Goal: Contribute content: Contribute content

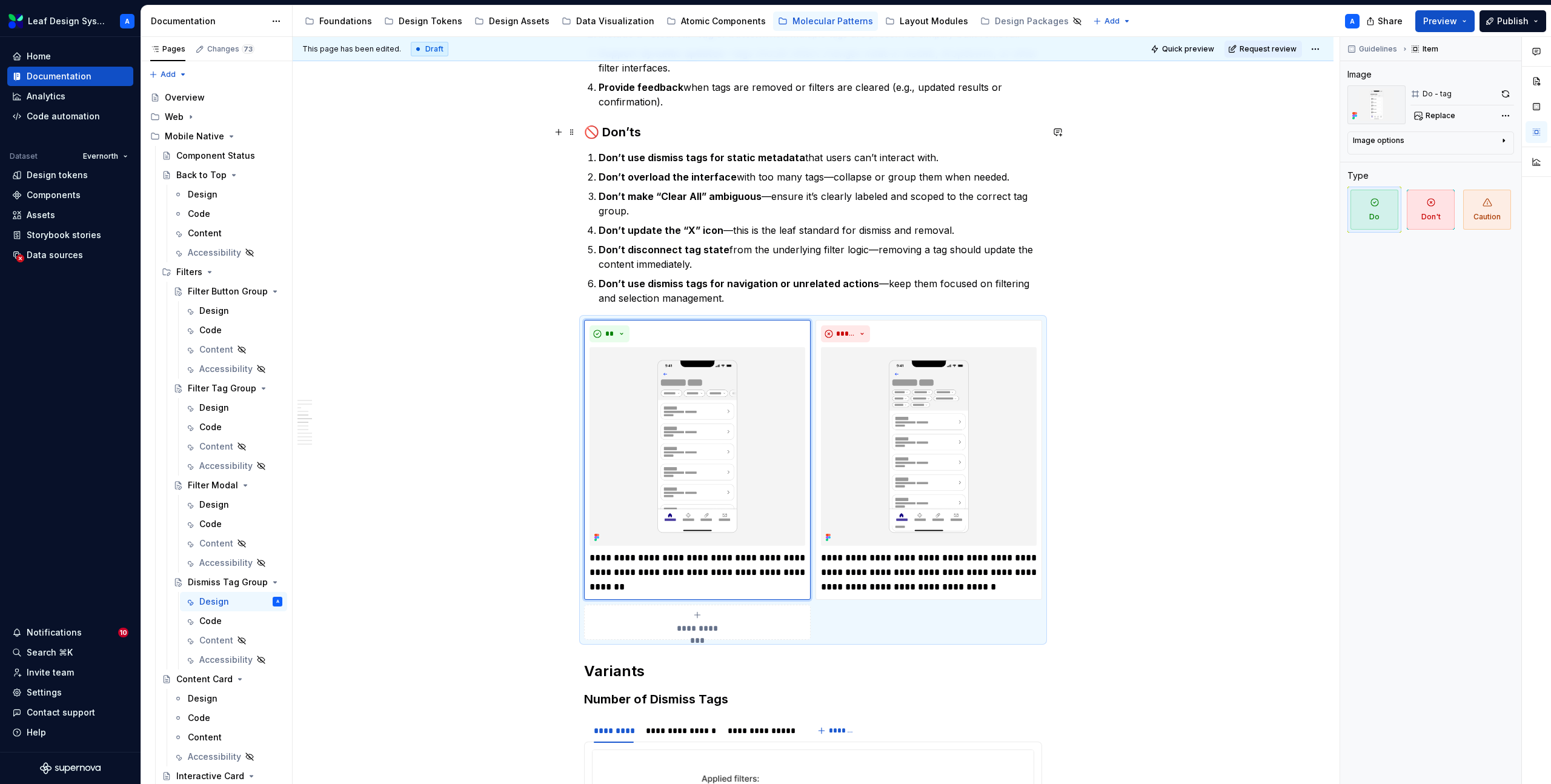
scroll to position [1112, 0]
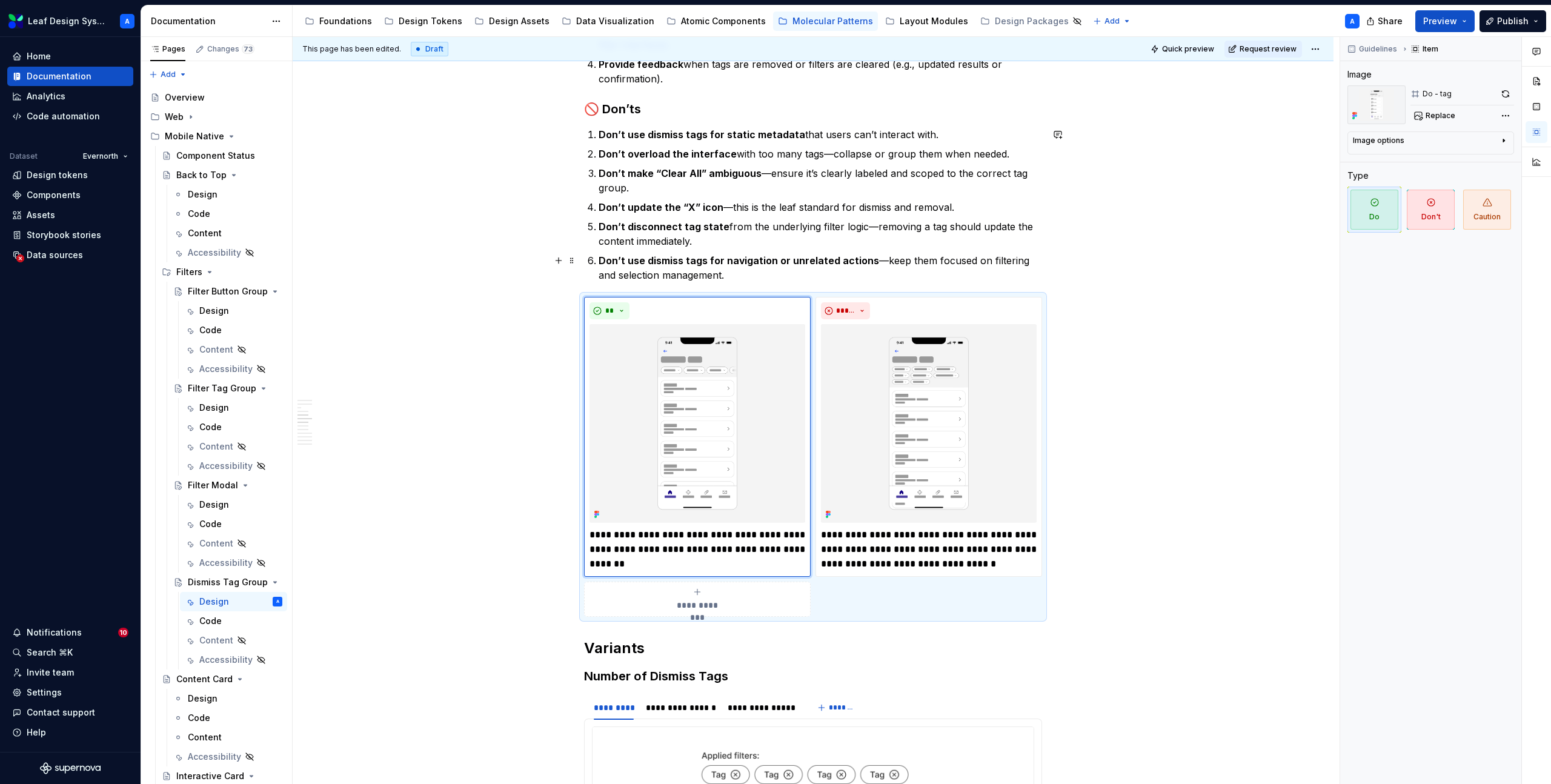
type textarea "*"
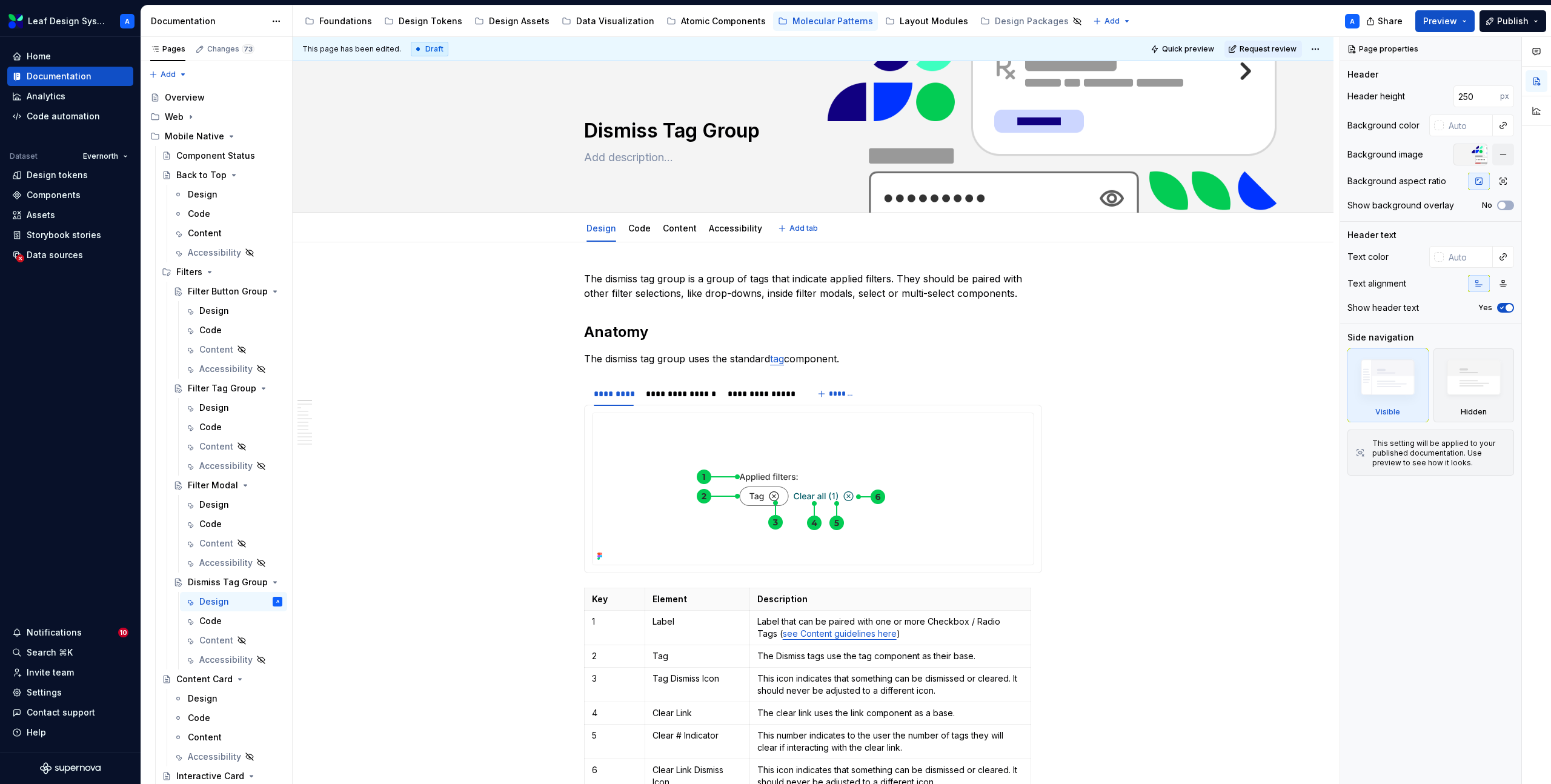
type textarea "*"
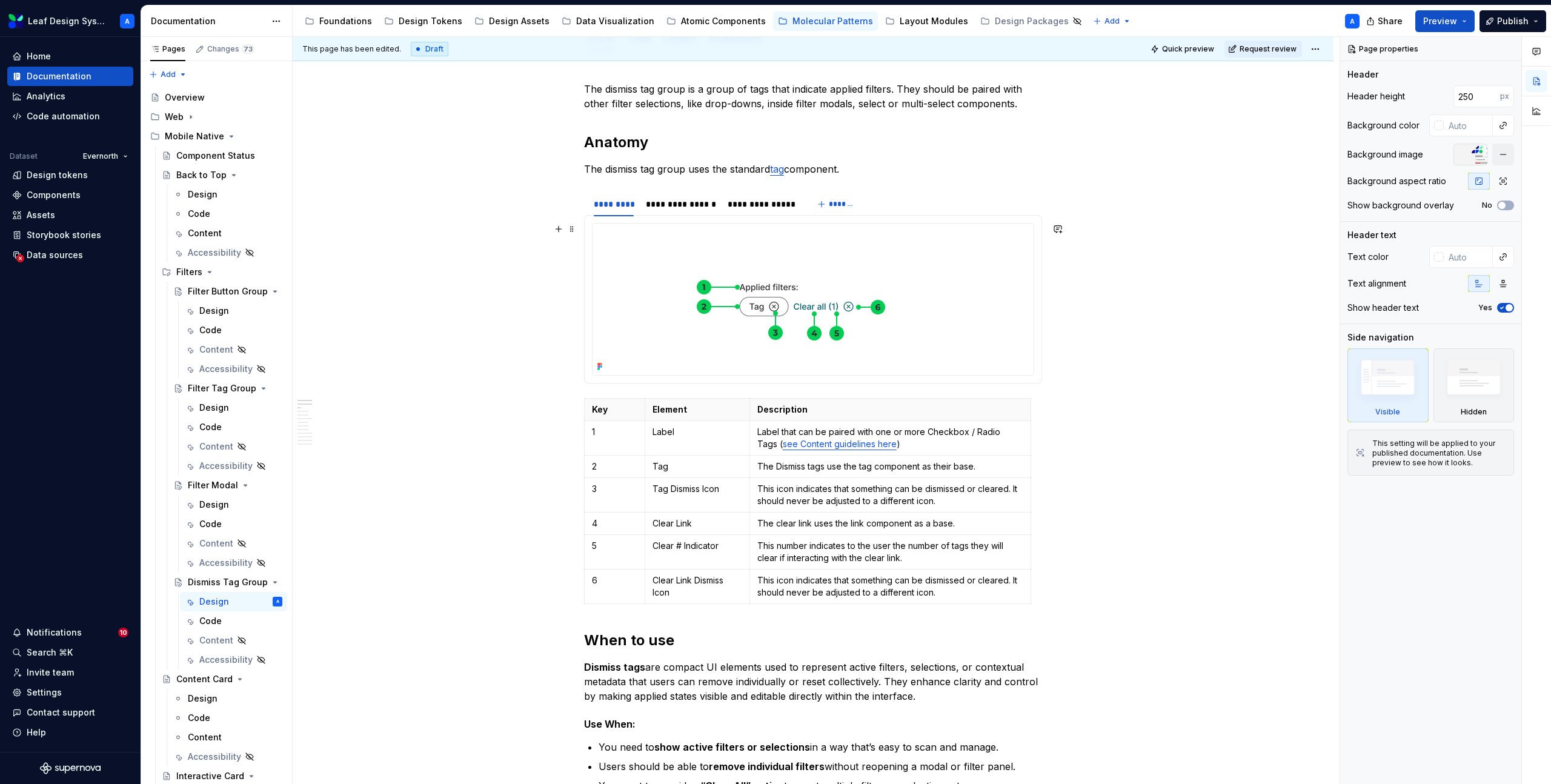
scroll to position [368, 0]
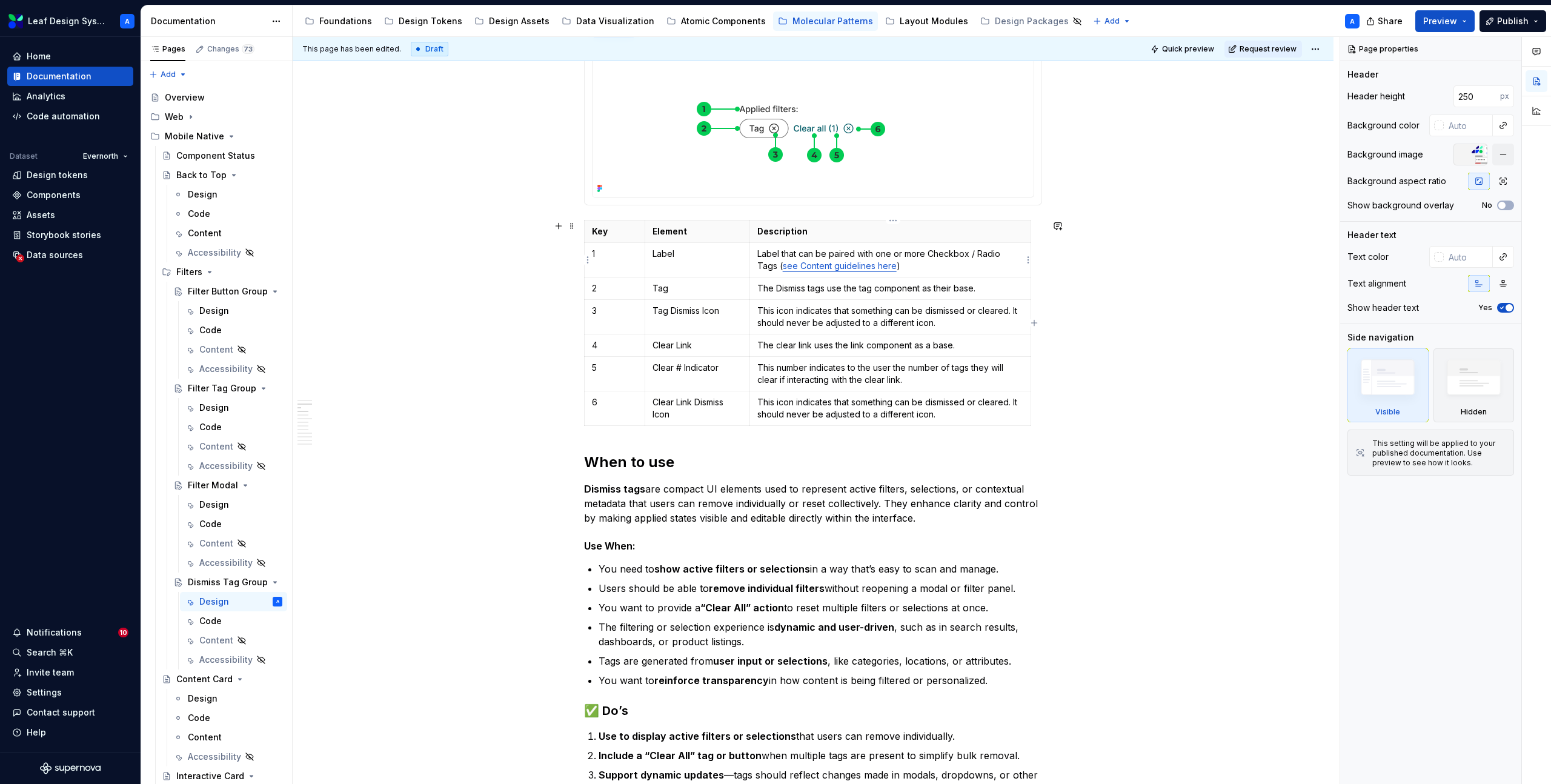
click at [934, 255] on p "Label that can be paired with one or more Checkbox / Radio Tags ( see Content g…" at bounding box center [890, 259] width 266 height 24
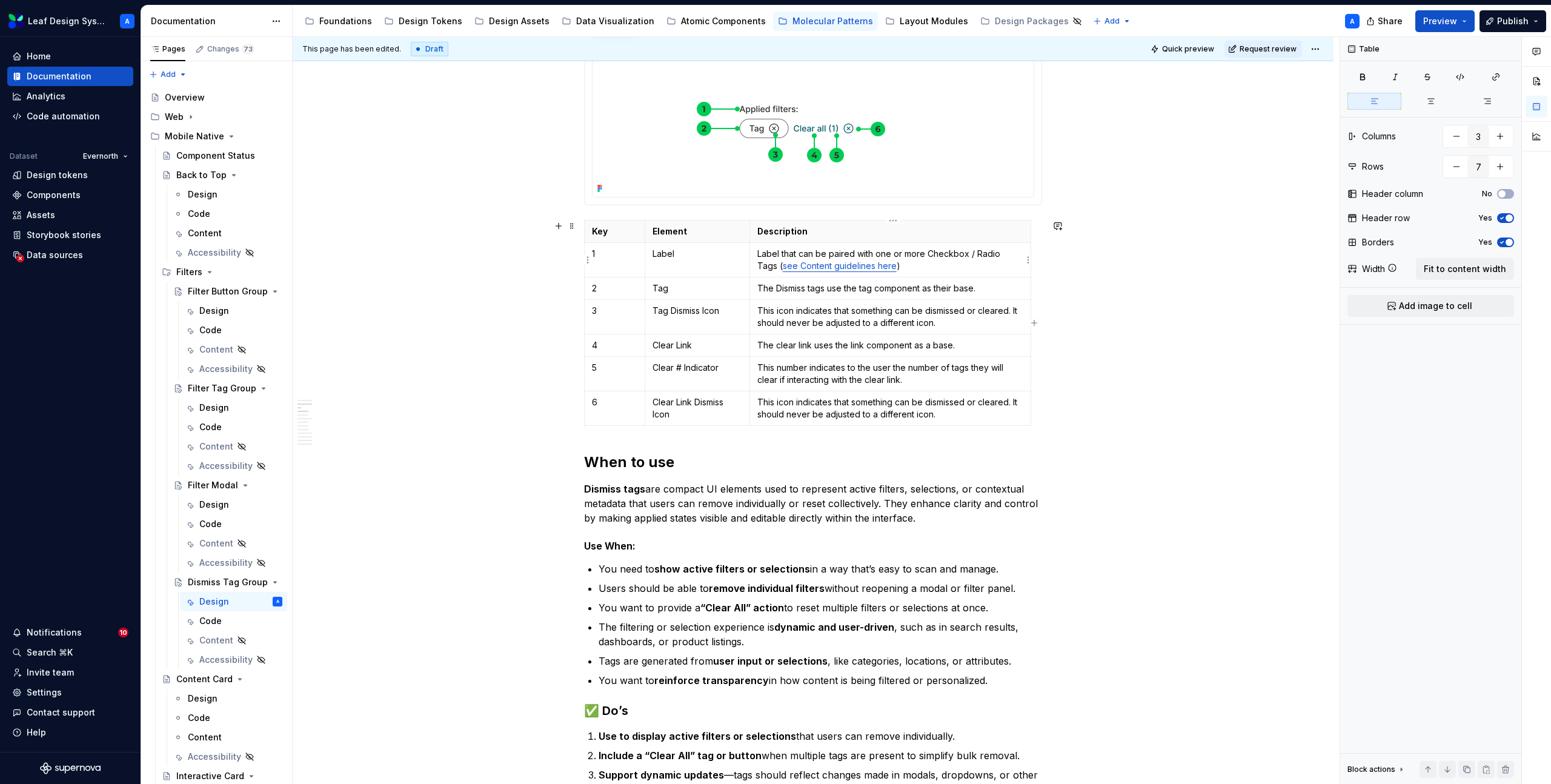
click at [854, 264] on link "see Content guidelines here" at bounding box center [839, 265] width 114 height 10
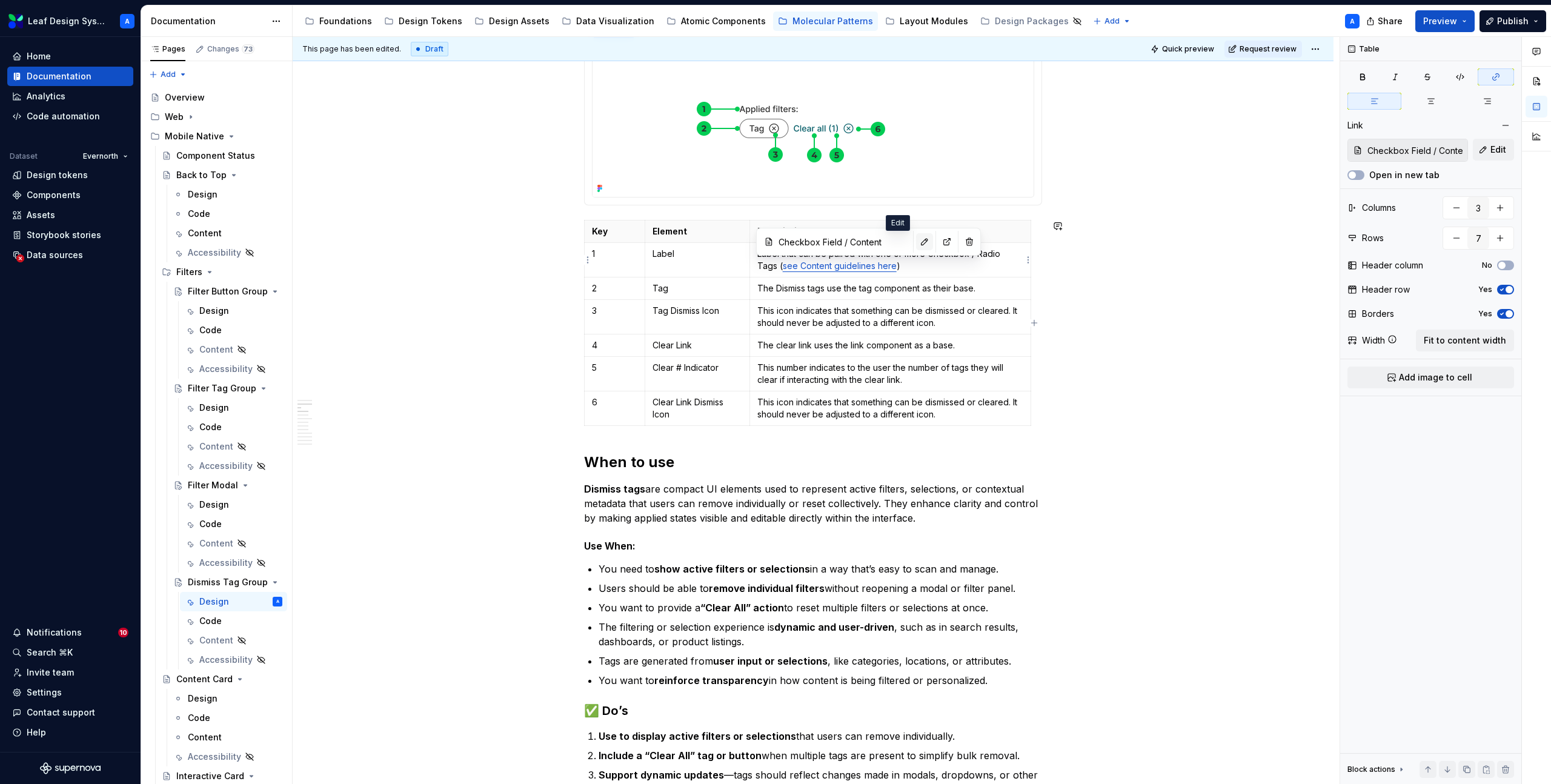
click at [916, 246] on button "button" at bounding box center [925, 242] width 17 height 17
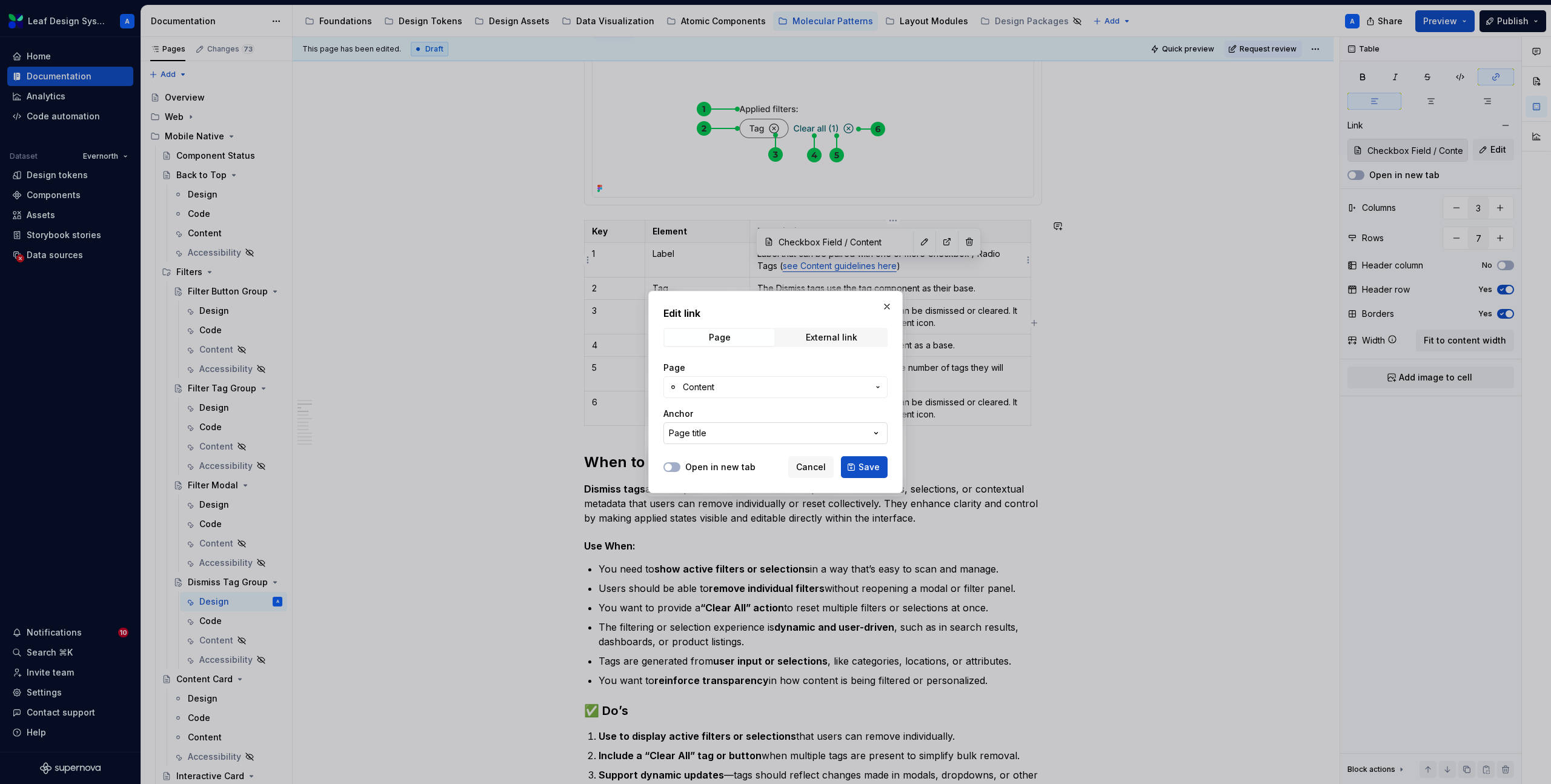
click at [732, 427] on button "Page title" at bounding box center [776, 433] width 224 height 22
type input "label"
click at [710, 435] on div "Edit link Page External link Page Content Anchor Page title Open in new tab Can…" at bounding box center [775, 392] width 1551 height 784
click at [719, 383] on span "Content" at bounding box center [775, 388] width 185 height 12
click at [719, 383] on div "Edit link Page External link Page Content Anchor Page title Open in new tab Can…" at bounding box center [775, 392] width 1551 height 784
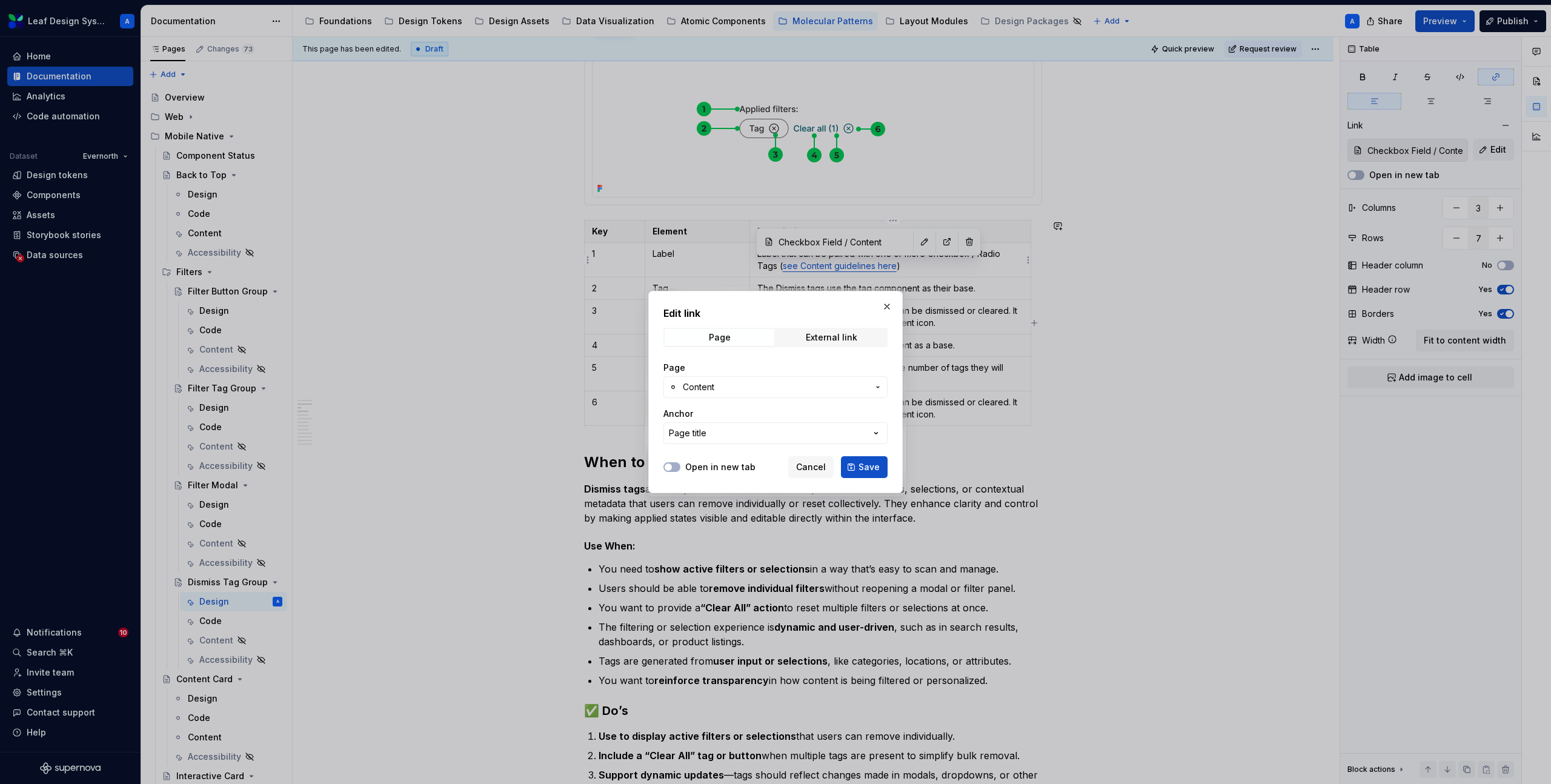
click at [719, 383] on span "Content" at bounding box center [775, 388] width 185 height 12
type input "label"
click at [752, 374] on div "Edit link Page External link Page Content Anchor Page title Open in new tab Can…" at bounding box center [775, 392] width 1551 height 784
click at [741, 341] on span "Page" at bounding box center [719, 337] width 109 height 17
click at [808, 340] on div "External link" at bounding box center [832, 337] width 52 height 10
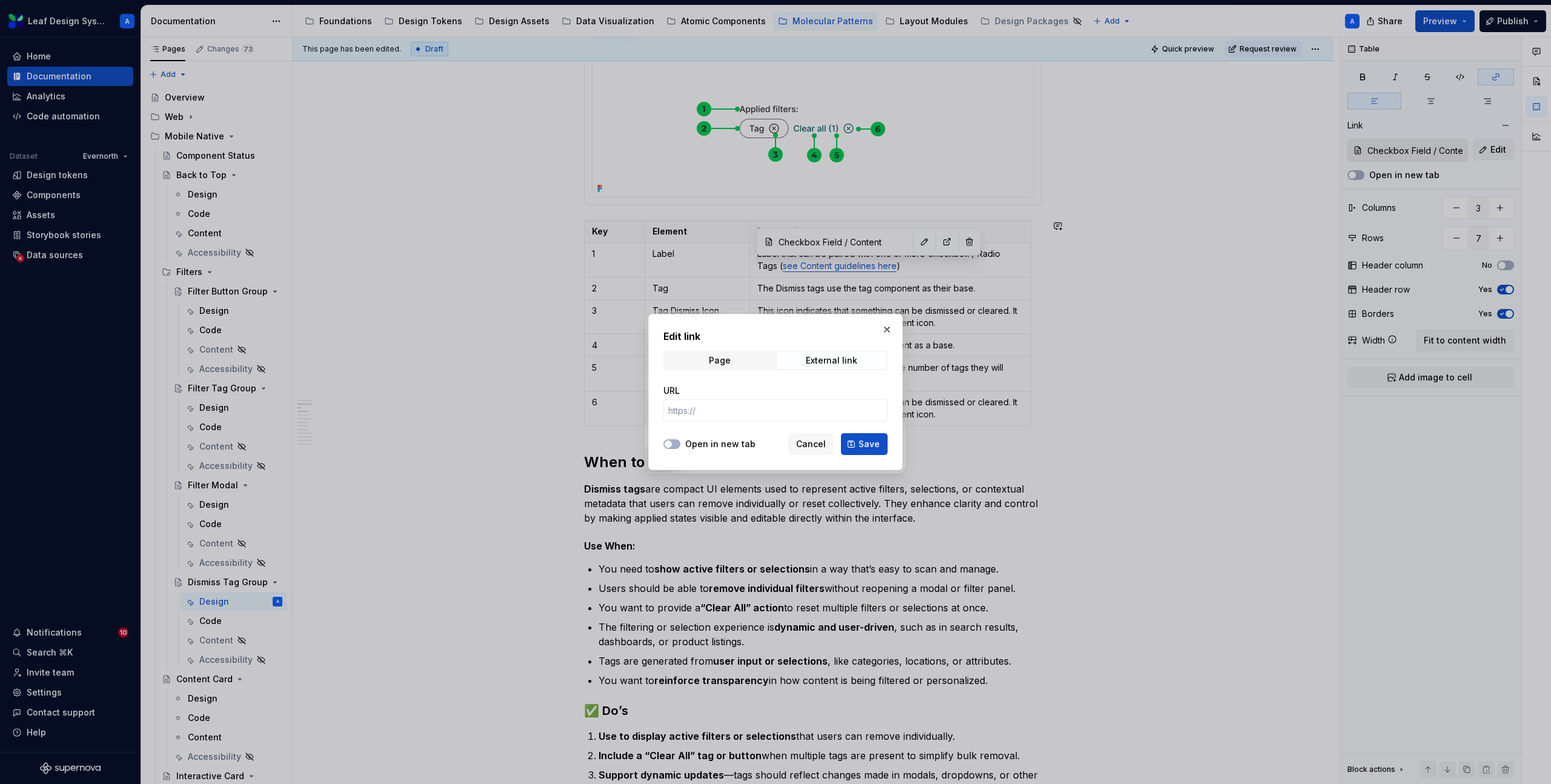
click at [748, 339] on h2 "Edit link" at bounding box center [776, 336] width 224 height 14
click at [741, 357] on span "Page" at bounding box center [719, 360] width 109 height 17
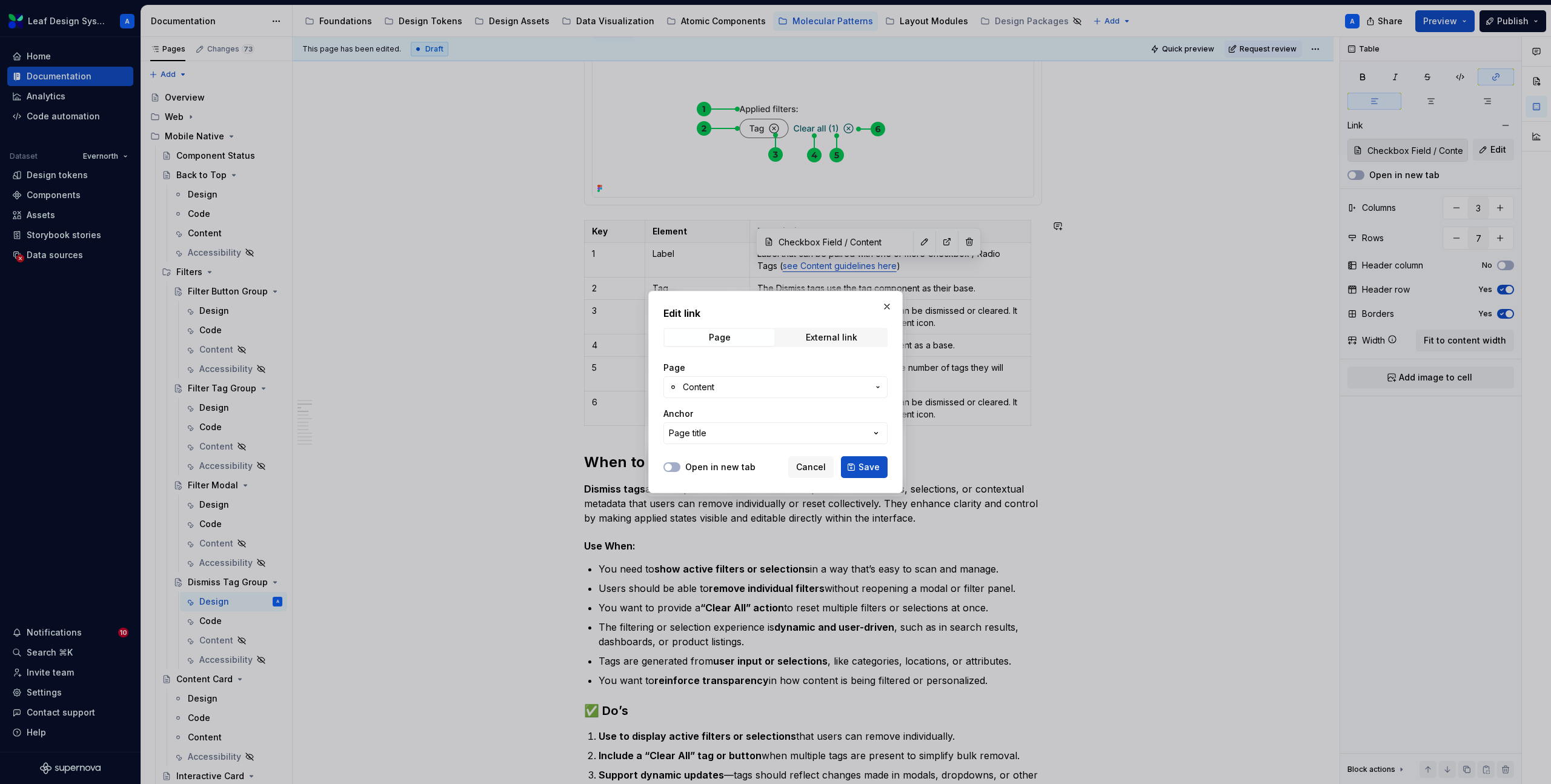
click at [713, 387] on span "Content" at bounding box center [699, 388] width 32 height 12
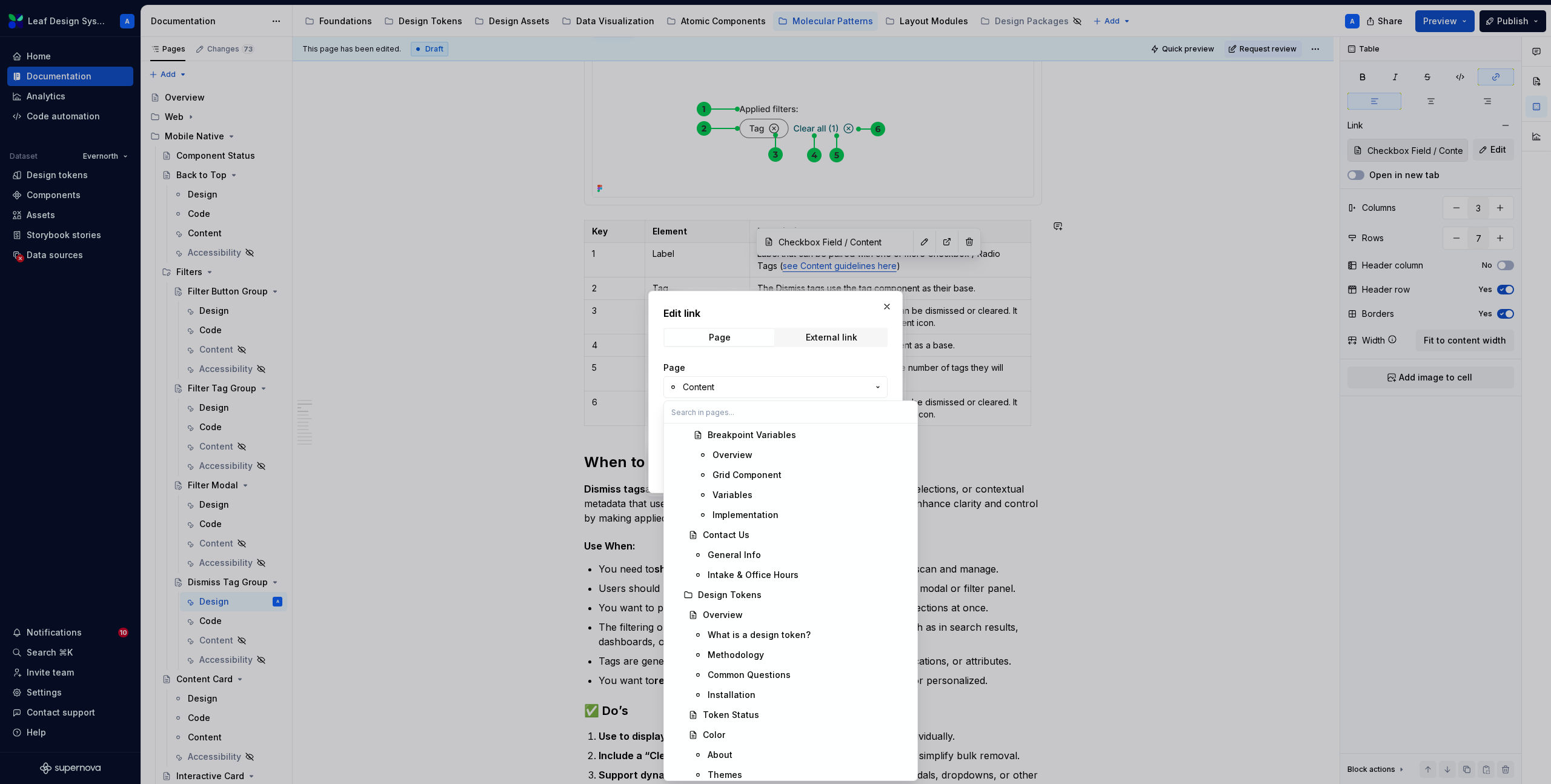
scroll to position [1959, 0]
type textarea "*"
click at [710, 407] on input "text" at bounding box center [791, 412] width 253 height 22
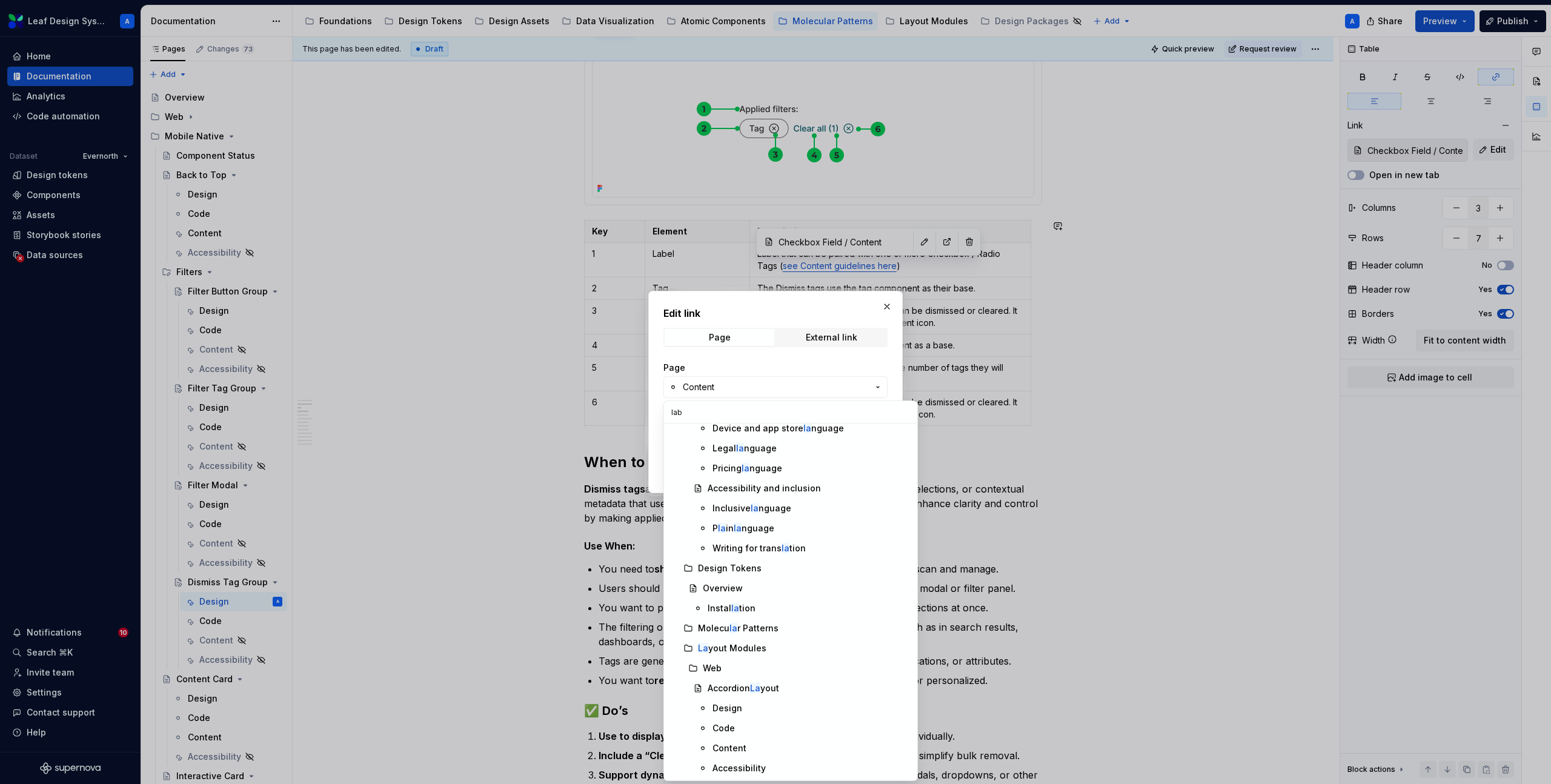
scroll to position [0, 0]
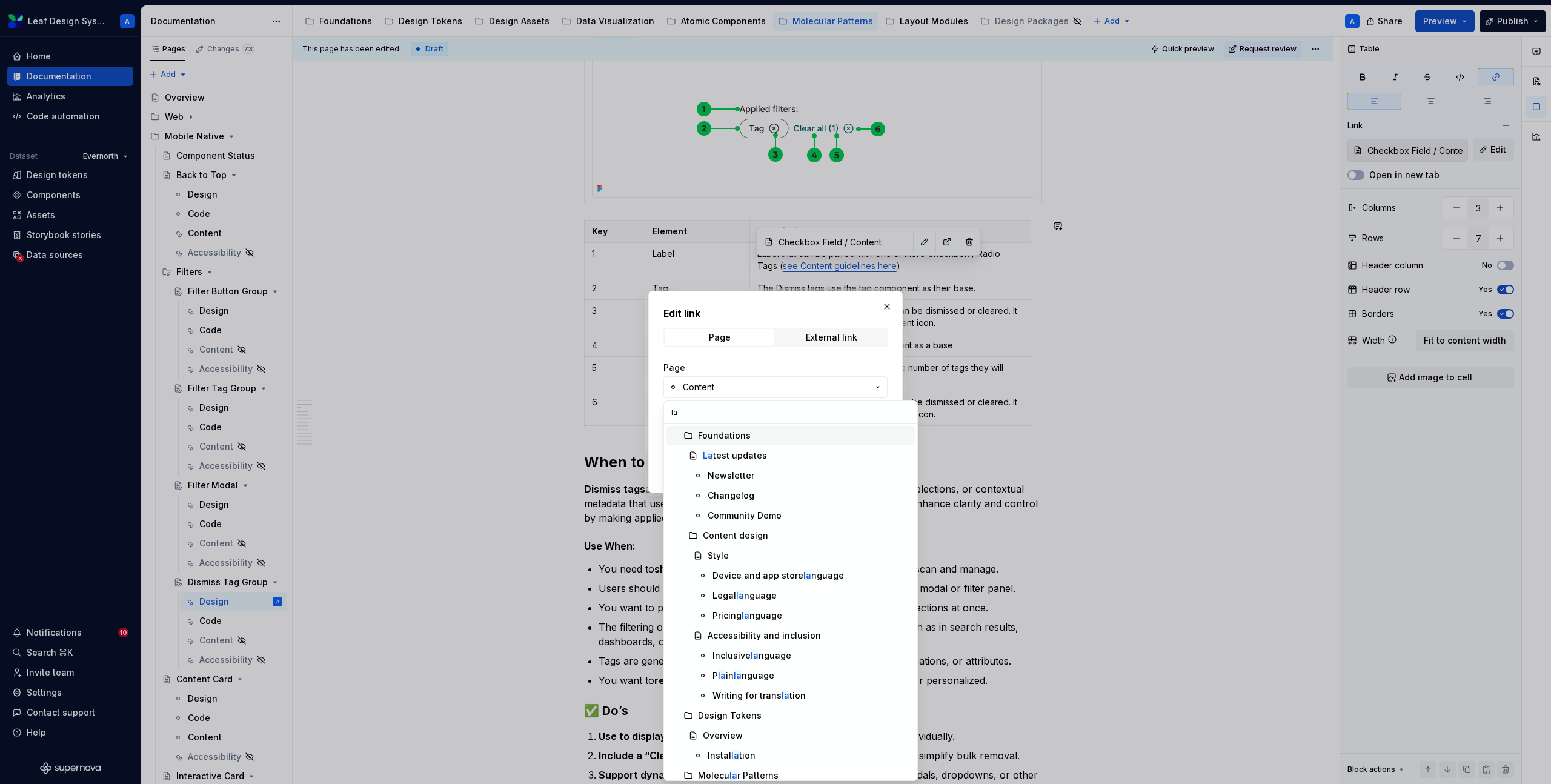
type input "l"
click at [887, 306] on div "Edit link Page External link Page Content Anchor Page title Open in new tab Can…" at bounding box center [775, 392] width 1551 height 784
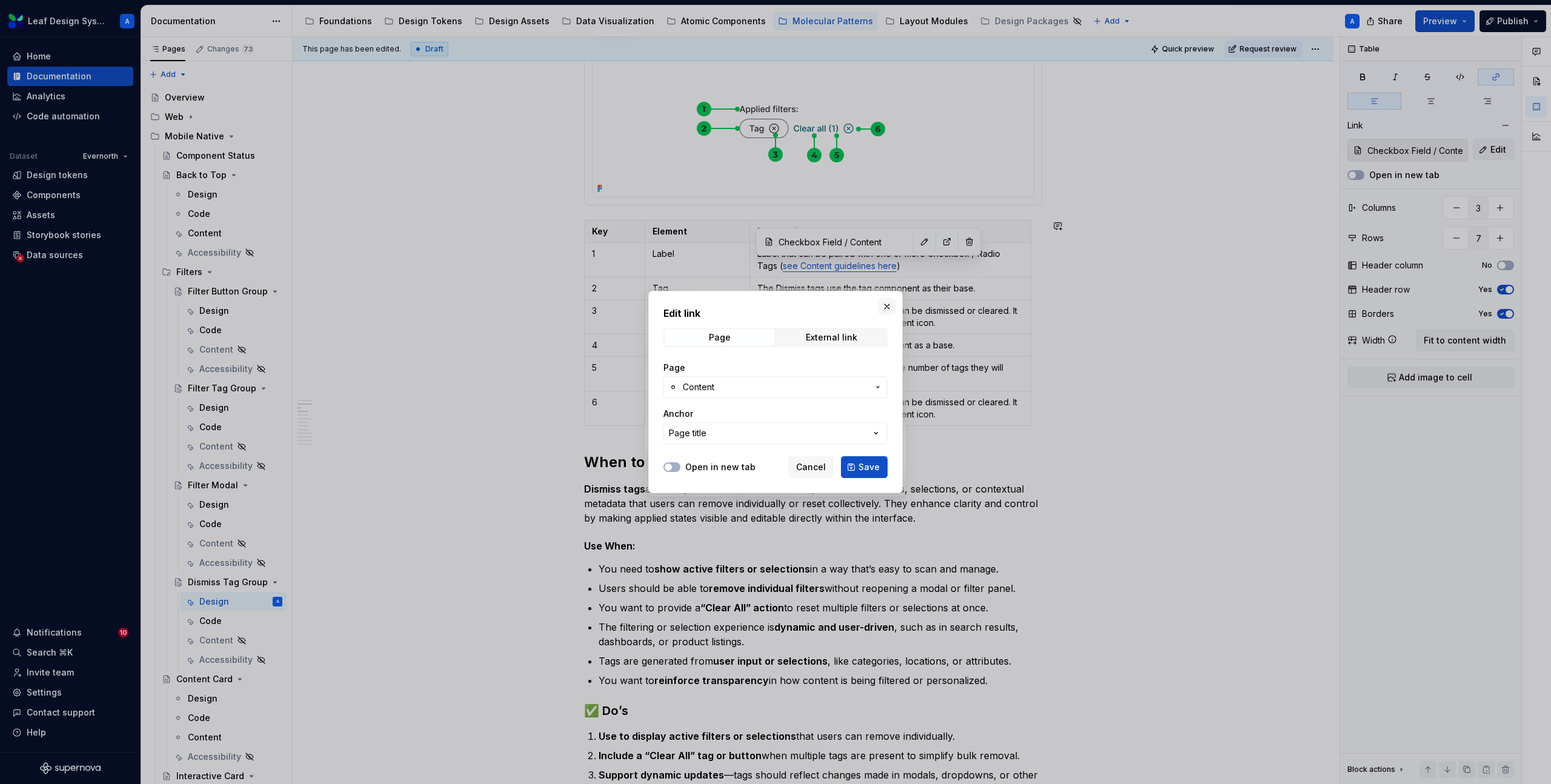
click at [887, 308] on button "button" at bounding box center [887, 306] width 17 height 17
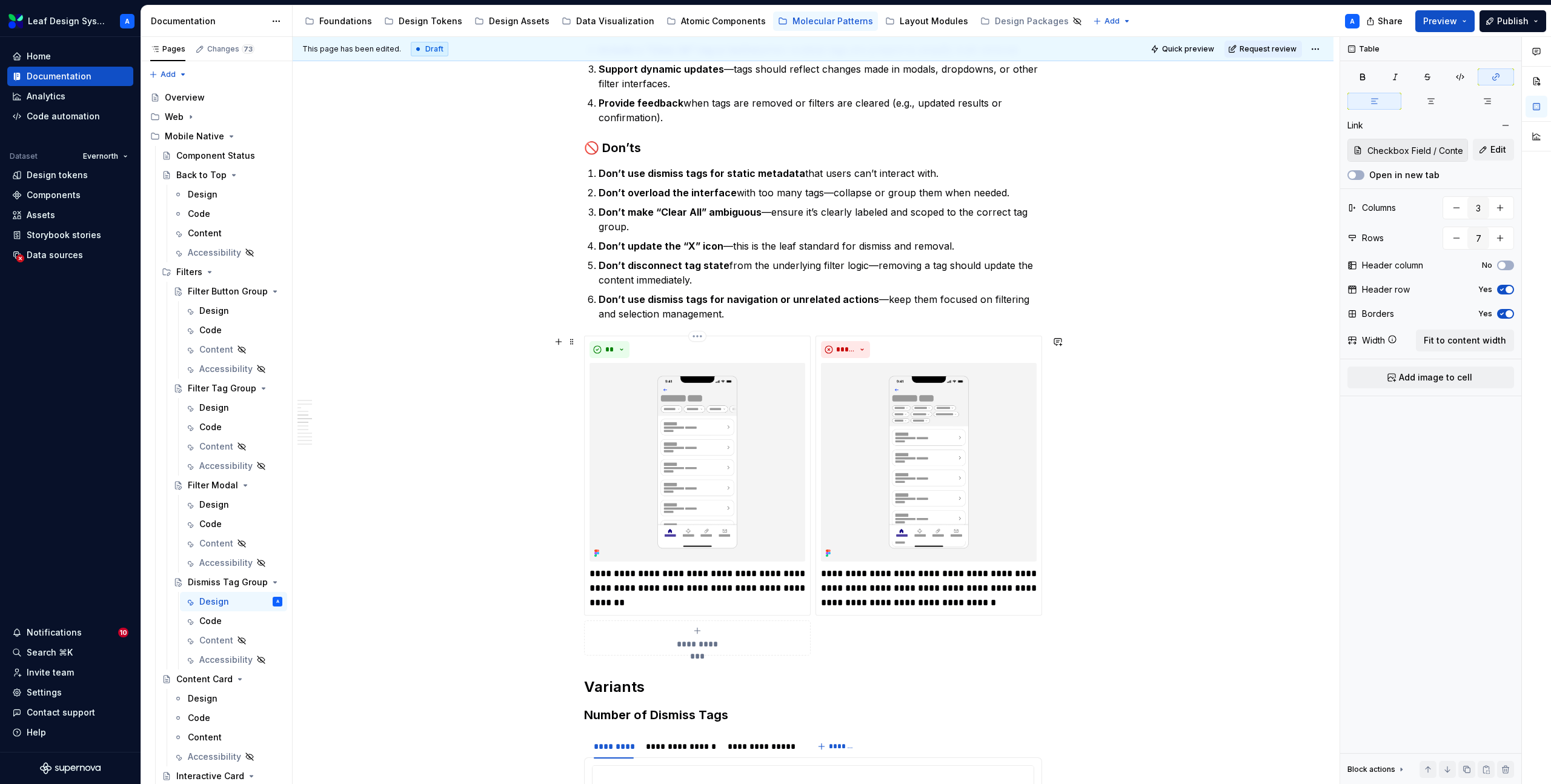
scroll to position [1070, 0]
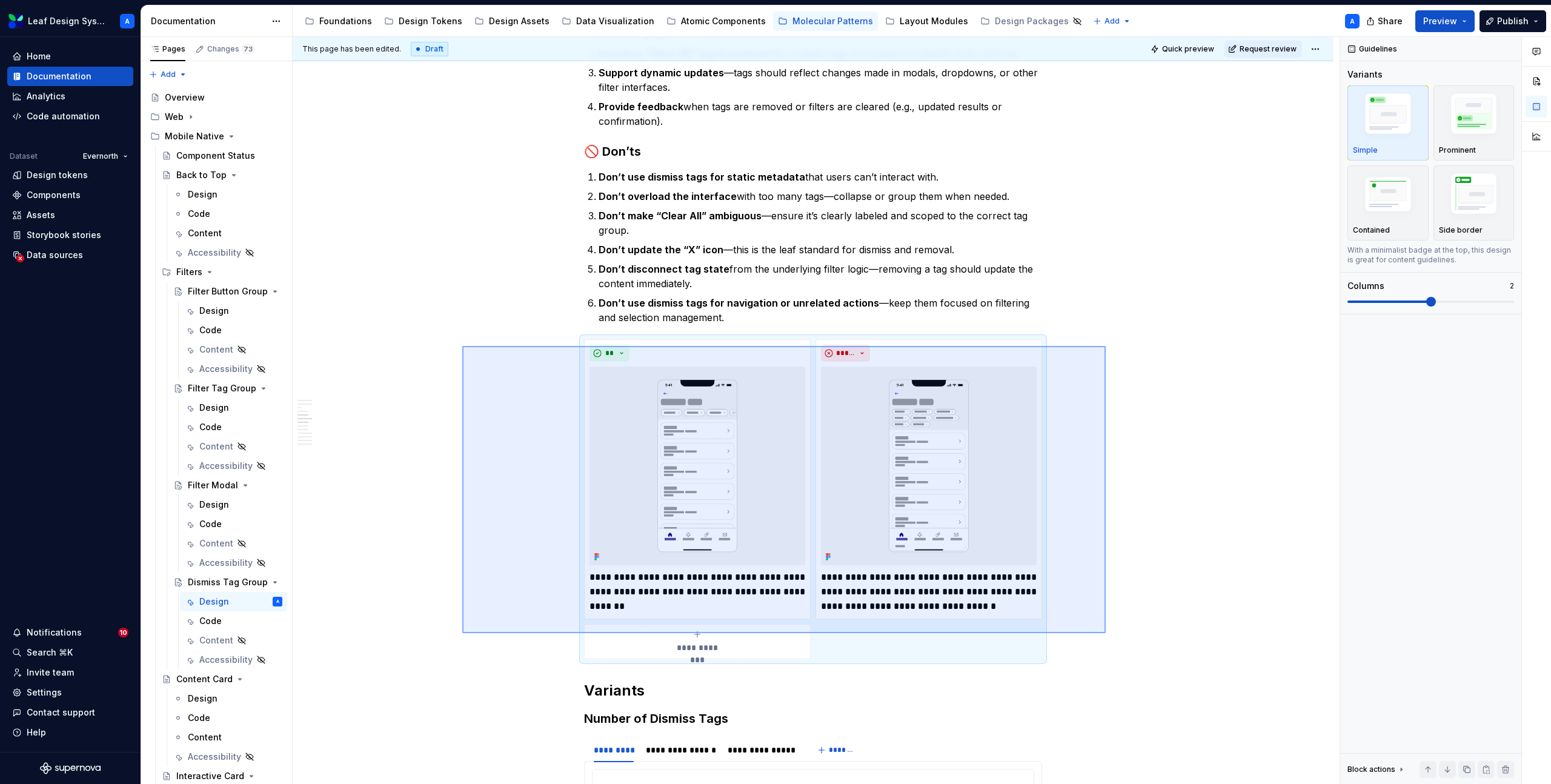
drag, startPoint x: 463, startPoint y: 346, endPoint x: 1106, endPoint y: 633, distance: 704.1
click at [1106, 633] on div "**********" at bounding box center [816, 411] width 1047 height 748
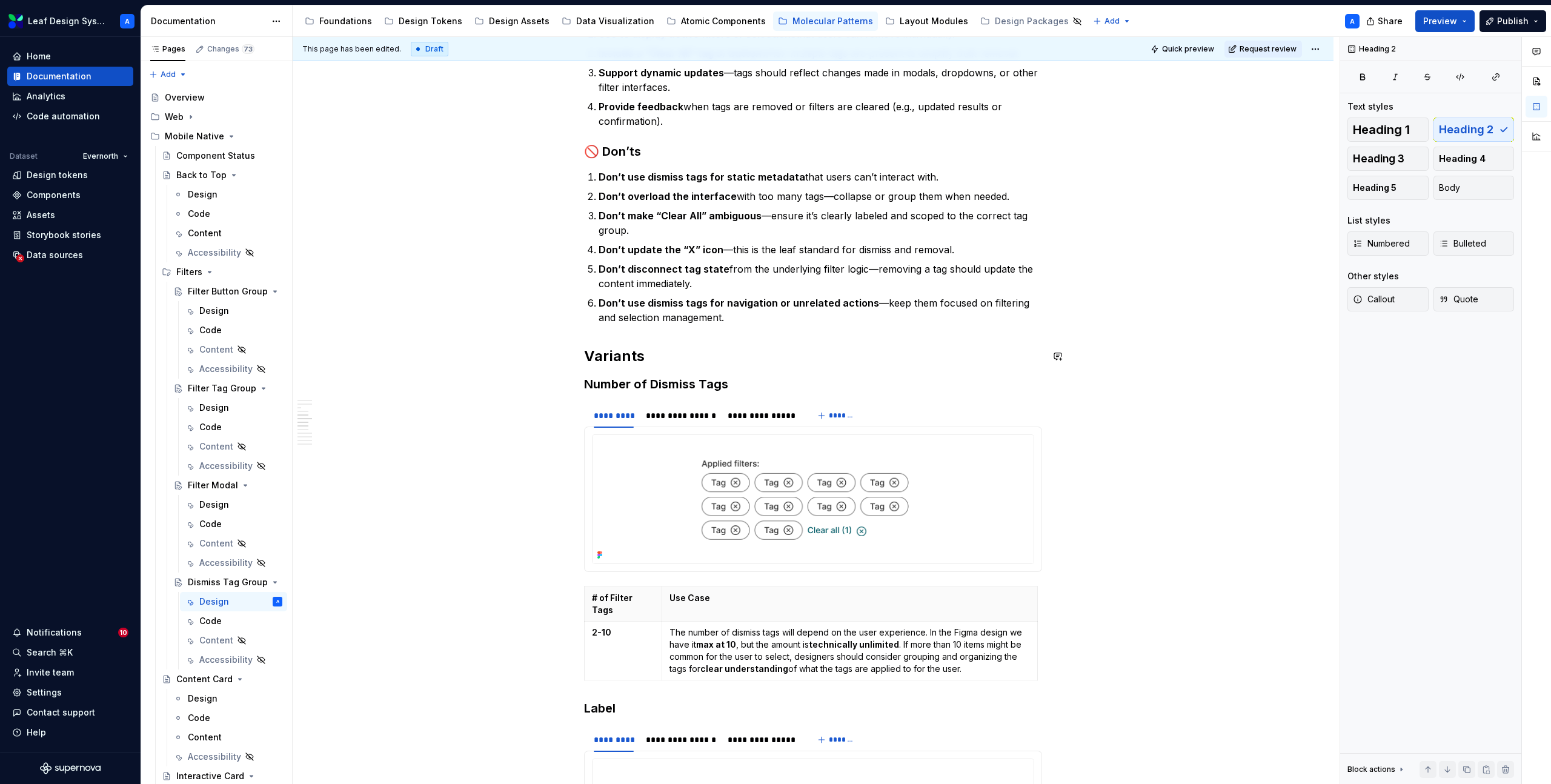
click at [634, 335] on div "**********" at bounding box center [812, 635] width 458 height 2868
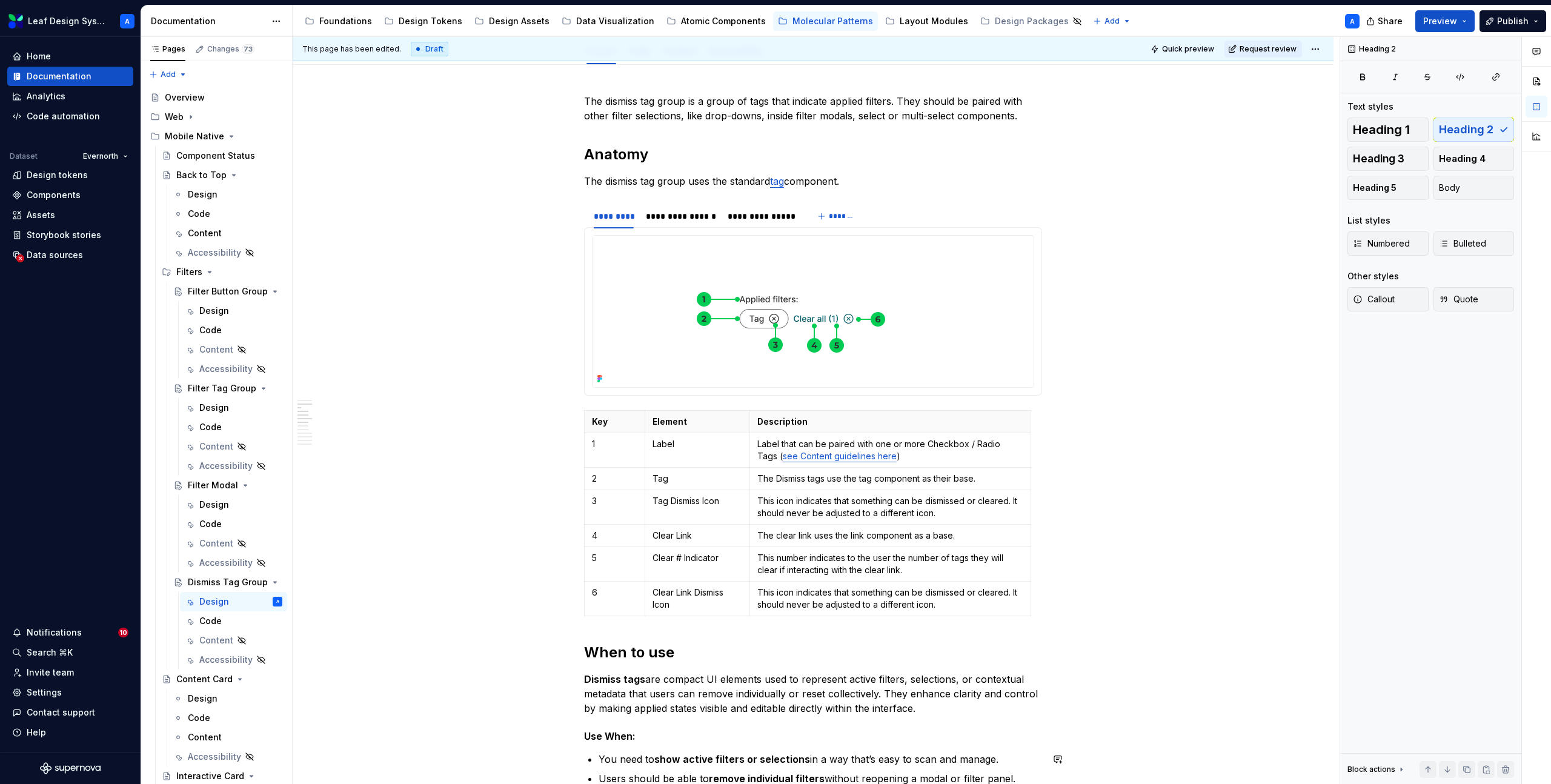
scroll to position [0, 0]
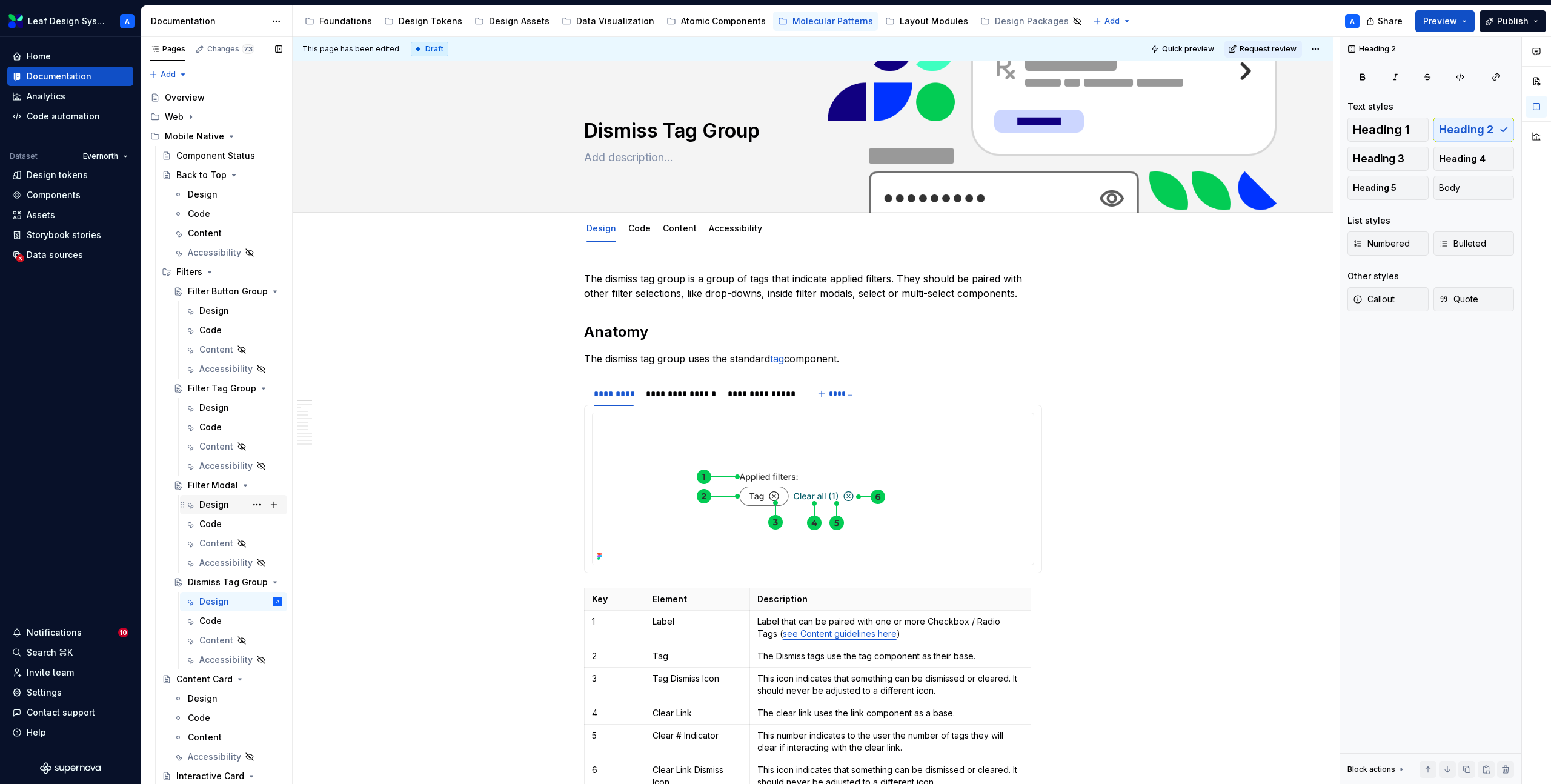
click at [207, 507] on div "Design" at bounding box center [214, 505] width 30 height 12
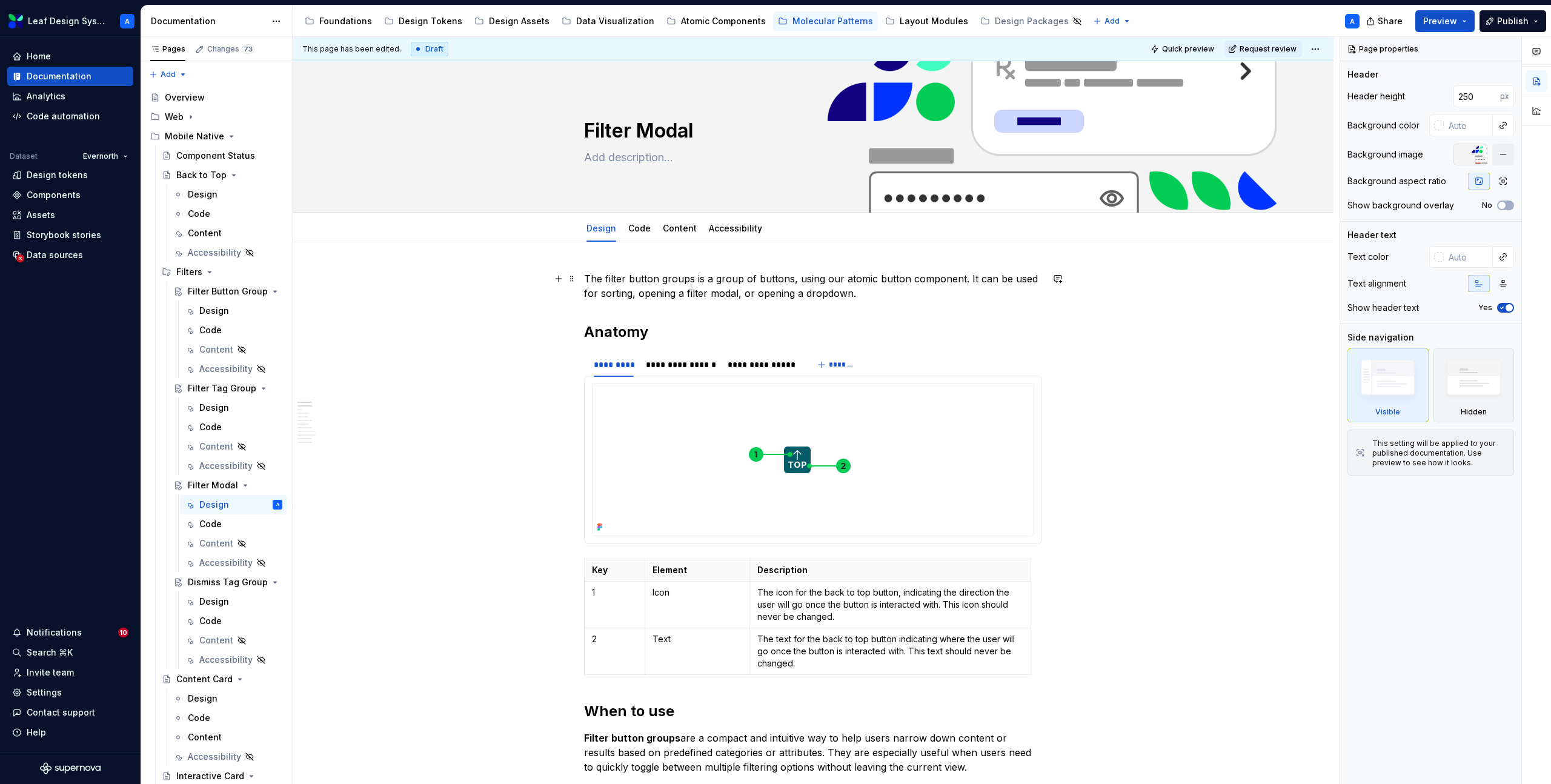
type textarea "*"
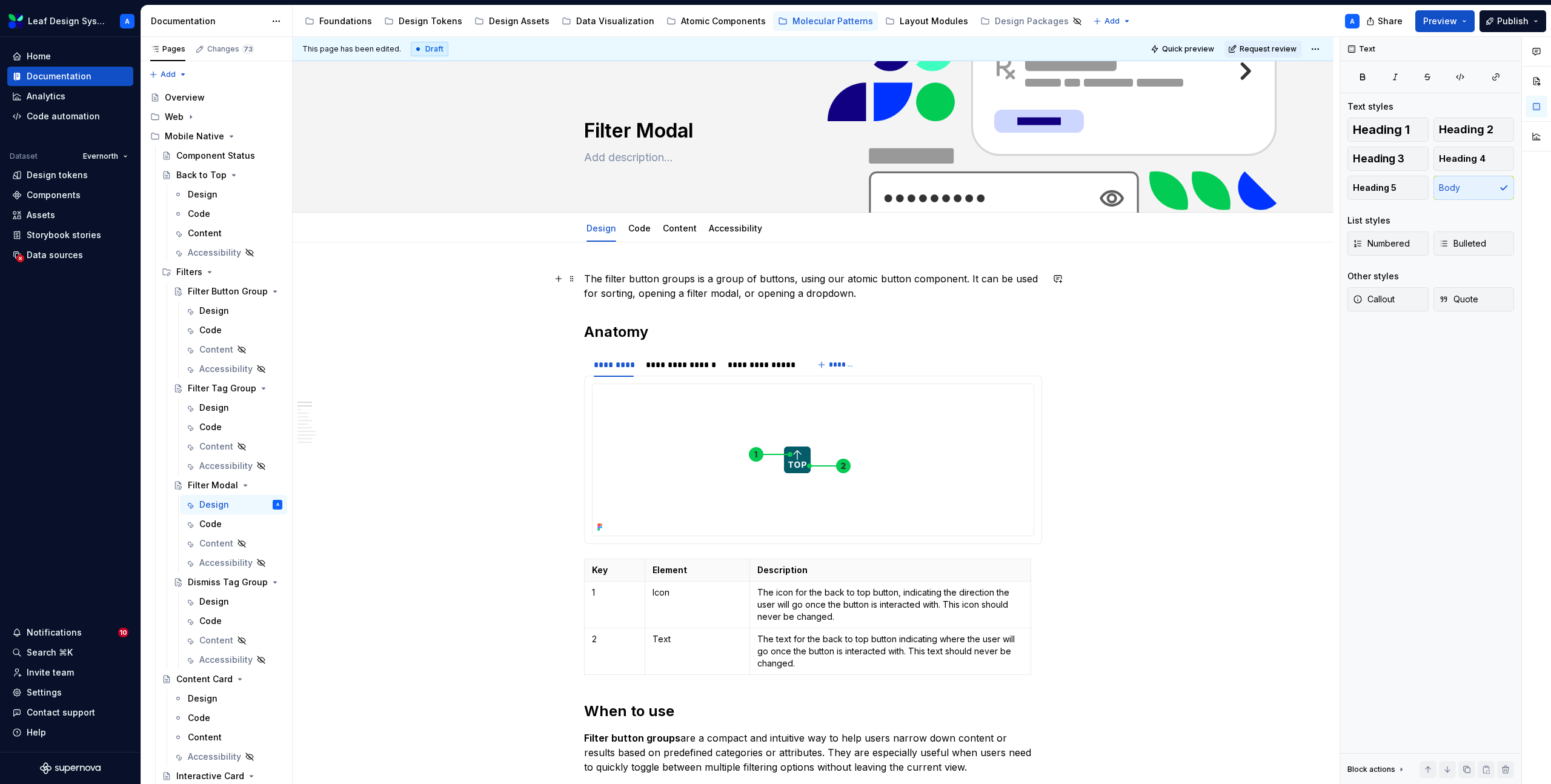
click at [692, 284] on p "The filter button groups is a group of buttons, using our atomic button compone…" at bounding box center [812, 286] width 458 height 29
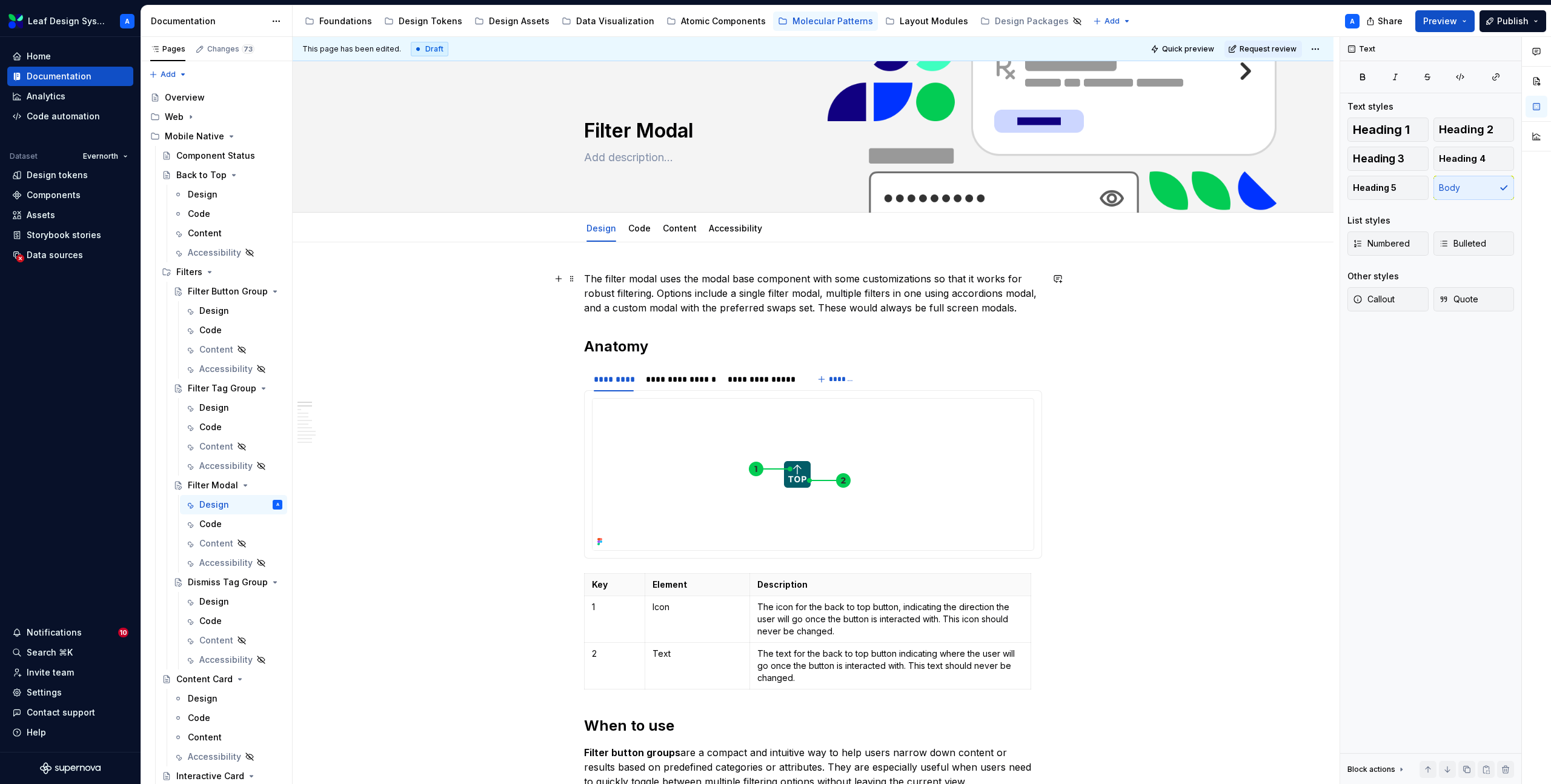
click at [712, 279] on p "The filter modal uses the modal base component with some customizations so that…" at bounding box center [812, 293] width 458 height 43
click at [984, 261] on button "button" at bounding box center [982, 256] width 17 height 17
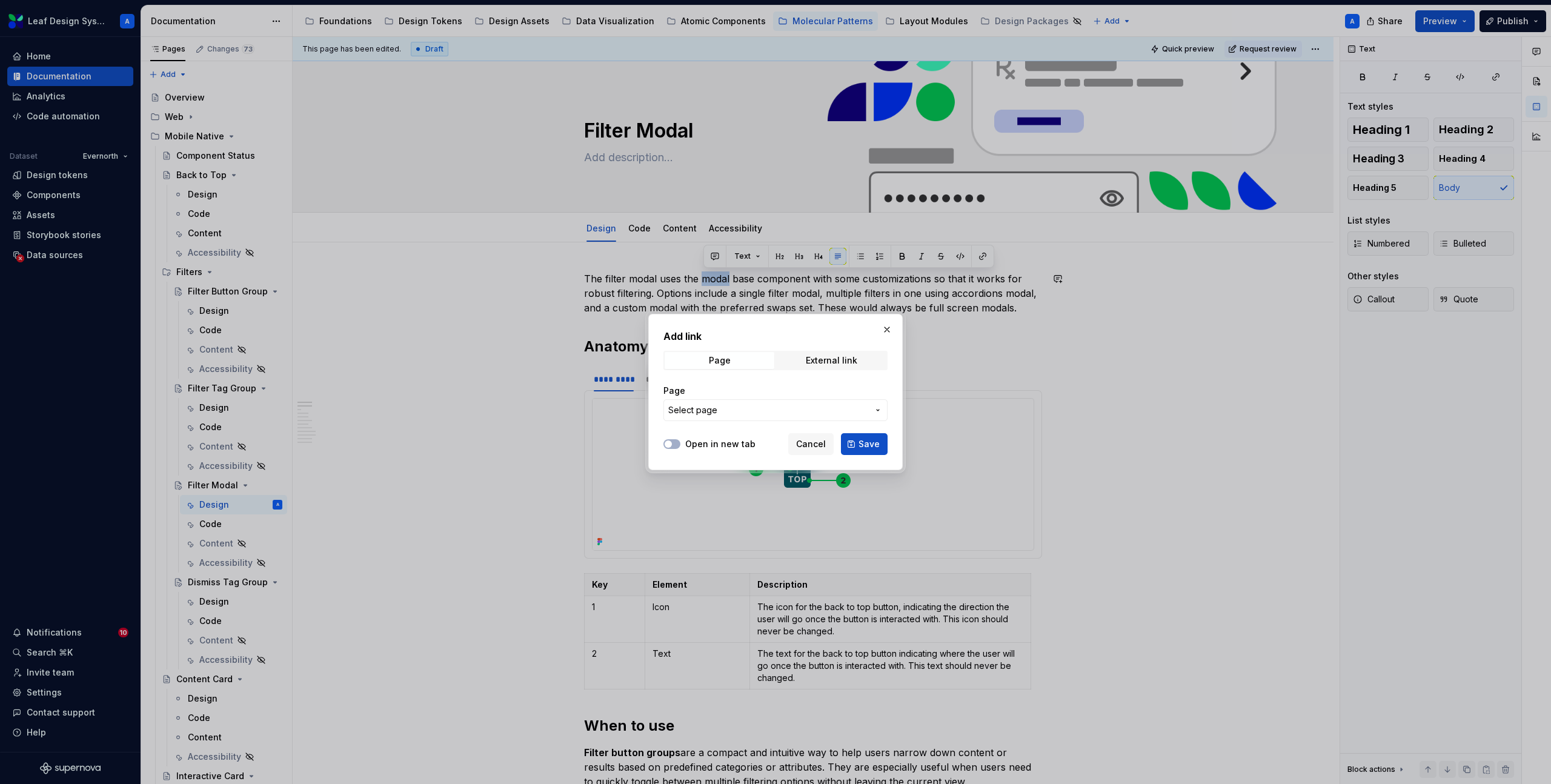
click at [721, 414] on span "Select page" at bounding box center [768, 410] width 200 height 12
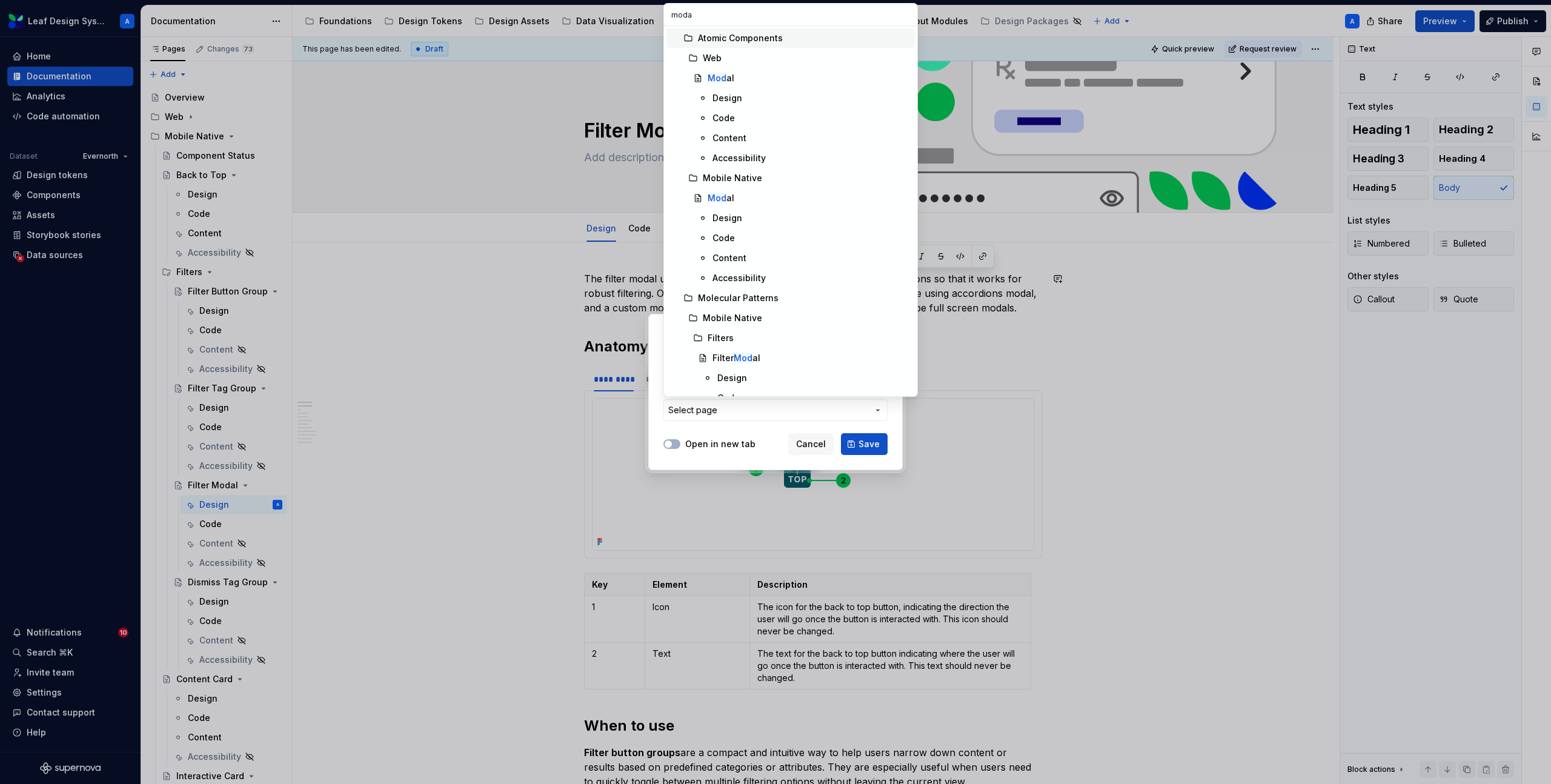
type input "modal"
click at [727, 197] on mark "Modal" at bounding box center [721, 198] width 27 height 10
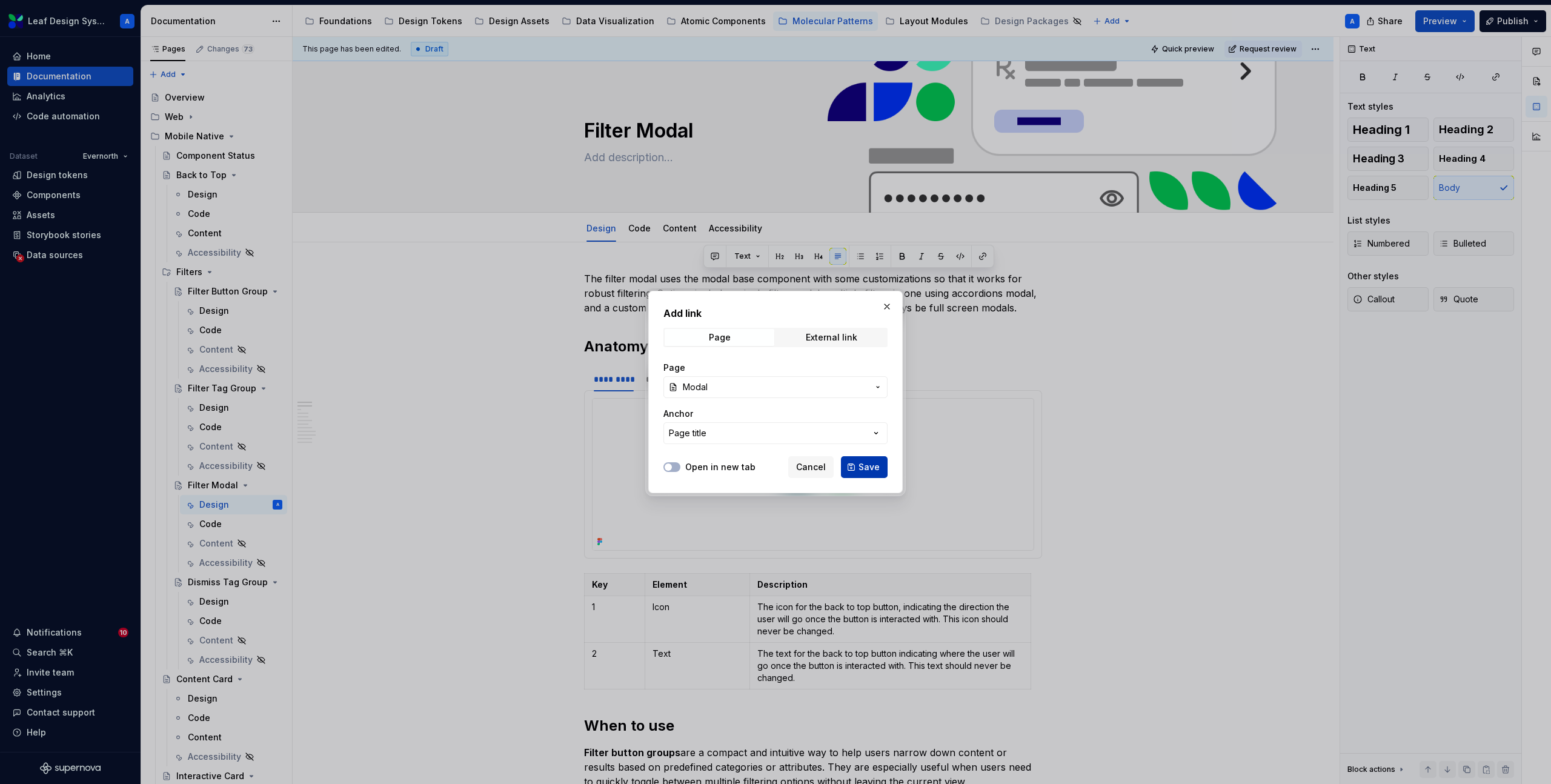
click at [870, 473] on button "Save" at bounding box center [865, 467] width 47 height 22
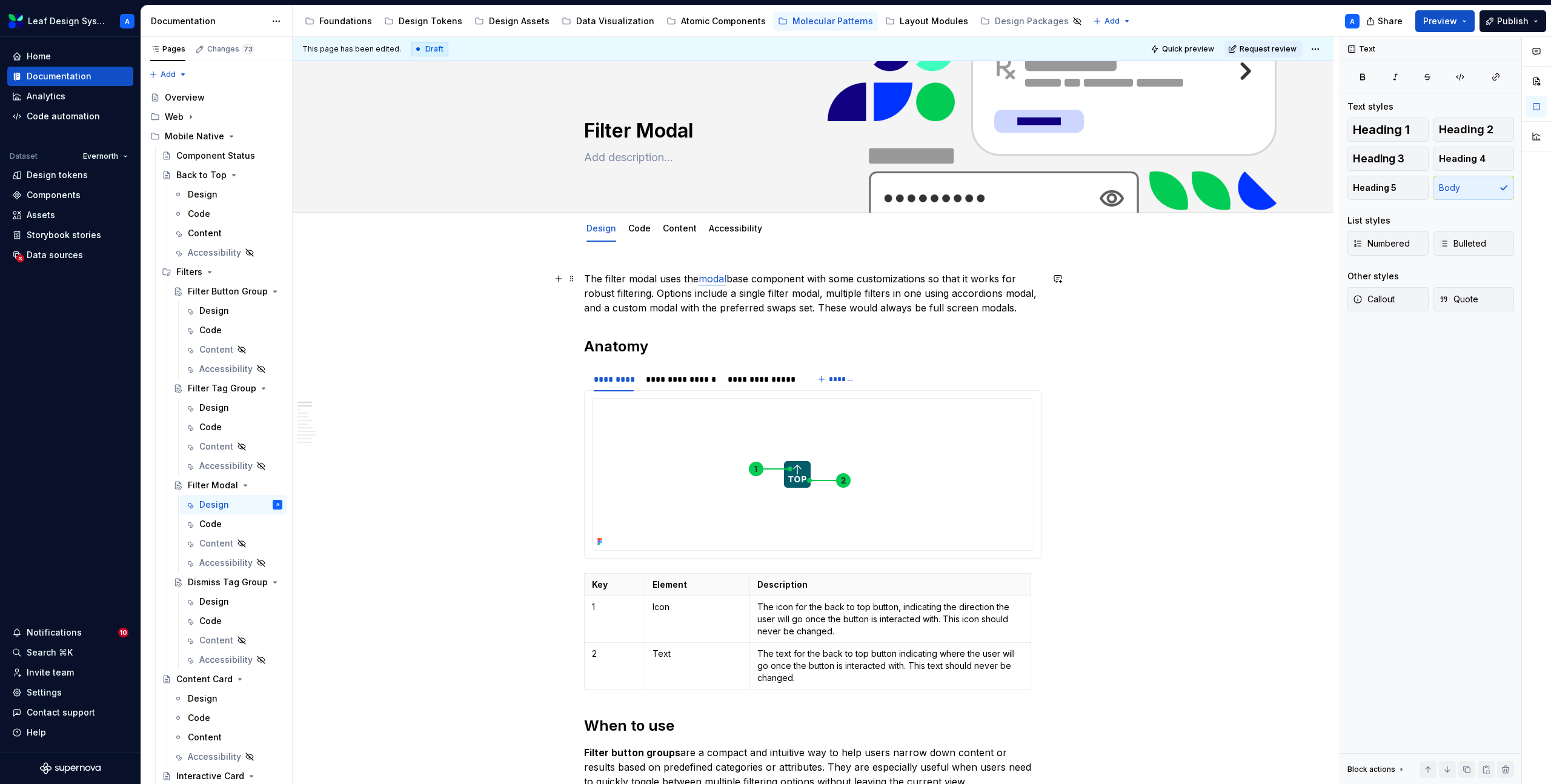
click at [925, 293] on p "The filter modal uses the modal base component with some customizations so that…" at bounding box center [812, 293] width 458 height 43
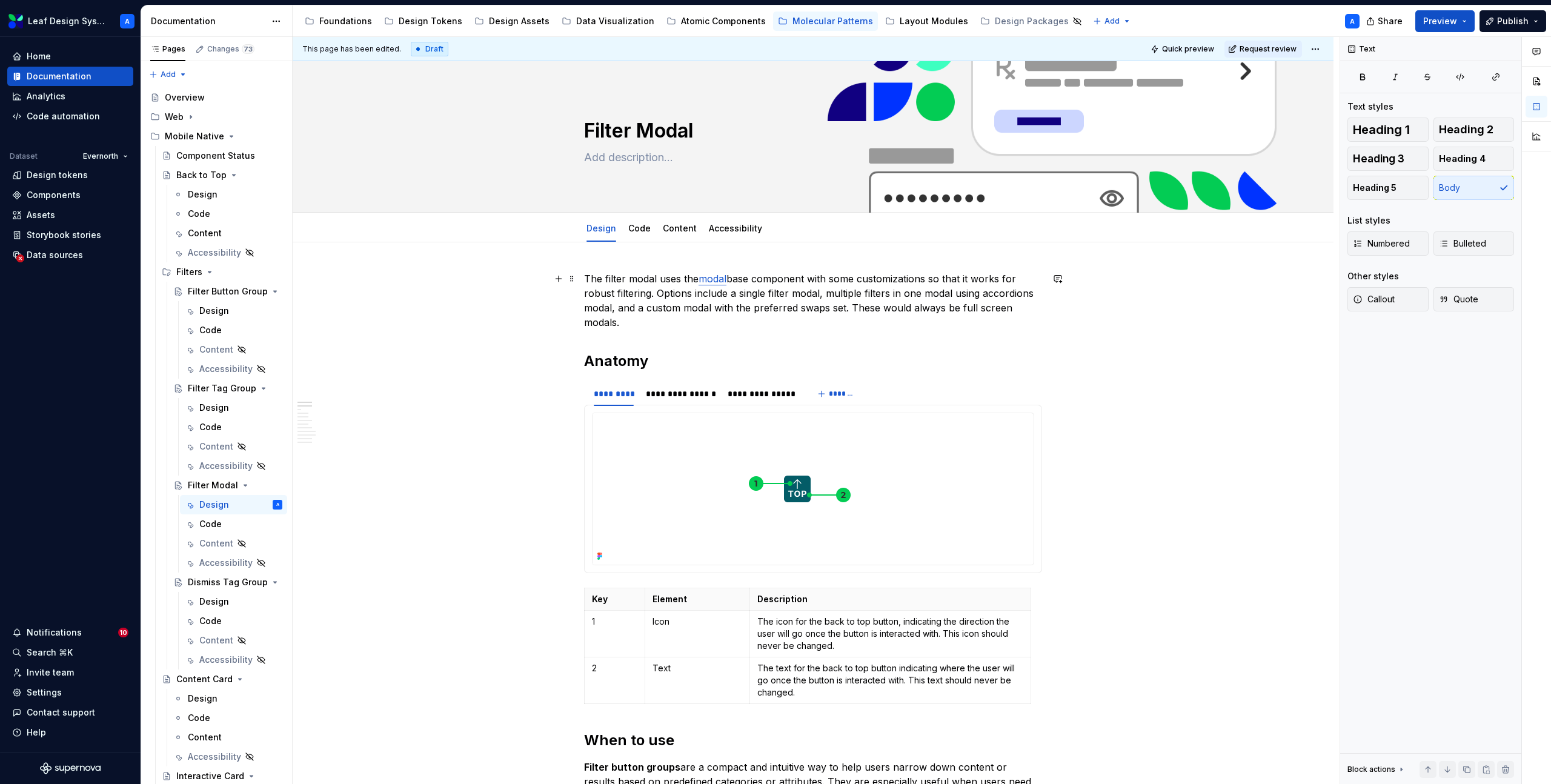
click at [598, 308] on p "The filter modal uses the modal base component with some customizations so that…" at bounding box center [812, 300] width 458 height 58
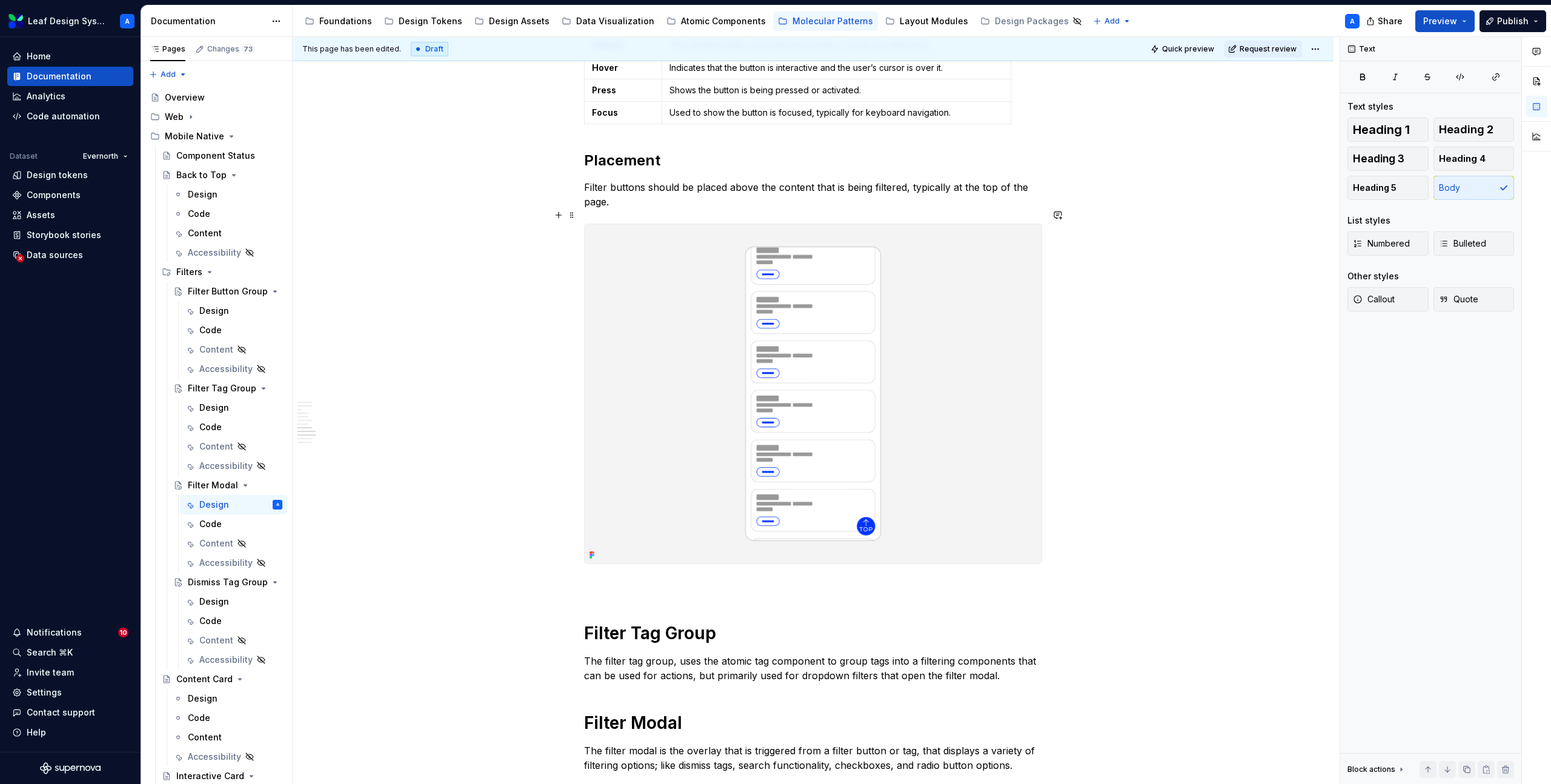
scroll to position [1988, 0]
click at [626, 183] on p "Filter buttons should be placed above the content that is being filtered, typic…" at bounding box center [812, 198] width 458 height 29
click at [627, 183] on p "Filter buttons should be placed above the content that is being filtered, typic…" at bounding box center [812, 198] width 458 height 29
click at [624, 183] on p "Filter buttons should be placed above the content that is being filtered, typic…" at bounding box center [812, 198] width 458 height 29
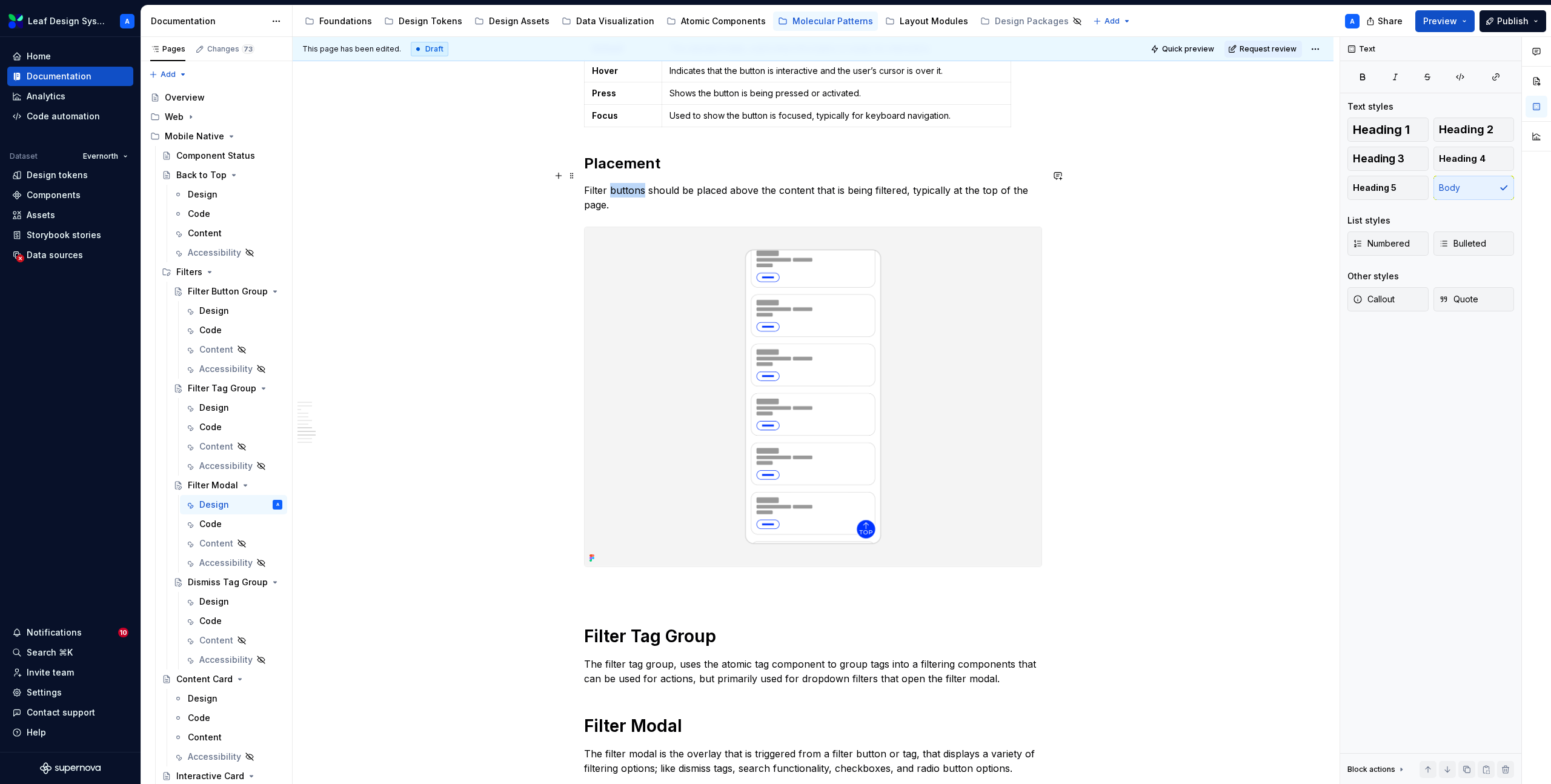
click at [624, 183] on p "Filter buttons should be placed above the content that is being filtered, typic…" at bounding box center [812, 198] width 458 height 29
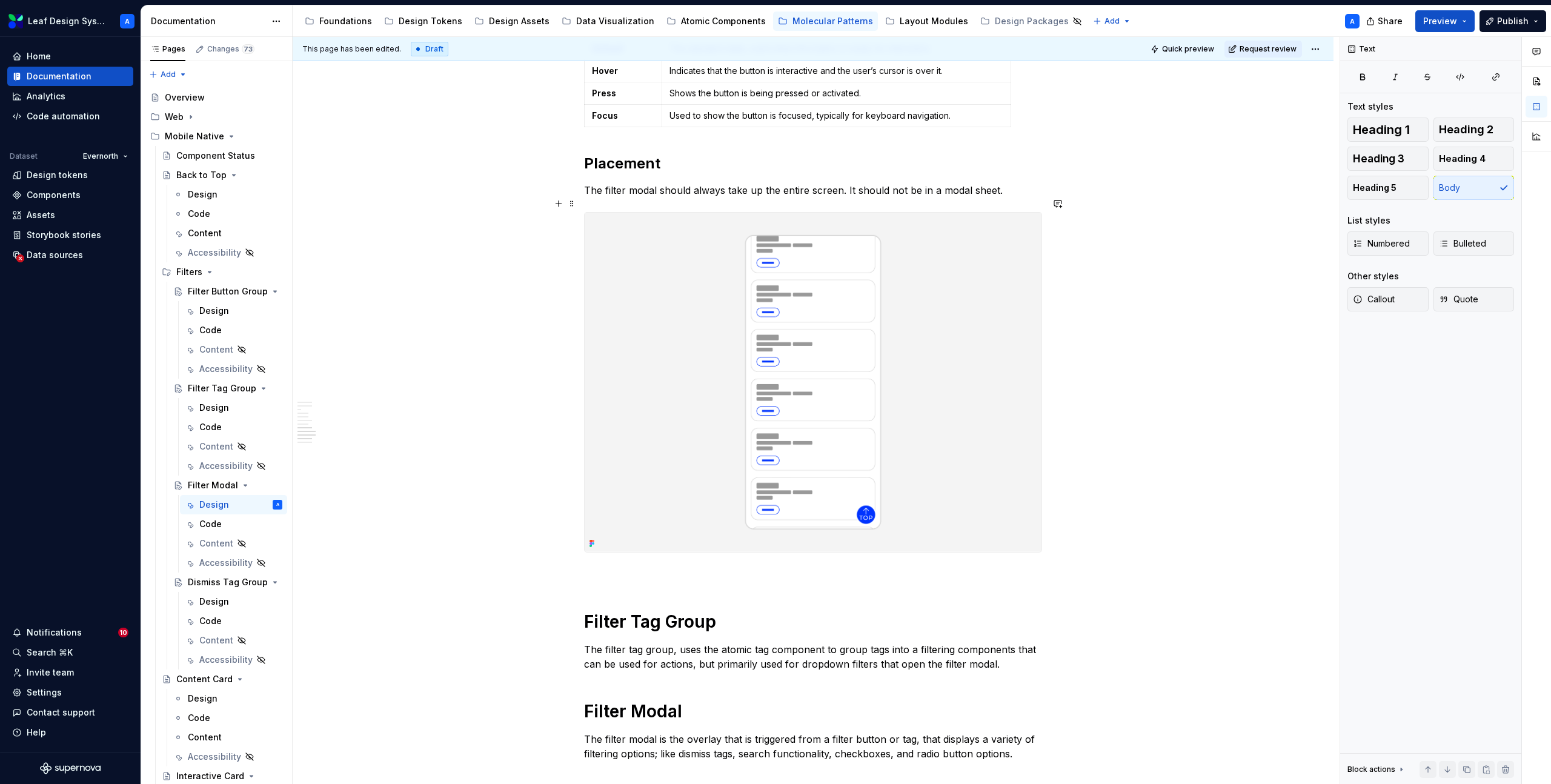
click at [738, 389] on img at bounding box center [813, 382] width 457 height 339
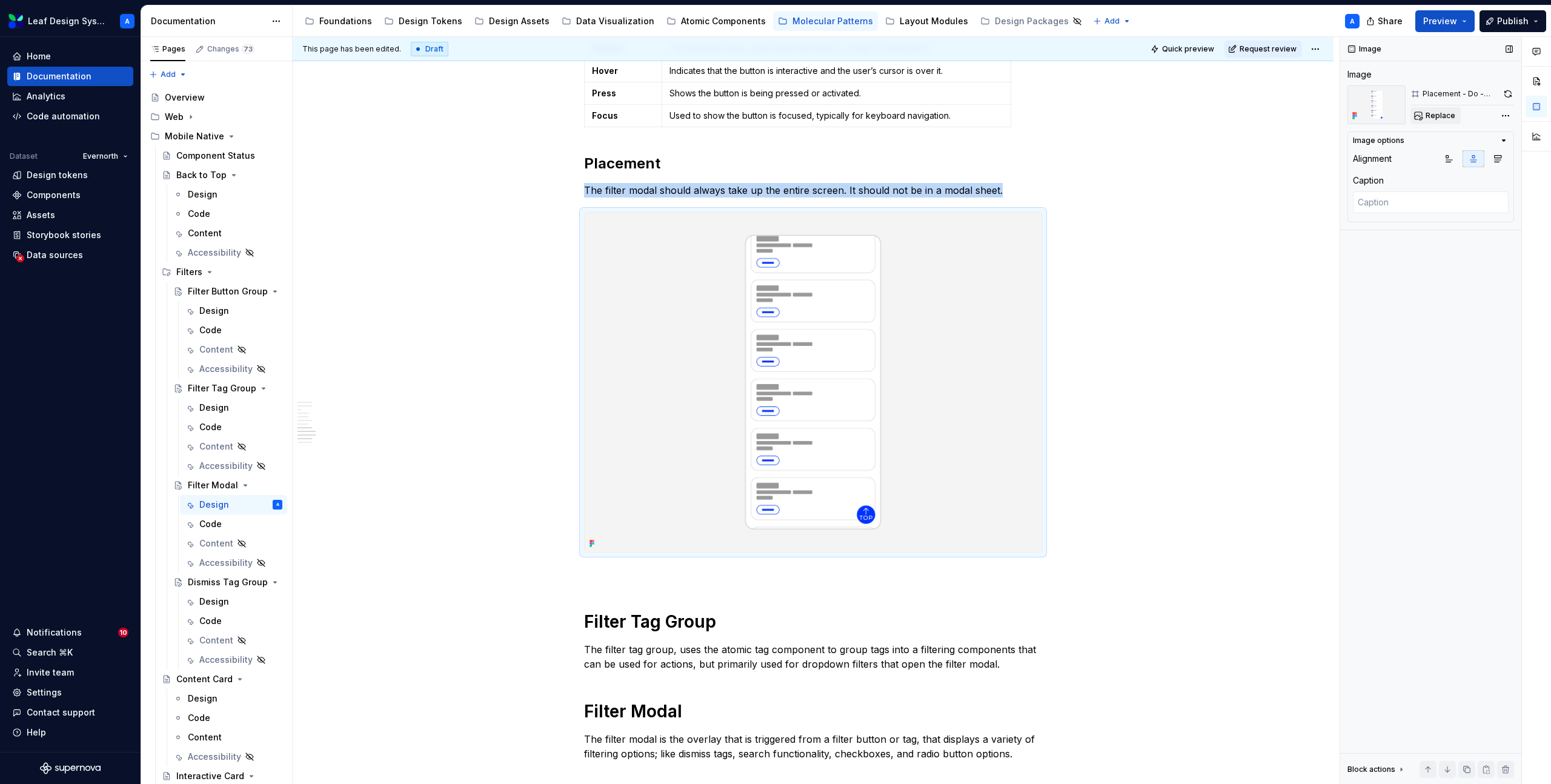
click at [1433, 112] on span "Replace" at bounding box center [1440, 116] width 30 height 10
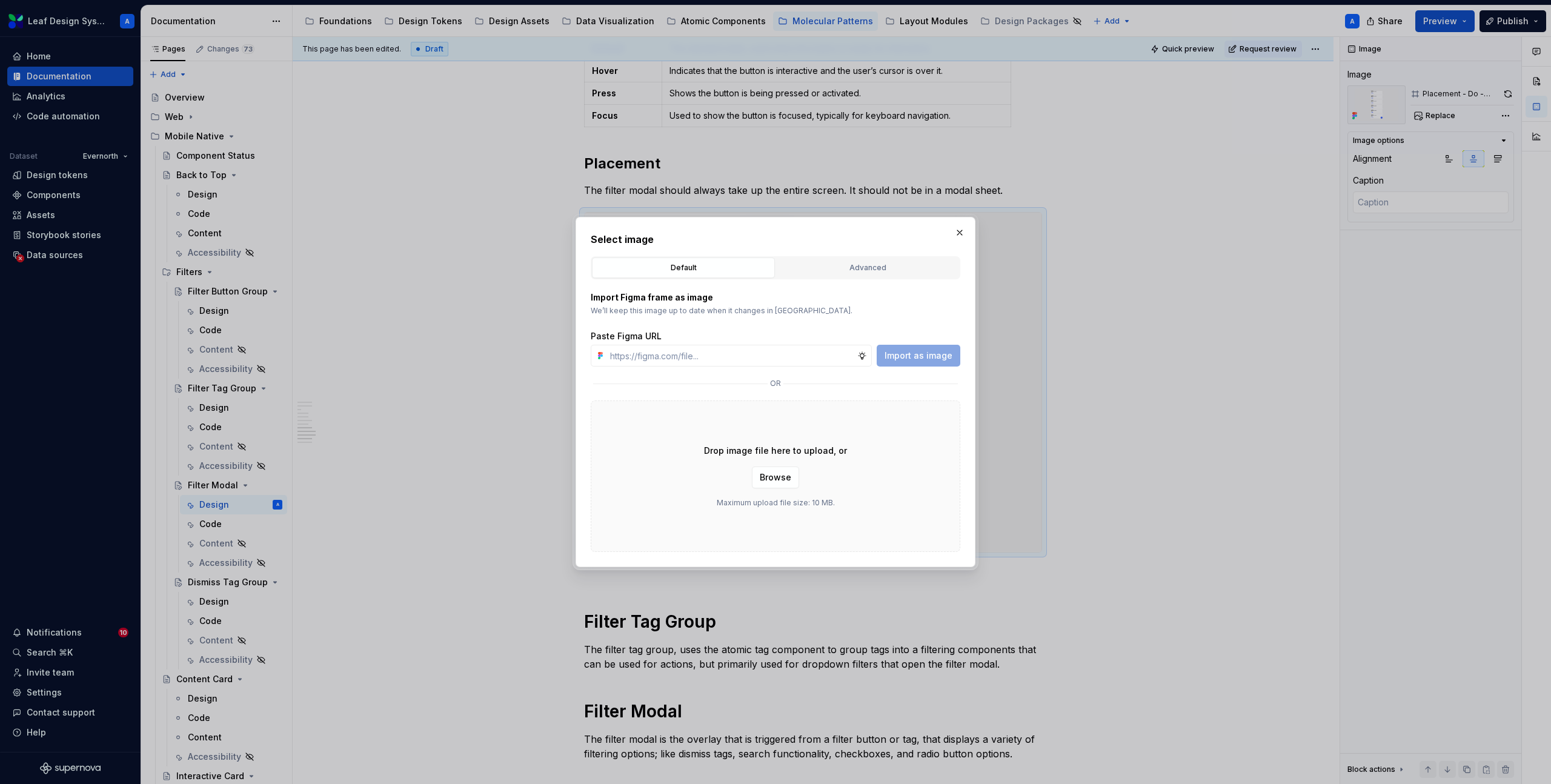
type textarea "*"
type input "https://www.figma.com/design/R5FNMiBYdBSXRtfBEXZGMx/Design-Documentation-Assets…"
type textarea "*"
type input "https://www.figma.com/design/R5FNMiBYdBSXRtfBEXZGMx/Design-Documentation-Assets…"
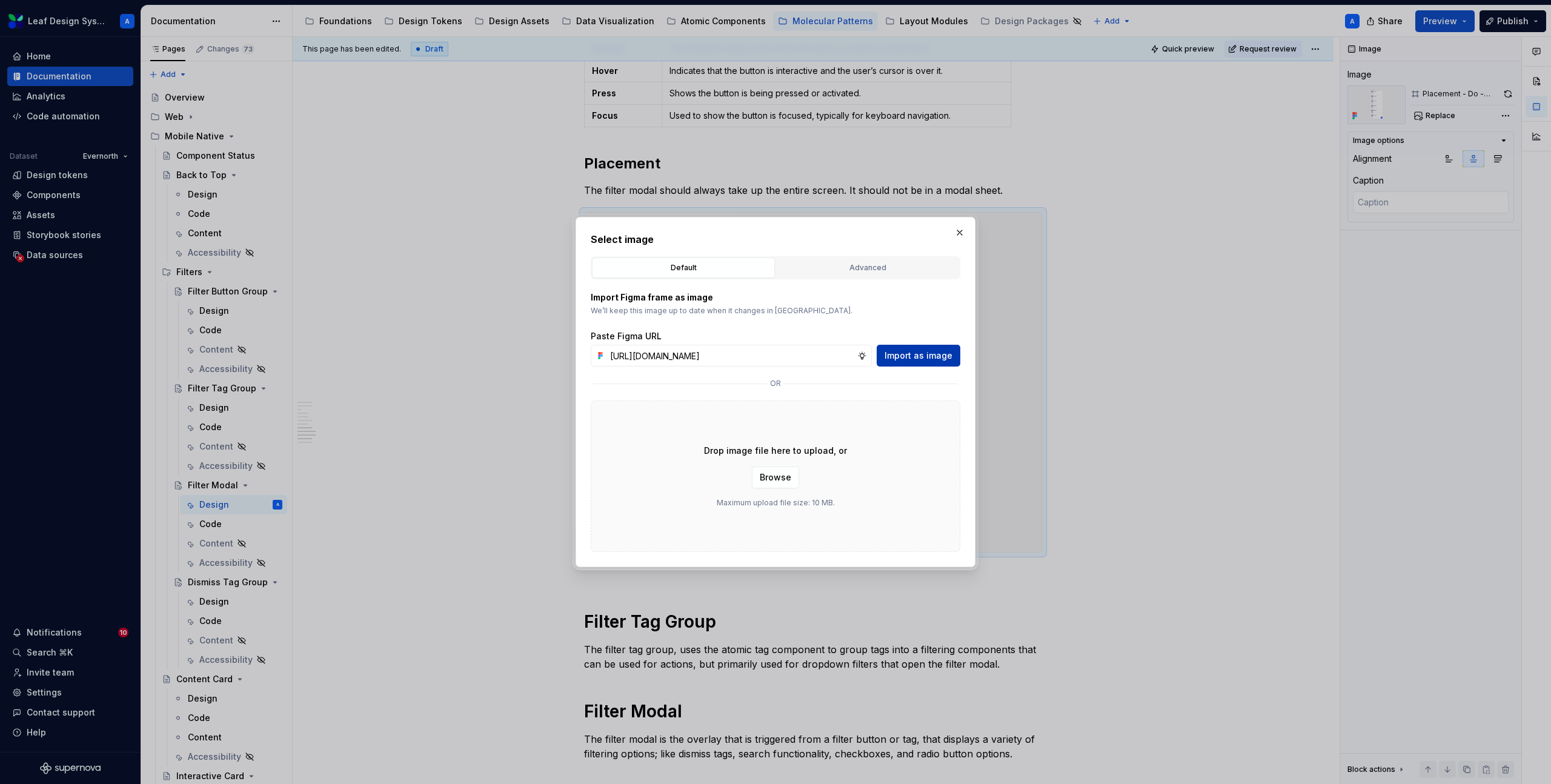
click at [905, 352] on span "Import as image" at bounding box center [918, 356] width 68 height 12
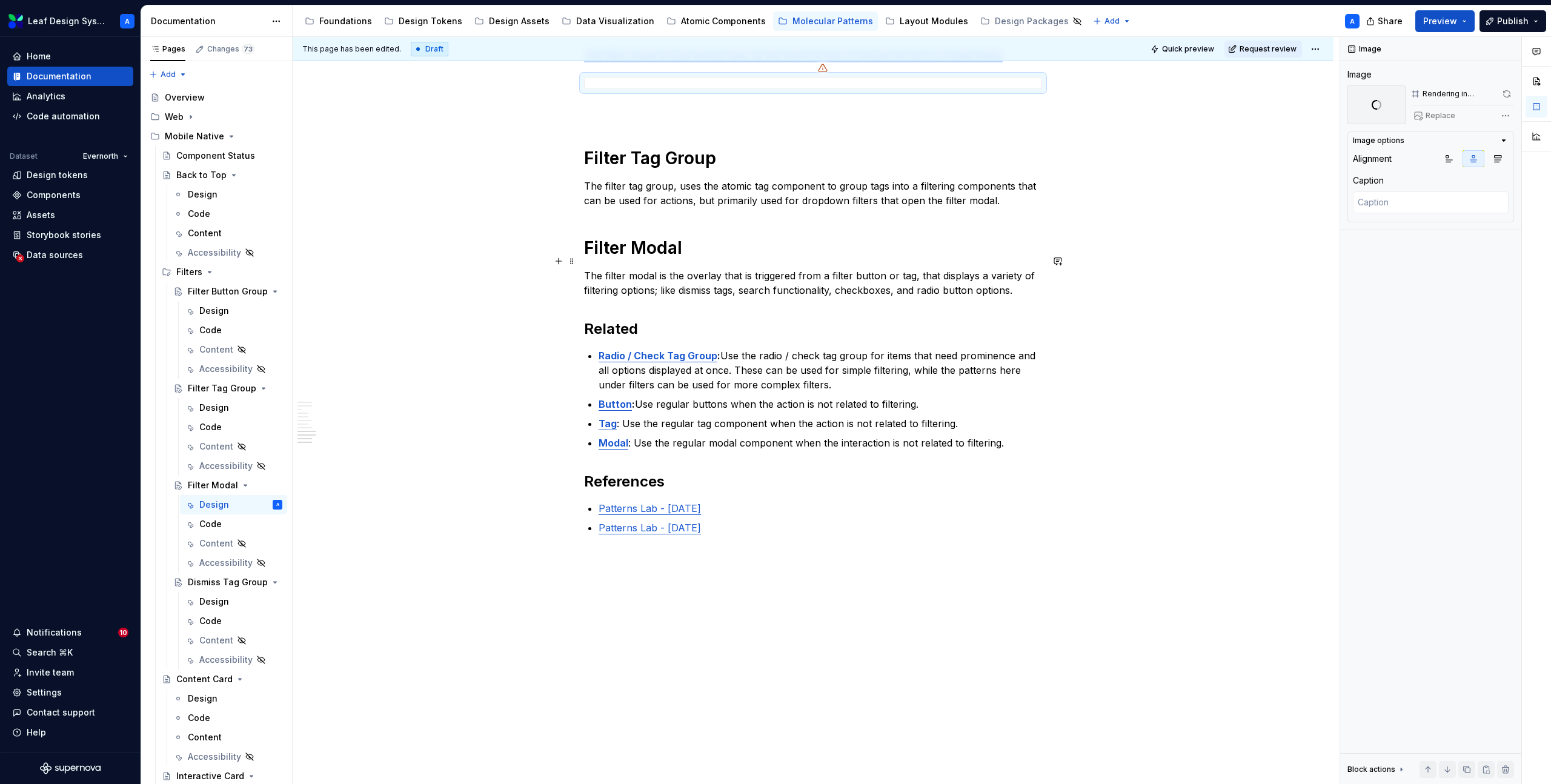
scroll to position [2108, 0]
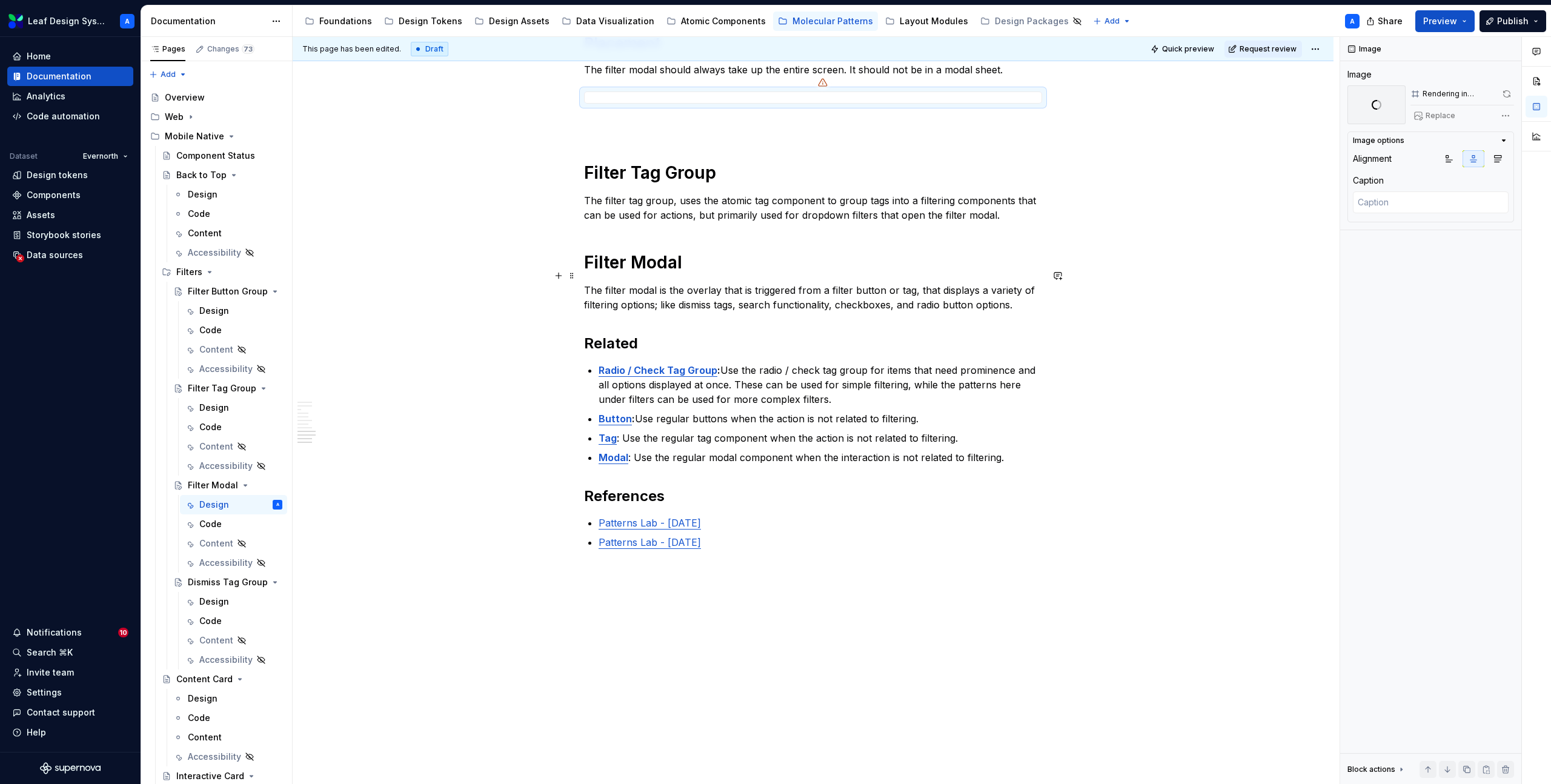
click at [801, 283] on p "The filter modal is the overlay that is triggered from a filter button or tag, …" at bounding box center [812, 297] width 458 height 29
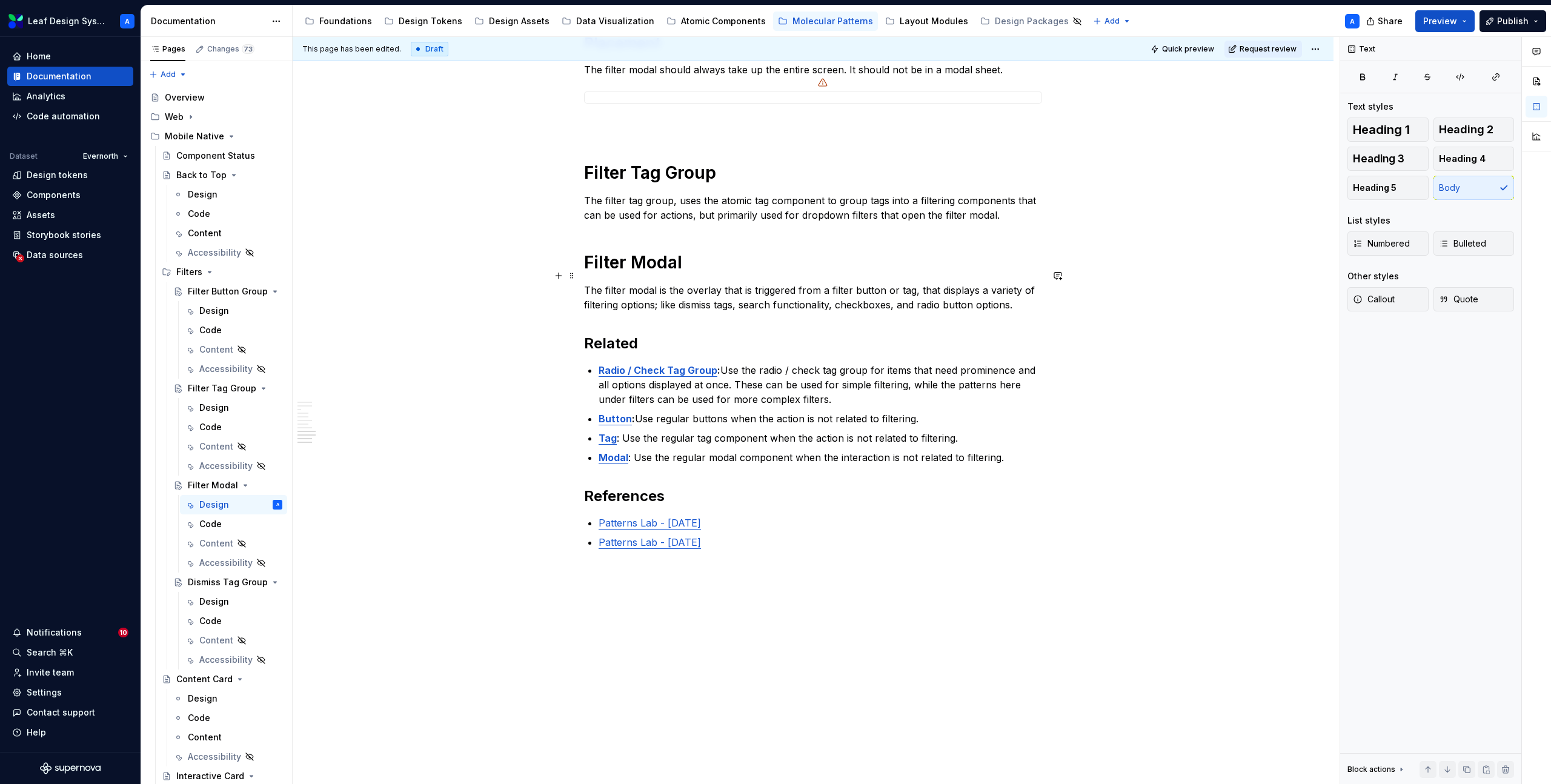
click at [801, 283] on p "The filter modal is the overlay that is triggered from a filter button or tag, …" at bounding box center [812, 297] width 458 height 29
copy p "The filter modal is the overlay that is triggered from a filter button or tag, …"
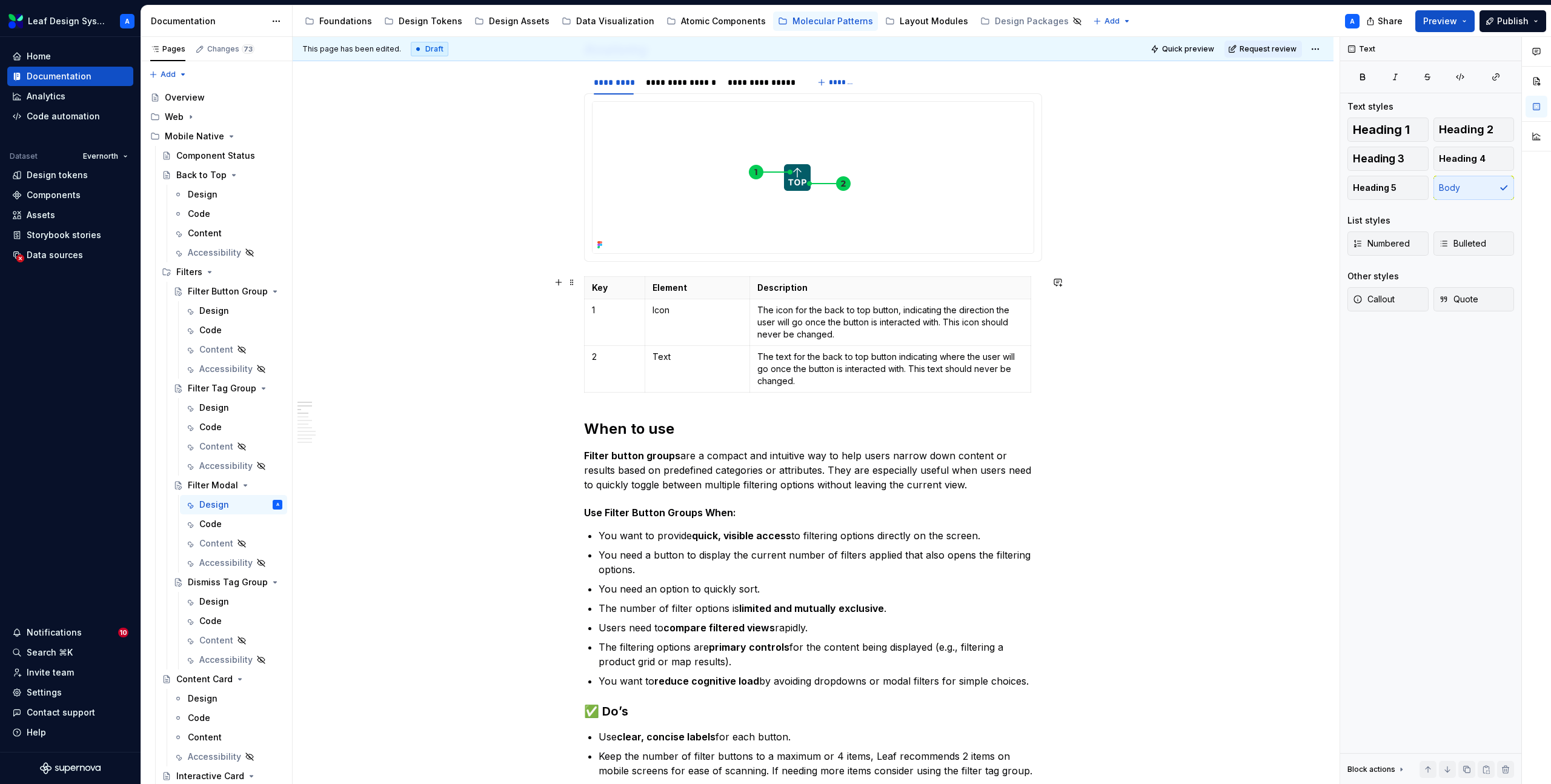
scroll to position [0, 0]
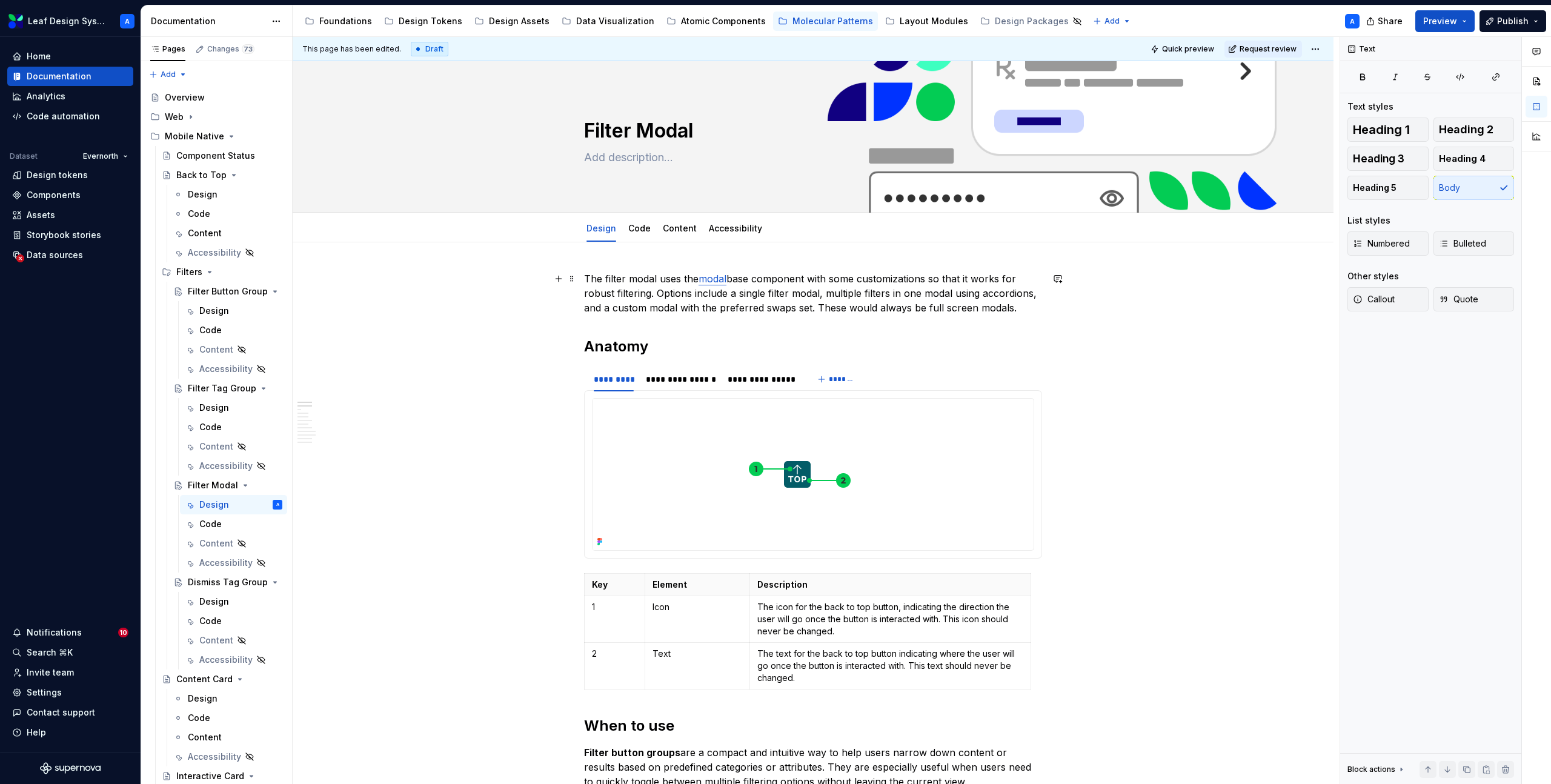
click at [1028, 310] on p "The filter modal uses the modal base component with some customizations so that…" at bounding box center [812, 293] width 458 height 43
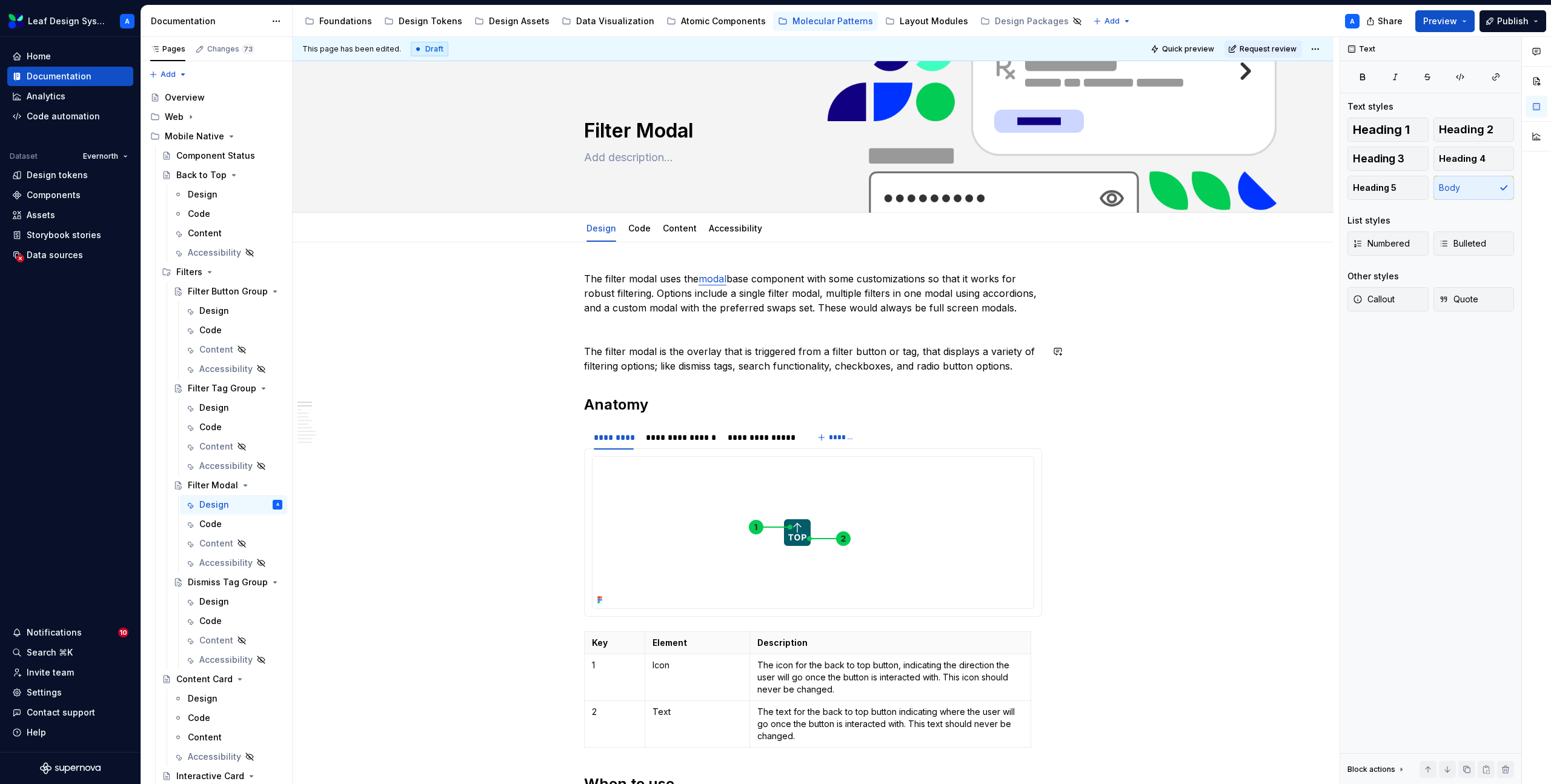
click at [609, 331] on p at bounding box center [812, 329] width 458 height 14
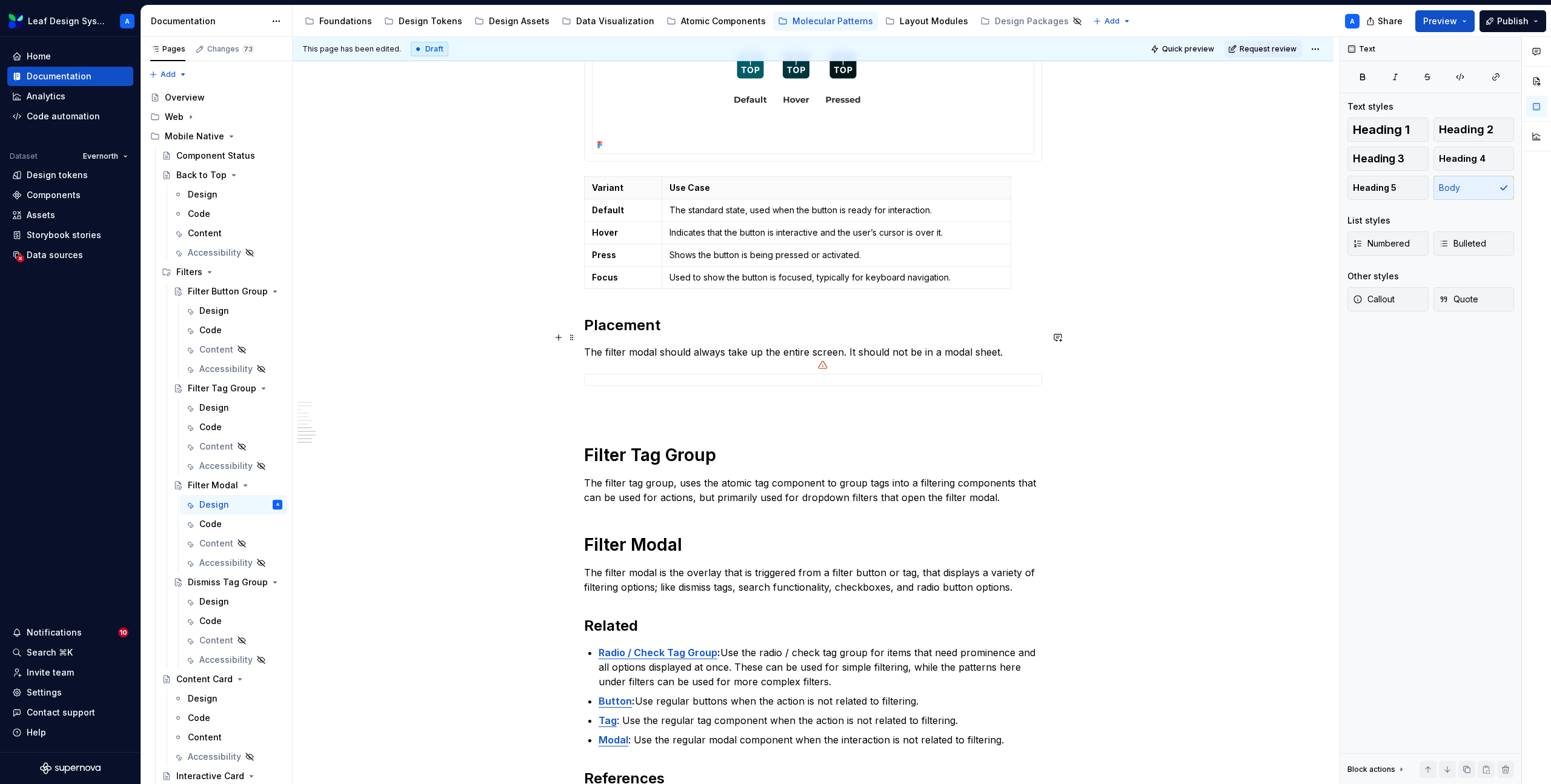
scroll to position [1849, 0]
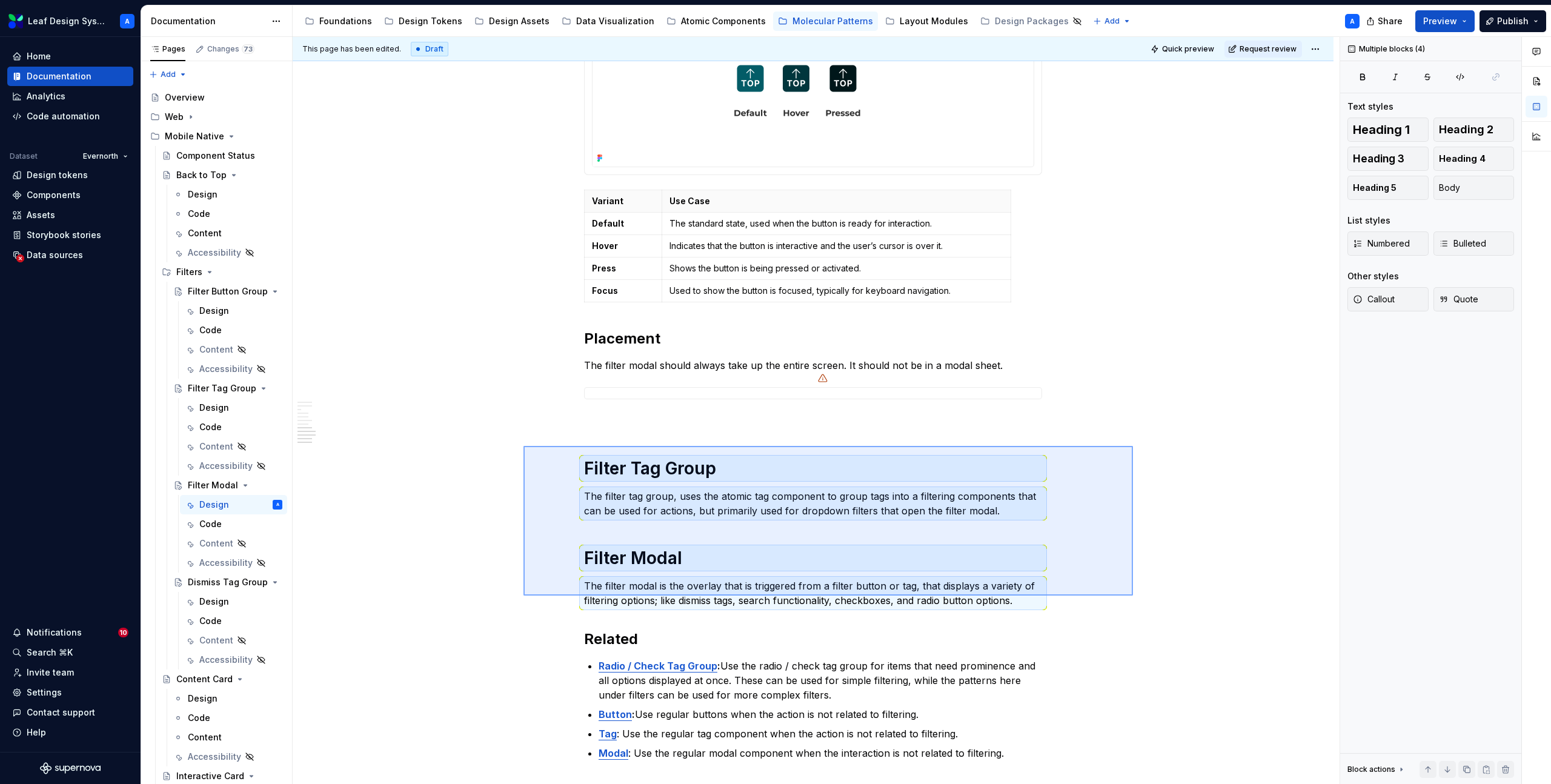
drag, startPoint x: 523, startPoint y: 446, endPoint x: 1133, endPoint y: 595, distance: 627.9
click at [1133, 595] on div "**********" at bounding box center [816, 411] width 1047 height 748
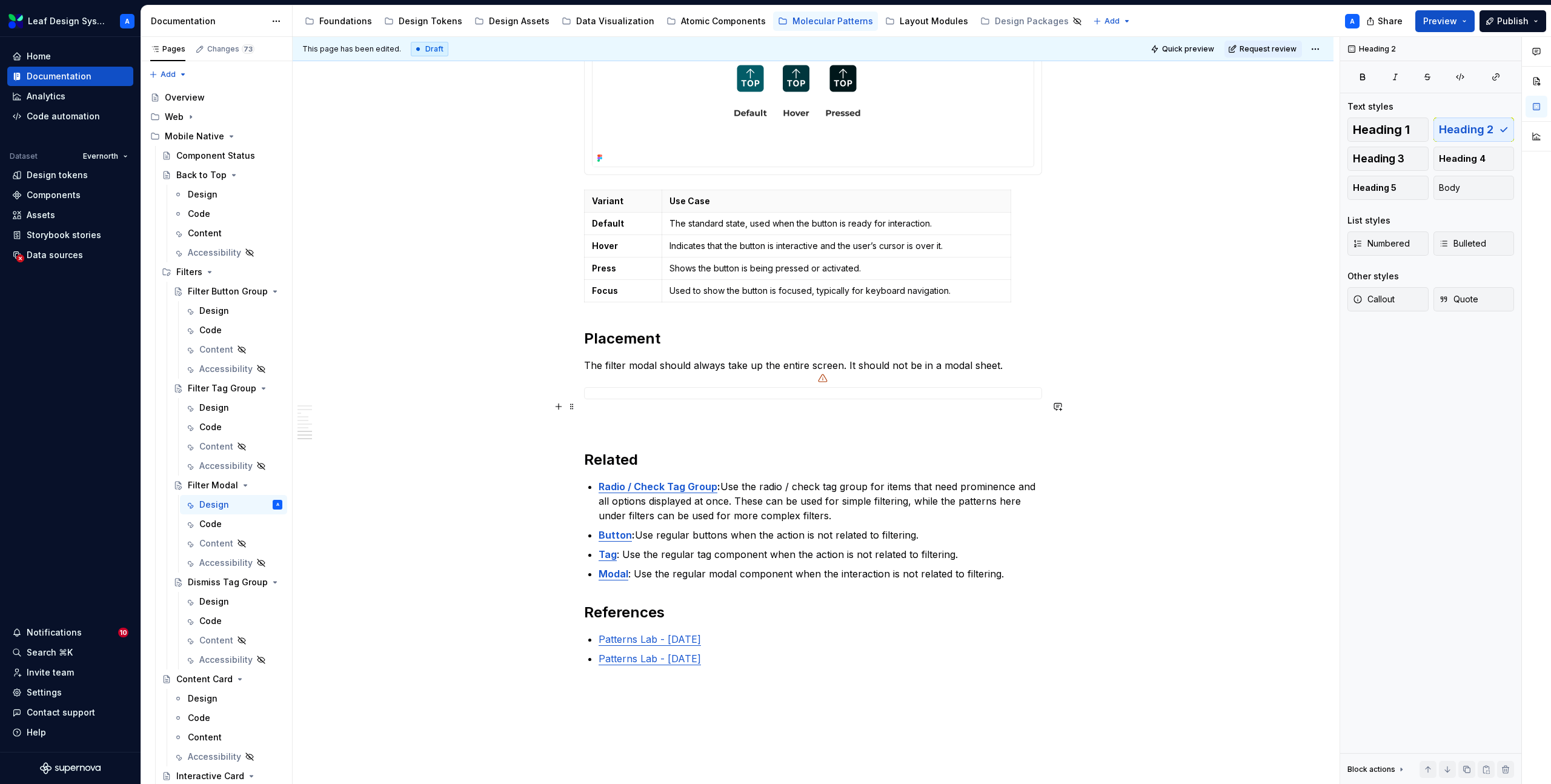
click at [611, 414] on p at bounding box center [812, 421] width 458 height 14
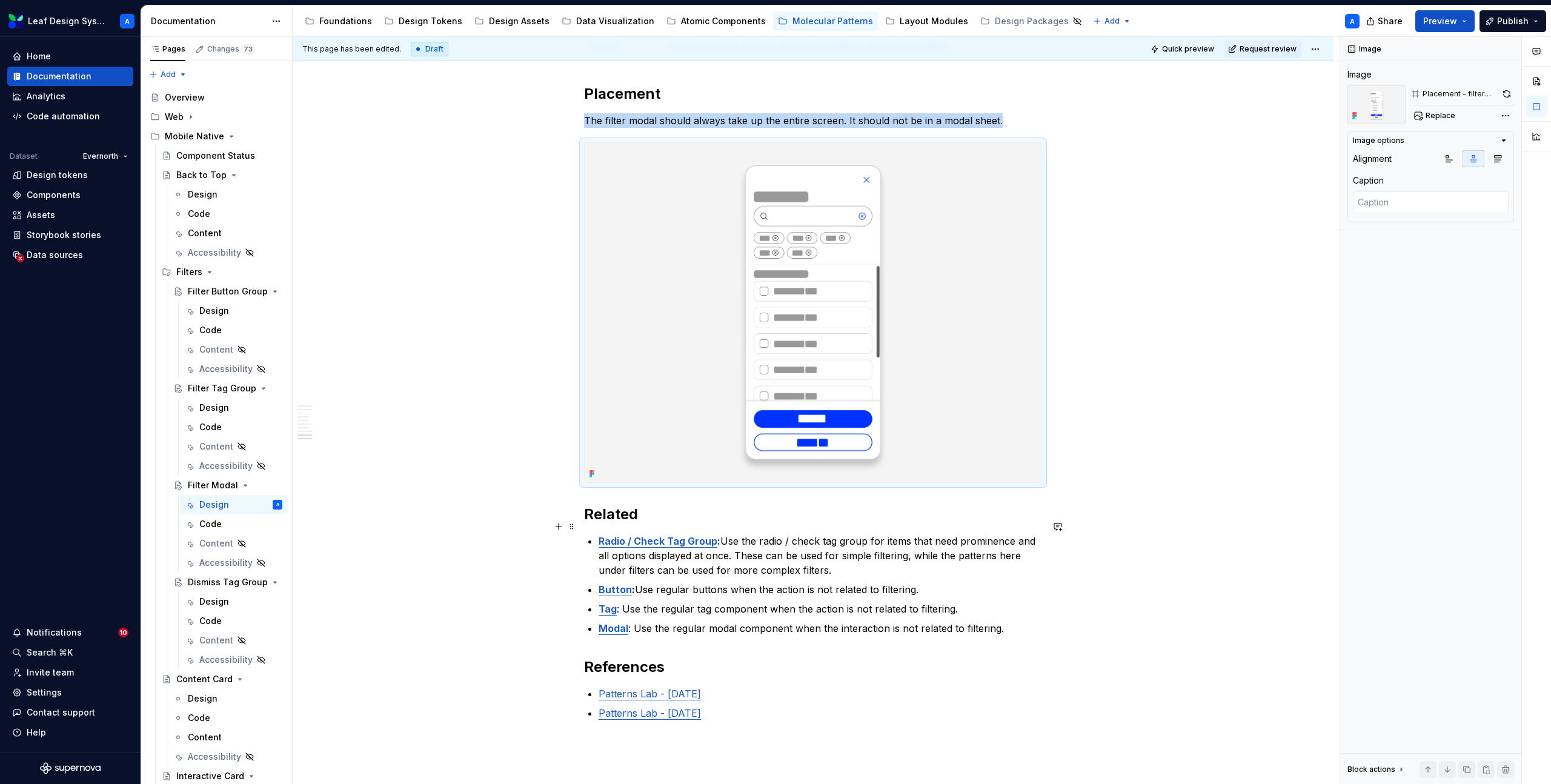
scroll to position [2265, 0]
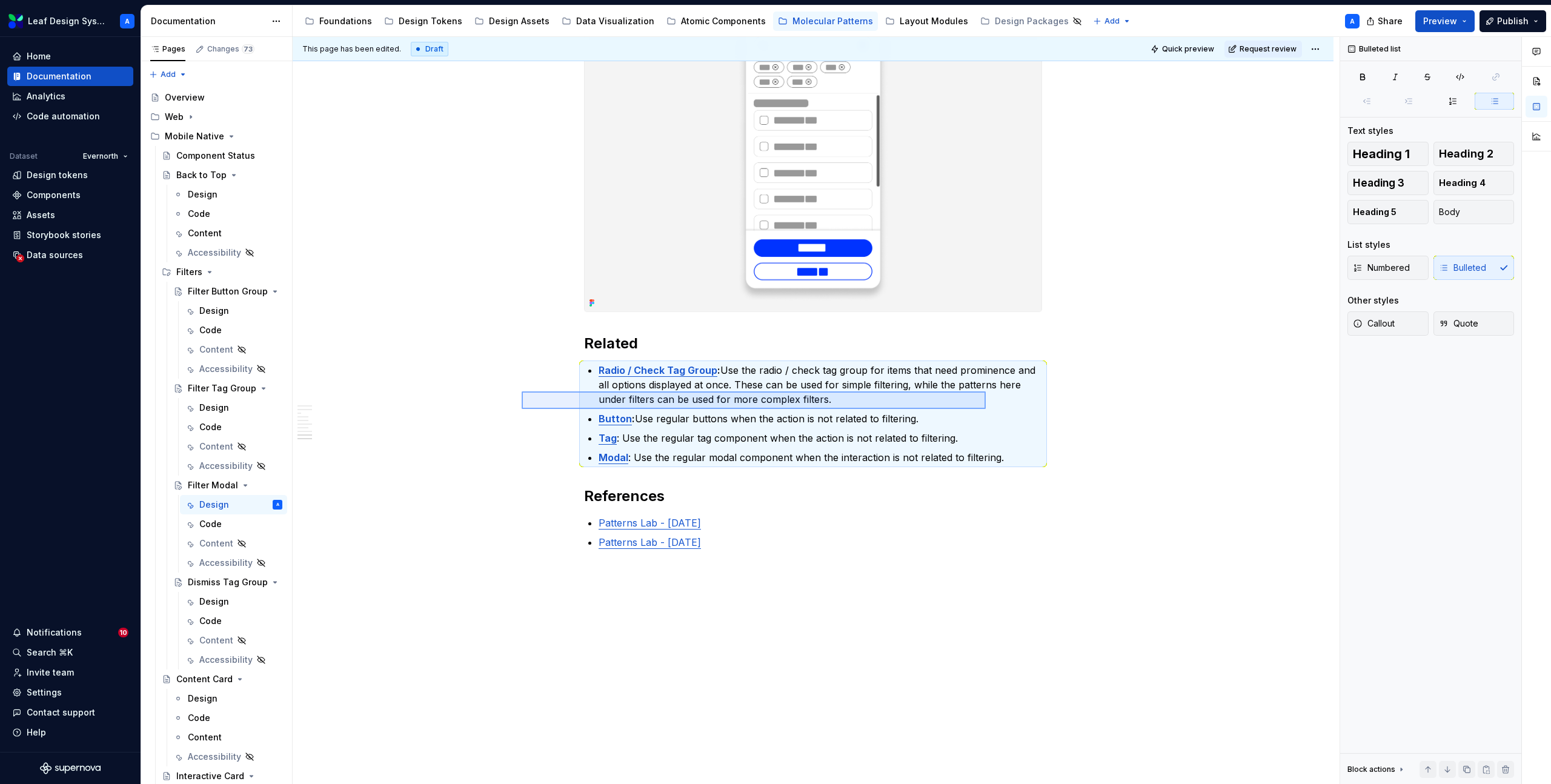
drag, startPoint x: 522, startPoint y: 392, endPoint x: 1006, endPoint y: 416, distance: 484.6
click at [1006, 416] on div "**********" at bounding box center [816, 411] width 1047 height 748
click at [952, 431] on p "Tag : Use the regular tag component when the action is not related to filtering." at bounding box center [821, 438] width 443 height 14
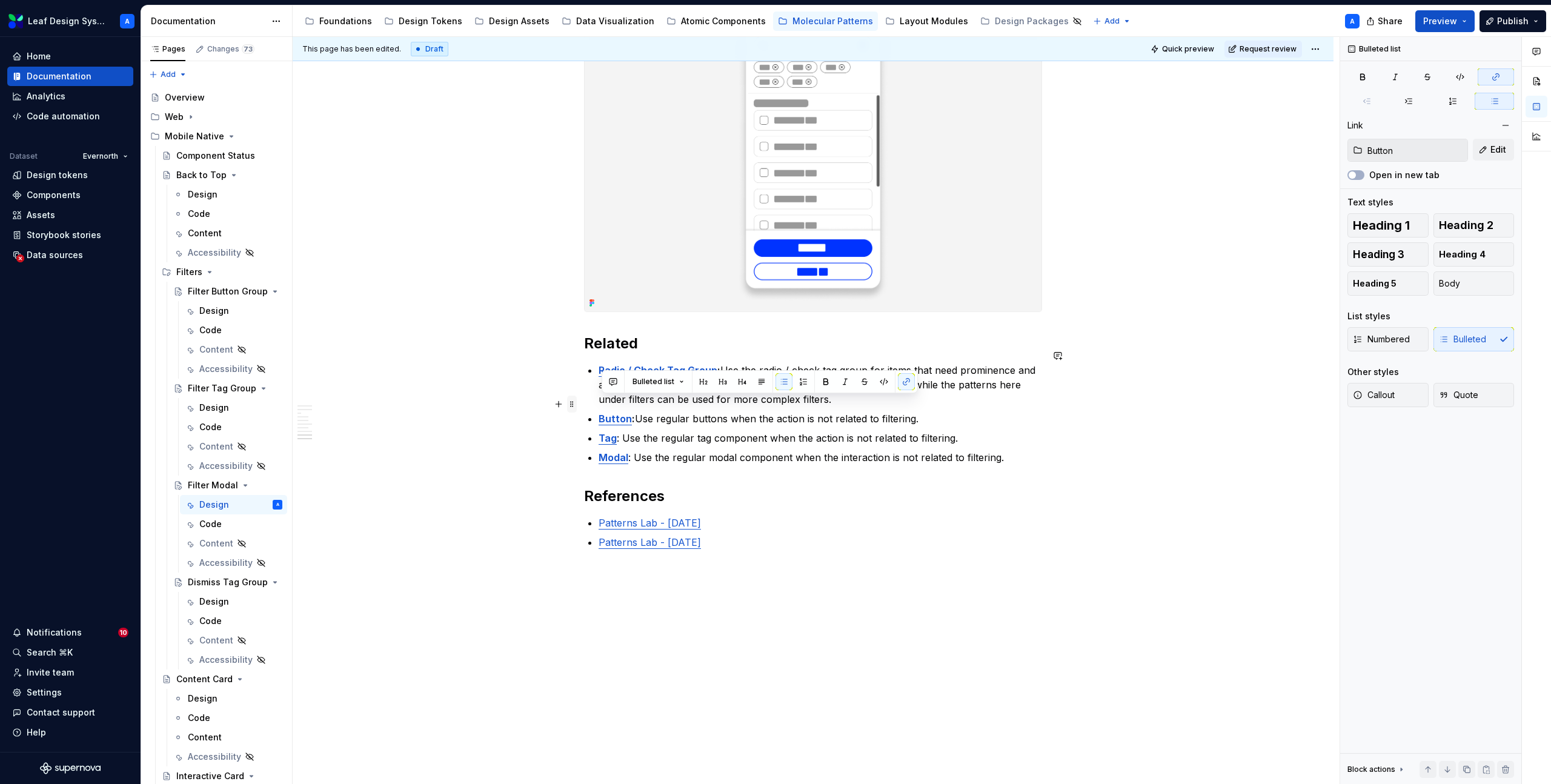
drag, startPoint x: 976, startPoint y: 425, endPoint x: 573, endPoint y: 409, distance: 403.3
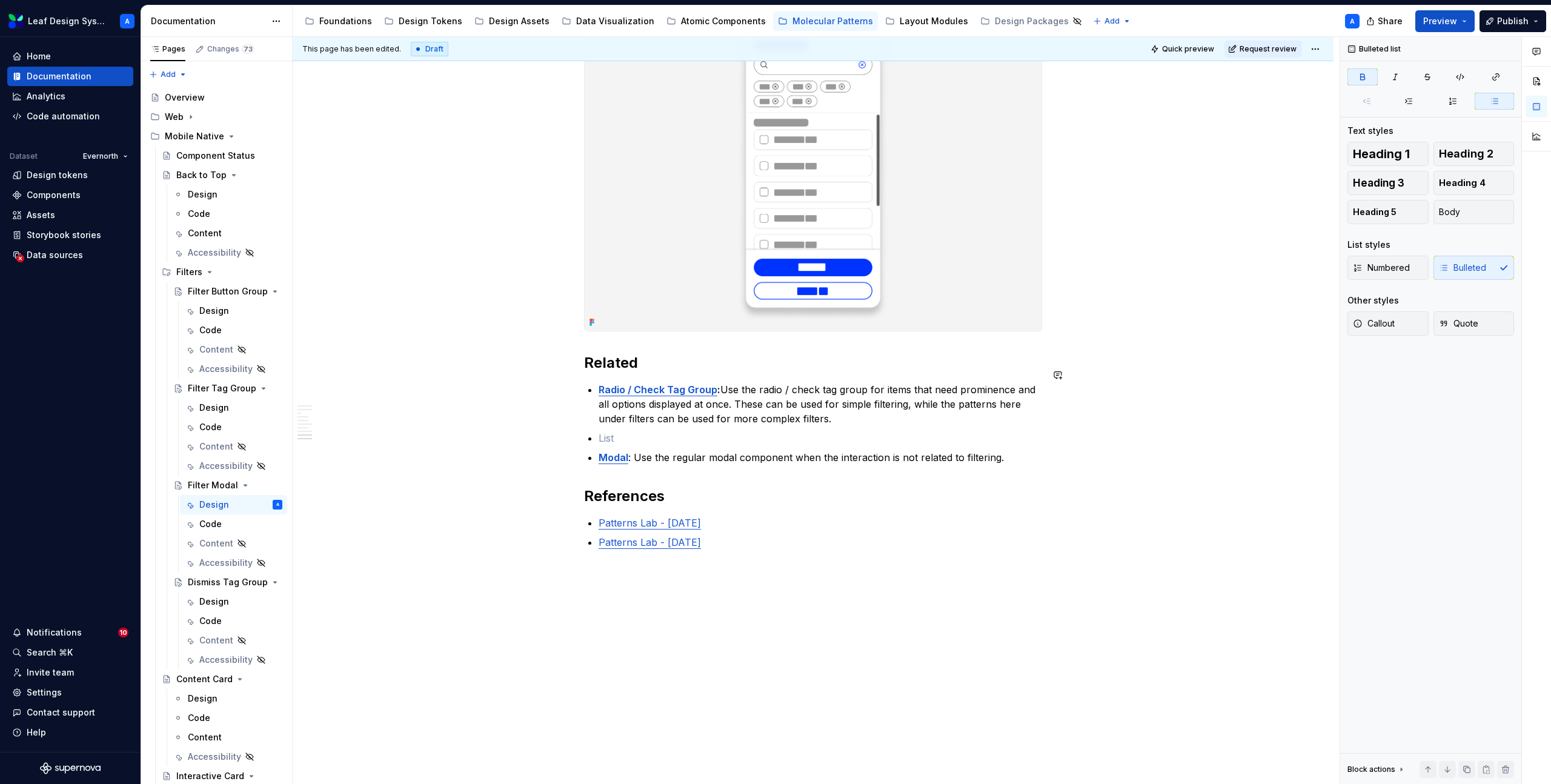
scroll to position [2226, 0]
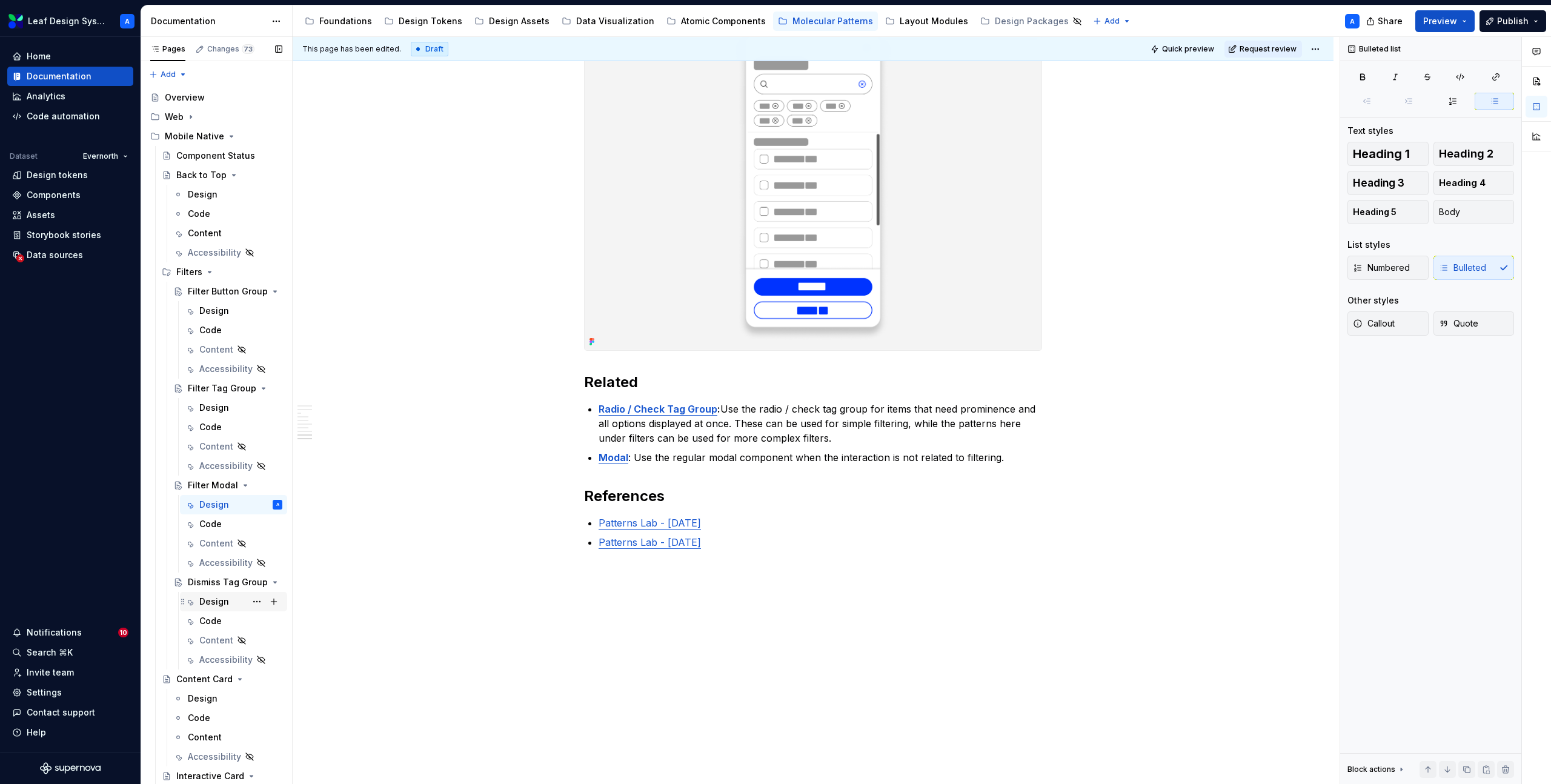
click at [217, 602] on div "Design" at bounding box center [214, 602] width 30 height 12
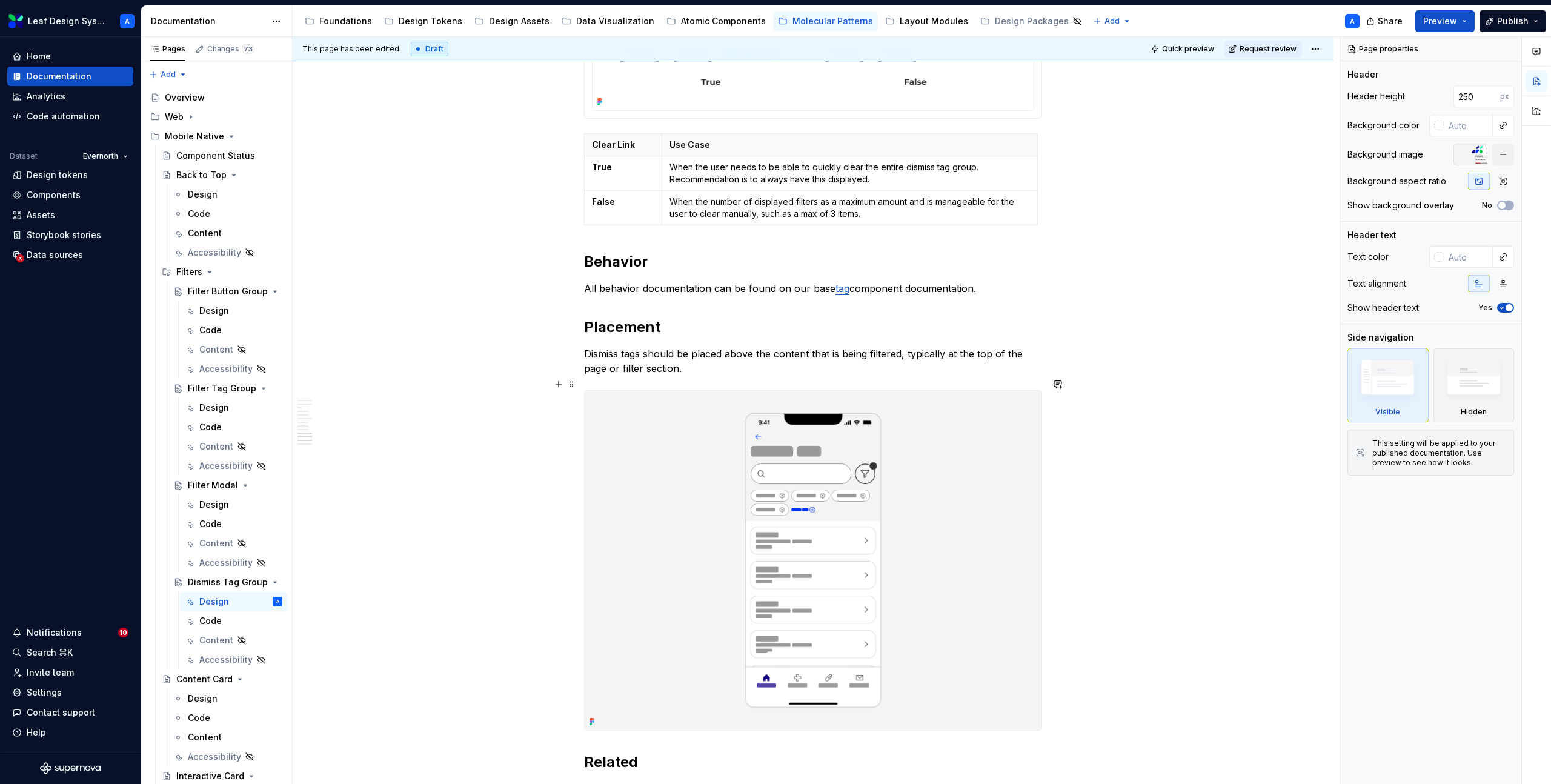
scroll to position [2592, 0]
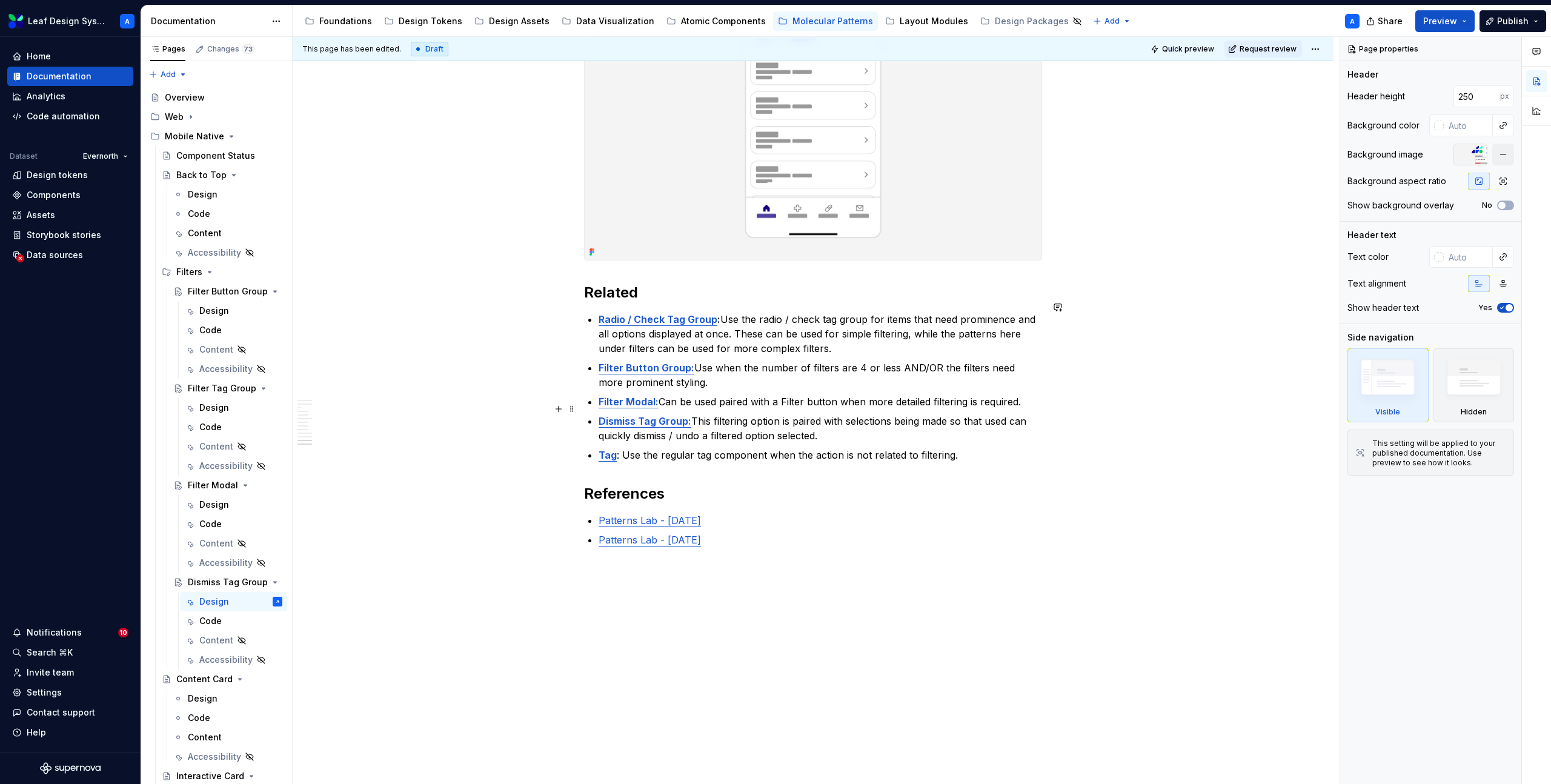
type textarea "*"
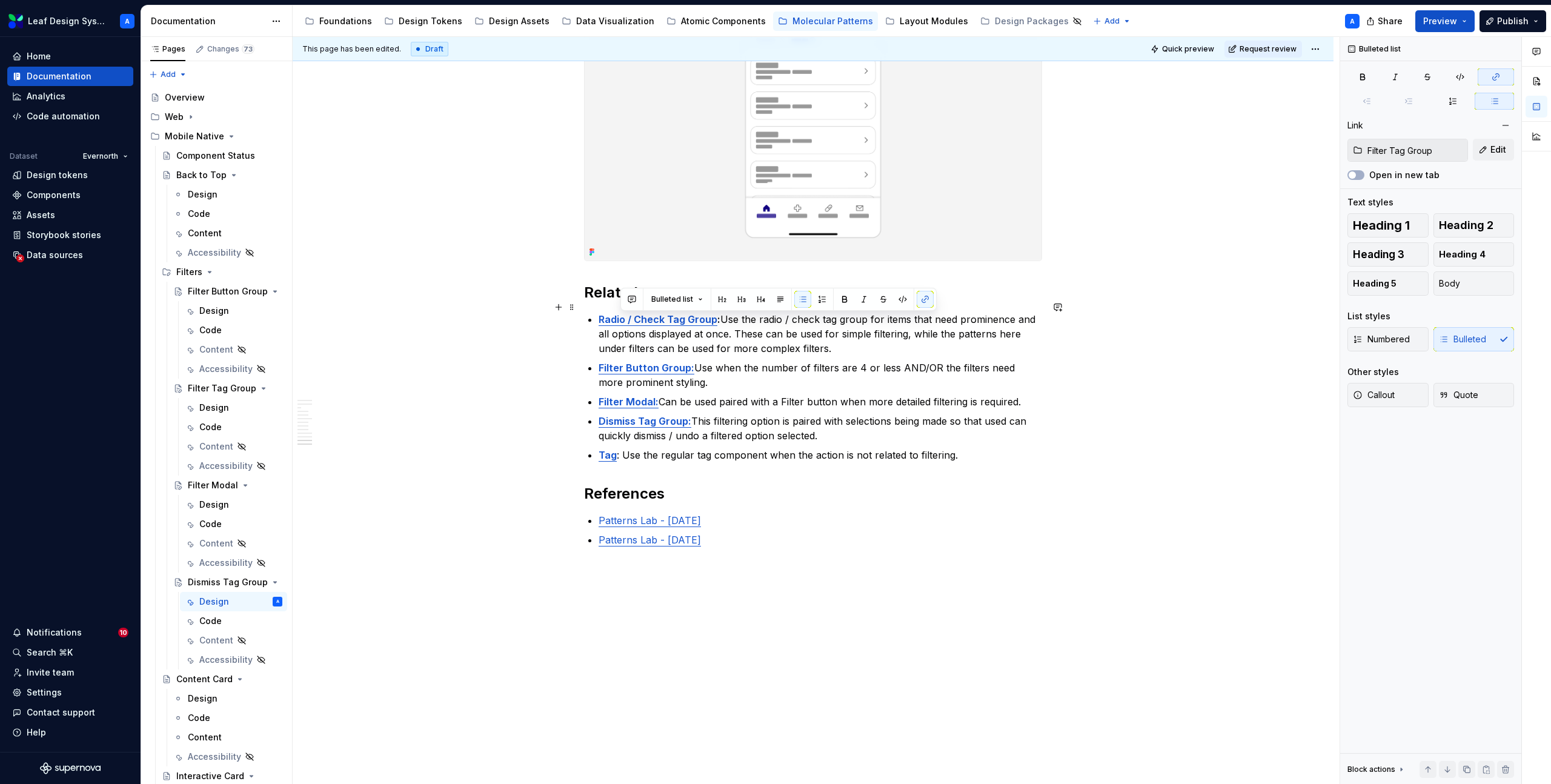
type input "Radio / Check Tag Group"
drag, startPoint x: 856, startPoint y: 425, endPoint x: 587, endPoint y: 309, distance: 292.9
copy ul "Radio / Check Tag Group : Use the radio / check tag group for items that need p…"
click at [790, 414] on p "Dismiss Tag Group: This filtering option is paired with selections being made s…" at bounding box center [821, 428] width 443 height 29
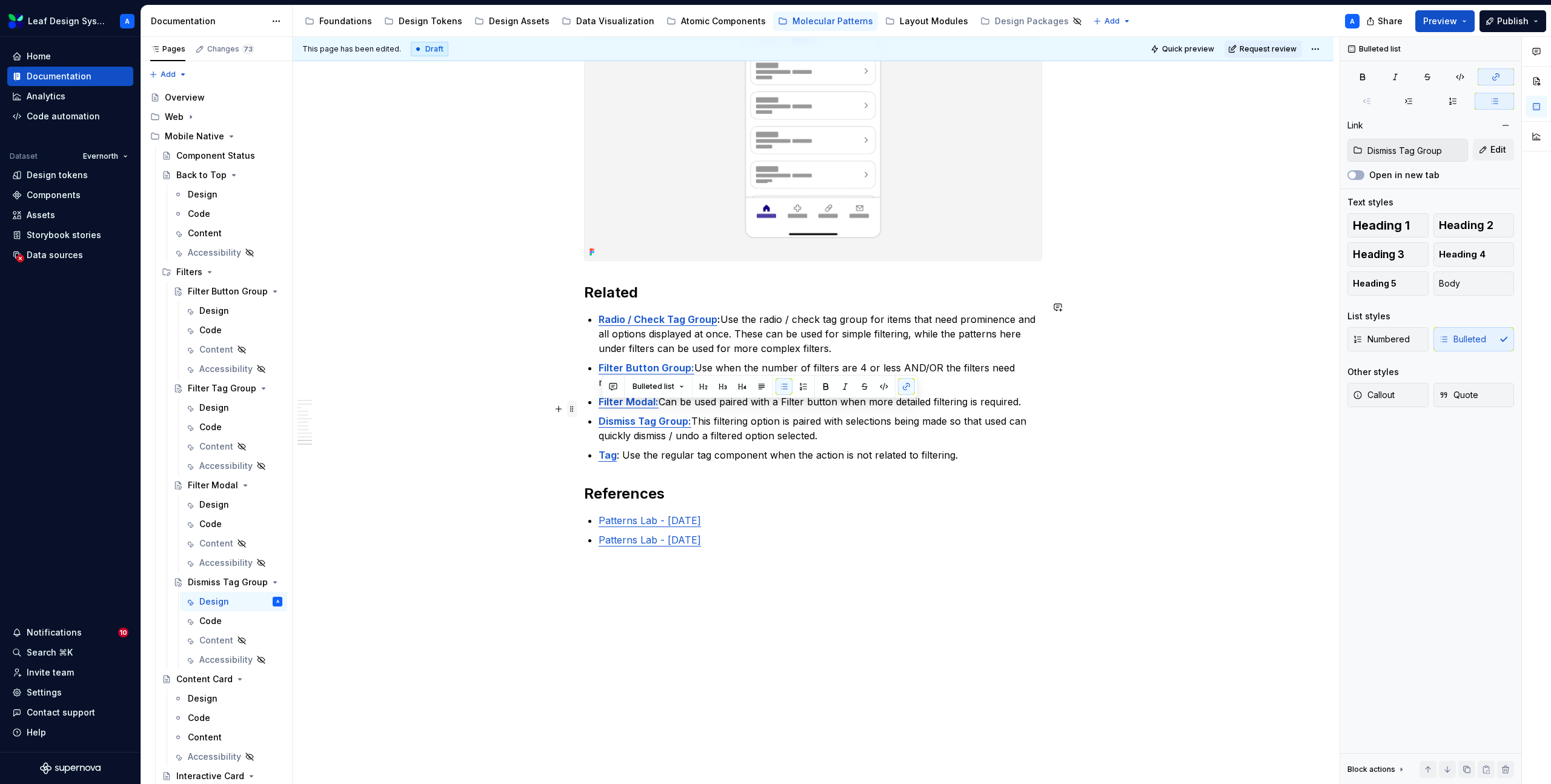
drag, startPoint x: 835, startPoint y: 423, endPoint x: 573, endPoint y: 412, distance: 262.2
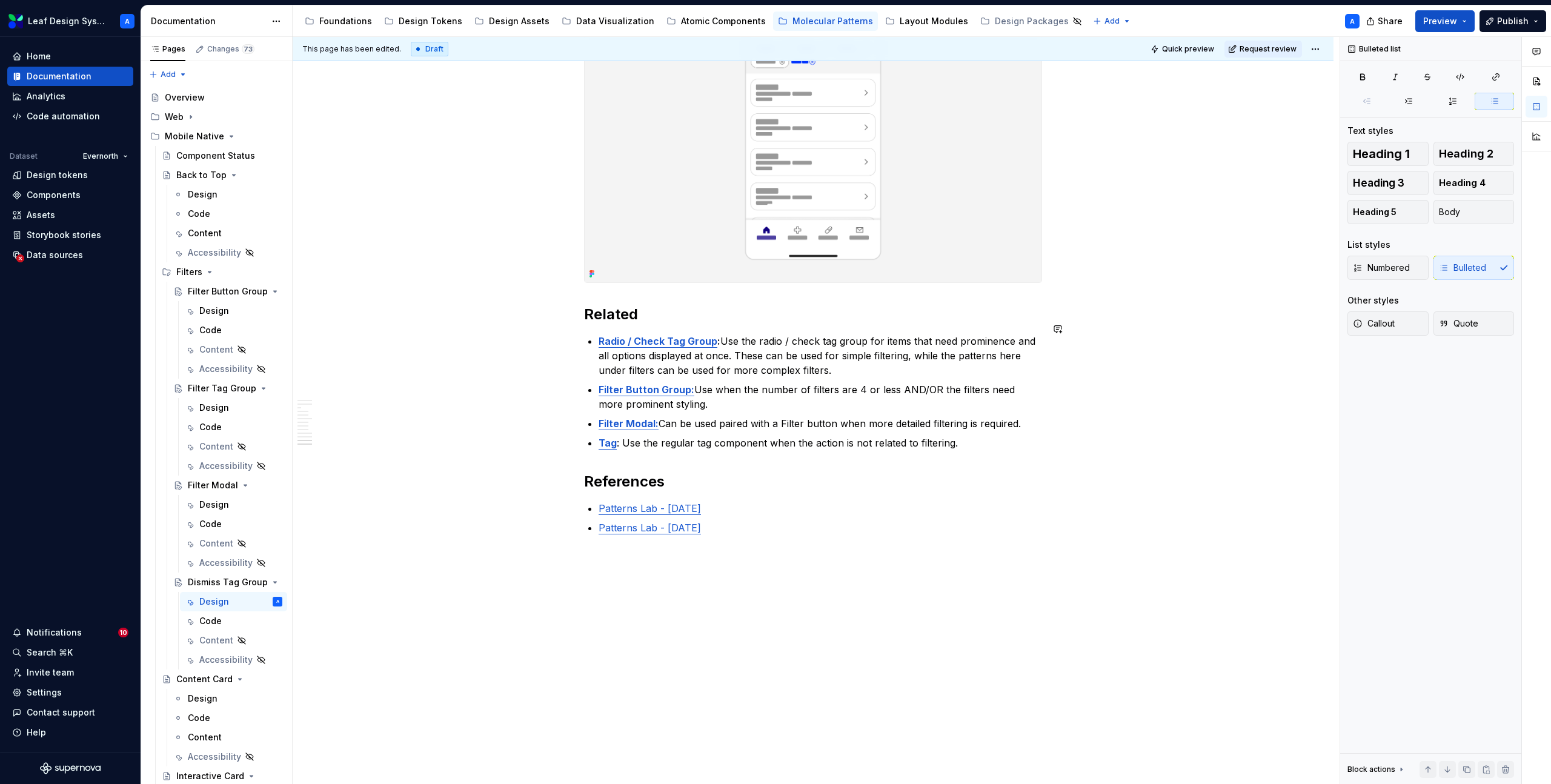
scroll to position [2558, 0]
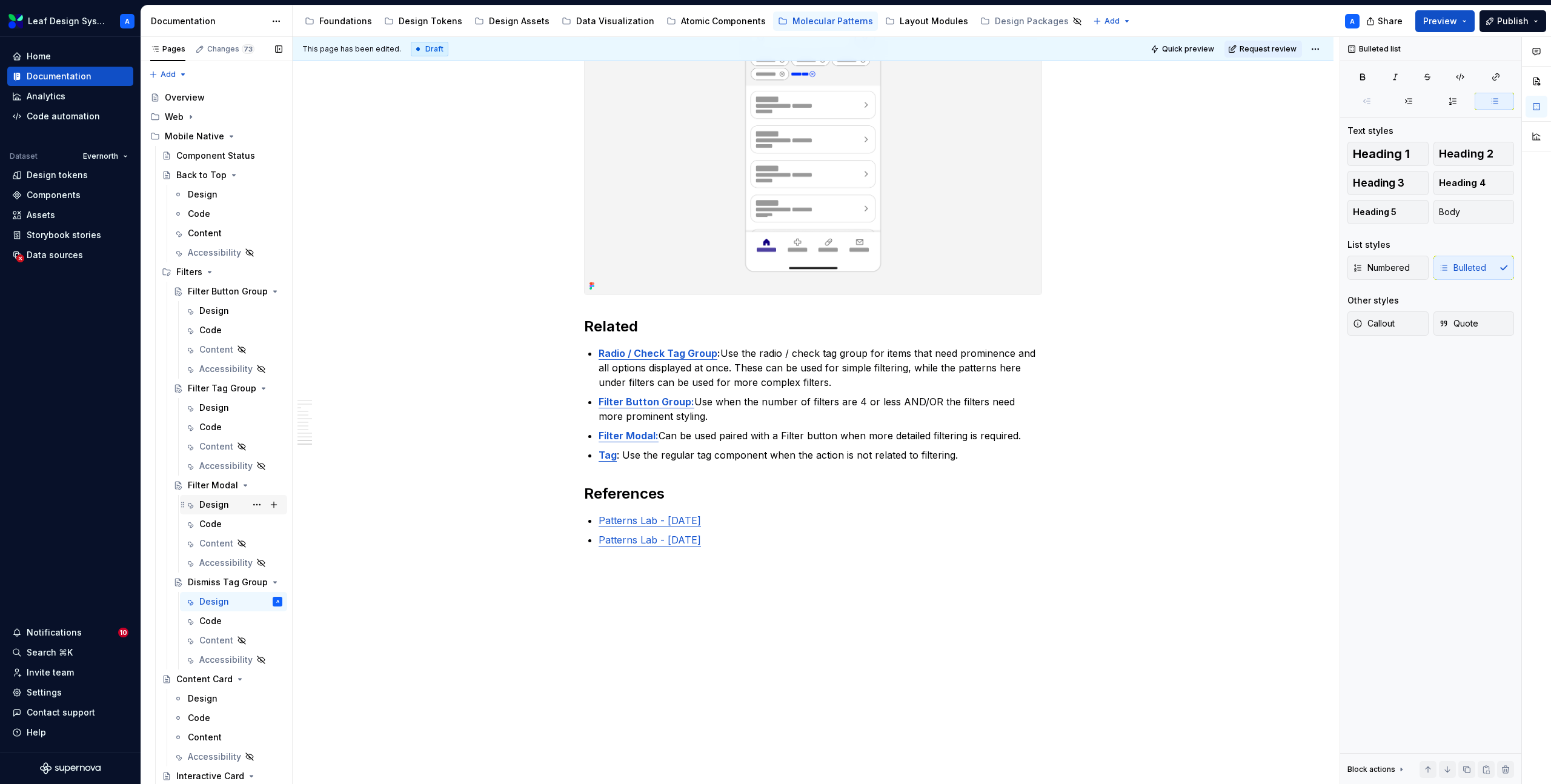
click at [207, 505] on div "Design" at bounding box center [214, 505] width 30 height 12
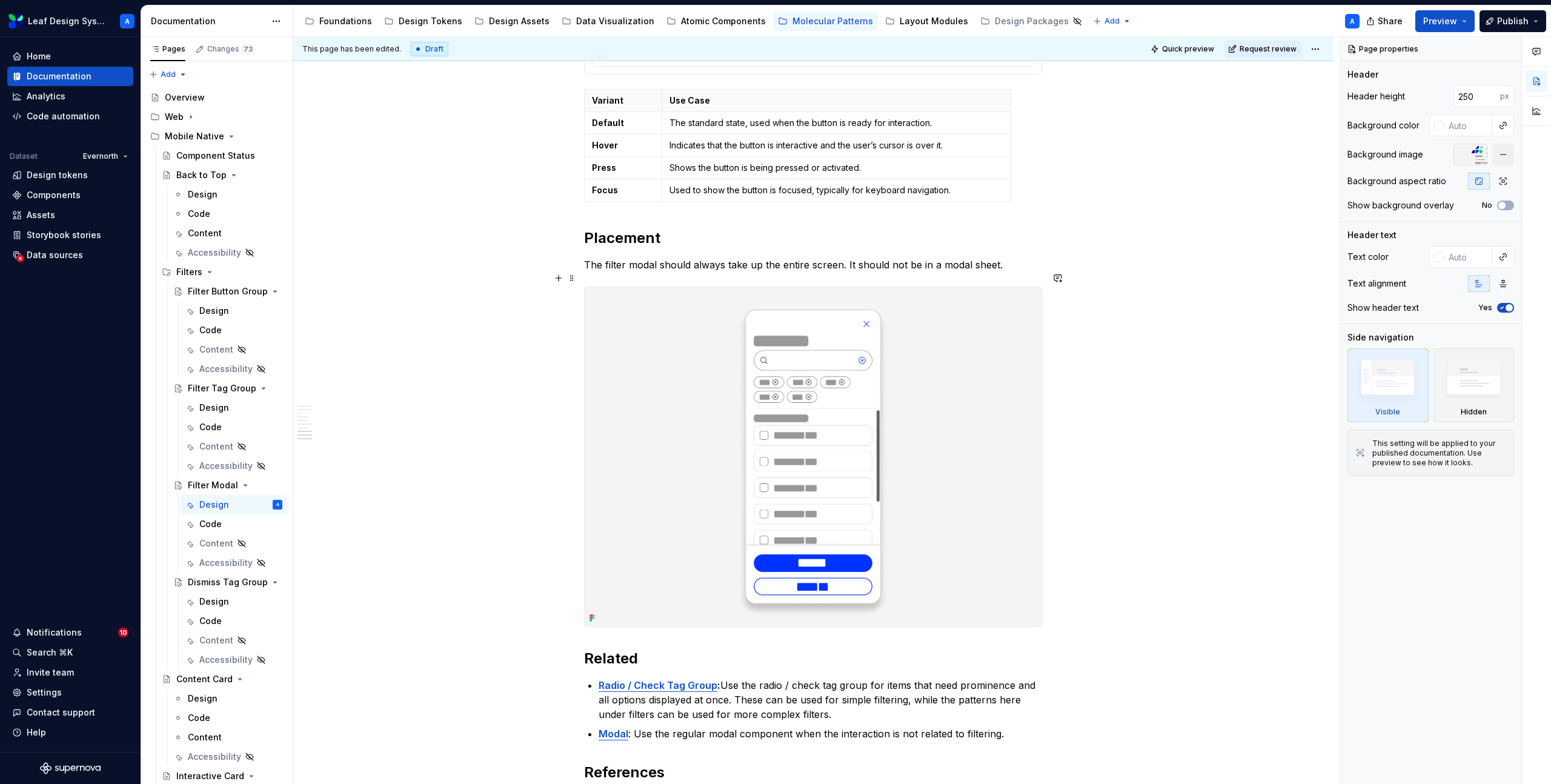
scroll to position [2226, 0]
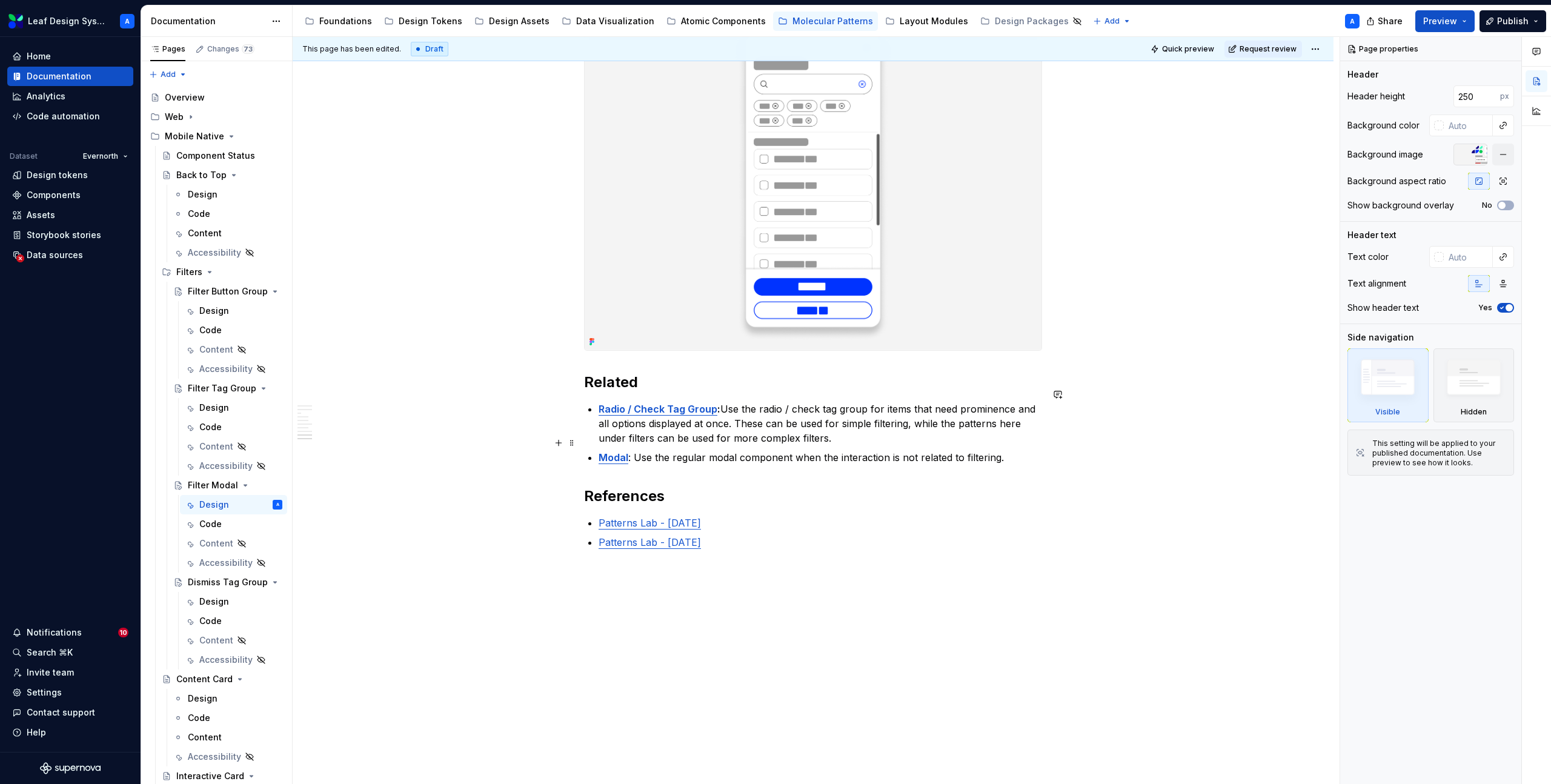
click at [1009, 450] on p "Modal : Use the regular modal component when the interaction is not related to …" at bounding box center [821, 457] width 443 height 14
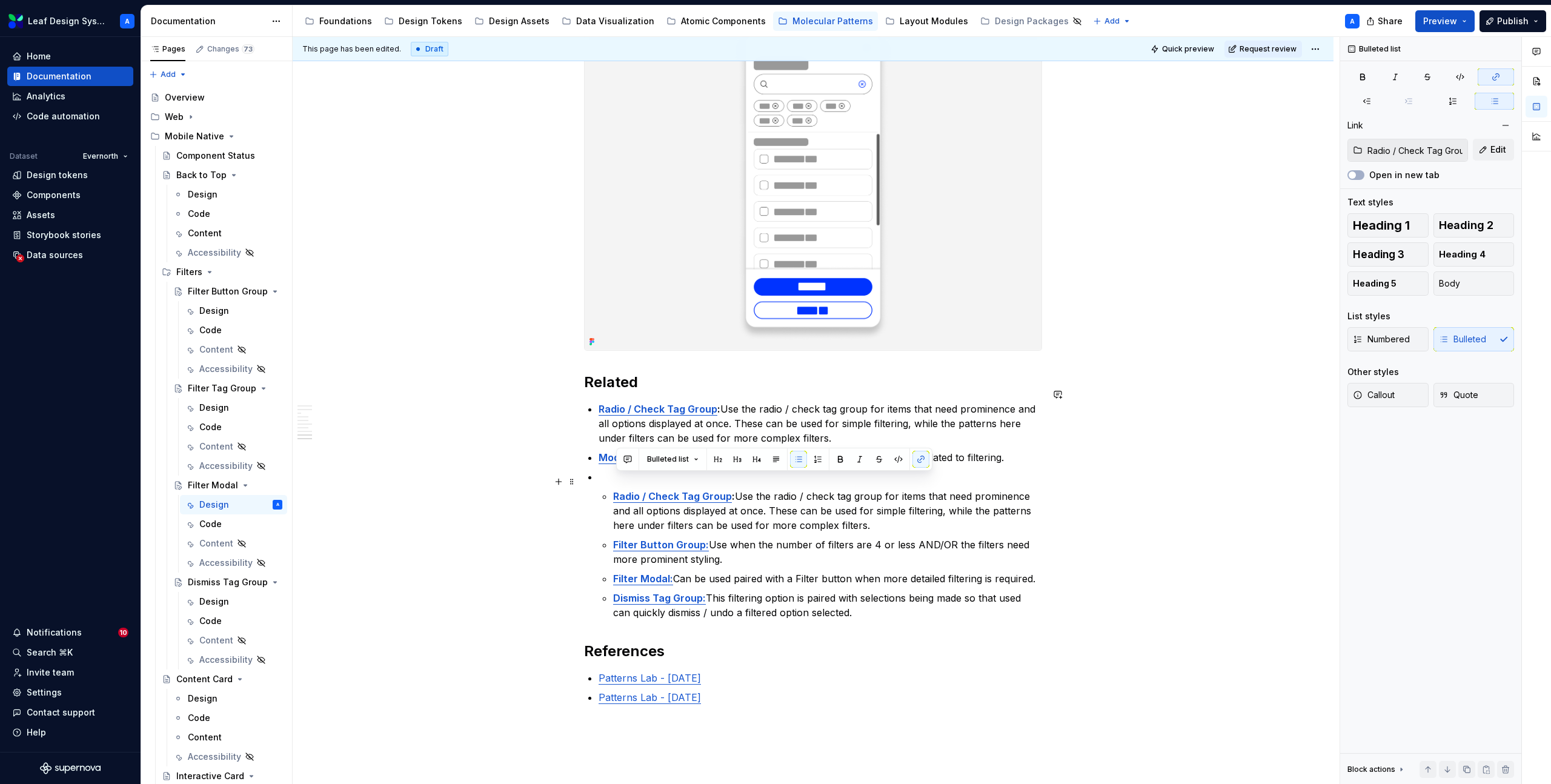
drag, startPoint x: 883, startPoint y: 513, endPoint x: 598, endPoint y: 480, distance: 286.9
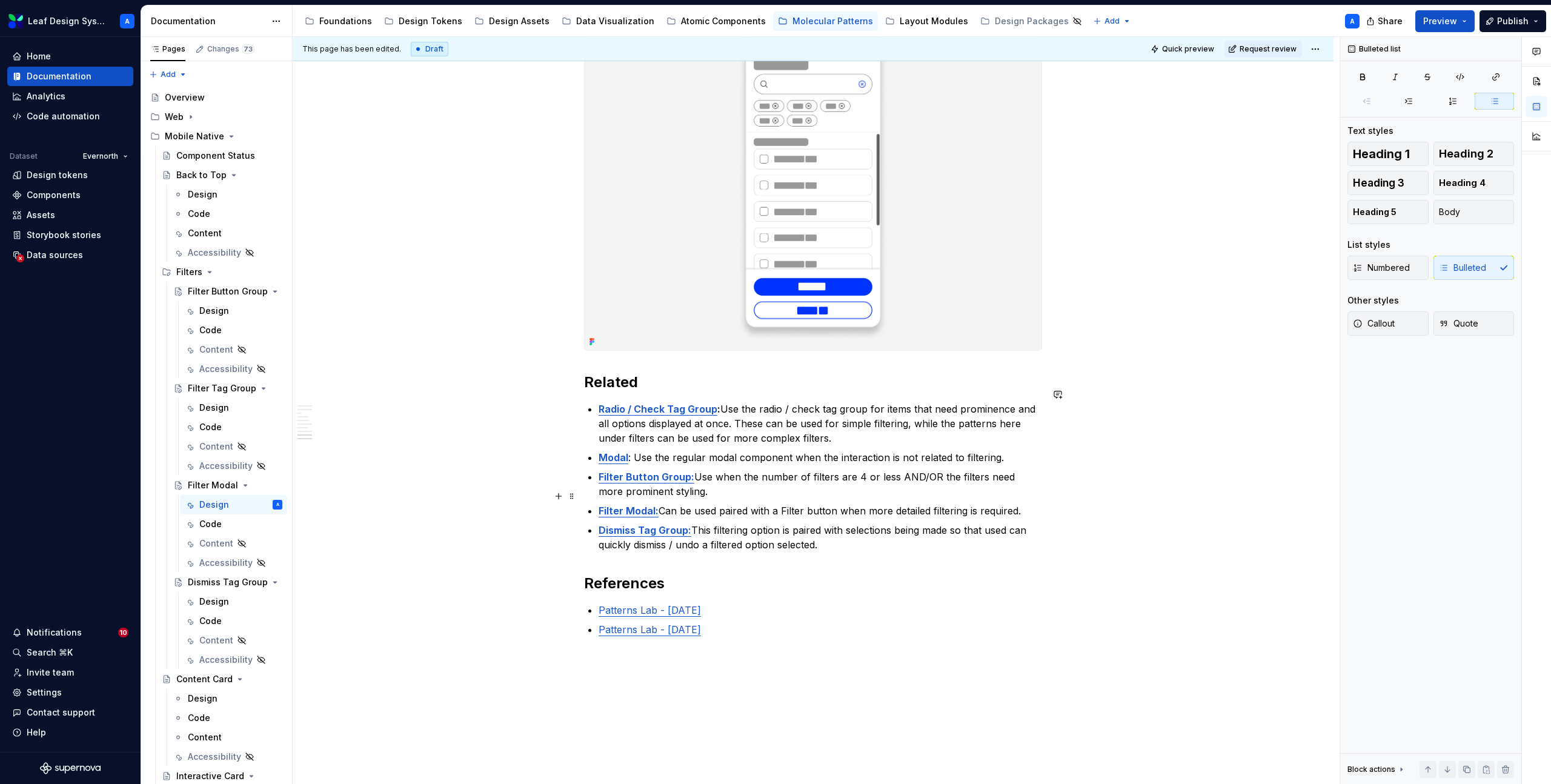
click at [737, 503] on p "Filter Modal: Can be used paired with a Filter button when more detailed filter…" at bounding box center [821, 510] width 443 height 14
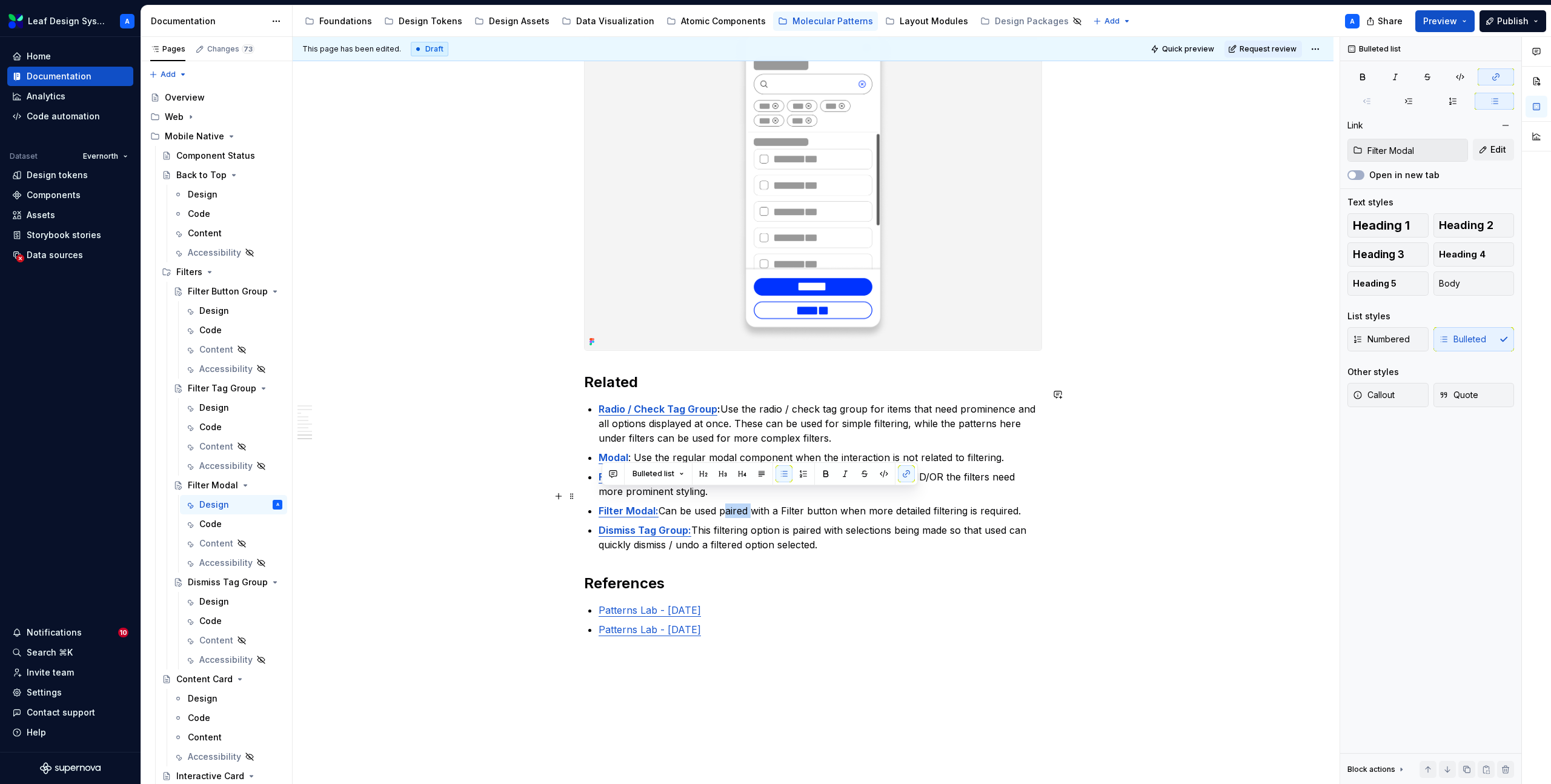
click at [737, 503] on p "Filter Modal: Can be used paired with a Filter button when more detailed filter…" at bounding box center [821, 510] width 443 height 14
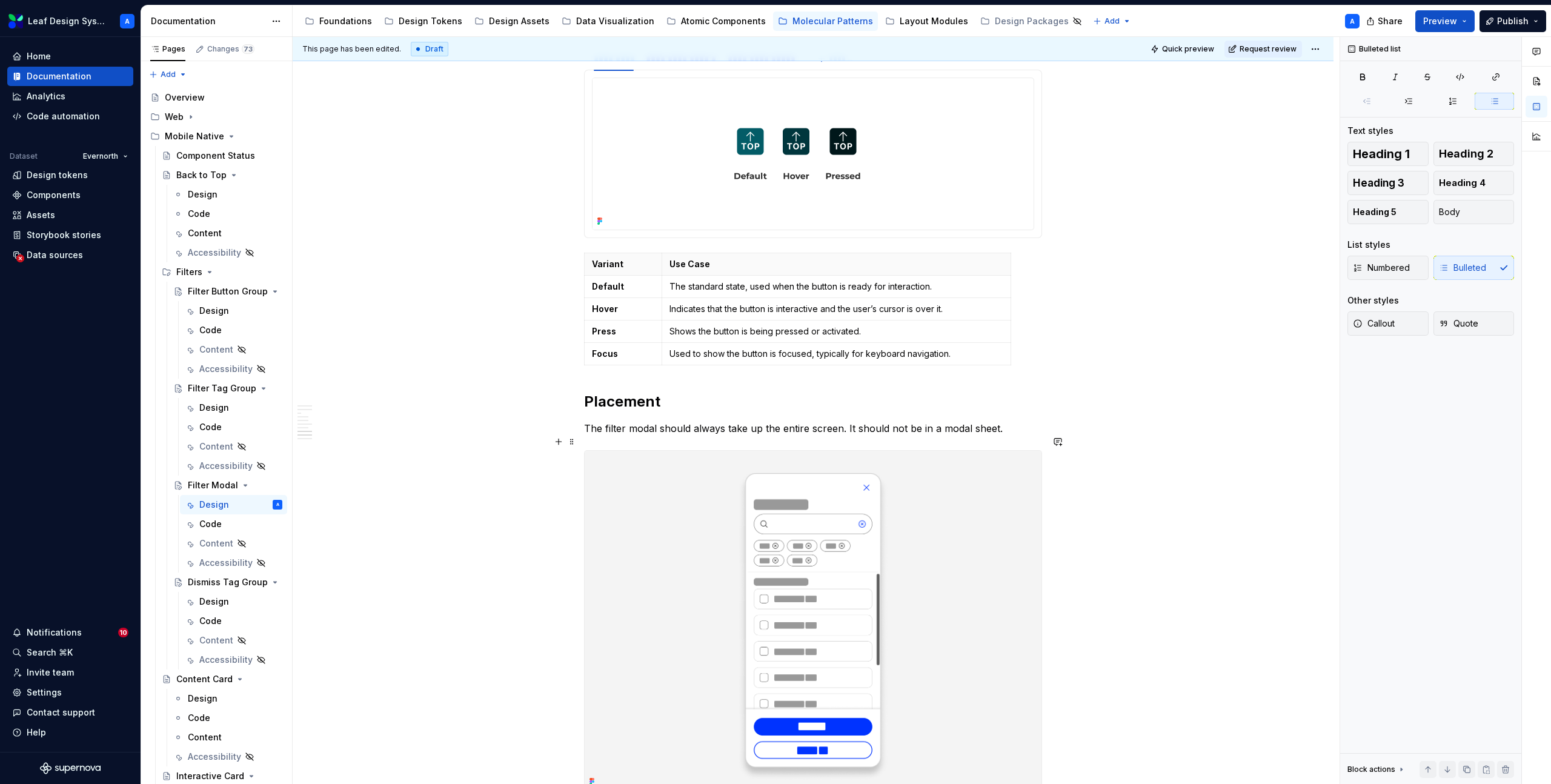
scroll to position [1809, 0]
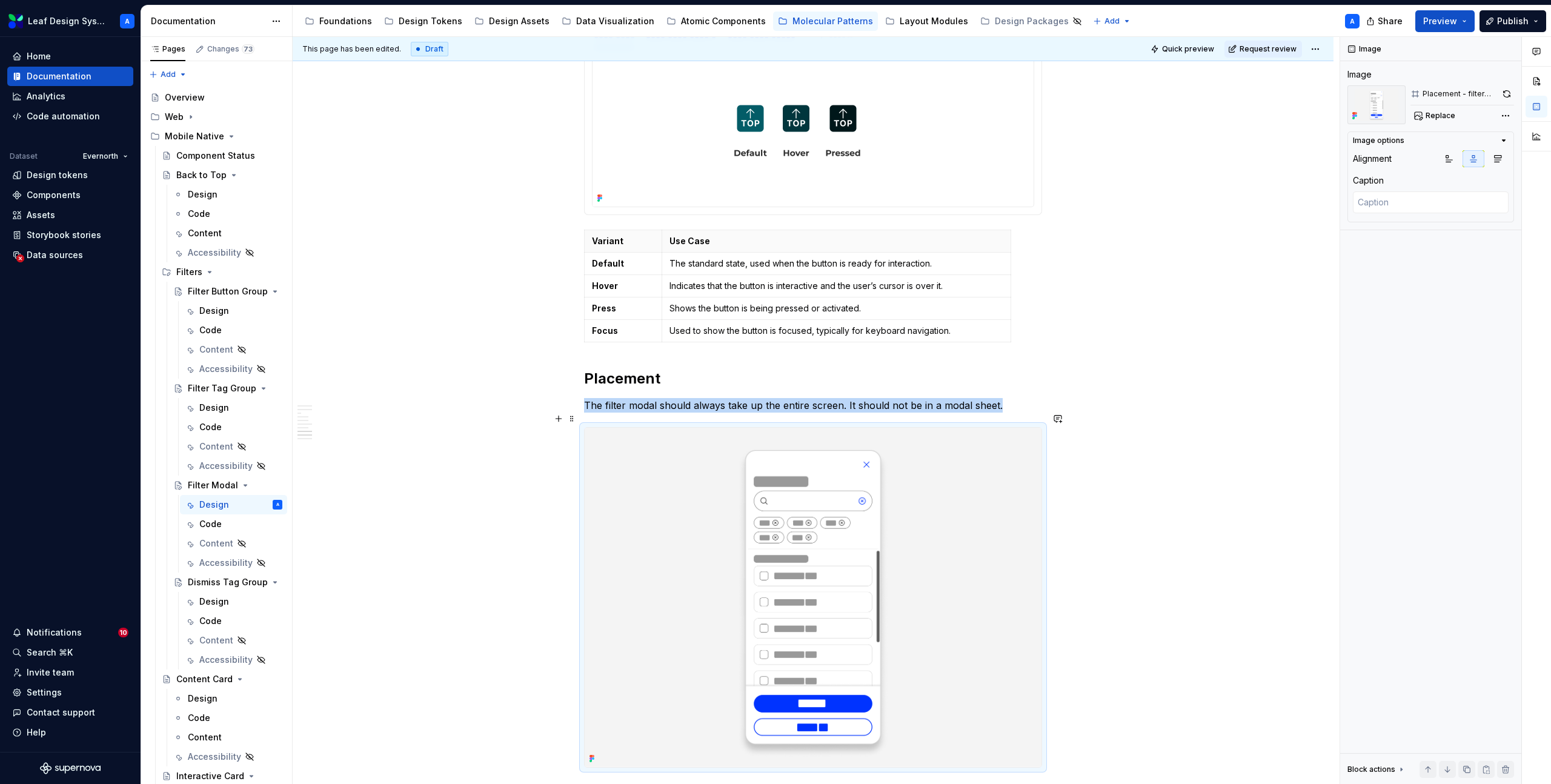
click at [825, 570] on img at bounding box center [813, 597] width 457 height 339
click at [1510, 95] on button "button" at bounding box center [1507, 94] width 15 height 17
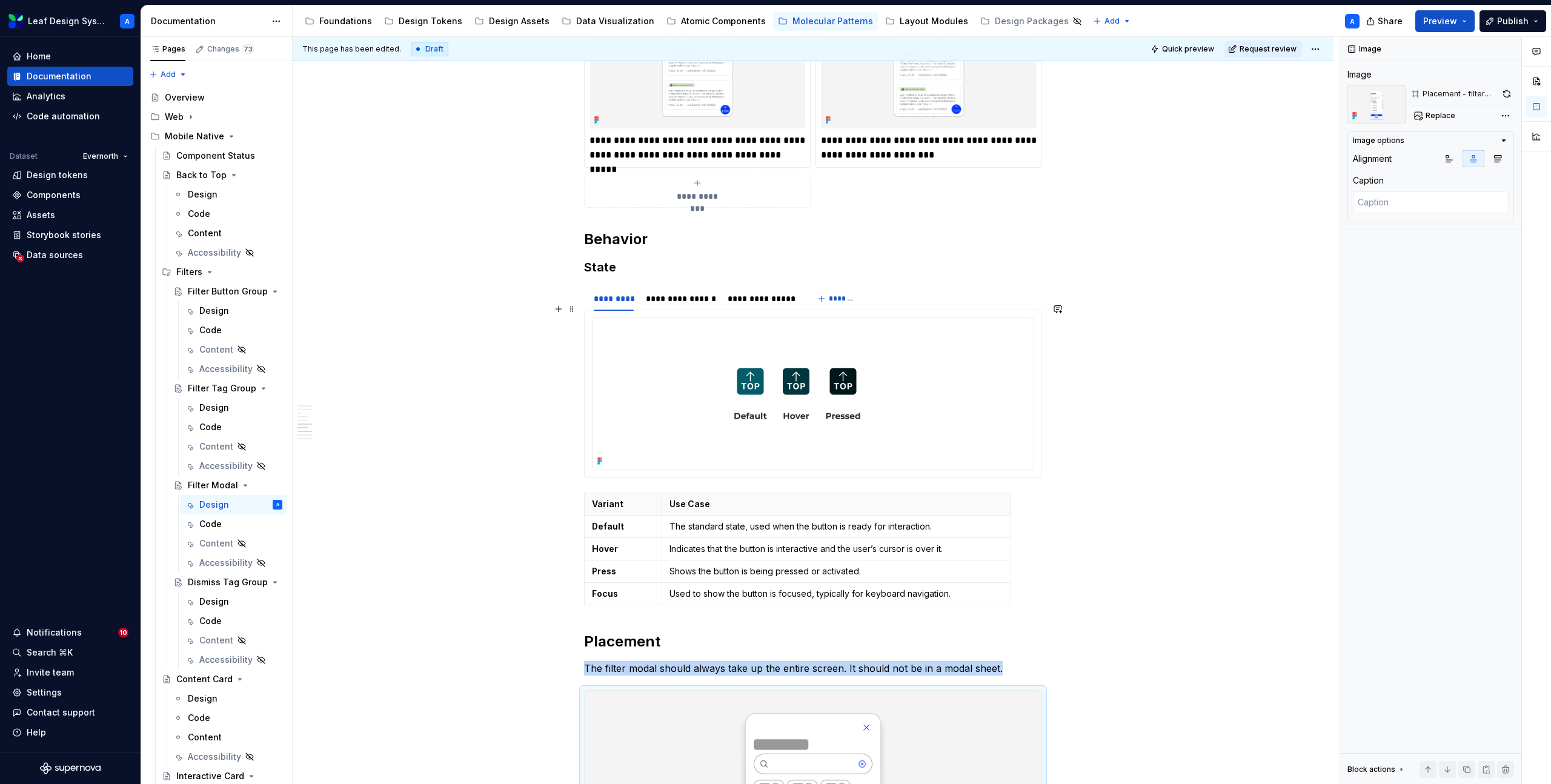
scroll to position [1538, 0]
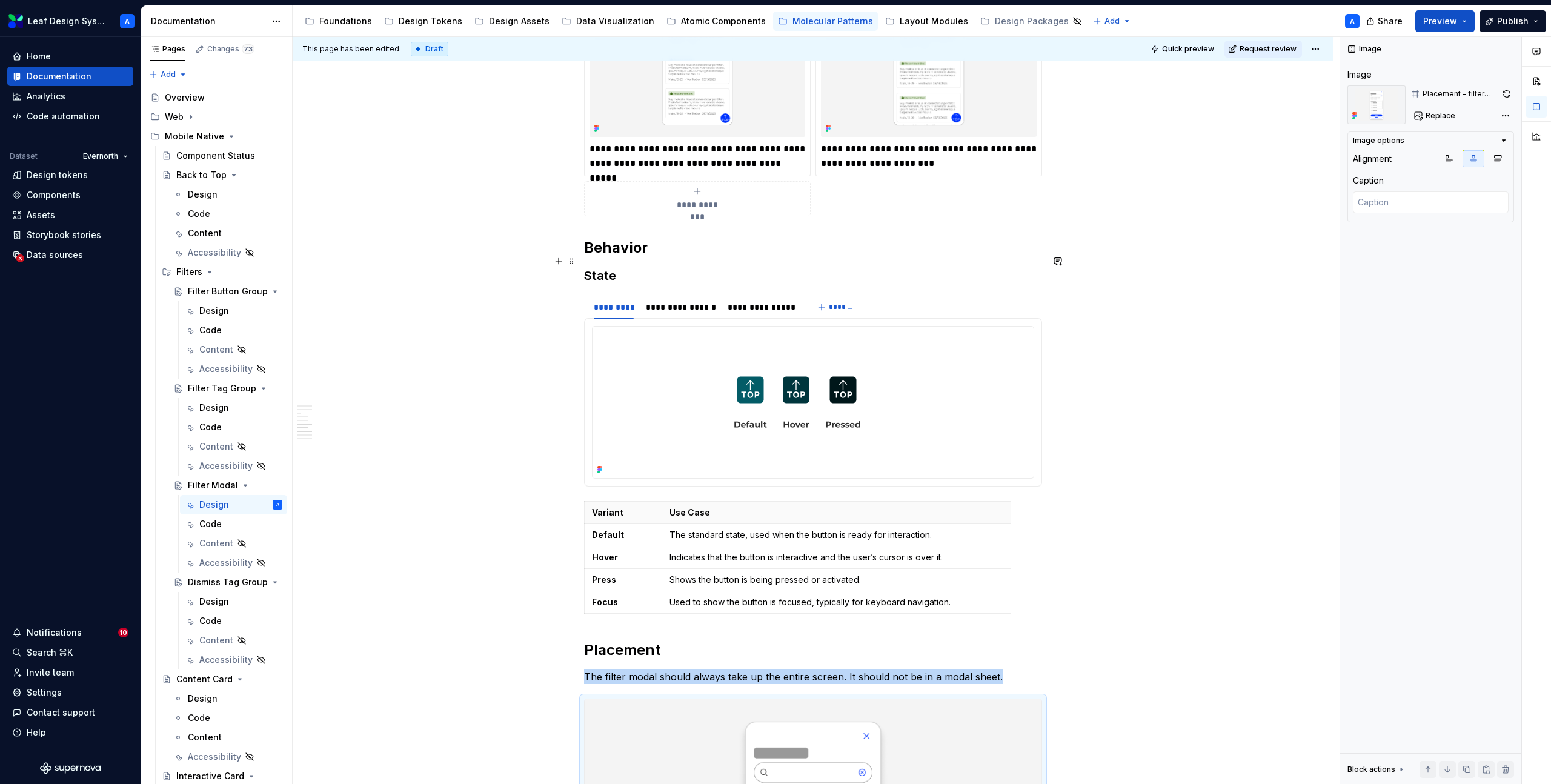
type textarea "*"
click at [605, 267] on h3 "State" at bounding box center [812, 275] width 458 height 17
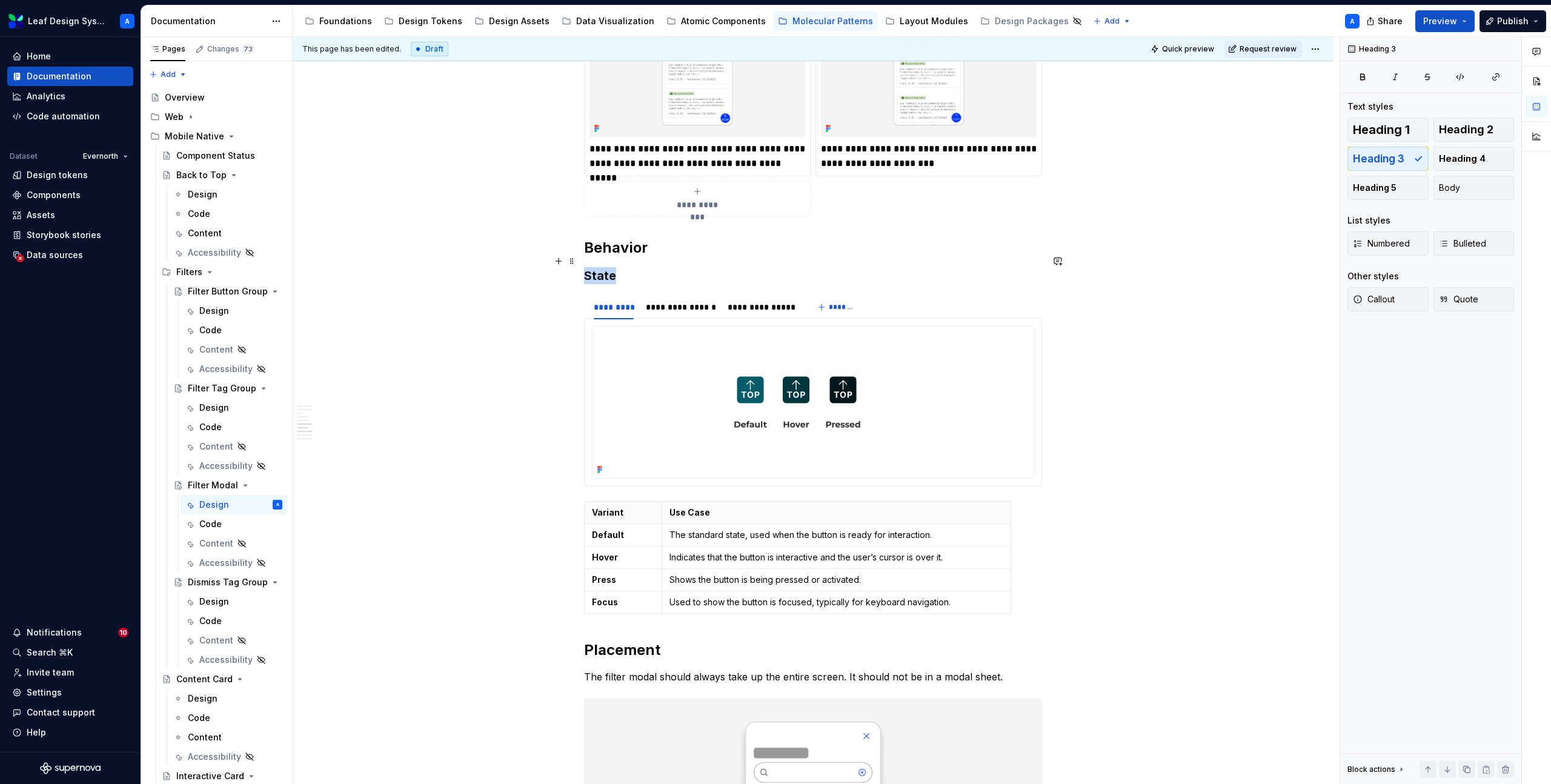
click at [605, 267] on h3 "State" at bounding box center [812, 275] width 458 height 17
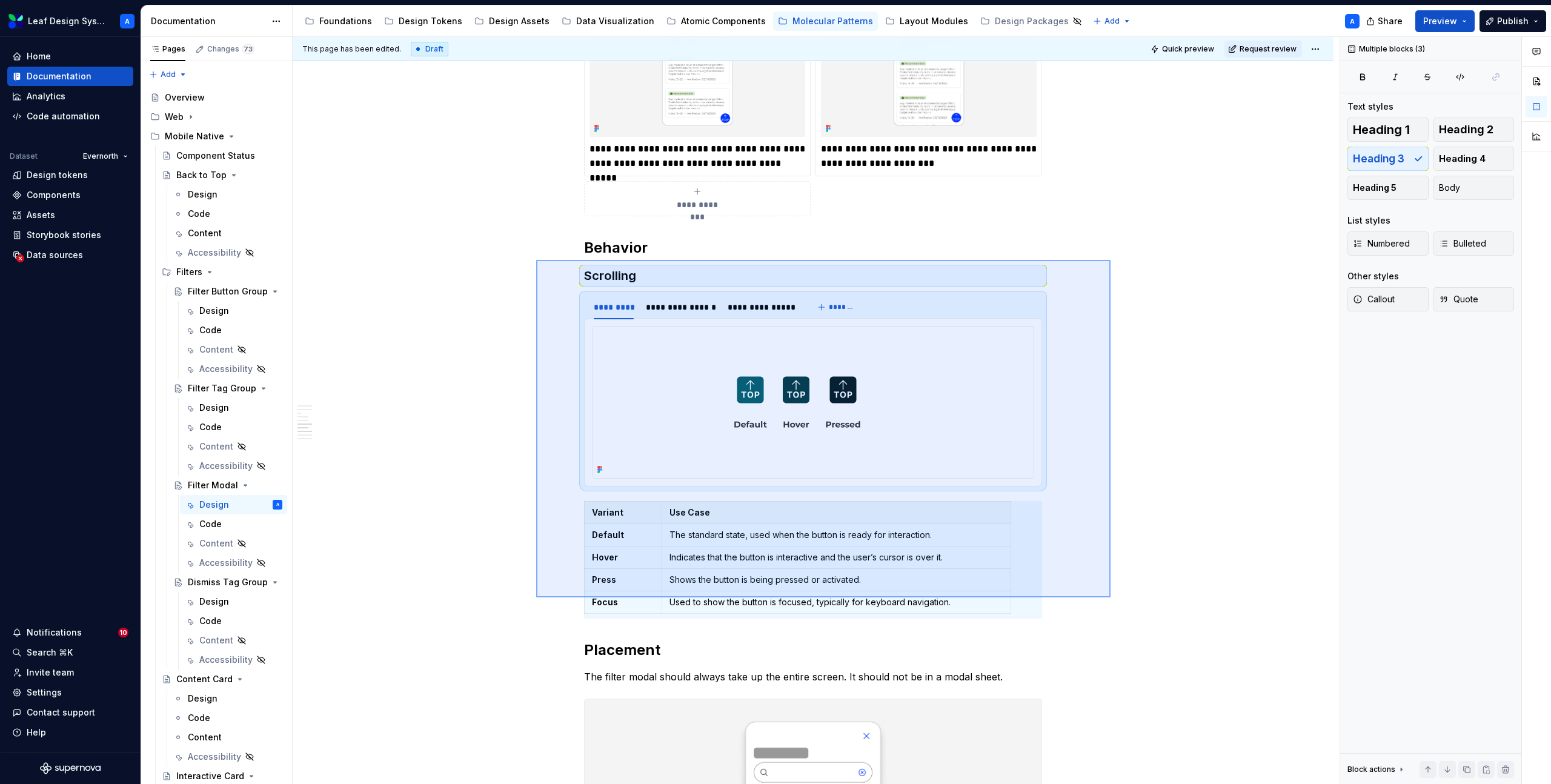
drag, startPoint x: 536, startPoint y: 260, endPoint x: 1110, endPoint y: 599, distance: 666.6
click at [1110, 599] on div "**********" at bounding box center [816, 411] width 1047 height 748
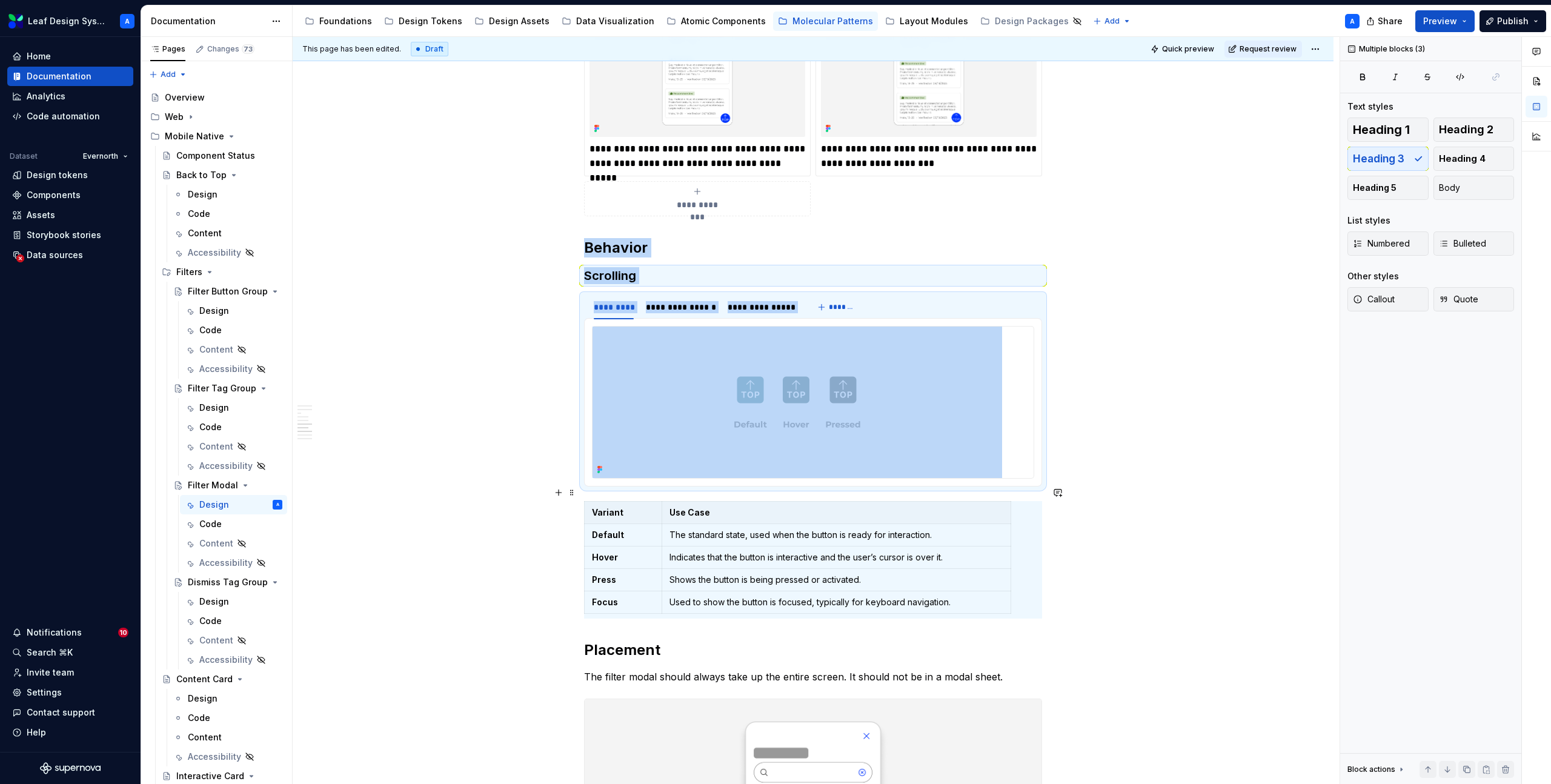
copy div "**********"
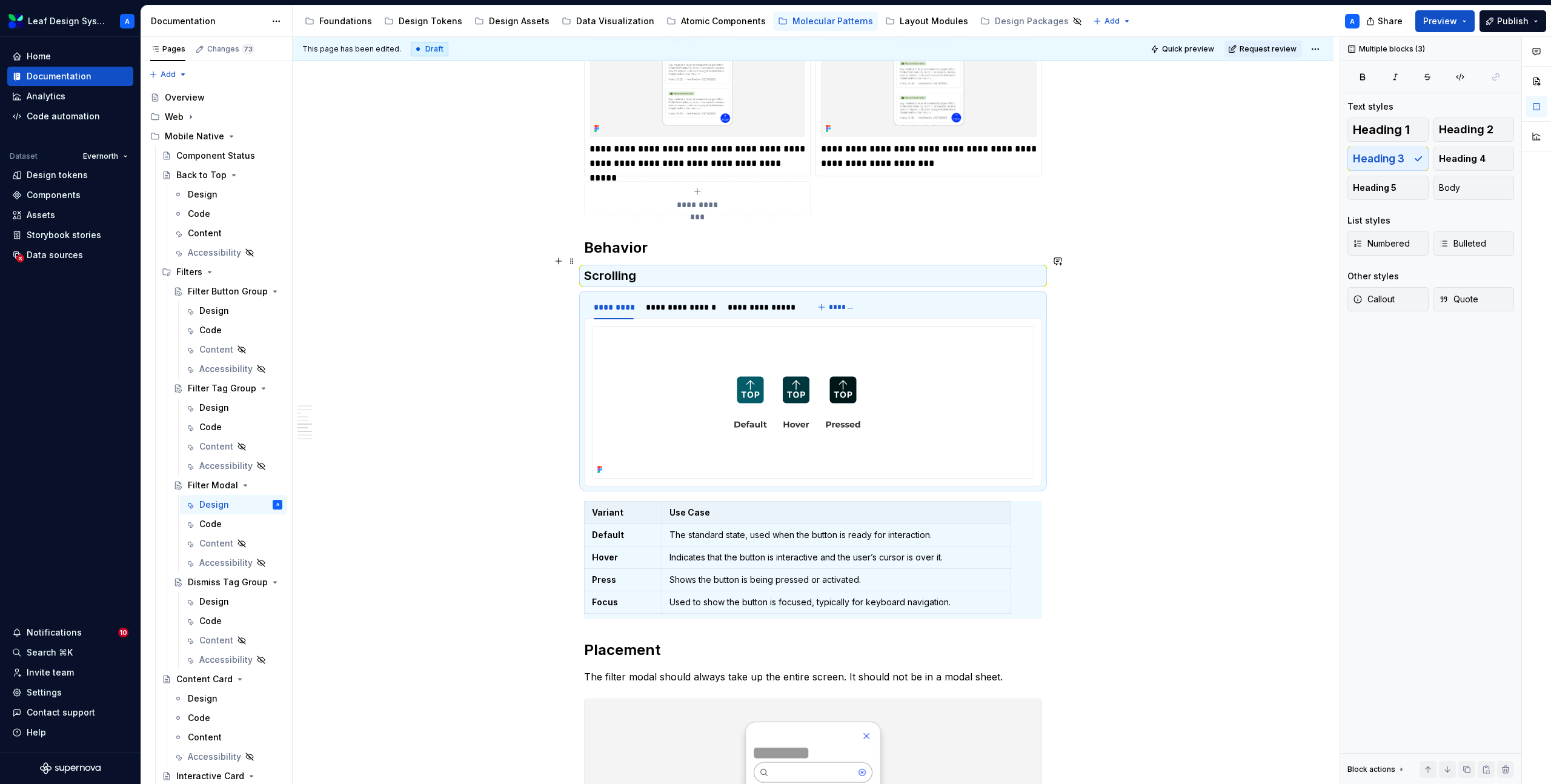
click at [588, 267] on h3 "Scrolling" at bounding box center [812, 275] width 458 height 17
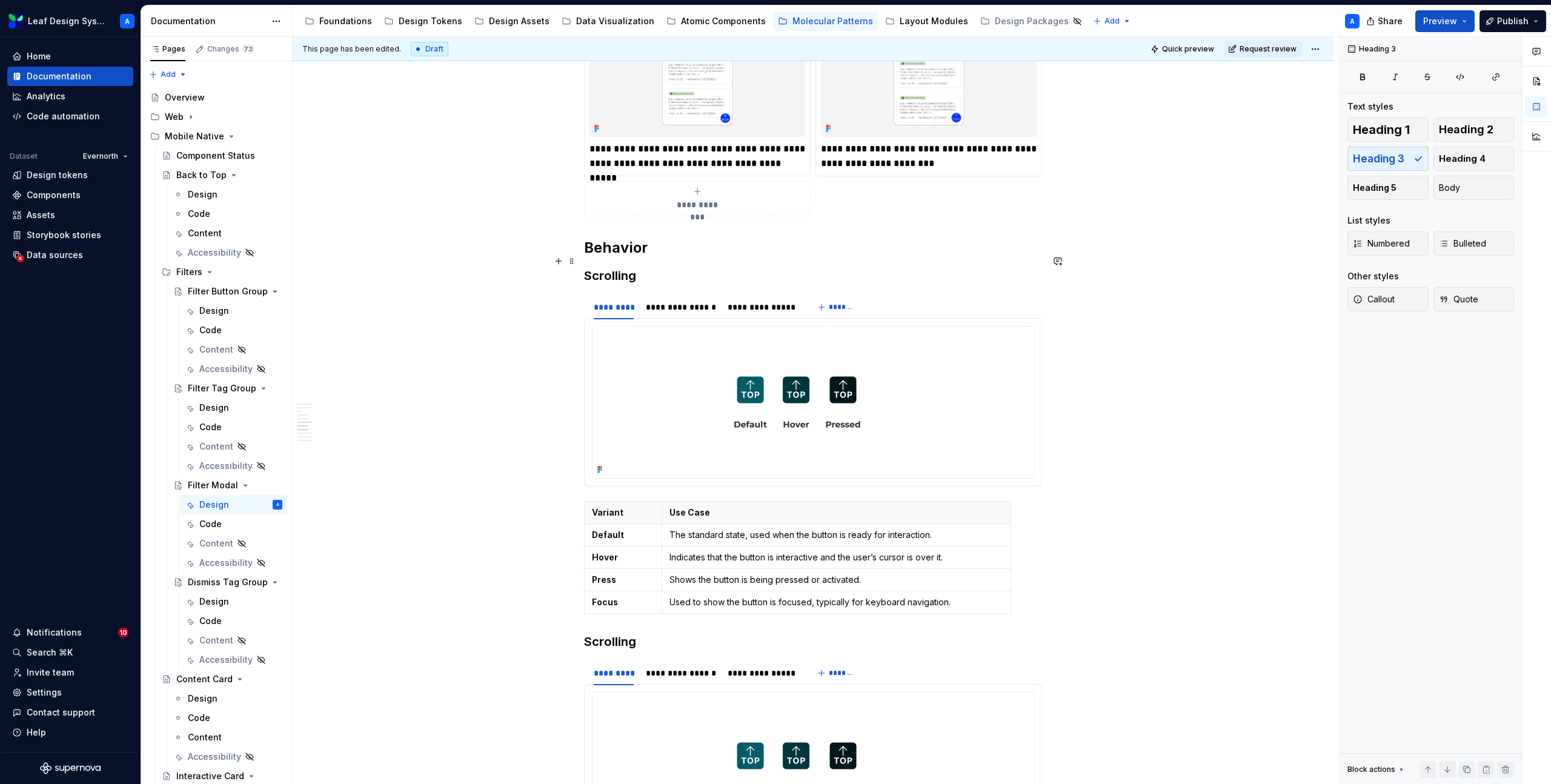
click at [606, 267] on h3 "Scrolling" at bounding box center [812, 275] width 458 height 17
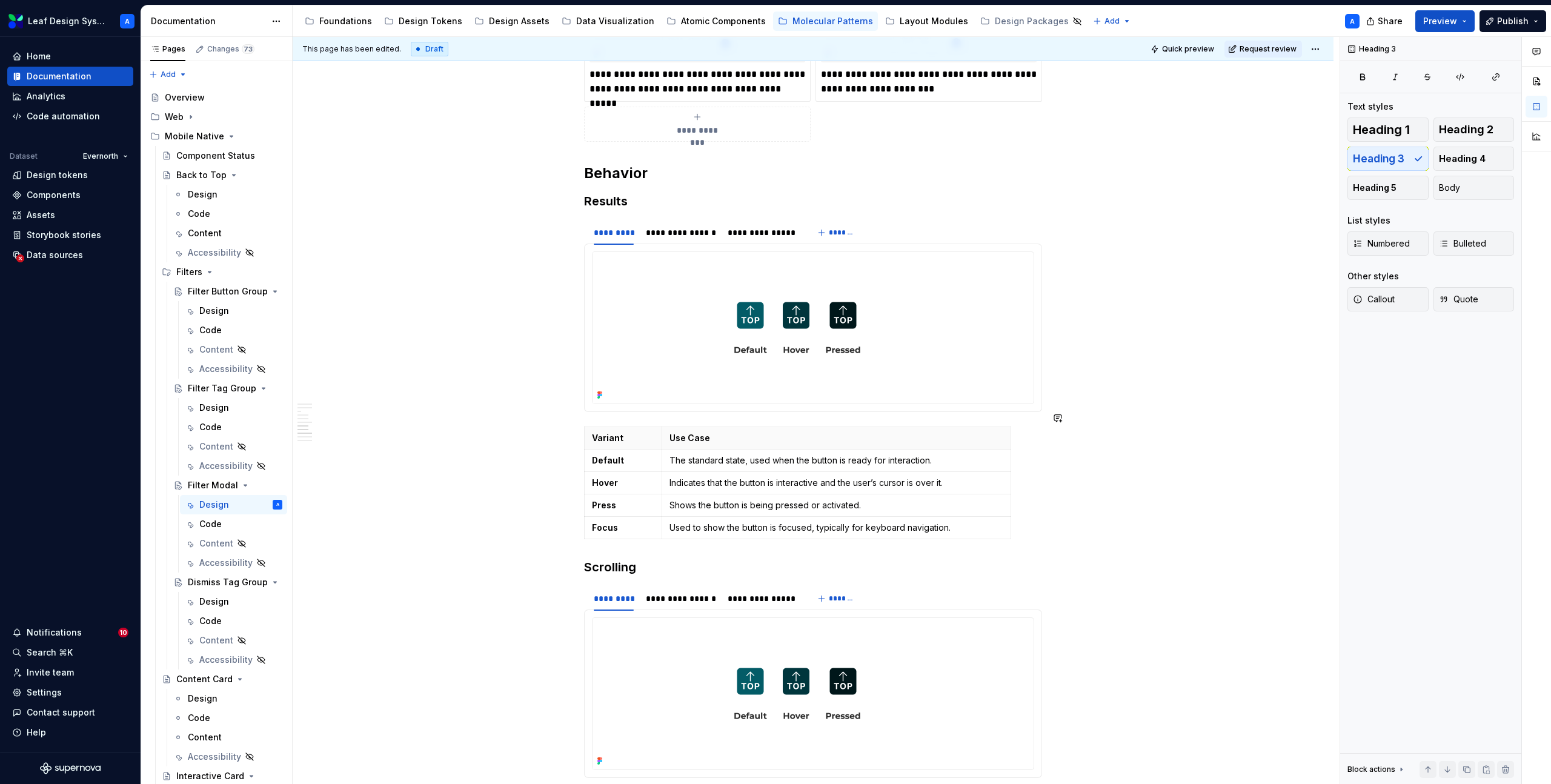
scroll to position [1600, 0]
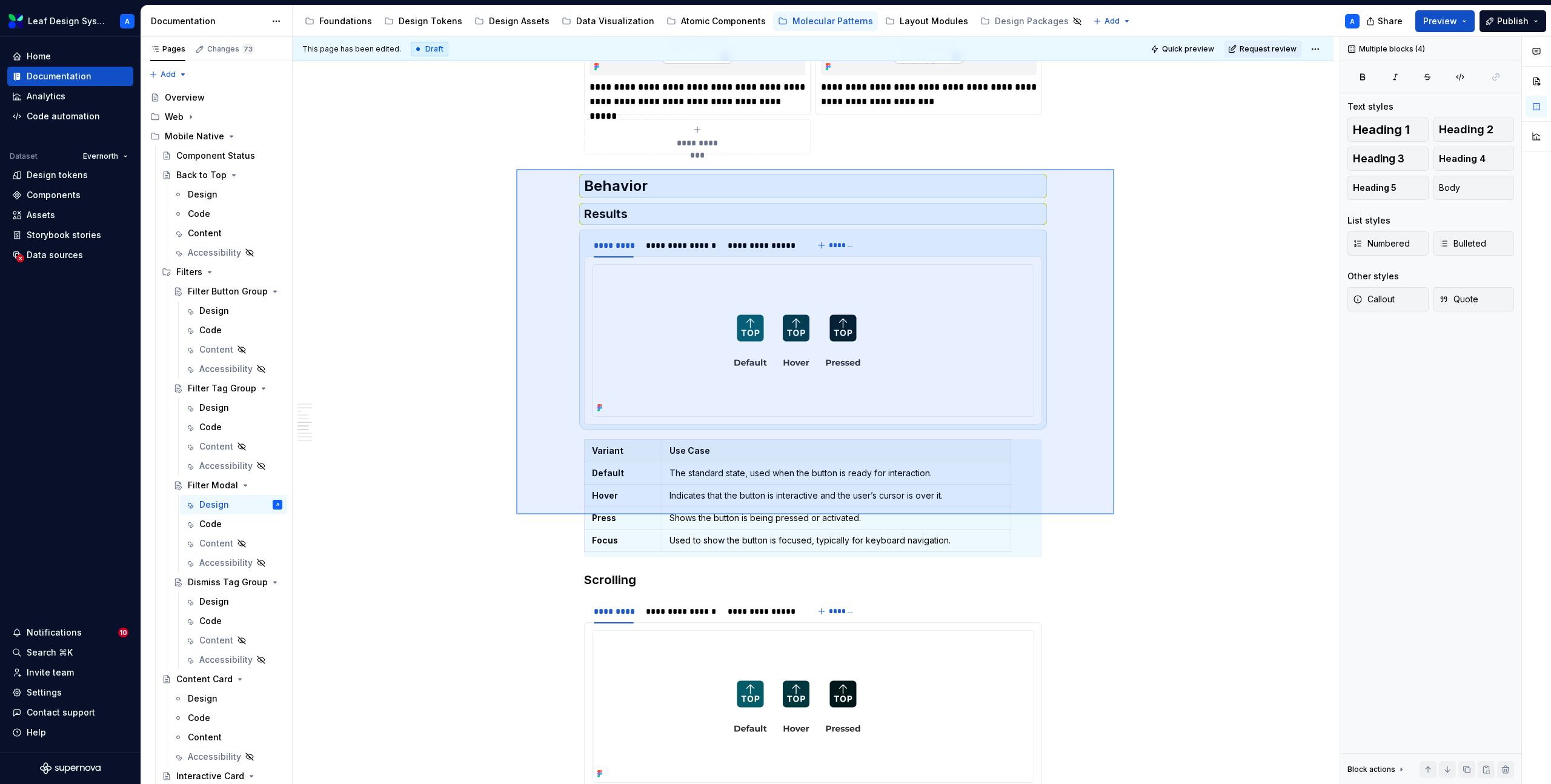
drag, startPoint x: 516, startPoint y: 169, endPoint x: 1126, endPoint y: 516, distance: 701.8
click at [1126, 516] on div "**********" at bounding box center [816, 411] width 1047 height 748
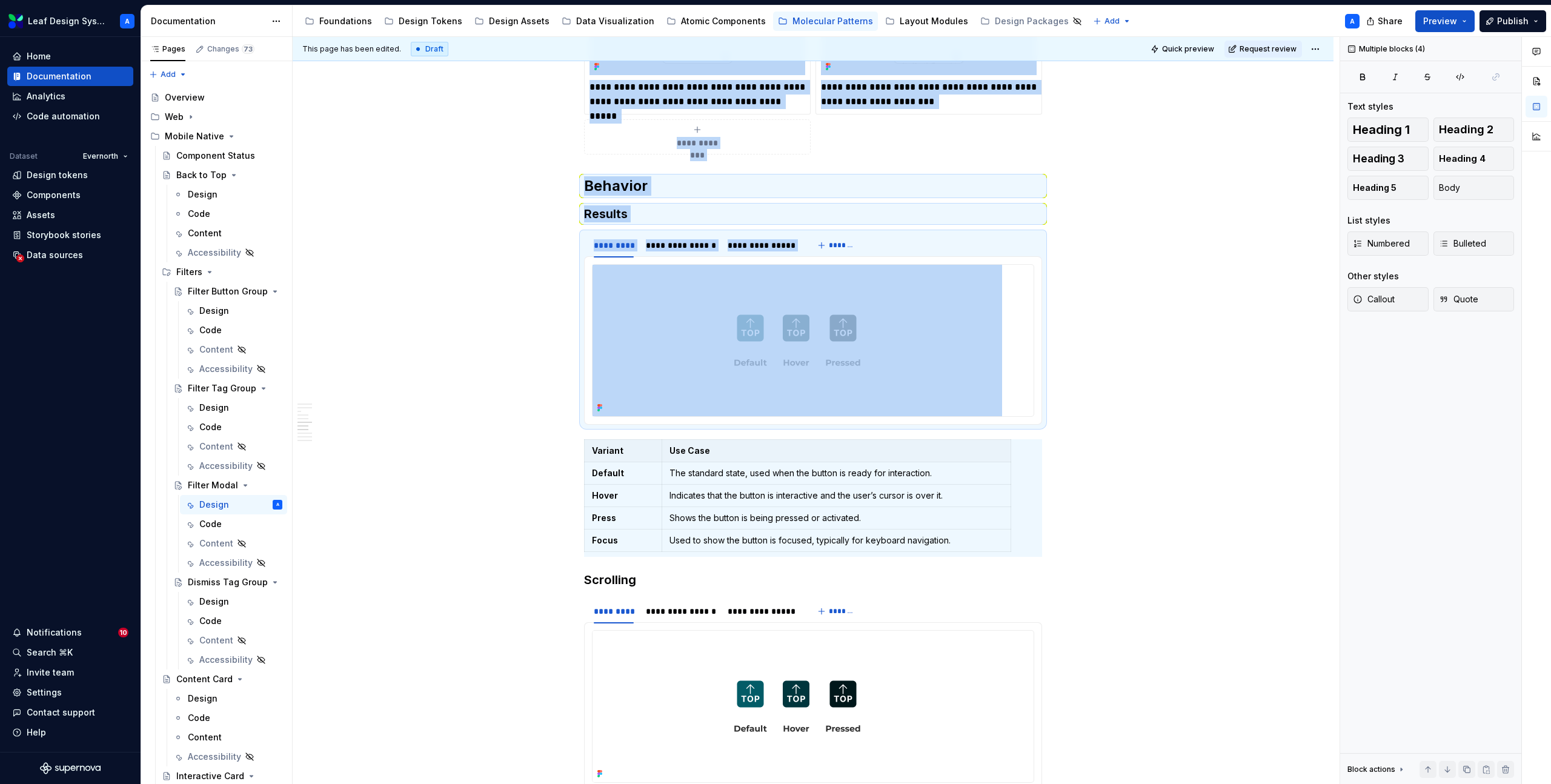
copy div "**********"
click at [587, 176] on h2 "Behavior" at bounding box center [812, 186] width 458 height 19
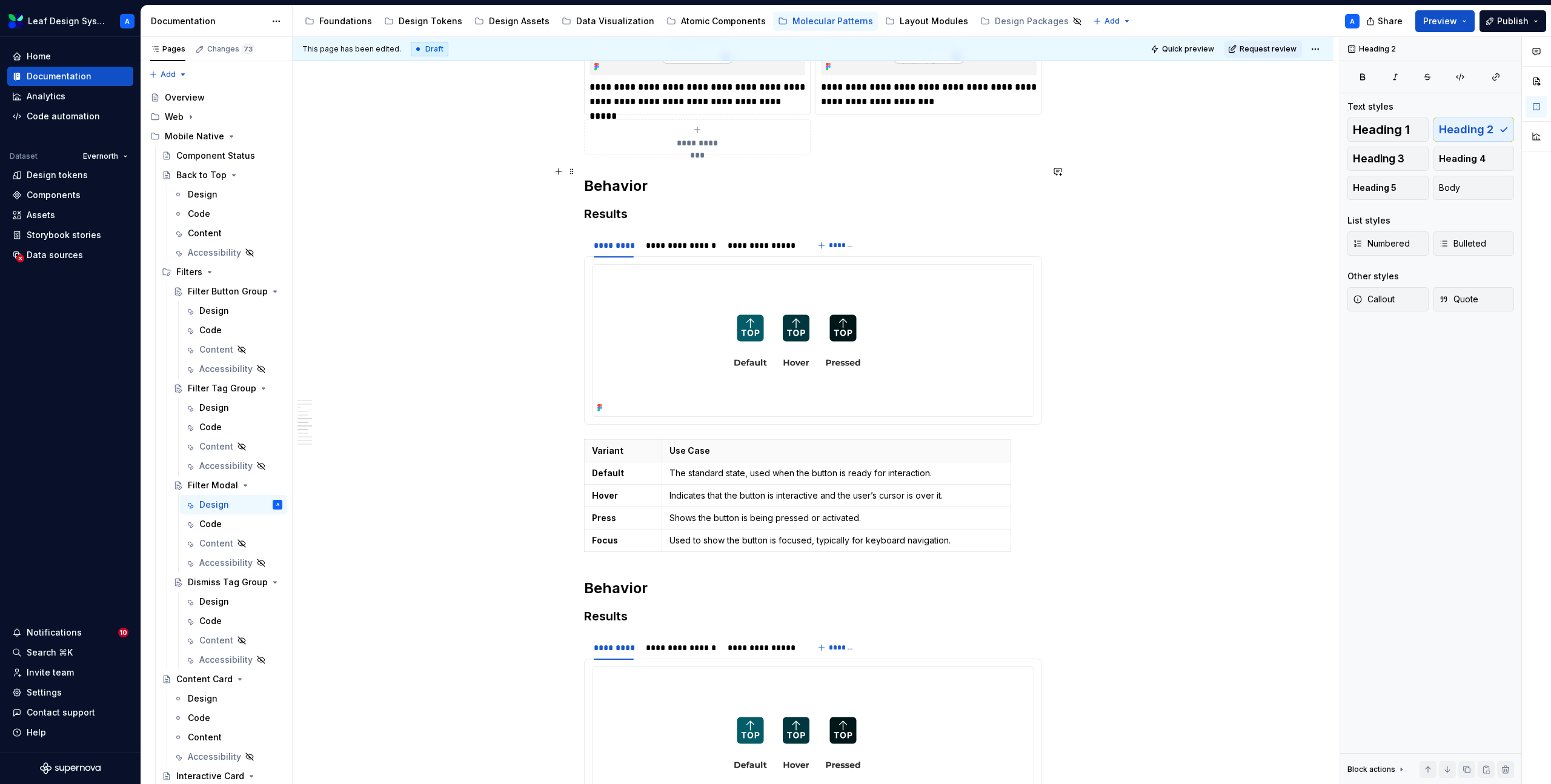
click at [598, 176] on h2 "Behavior" at bounding box center [812, 186] width 458 height 19
click at [598, 205] on h3 "Results" at bounding box center [812, 213] width 458 height 17
click at [617, 467] on strong "Default" at bounding box center [608, 472] width 32 height 10
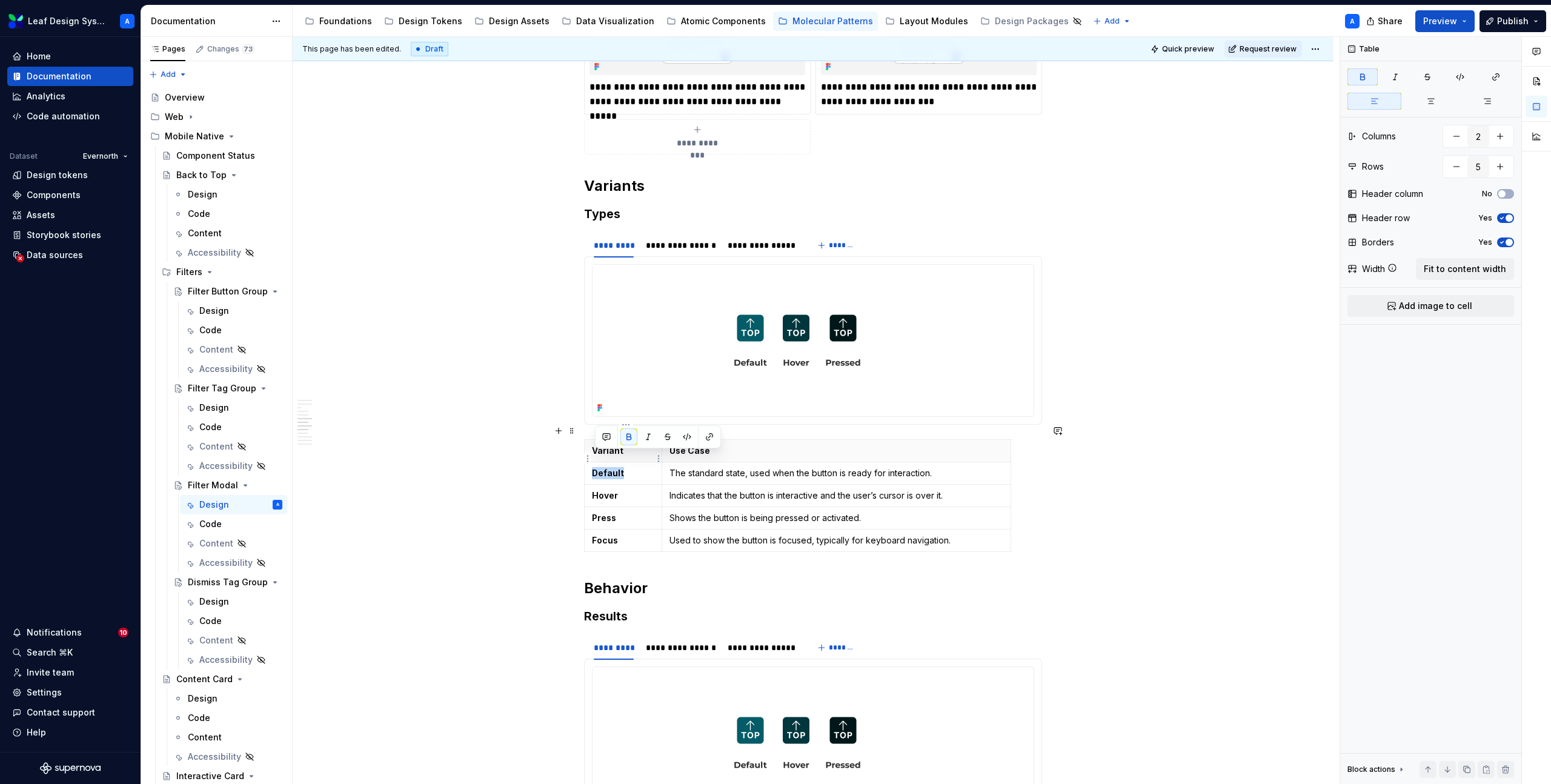
click at [617, 467] on strong "Default" at bounding box center [608, 472] width 32 height 10
click at [614, 490] on strong "Hover" at bounding box center [605, 495] width 26 height 10
click at [609, 513] on strong "Press" at bounding box center [604, 518] width 24 height 10
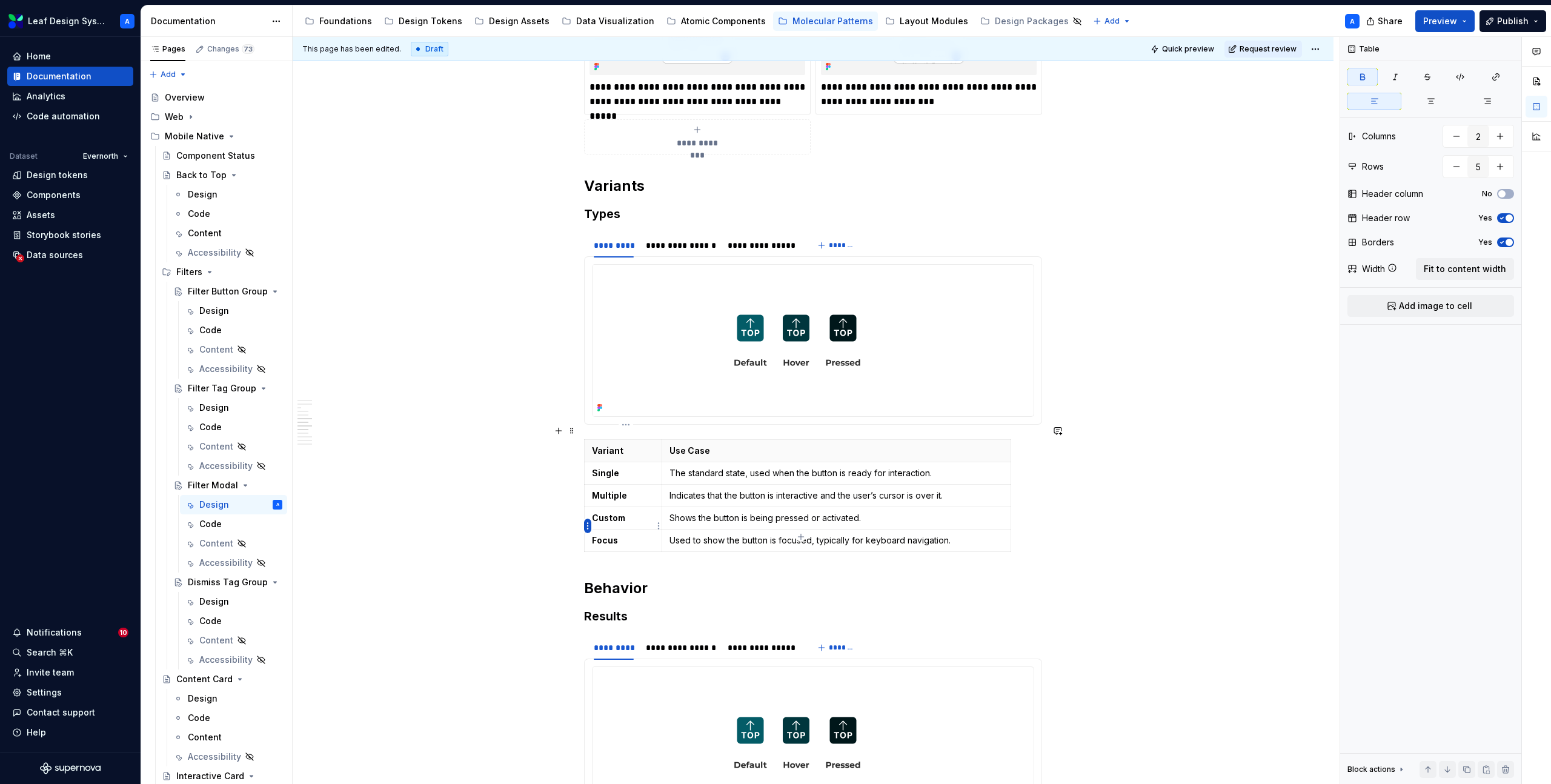
click at [589, 525] on html "Leaf Design System A Home Documentation Analytics Code automation Dataset Evern…" at bounding box center [775, 392] width 1551 height 784
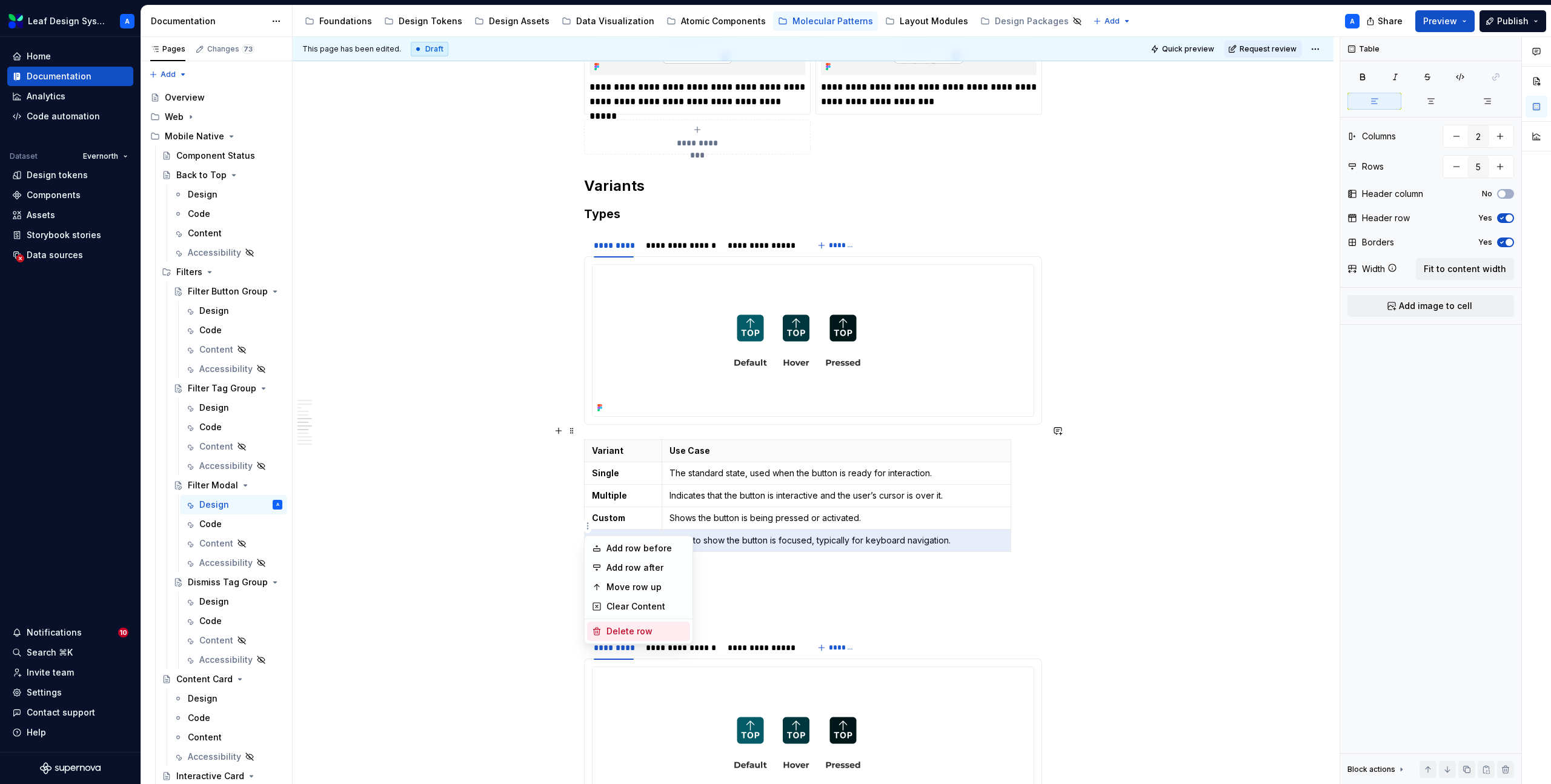
click at [638, 626] on div "Delete row" at bounding box center [646, 631] width 78 height 12
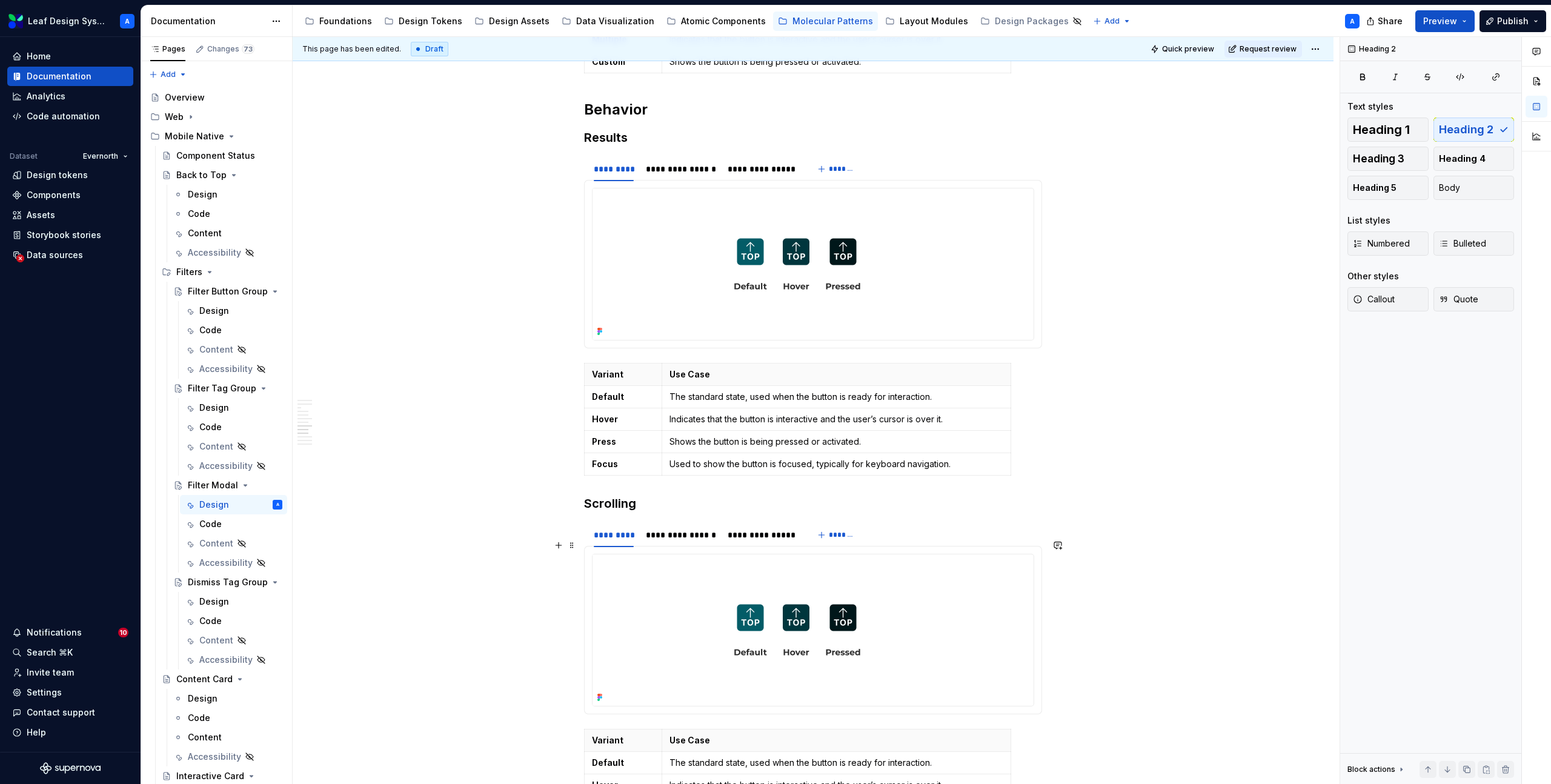
scroll to position [2059, 0]
type textarea "*"
click at [621, 388] on strong "Default" at bounding box center [608, 393] width 32 height 10
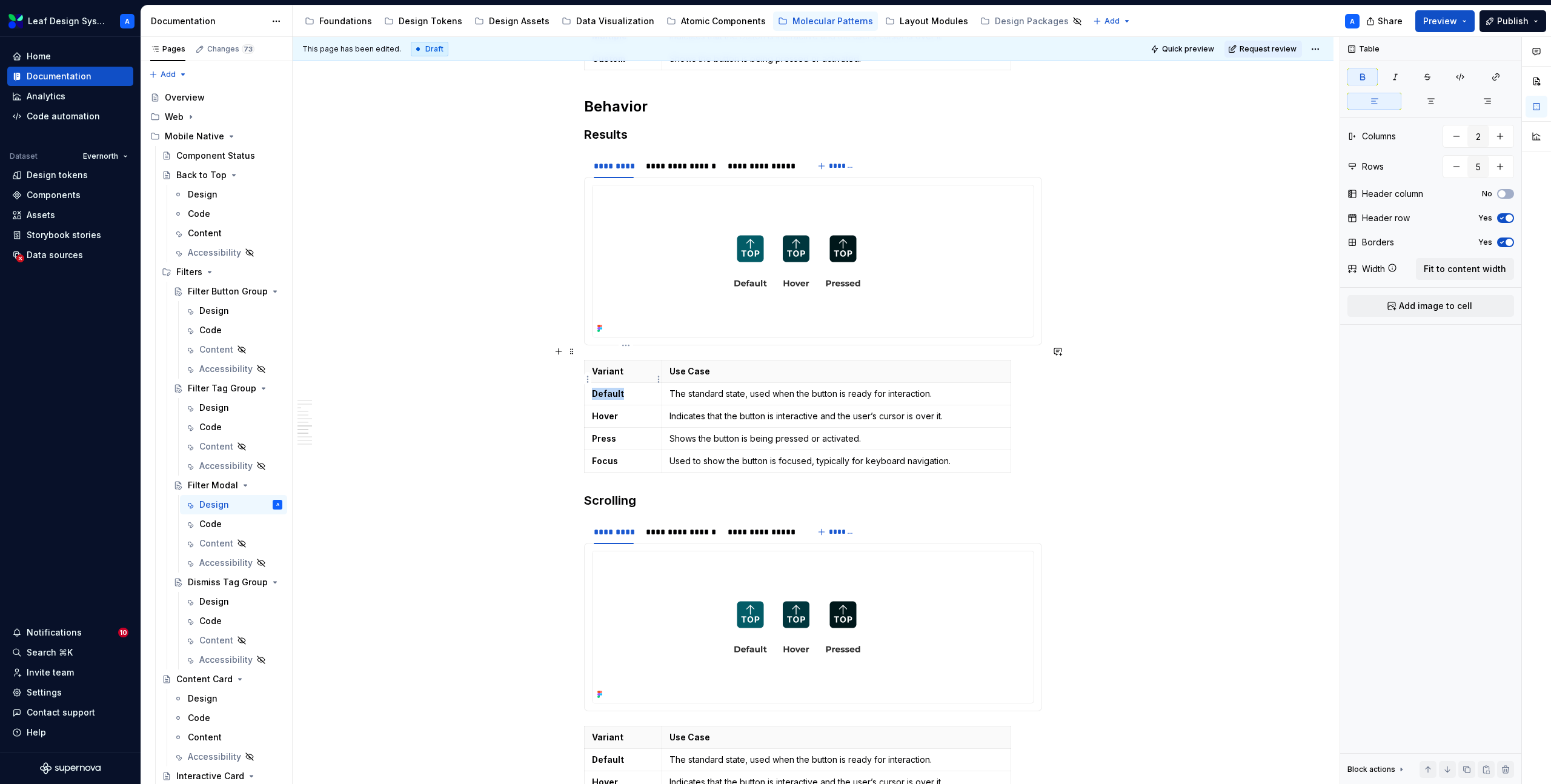
click at [621, 388] on strong "Default" at bounding box center [608, 393] width 32 height 10
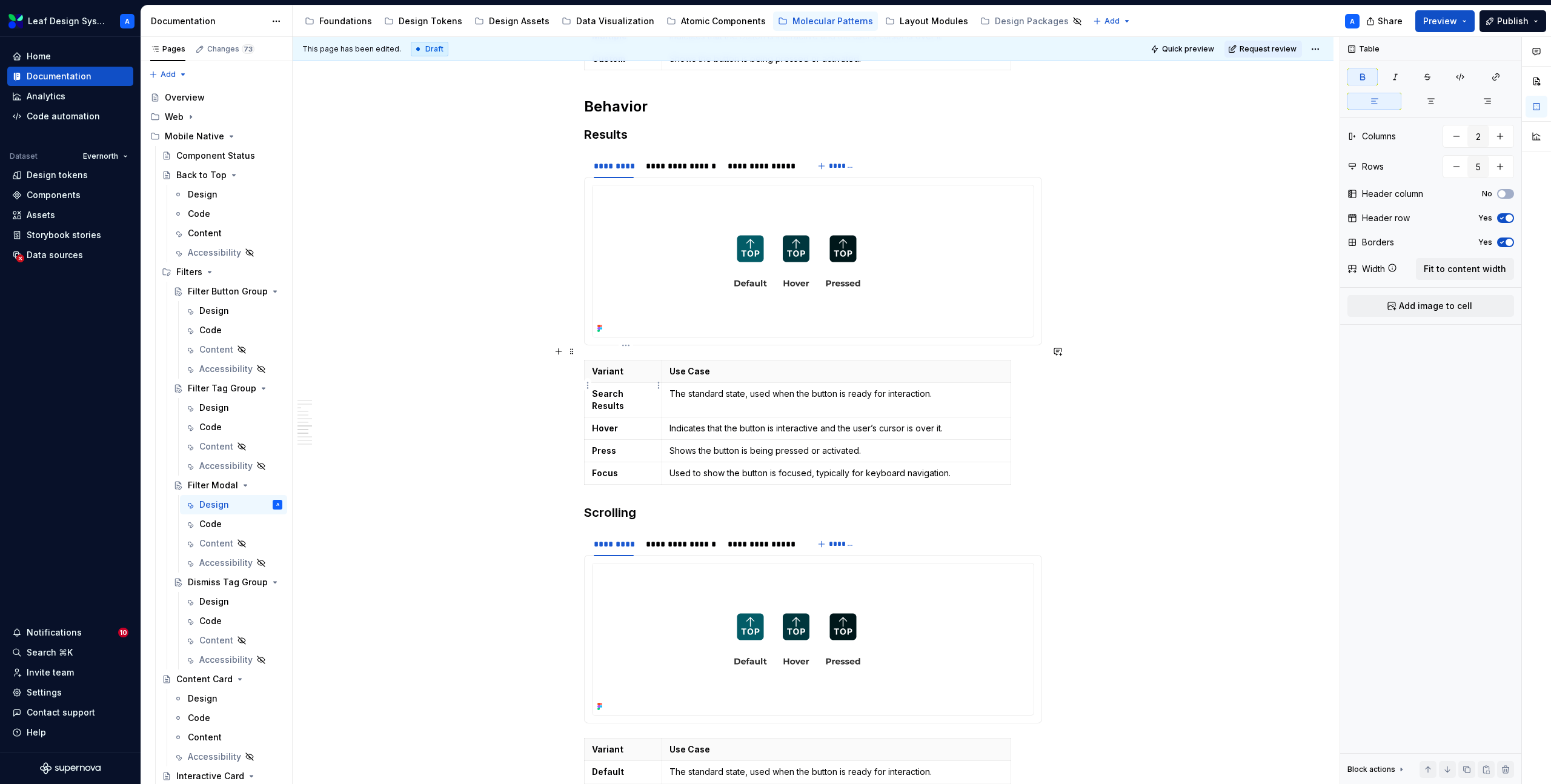
click at [631, 390] on p "Search Results" at bounding box center [623, 399] width 63 height 24
click at [631, 389] on p "Search Results" at bounding box center [623, 399] width 63 height 24
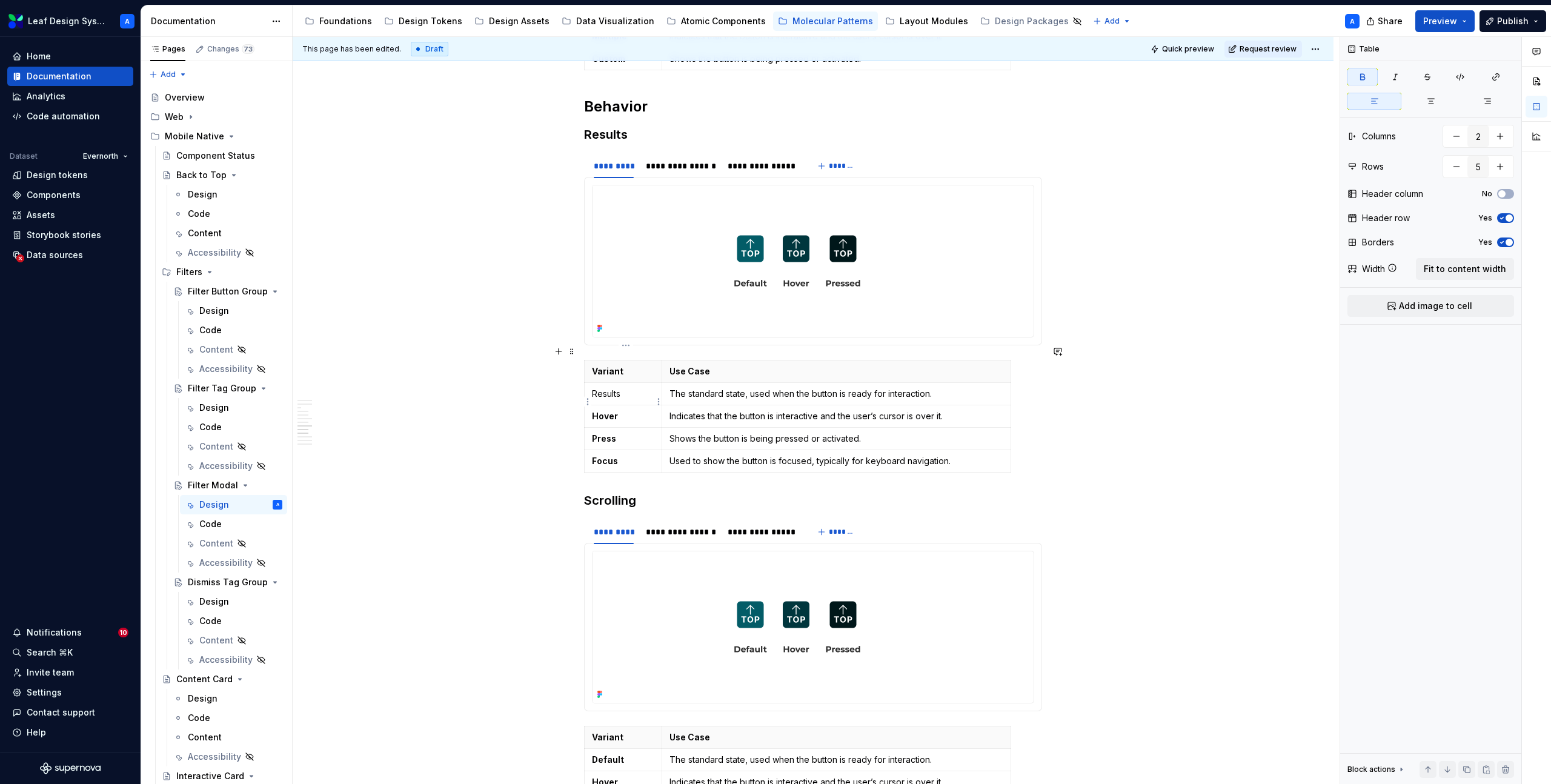
click at [613, 411] on strong "Hover" at bounding box center [605, 416] width 26 height 10
click at [606, 388] on p "Results" at bounding box center [623, 394] width 63 height 12
click at [589, 424] on html "Leaf Design System A Home Documentation Analytics Code automation Dataset Evern…" at bounding box center [775, 392] width 1551 height 784
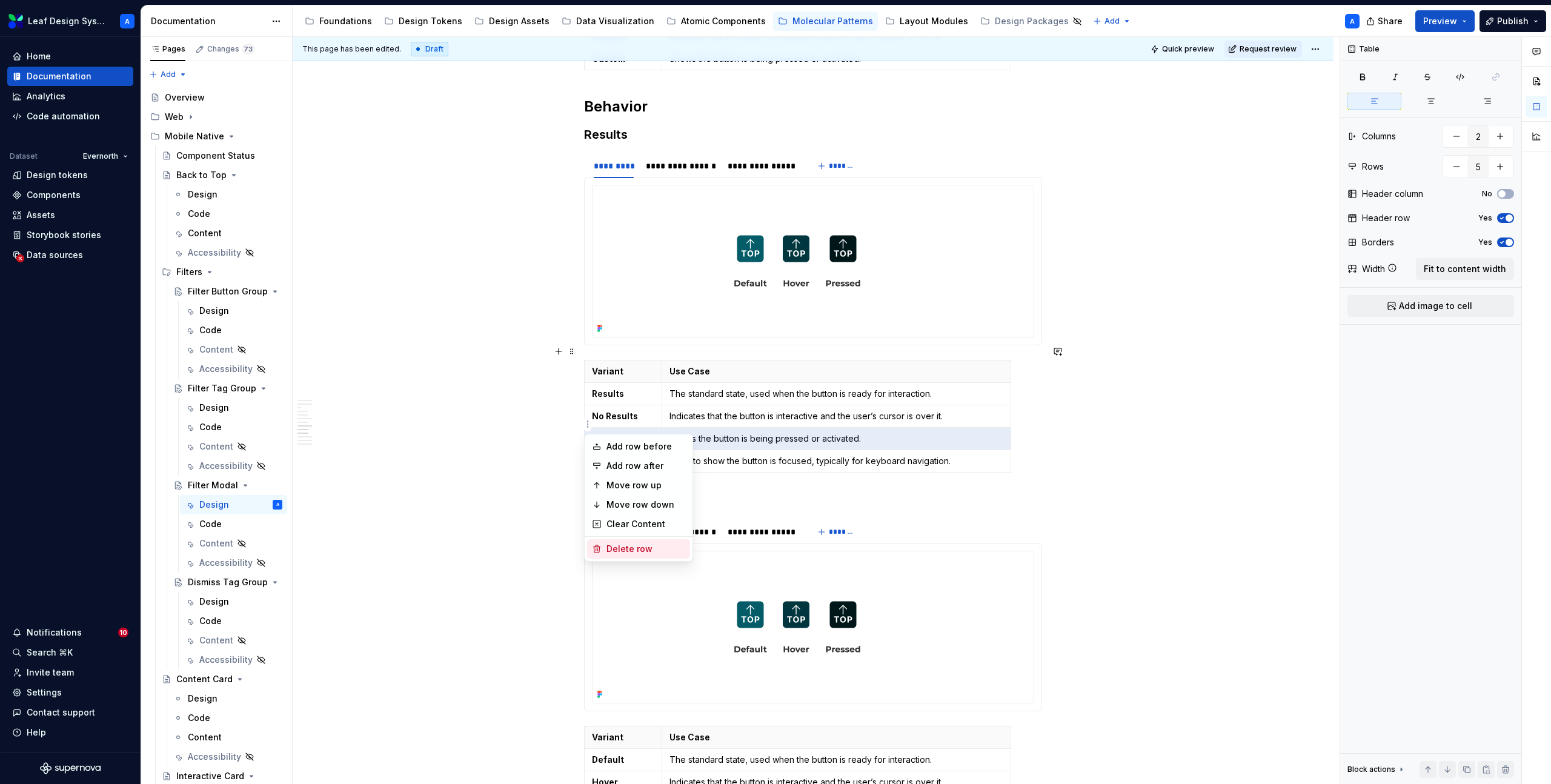
click at [629, 543] on div "Delete row" at bounding box center [646, 549] width 78 height 12
type input "4"
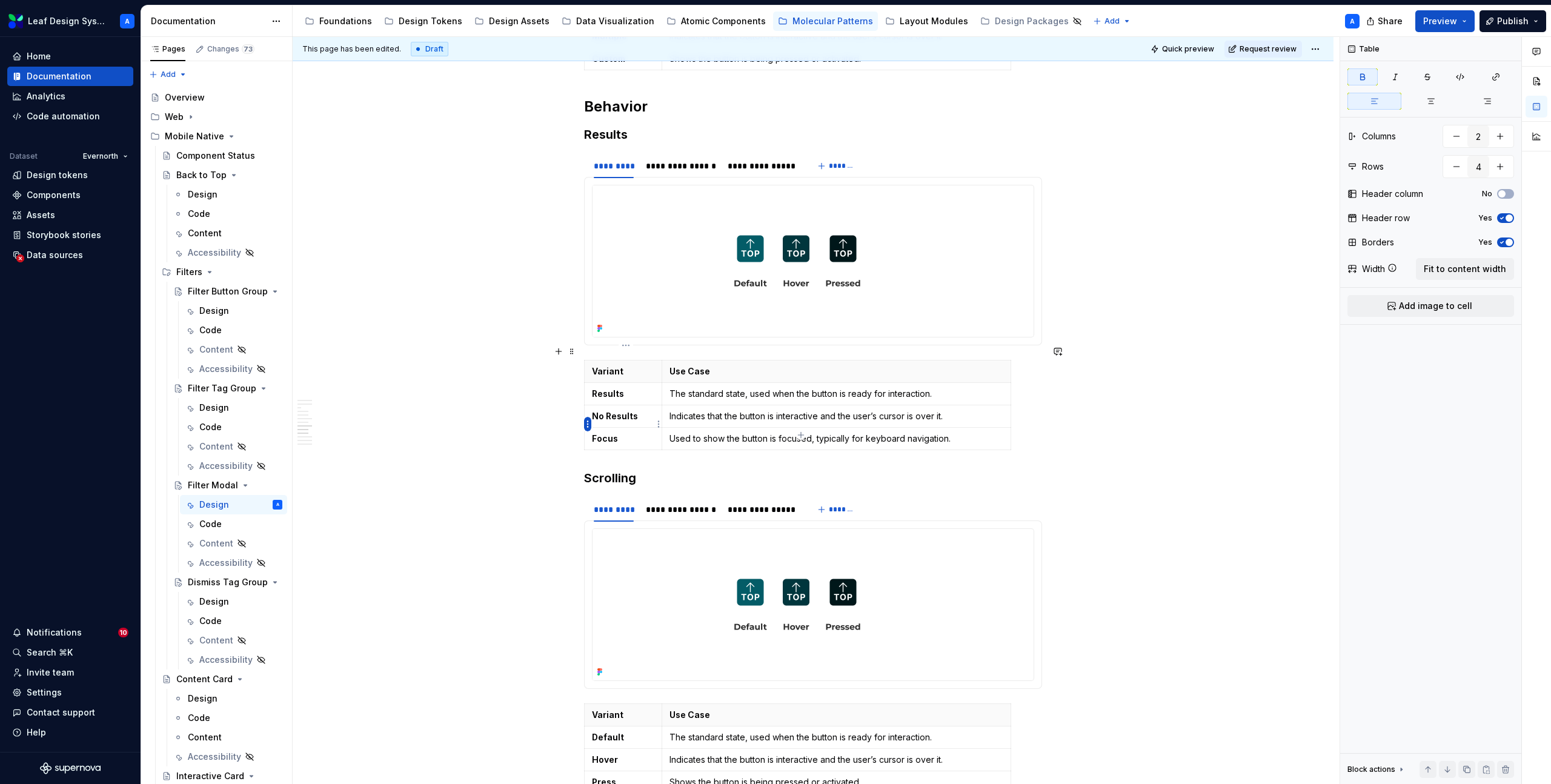
click at [585, 425] on html "Leaf Design System A Home Documentation Analytics Code automation Dataset Evern…" at bounding box center [775, 392] width 1551 height 784
click at [619, 529] on div "Delete row" at bounding box center [646, 529] width 78 height 12
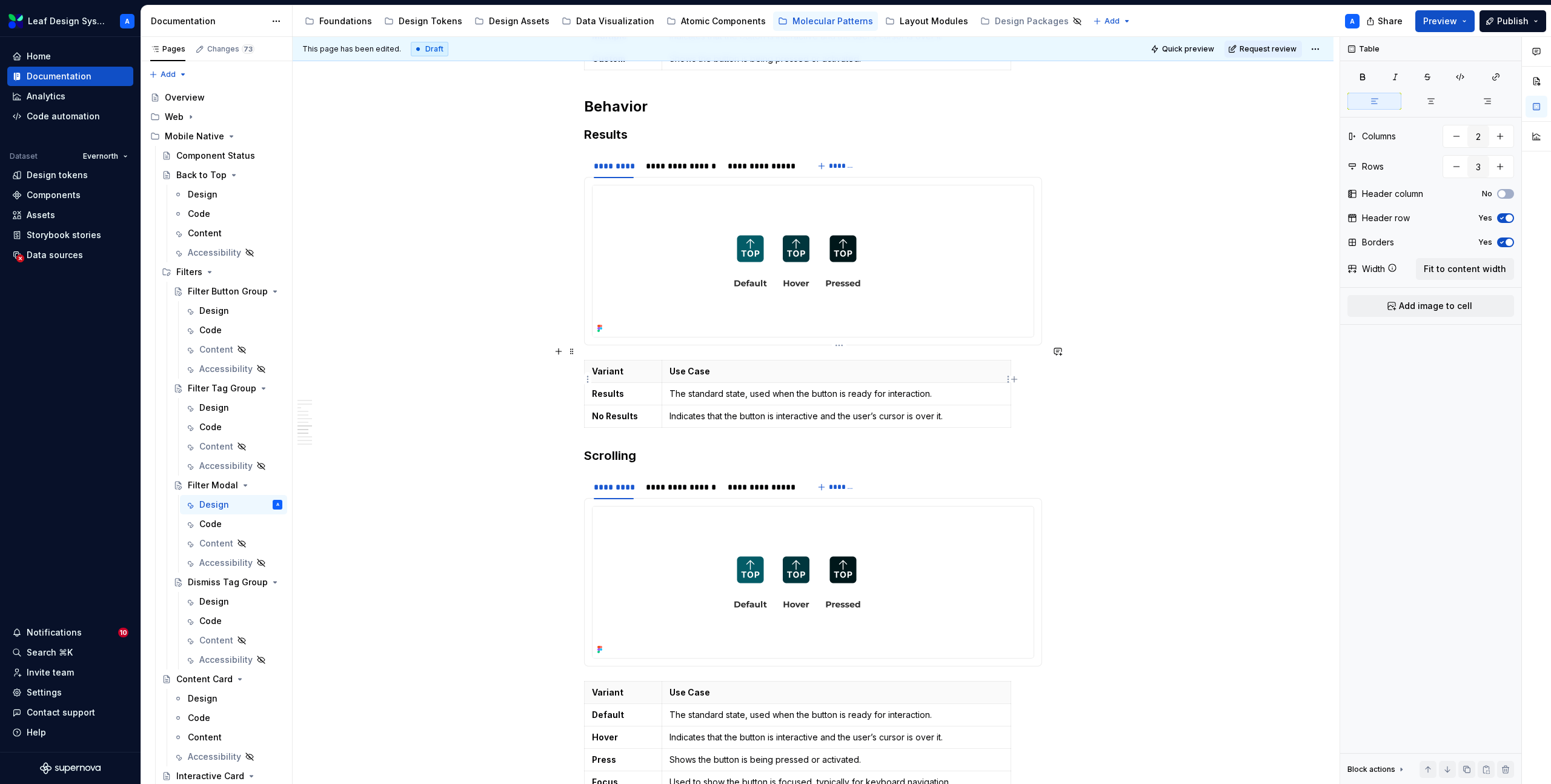
click at [719, 388] on p "The standard state, used when the button is ready for interaction." at bounding box center [836, 394] width 334 height 12
click at [707, 388] on p "Description" at bounding box center [836, 394] width 334 height 12
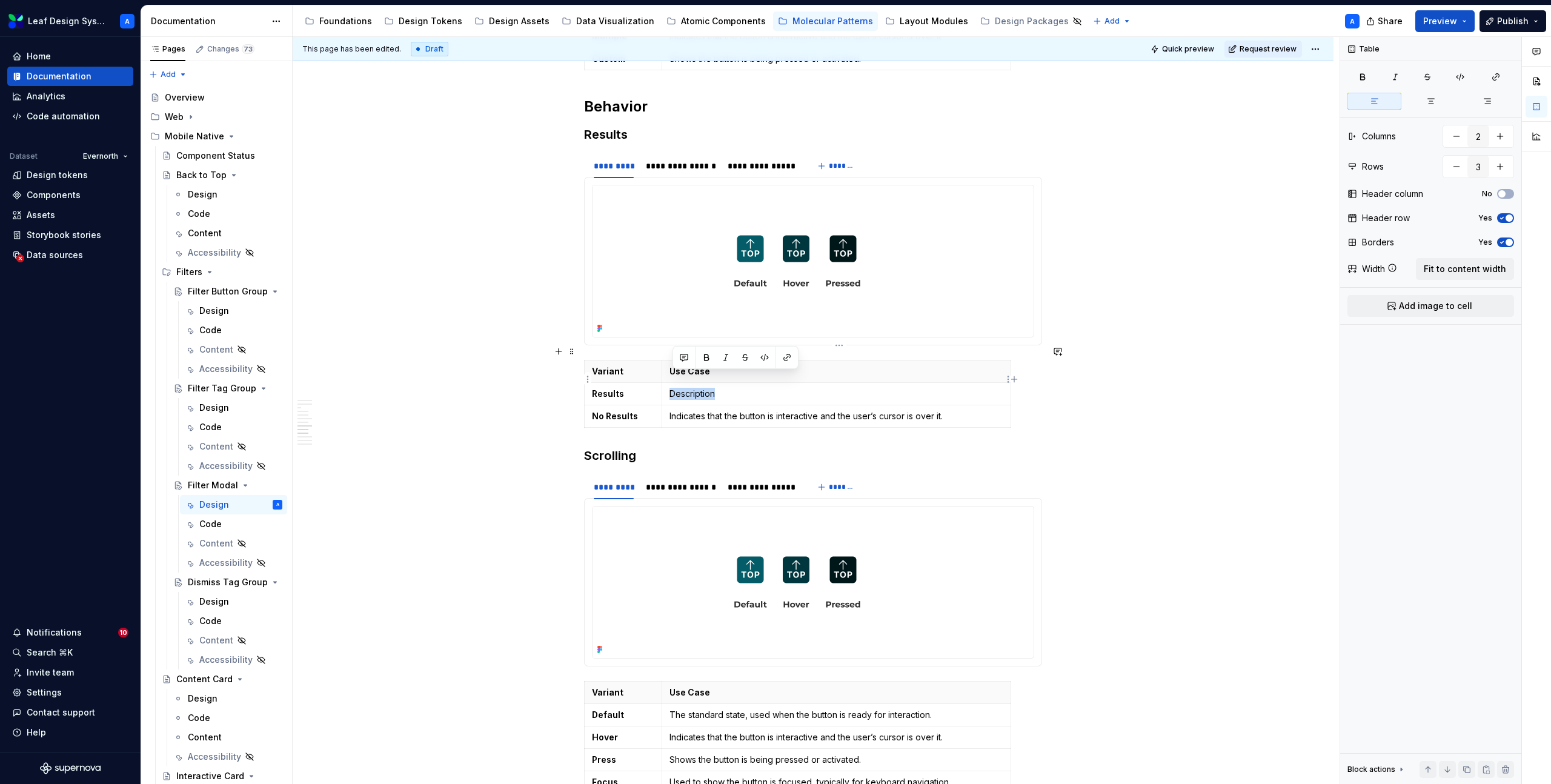
copy p "Description"
click at [710, 410] on p "Indicates that the button is interactive and the user’s cursor is over it." at bounding box center [836, 416] width 334 height 12
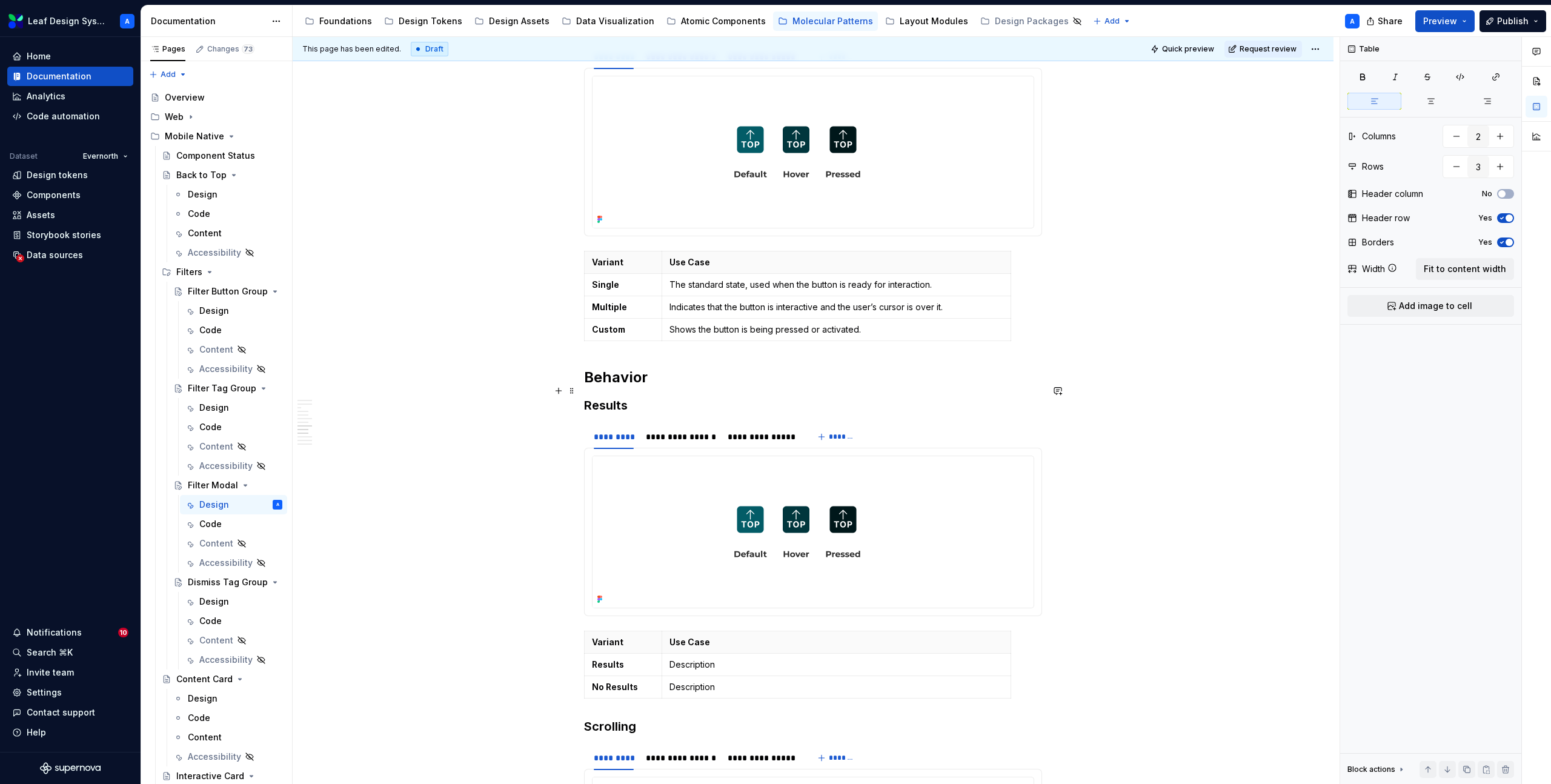
scroll to position [1760, 0]
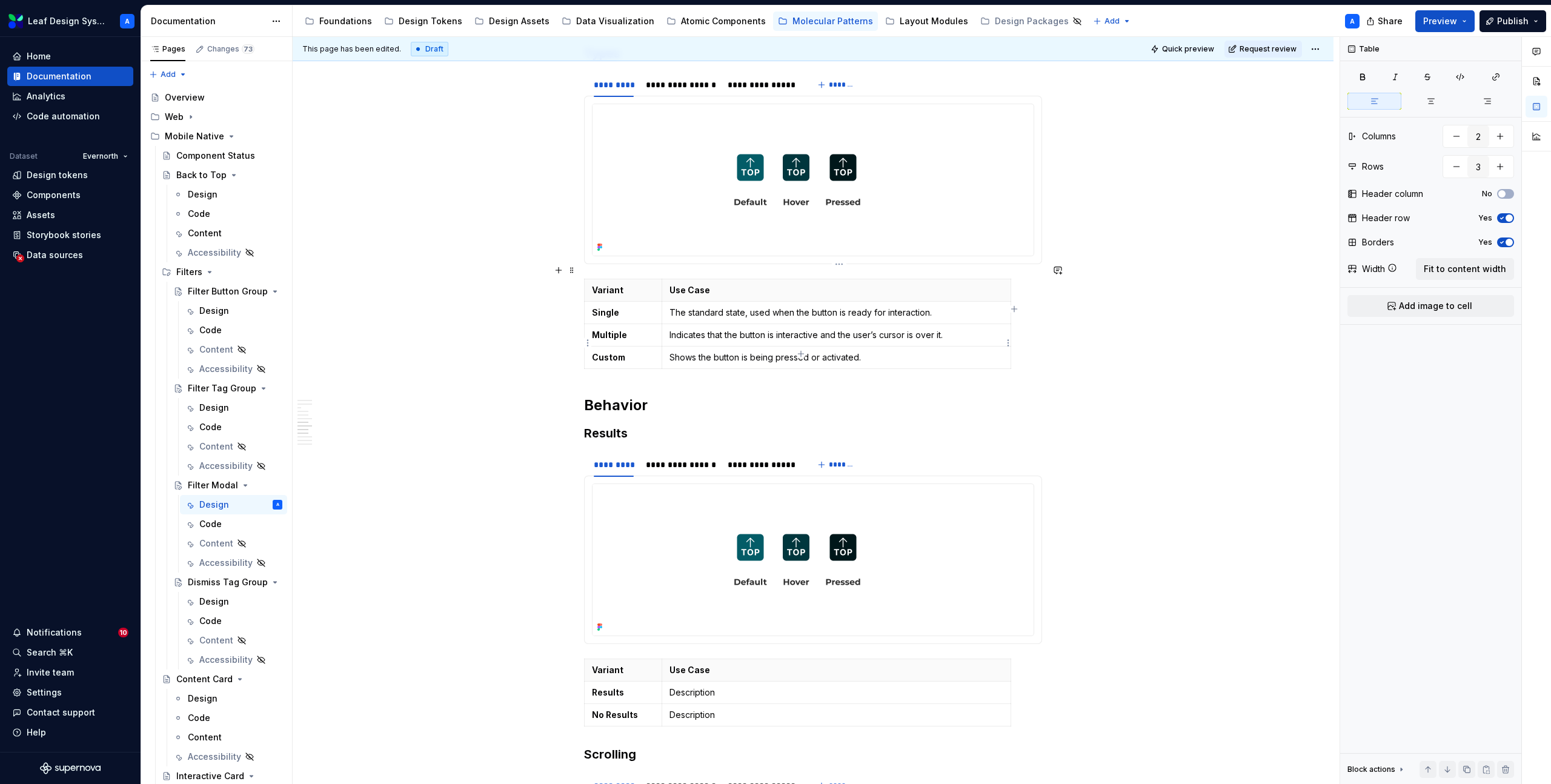
type input "4"
click at [707, 352] on p "Shows the button is being pressed or activated." at bounding box center [836, 358] width 334 height 12
click at [693, 329] on p "Indicates that the button is interactive and the user’s cursor is over it." at bounding box center [836, 335] width 334 height 12
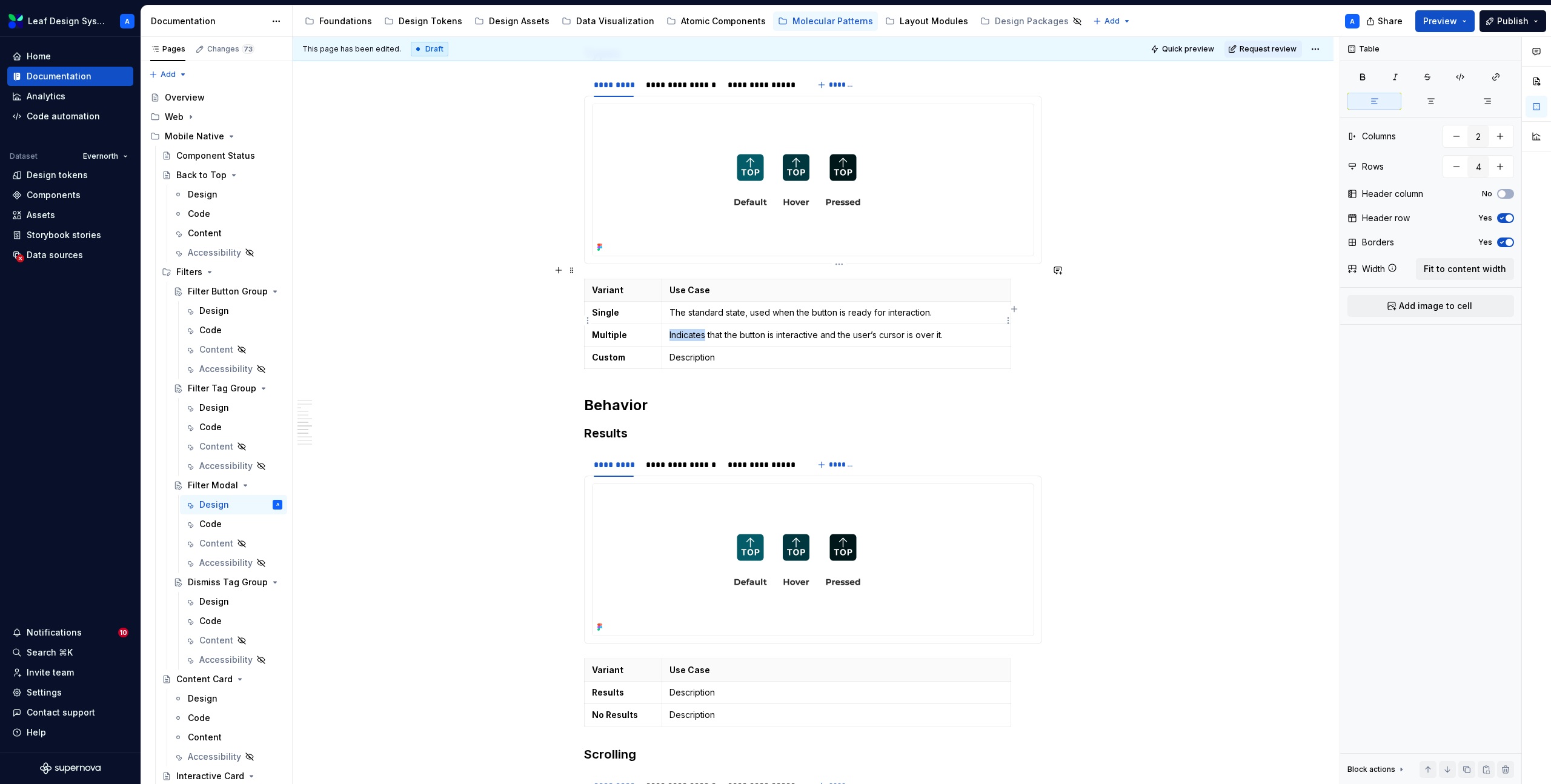
click at [693, 329] on p "Indicates that the button is interactive and the user’s cursor is over it." at bounding box center [836, 335] width 334 height 12
click at [696, 306] on p "The standard state, used when the button is ready for interaction." at bounding box center [836, 312] width 334 height 12
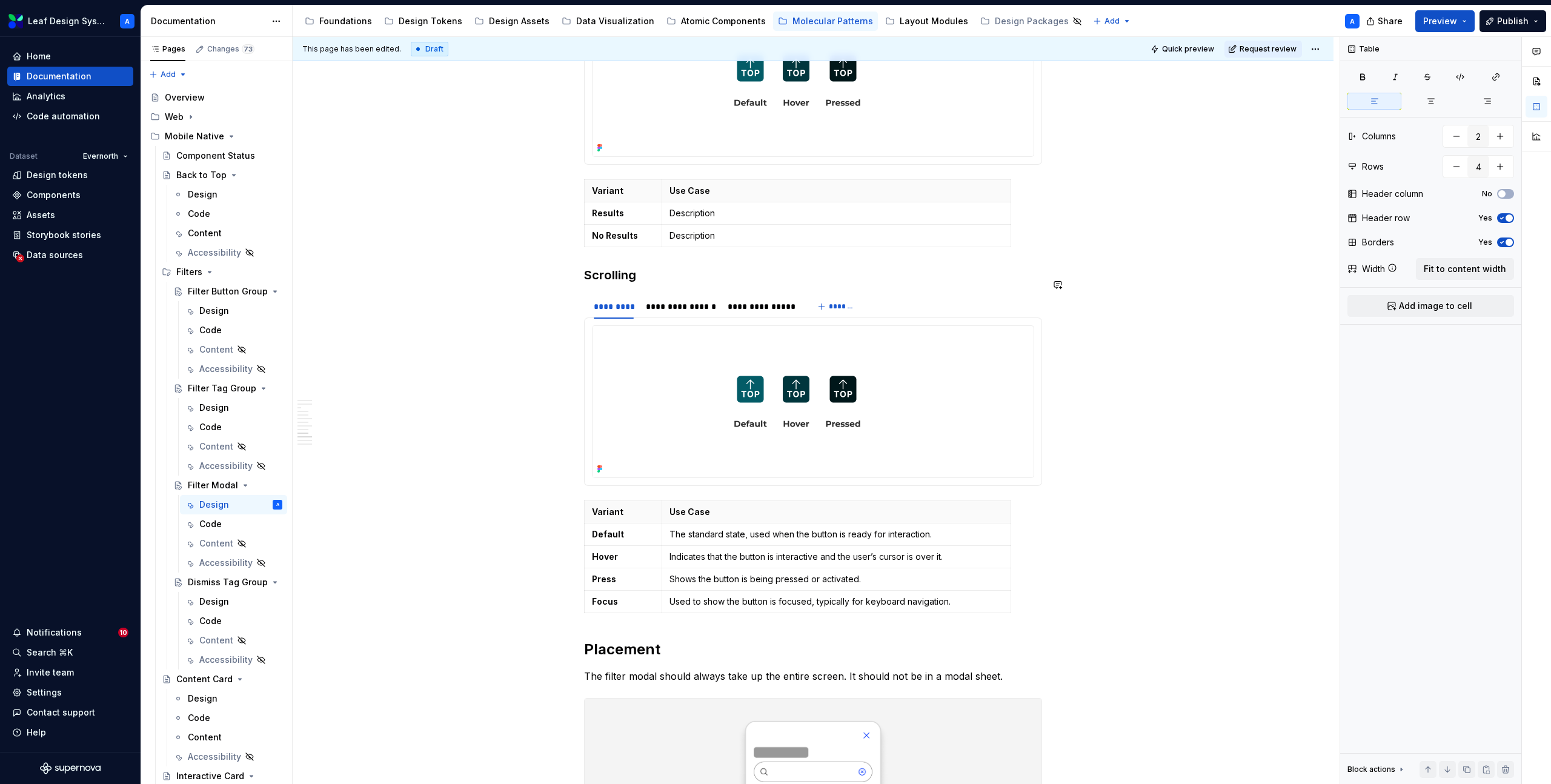
scroll to position [2293, 0]
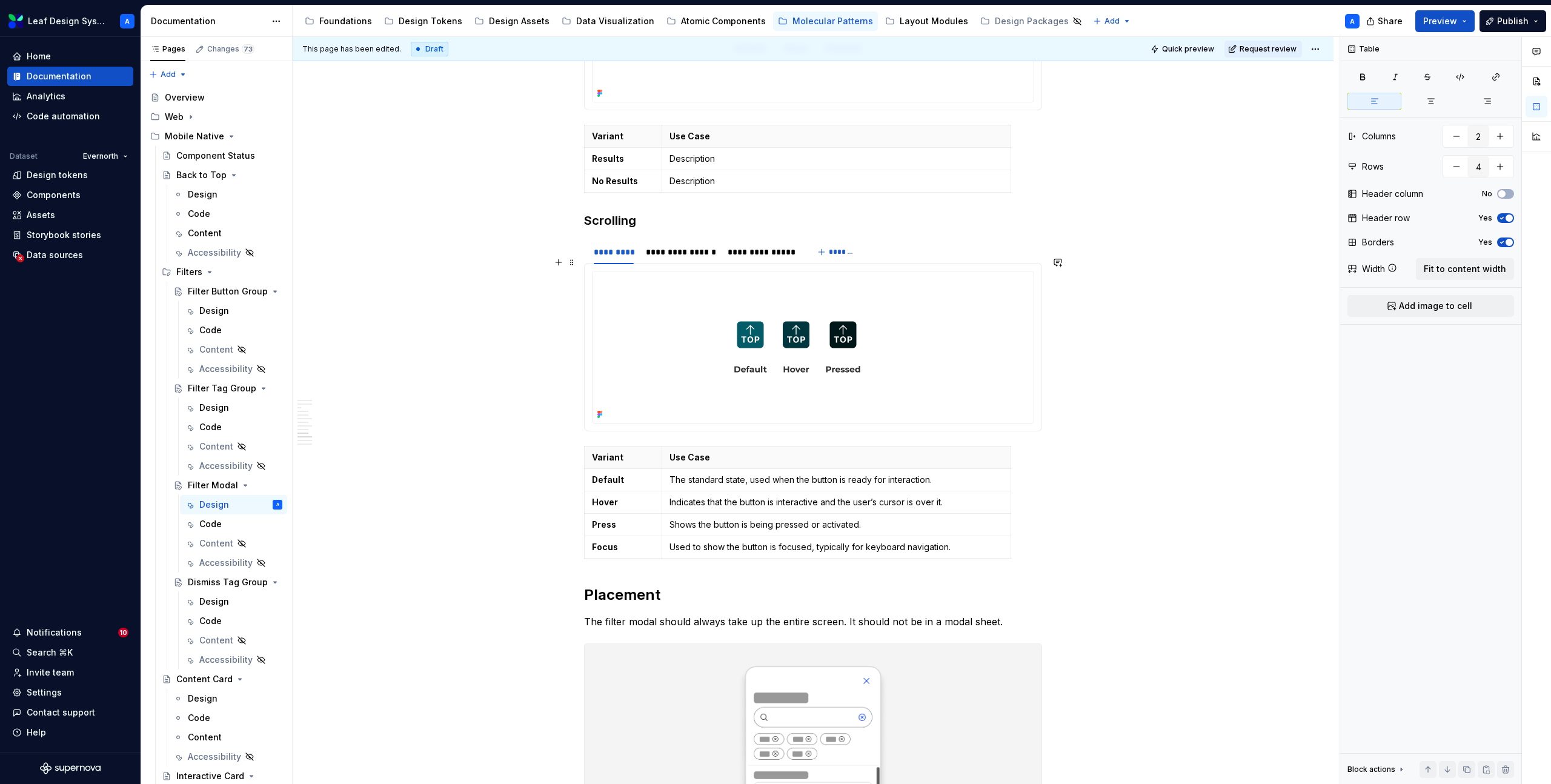
type textarea "*"
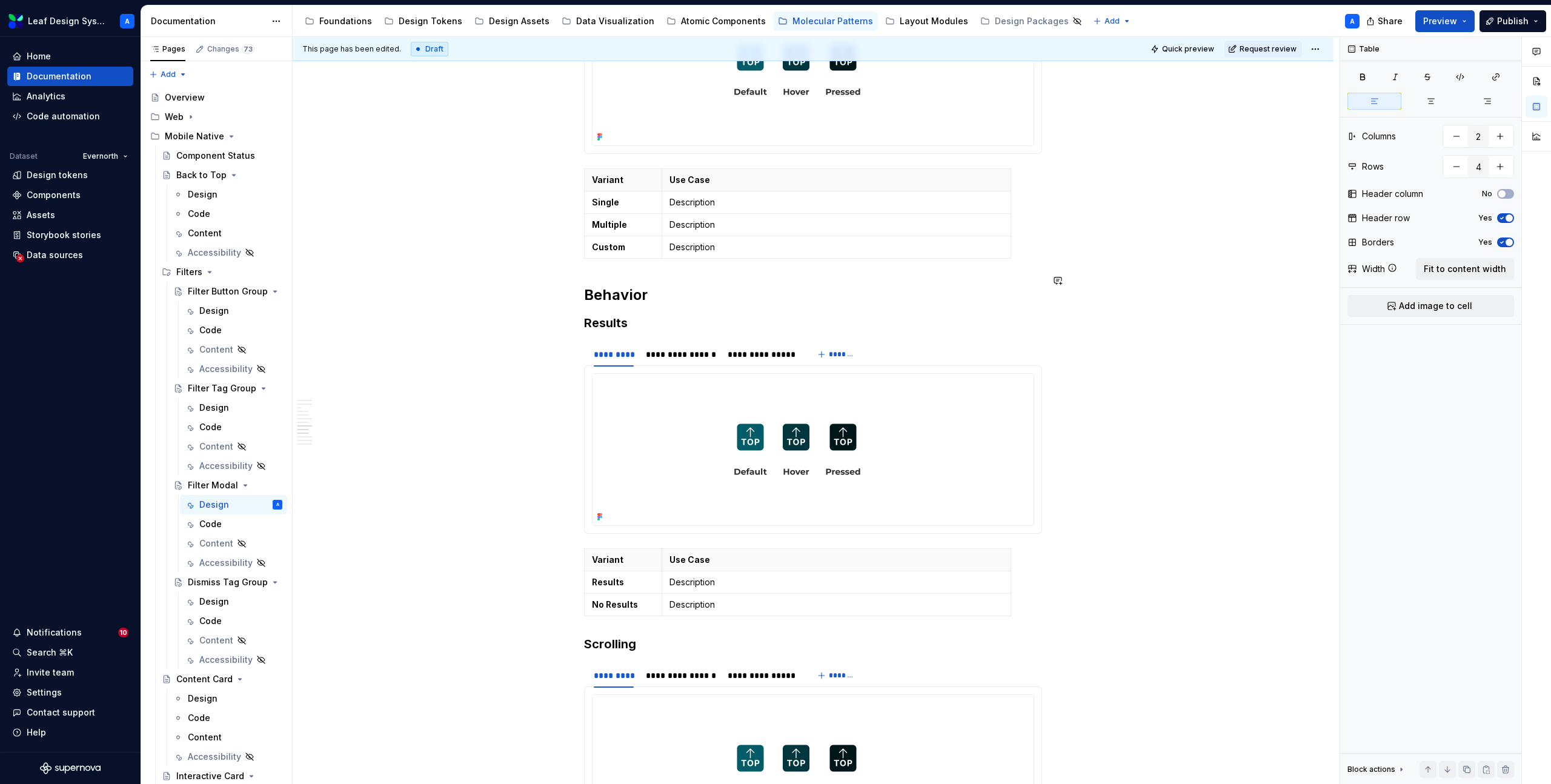
scroll to position [1885, 0]
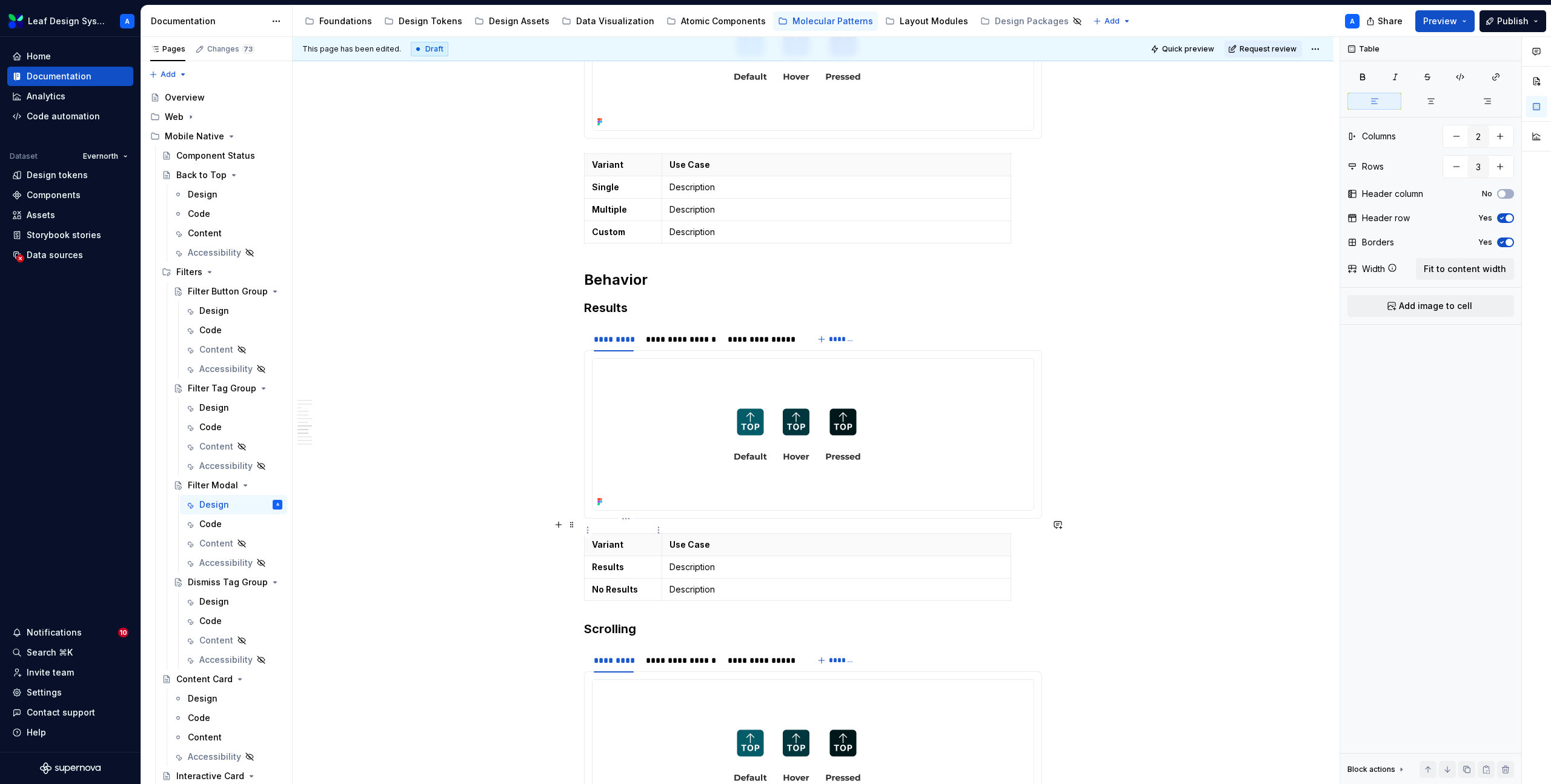
click at [619, 538] on p "Variant" at bounding box center [623, 544] width 63 height 12
click at [616, 562] on strong "Results" at bounding box center [608, 566] width 32 height 10
click at [615, 584] on strong "No Results" at bounding box center [615, 589] width 46 height 10
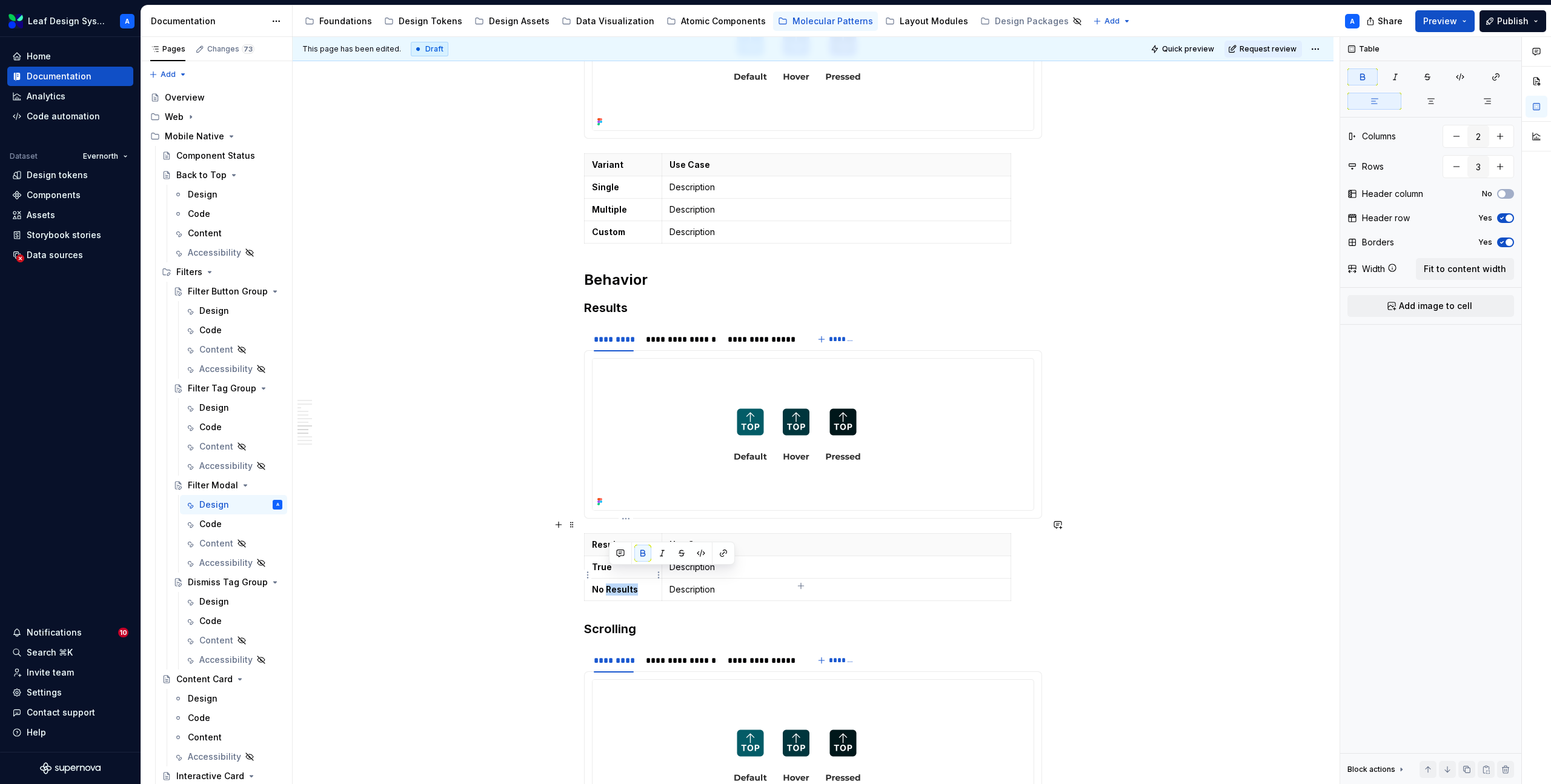
click at [615, 584] on strong "No Results" at bounding box center [615, 589] width 46 height 10
click at [600, 584] on p "False" at bounding box center [623, 590] width 63 height 12
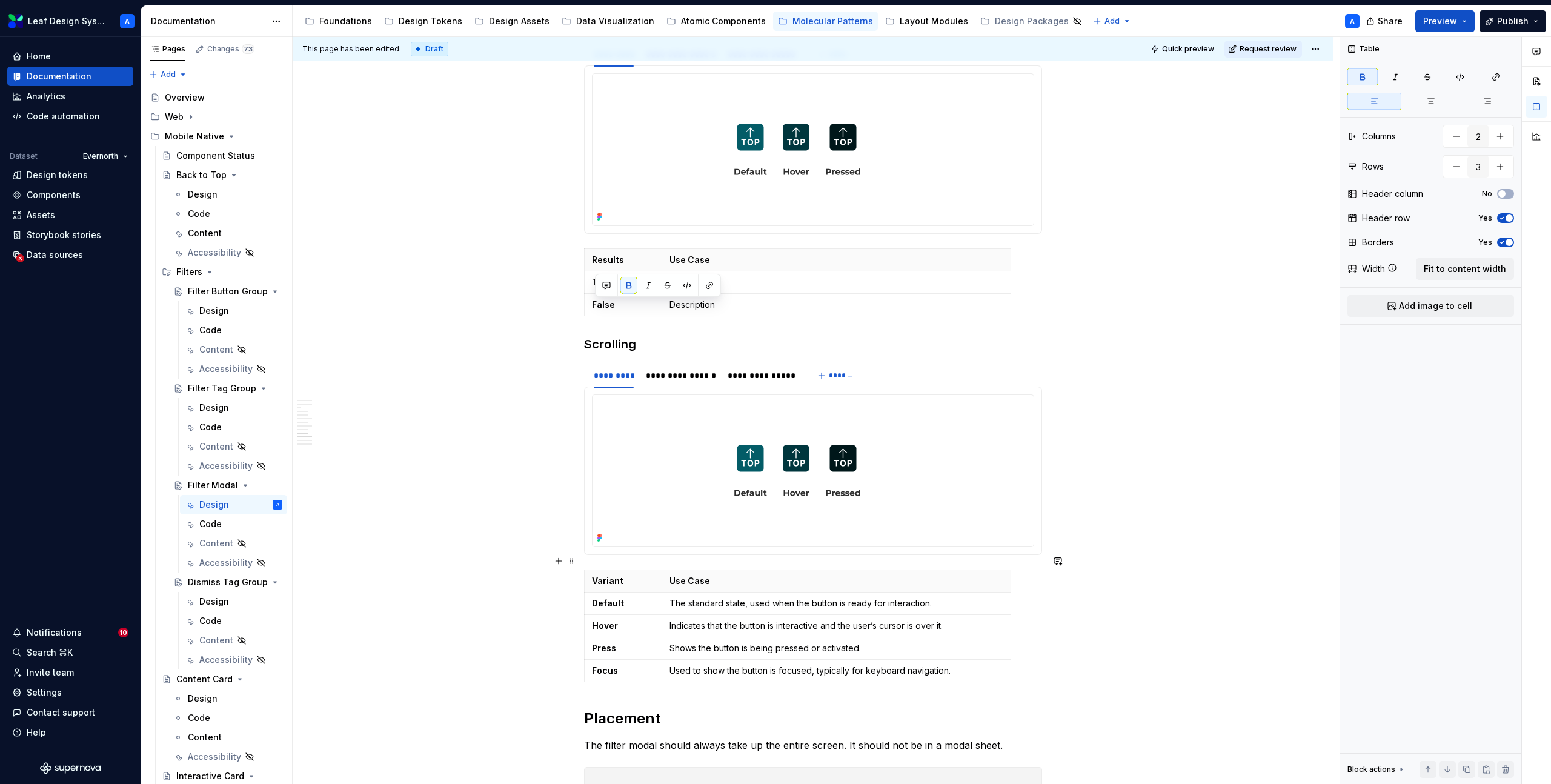
scroll to position [2214, 0]
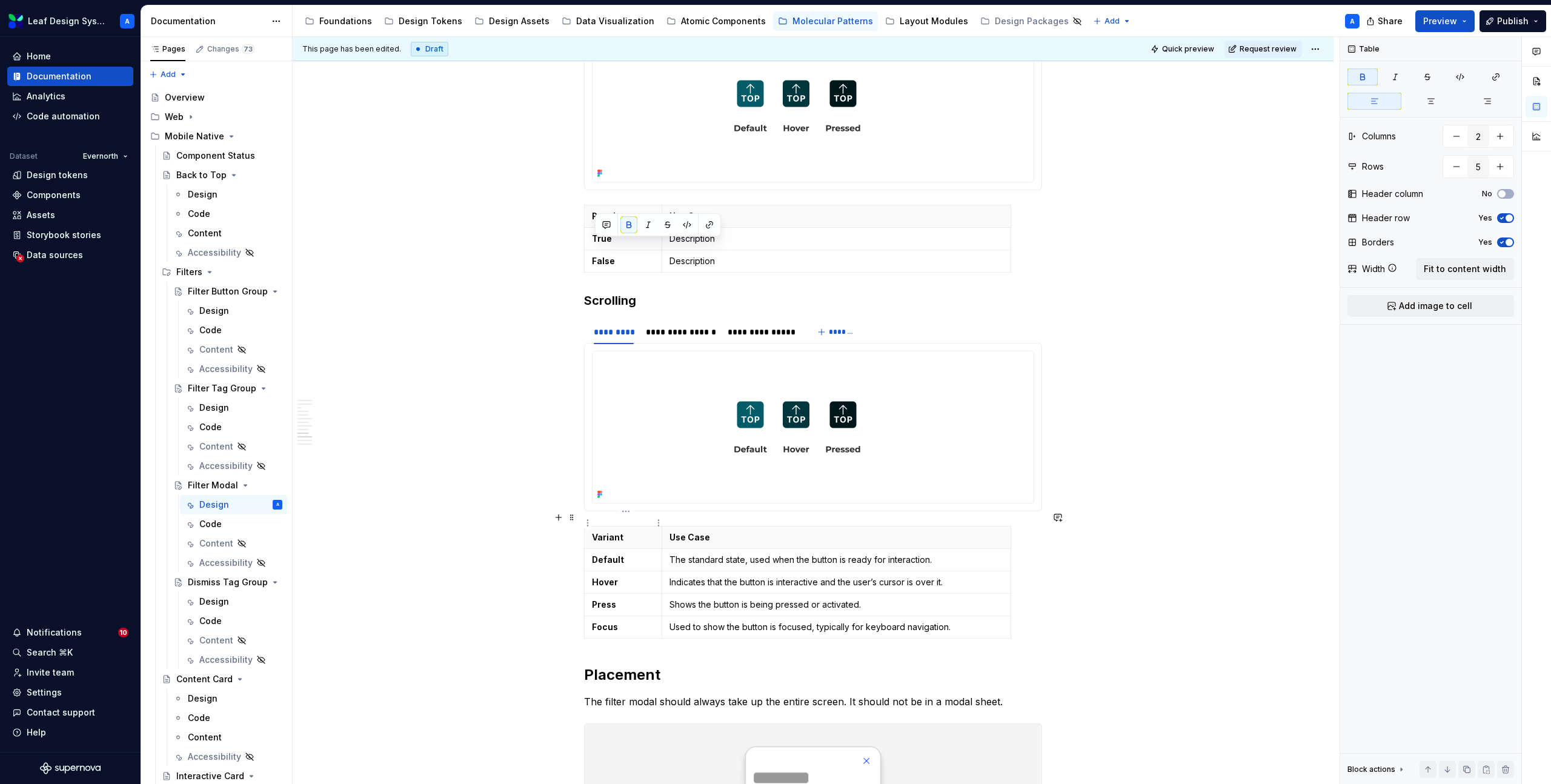
click at [614, 531] on p "Variant" at bounding box center [623, 538] width 63 height 12
click at [611, 554] on strong "Default" at bounding box center [608, 559] width 32 height 10
click at [607, 577] on strong "Hover" at bounding box center [605, 582] width 26 height 10
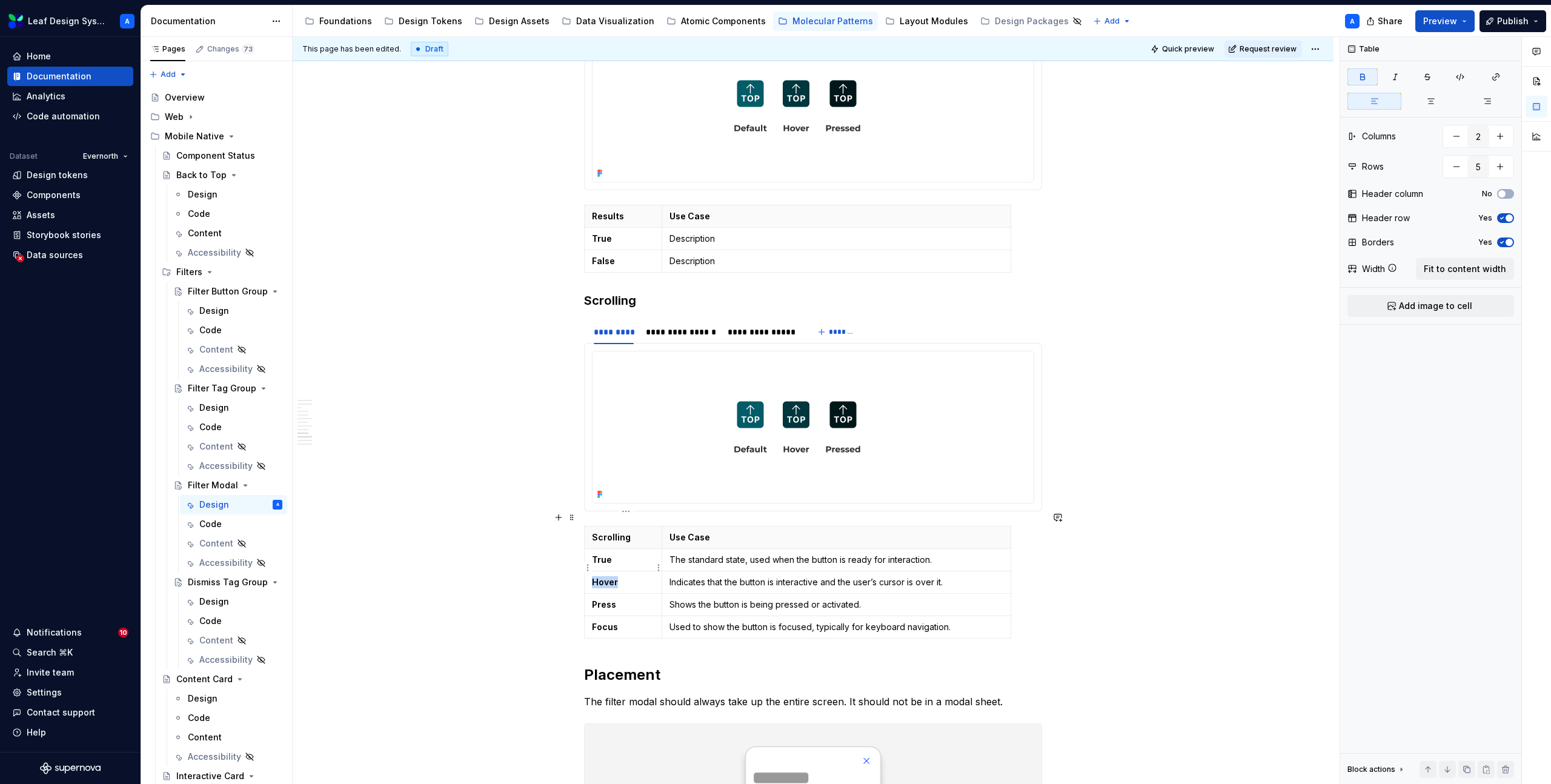
click at [607, 577] on strong "Hover" at bounding box center [605, 582] width 26 height 10
click at [587, 587] on html "Leaf Design System A Home Documentation Analytics Code automation Dataset Evern…" at bounding box center [775, 392] width 1551 height 784
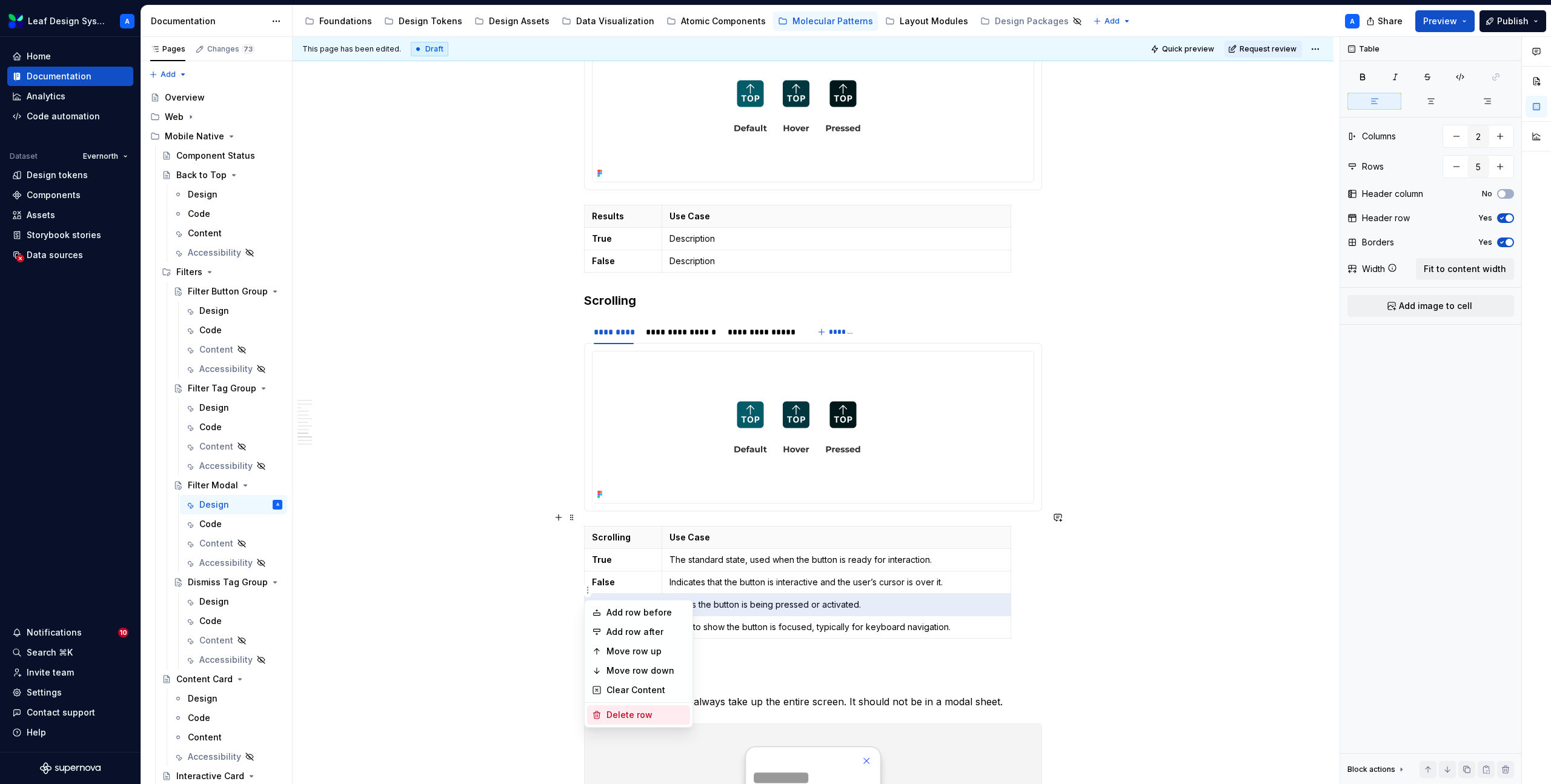
click at [630, 716] on div "Delete row" at bounding box center [646, 715] width 78 height 12
type input "4"
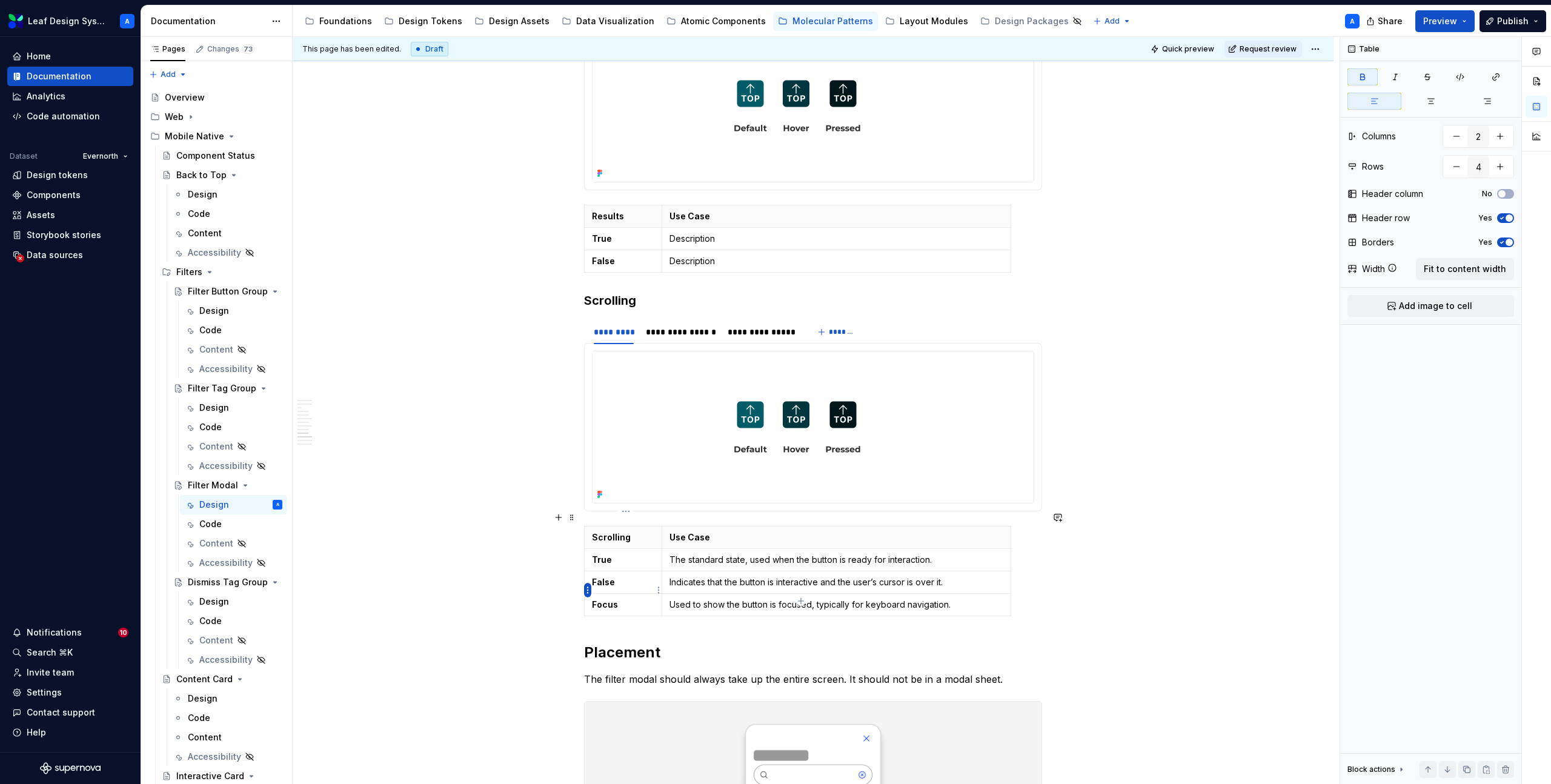
click at [588, 591] on html "Leaf Design System A Home Documentation Analytics Code automation Dataset Evern…" at bounding box center [775, 392] width 1551 height 784
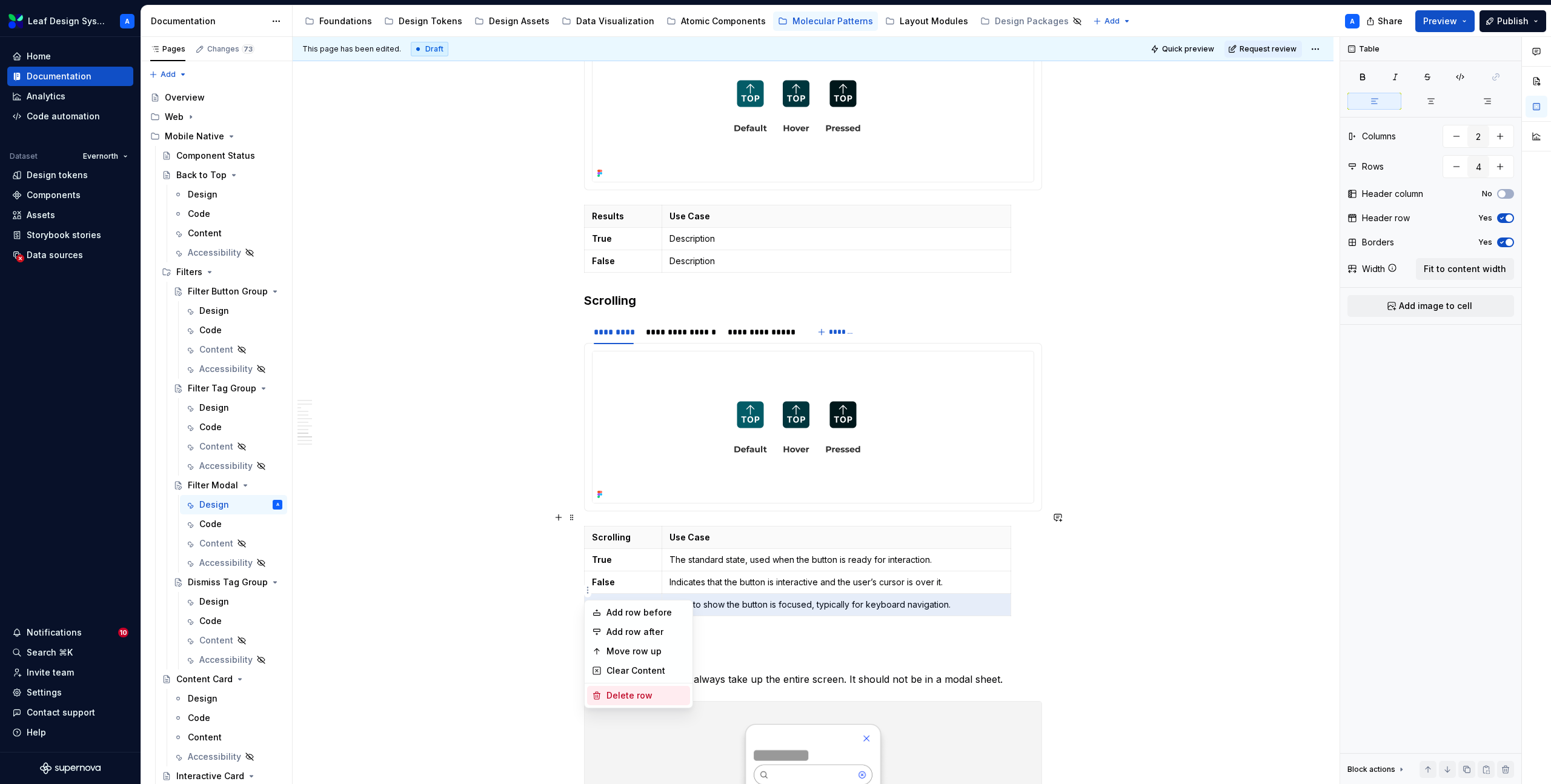
click at [614, 697] on div "Delete row" at bounding box center [646, 696] width 78 height 12
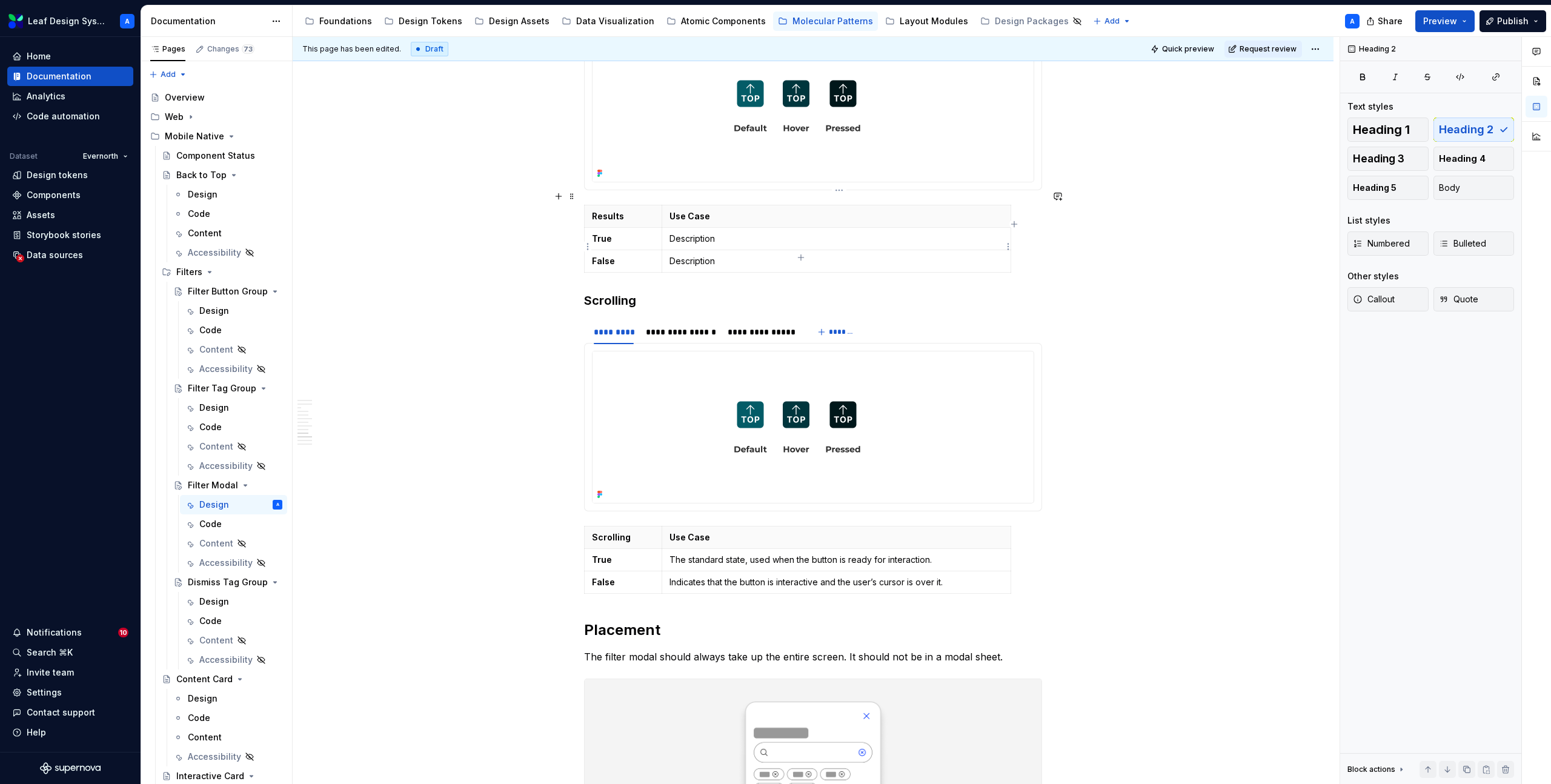
click at [696, 255] on p "Description" at bounding box center [836, 262] width 334 height 12
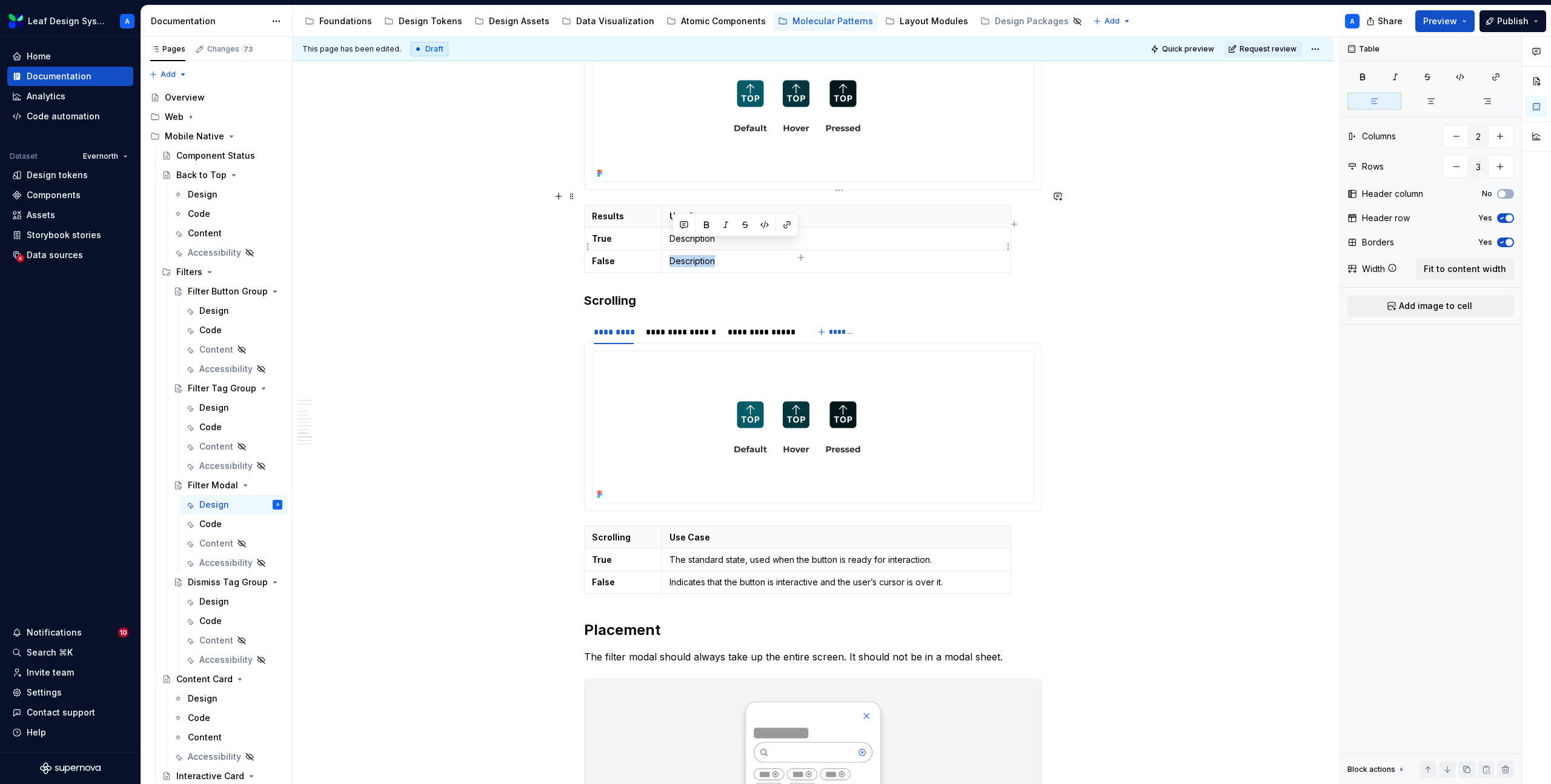
click at [696, 255] on p "Description" at bounding box center [836, 262] width 334 height 12
copy p "Description"
click at [708, 553] on p "The standard state, used when the button is ready for interaction." at bounding box center [836, 560] width 334 height 12
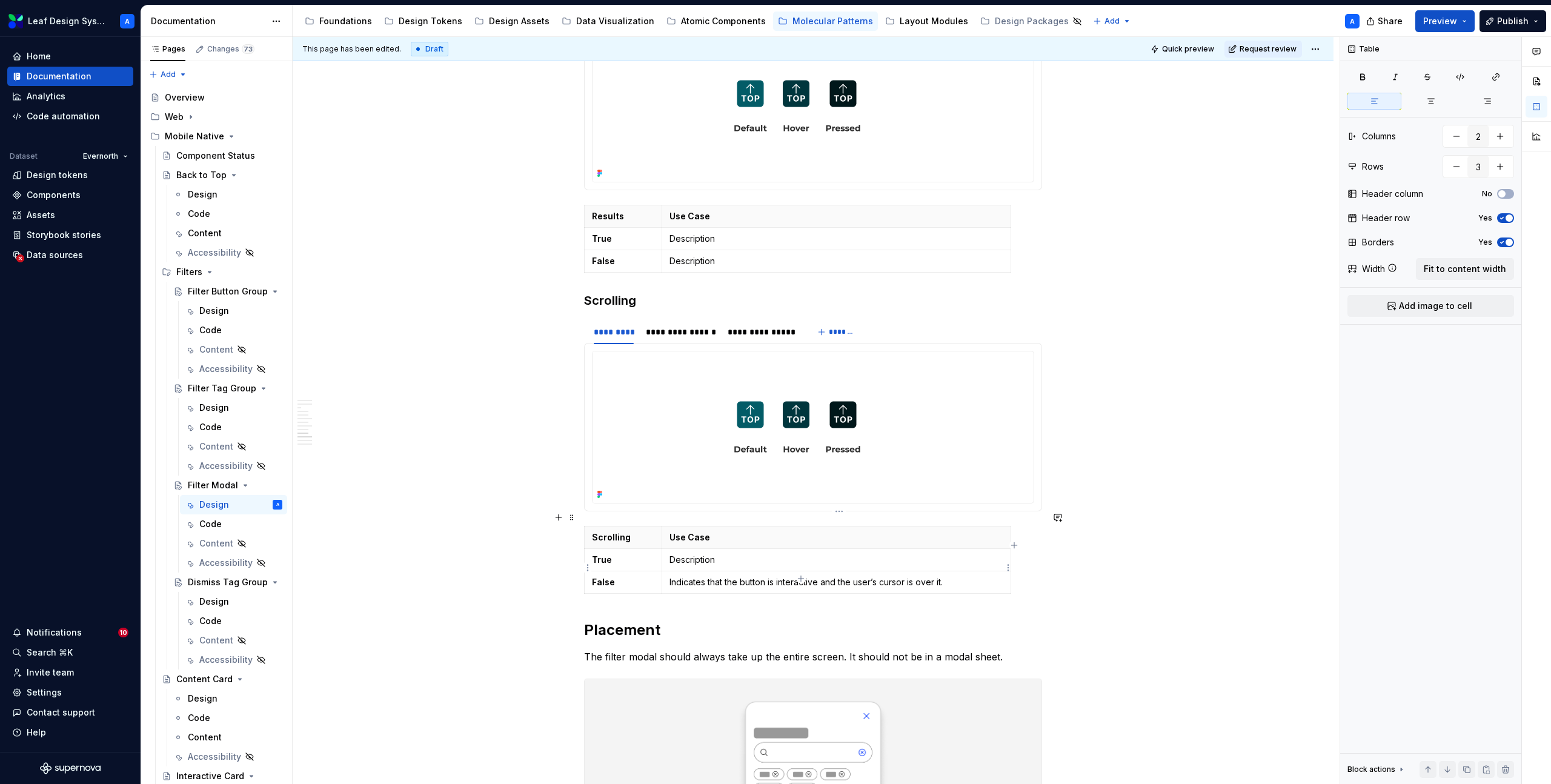
click at [708, 576] on p "Indicates that the button is interactive and the user’s cursor is over it." at bounding box center [836, 582] width 334 height 12
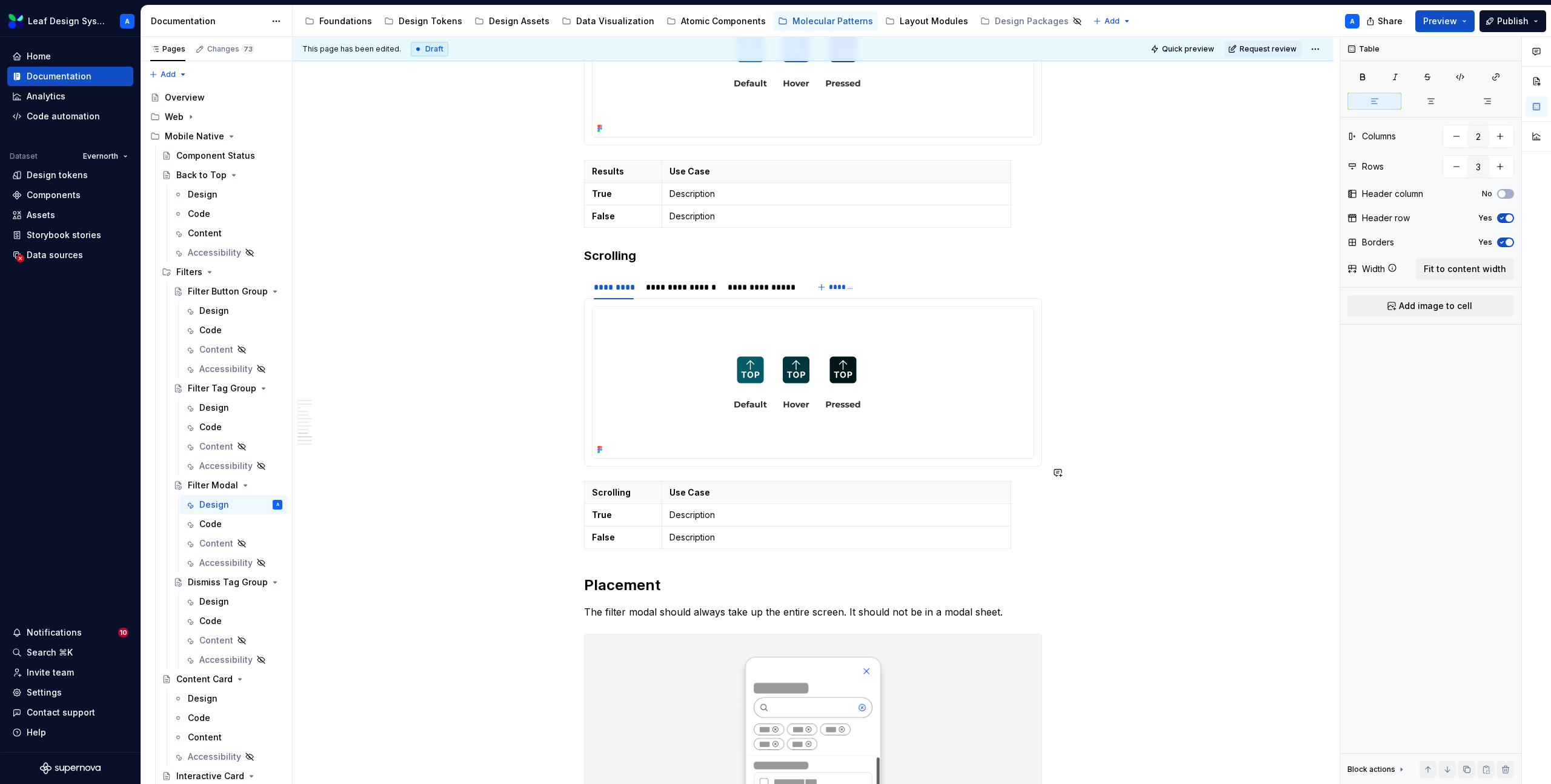
scroll to position [2263, 0]
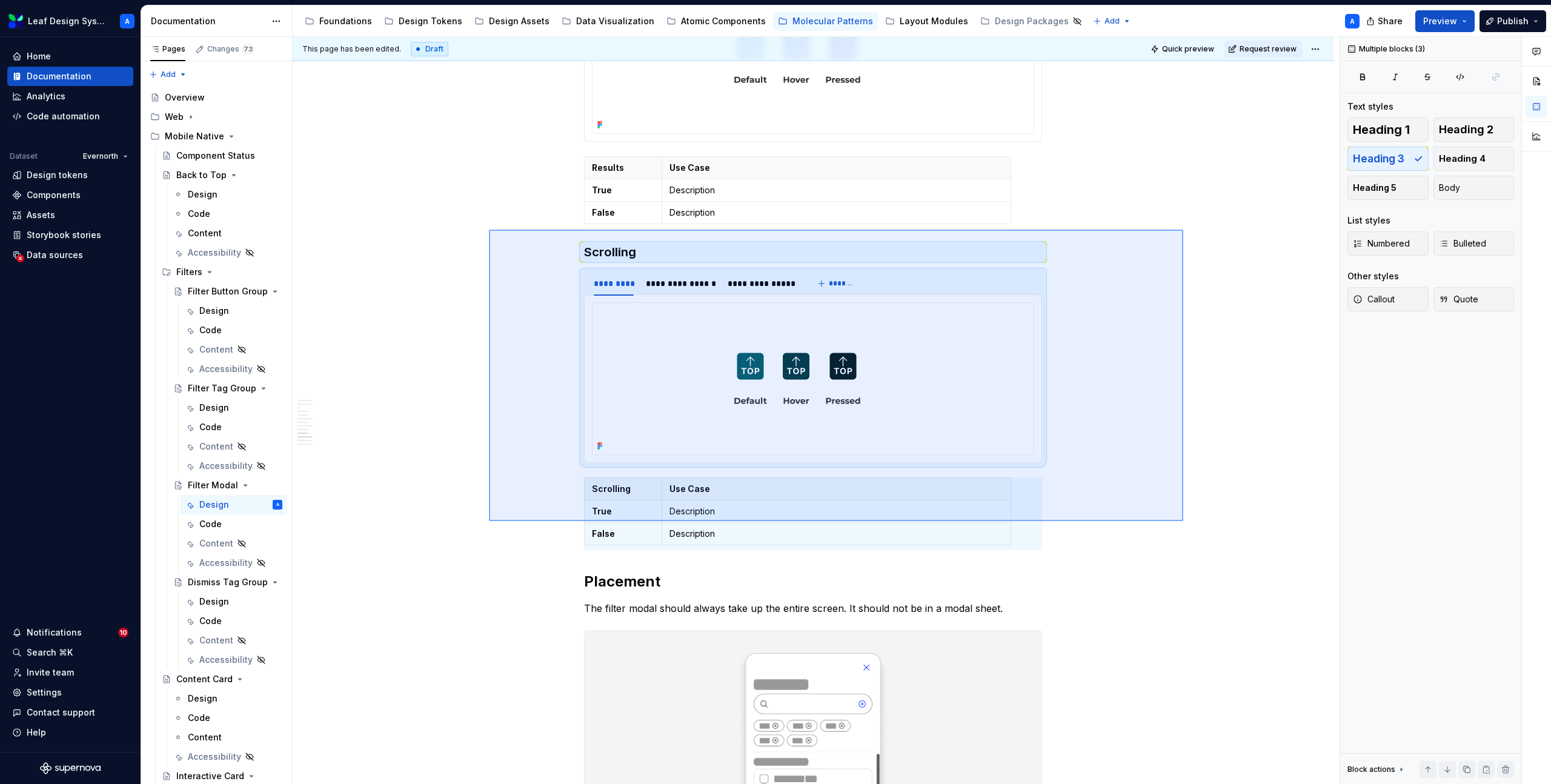
drag, startPoint x: 489, startPoint y: 230, endPoint x: 1183, endPoint y: 521, distance: 752.5
click at [1183, 521] on div "**********" at bounding box center [816, 411] width 1047 height 748
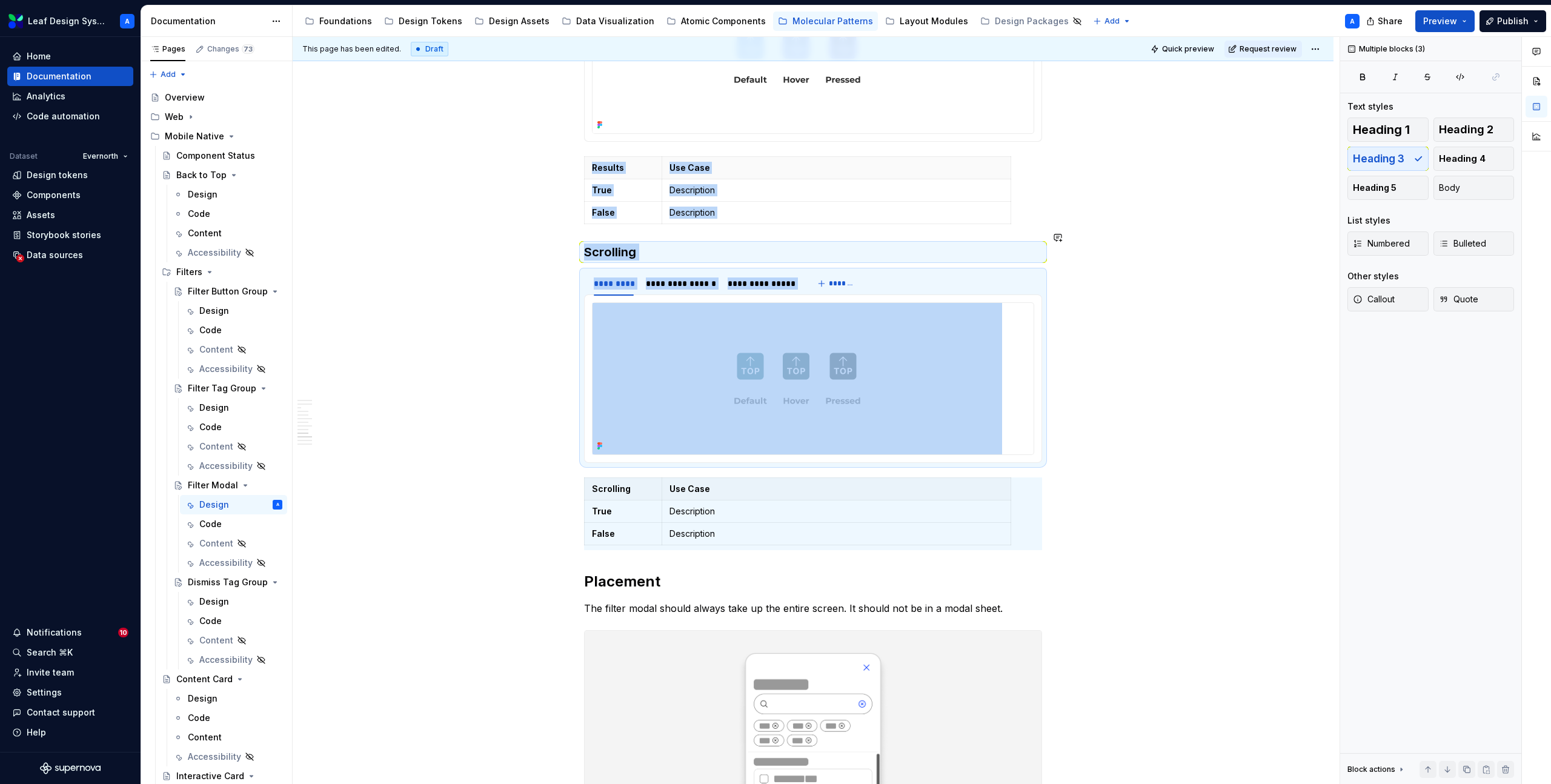
copy div "**********"
click at [590, 244] on h3 "Scrolling" at bounding box center [812, 252] width 458 height 17
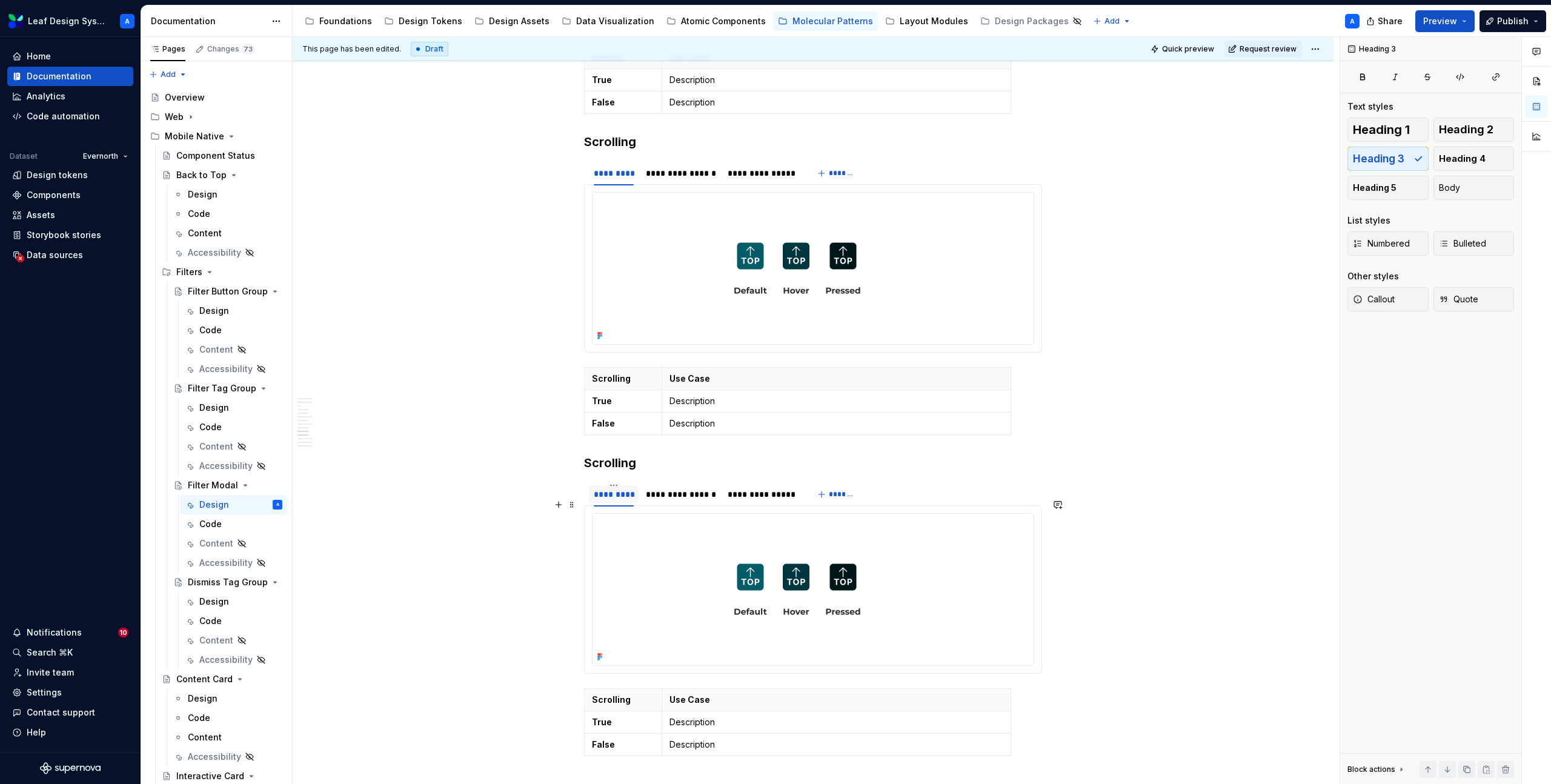
scroll to position [2406, 0]
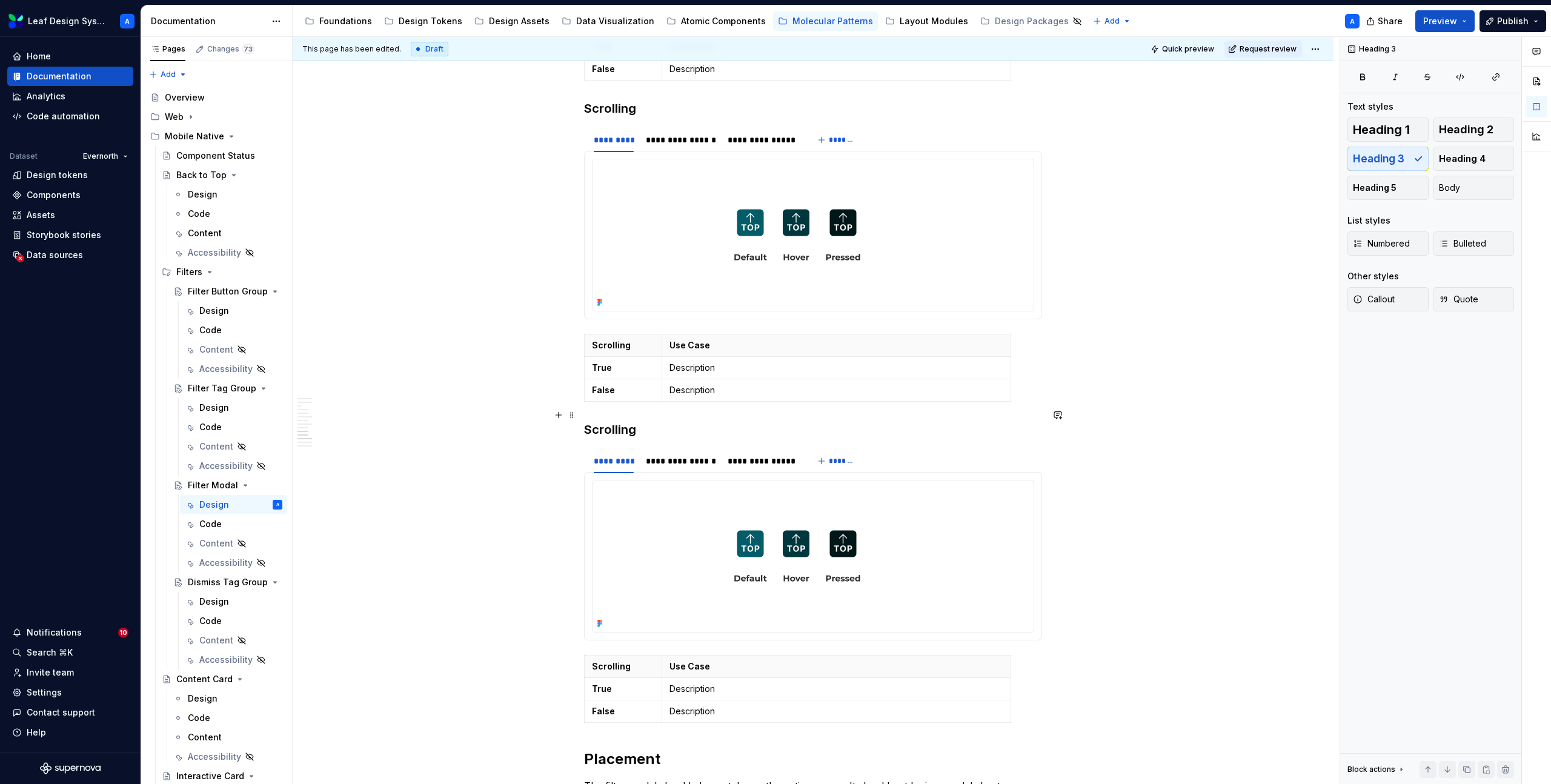
click at [596, 421] on h3 "Scrolling" at bounding box center [812, 430] width 458 height 17
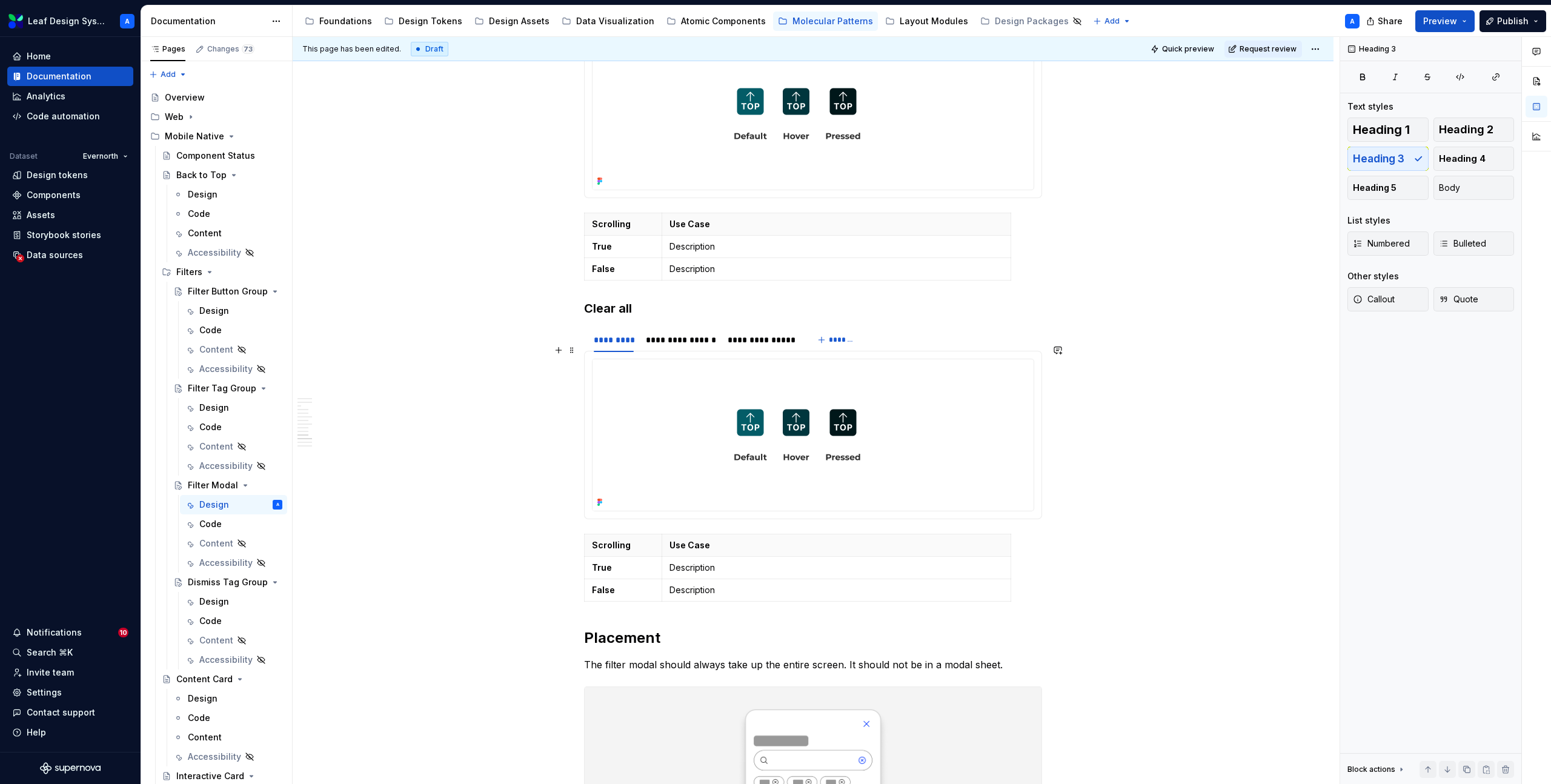
scroll to position [2582, 0]
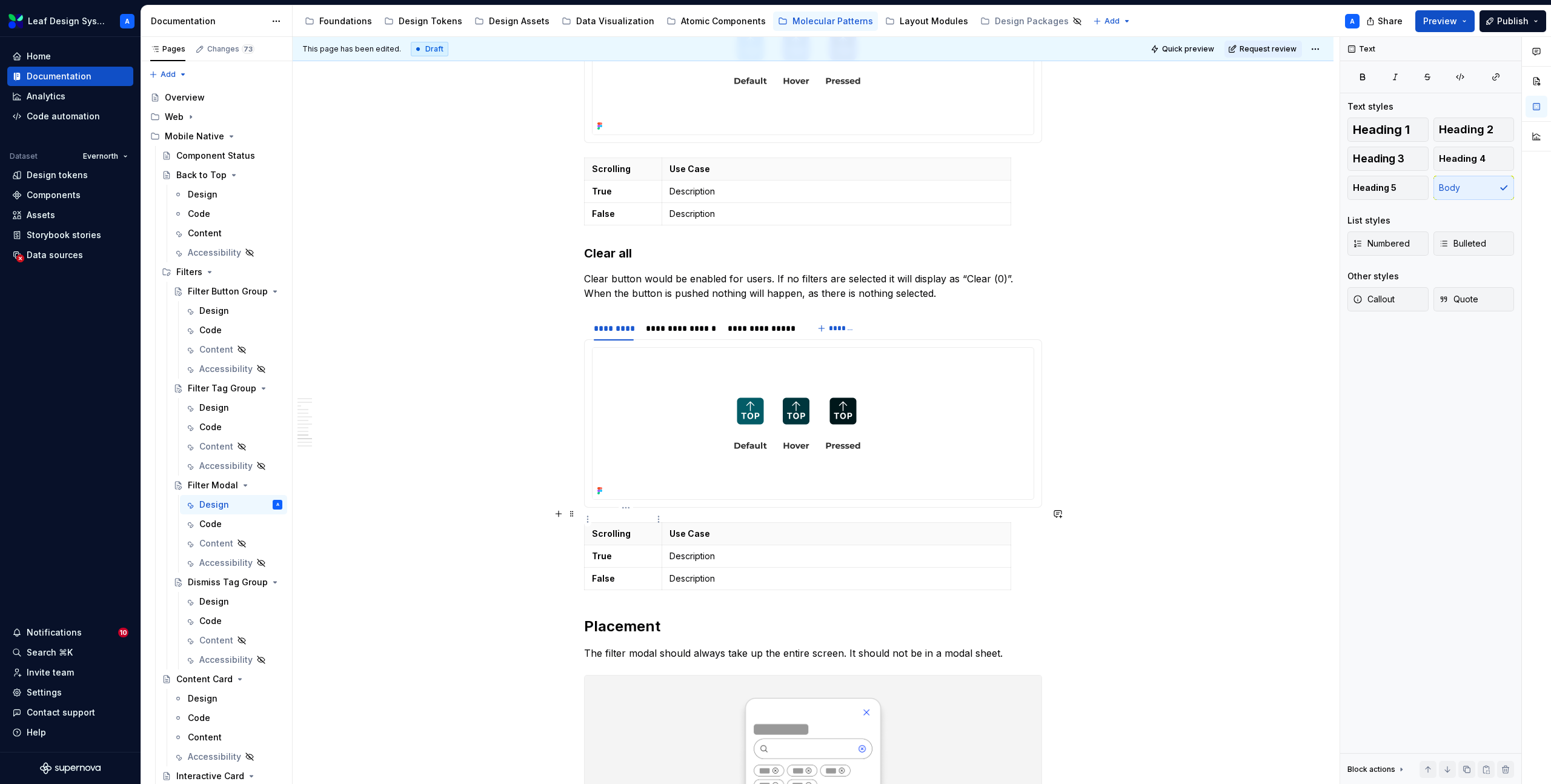
click at [618, 528] on p "Scrolling" at bounding box center [623, 534] width 63 height 12
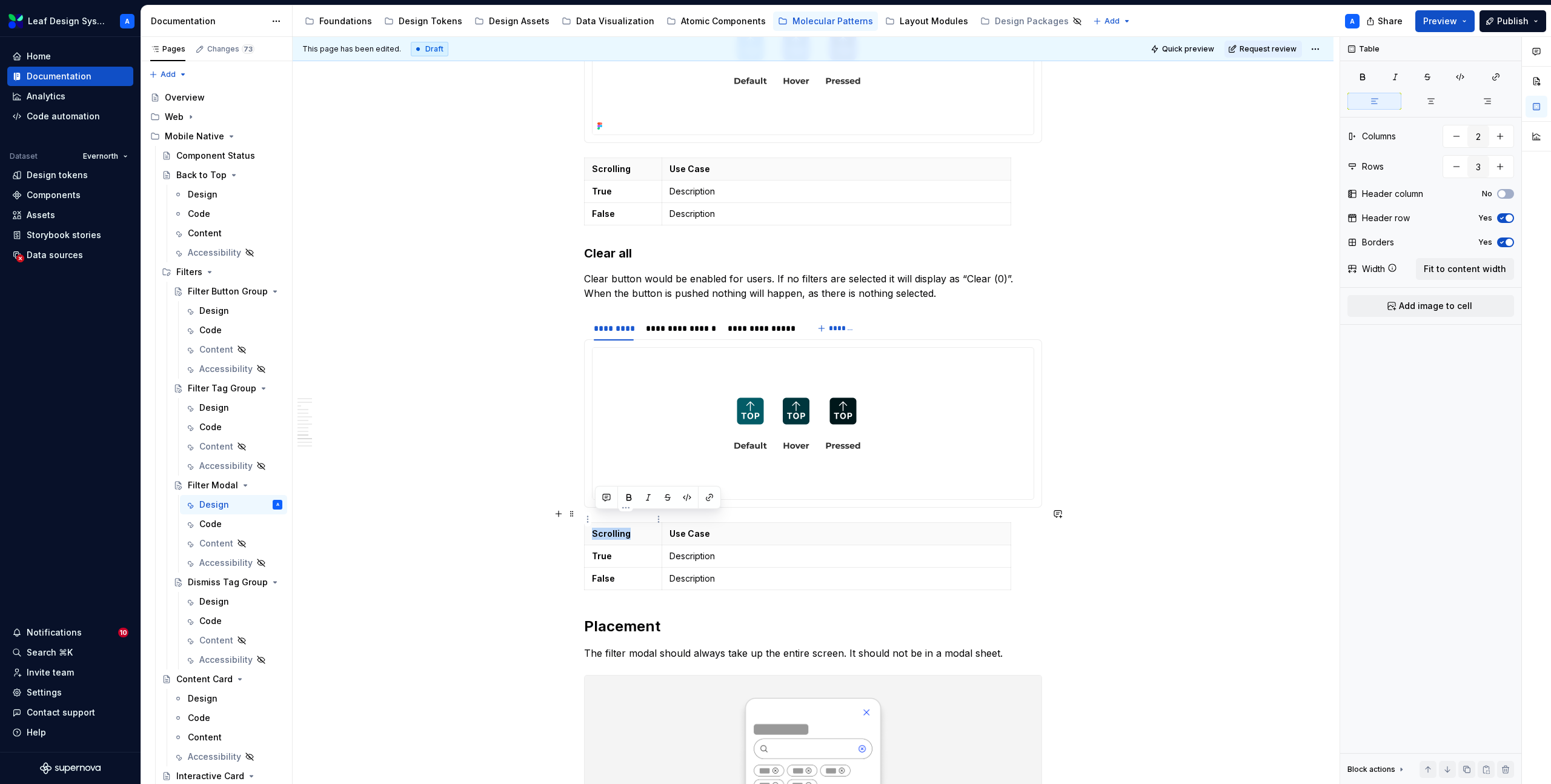
click at [618, 528] on p "Scrolling" at bounding box center [623, 534] width 63 height 12
click at [611, 551] on strong "True" at bounding box center [602, 555] width 20 height 10
click at [614, 573] on strong "False" at bounding box center [603, 578] width 23 height 10
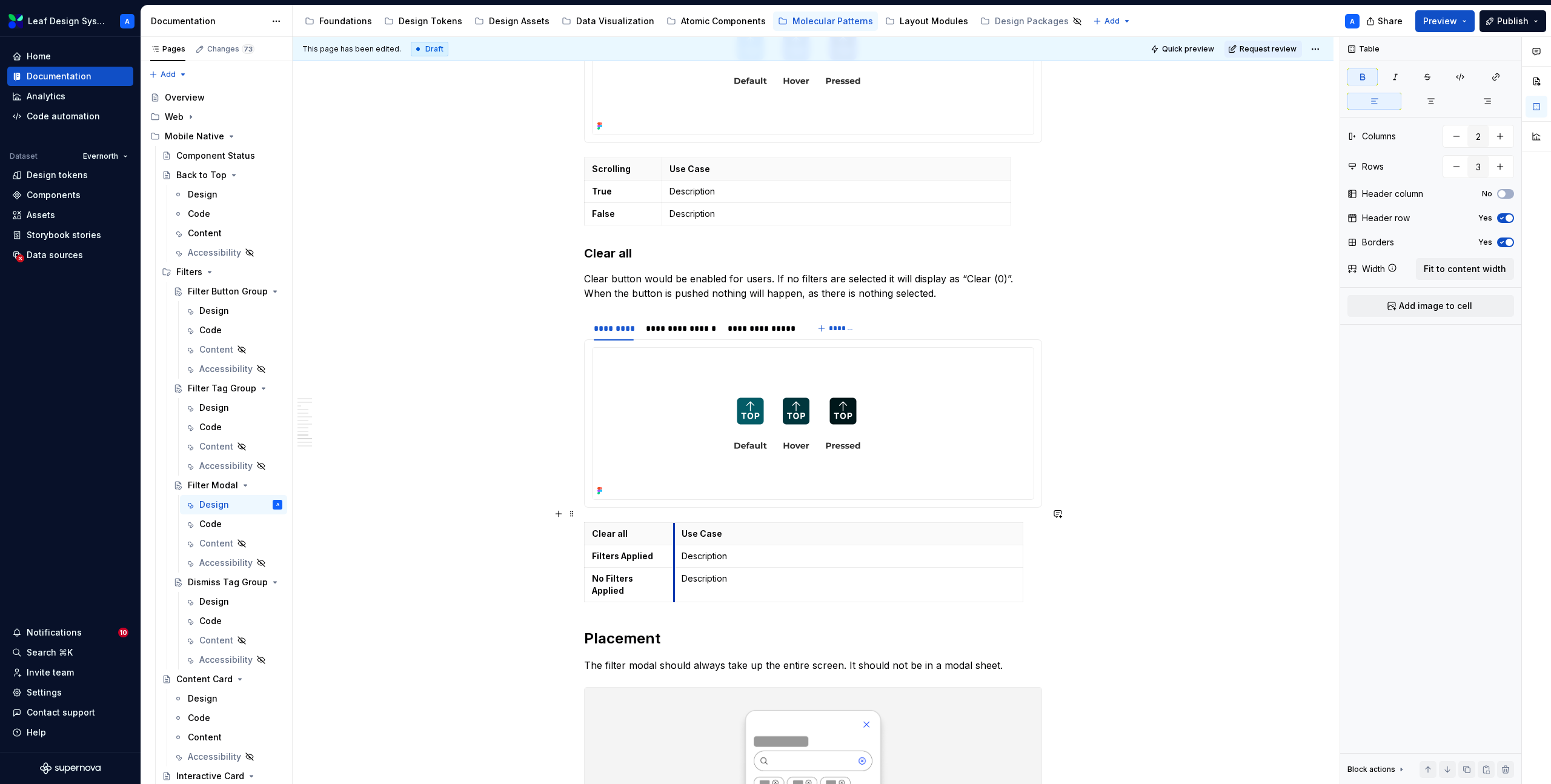
drag, startPoint x: 666, startPoint y: 524, endPoint x: 678, endPoint y: 524, distance: 12.0
click at [678, 524] on th "Use Case" at bounding box center [848, 533] width 349 height 23
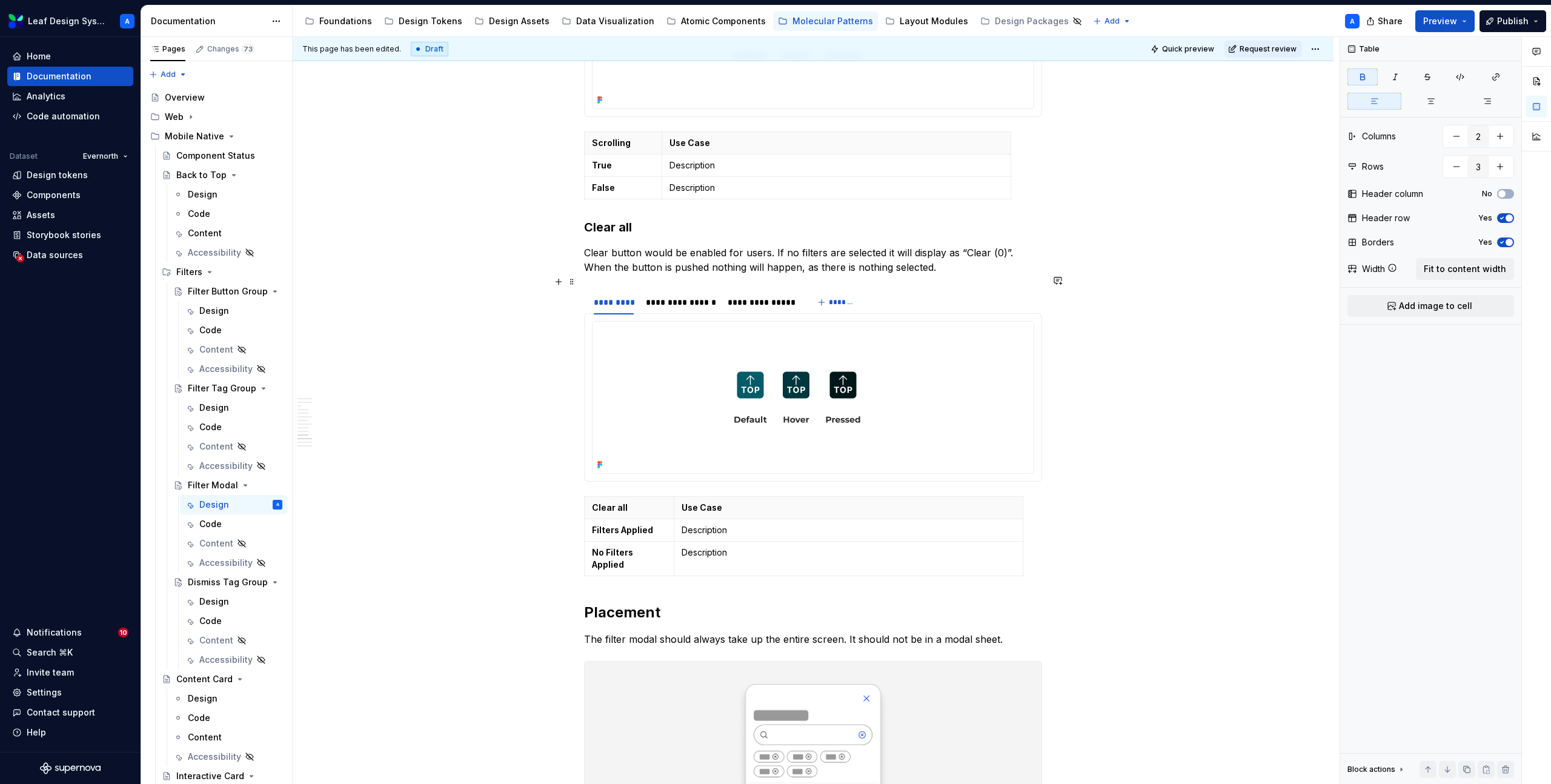
scroll to position [2644, 0]
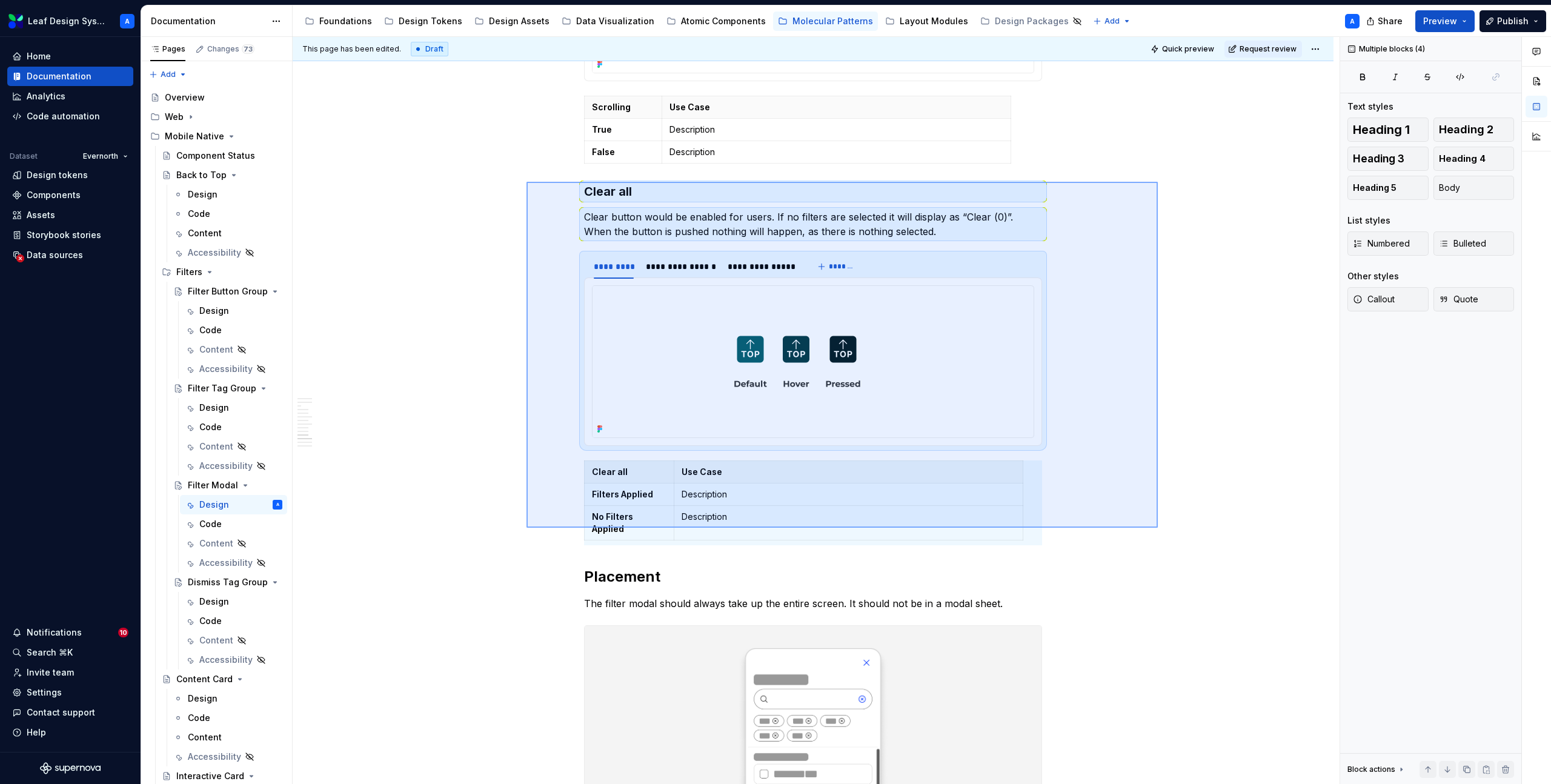
drag, startPoint x: 525, startPoint y: 182, endPoint x: 1158, endPoint y: 528, distance: 721.4
click at [1158, 528] on div "**********" at bounding box center [816, 411] width 1047 height 748
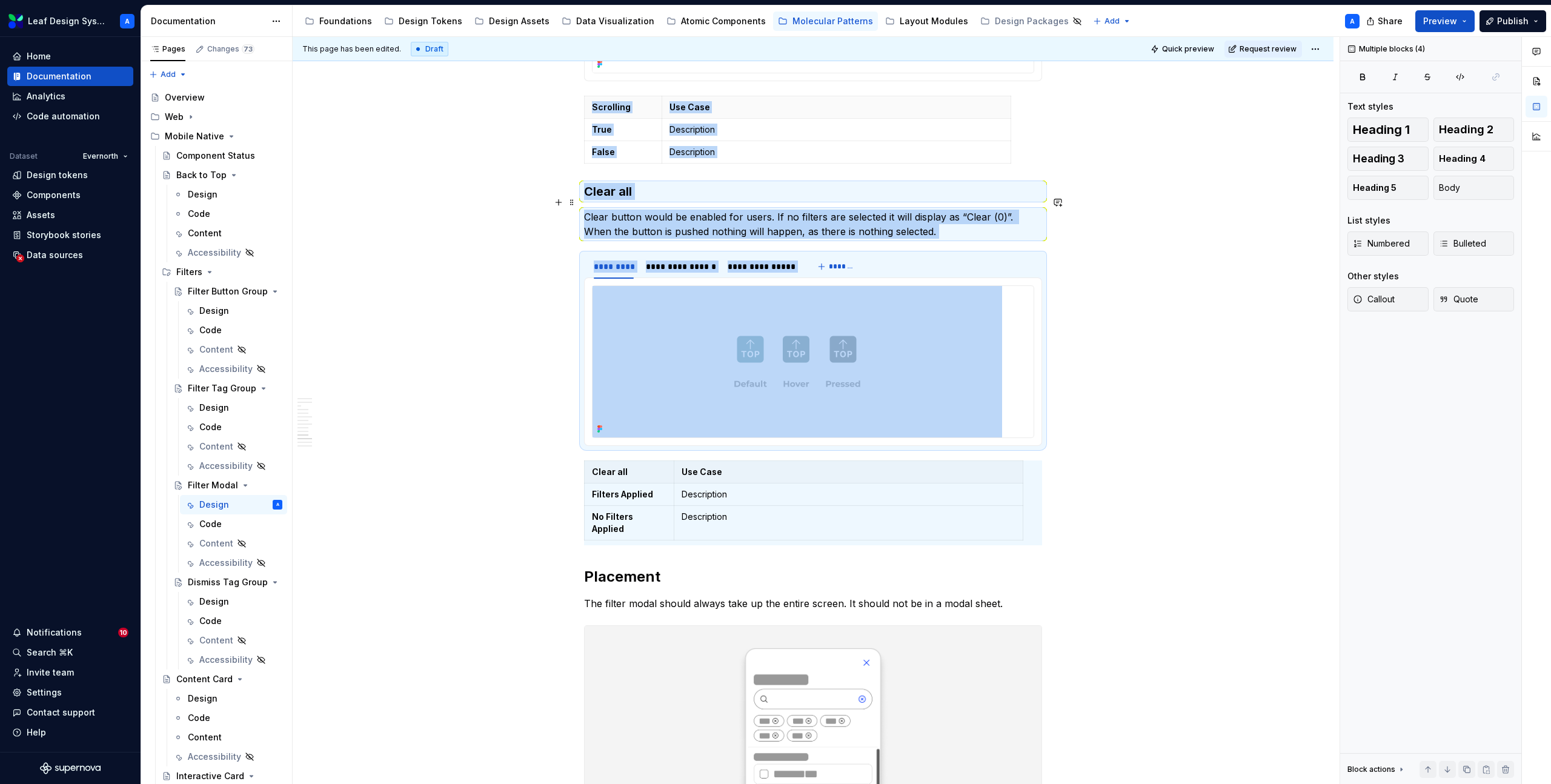
copy div "**********"
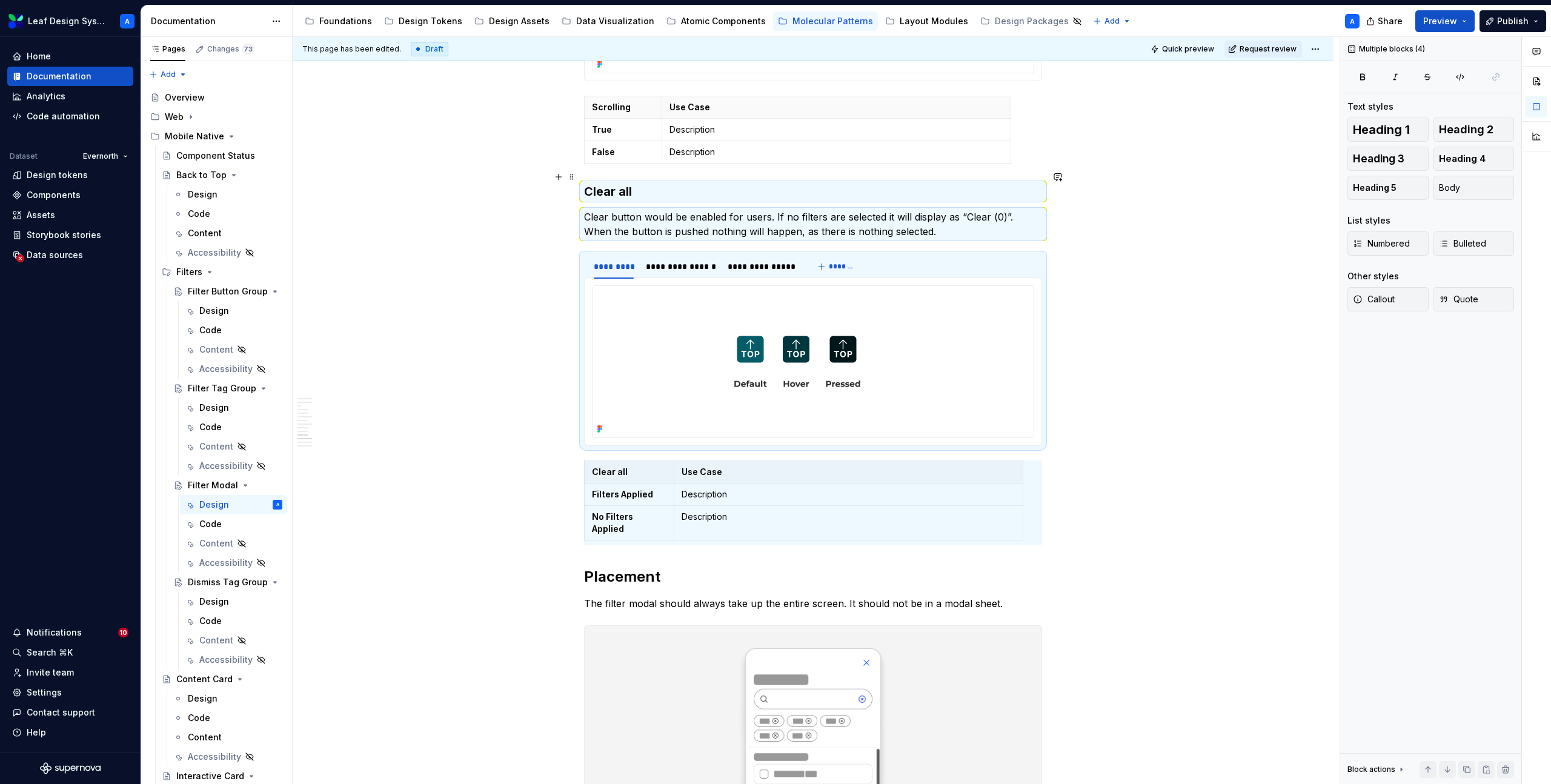
click at [587, 183] on h3 "Clear all" at bounding box center [812, 191] width 458 height 17
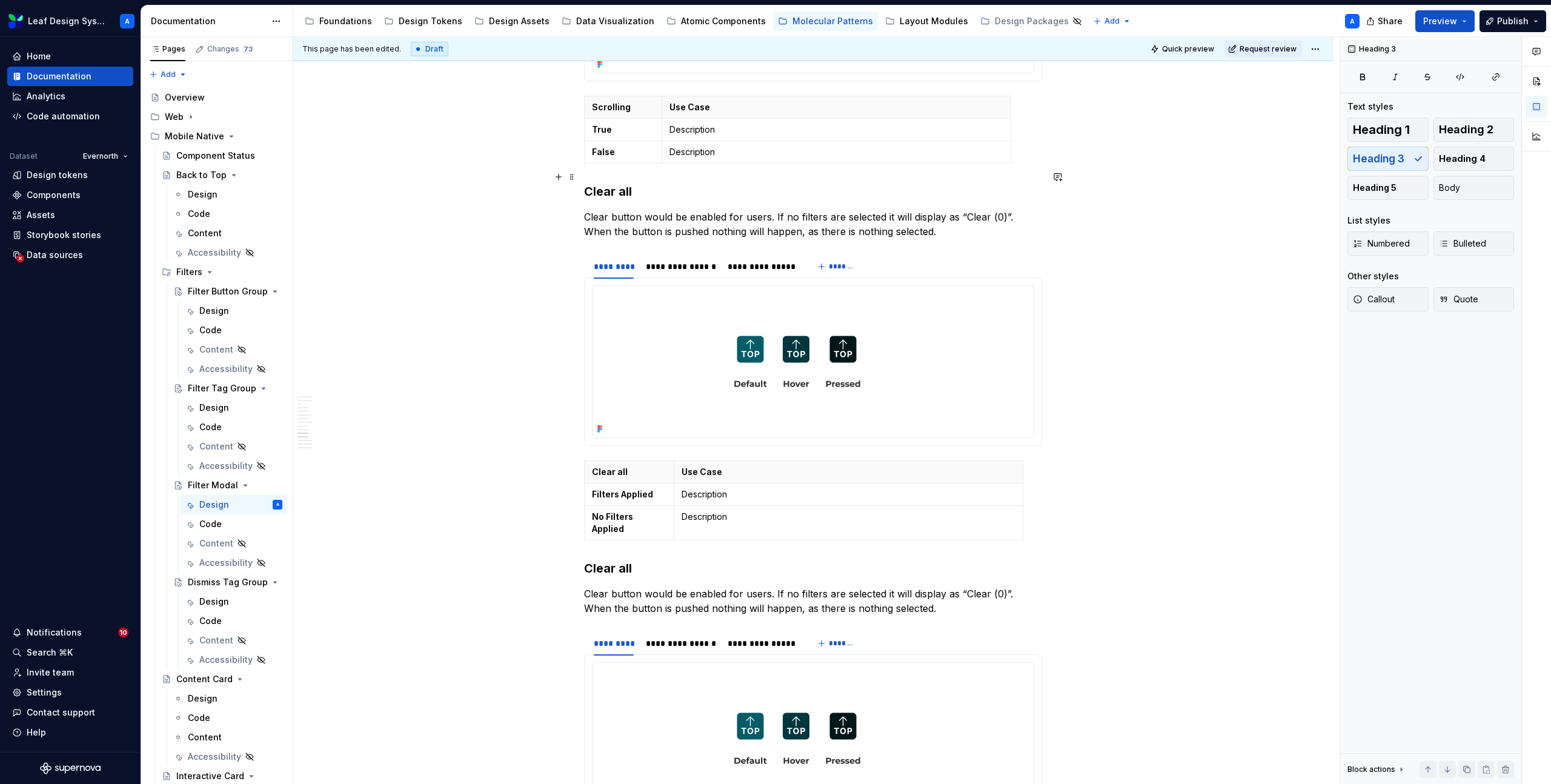
click at [609, 183] on h3 "Clear all" at bounding box center [812, 191] width 458 height 17
click at [647, 210] on p "Clear button would be enabled for users. If no filters are selected it will dis…" at bounding box center [812, 224] width 458 height 29
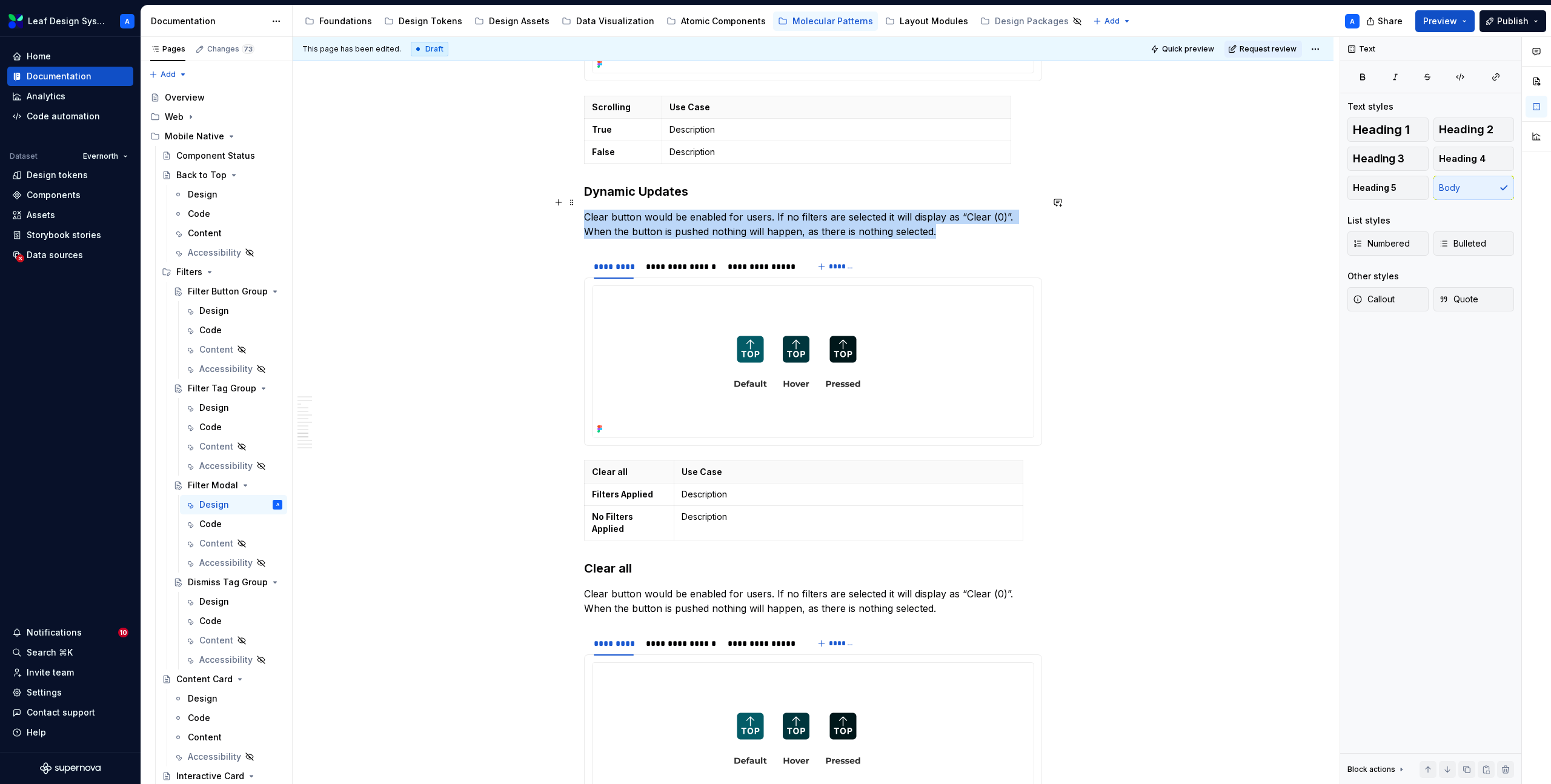
click at [647, 210] on p "Clear button would be enabled for users. If no filters are selected it will dis…" at bounding box center [812, 224] width 458 height 29
click at [638, 489] on strong "Filters Applied" at bounding box center [622, 494] width 61 height 10
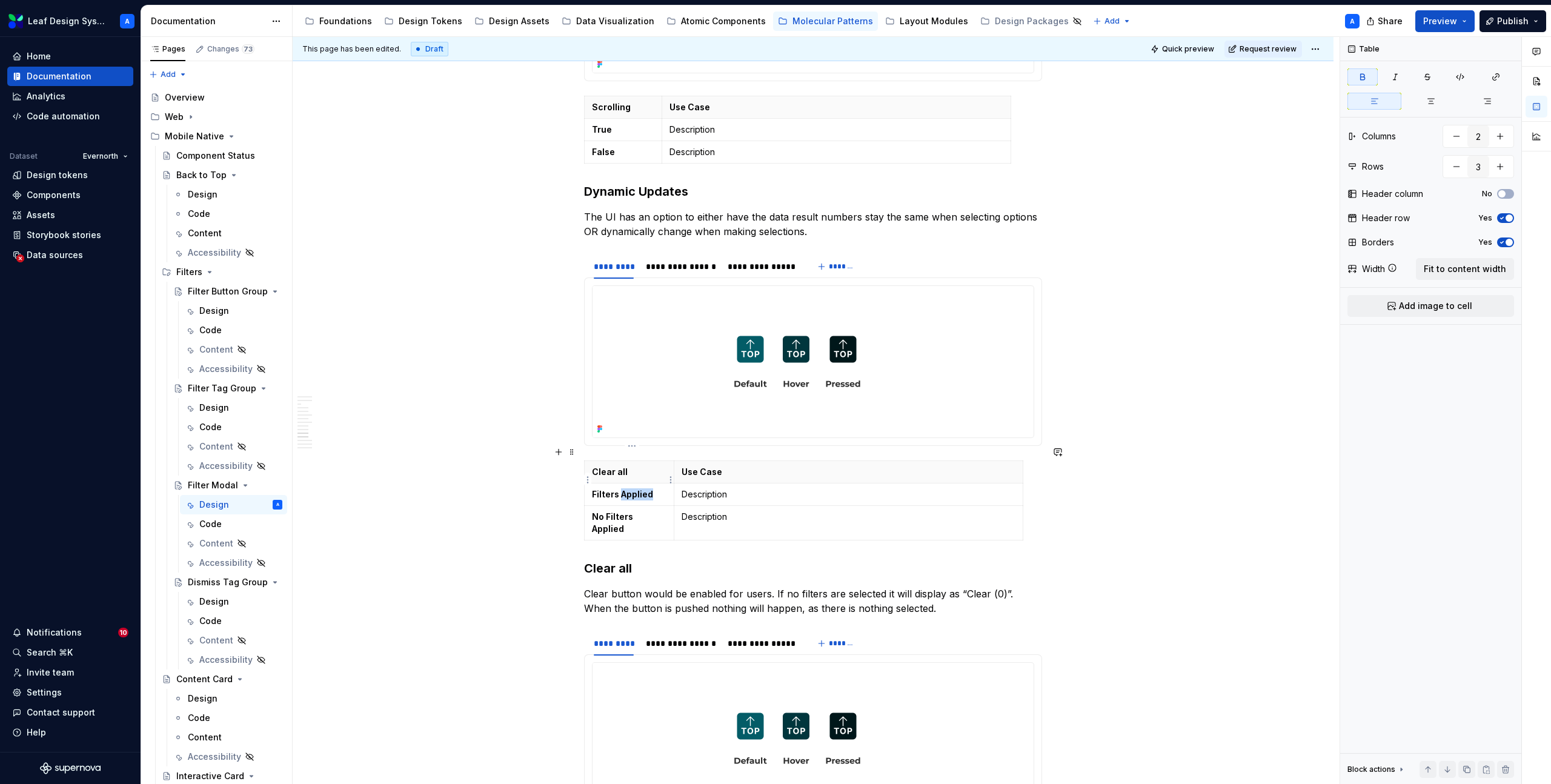
click at [638, 489] on strong "Filters Applied" at bounding box center [622, 494] width 61 height 10
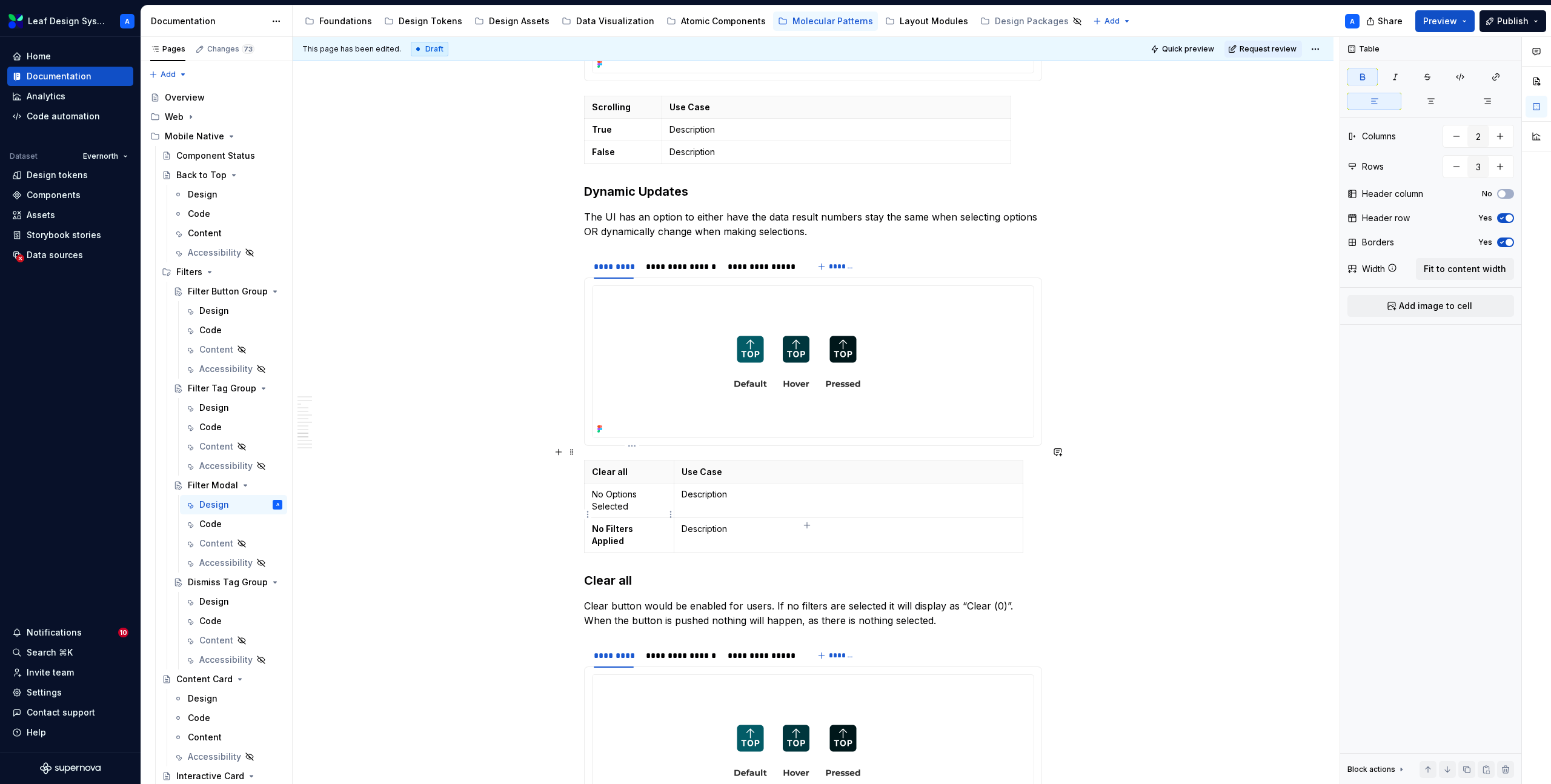
click at [635, 523] on strong "No Filters Applied" at bounding box center [613, 534] width 43 height 23
click at [624, 488] on p "No Options Selected" at bounding box center [629, 500] width 74 height 24
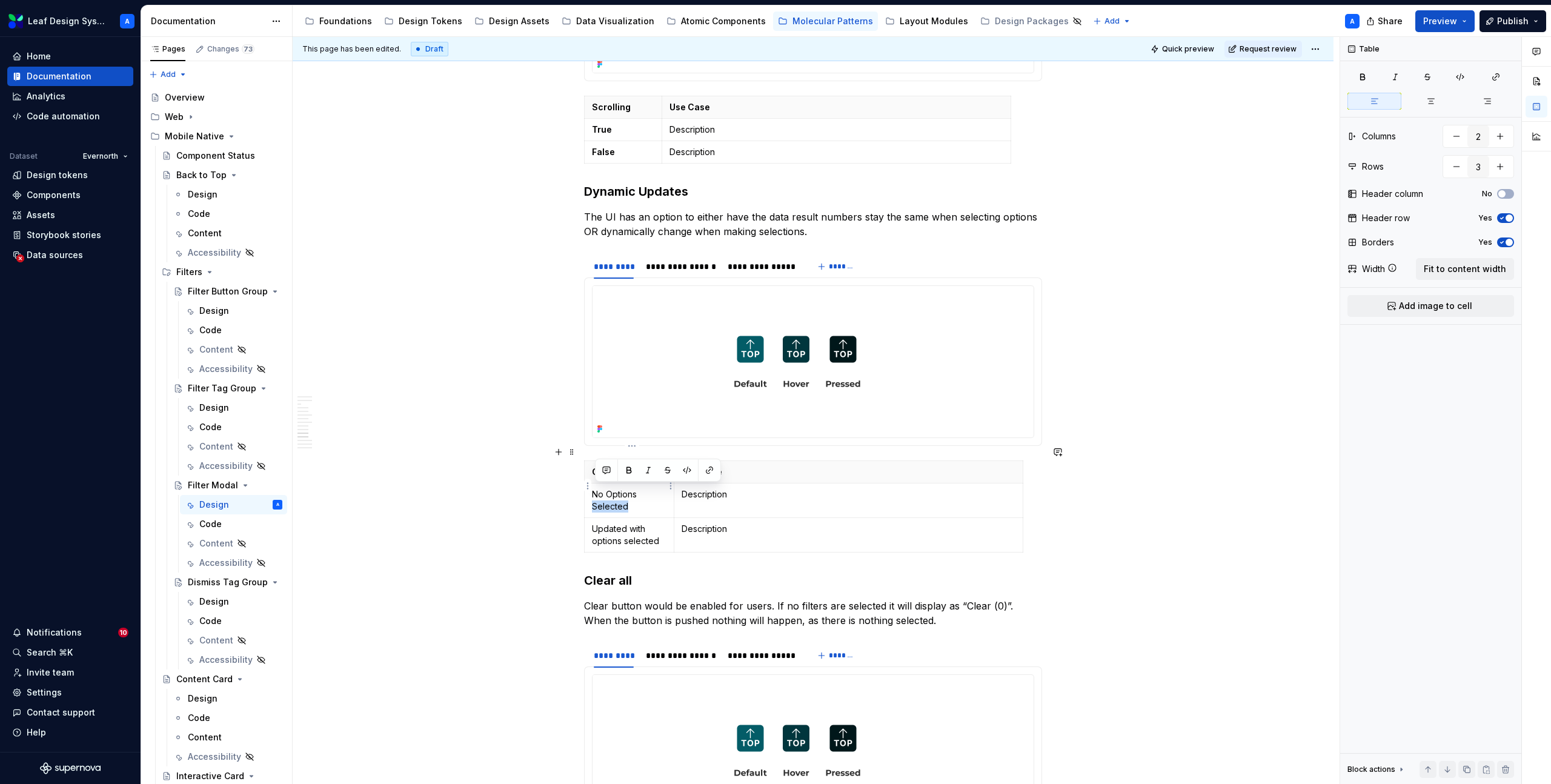
click at [624, 488] on p "No Options Selected" at bounding box center [629, 500] width 74 height 24
click at [615, 488] on p "No Options Selected" at bounding box center [629, 500] width 74 height 24
click at [599, 493] on p "No options Selected" at bounding box center [629, 500] width 74 height 24
click at [624, 493] on p "No options selected" at bounding box center [629, 500] width 74 height 24
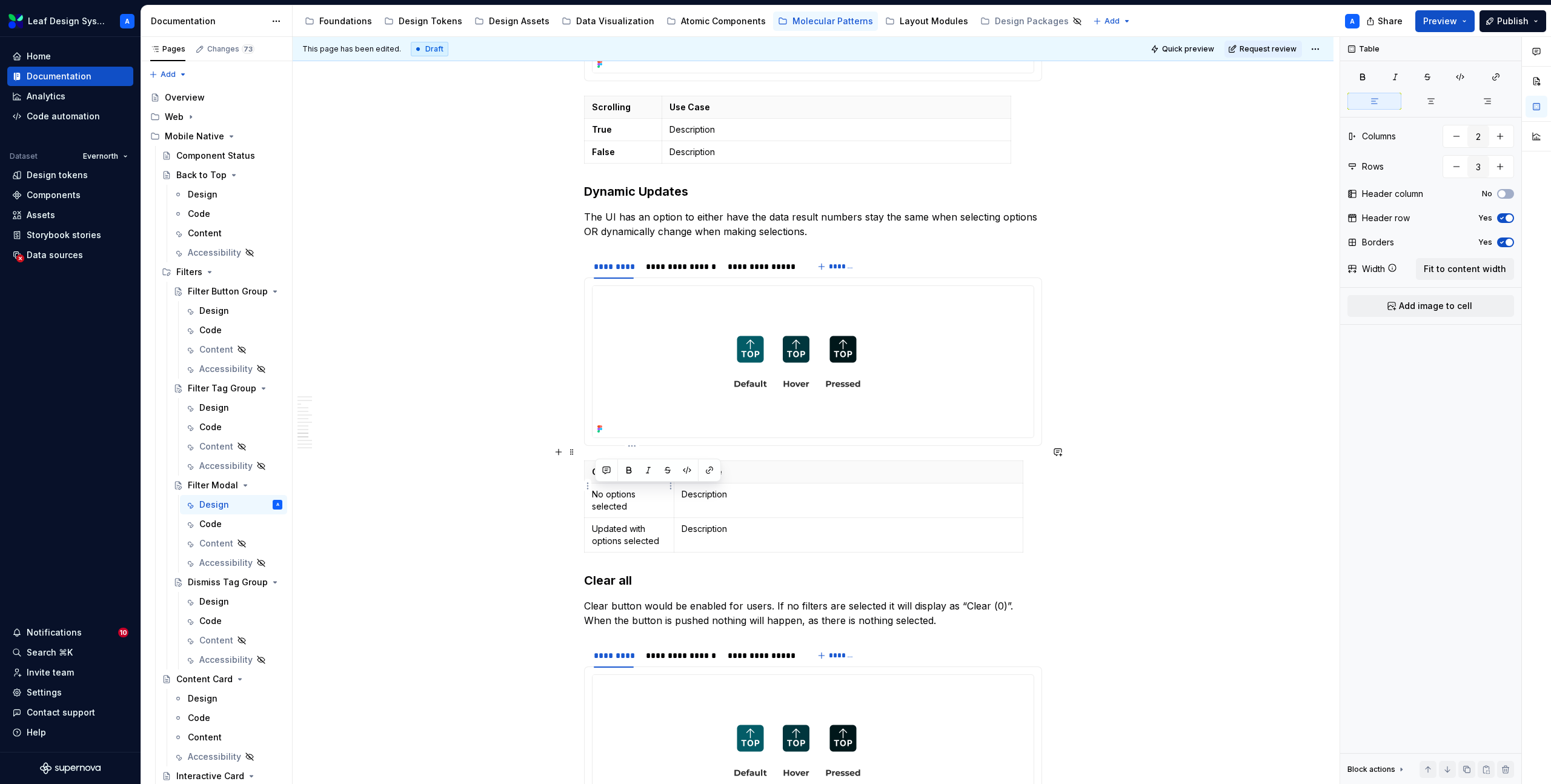
click at [624, 493] on p "No options selected" at bounding box center [629, 500] width 74 height 24
click at [635, 526] on p "Updated with options selected" at bounding box center [629, 535] width 74 height 24
click at [611, 466] on p "Clear all" at bounding box center [629, 472] width 74 height 12
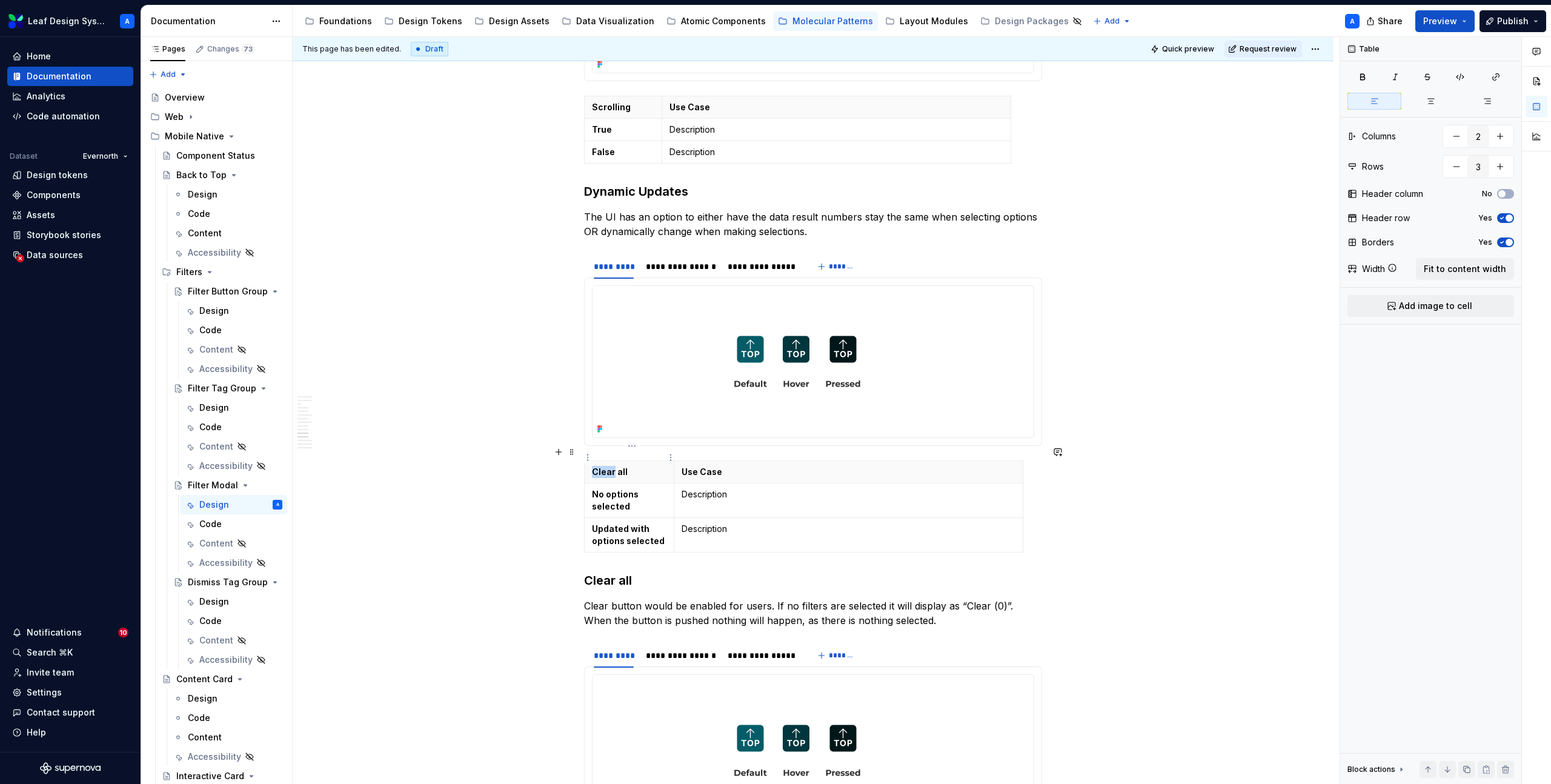
click at [611, 466] on p "Clear all" at bounding box center [629, 472] width 74 height 12
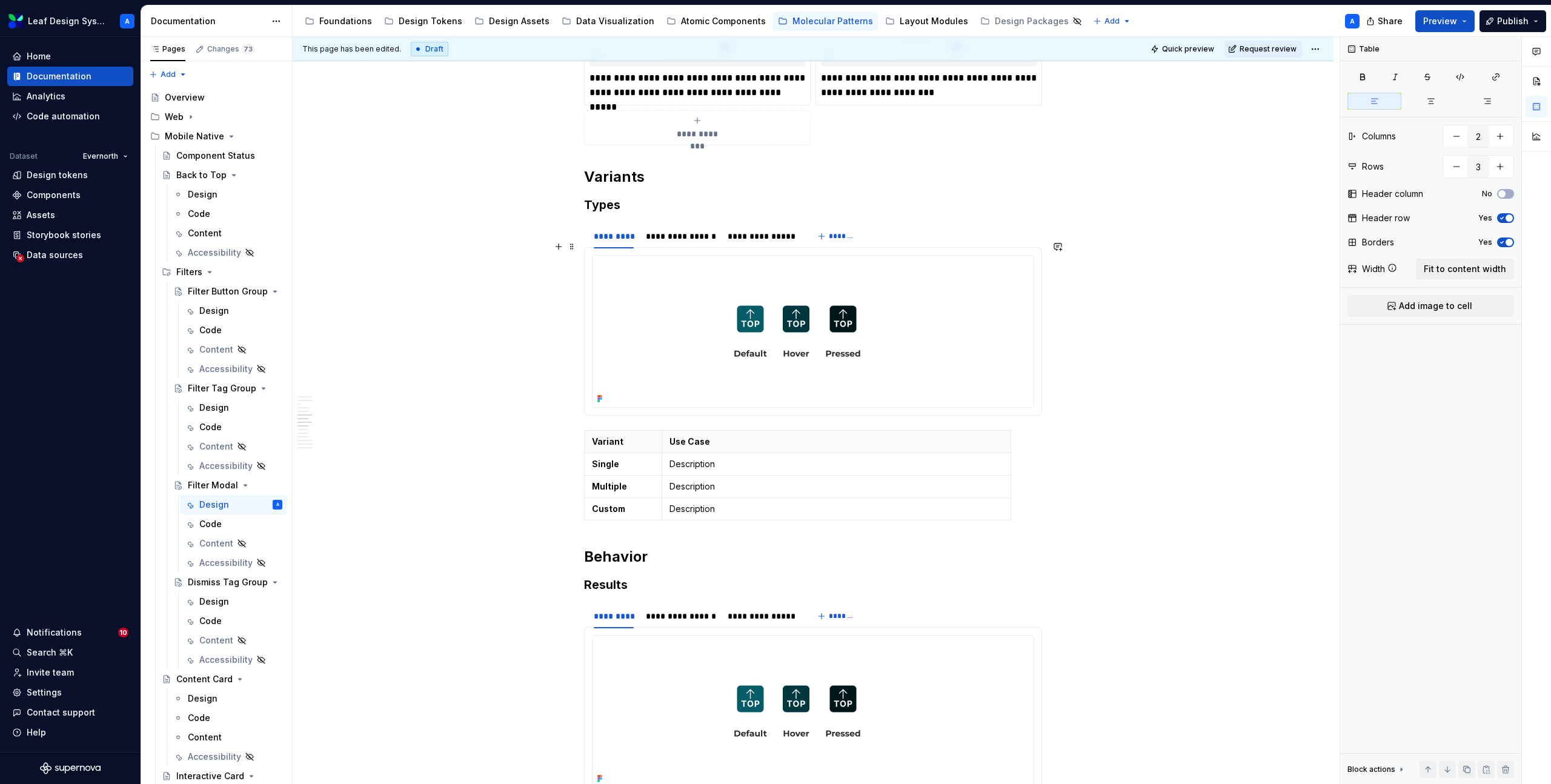
scroll to position [1616, 0]
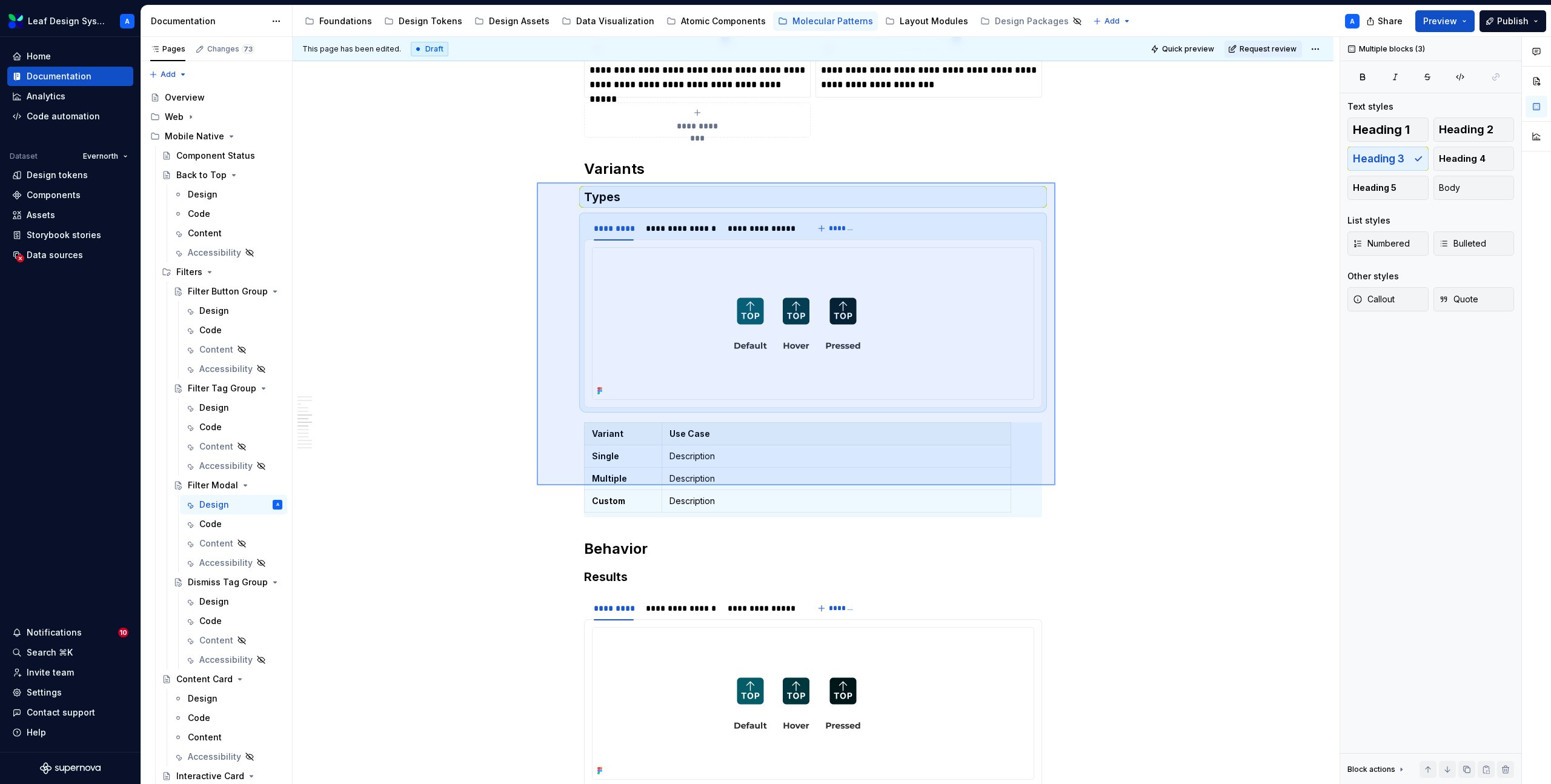
drag, startPoint x: 591, startPoint y: 199, endPoint x: 1061, endPoint y: 484, distance: 549.7
click at [1061, 484] on div "**********" at bounding box center [816, 411] width 1047 height 748
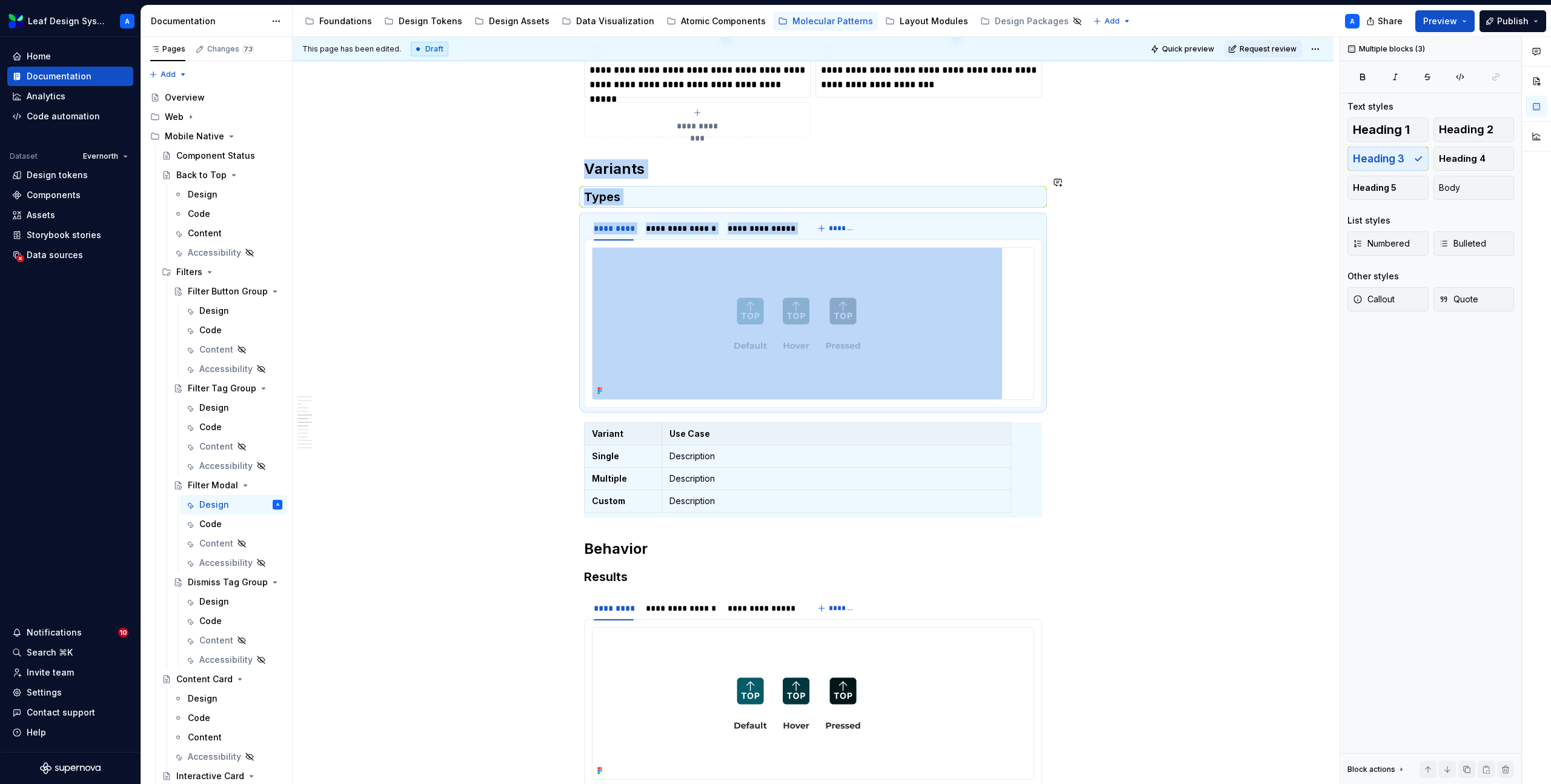
copy div "**********"
click at [589, 189] on h3 "Types" at bounding box center [812, 197] width 458 height 17
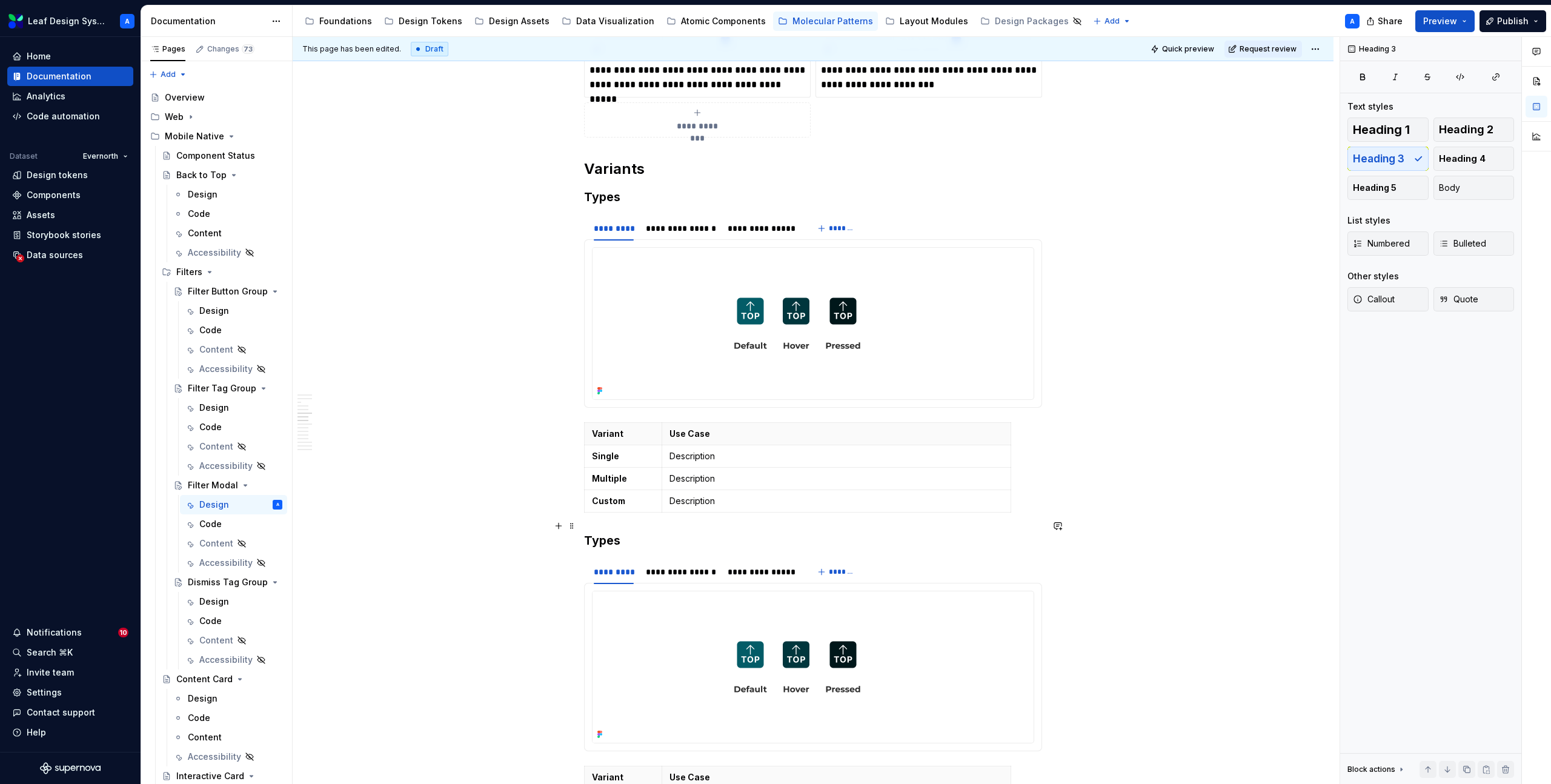
click at [616, 532] on h3 "Types" at bounding box center [812, 540] width 458 height 17
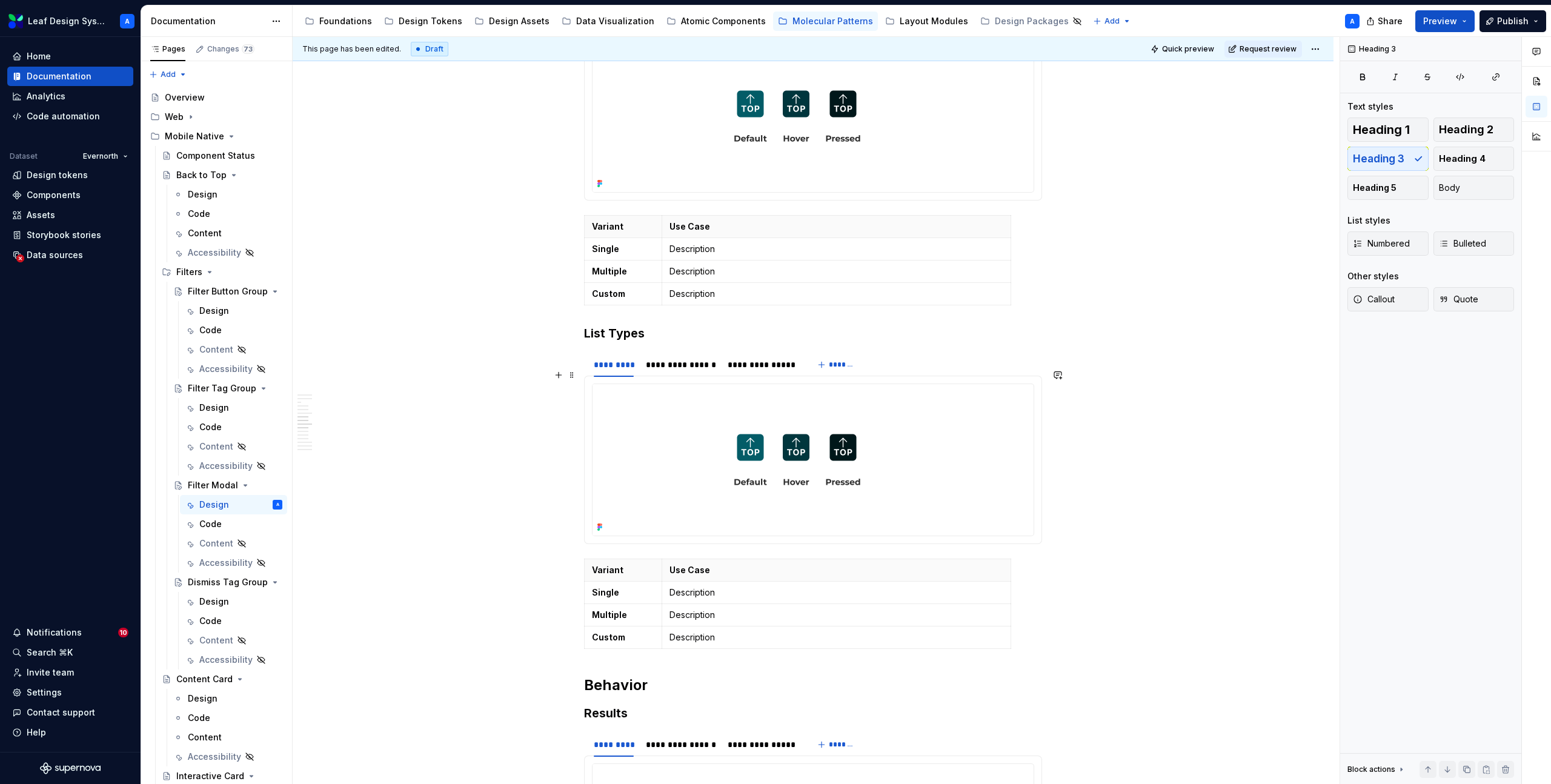
scroll to position [1957, 0]
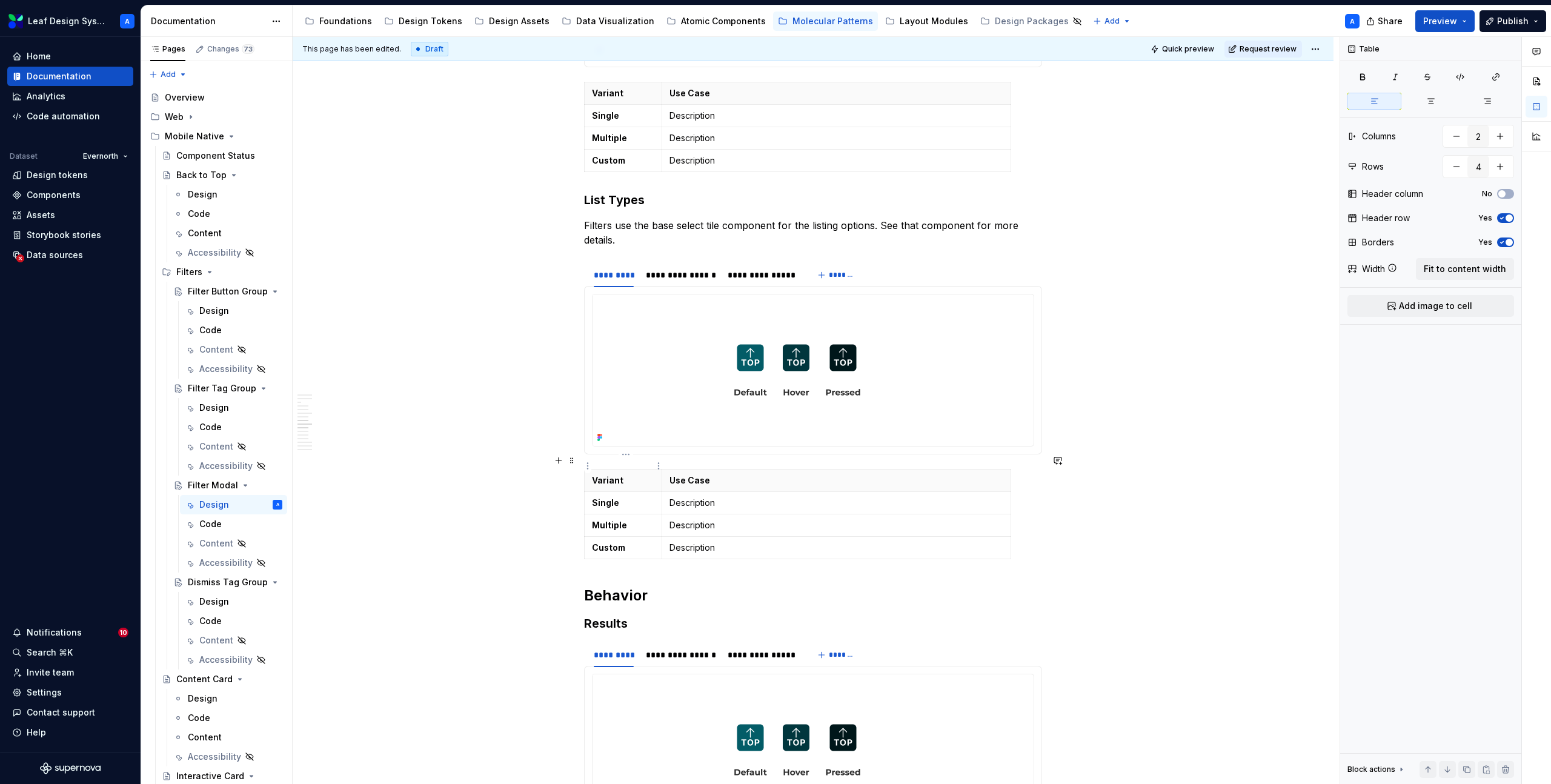
click at [615, 474] on p "Variant" at bounding box center [623, 480] width 63 height 12
click at [608, 498] on strong "Single" at bounding box center [606, 502] width 28 height 10
click at [610, 520] on strong "Multiple" at bounding box center [609, 525] width 35 height 10
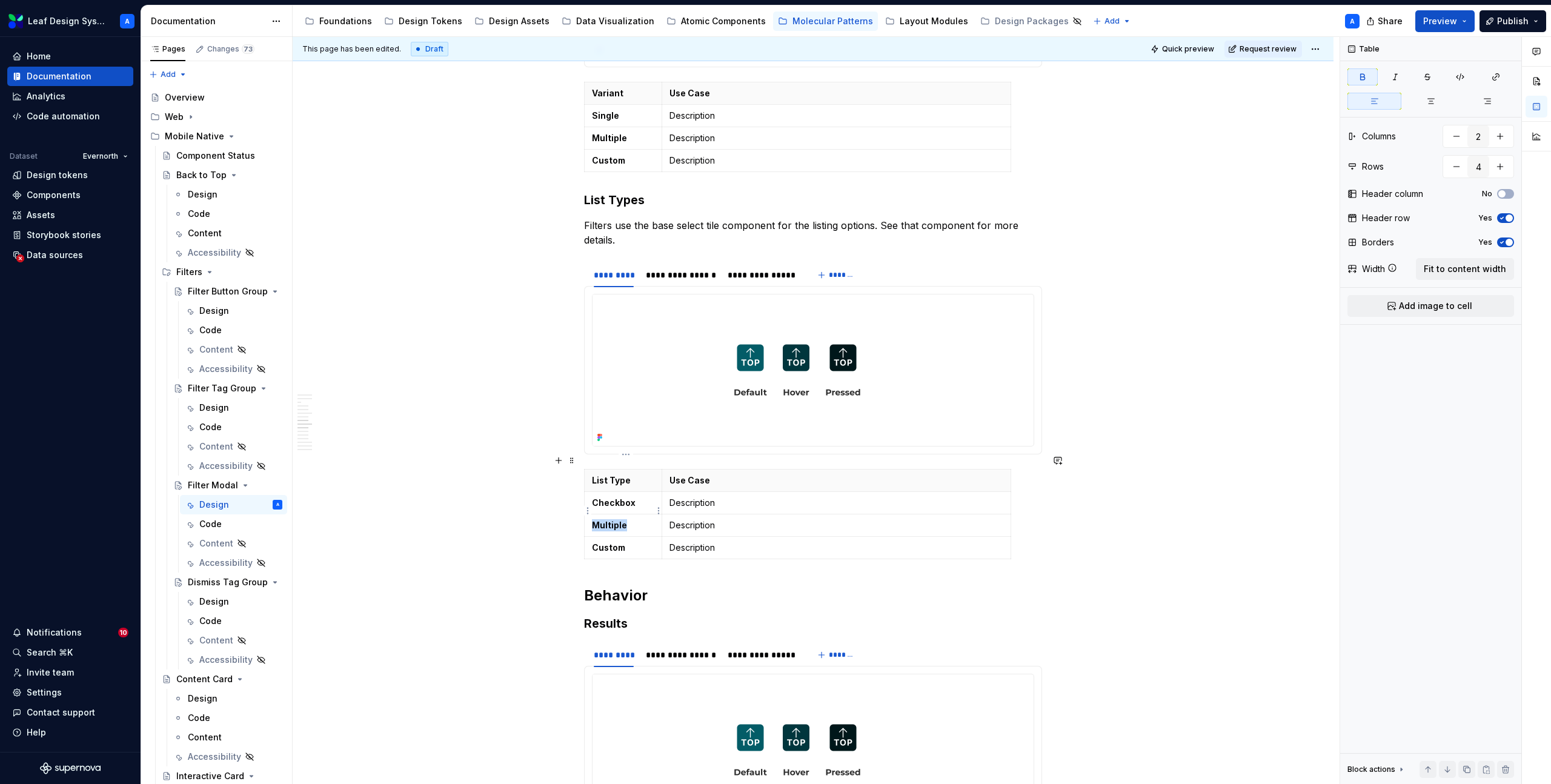
click at [610, 520] on strong "Multiple" at bounding box center [609, 525] width 35 height 10
click at [593, 536] on td "Custom" at bounding box center [623, 547] width 78 height 23
click at [585, 534] on html "Leaf Design System A Home Documentation Analytics Code automation Dataset Evern…" at bounding box center [775, 392] width 1551 height 784
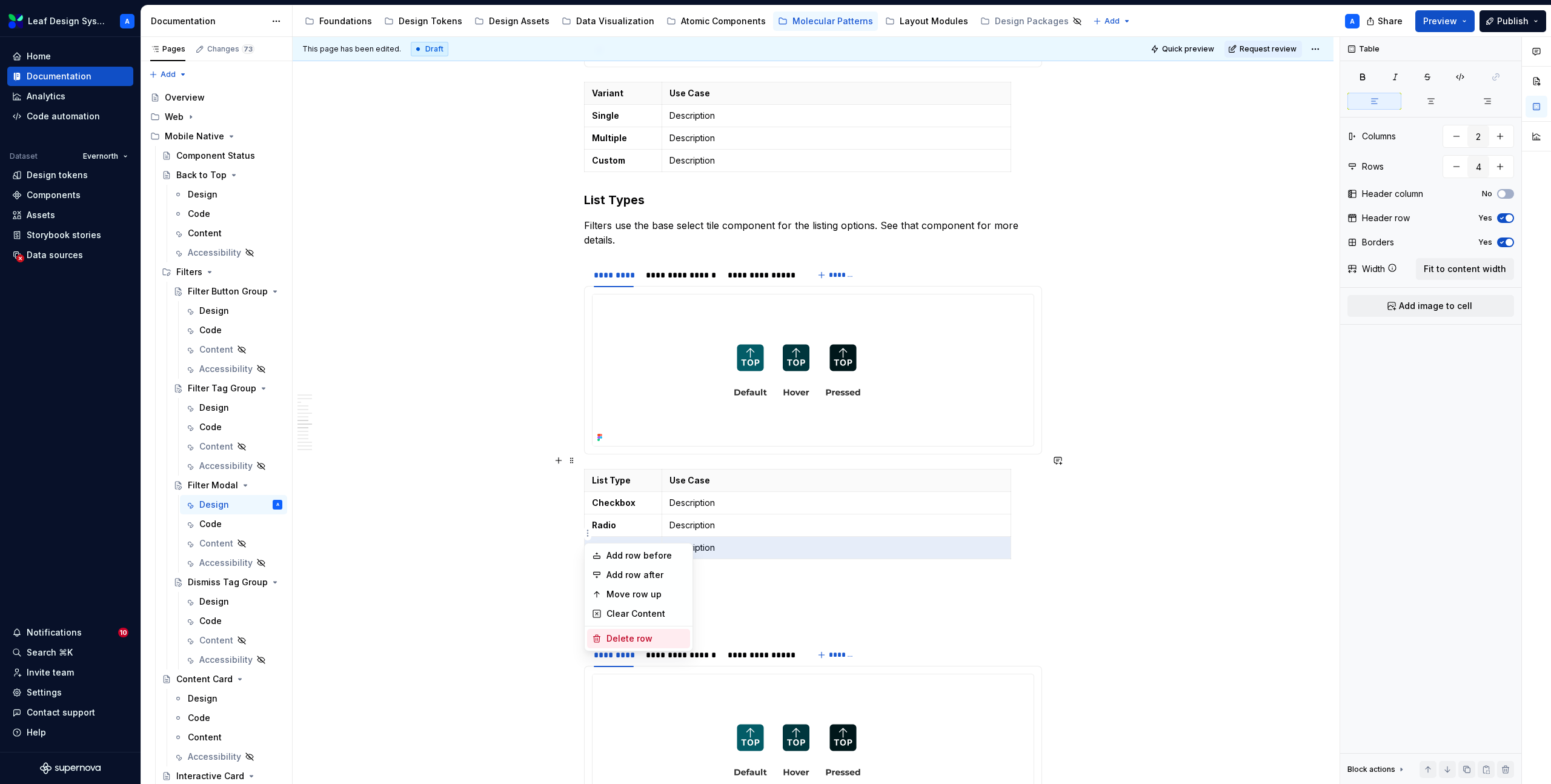
click at [620, 638] on div "Delete row" at bounding box center [646, 639] width 78 height 12
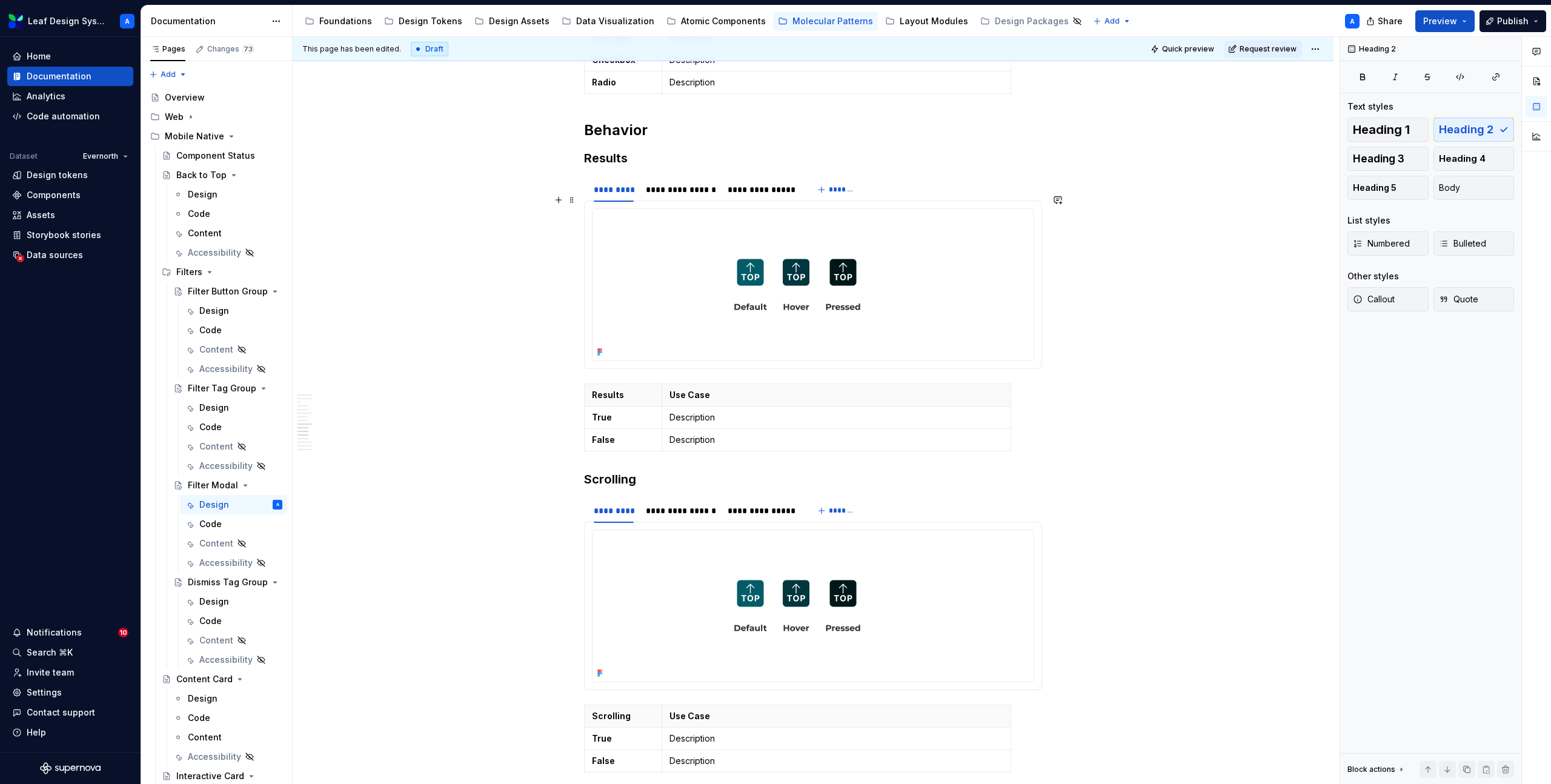
scroll to position [2390, 0]
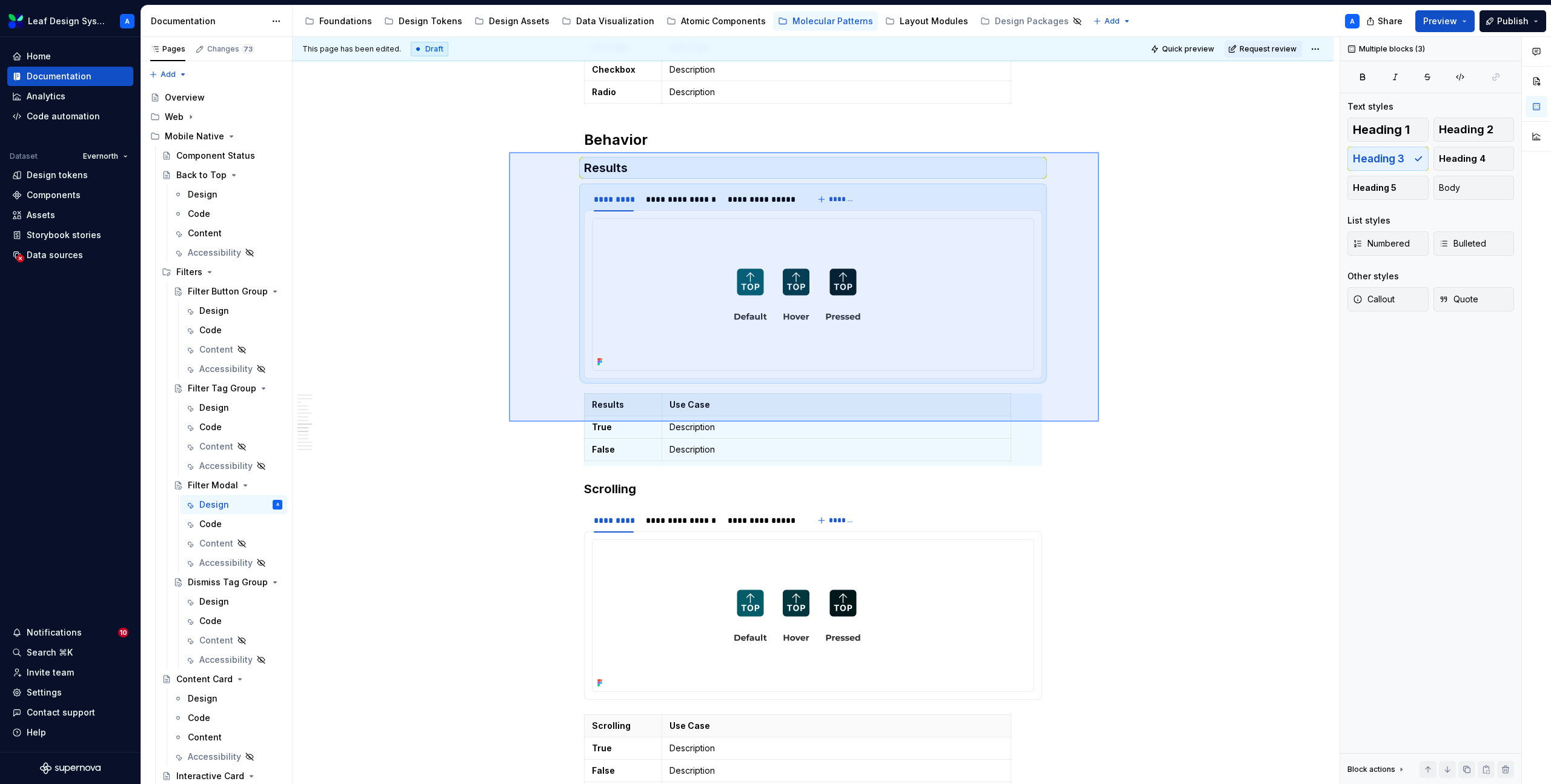
drag, startPoint x: 565, startPoint y: 167, endPoint x: 1114, endPoint y: 434, distance: 610.5
click at [1114, 434] on div "**********" at bounding box center [816, 411] width 1047 height 748
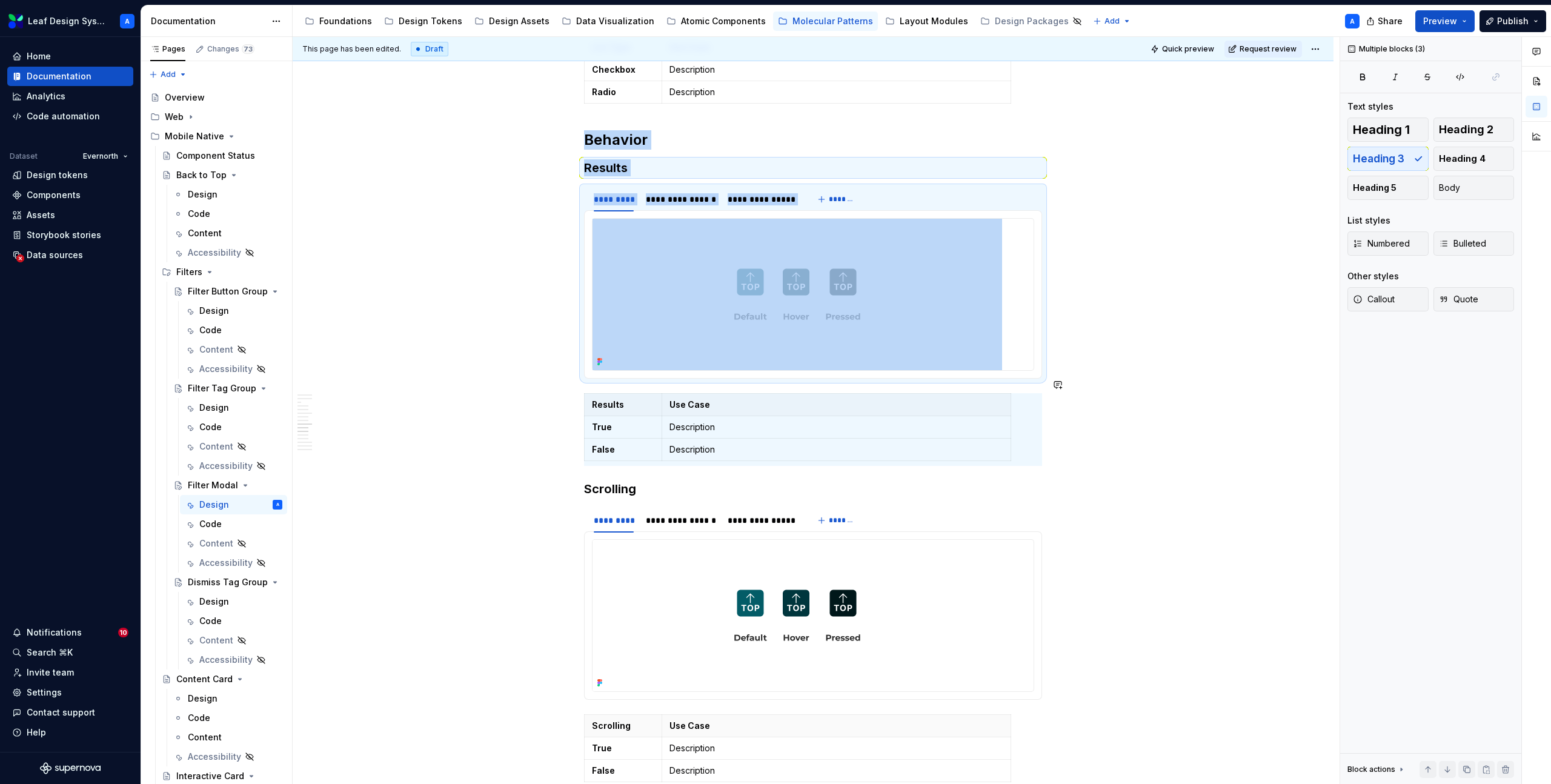
copy div "**********"
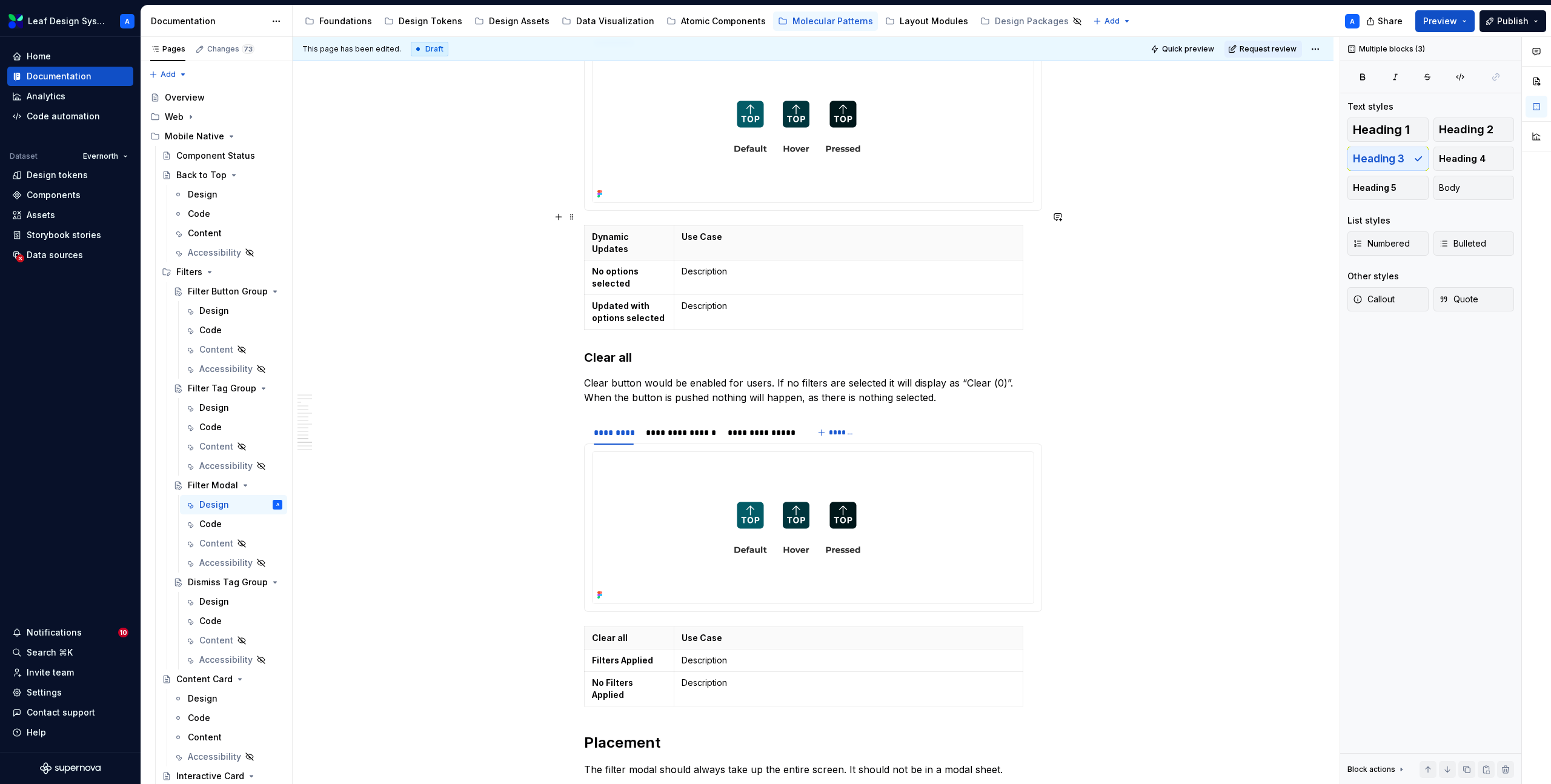
scroll to position [3244, 0]
click at [589, 348] on h3 "Clear all" at bounding box center [812, 357] width 458 height 17
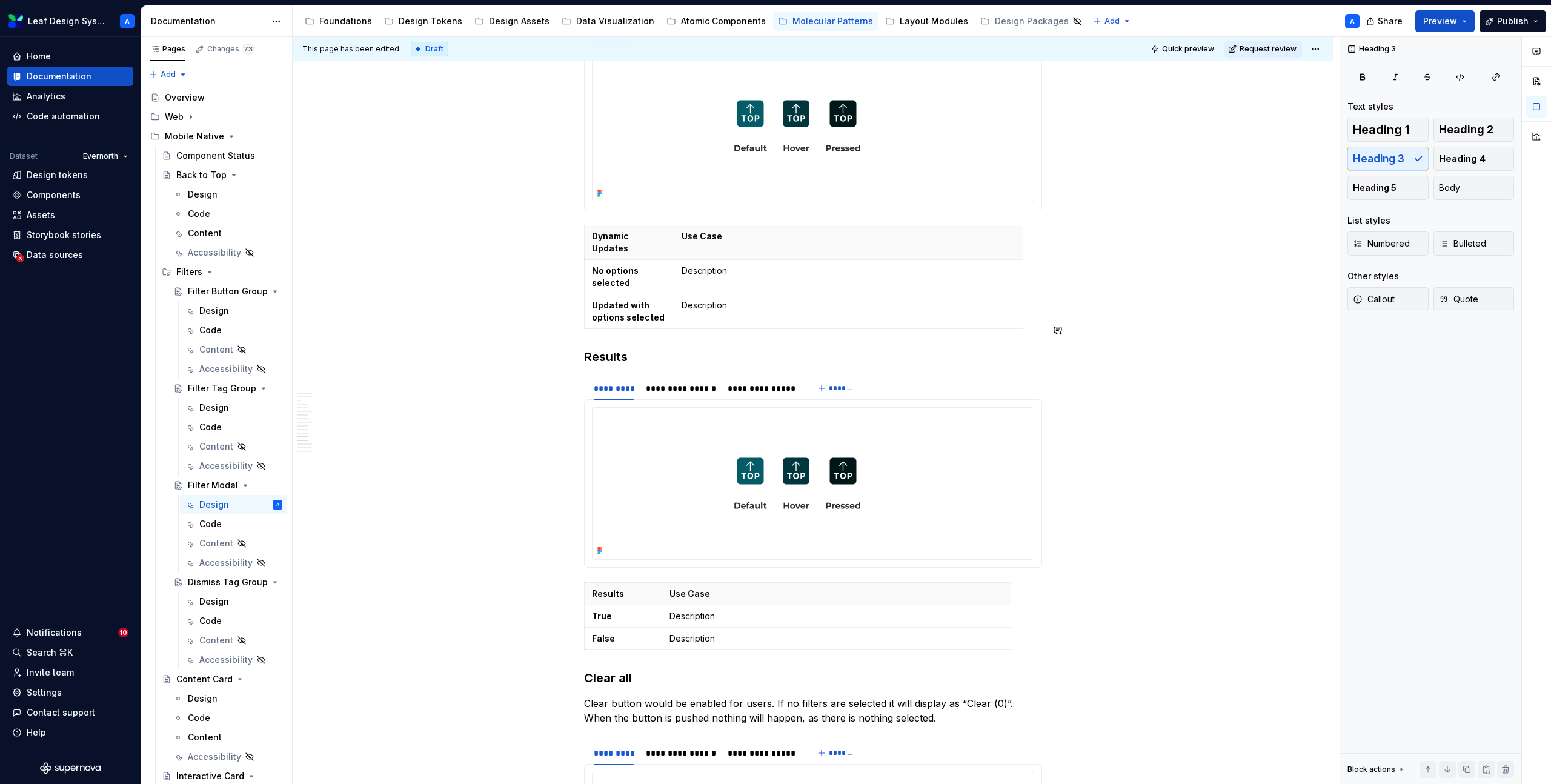
click at [602, 348] on h3 "Results" at bounding box center [812, 357] width 458 height 17
click at [664, 348] on h3 "Select all" at bounding box center [812, 357] width 458 height 17
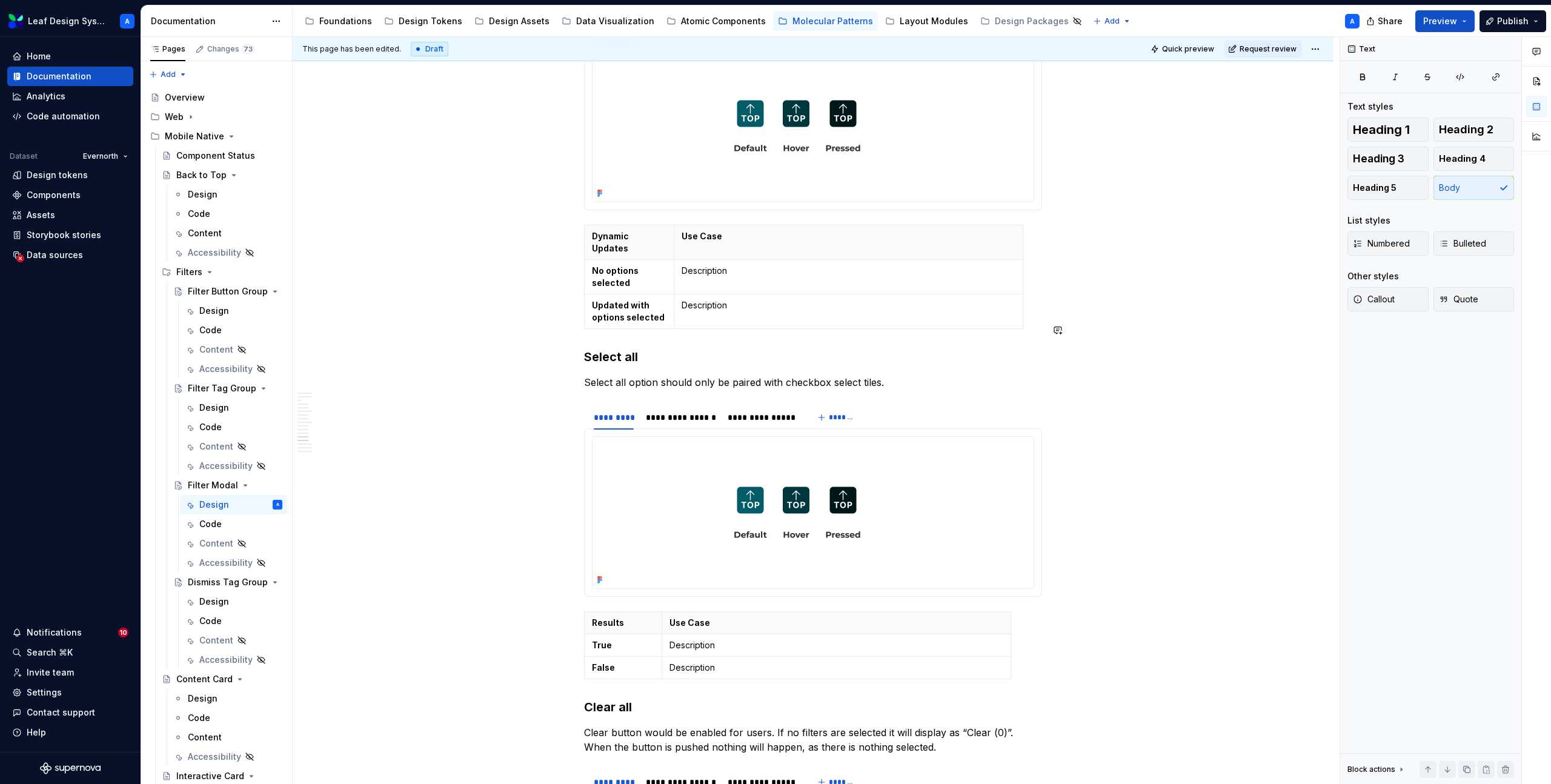
click at [657, 375] on p "Select all option should only be paired with checkbox select tiles." at bounding box center [812, 382] width 458 height 14
click at [913, 375] on p "Select all option should only be paired with checkbox select tiles." at bounding box center [812, 382] width 458 height 14
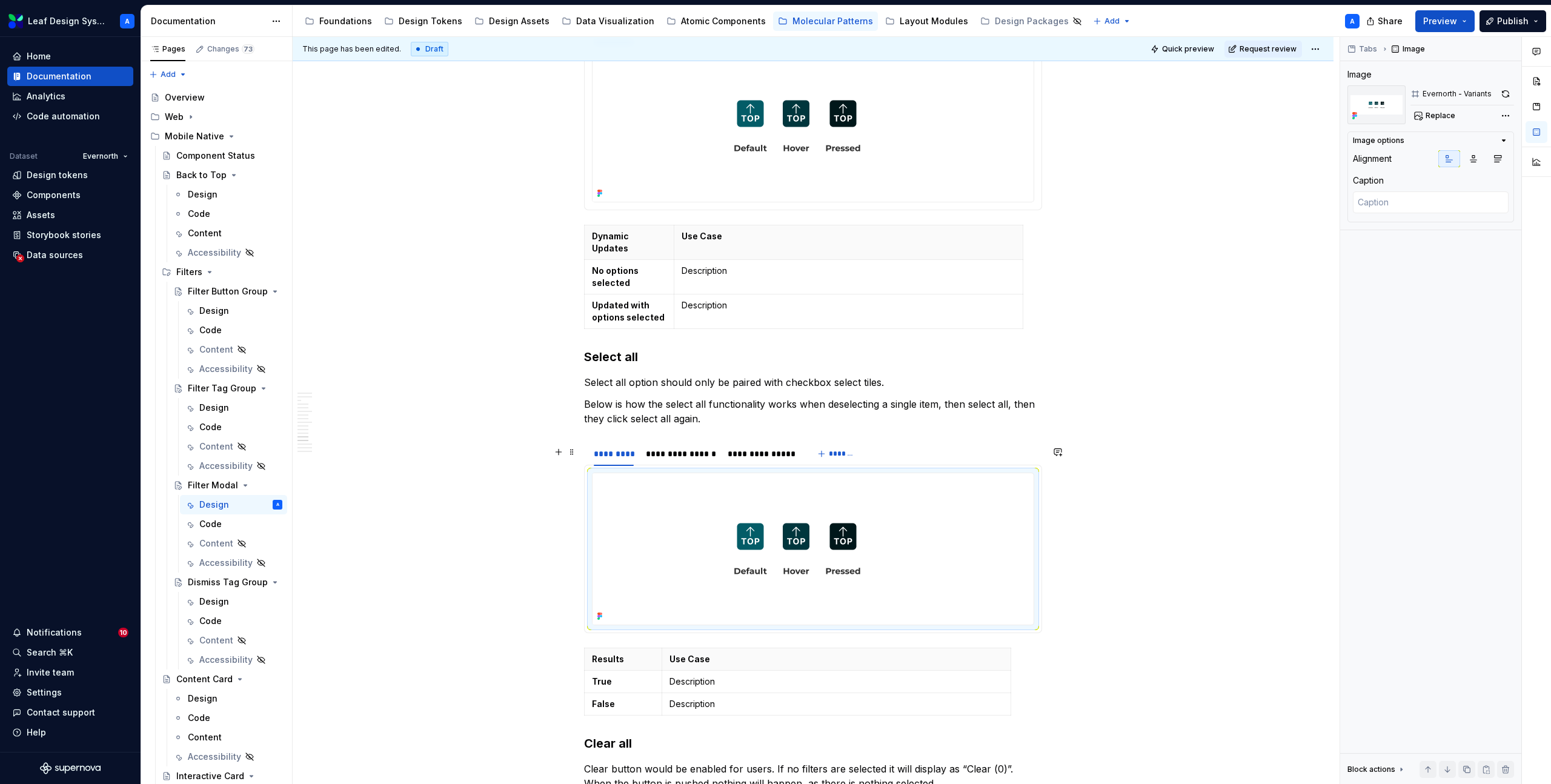
click at [636, 473] on img at bounding box center [797, 549] width 410 height 151
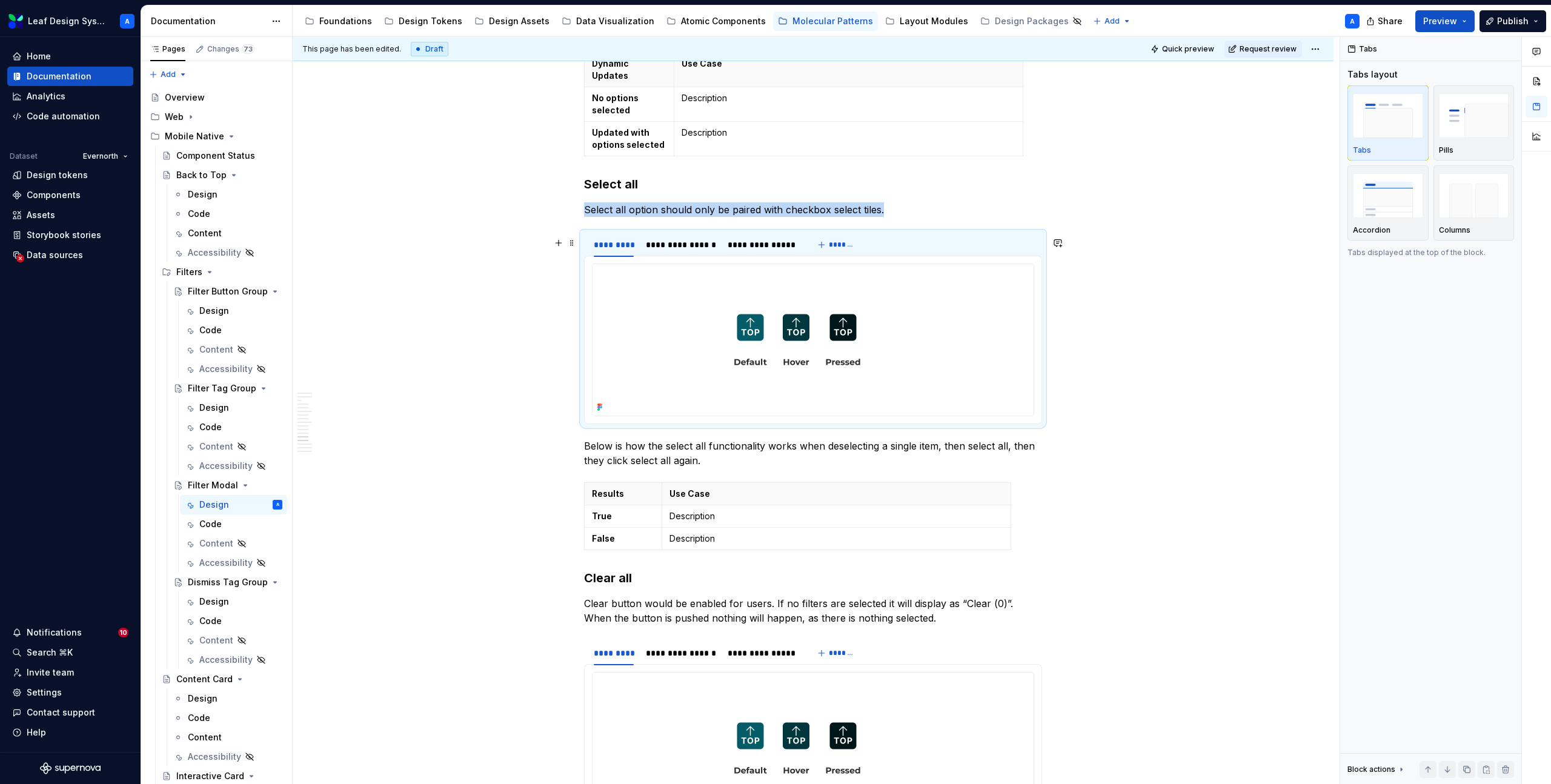
scroll to position [3431, 0]
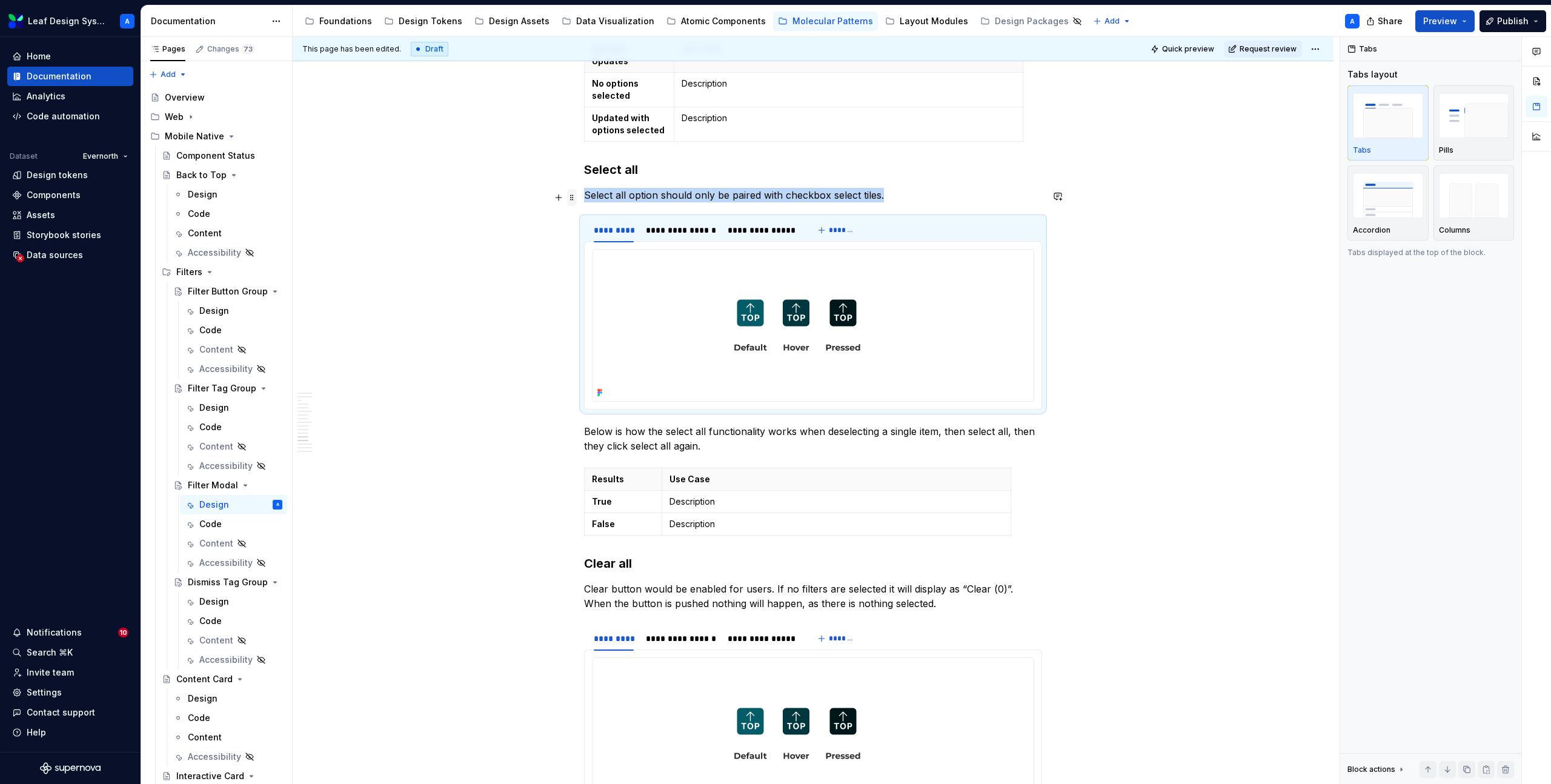
click at [576, 194] on span at bounding box center [572, 198] width 10 height 17
click at [604, 219] on div "Duplicate" at bounding box center [632, 216] width 78 height 12
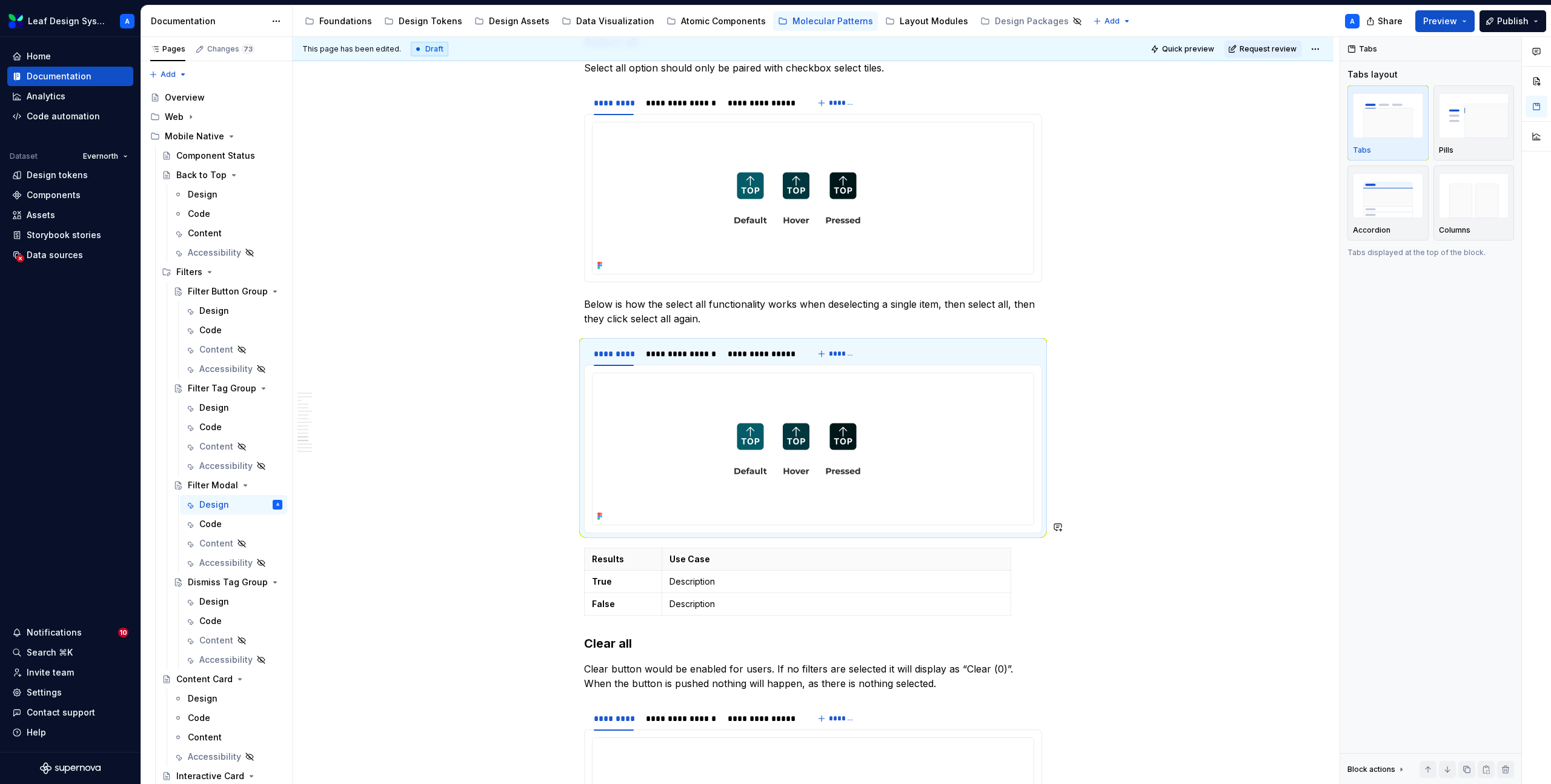
scroll to position [3603, 0]
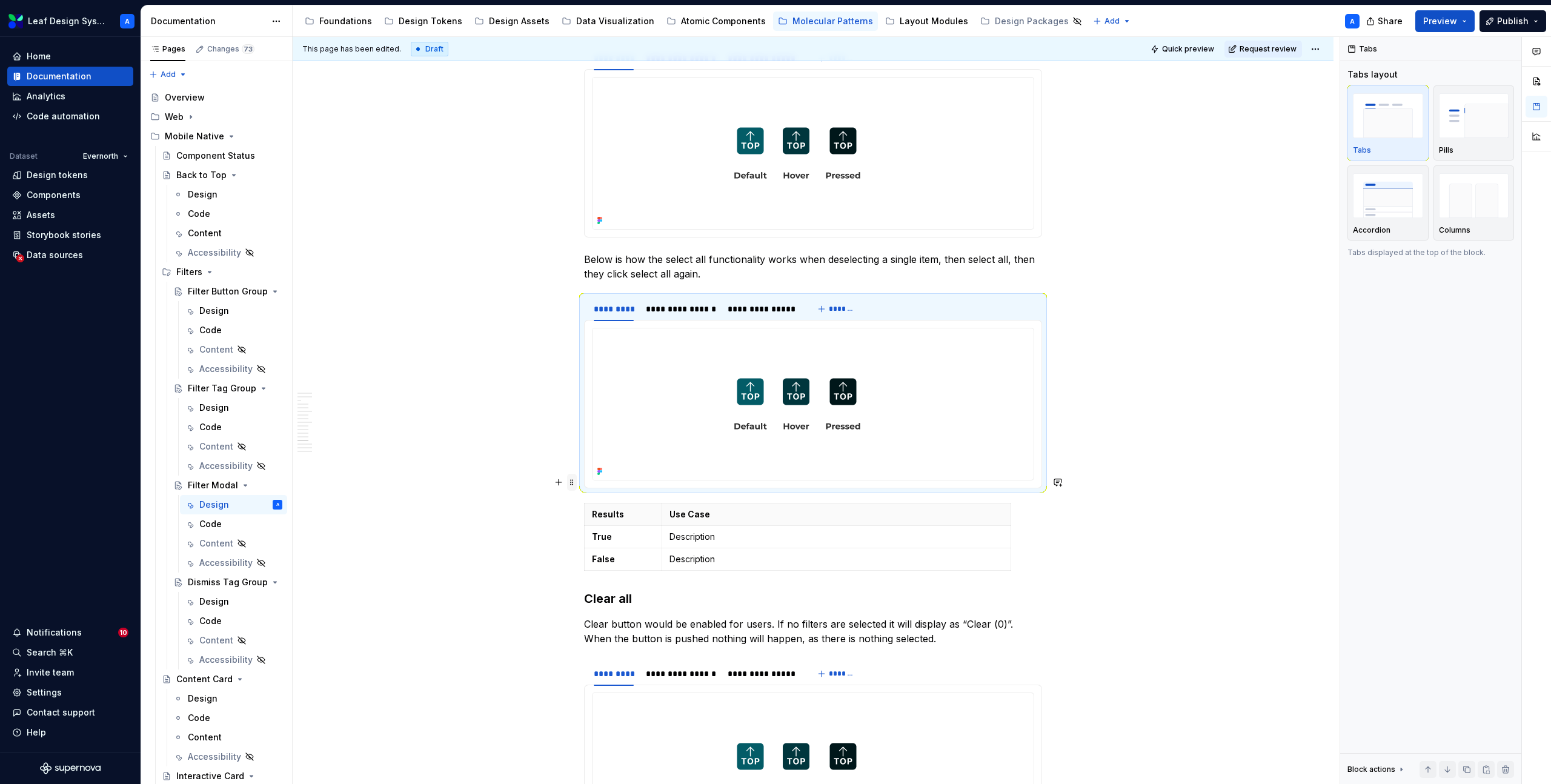
click at [576, 481] on span at bounding box center [572, 482] width 10 height 17
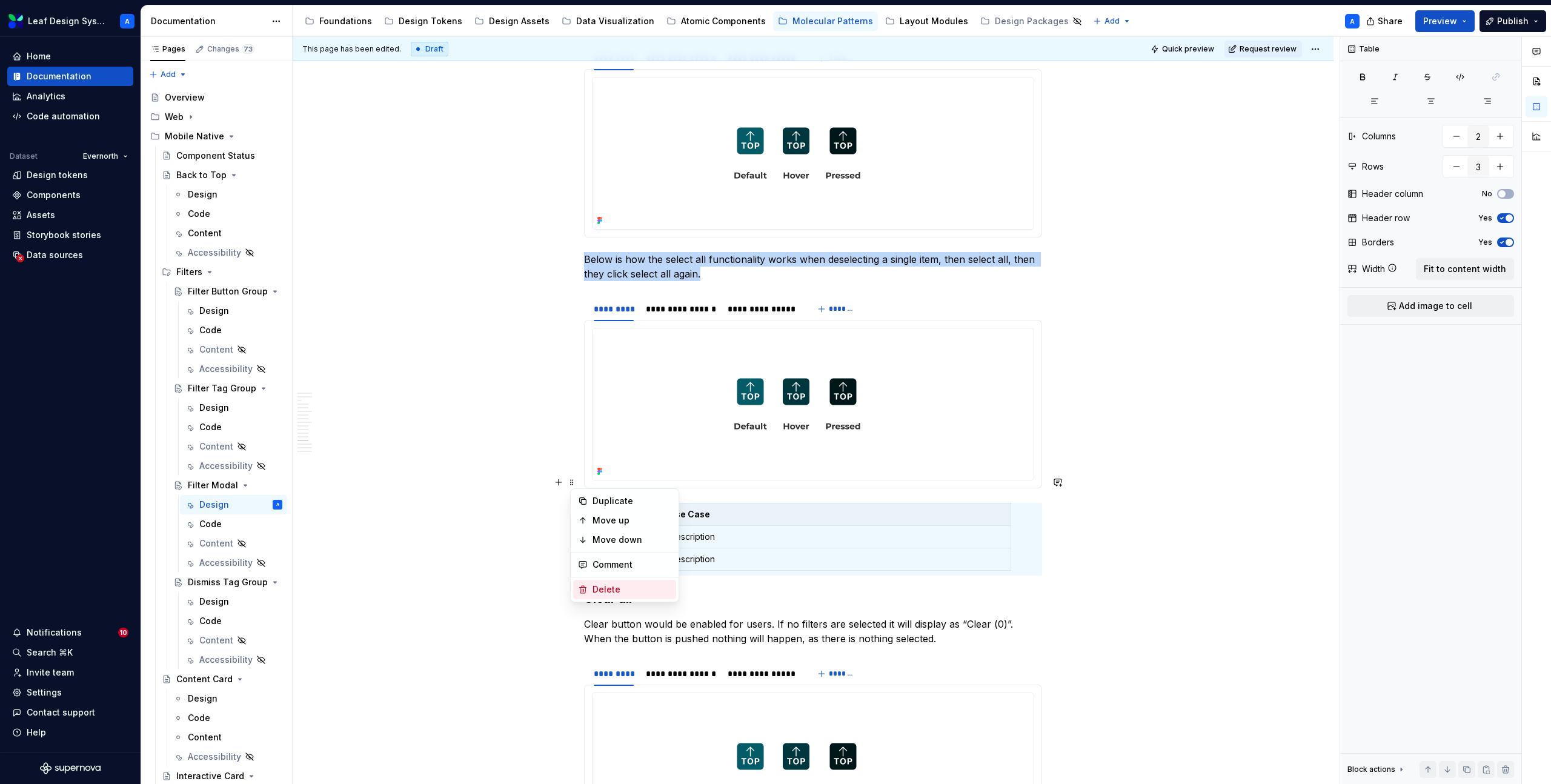
click at [612, 580] on div "Delete" at bounding box center [625, 589] width 103 height 19
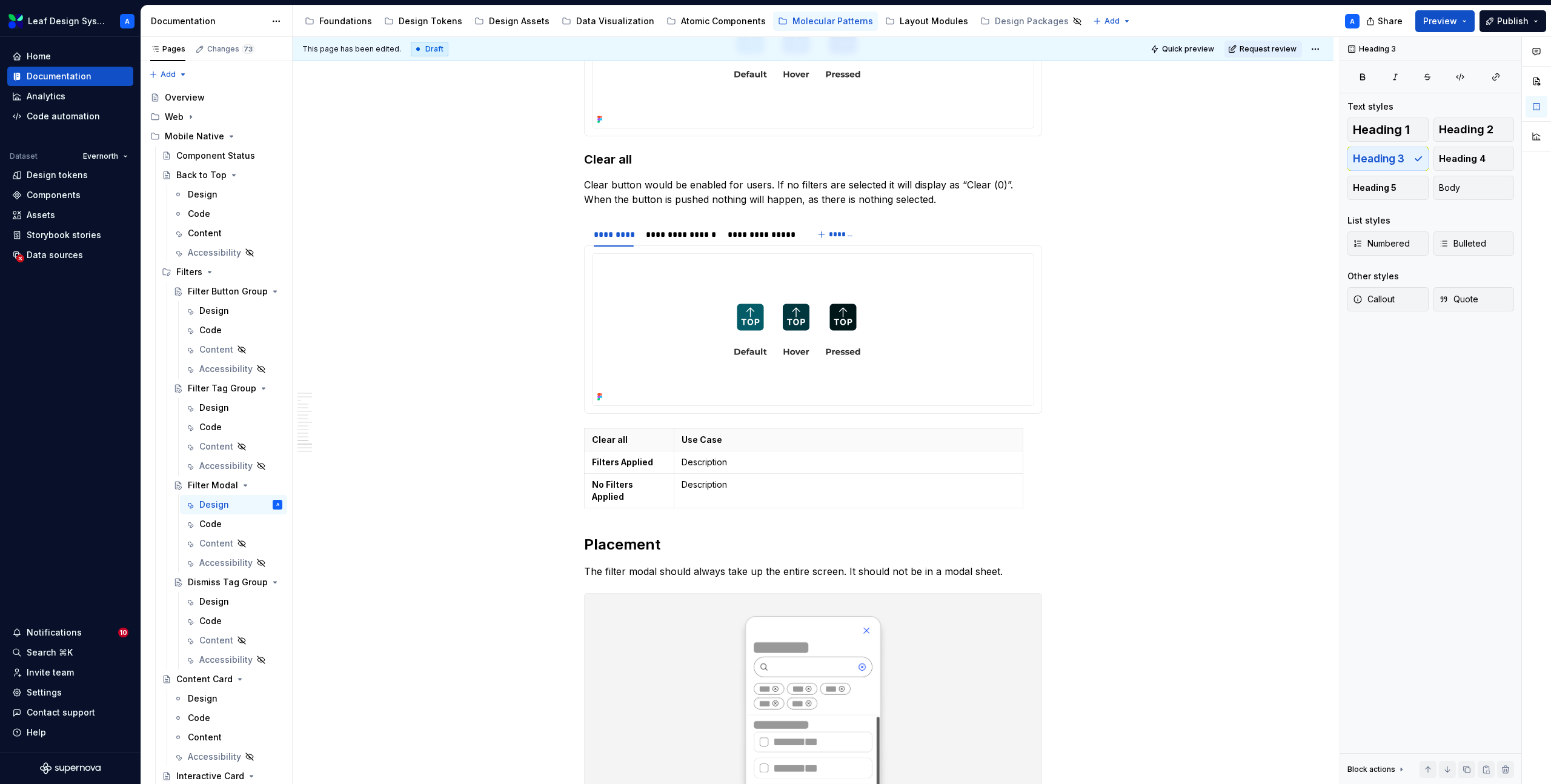
scroll to position [3950, 0]
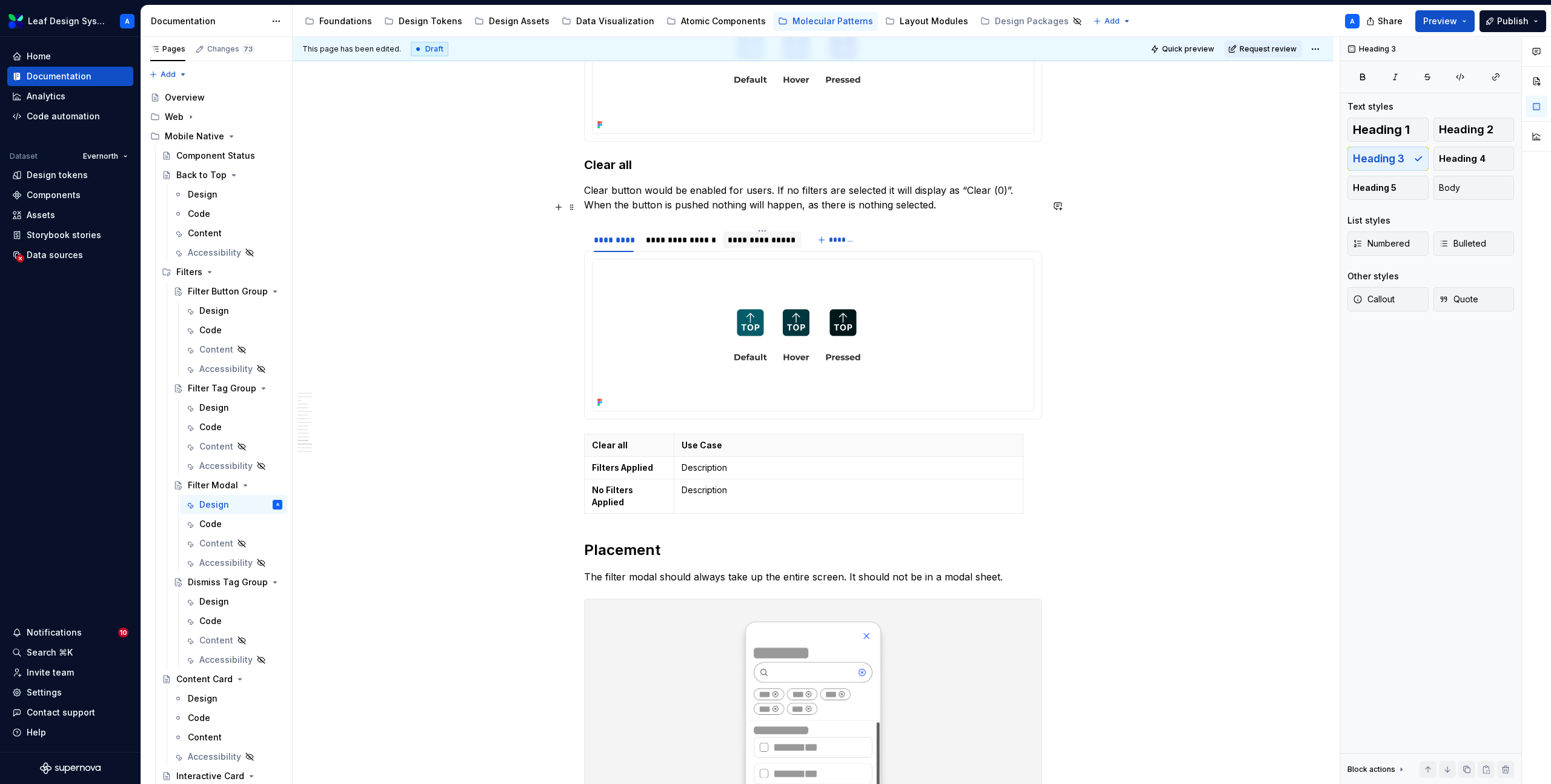
click at [774, 234] on div "**********" at bounding box center [761, 240] width 68 height 12
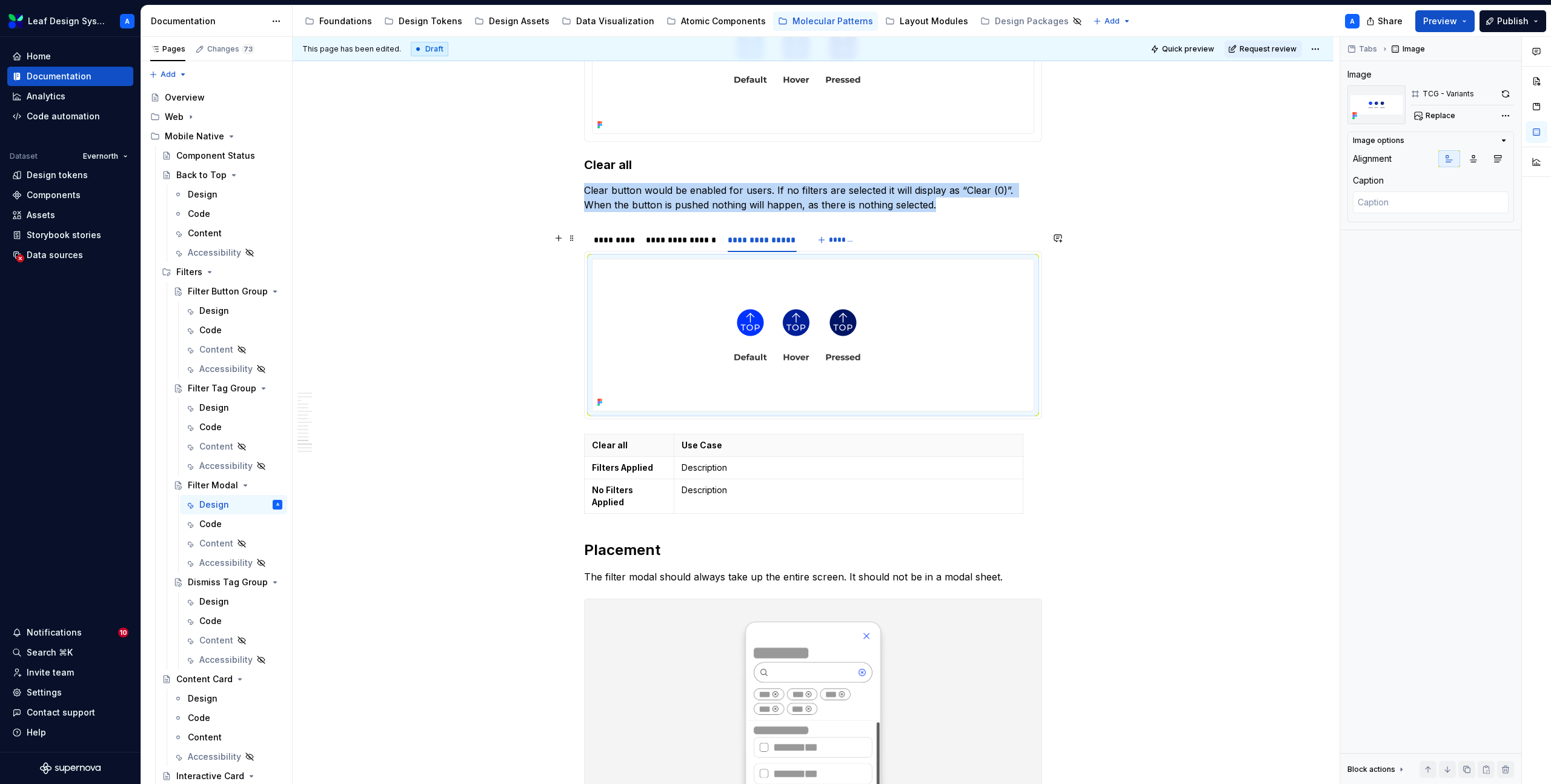
click at [806, 295] on img at bounding box center [797, 335] width 410 height 151
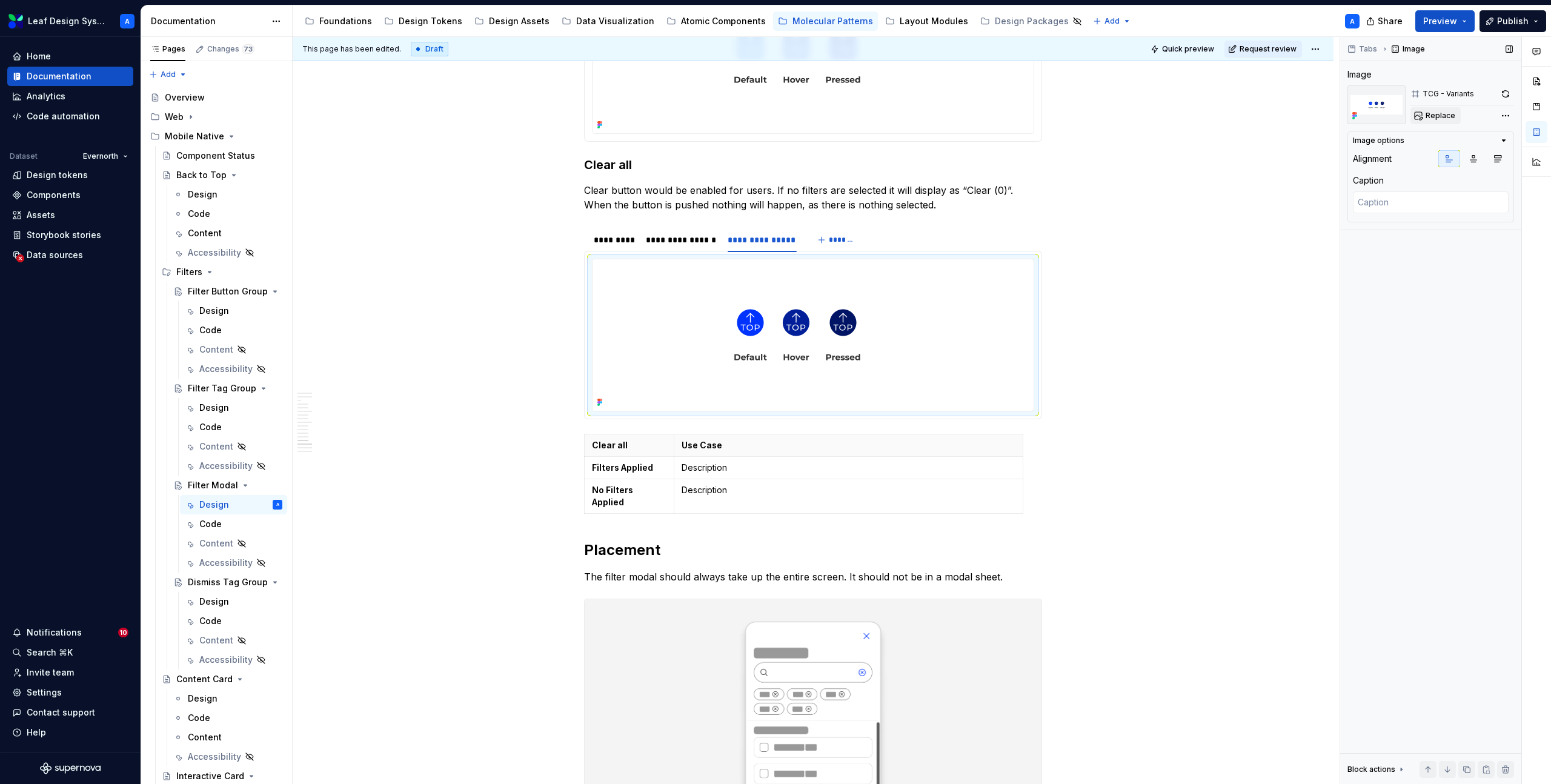
click at [1430, 116] on span "Replace" at bounding box center [1440, 116] width 30 height 10
type textarea "*"
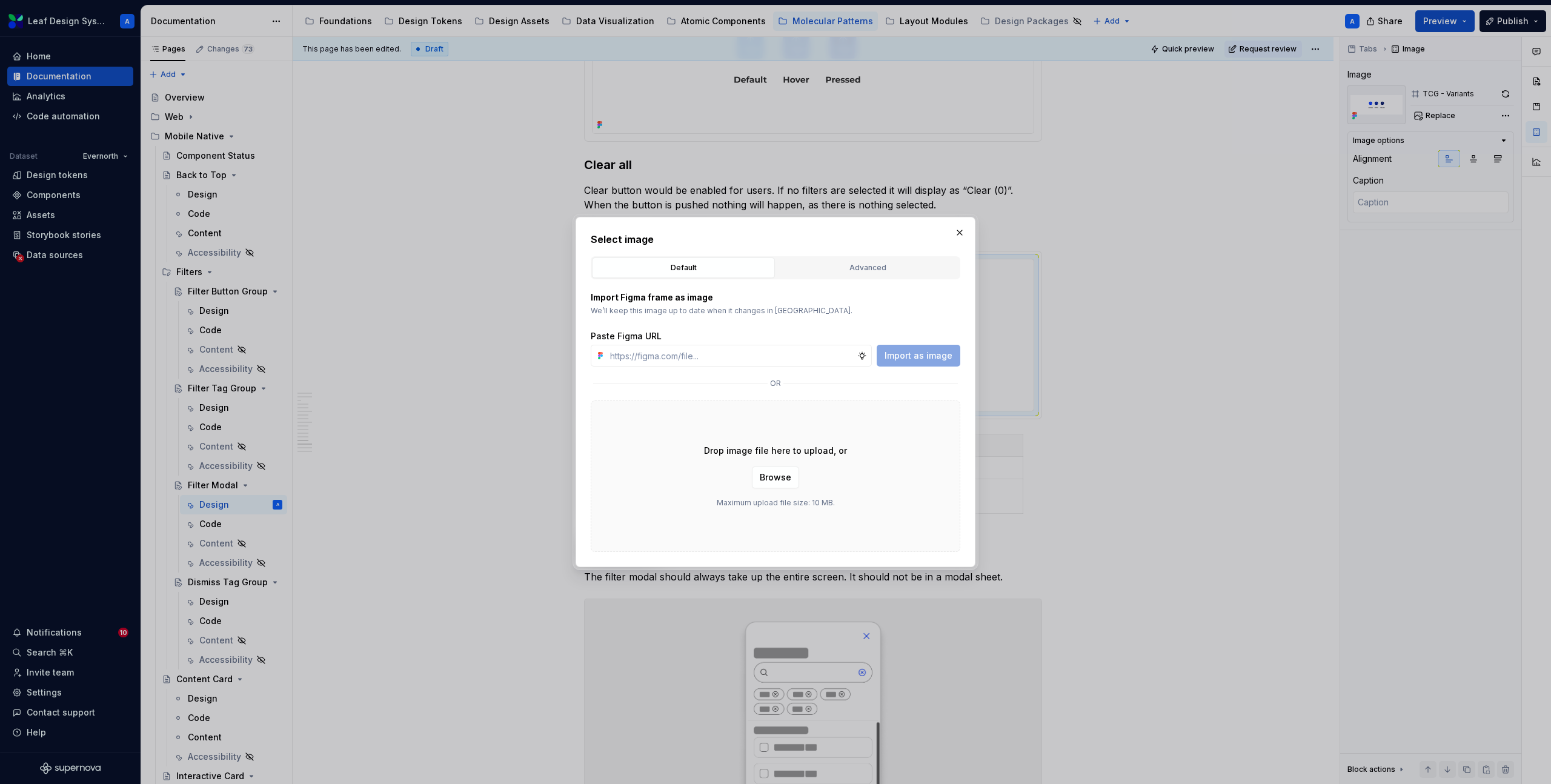
type input "https://www.figma.com/design/R5FNMiBYdBSXRtfBEXZGMx/Design-Documentation-Assets…"
type textarea "*"
type input "https://www.figma.com/design/R5FNMiBYdBSXRtfBEXZGMx/Design-Documentation-Assets…"
click at [920, 361] on span "Import as image" at bounding box center [918, 356] width 68 height 12
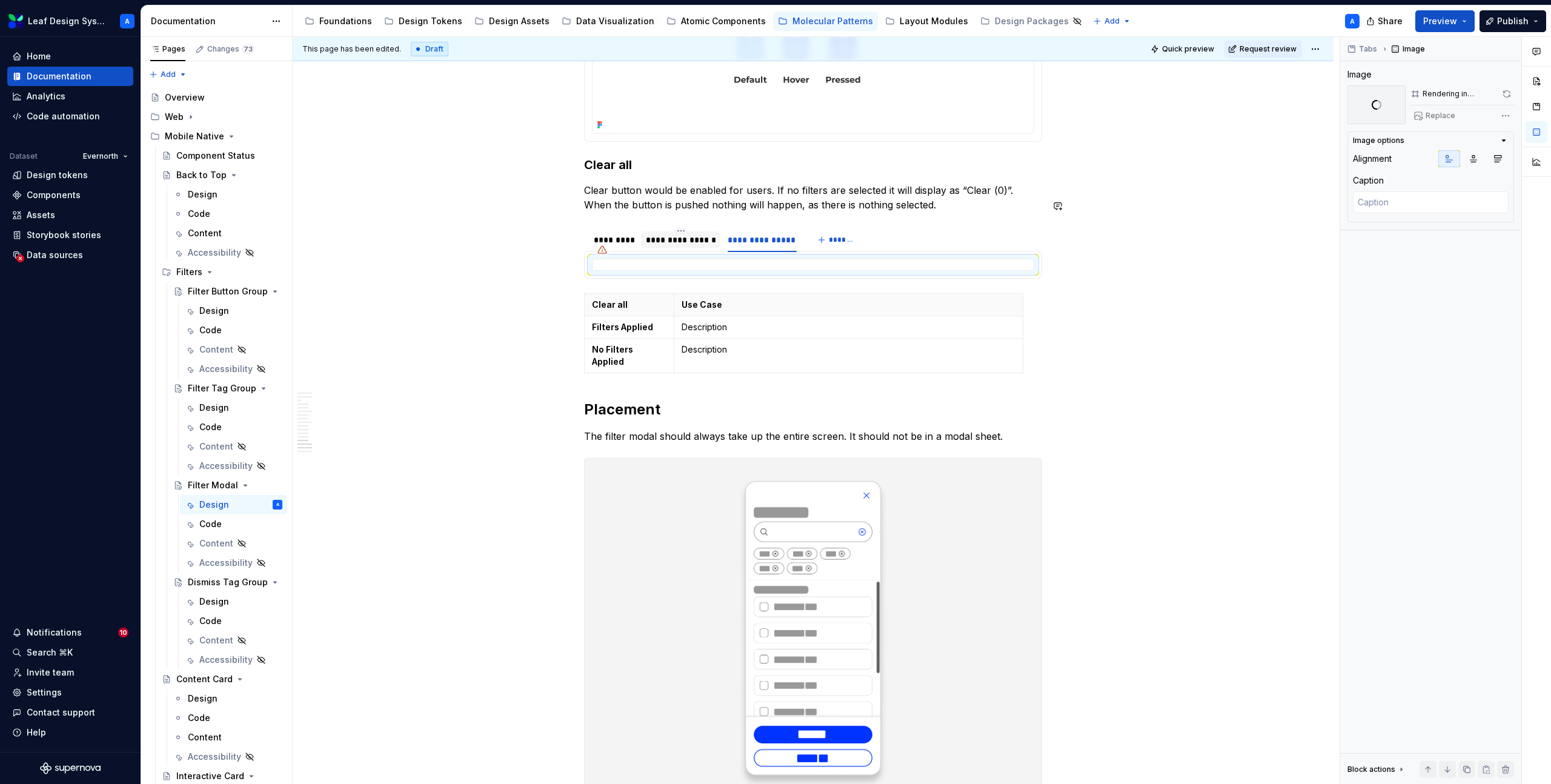
click at [696, 234] on div "**********" at bounding box center [681, 240] width 70 height 12
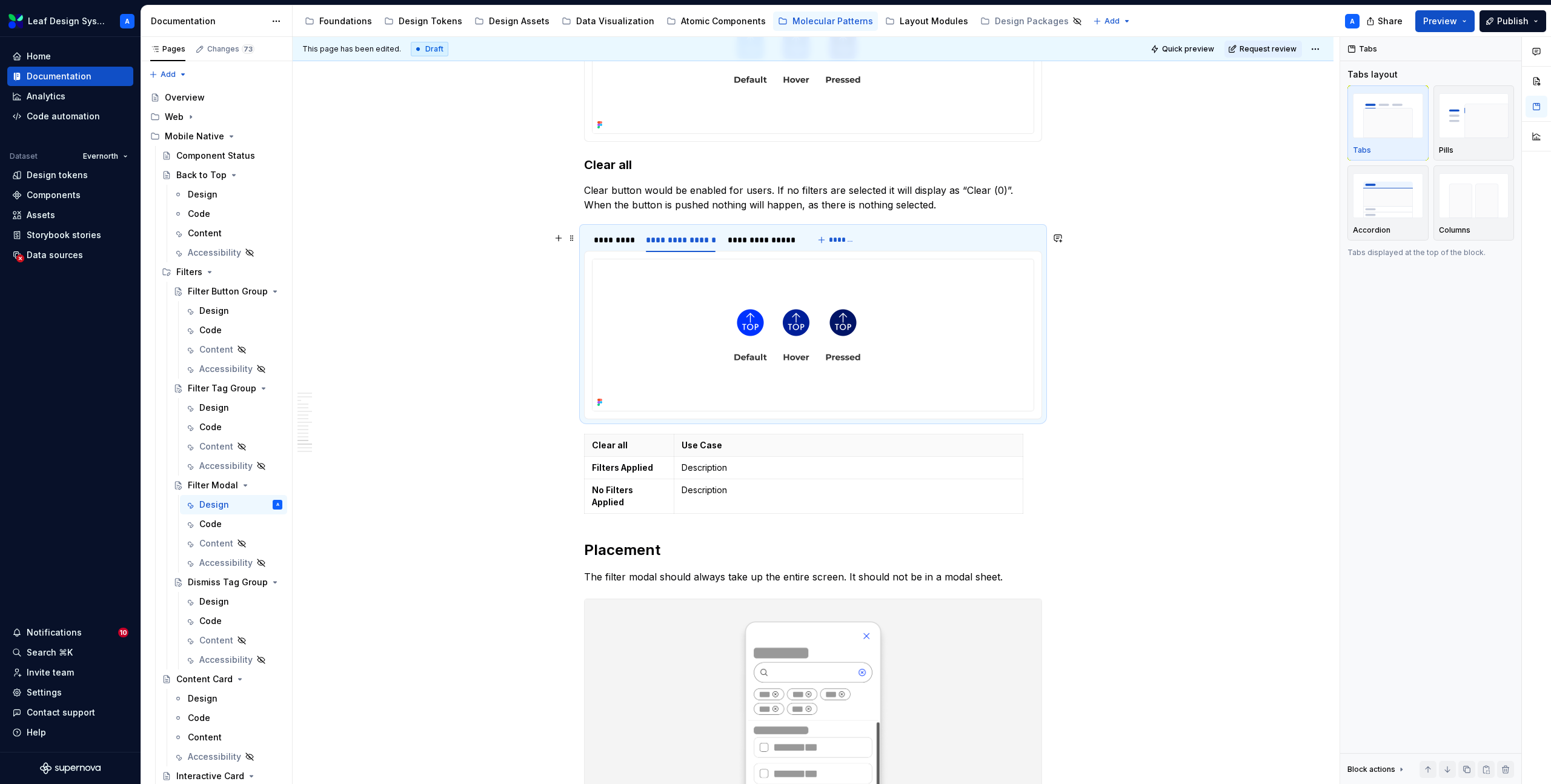
click at [766, 295] on img at bounding box center [797, 335] width 410 height 151
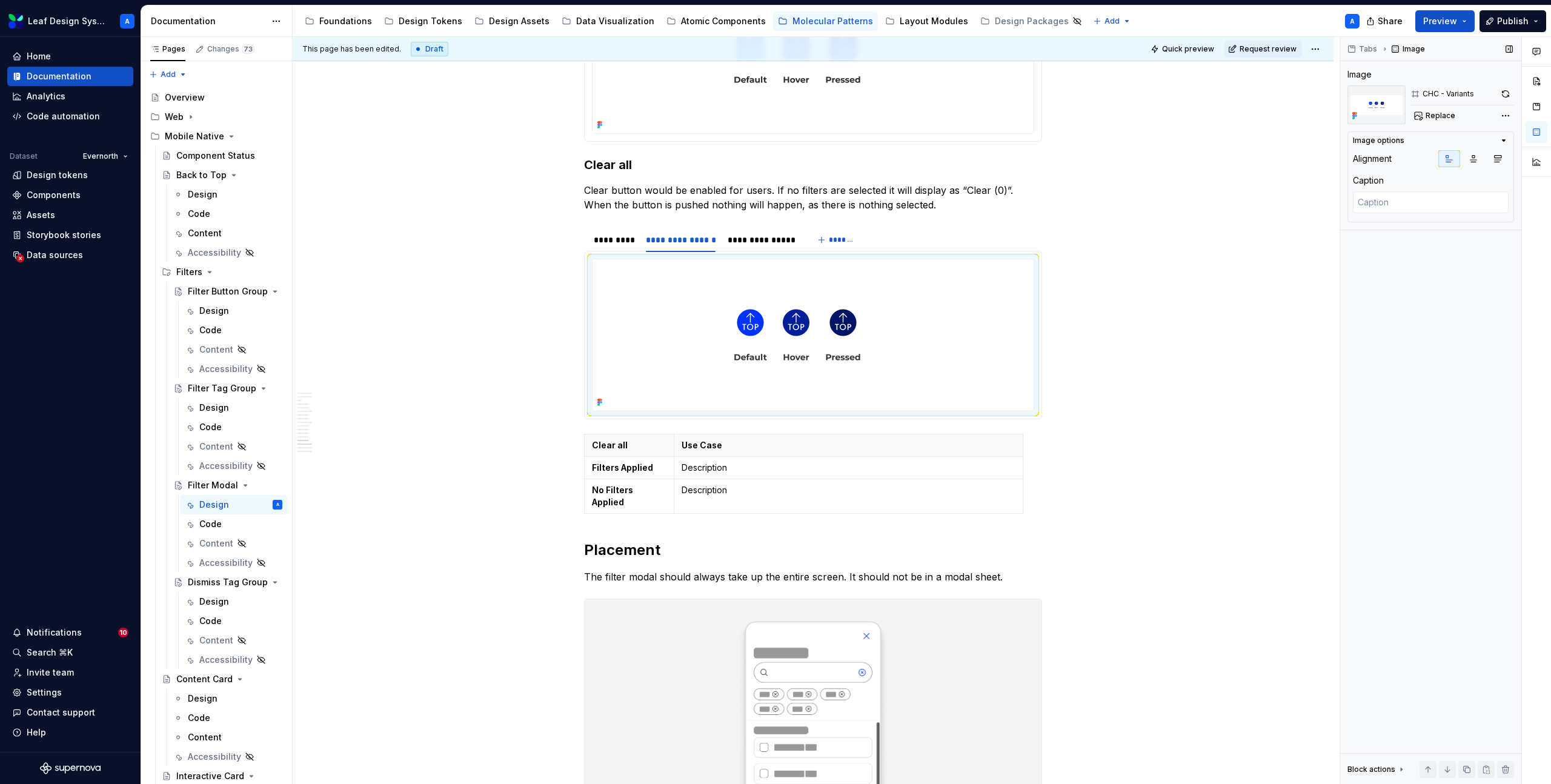
click at [1437, 106] on div "CHC - Variants Replace" at bounding box center [1462, 105] width 104 height 39
click at [1437, 117] on span "Replace" at bounding box center [1440, 116] width 30 height 10
type textarea "*"
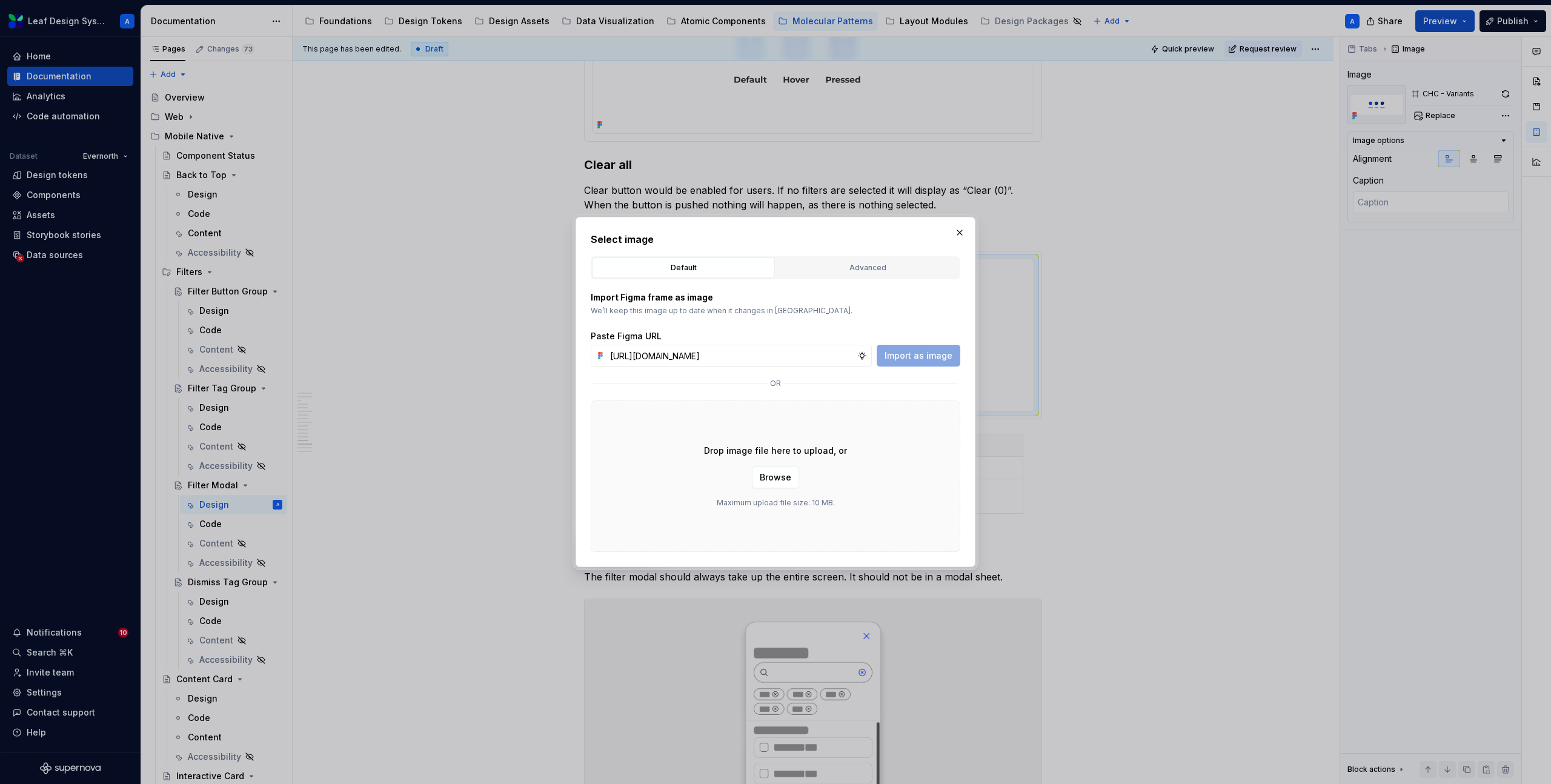
scroll to position [0, 352]
type input "https://www.figma.com/design/R5FNMiBYdBSXRtfBEXZGMx/Design-Documentation-Assets…"
click at [947, 349] on button "Import as image" at bounding box center [918, 356] width 83 height 22
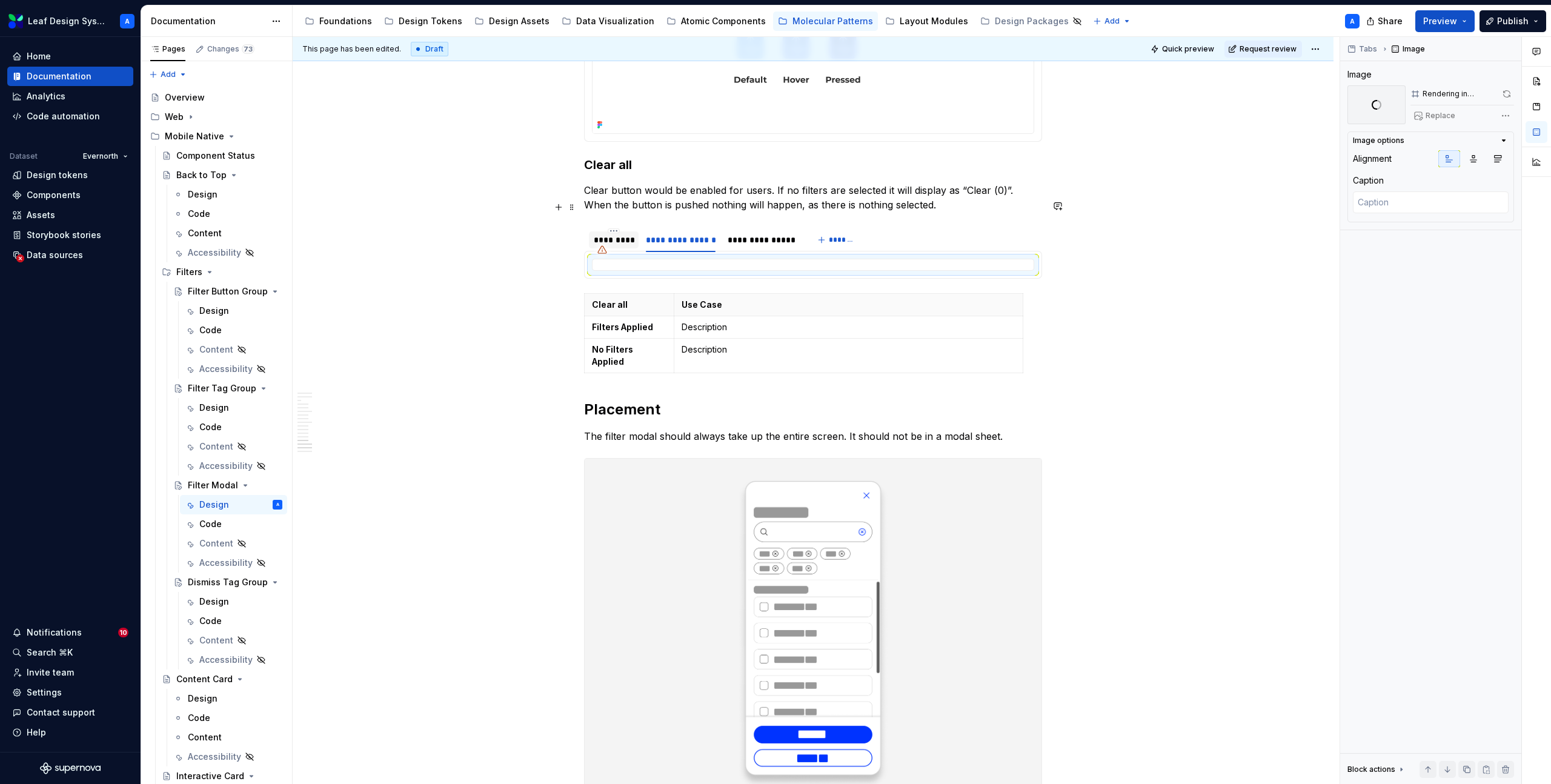
click at [624, 234] on div "*********" at bounding box center [614, 240] width 40 height 12
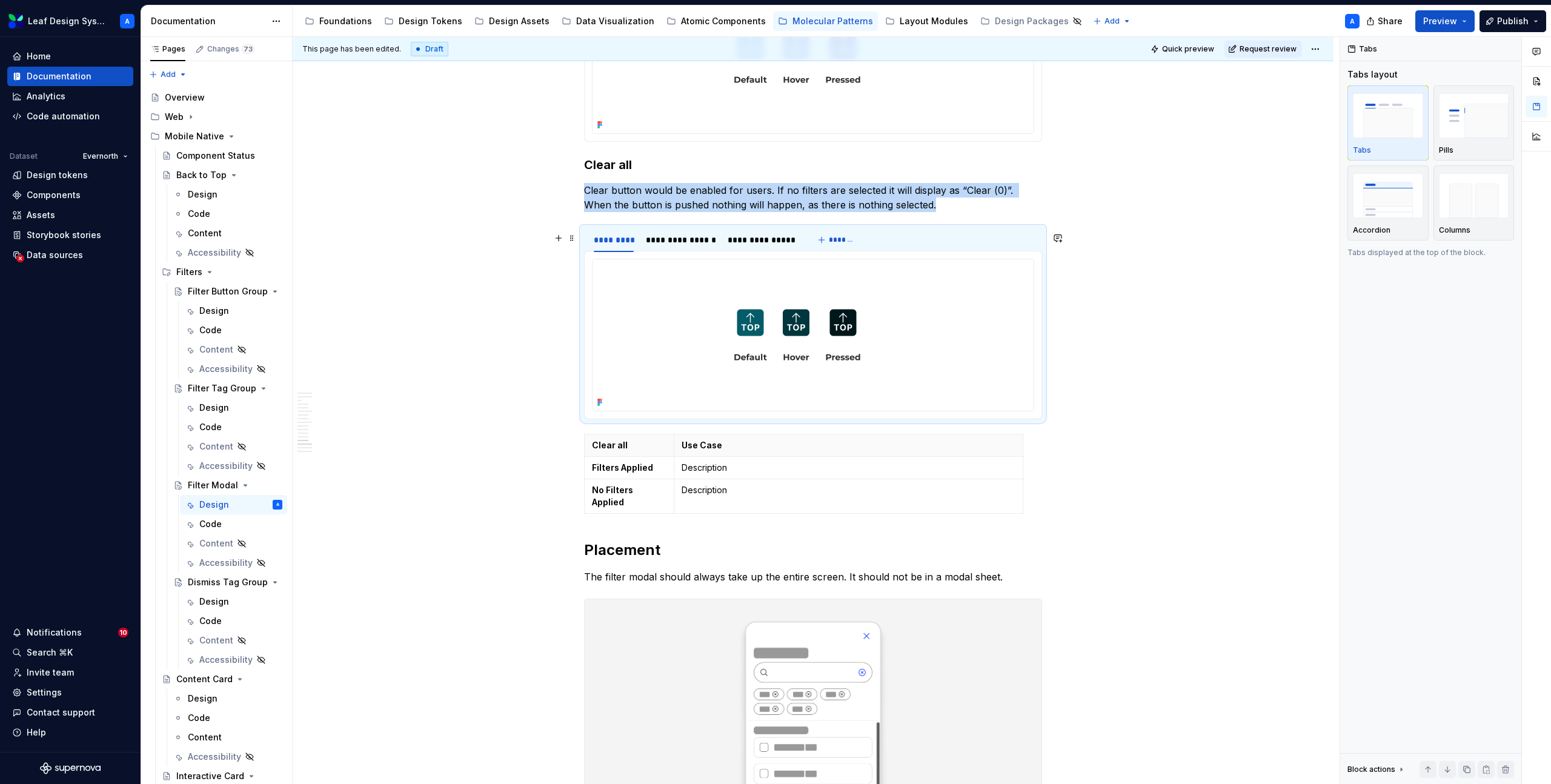
click at [695, 291] on img at bounding box center [797, 335] width 410 height 151
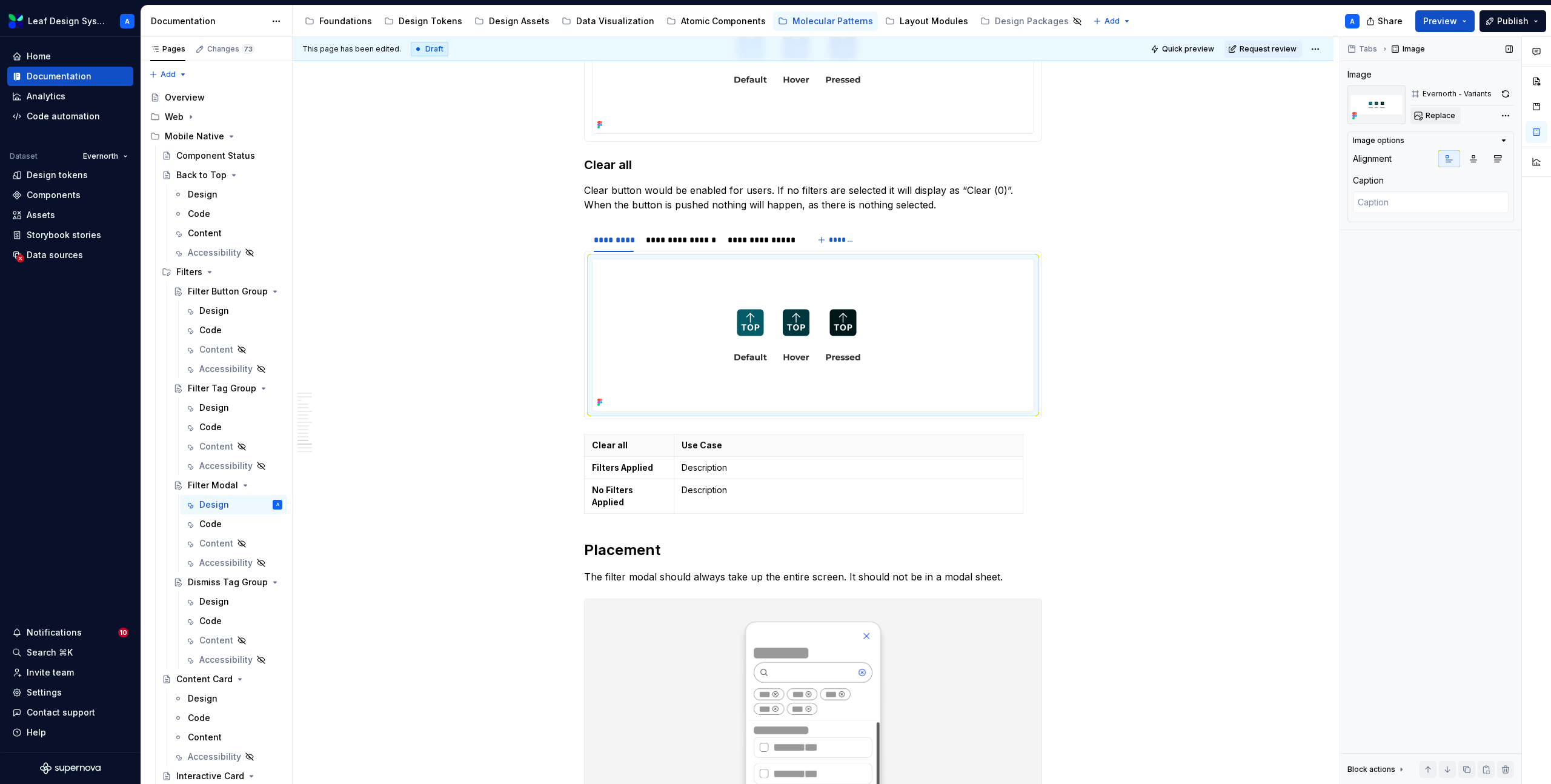
click at [1428, 118] on span "Replace" at bounding box center [1440, 116] width 30 height 10
type textarea "*"
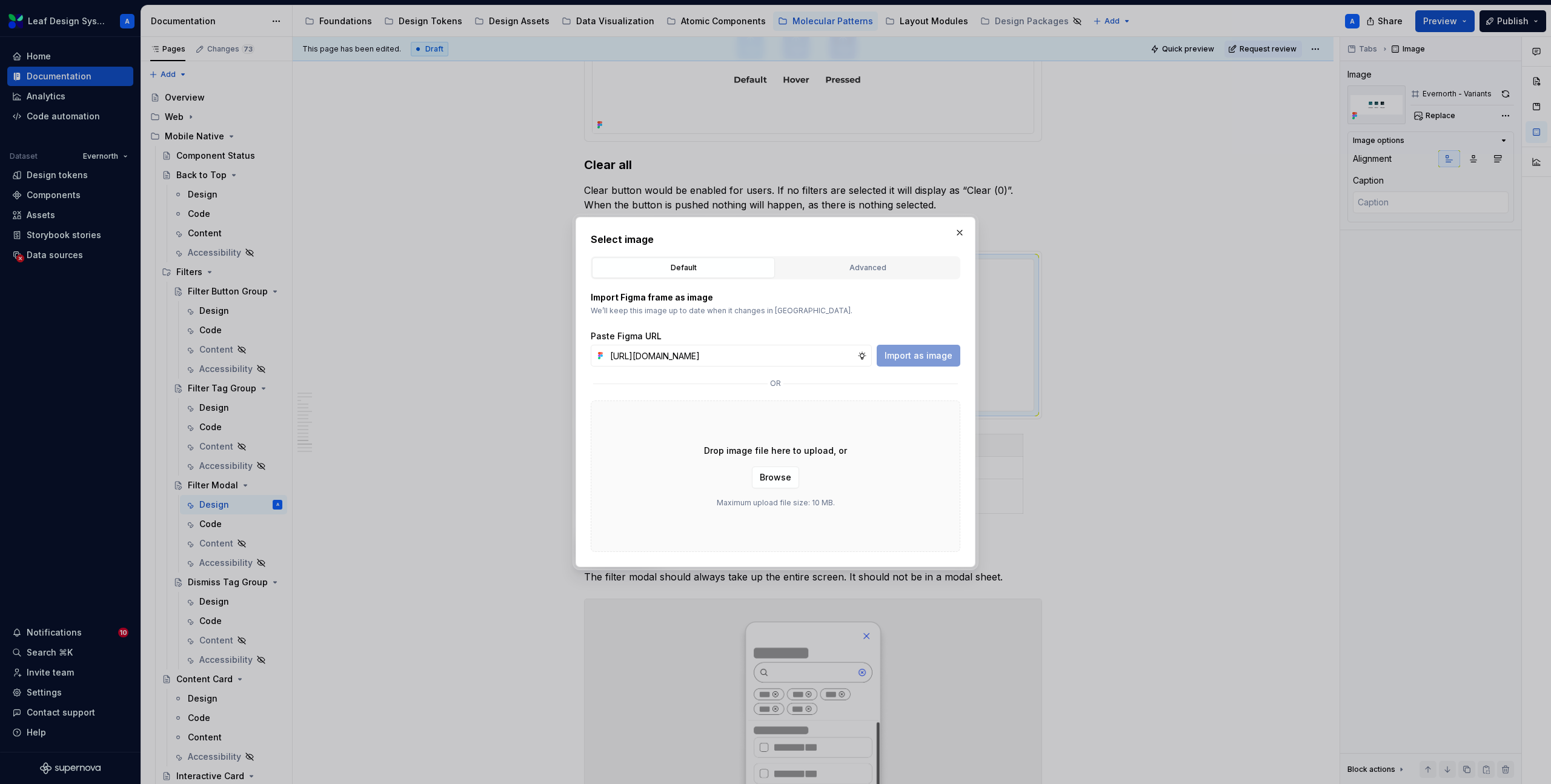
scroll to position [0, 353]
type input "https://www.figma.com/design/R5FNMiBYdBSXRtfBEXZGMx/Design-Documentation-Assets…"
click at [923, 354] on span "Import as image" at bounding box center [918, 356] width 68 height 12
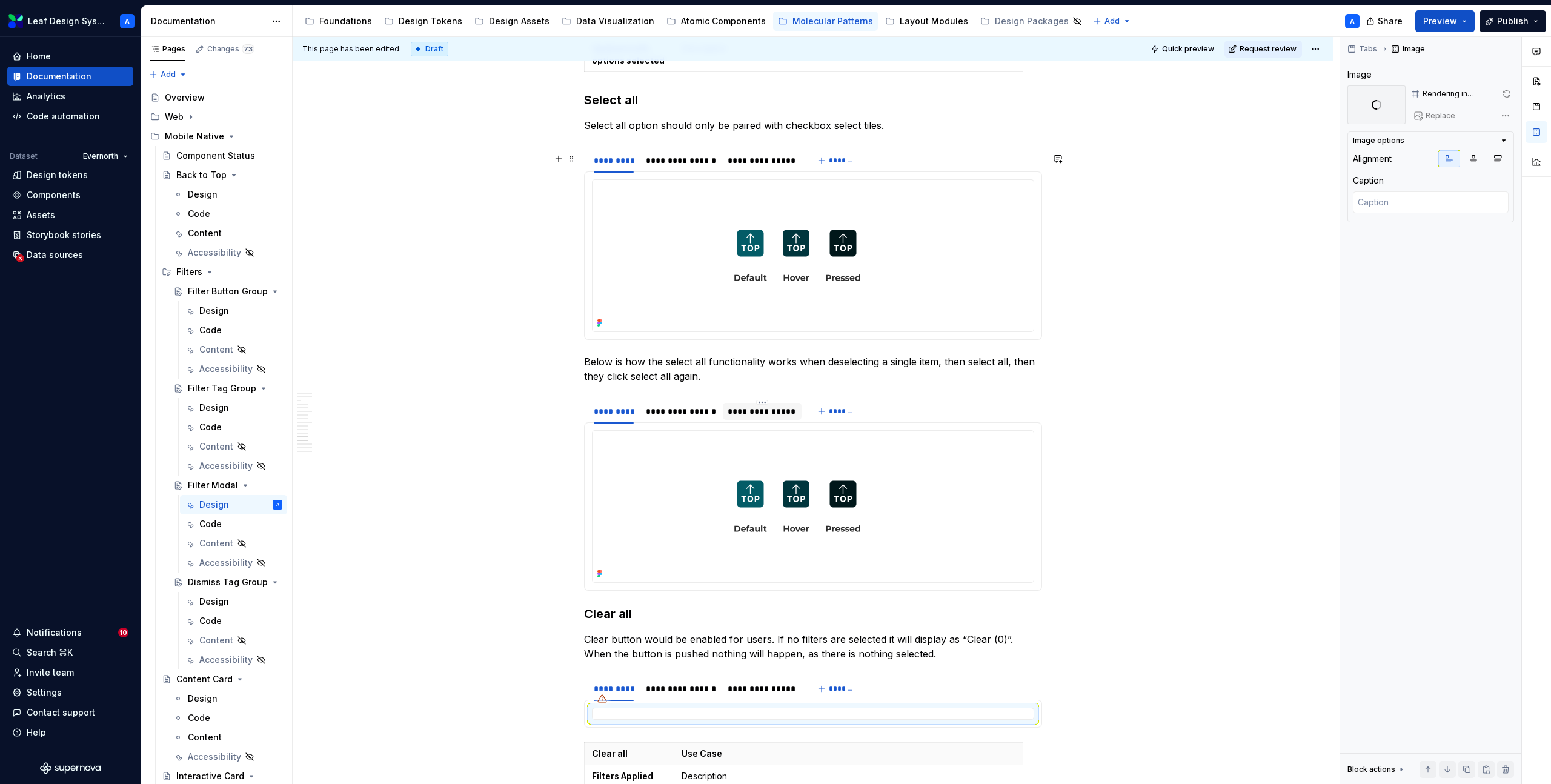
scroll to position [3502, 0]
click at [792, 446] on img at bounding box center [797, 505] width 410 height 151
click at [1441, 114] on span "Replace" at bounding box center [1440, 116] width 30 height 10
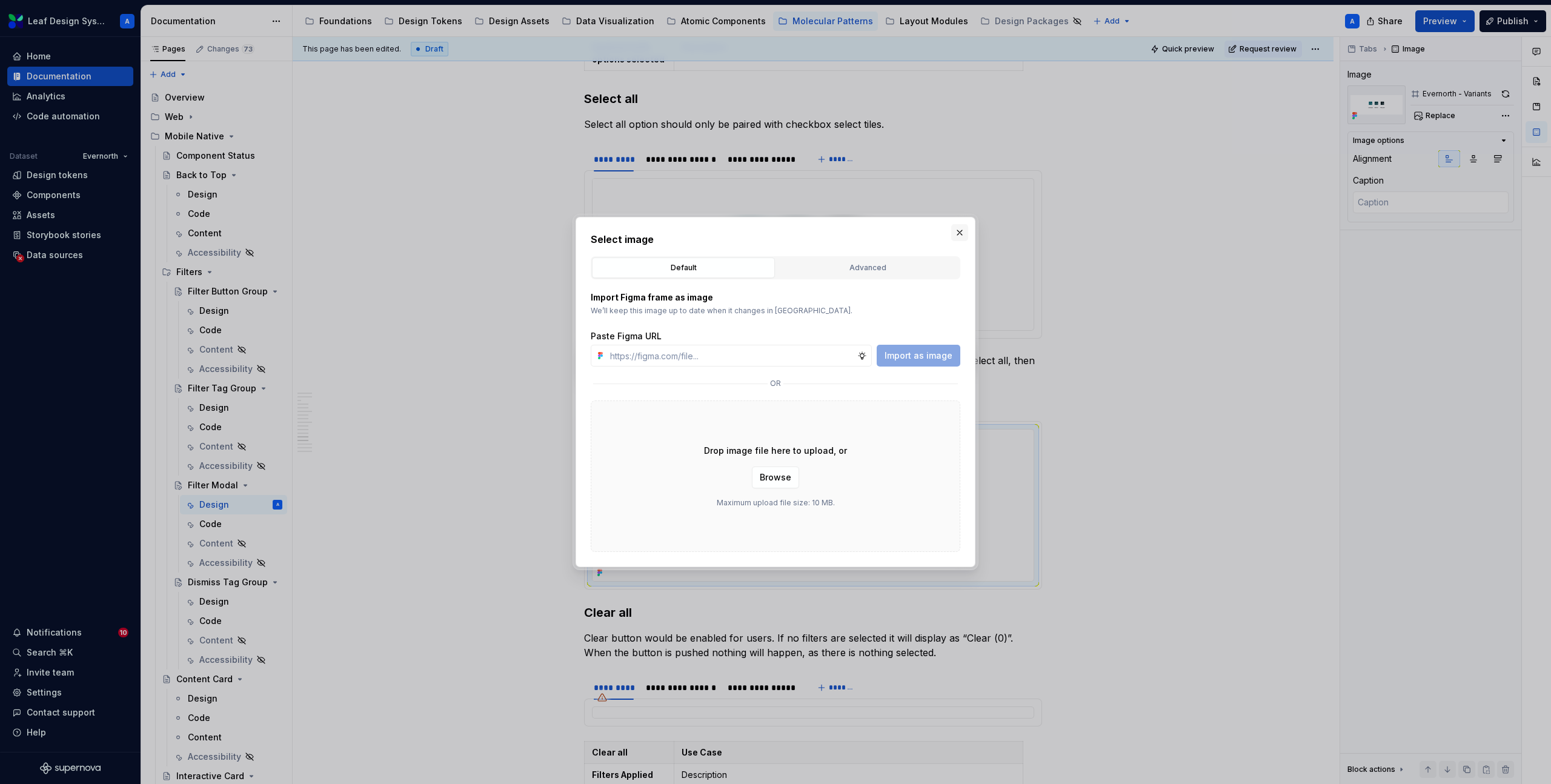
click at [959, 231] on button "button" at bounding box center [960, 233] width 17 height 17
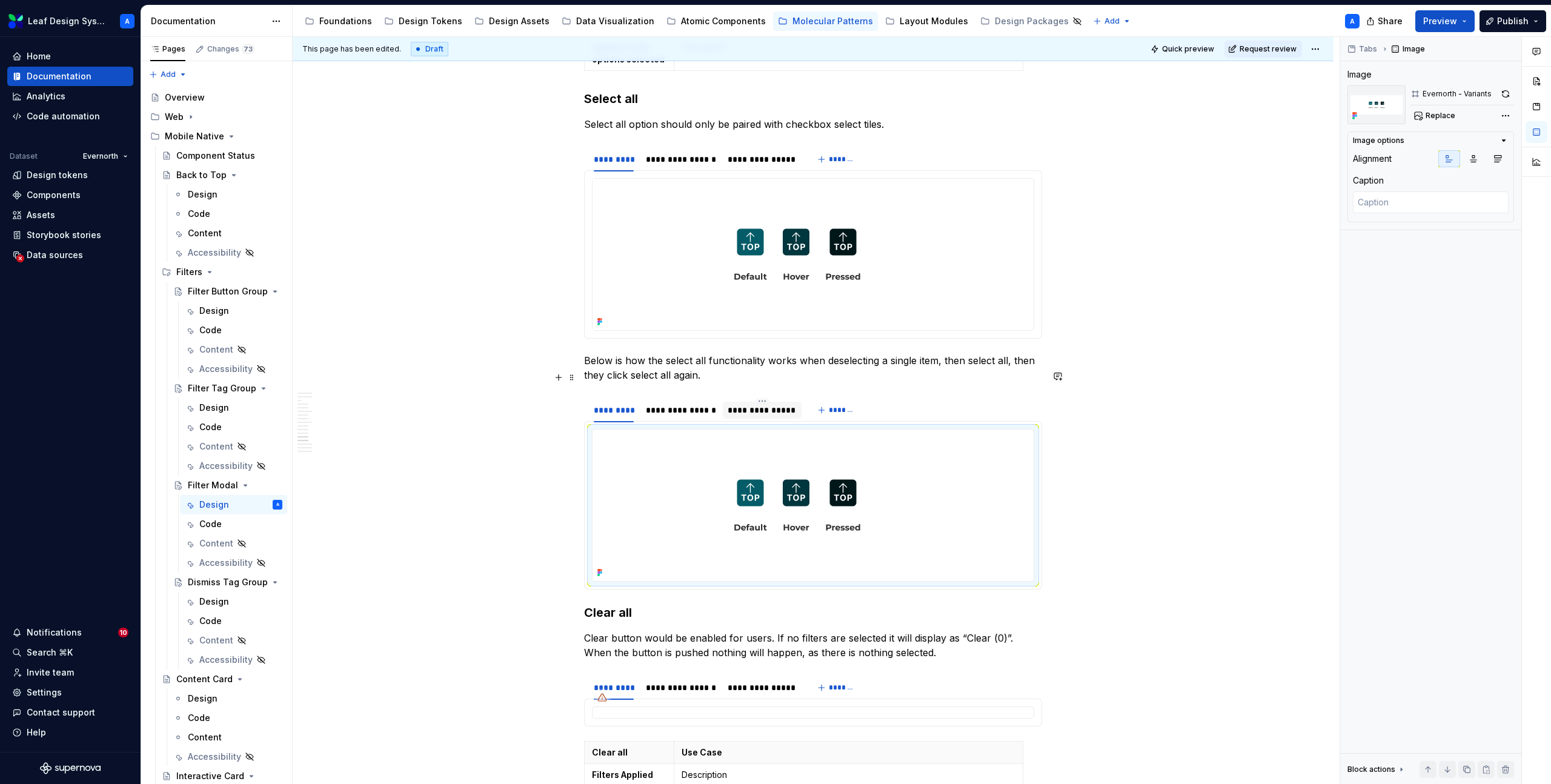
click at [768, 404] on div "**********" at bounding box center [761, 410] width 68 height 12
click at [791, 480] on img at bounding box center [797, 505] width 410 height 151
click at [1441, 116] on span "Replace" at bounding box center [1440, 116] width 30 height 10
type textarea "*"
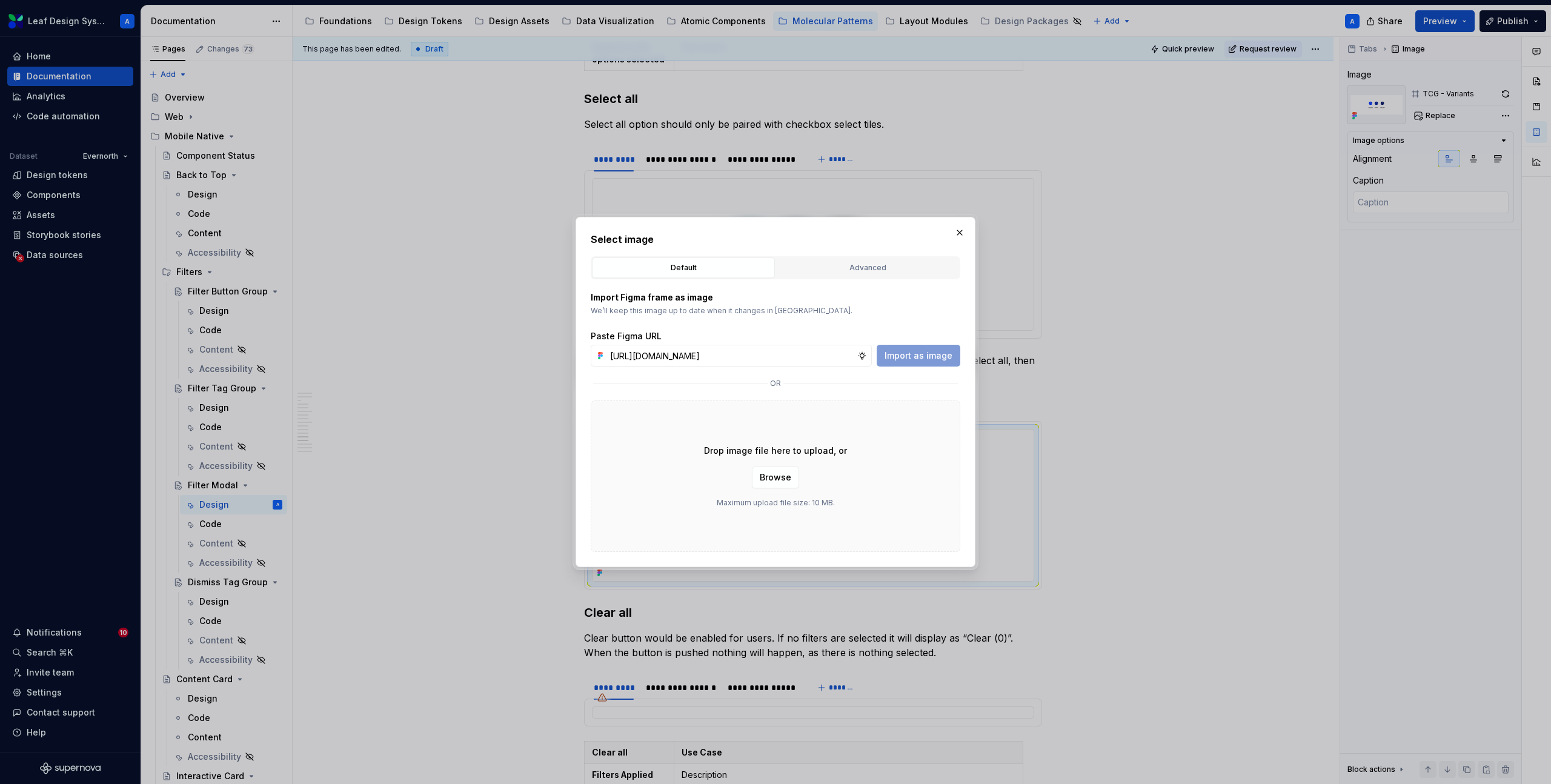
scroll to position [0, 352]
type input "https://www.figma.com/design/R5FNMiBYdBSXRtfBEXZGMx/Design-Documentation-Assets…"
click at [935, 359] on span "Import as image" at bounding box center [918, 356] width 68 height 12
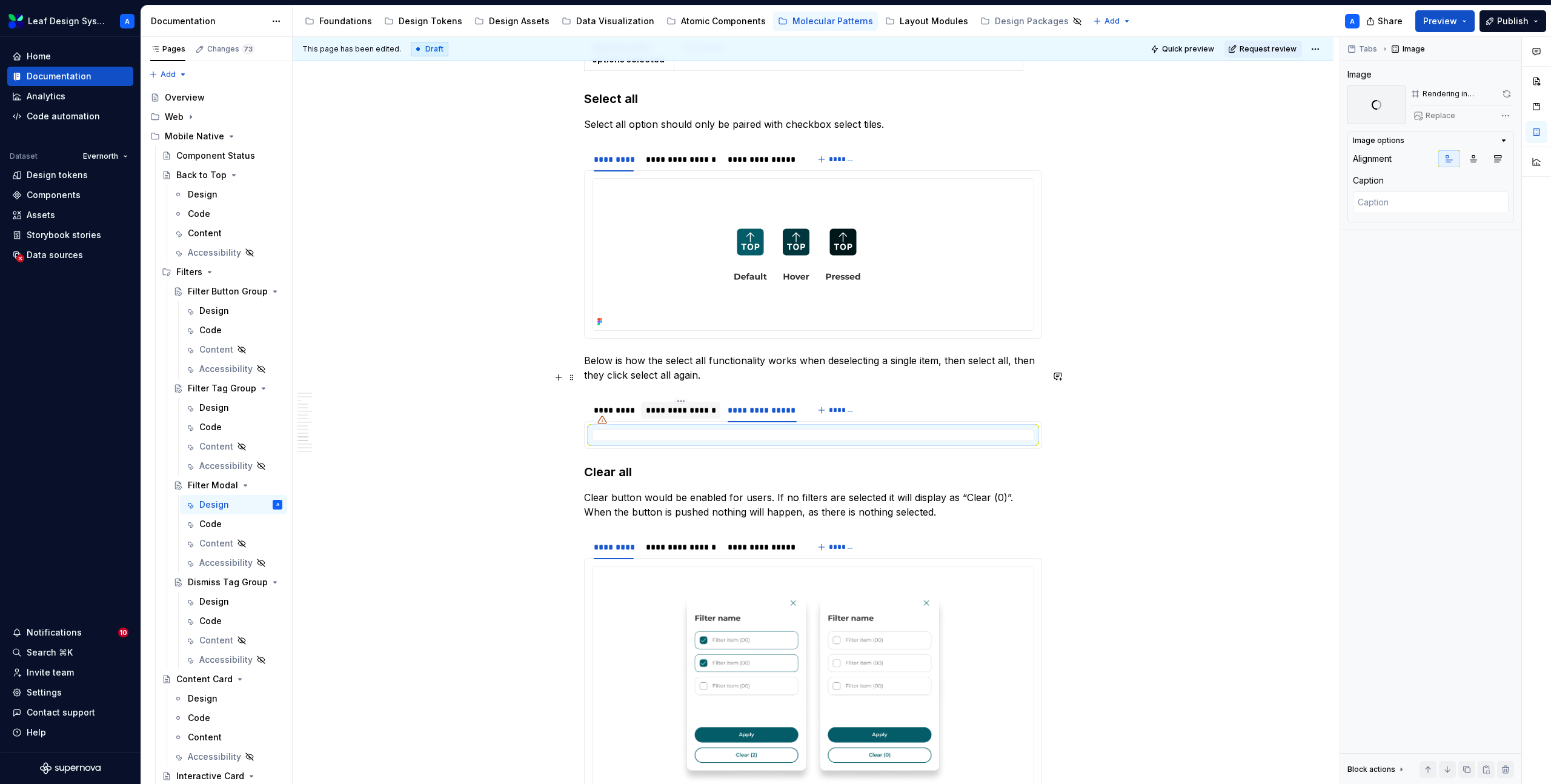
click at [684, 404] on div "**********" at bounding box center [681, 410] width 70 height 12
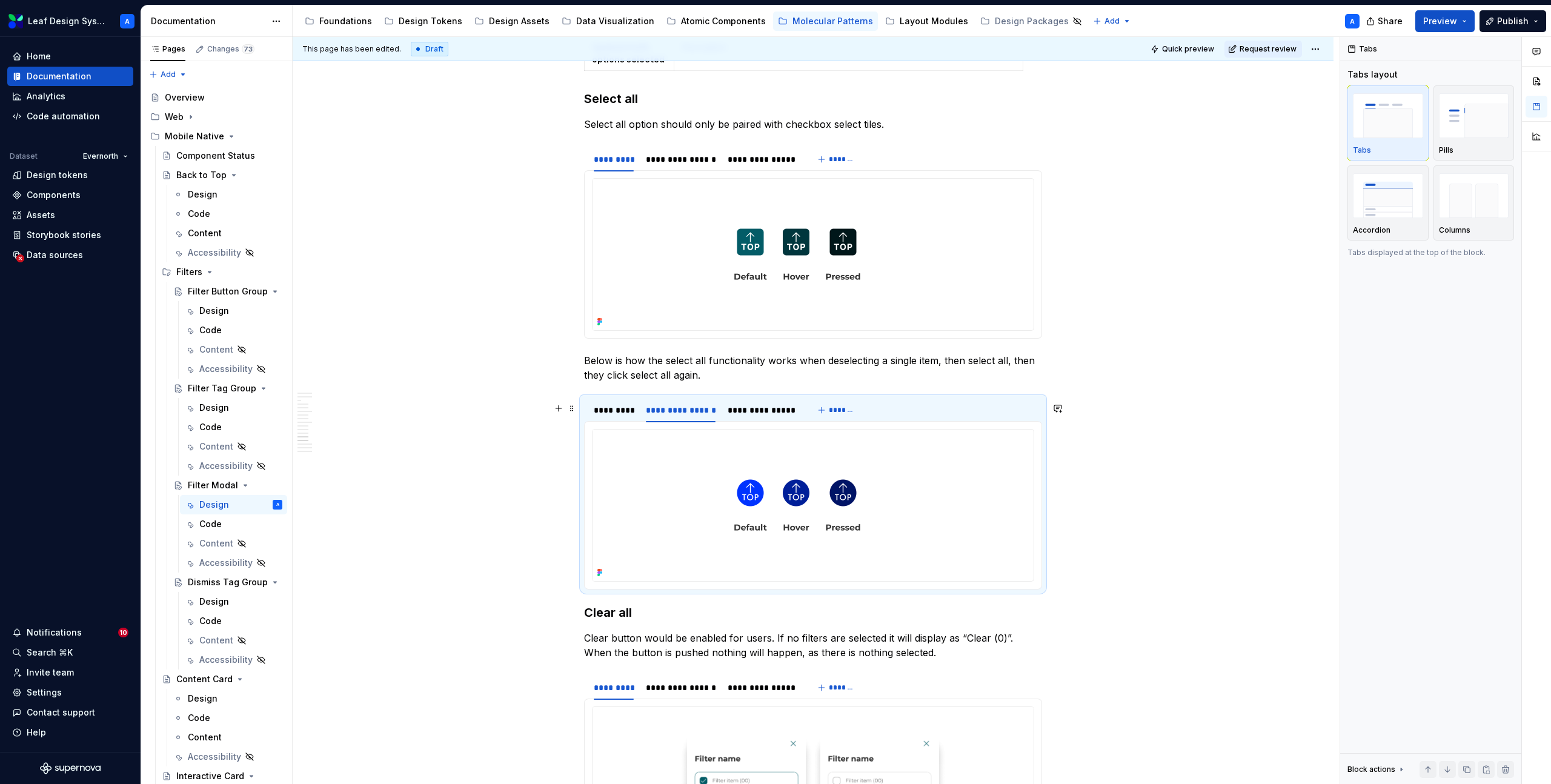
click at [745, 430] on img at bounding box center [797, 505] width 410 height 151
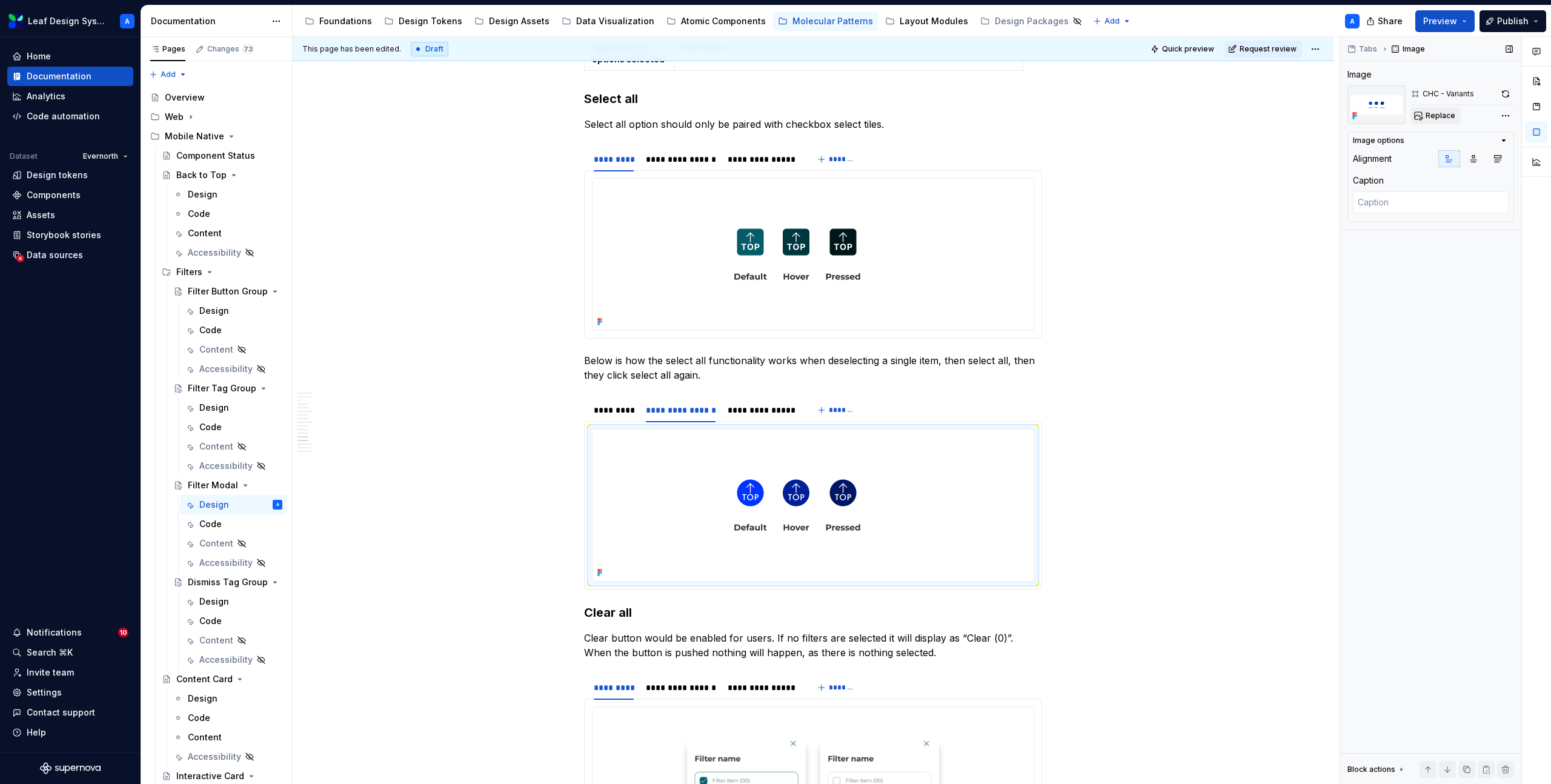
click at [1436, 119] on span "Replace" at bounding box center [1440, 116] width 30 height 10
type textarea "*"
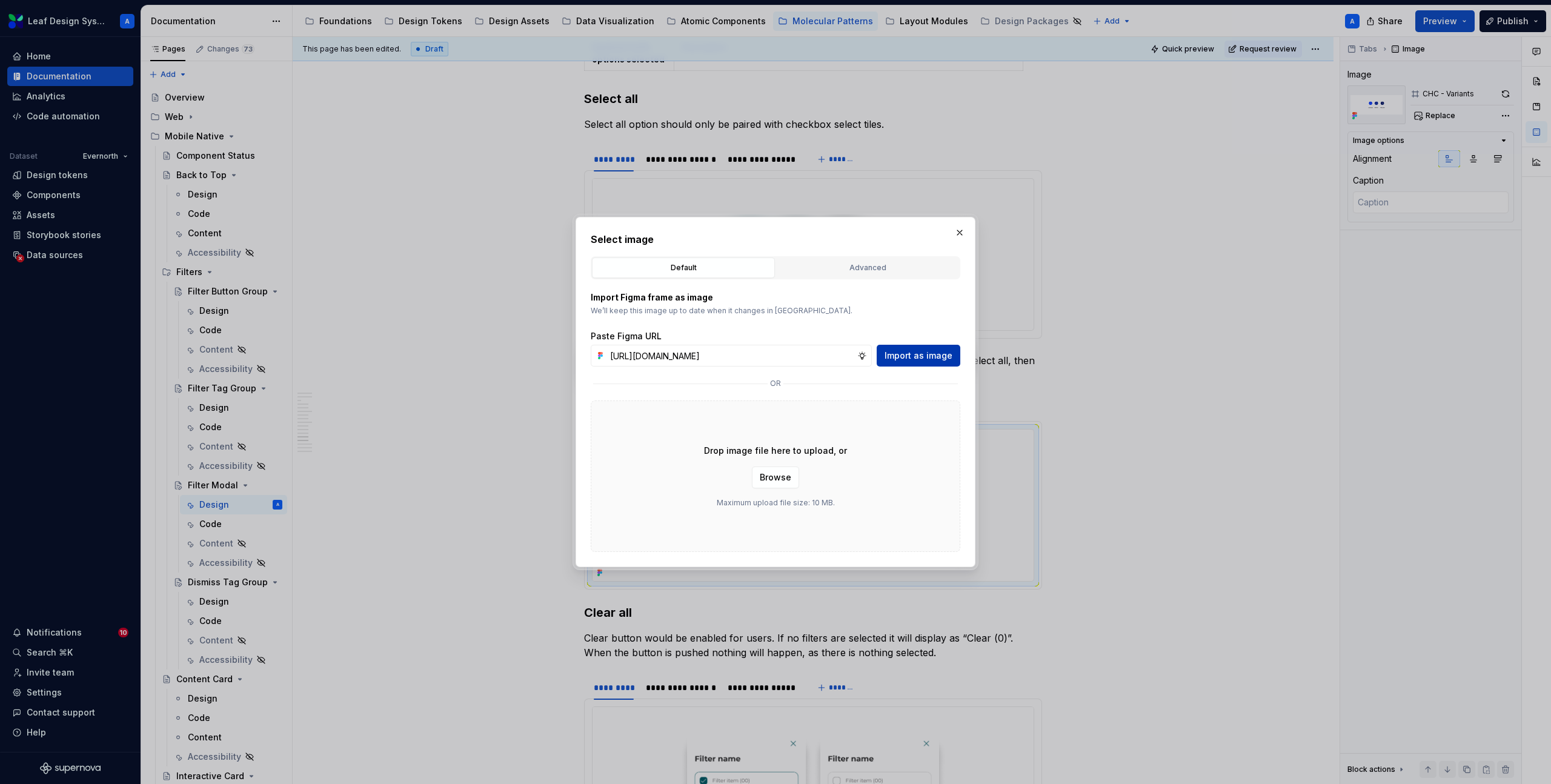
scroll to position [0, 352]
type input "https://www.figma.com/design/R5FNMiBYdBSXRtfBEXZGMx/Design-Documentation-Assets…"
click at [905, 352] on span "Import as image" at bounding box center [918, 356] width 68 height 12
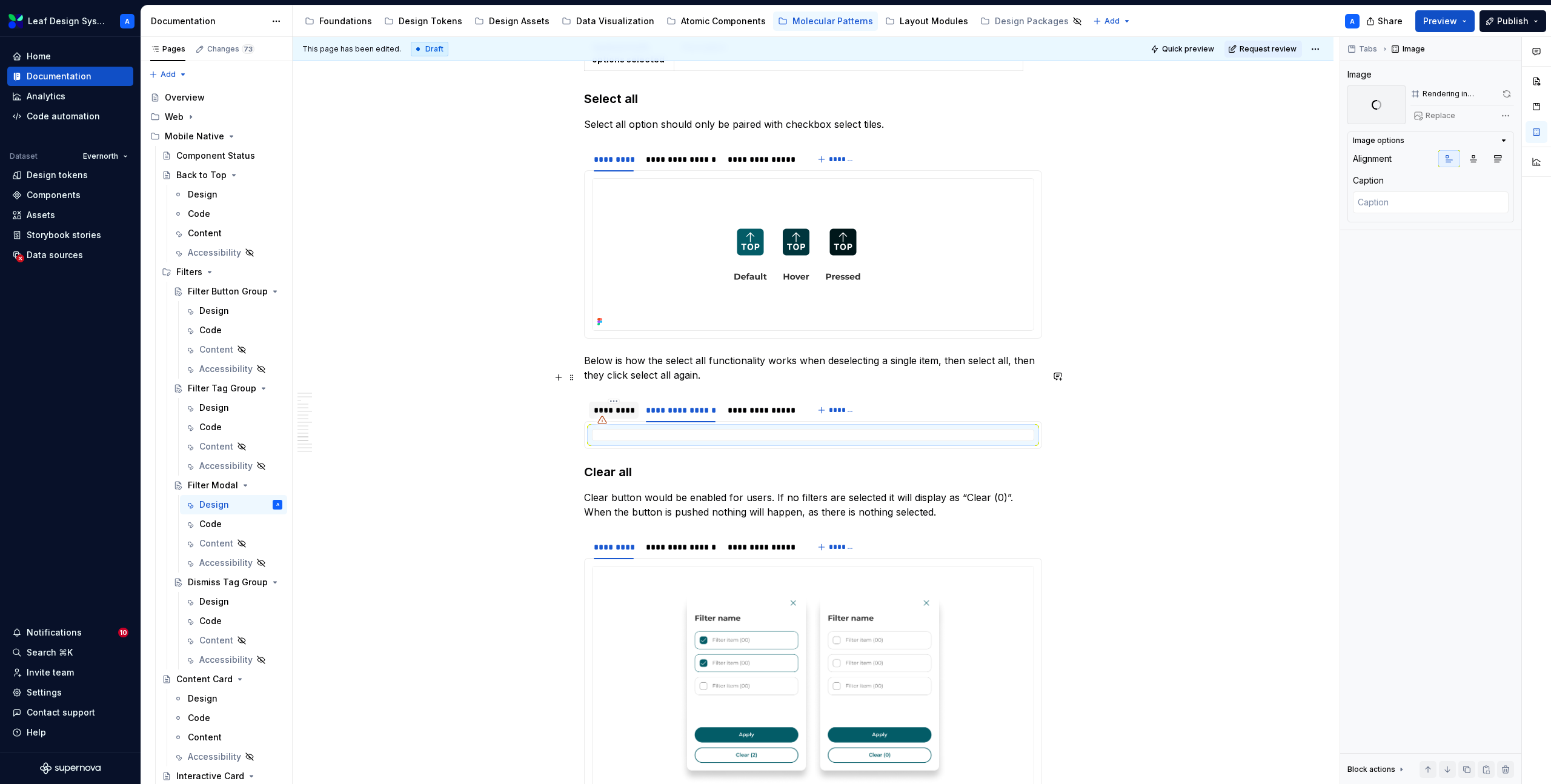
click at [620, 404] on div "*********" at bounding box center [614, 410] width 40 height 12
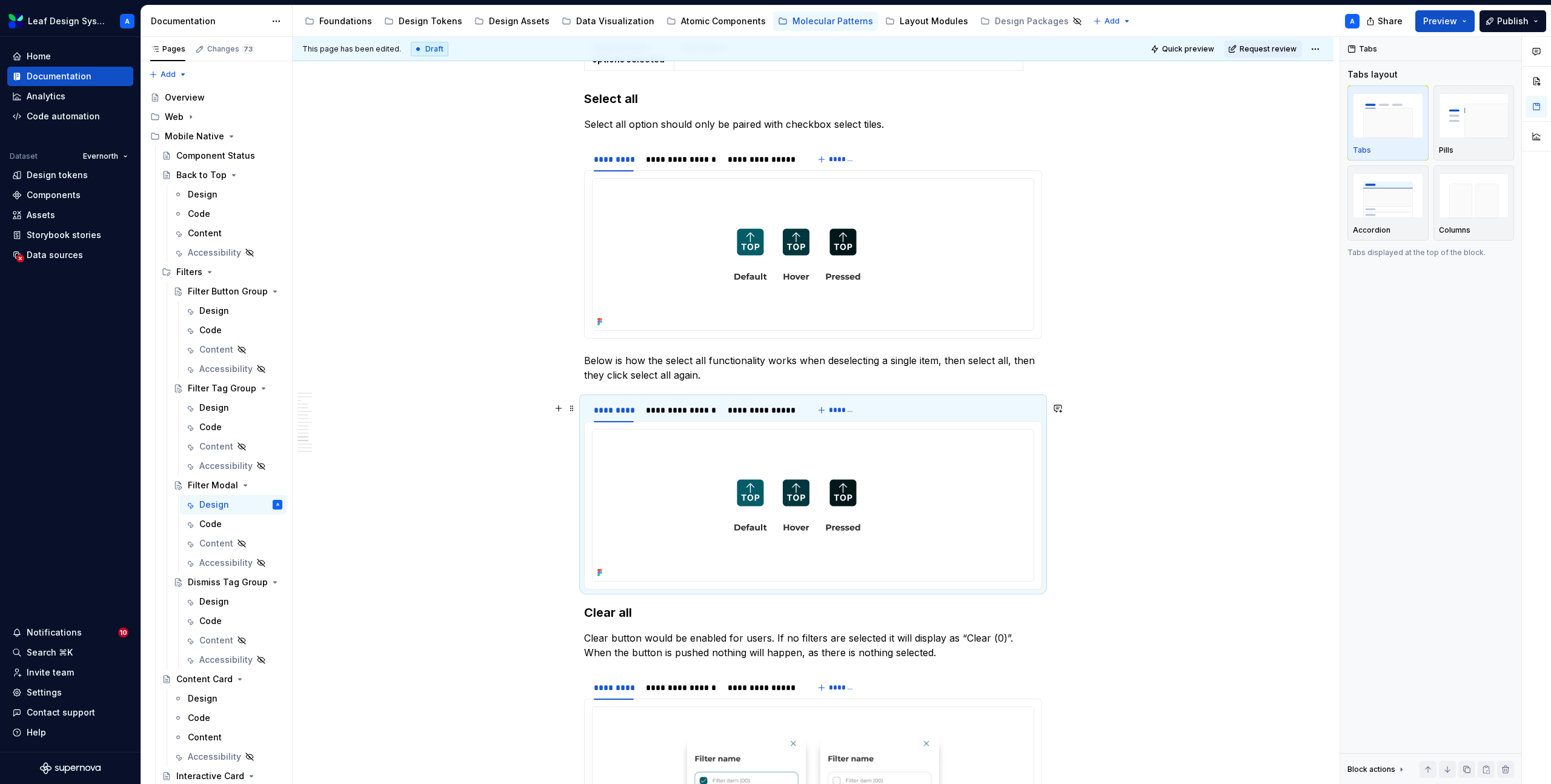
click at [728, 455] on img at bounding box center [797, 505] width 410 height 151
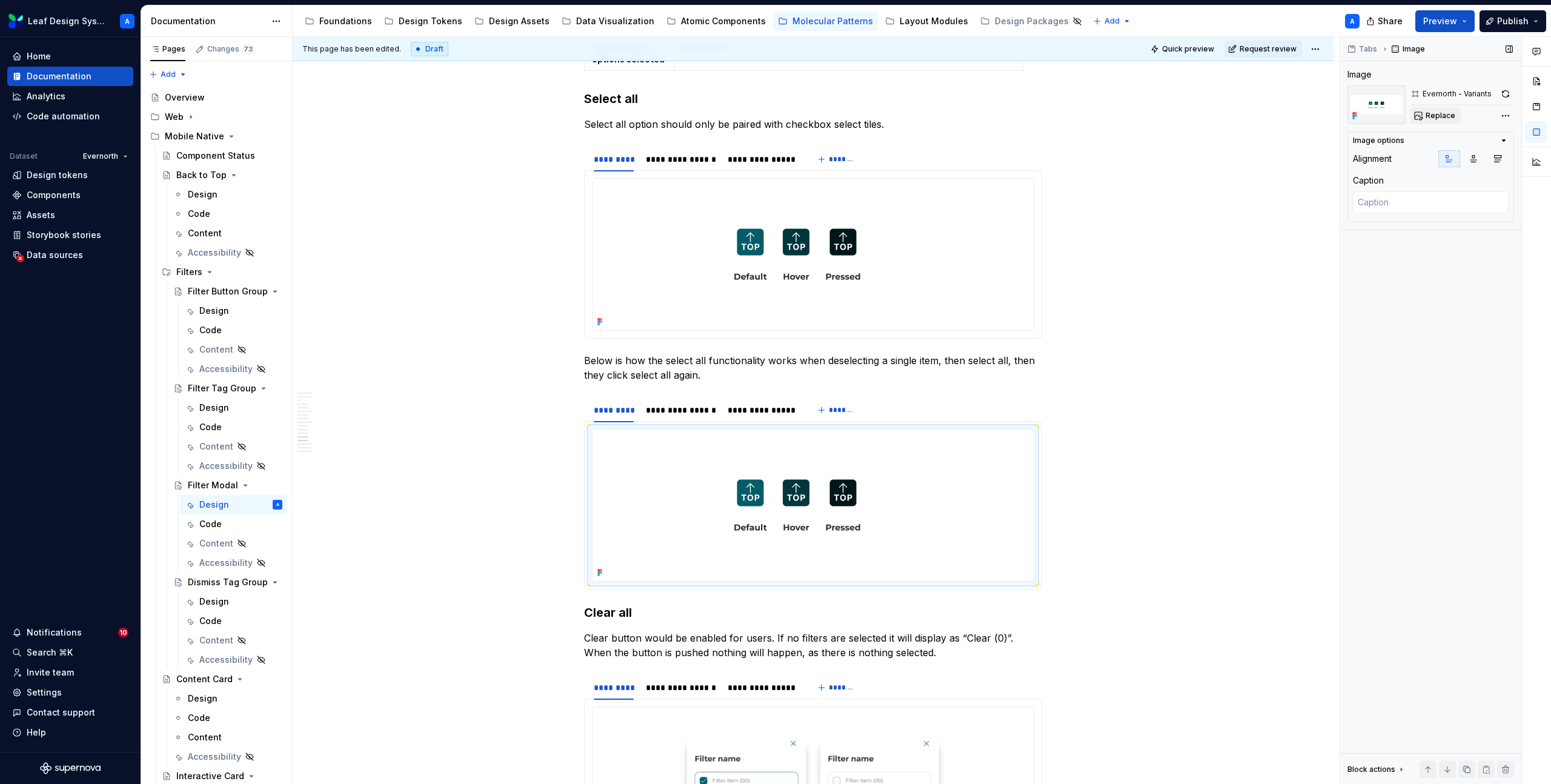
click at [1440, 116] on span "Replace" at bounding box center [1440, 116] width 30 height 10
type textarea "*"
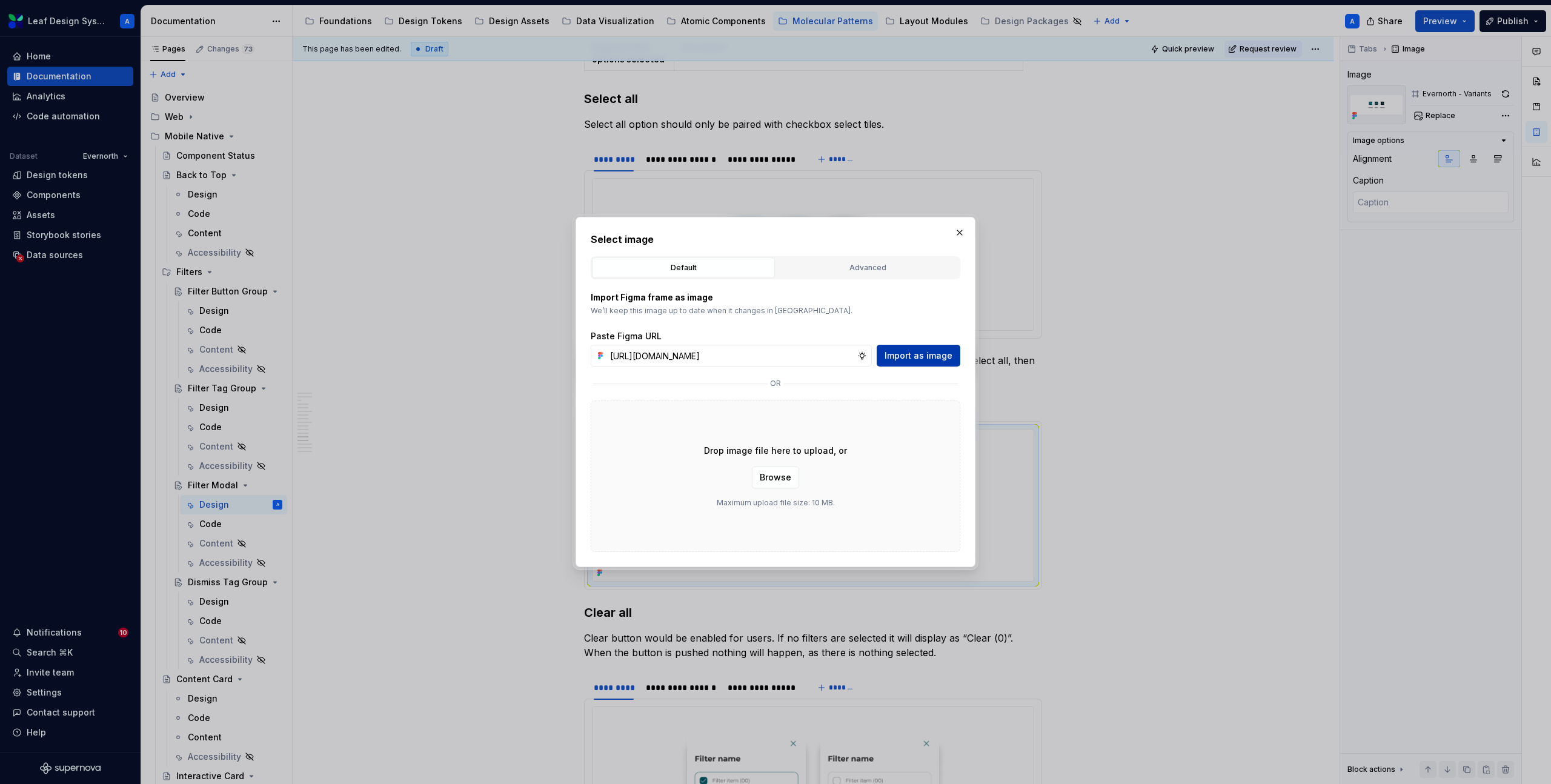
type input "https://www.figma.com/design/R5FNMiBYdBSXRtfBEXZGMx/Design-Documentation-Assets…"
click at [908, 360] on span "Import as image" at bounding box center [918, 356] width 68 height 12
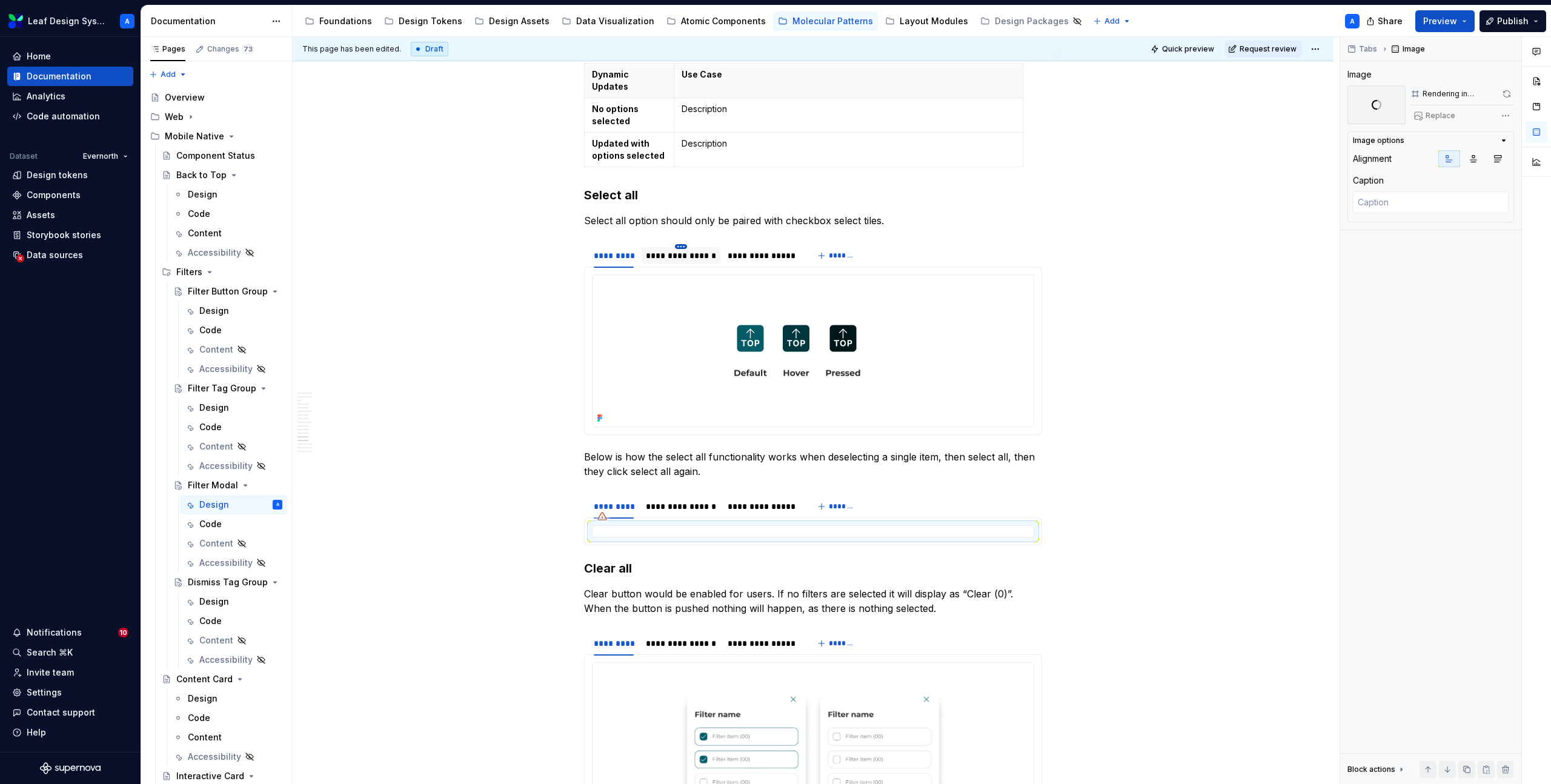
scroll to position [3380, 0]
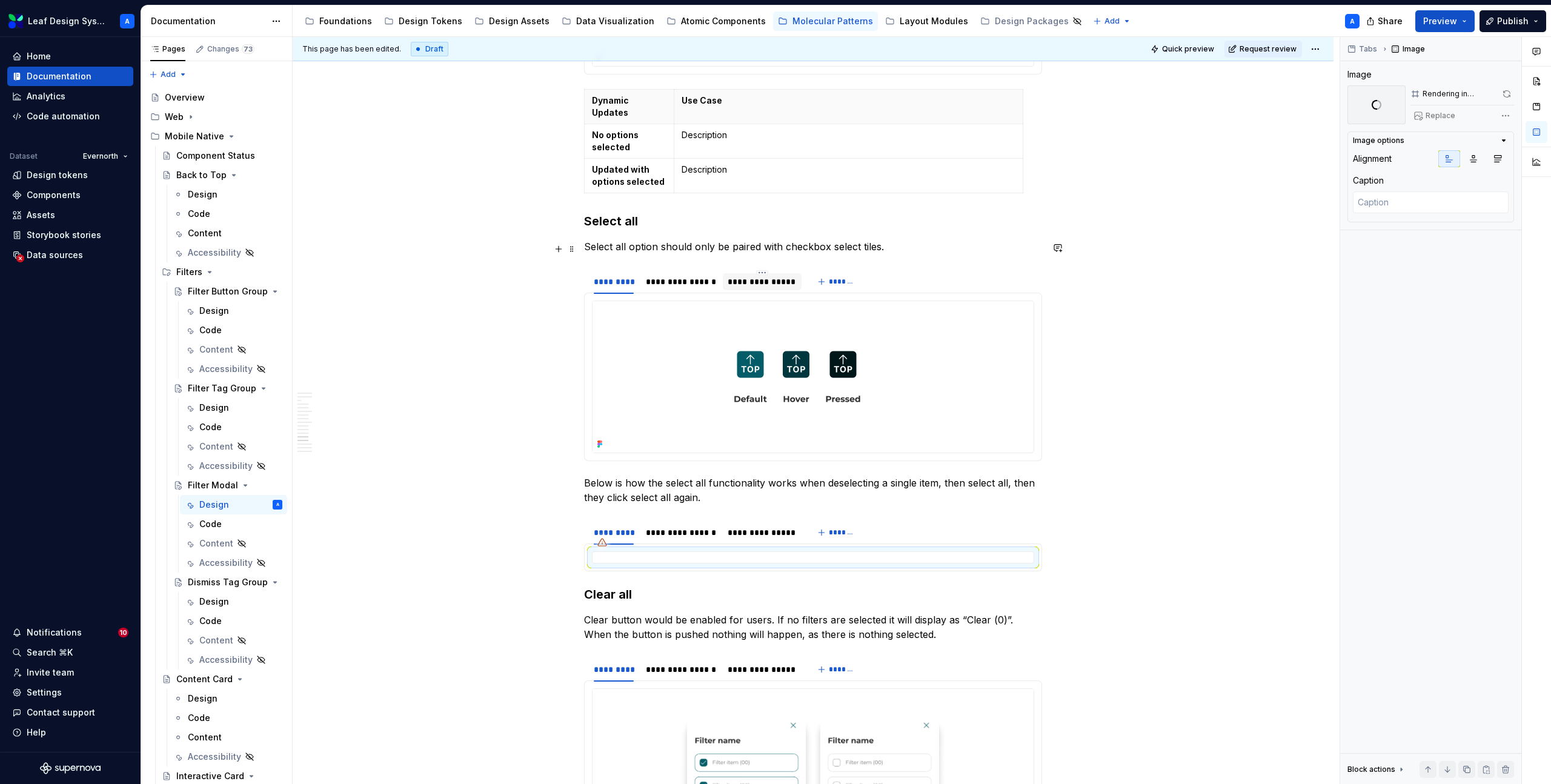
click at [746, 275] on div "**********" at bounding box center [761, 282] width 68 height 12
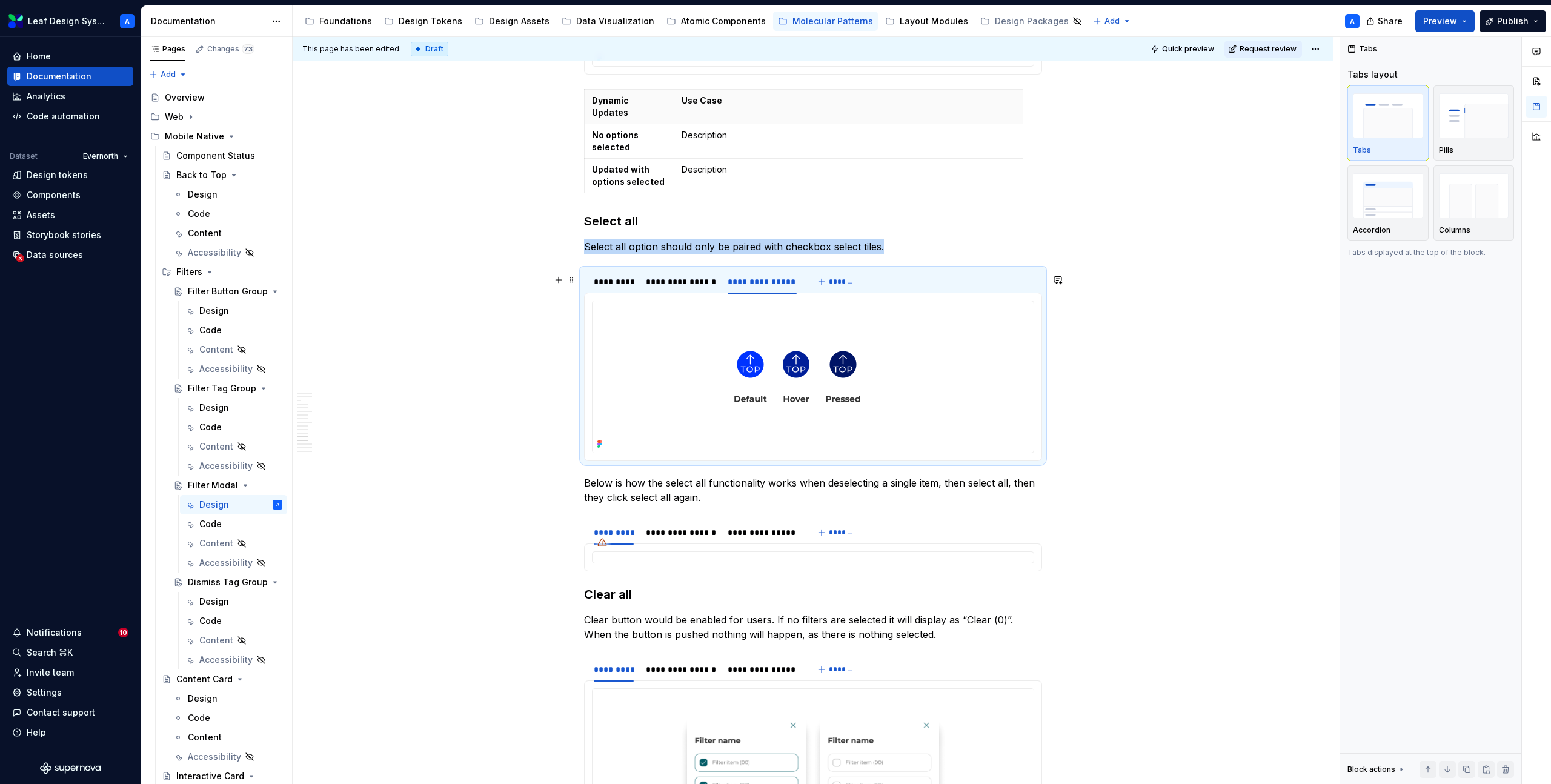
click at [757, 339] on img at bounding box center [797, 377] width 410 height 151
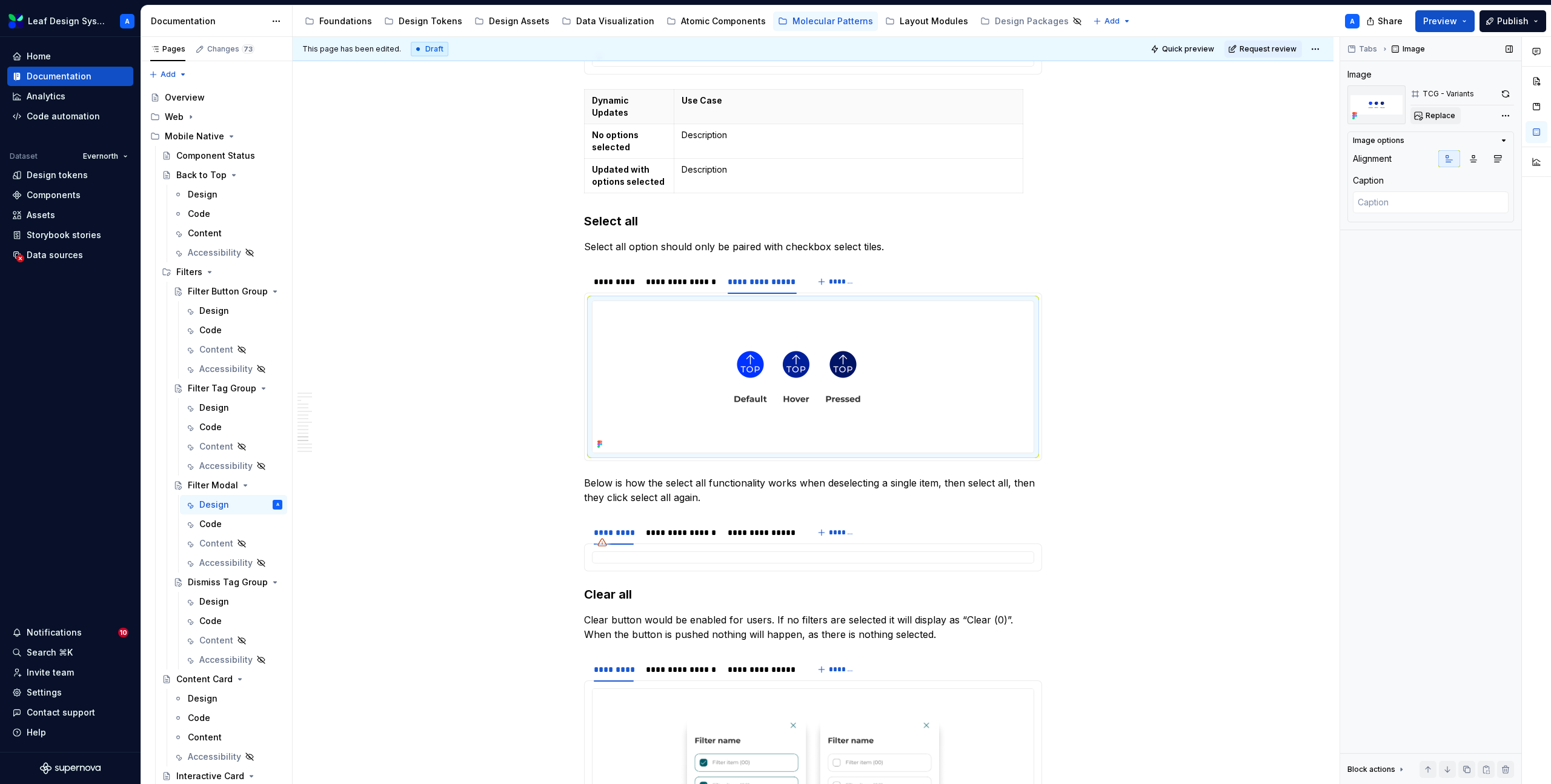
click at [1441, 118] on span "Replace" at bounding box center [1440, 116] width 30 height 10
type textarea "*"
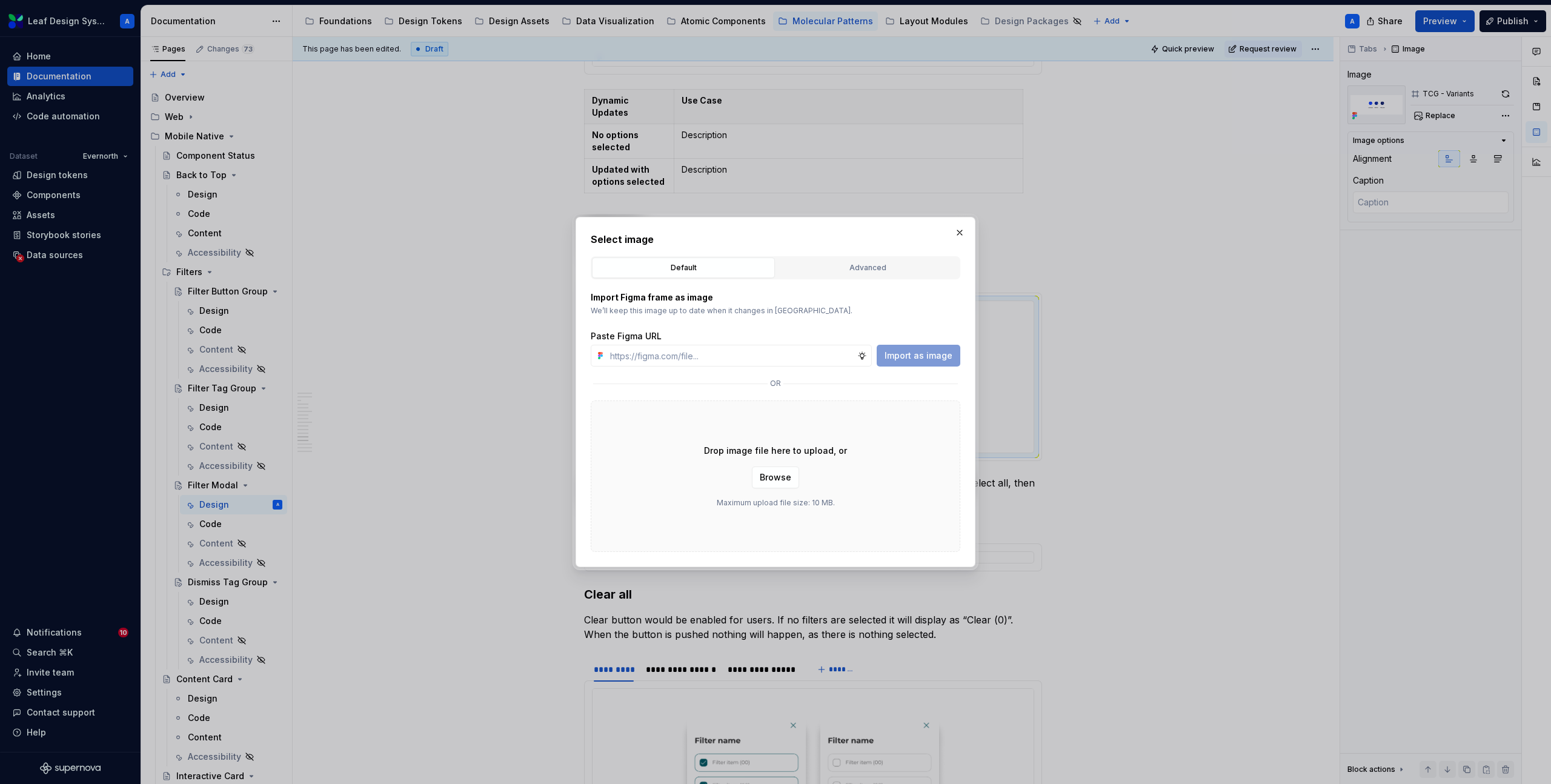
type input "https://www.figma.com/design/R5FNMiBYdBSXRtfBEXZGMx/Design-Documentation-Assets…"
click at [912, 356] on span "Import as image" at bounding box center [918, 356] width 68 height 12
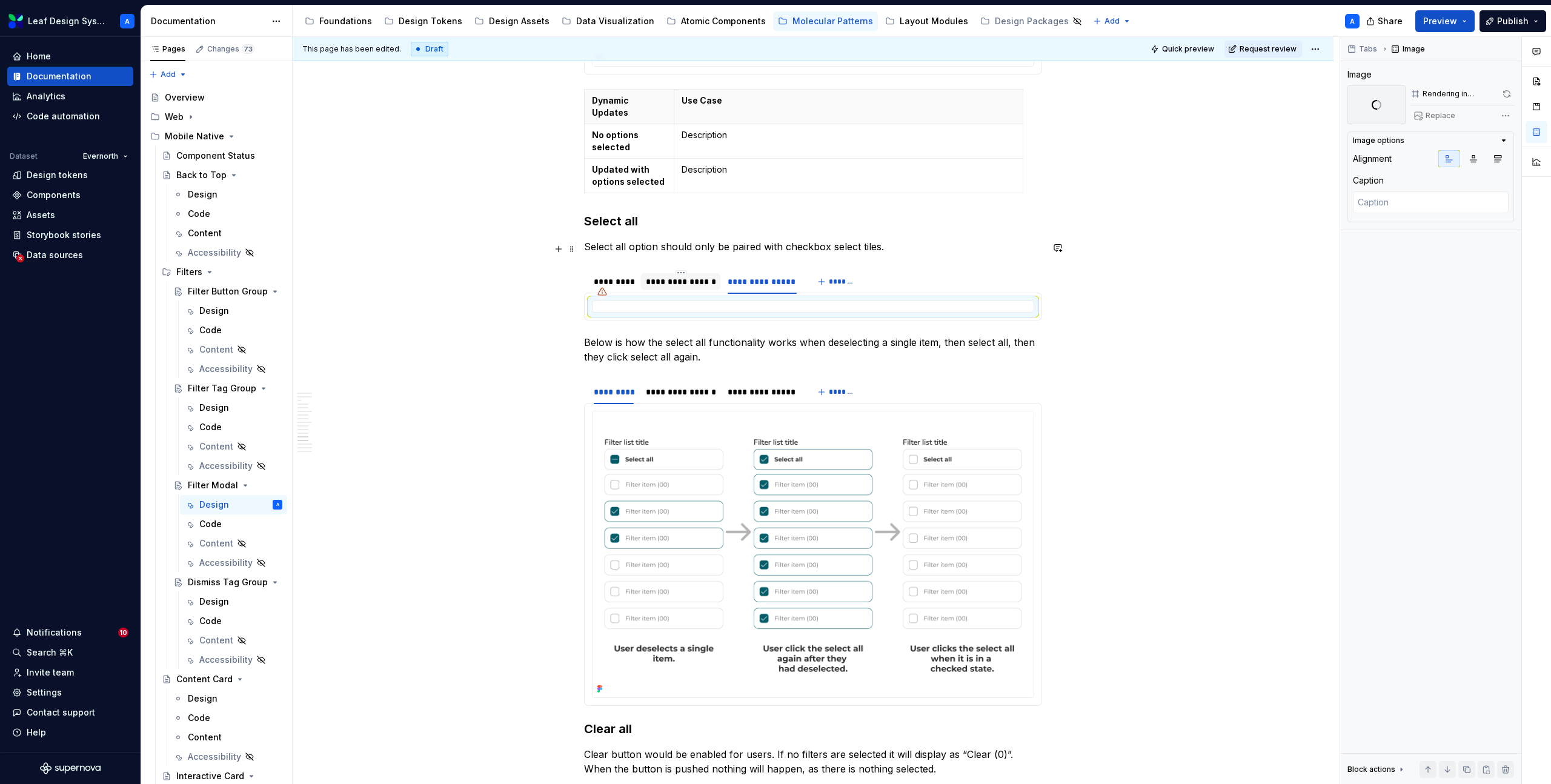
click at [679, 275] on div "**********" at bounding box center [681, 282] width 70 height 12
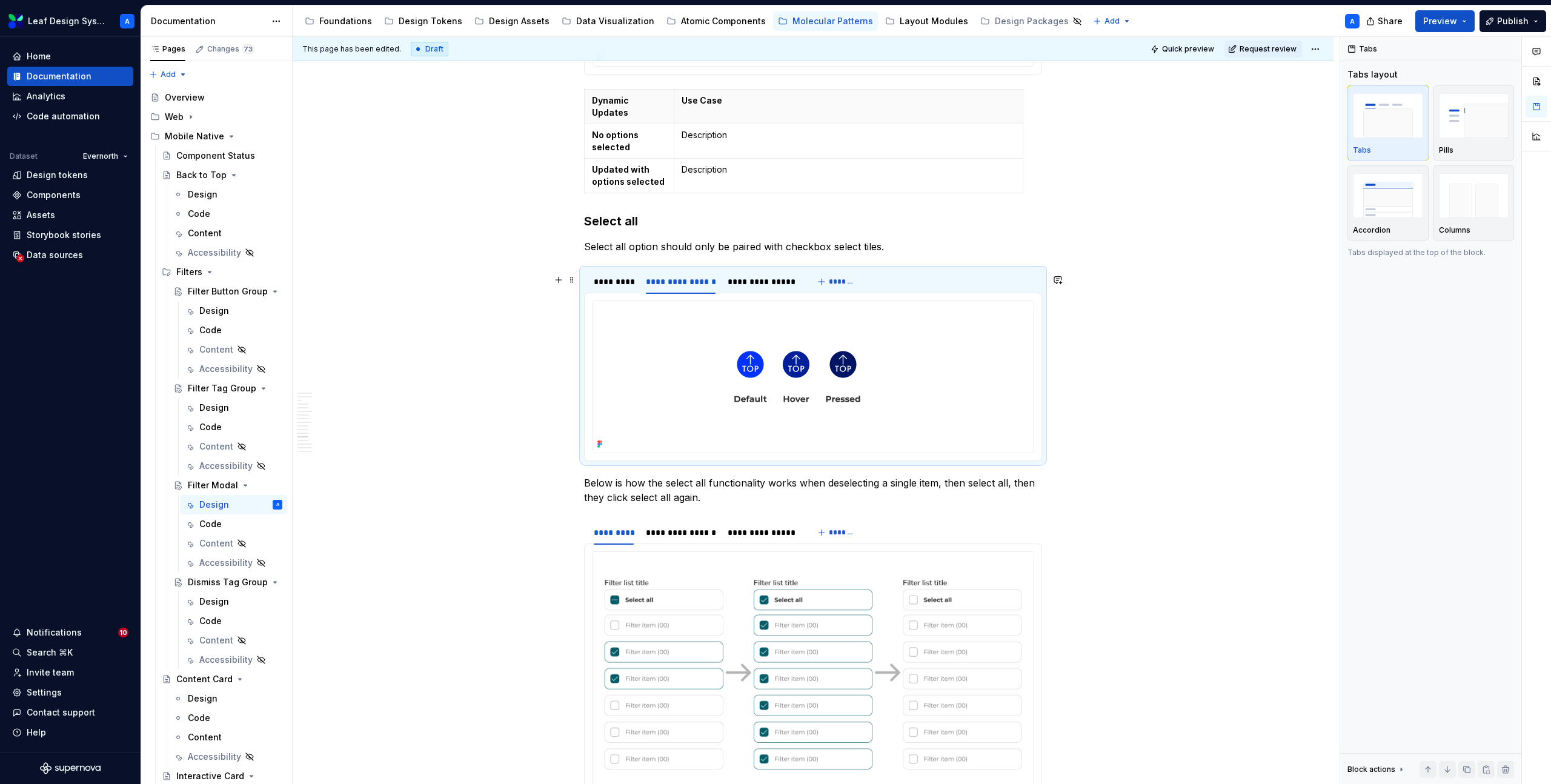
click at [707, 301] on img at bounding box center [797, 377] width 410 height 151
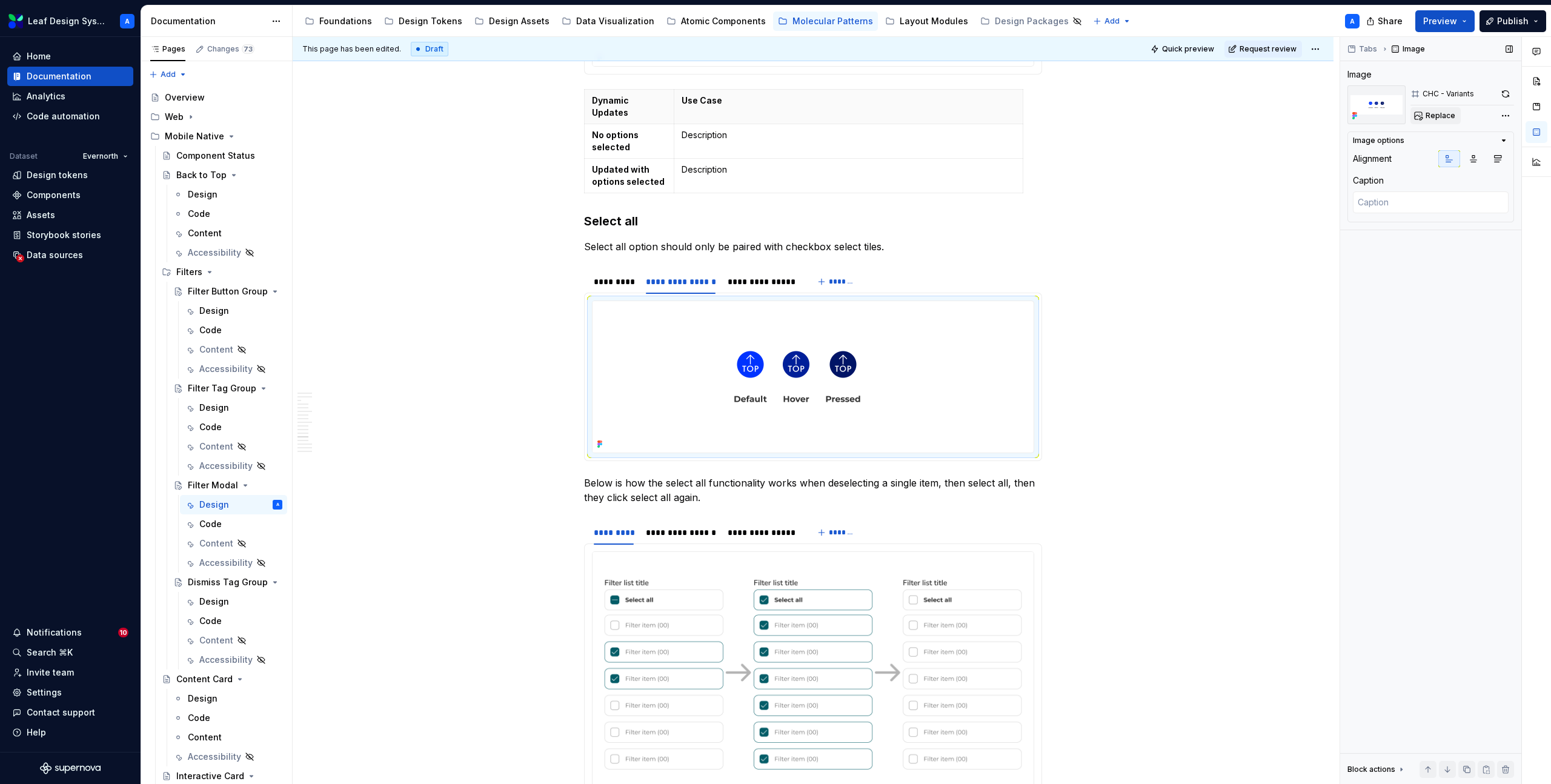
click at [1433, 119] on span "Replace" at bounding box center [1440, 116] width 30 height 10
type textarea "*"
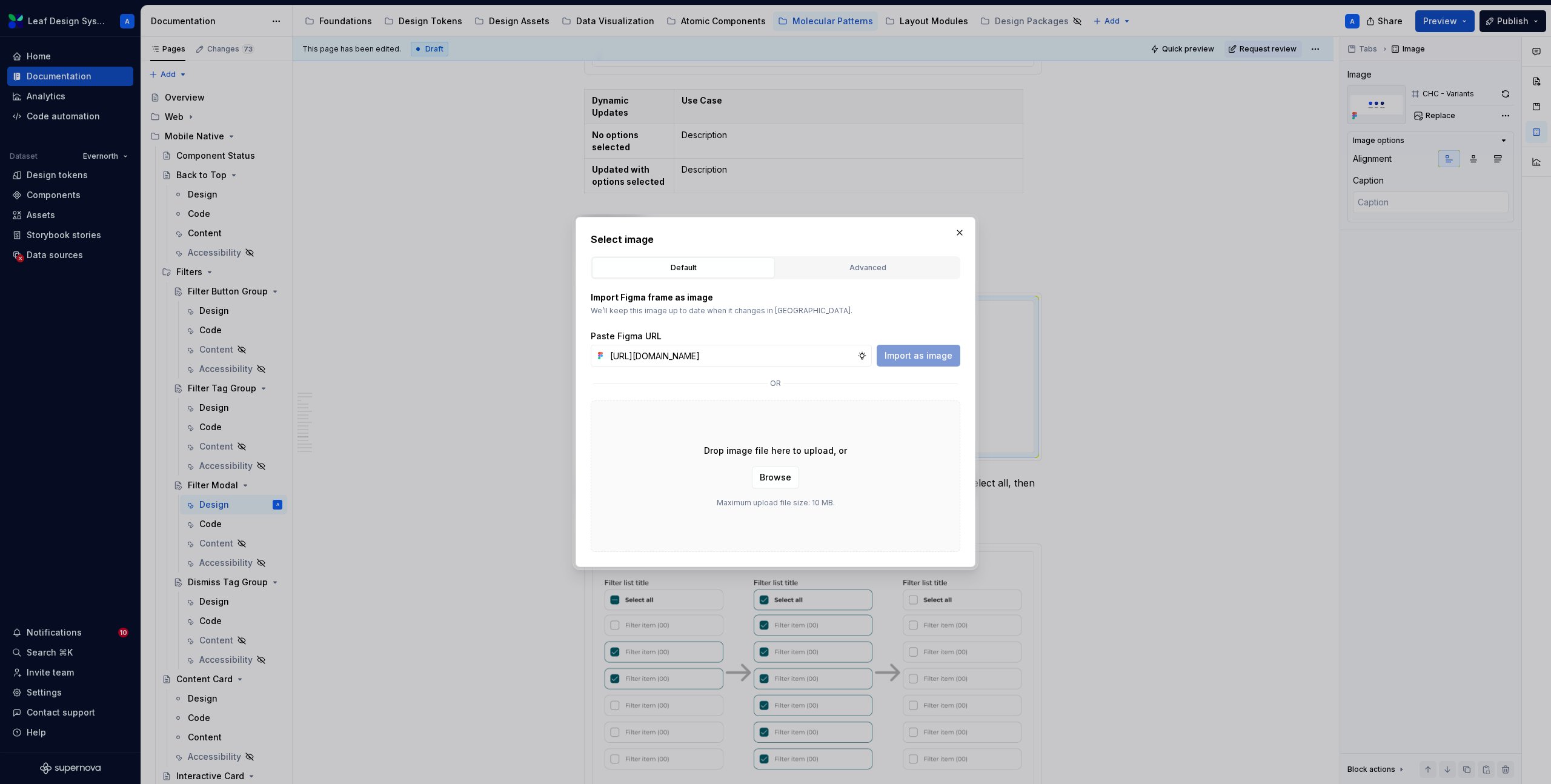
scroll to position [0, 353]
type input "https://www.figma.com/design/R5FNMiBYdBSXRtfBEXZGMx/Design-Documentation-Assets…"
click at [934, 352] on span "Import as image" at bounding box center [918, 356] width 68 height 12
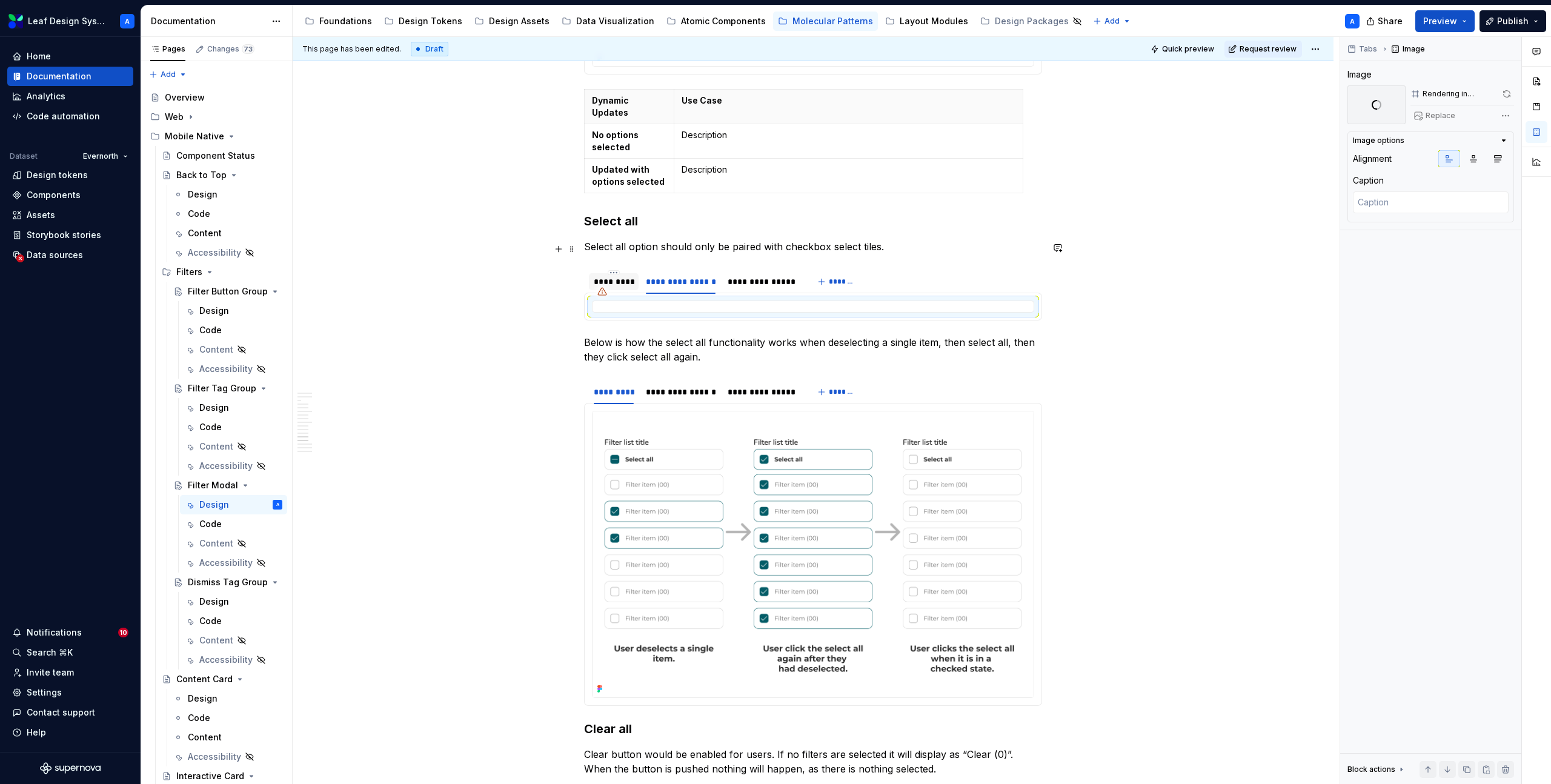
click at [625, 275] on div "*********" at bounding box center [614, 282] width 40 height 12
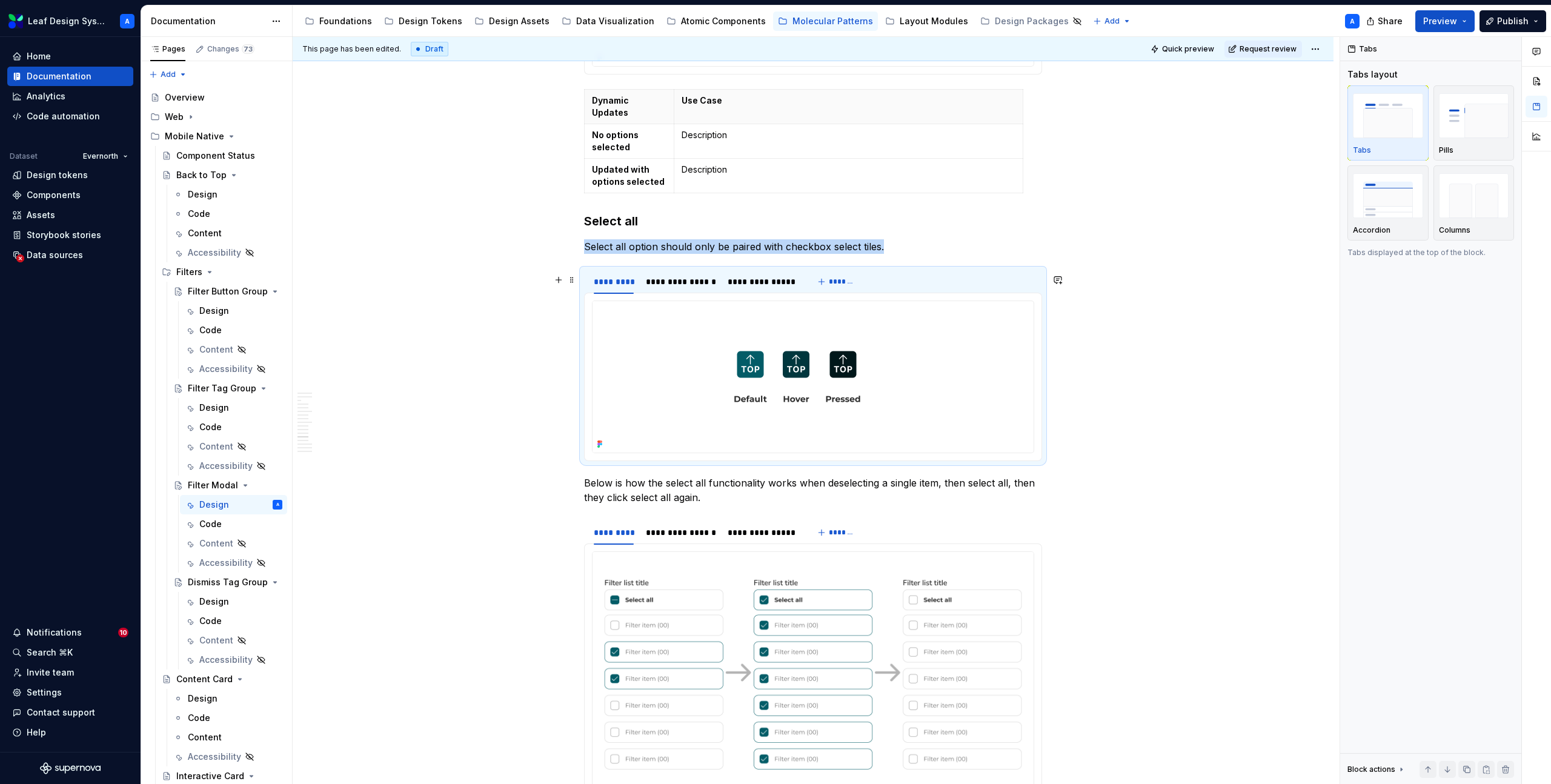
click at [706, 310] on img at bounding box center [797, 377] width 410 height 151
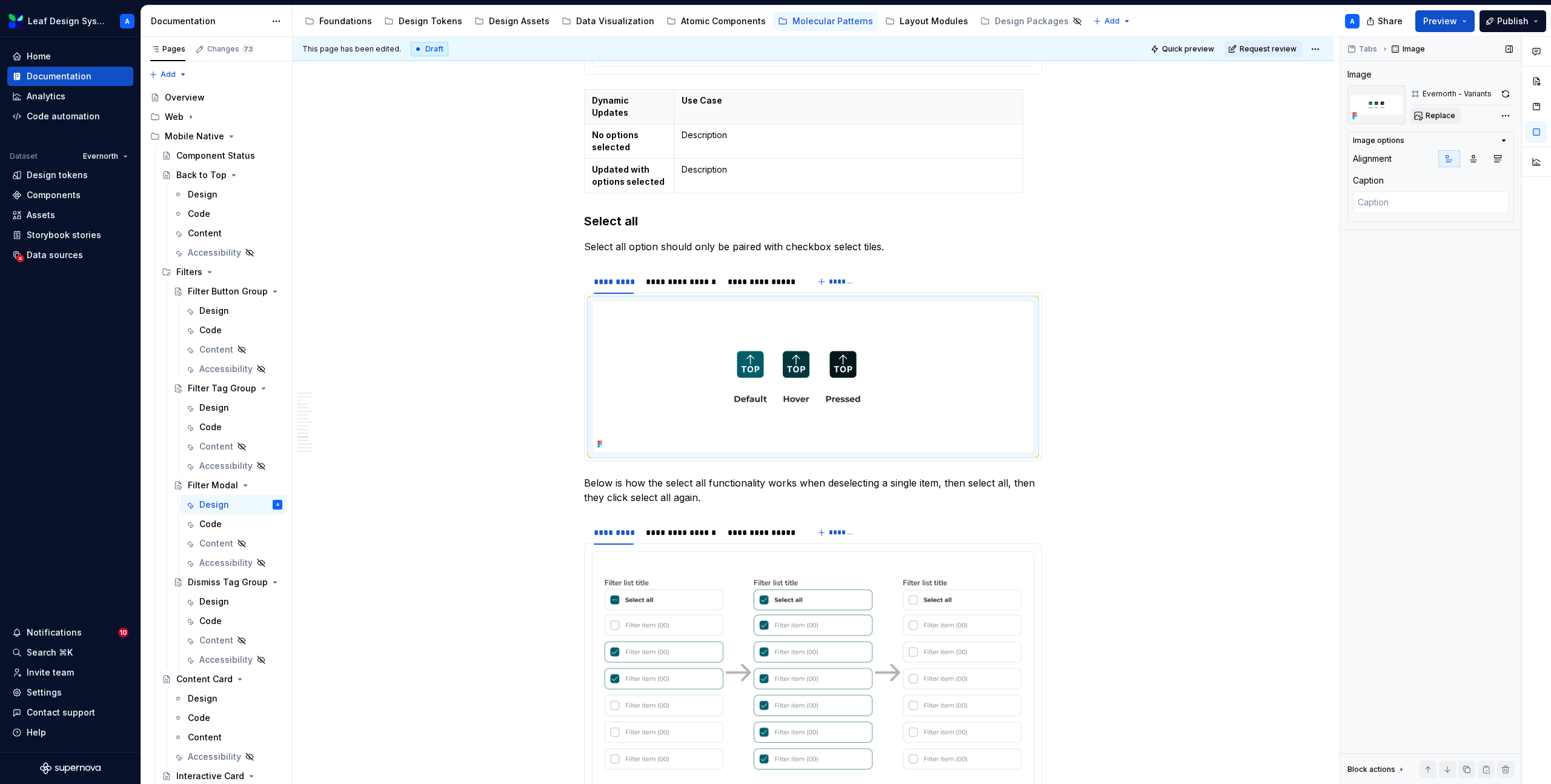
click at [1433, 114] on span "Replace" at bounding box center [1440, 116] width 30 height 10
type textarea "*"
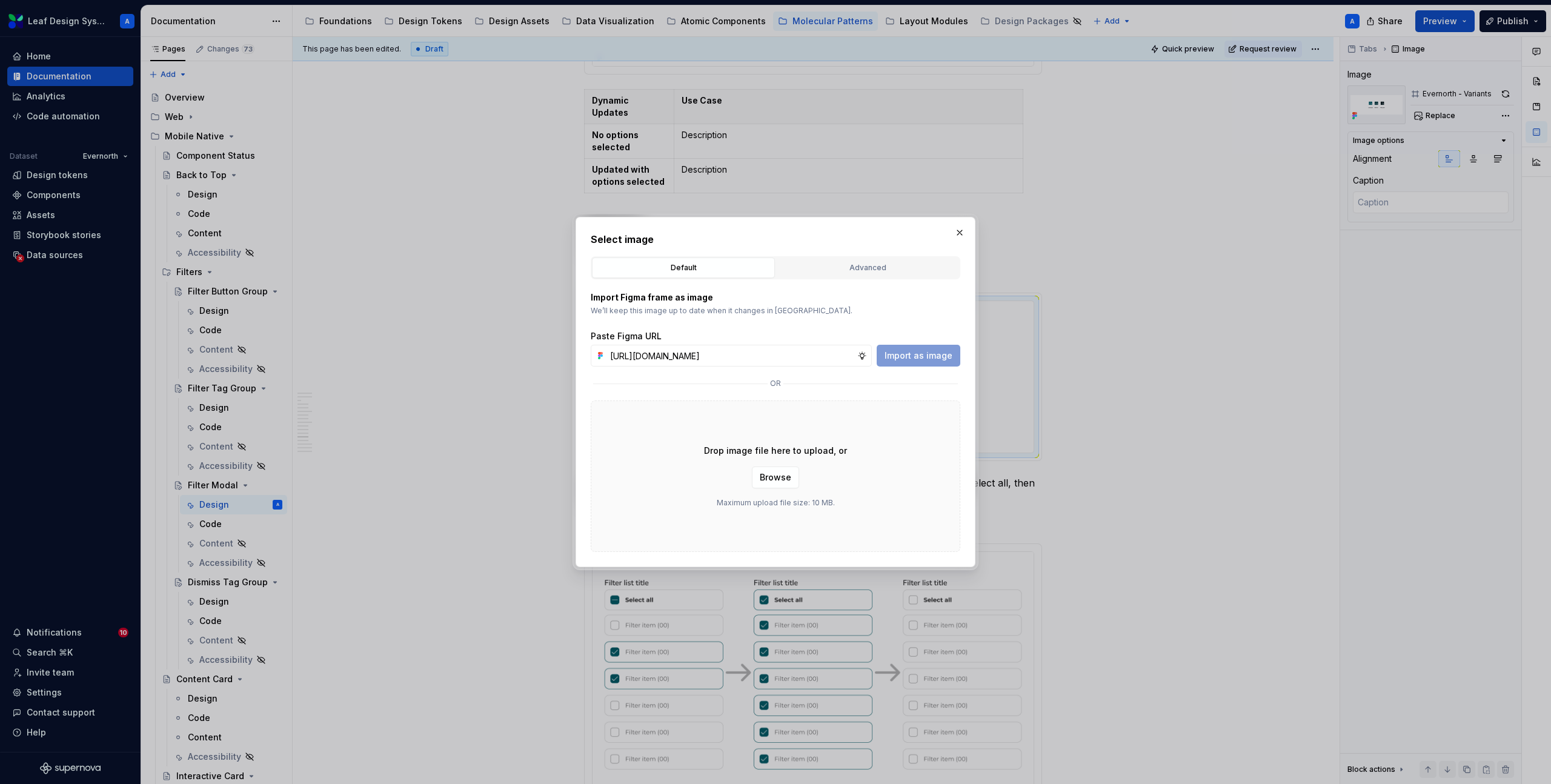
scroll to position [0, 352]
type input "https://www.figma.com/design/R5FNMiBYdBSXRtfBEXZGMx/Design-Documentation-Assets…"
click at [920, 356] on span "Import as image" at bounding box center [918, 356] width 68 height 12
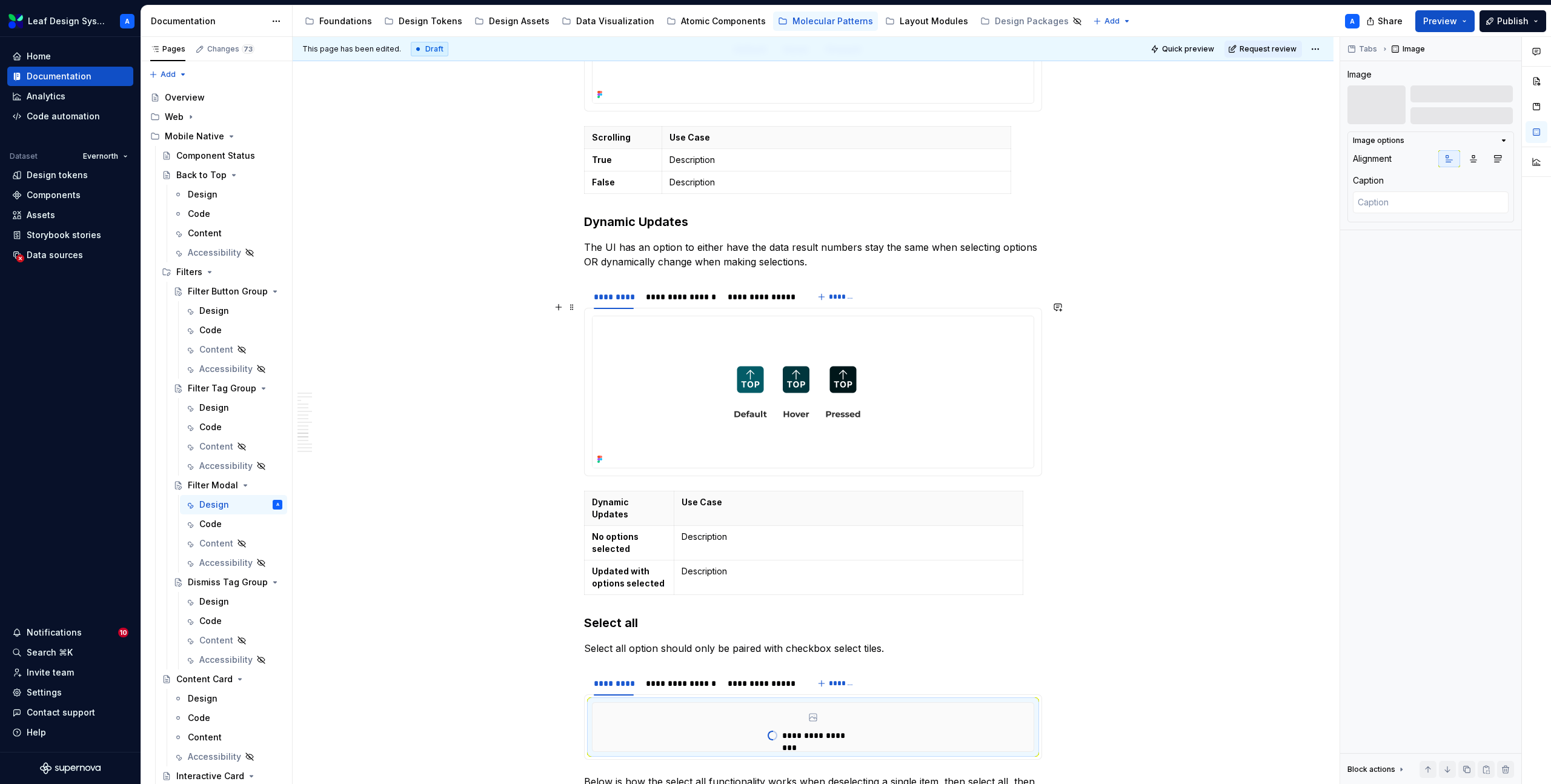
scroll to position [2974, 0]
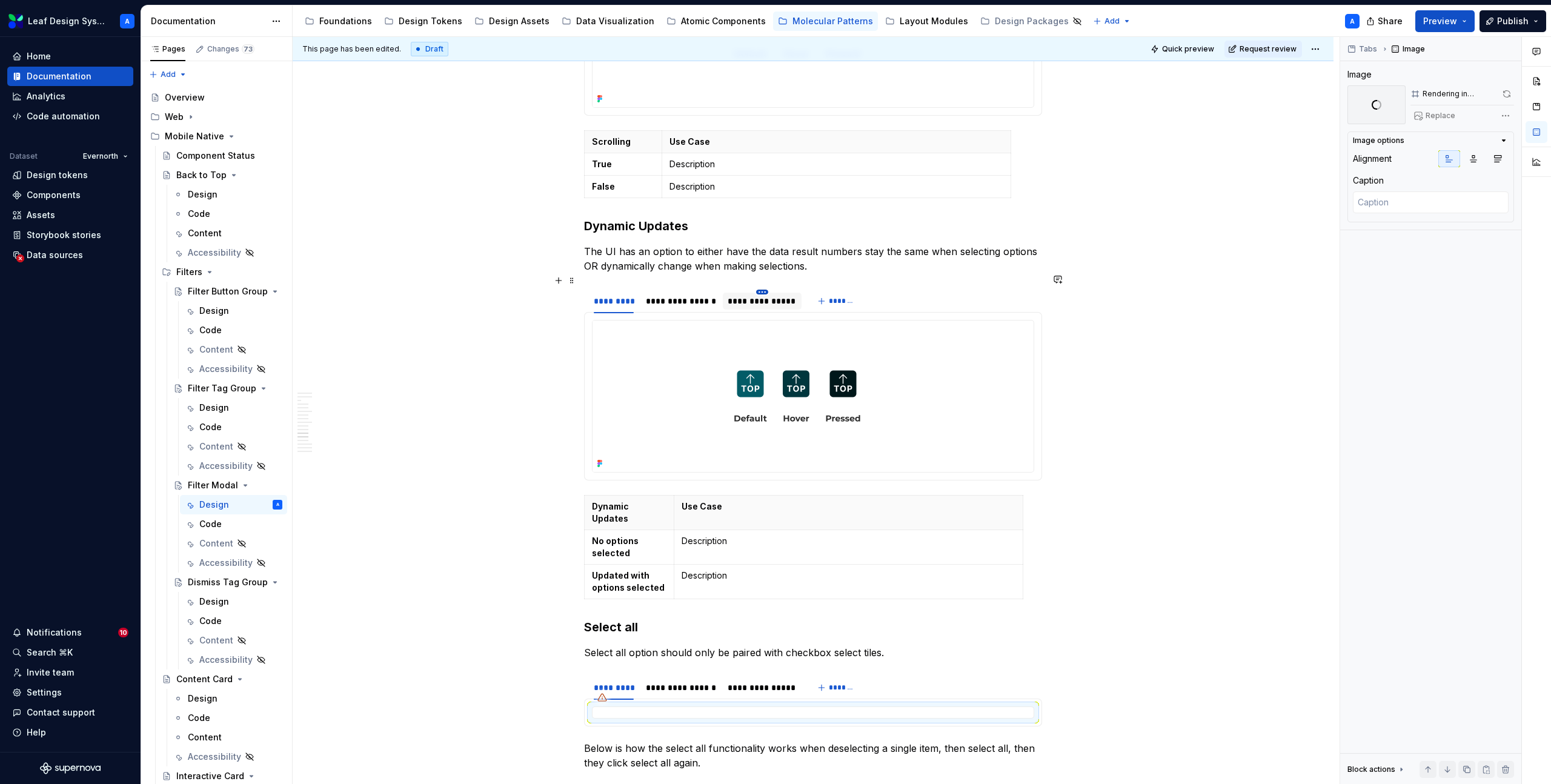
click at [761, 279] on html "Leaf Design System A Home Documentation Analytics Code automation Dataset Evern…" at bounding box center [775, 392] width 1551 height 784
click at [732, 281] on html "Leaf Design System A Home Documentation Analytics Code automation Dataset Evern…" at bounding box center [775, 392] width 1551 height 784
click at [745, 295] on div "**********" at bounding box center [761, 301] width 68 height 12
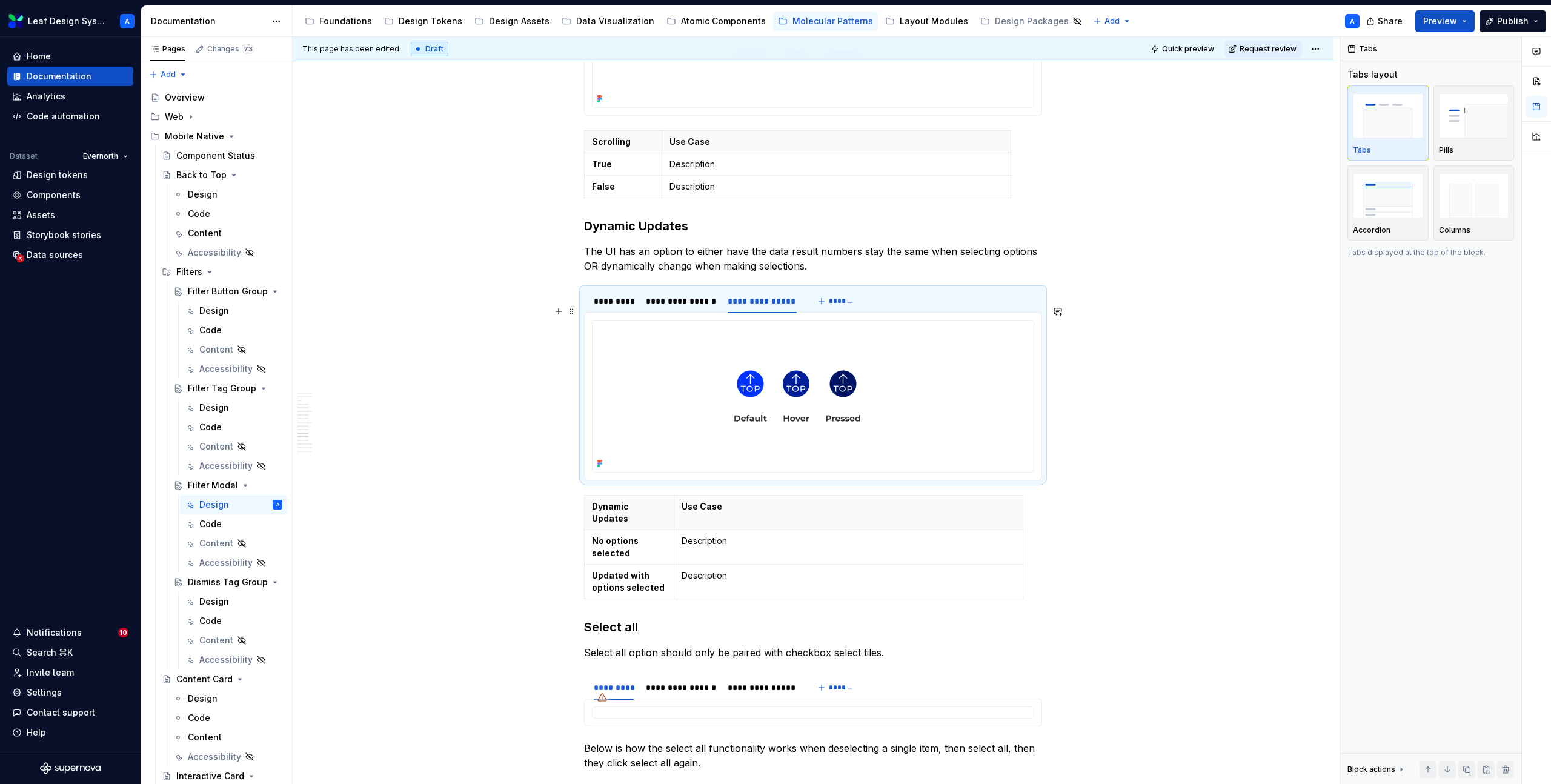
click at [757, 377] on img at bounding box center [797, 396] width 410 height 151
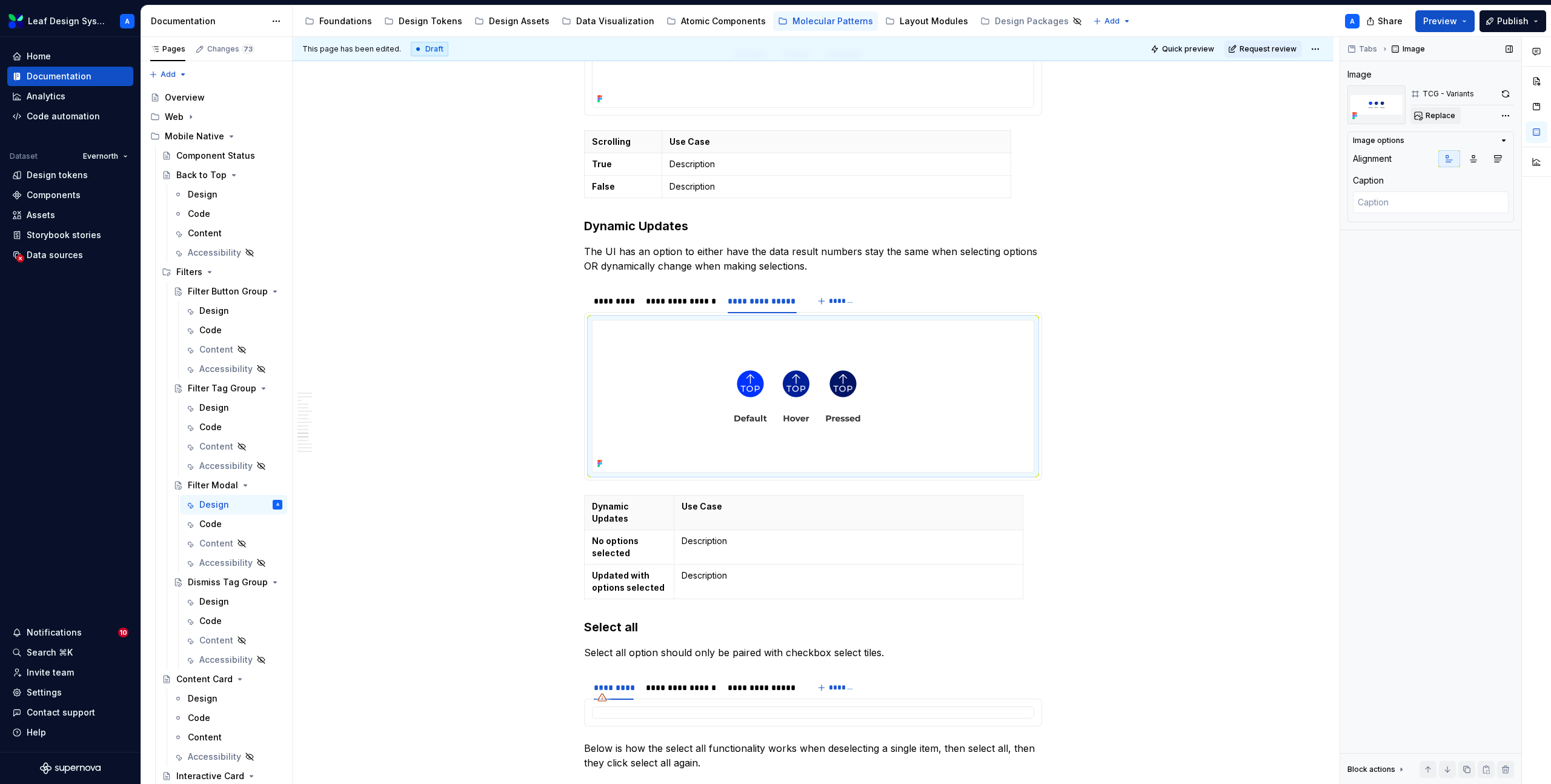
click at [1439, 115] on span "Replace" at bounding box center [1440, 116] width 30 height 10
type textarea "*"
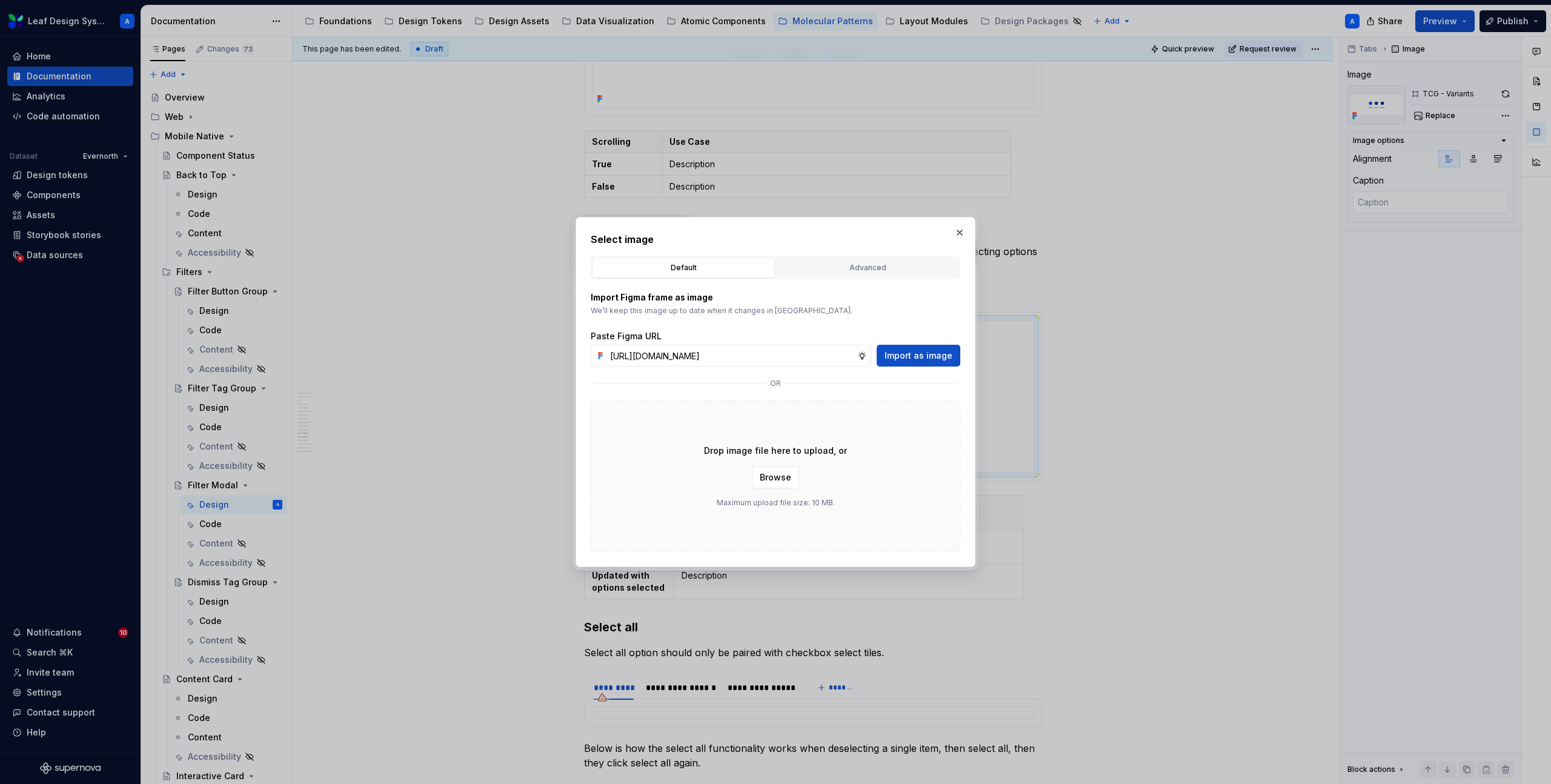
scroll to position [0, 352]
type input "https://www.figma.com/design/R5FNMiBYdBSXRtfBEXZGMx/Design-Documentation-Assets…"
click at [917, 352] on span "Import as image" at bounding box center [918, 356] width 68 height 12
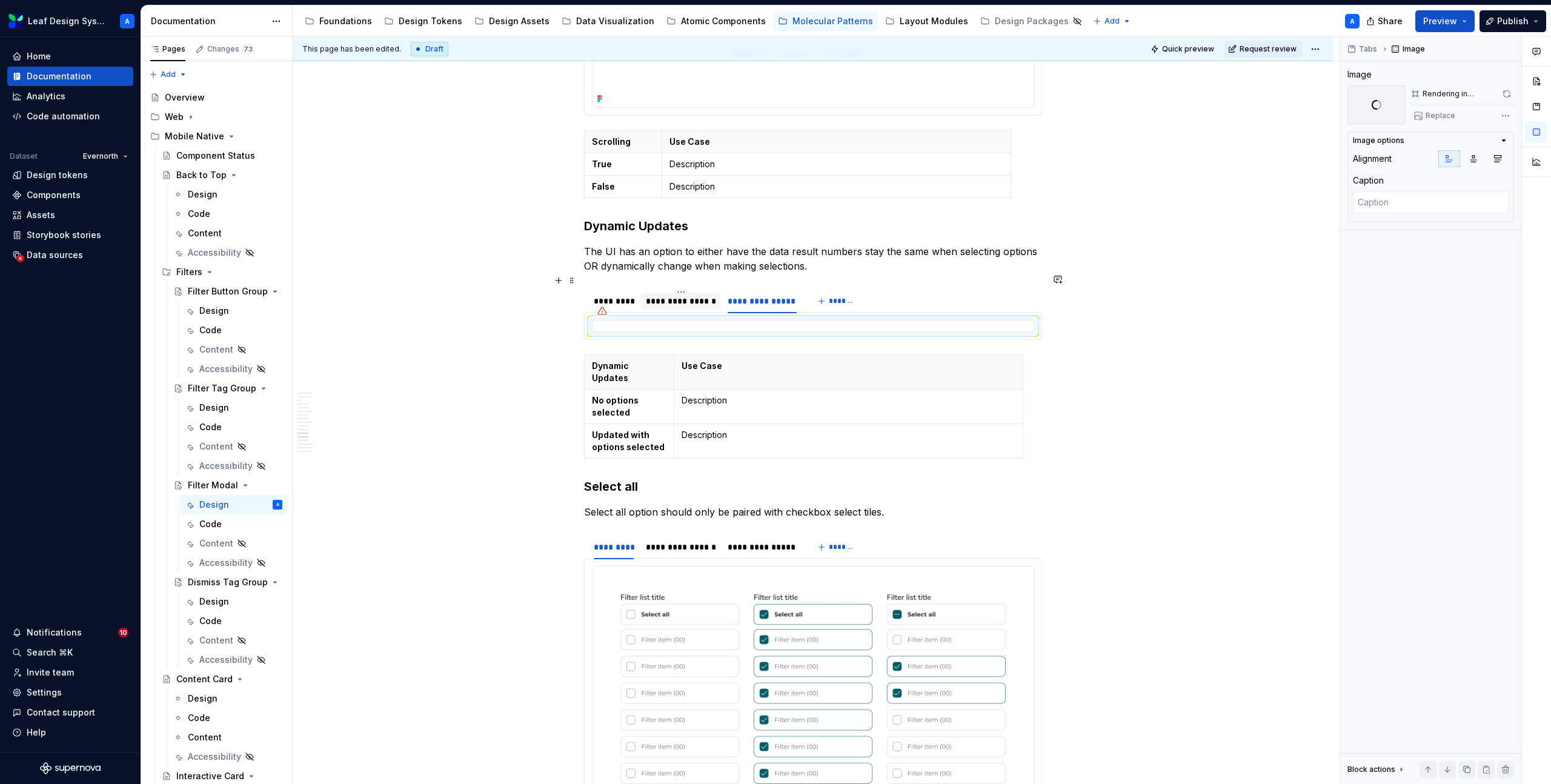
click at [677, 295] on div "**********" at bounding box center [681, 301] width 70 height 12
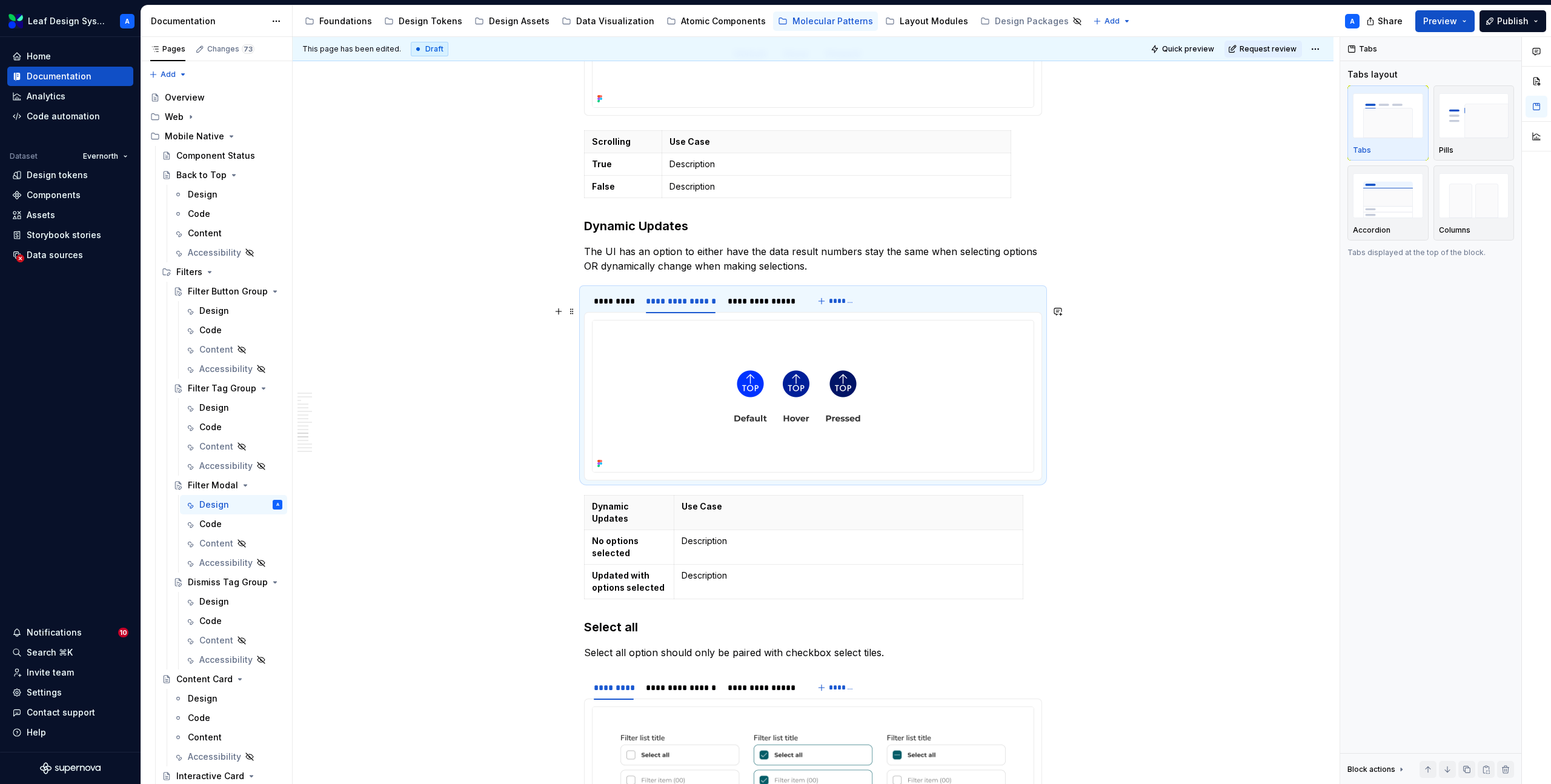
click at [697, 362] on img at bounding box center [797, 396] width 410 height 151
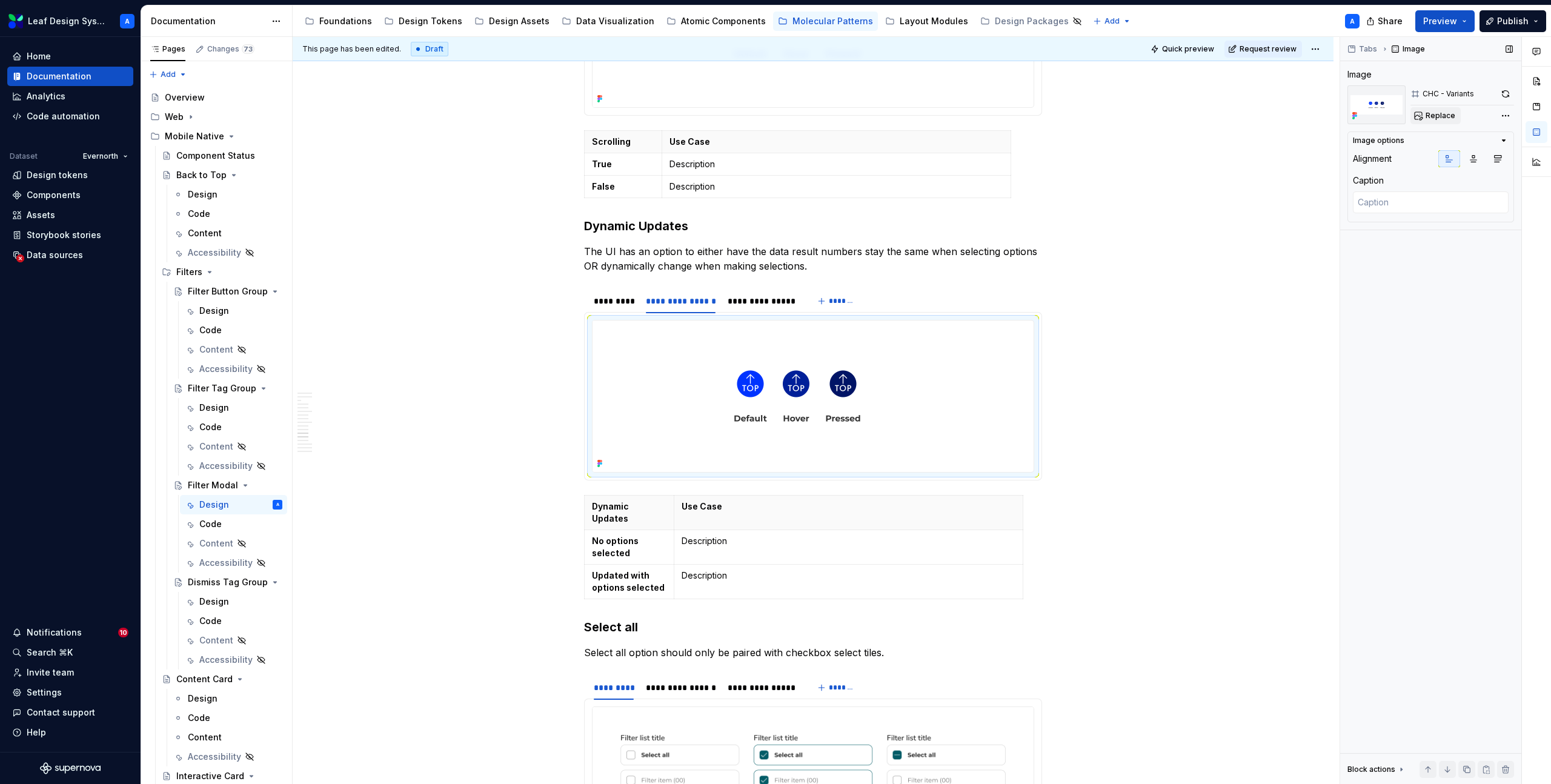
click at [1439, 113] on span "Replace" at bounding box center [1440, 116] width 30 height 10
type textarea "*"
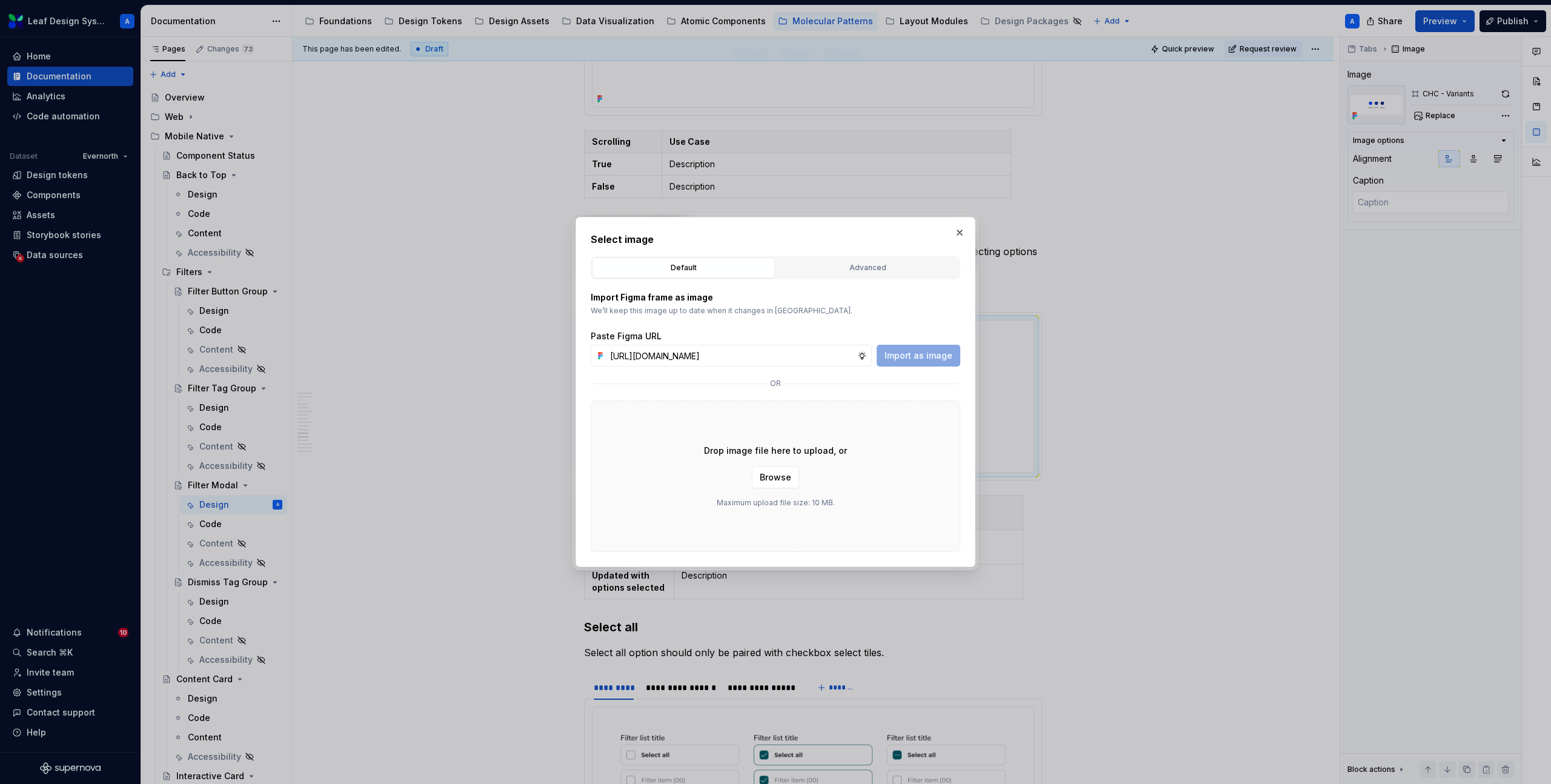
scroll to position [0, 352]
type input "https://www.figma.com/design/R5FNMiBYdBSXRtfBEXZGMx/Design-Documentation-Assets…"
click at [933, 361] on span "Import as image" at bounding box center [918, 356] width 68 height 12
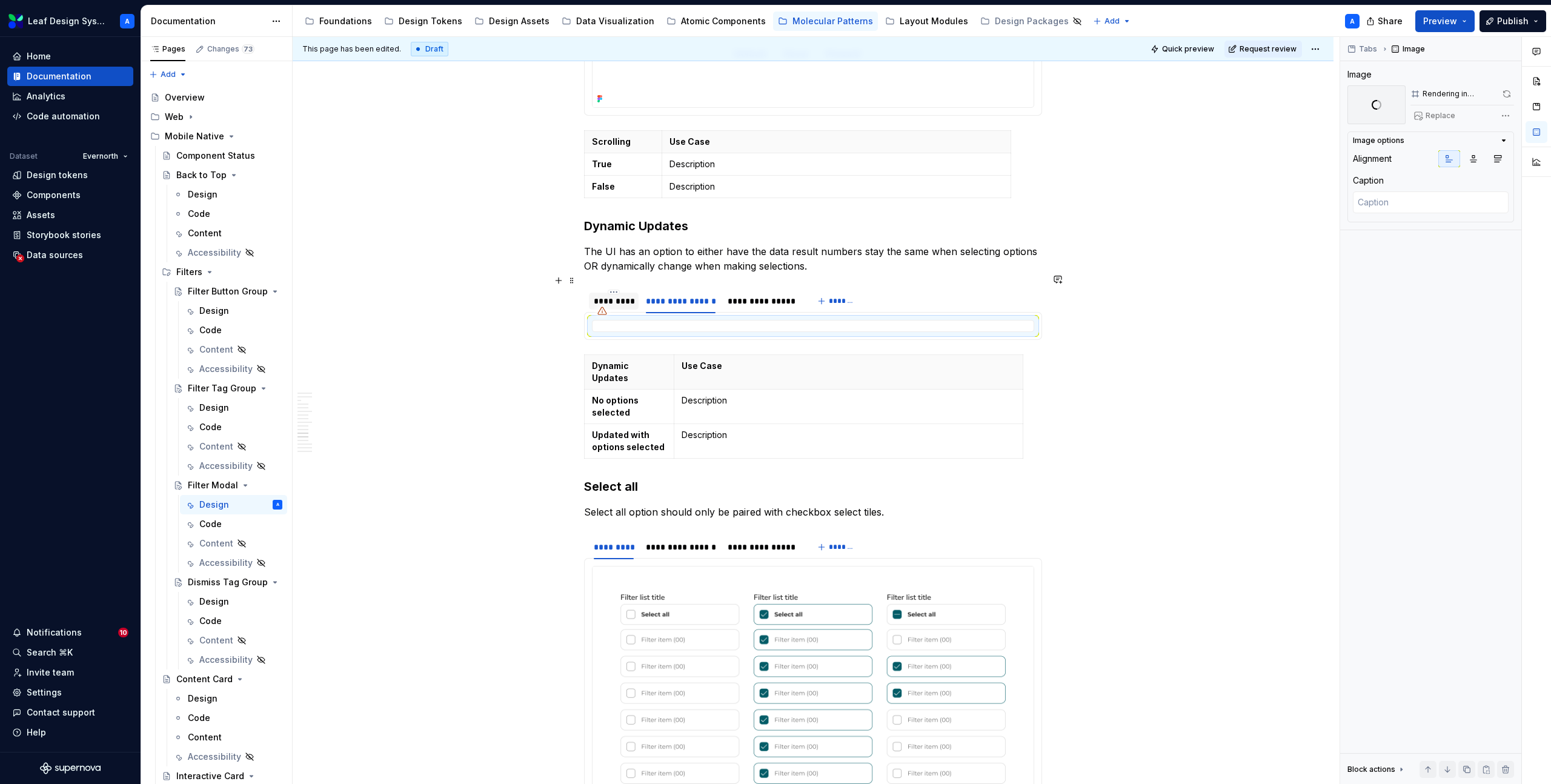
click at [628, 295] on div "*********" at bounding box center [614, 301] width 40 height 12
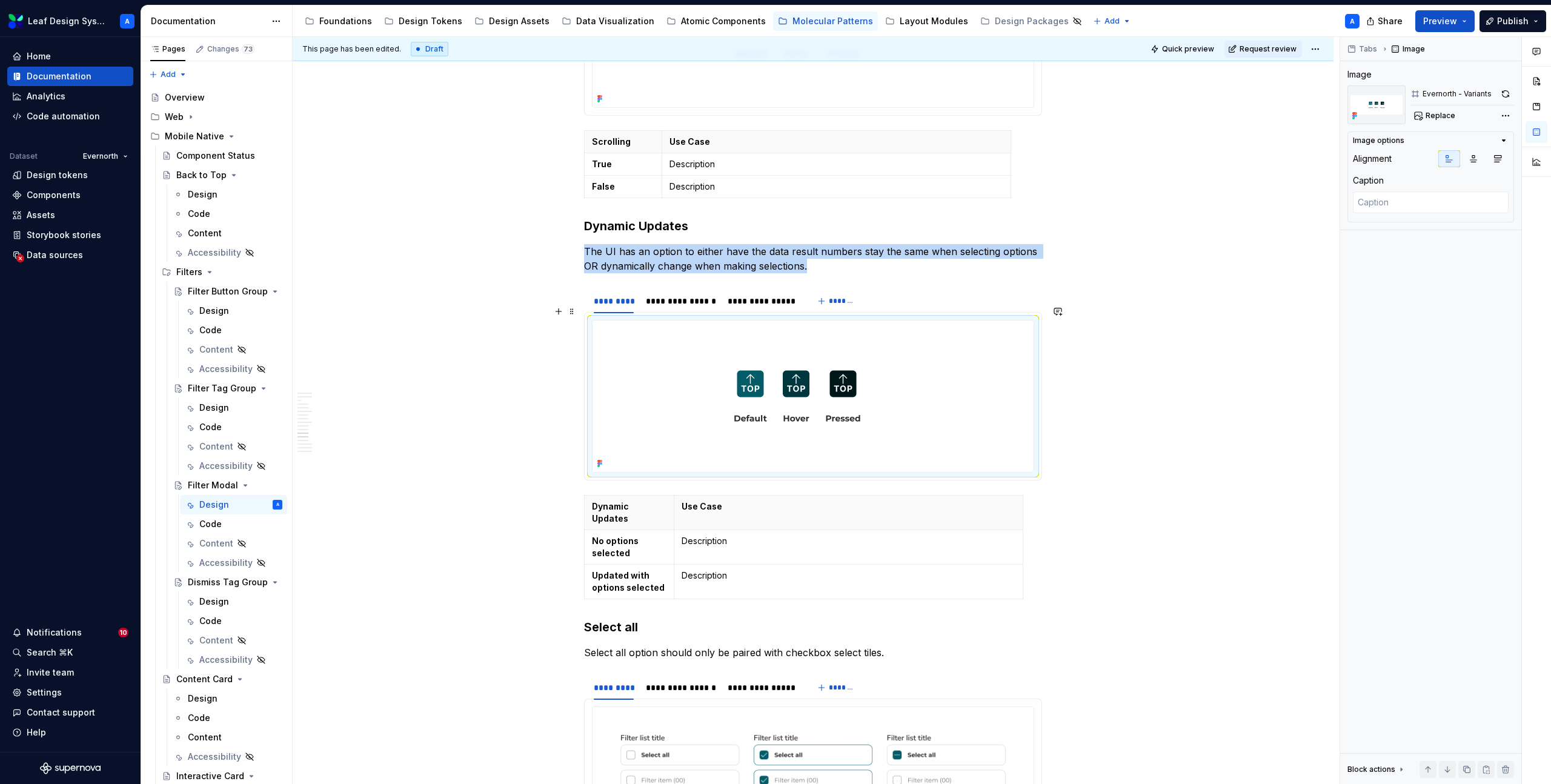
click at [700, 361] on img at bounding box center [797, 396] width 410 height 151
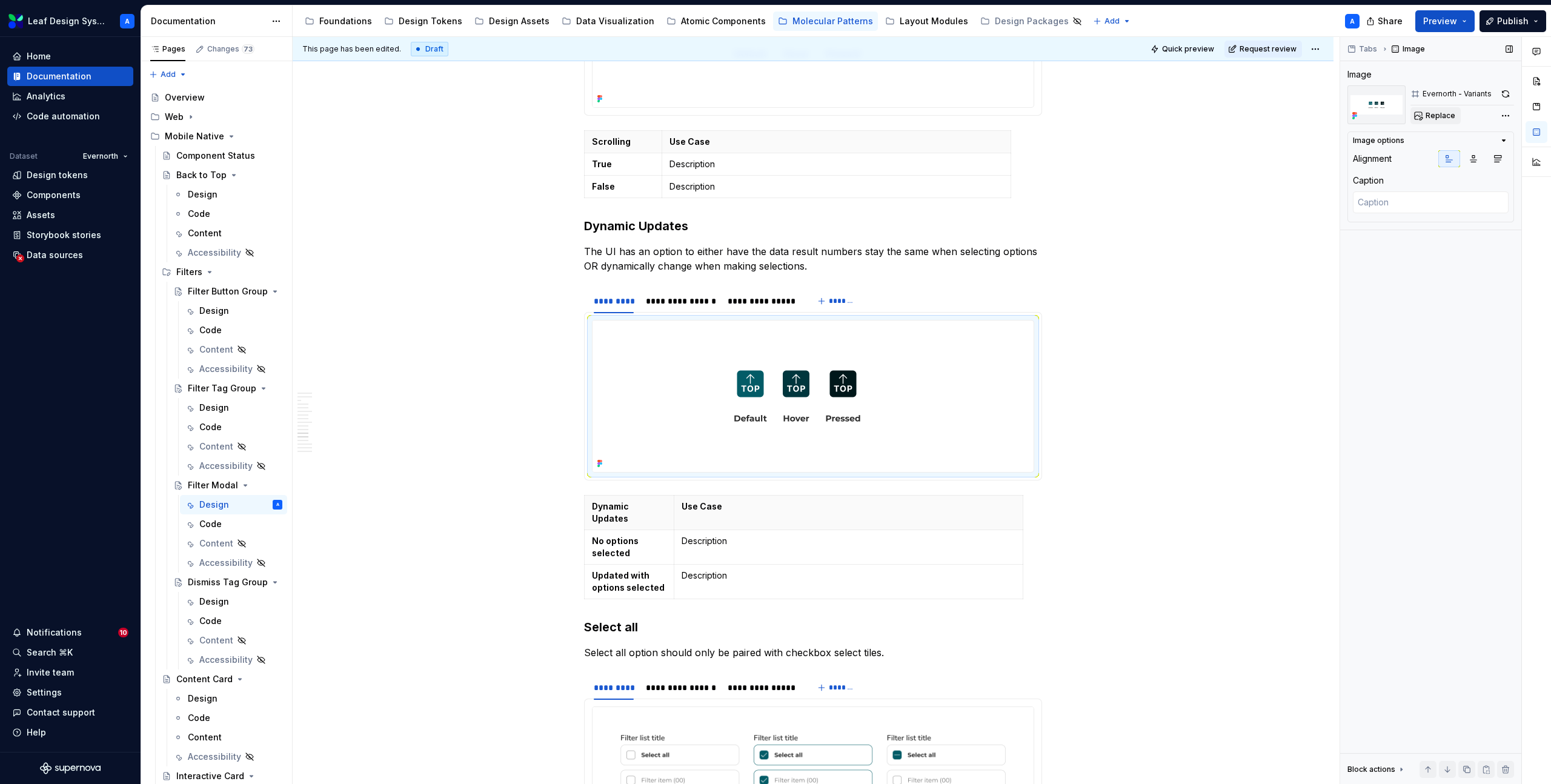
click at [1433, 116] on span "Replace" at bounding box center [1440, 116] width 30 height 10
type textarea "*"
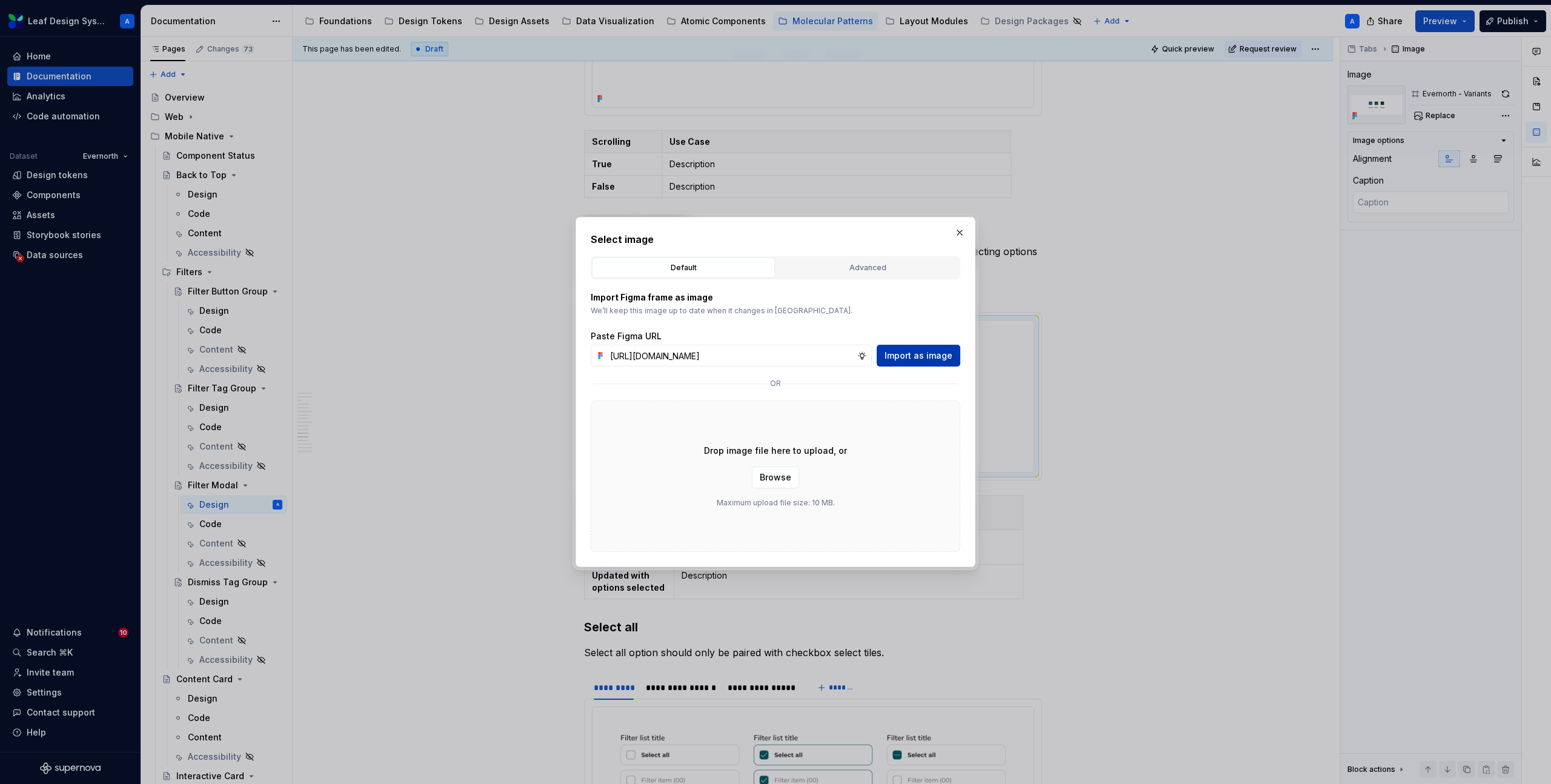
scroll to position [0, 353]
type input "https://www.figma.com/design/R5FNMiBYdBSXRtfBEXZGMx/Design-Documentation-Assets…"
click at [918, 354] on span "Import as image" at bounding box center [918, 356] width 68 height 12
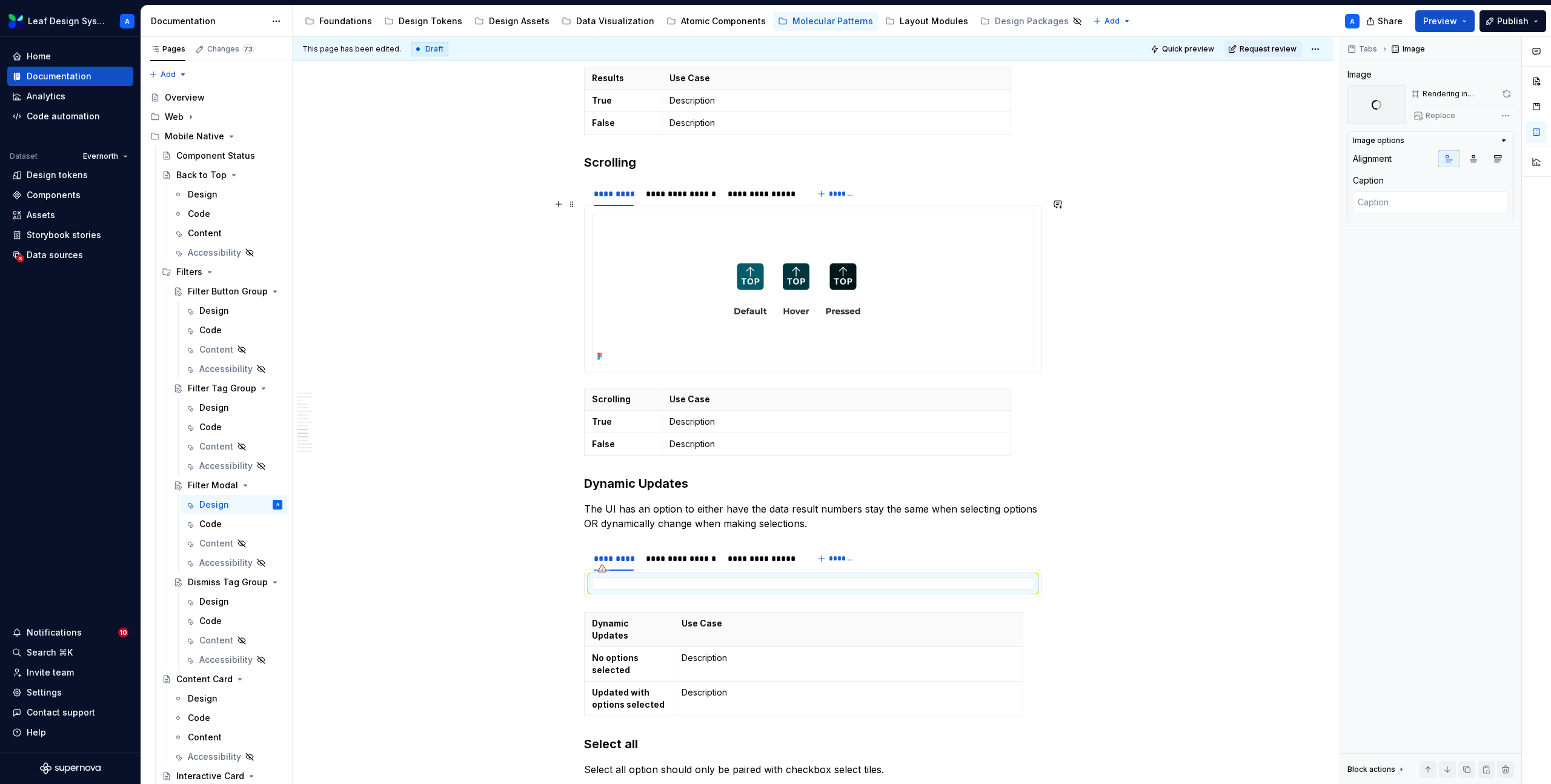
scroll to position [2672, 0]
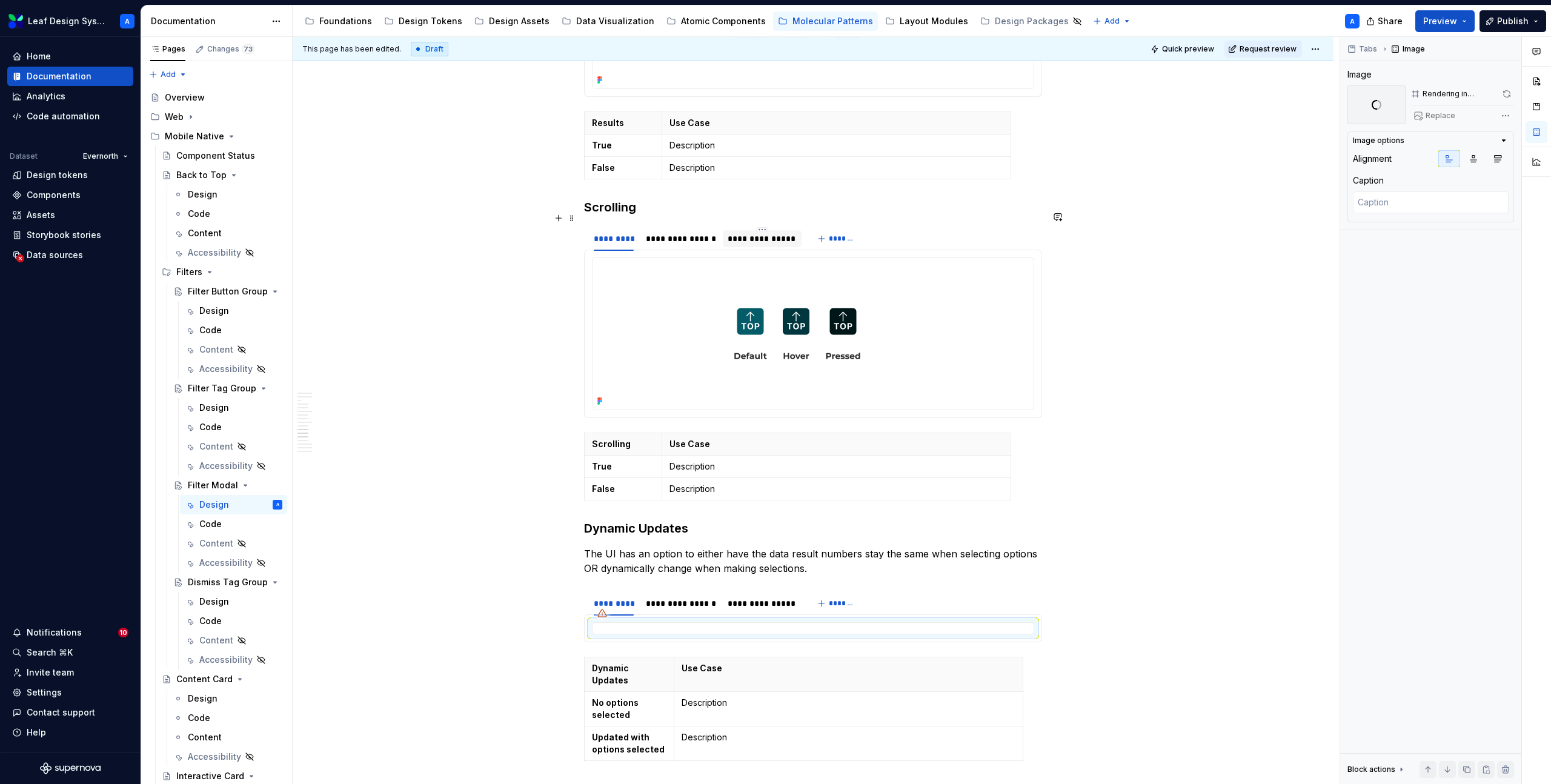
click at [756, 233] on div "**********" at bounding box center [761, 239] width 68 height 12
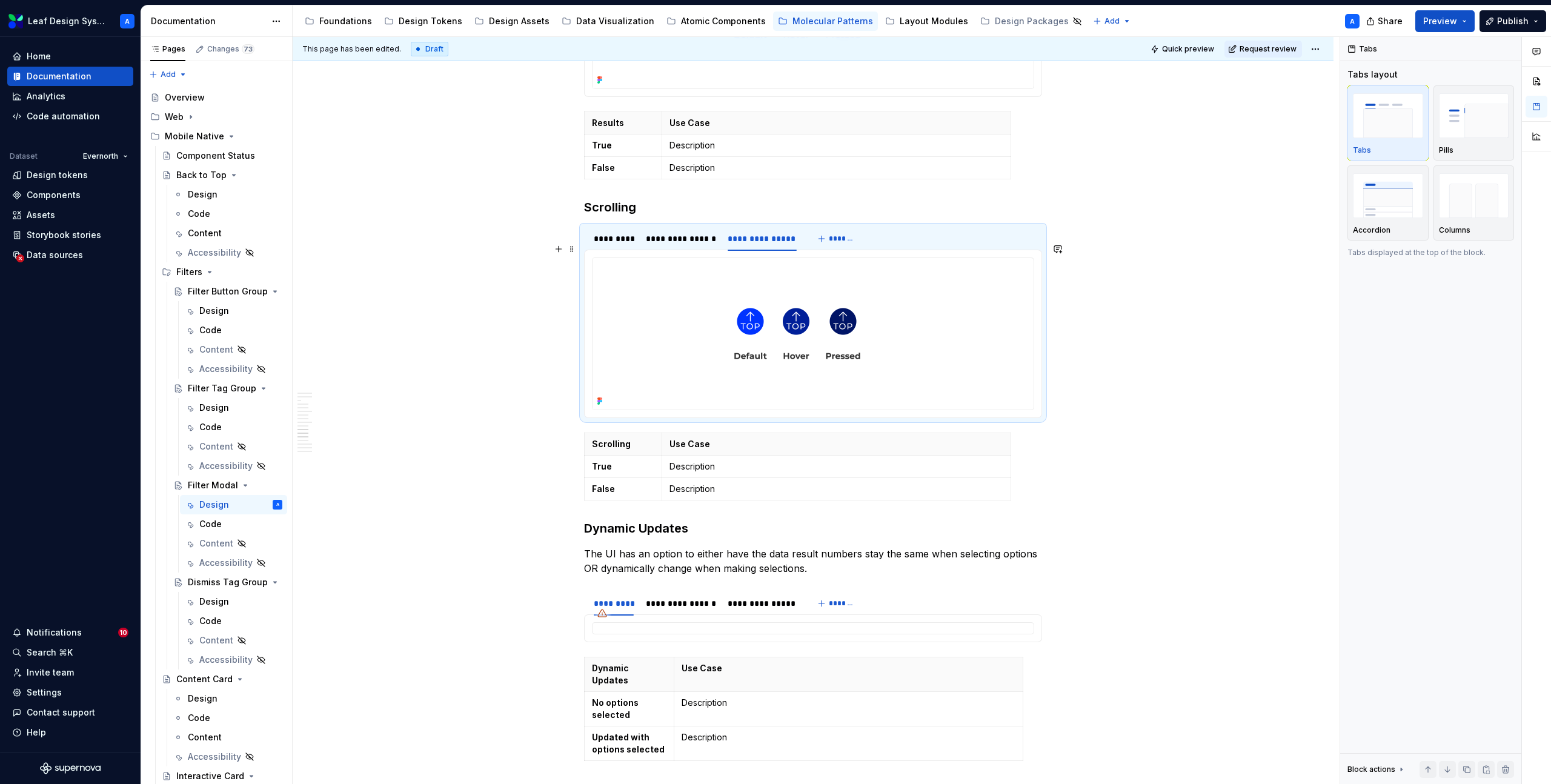
click at [759, 312] on img at bounding box center [797, 334] width 410 height 151
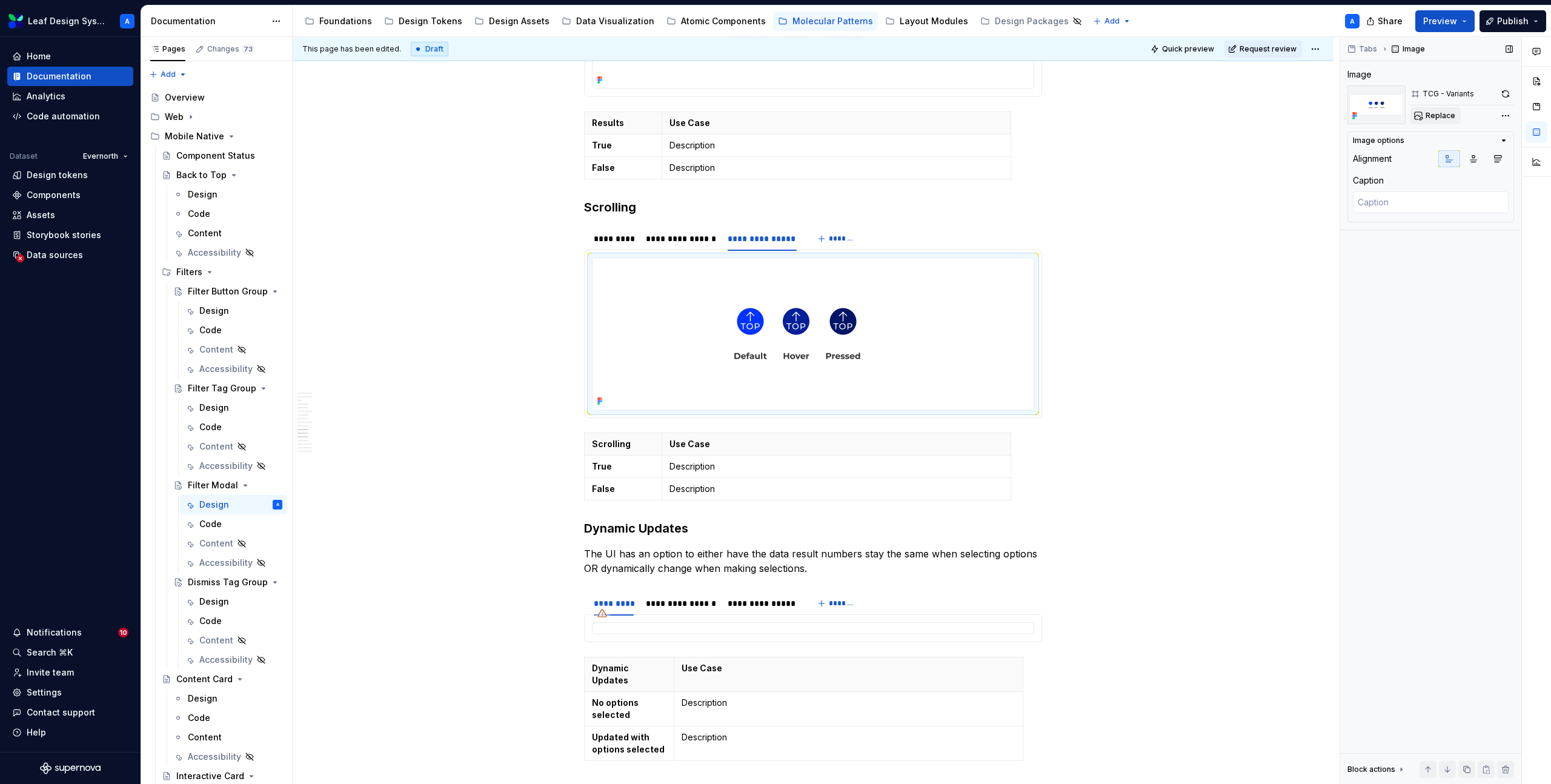
click at [1450, 119] on span "Replace" at bounding box center [1440, 116] width 30 height 10
type textarea "*"
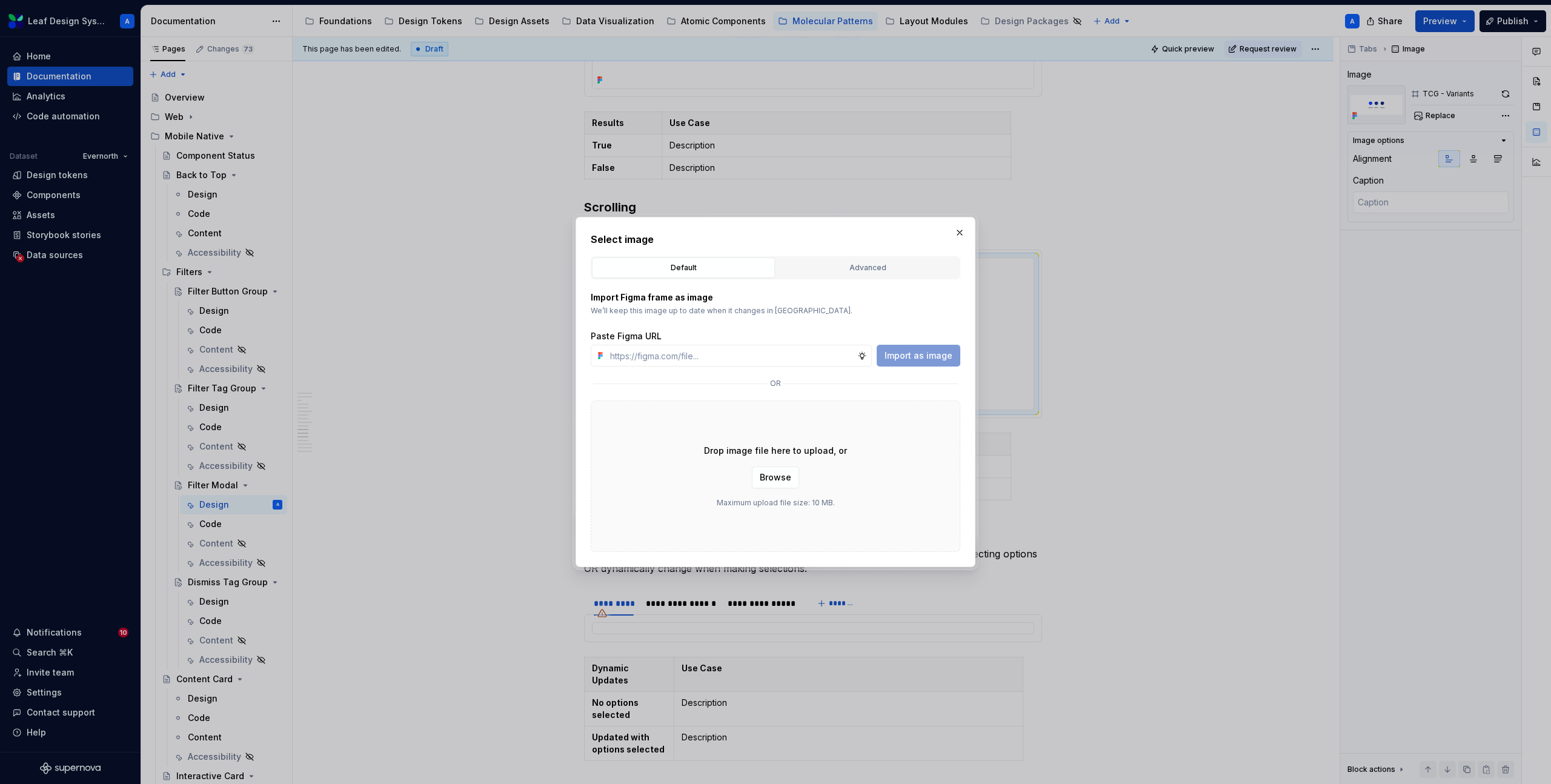
type input "https://www.figma.com/design/R5FNMiBYdBSXRtfBEXZGMx/Design-Documentation-Assets…"
type textarea "*"
type input "https://www.figma.com/design/R5FNMiBYdBSXRtfBEXZGMx/Design-Documentation-Assets…"
click at [930, 352] on span "Import as image" at bounding box center [918, 356] width 68 height 12
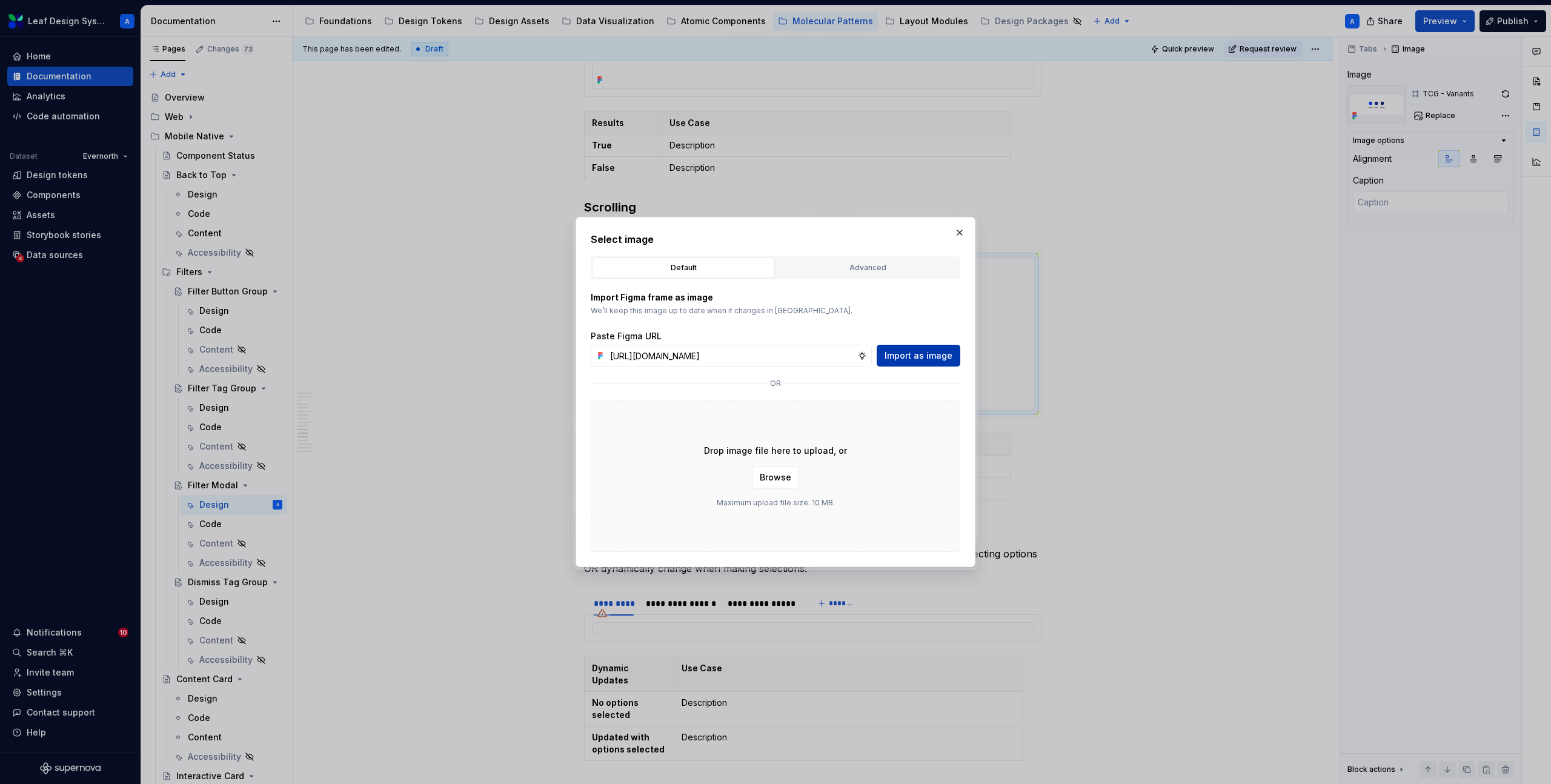
scroll to position [0, 0]
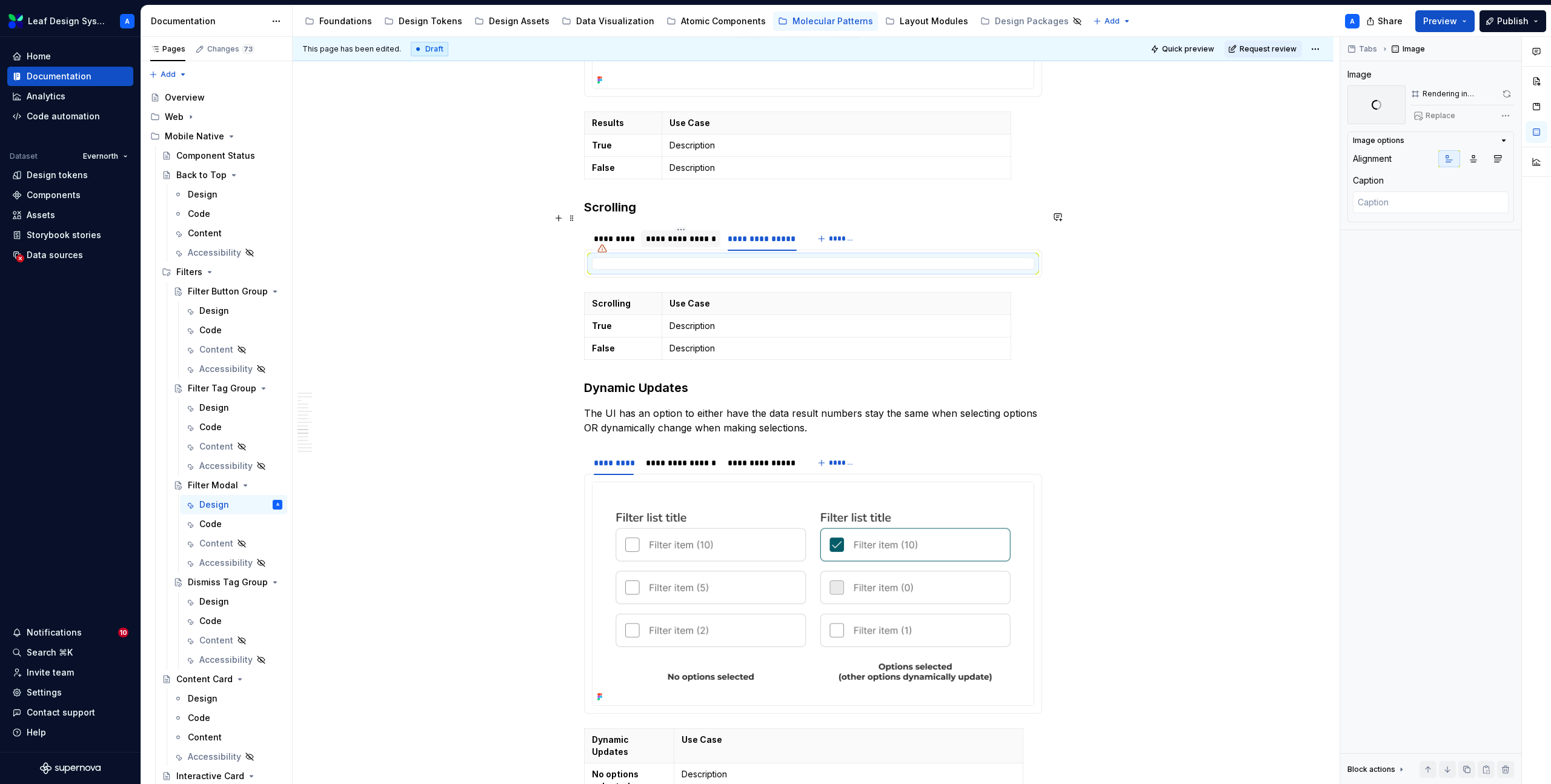
click at [675, 233] on div "**********" at bounding box center [681, 239] width 70 height 12
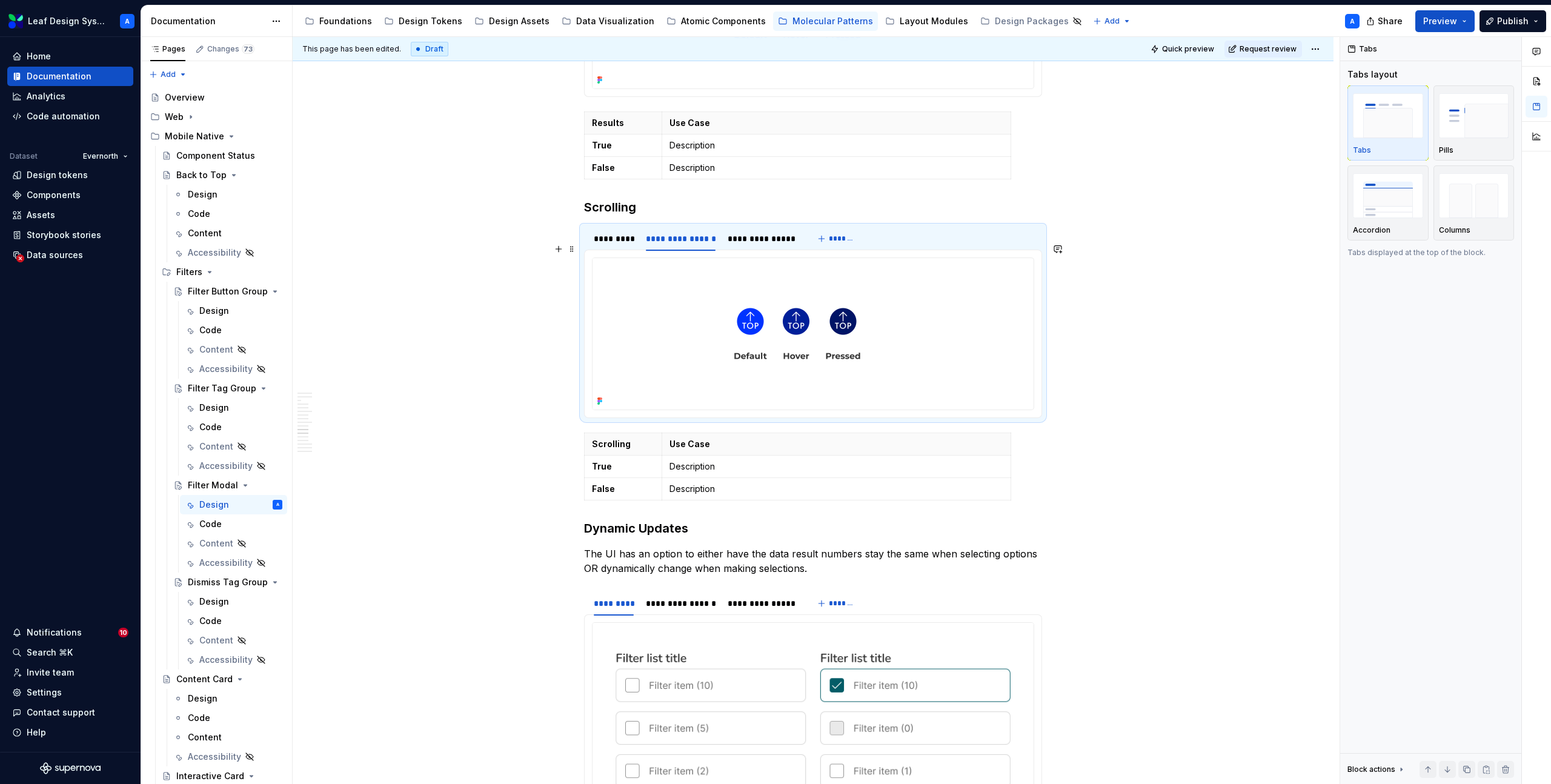
click at [715, 286] on img at bounding box center [797, 334] width 410 height 151
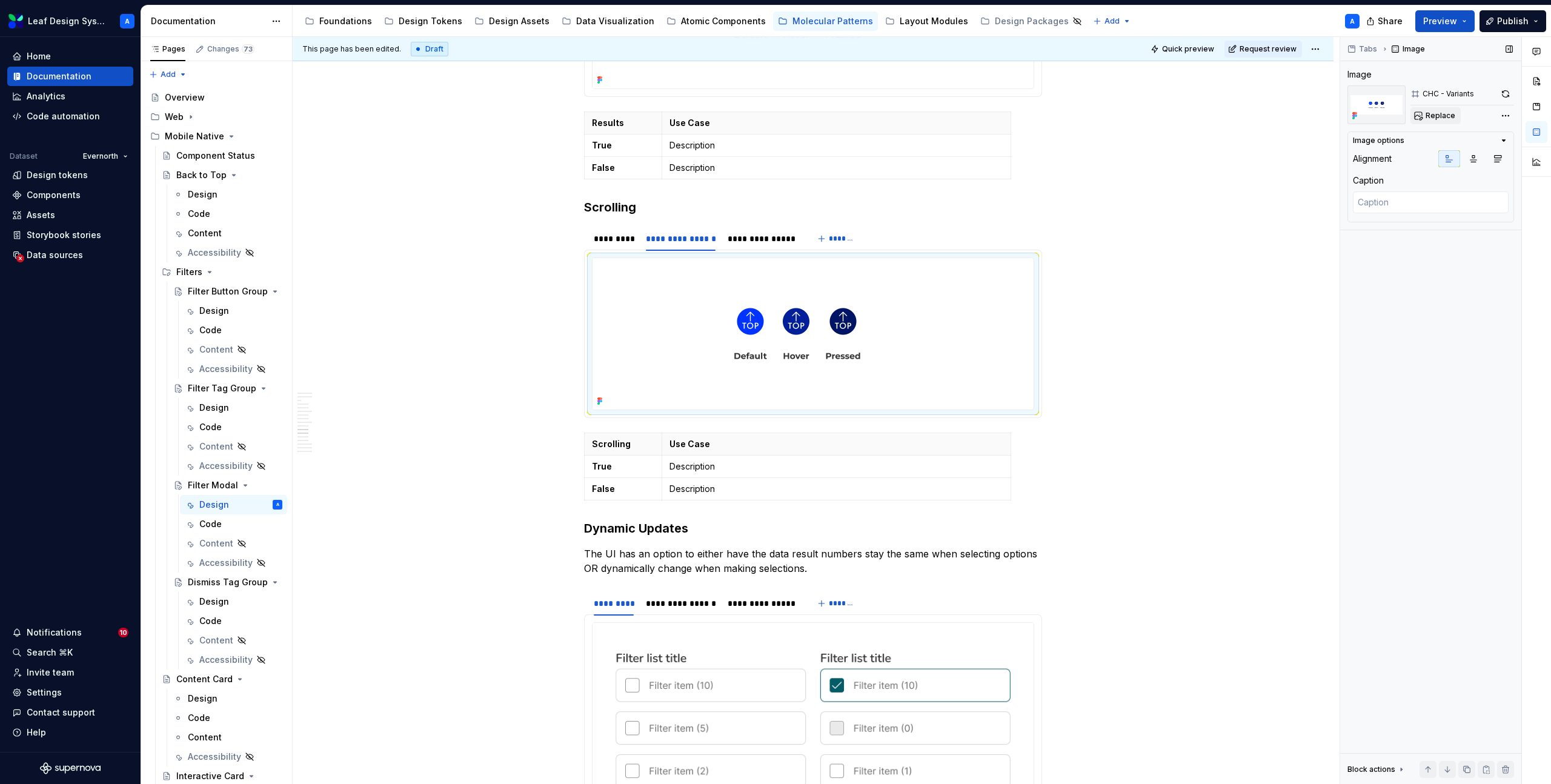
click at [1429, 121] on button "Replace" at bounding box center [1435, 116] width 50 height 17
type textarea "*"
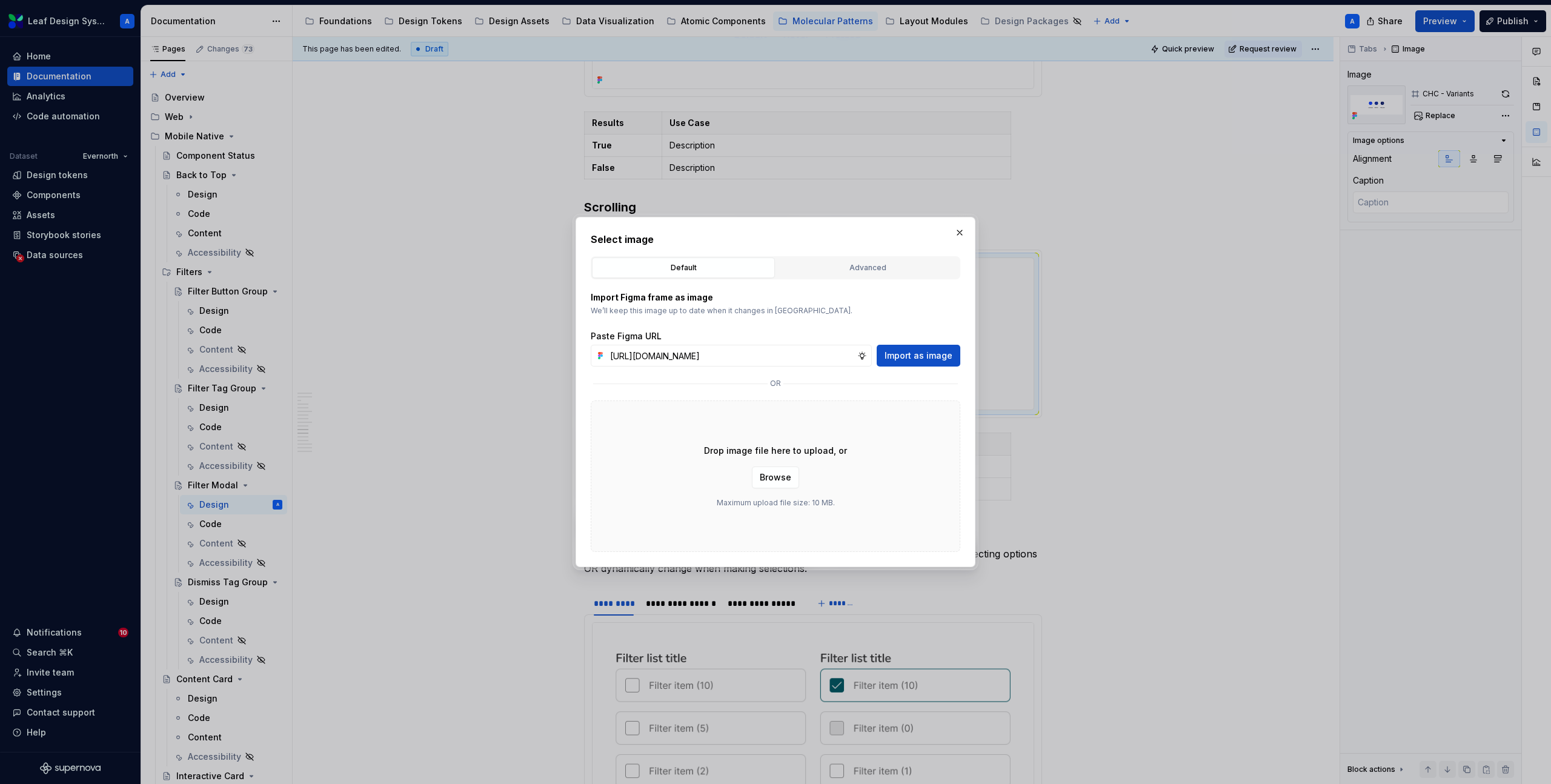
scroll to position [0, 352]
type input "https://www.figma.com/design/R5FNMiBYdBSXRtfBEXZGMx/Design-Documentation-Assets…"
click at [942, 359] on span "Import as image" at bounding box center [918, 356] width 68 height 12
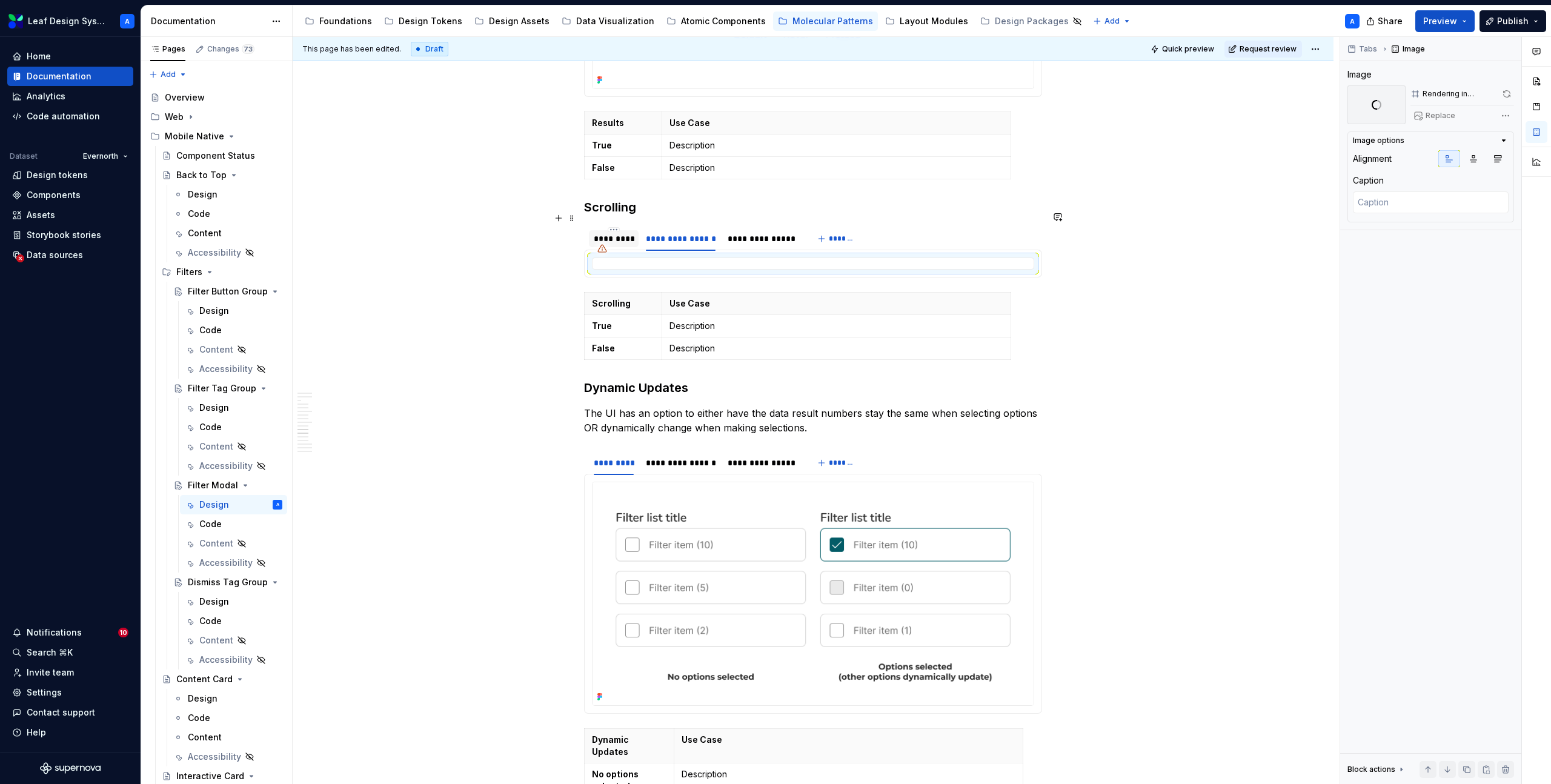
click at [624, 233] on div "*********" at bounding box center [614, 239] width 40 height 12
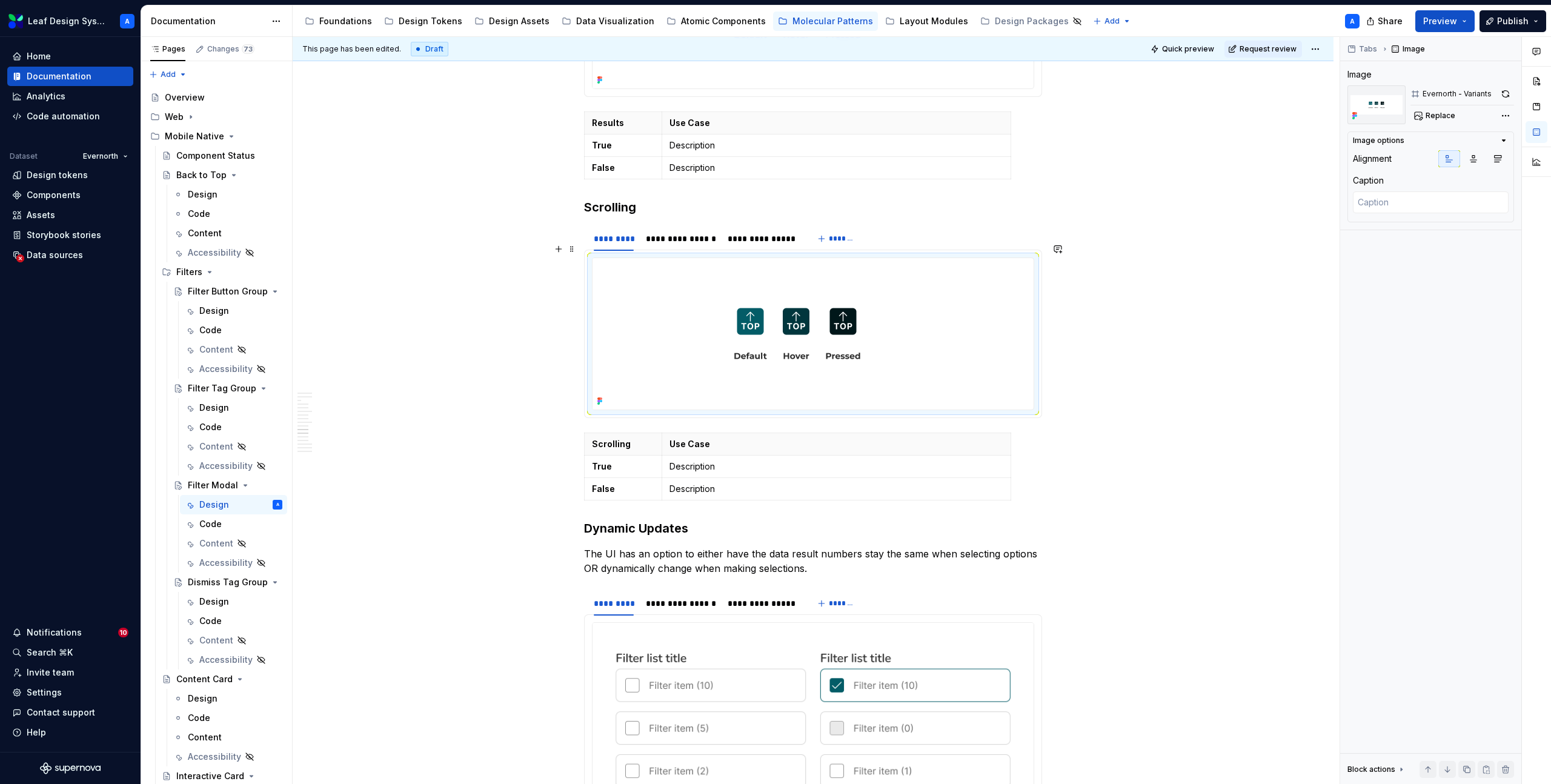
click at [685, 309] on img at bounding box center [797, 334] width 410 height 151
click at [1433, 114] on span "Replace" at bounding box center [1440, 116] width 30 height 10
type textarea "*"
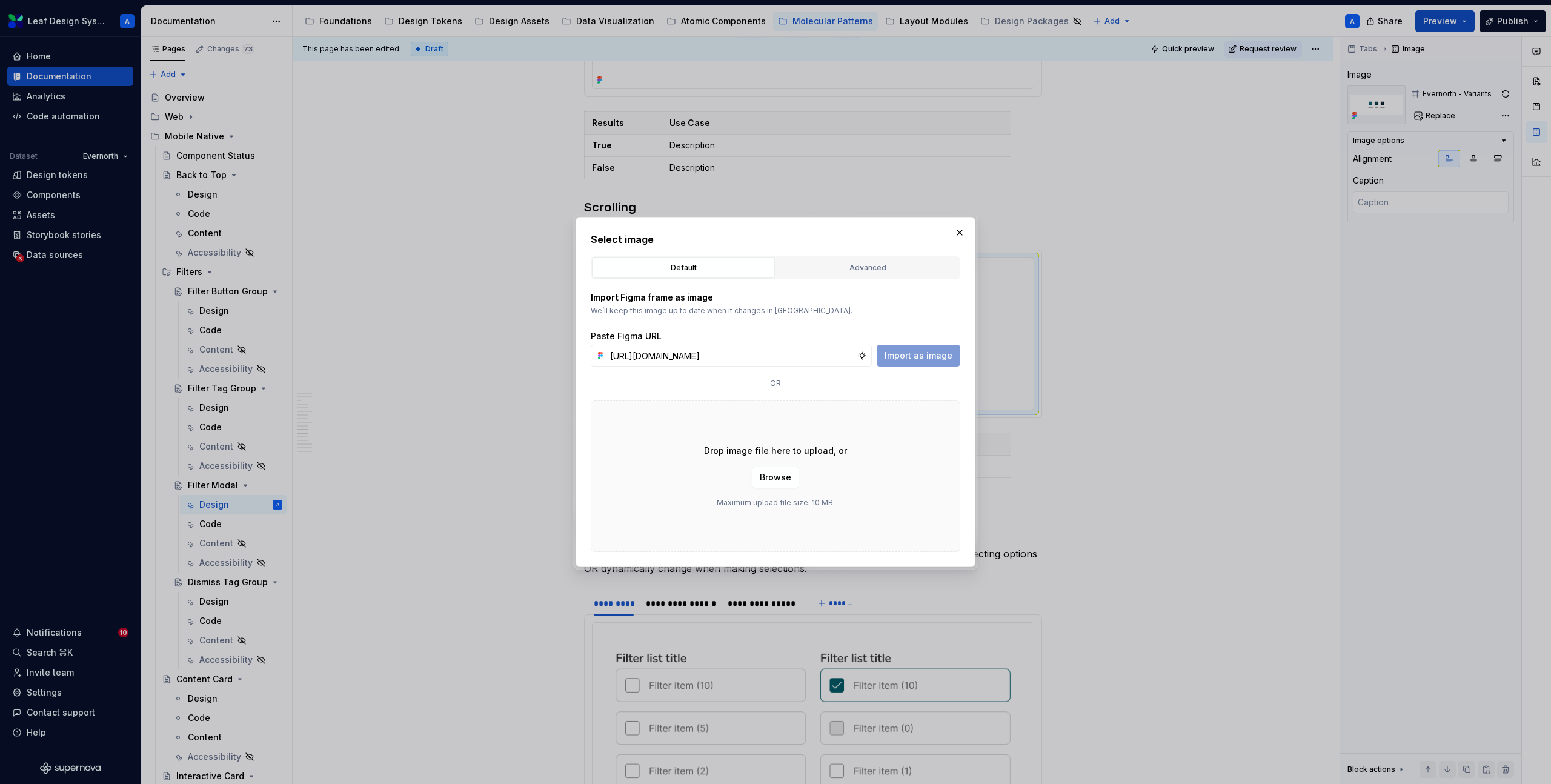
scroll to position [0, 353]
type input "https://www.figma.com/design/R5FNMiBYdBSXRtfBEXZGMx/Design-Documentation-Assets…"
click at [896, 352] on span "Import as image" at bounding box center [918, 356] width 68 height 12
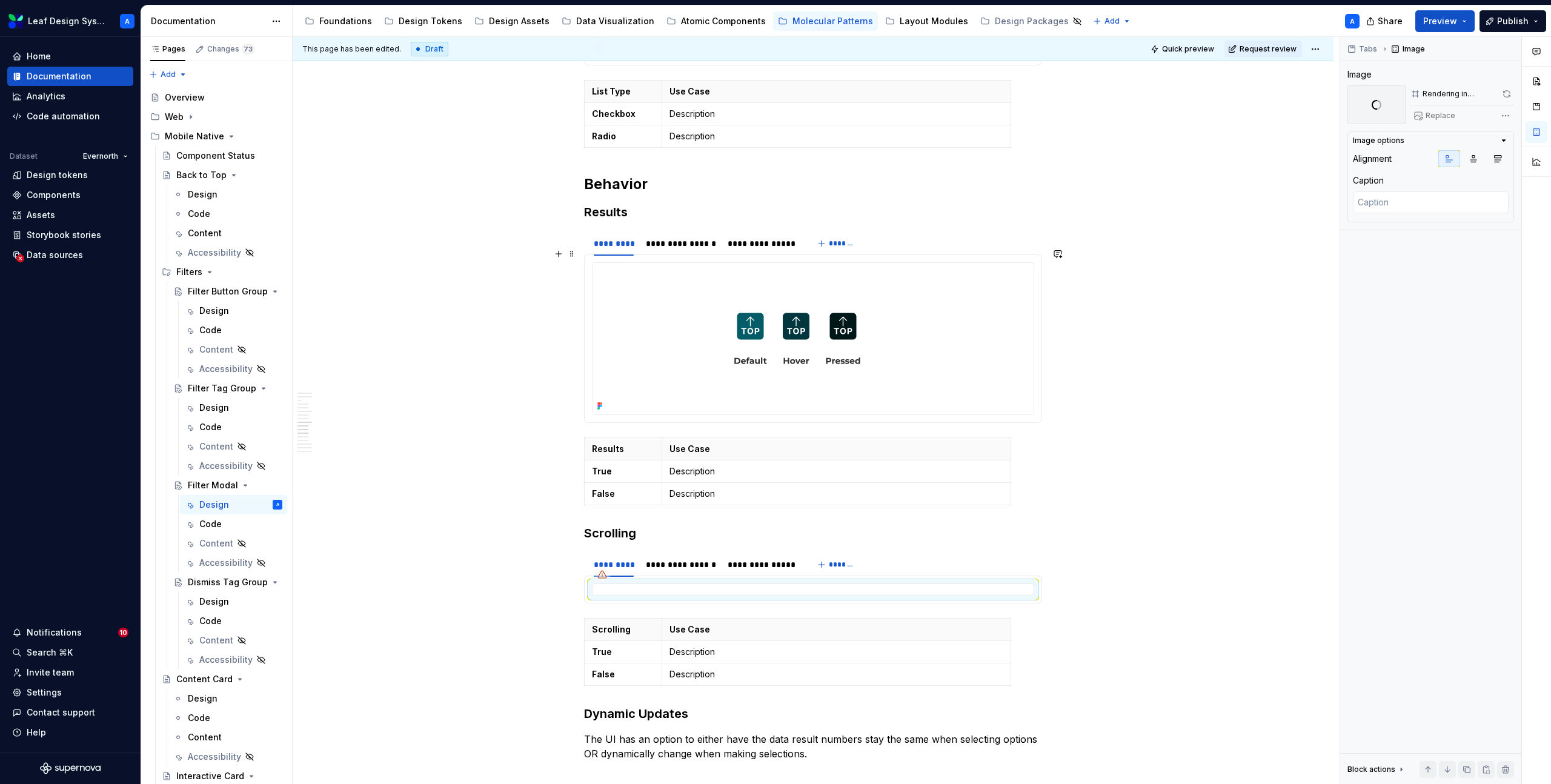
scroll to position [2296, 0]
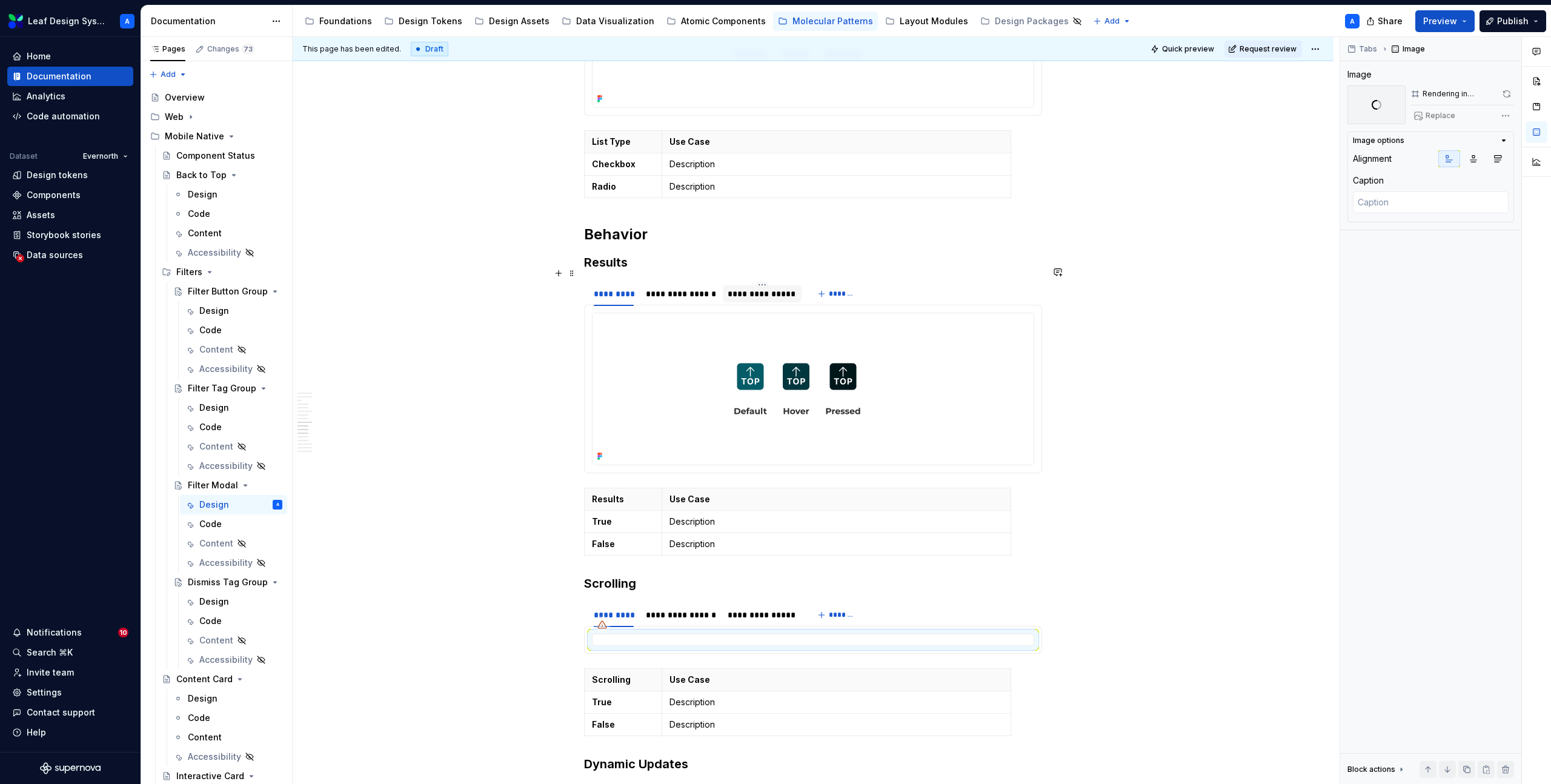
click at [756, 288] on div "**********" at bounding box center [761, 294] width 68 height 12
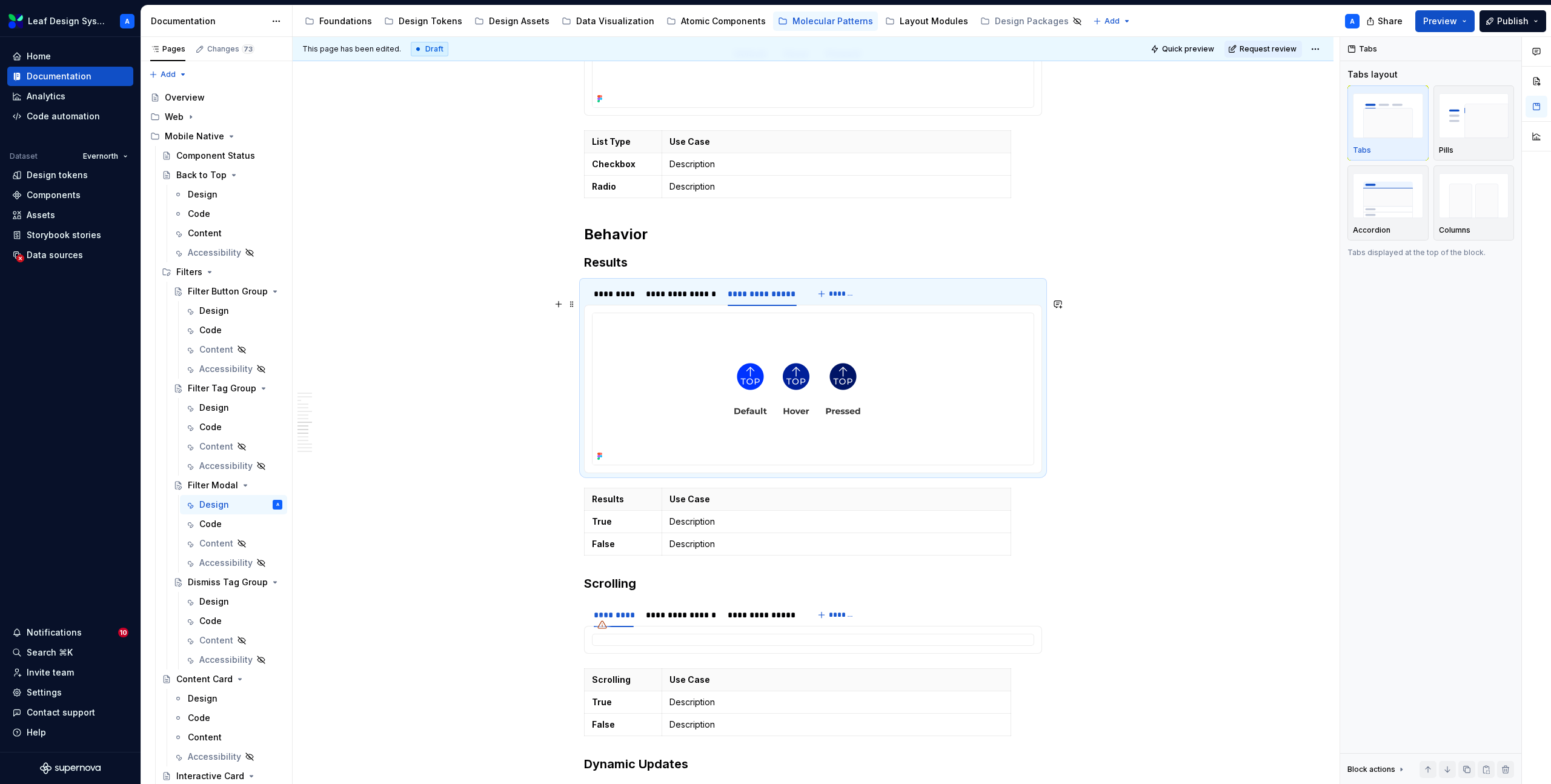
click at [754, 374] on img at bounding box center [797, 389] width 410 height 151
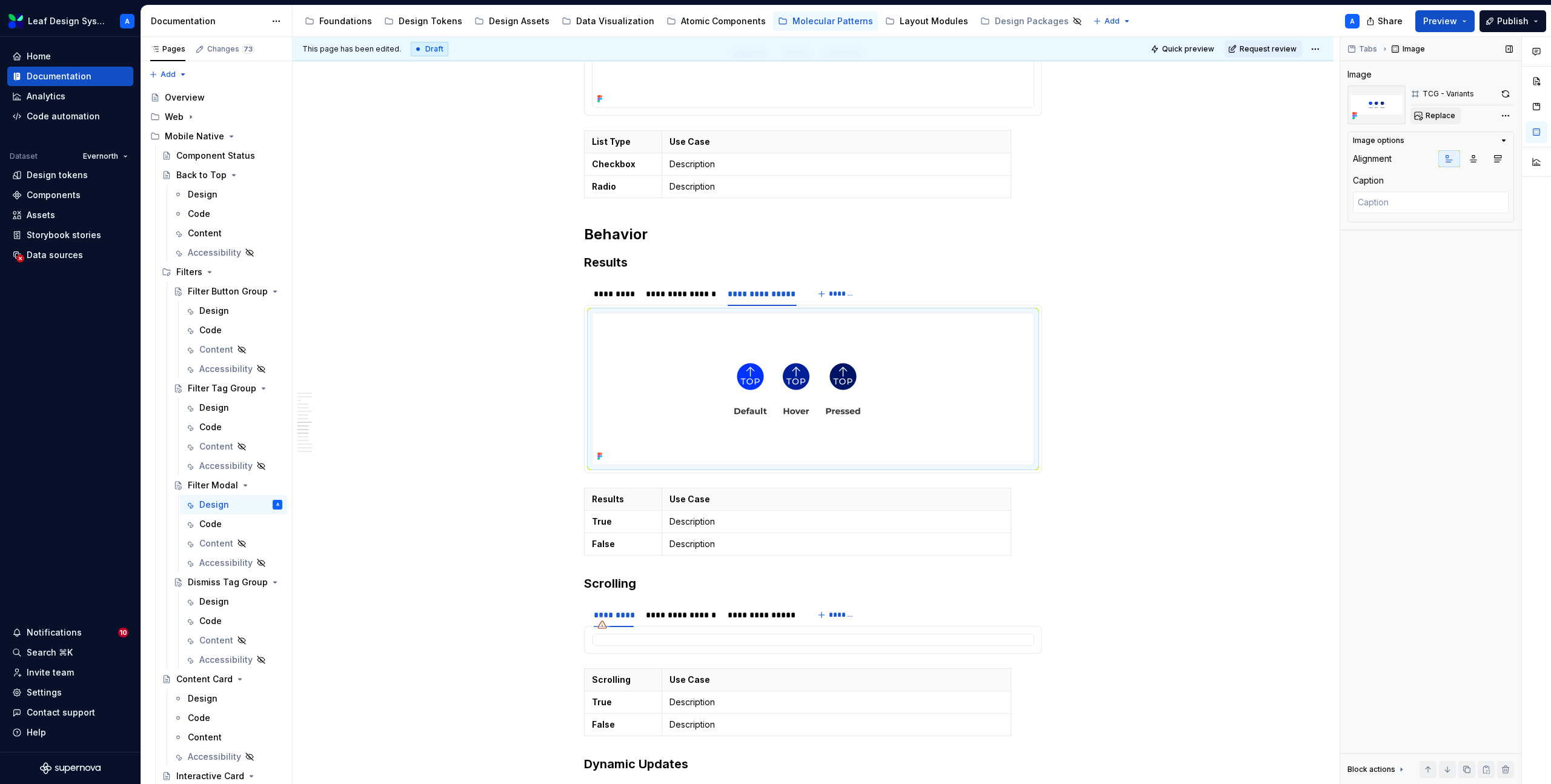
click at [1433, 119] on span "Replace" at bounding box center [1440, 116] width 30 height 10
type textarea "*"
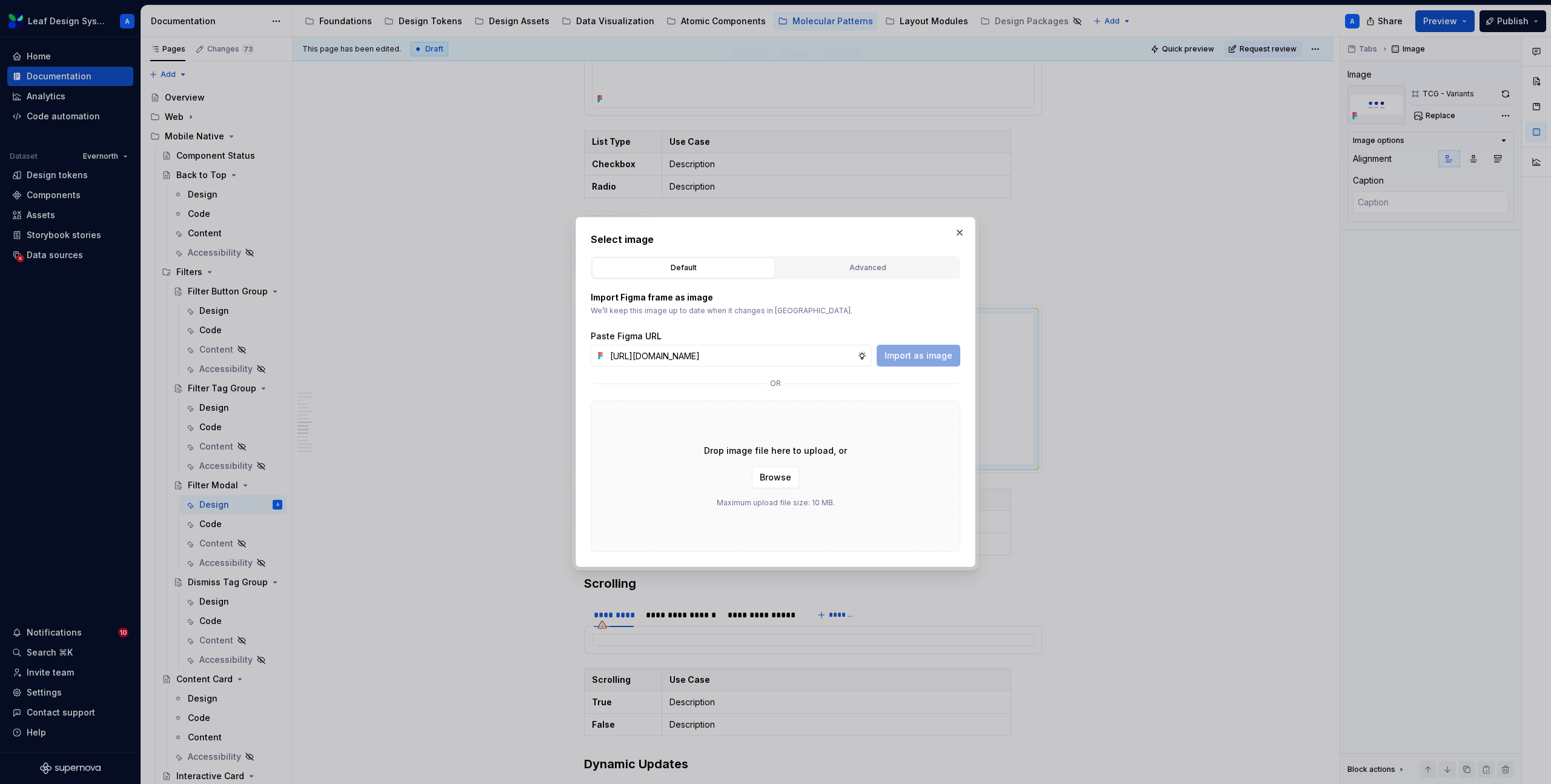
scroll to position [0, 351]
type input "https://www.figma.com/design/R5FNMiBYdBSXRtfBEXZGMx/Design-Documentation-Assets…"
click at [923, 359] on span "Import as image" at bounding box center [918, 356] width 68 height 12
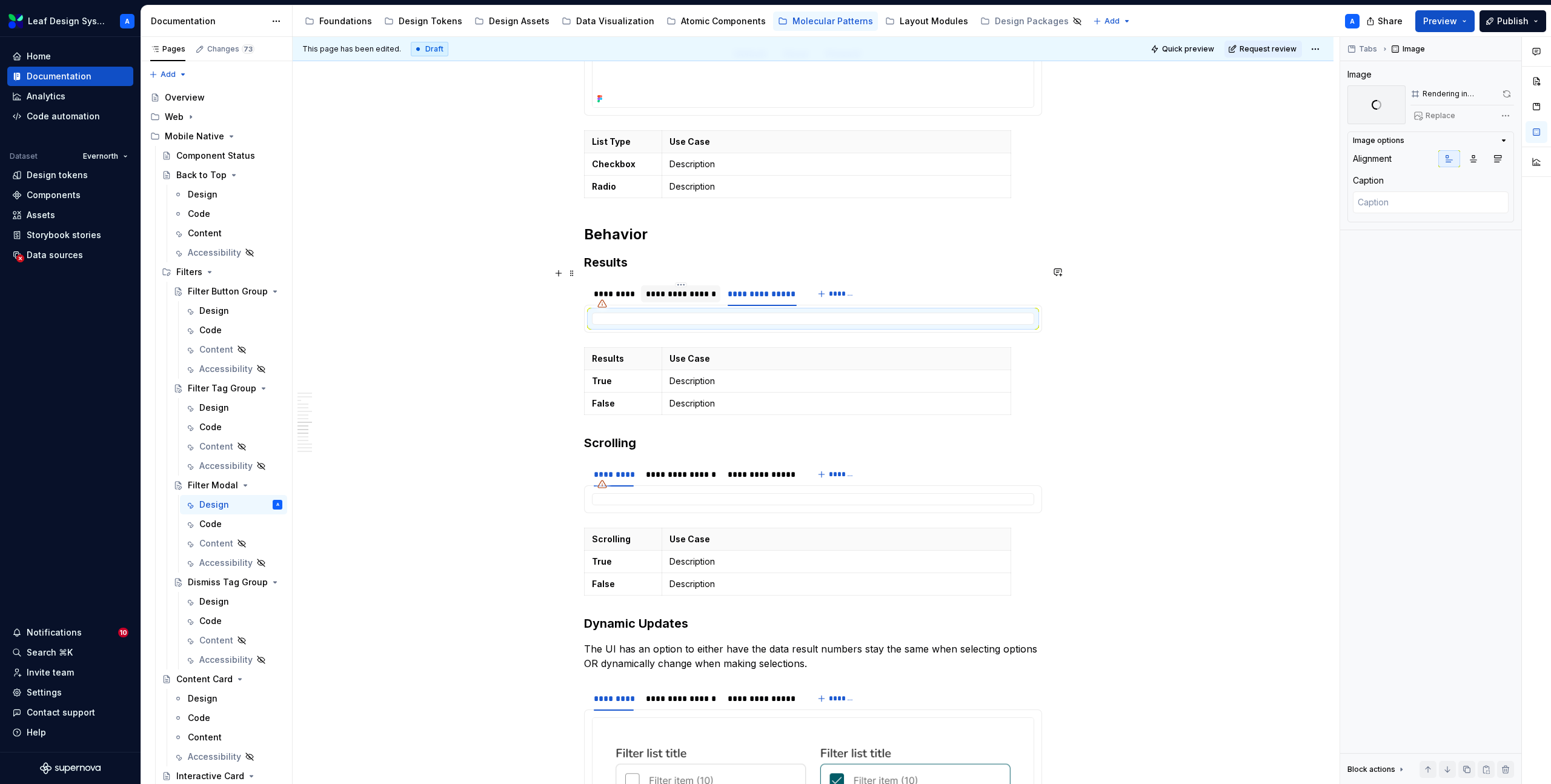
click at [675, 288] on div "**********" at bounding box center [681, 294] width 70 height 12
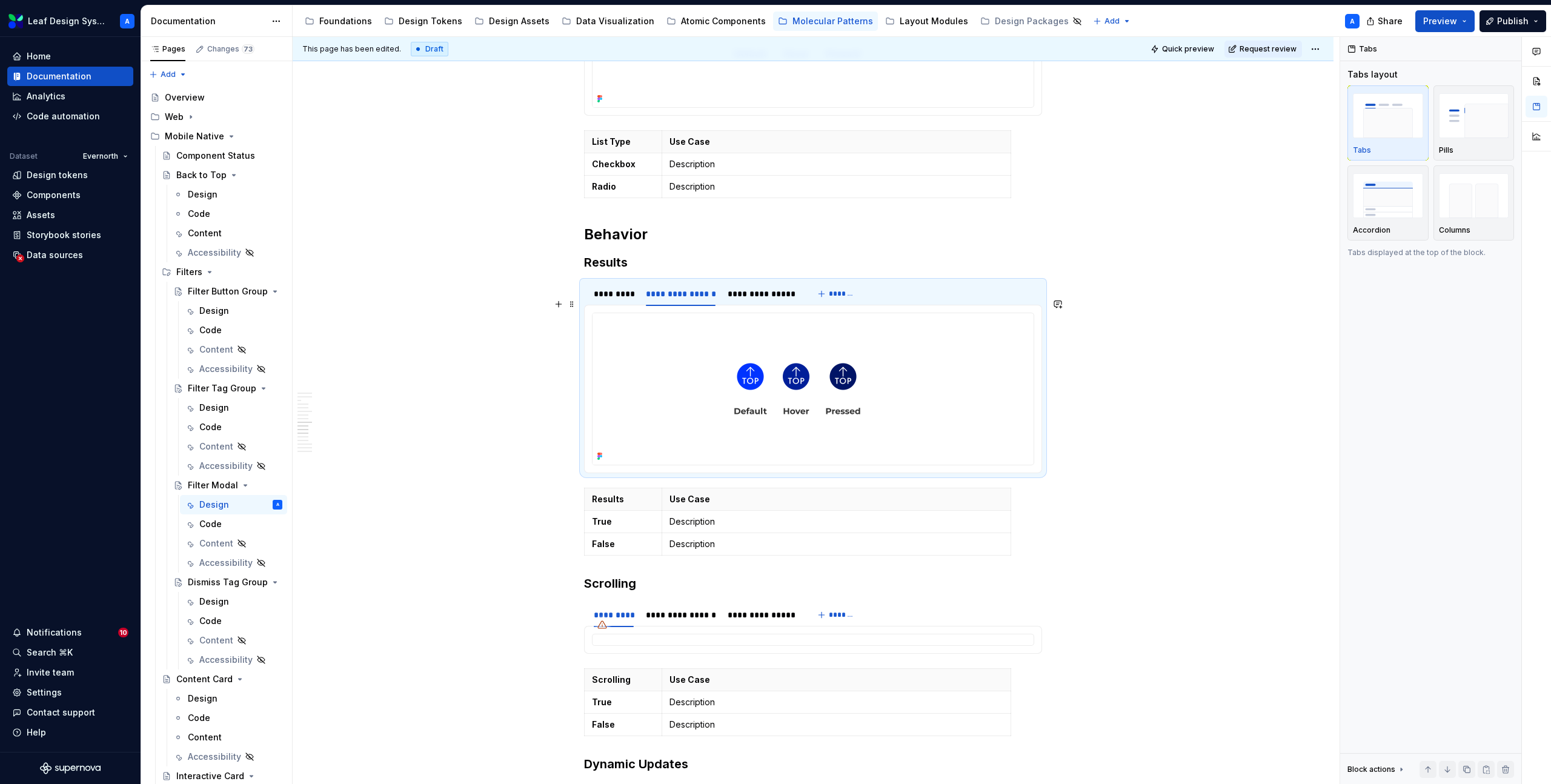
click at [706, 330] on img at bounding box center [797, 389] width 410 height 151
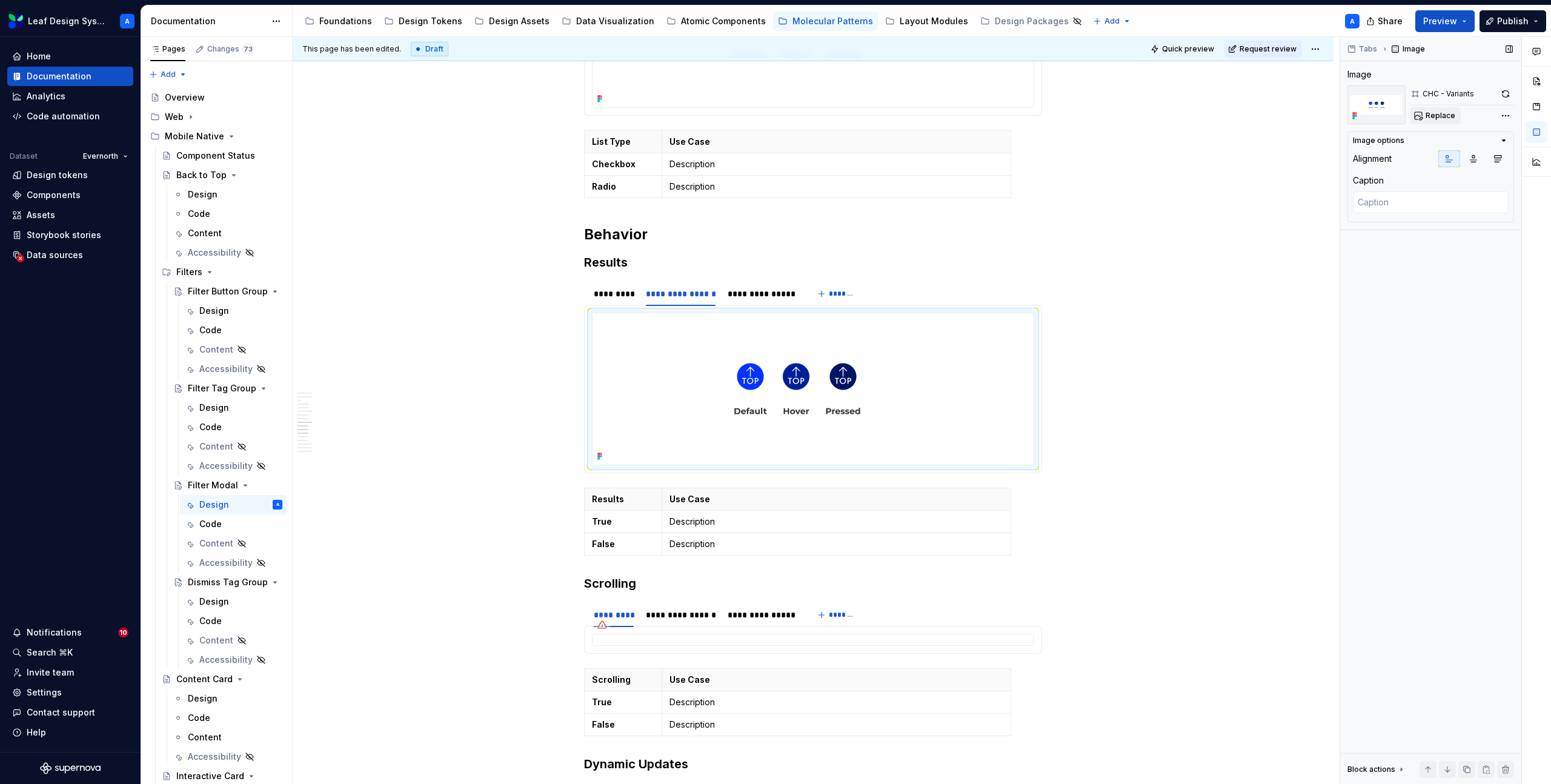
click at [1448, 114] on span "Replace" at bounding box center [1440, 116] width 30 height 10
type textarea "*"
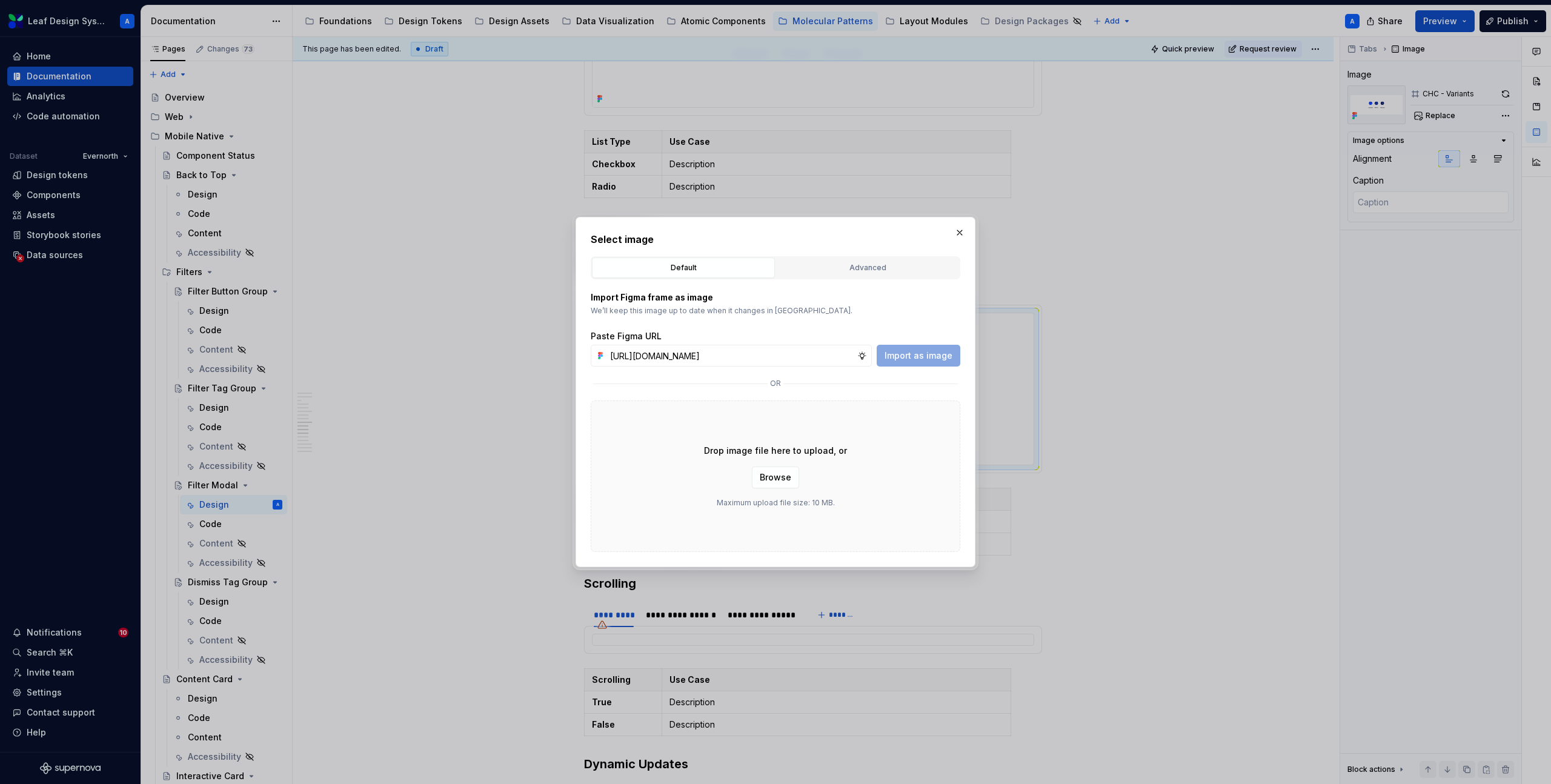
scroll to position [0, 350]
type input "https://www.figma.com/design/R5FNMiBYdBSXRtfBEXZGMx/Design-Documentation-Assets…"
click at [933, 358] on span "Import as image" at bounding box center [918, 356] width 68 height 12
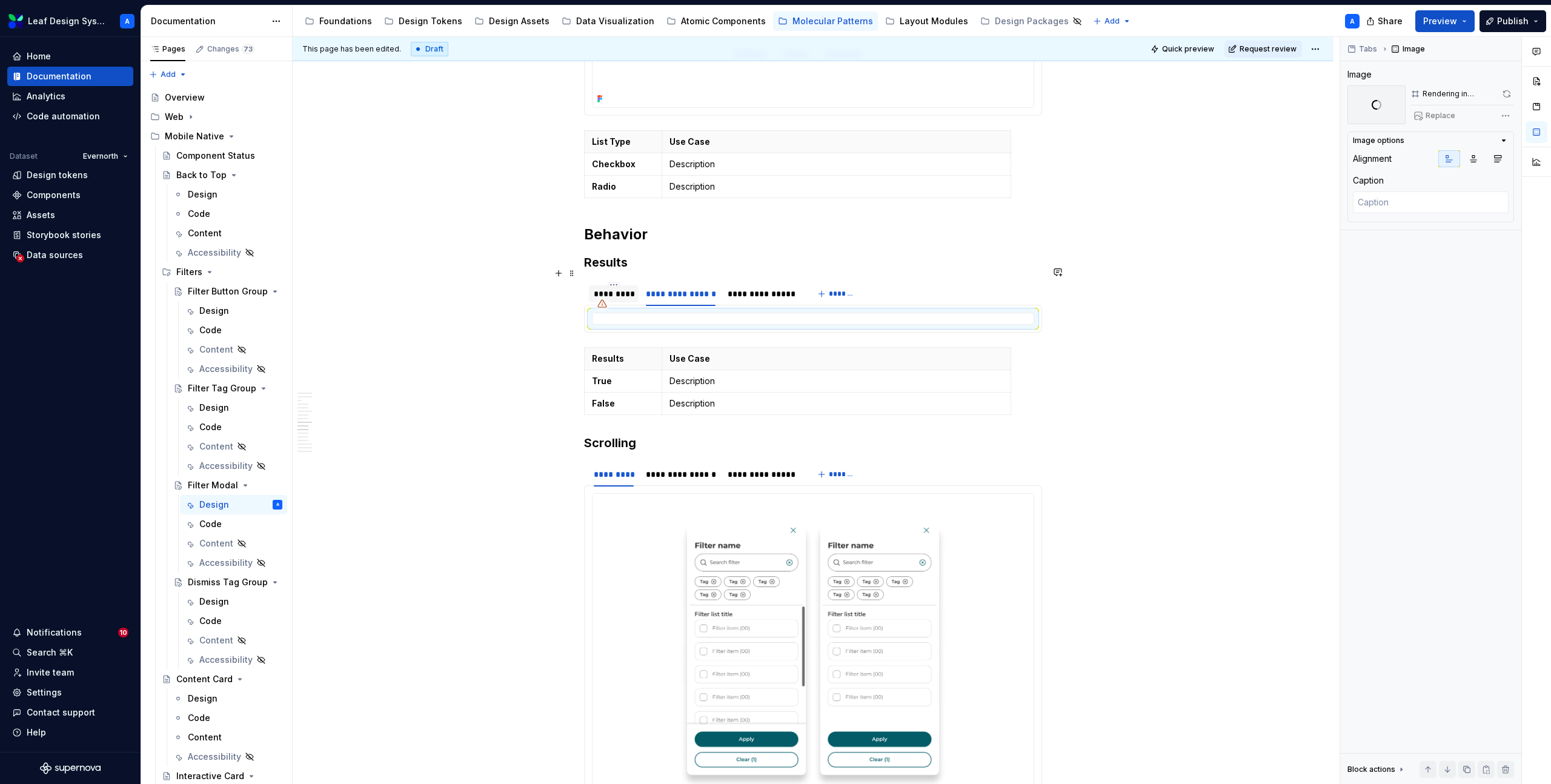
click at [622, 288] on div "*********" at bounding box center [614, 294] width 40 height 12
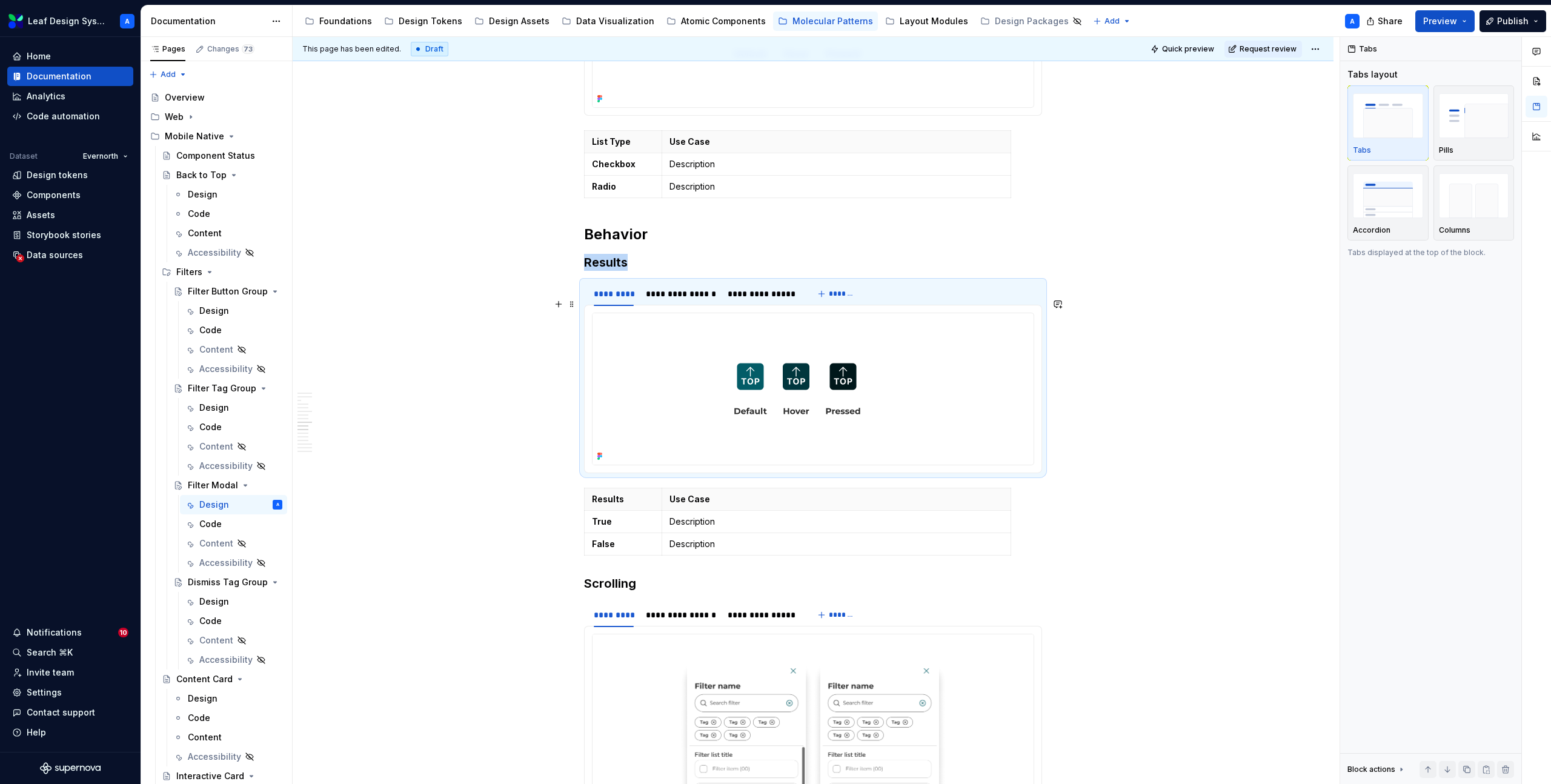
click at [729, 359] on img at bounding box center [797, 389] width 410 height 151
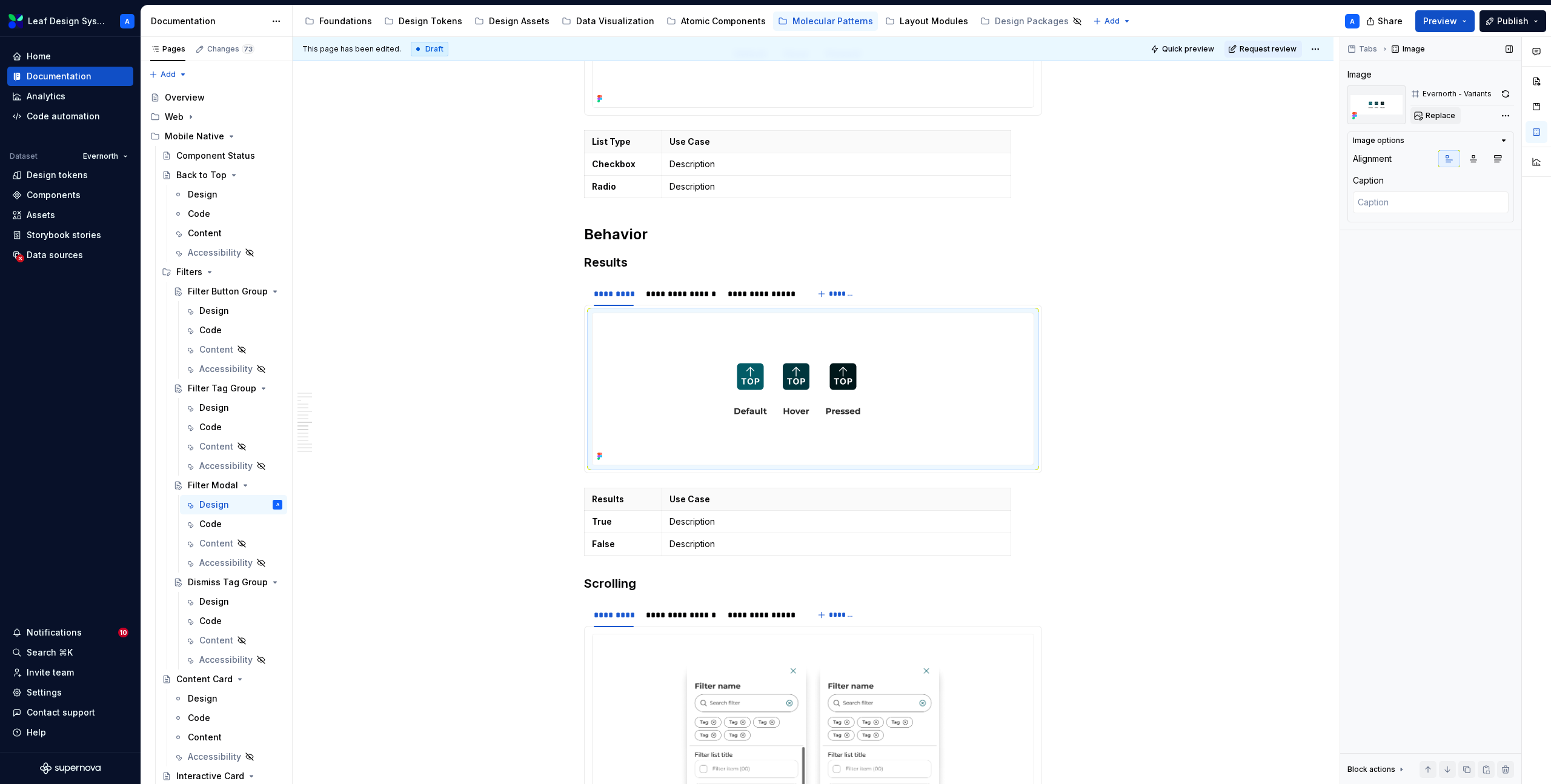
click at [1438, 114] on span "Replace" at bounding box center [1440, 116] width 30 height 10
type textarea "*"
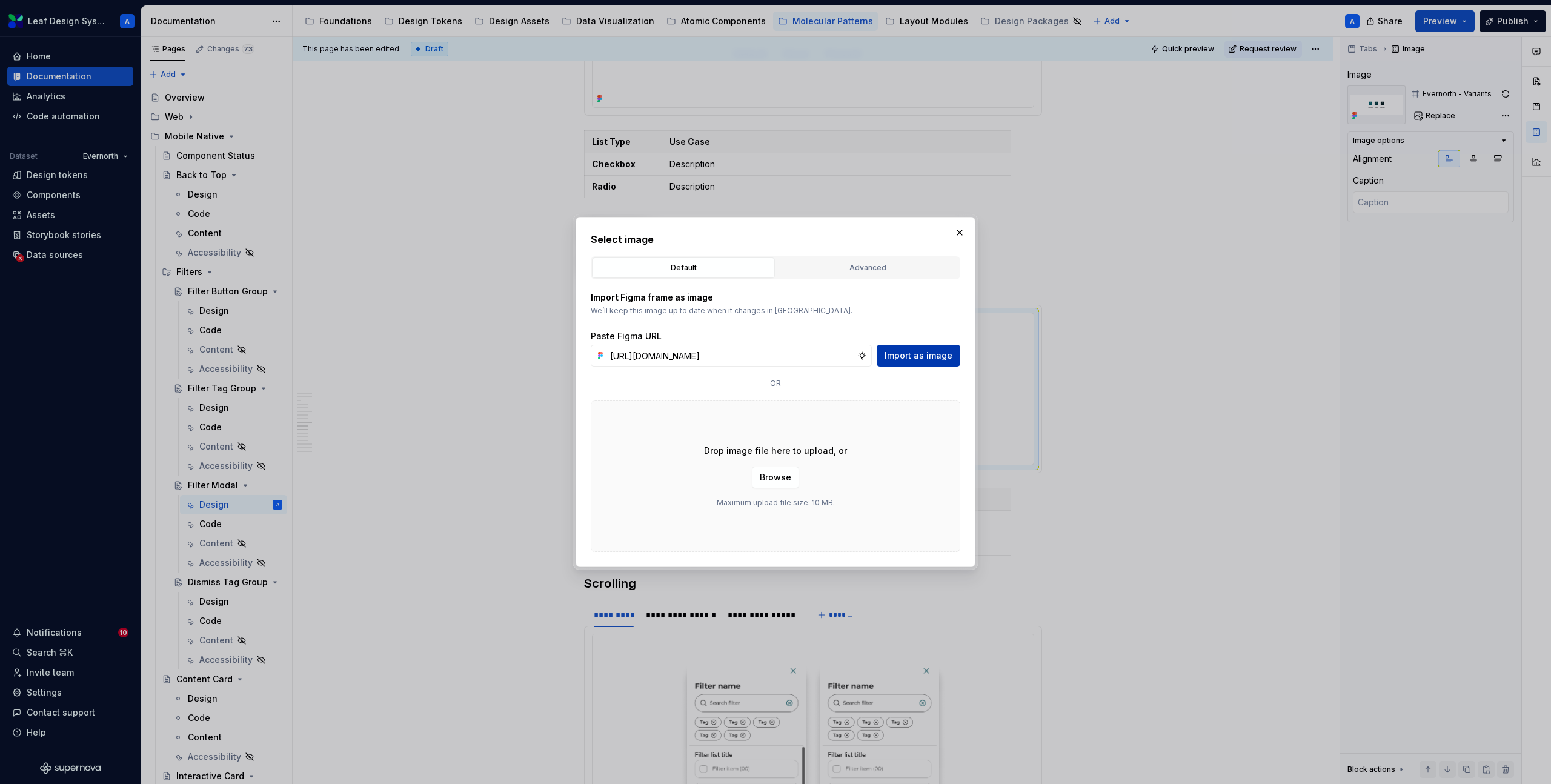
scroll to position [0, 352]
type input "https://www.figma.com/design/R5FNMiBYdBSXRtfBEXZGMx/Design-Documentation-Assets…"
click at [916, 352] on span "Import as image" at bounding box center [918, 356] width 68 height 12
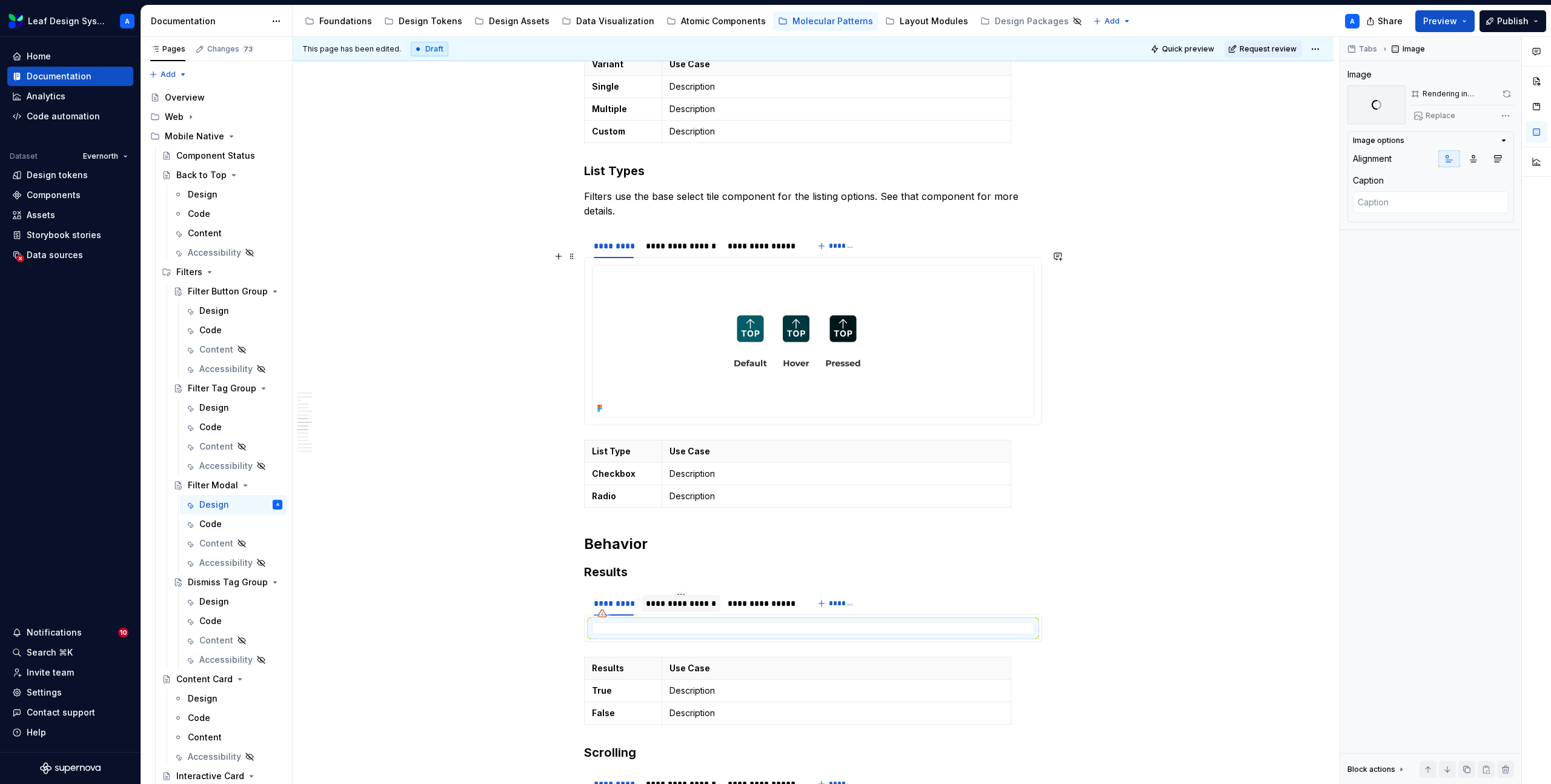
scroll to position [1984, 0]
click at [711, 311] on img at bounding box center [797, 342] width 410 height 151
click at [771, 241] on div "**********" at bounding box center [761, 247] width 68 height 12
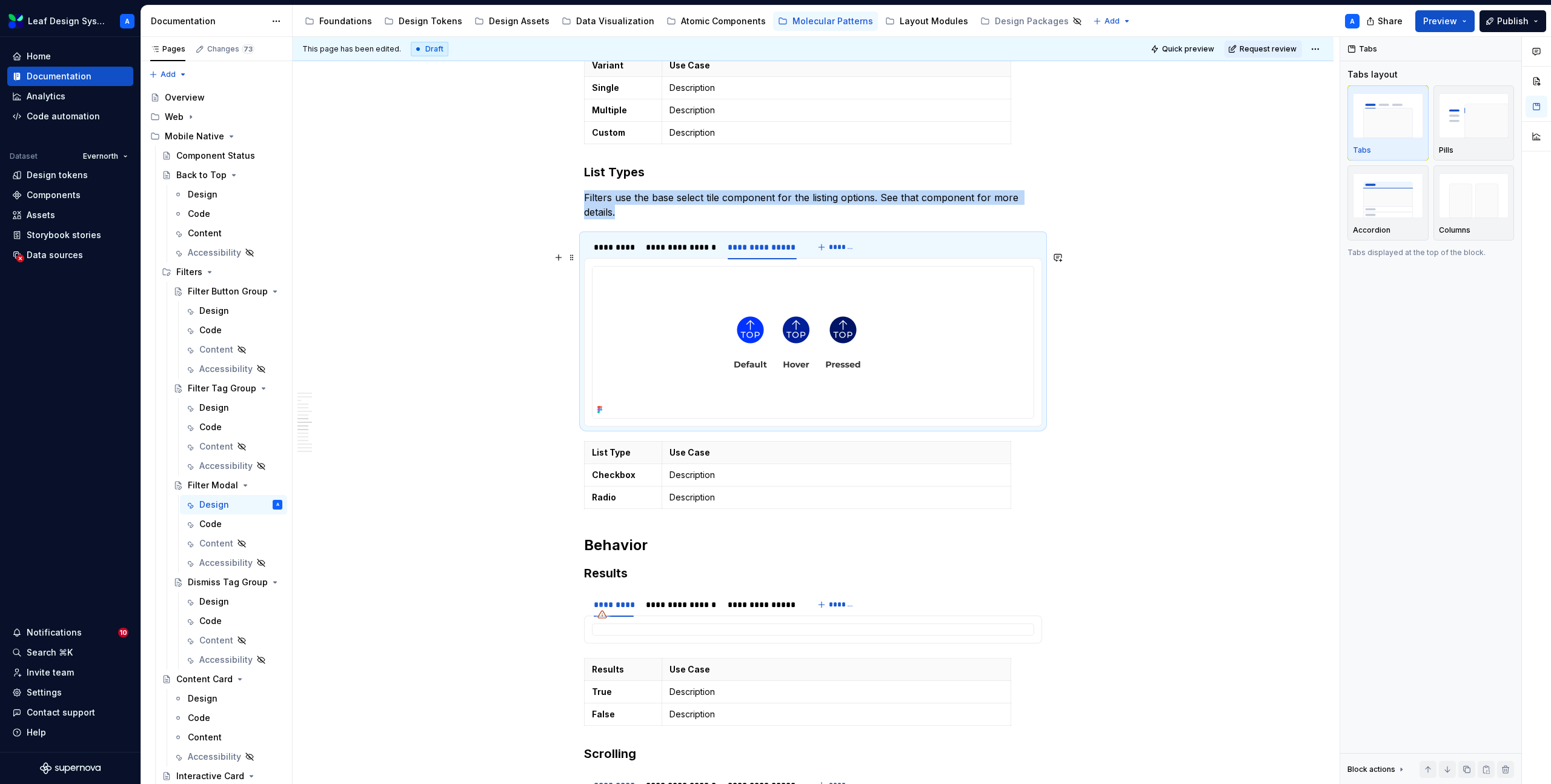
click at [781, 317] on img at bounding box center [797, 342] width 410 height 151
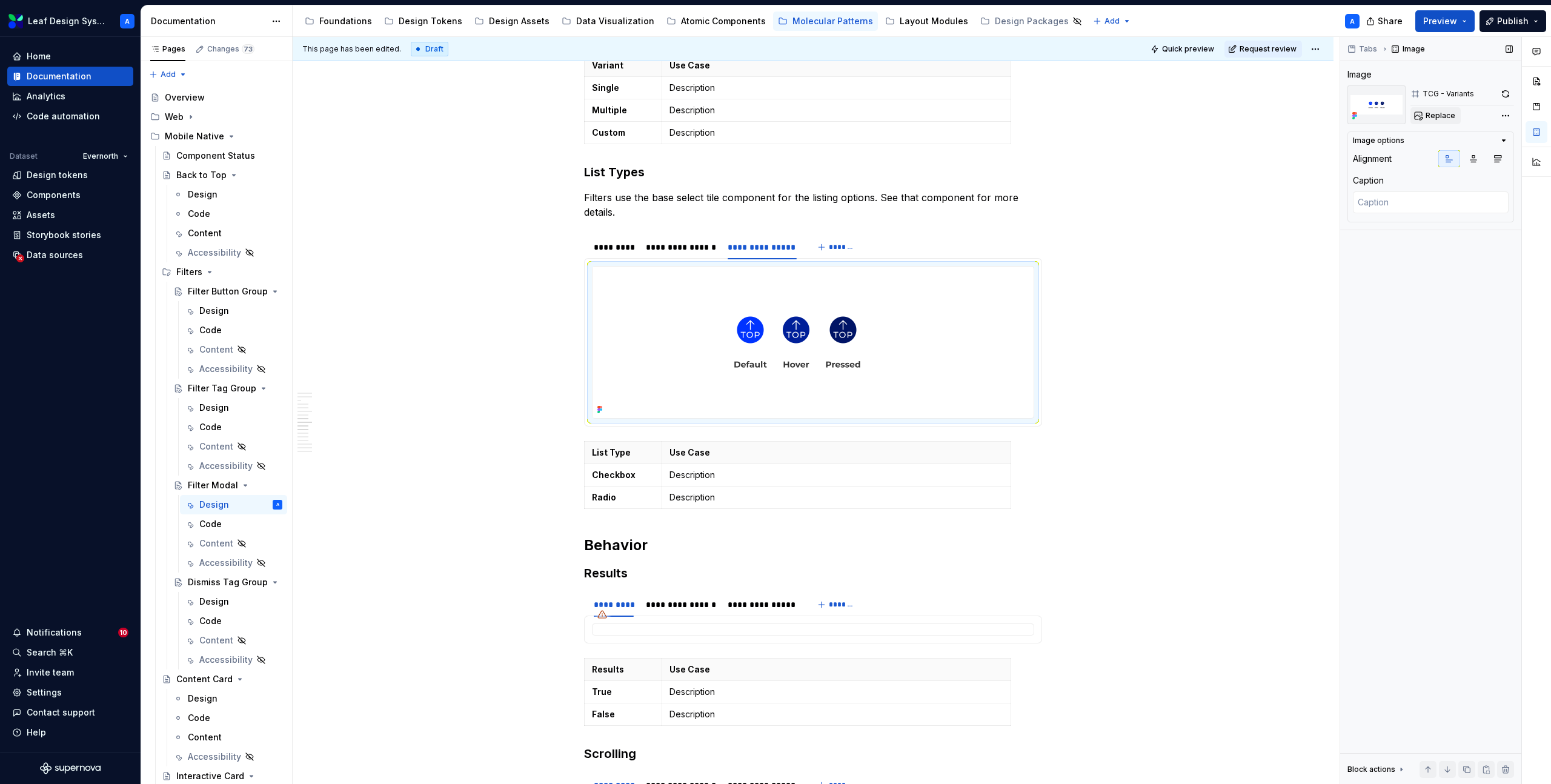
click at [1440, 113] on span "Replace" at bounding box center [1440, 116] width 30 height 10
type textarea "*"
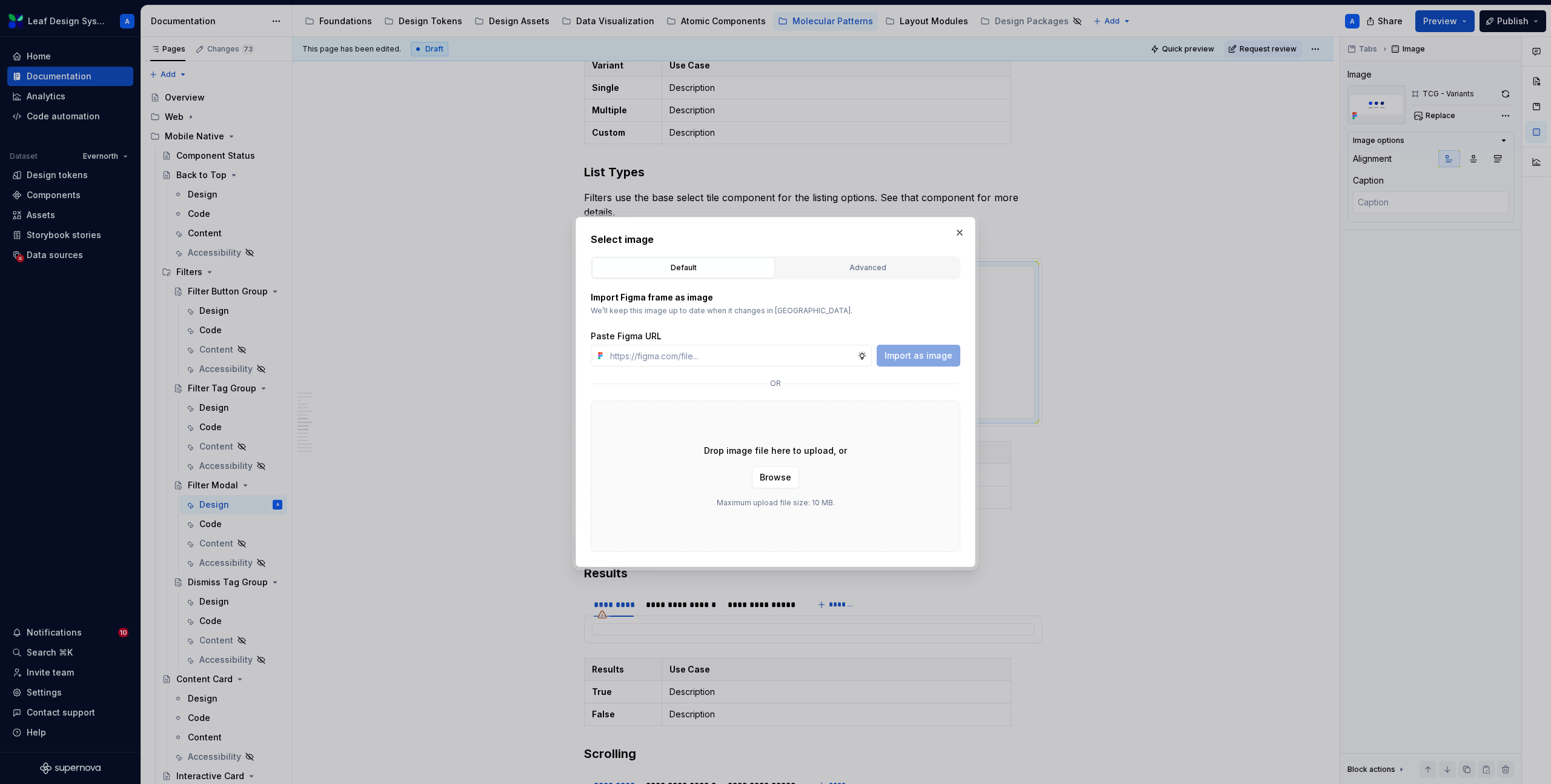
type input "https://www.figma.com/design/R5FNMiBYdBSXRtfBEXZGMx/Design-Documentation-Assets…"
type textarea "*"
type input "https://www.figma.com/design/R5FNMiBYdBSXRtfBEXZGMx/Design-Documentation-Assets…"
click at [934, 352] on span "Import as image" at bounding box center [918, 356] width 68 height 12
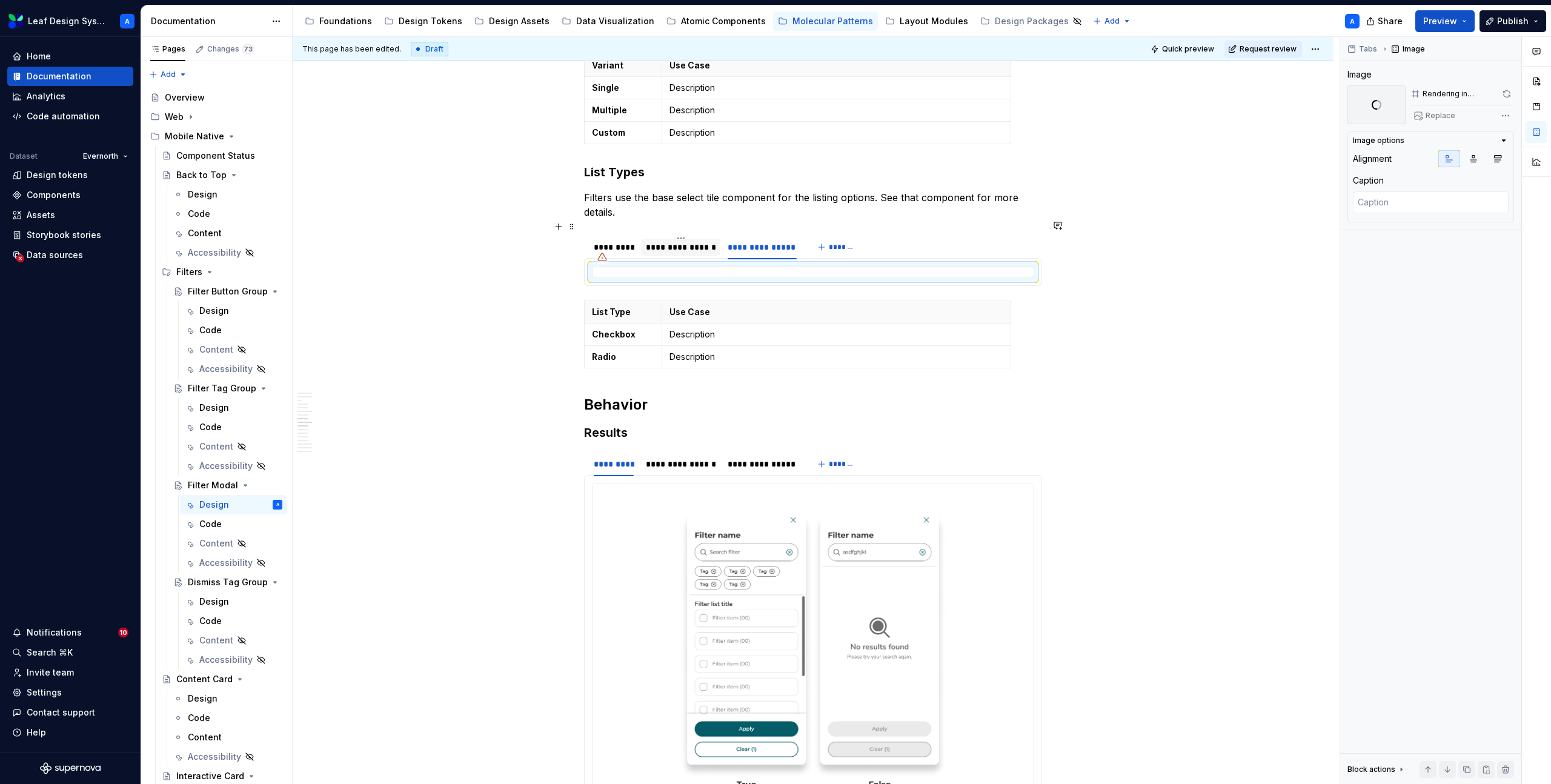
click at [673, 241] on div "**********" at bounding box center [681, 247] width 70 height 12
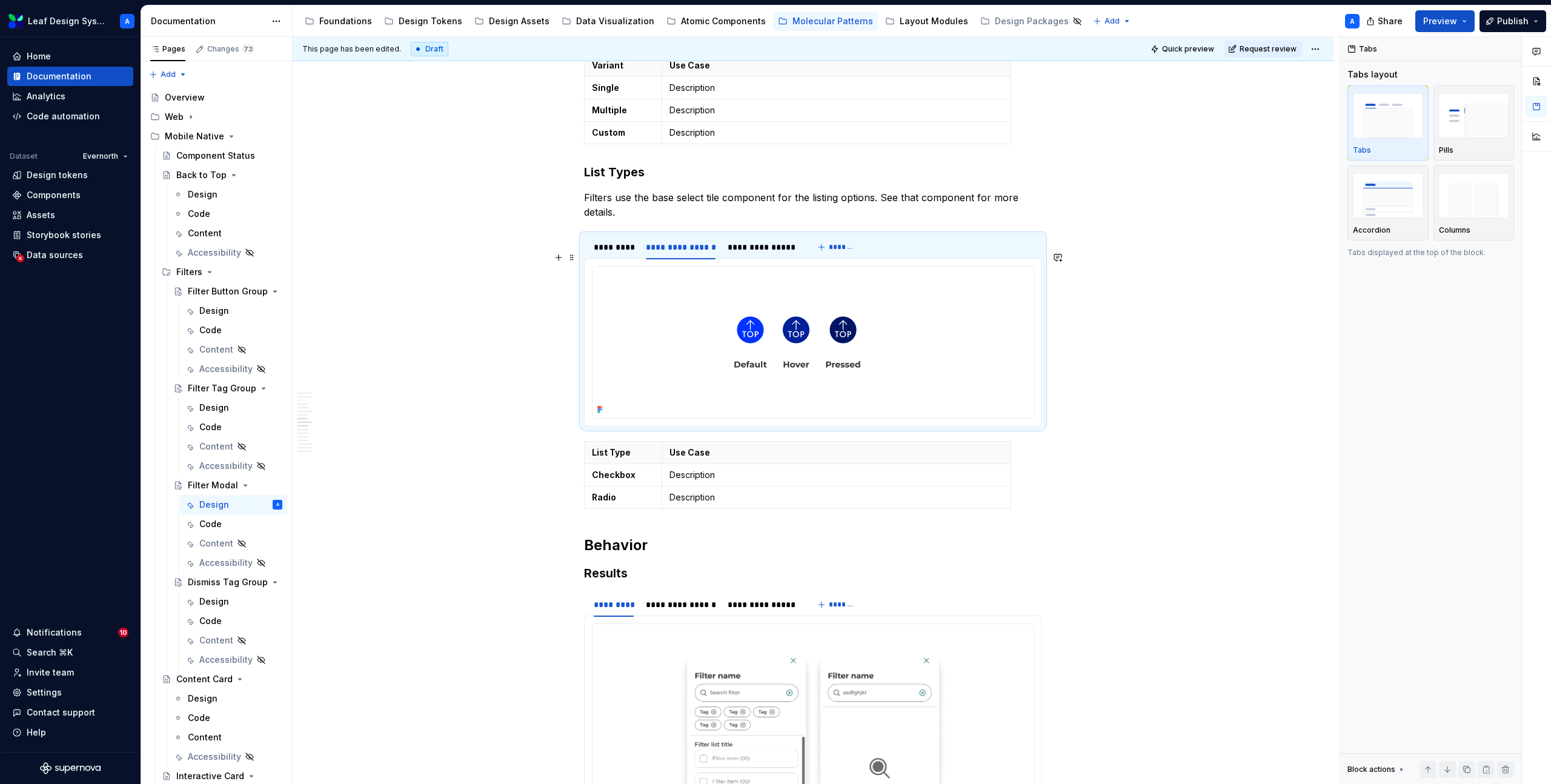
click at [732, 316] on img at bounding box center [797, 342] width 410 height 151
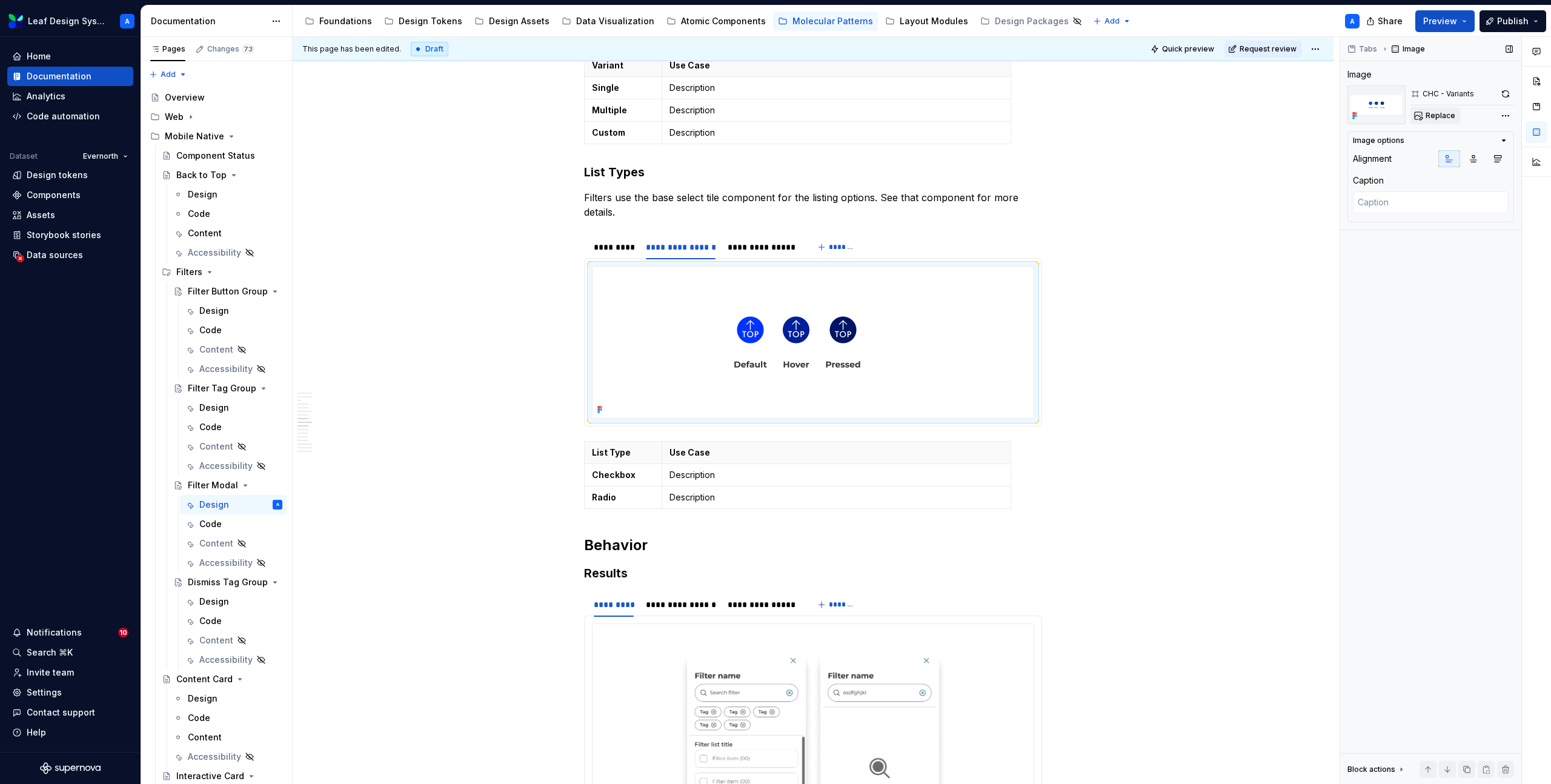
click at [1444, 114] on span "Replace" at bounding box center [1440, 116] width 30 height 10
type textarea "*"
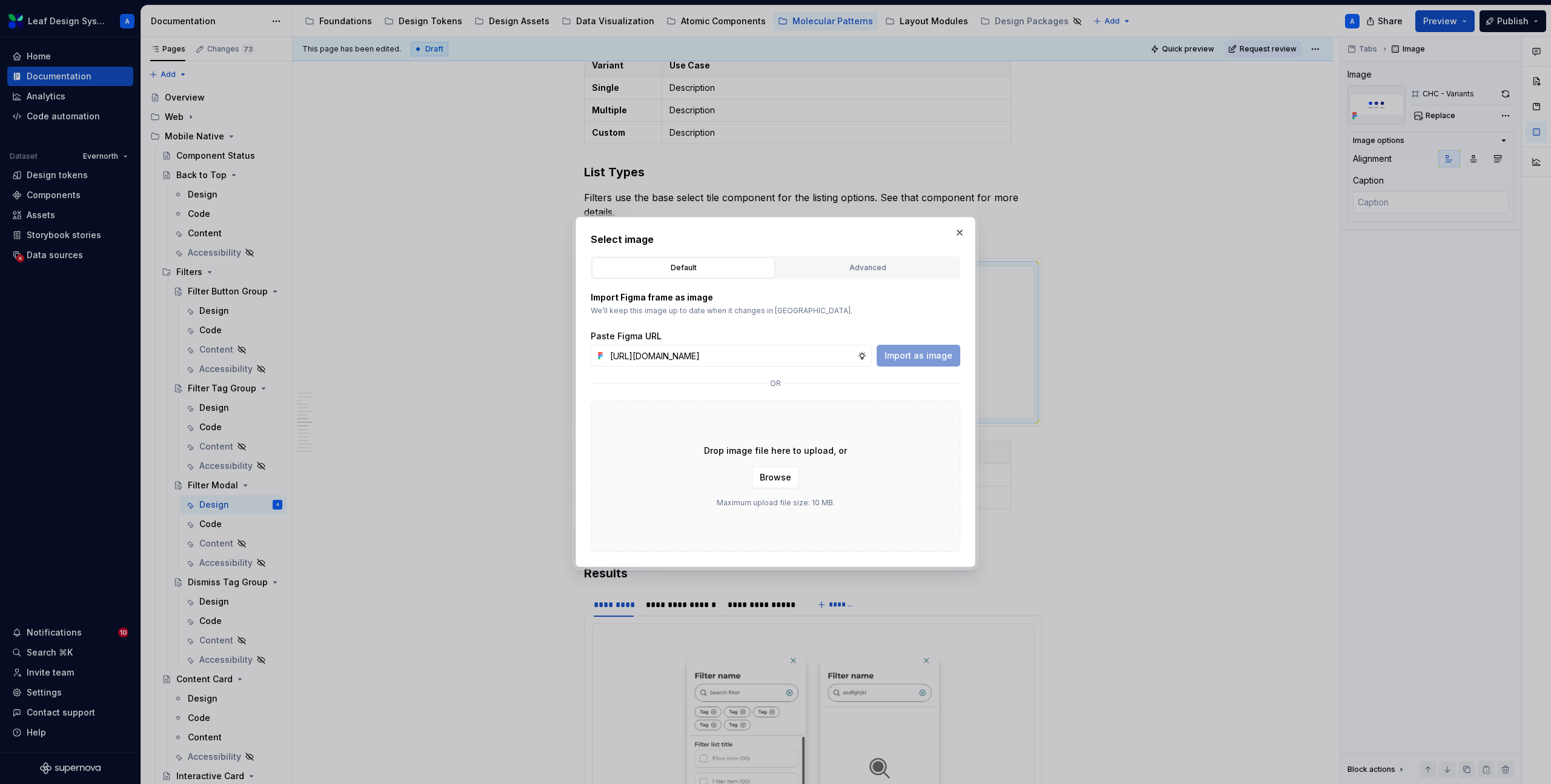
scroll to position [0, 352]
type input "https://www.figma.com/design/R5FNMiBYdBSXRtfBEXZGMx/Design-Documentation-Assets…"
click at [890, 363] on button "Import as image" at bounding box center [918, 356] width 83 height 22
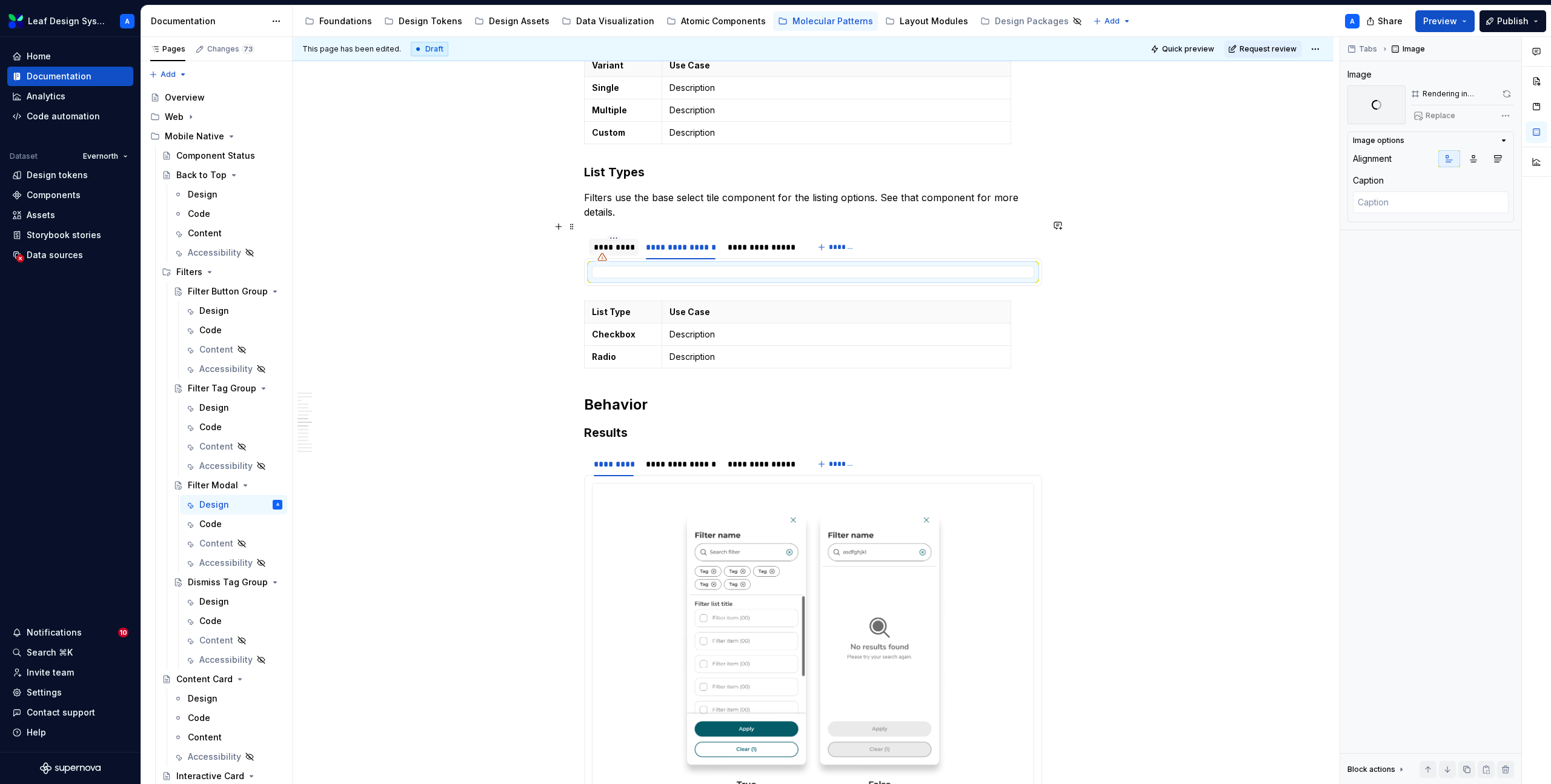
click at [628, 241] on div "*********" at bounding box center [614, 247] width 40 height 12
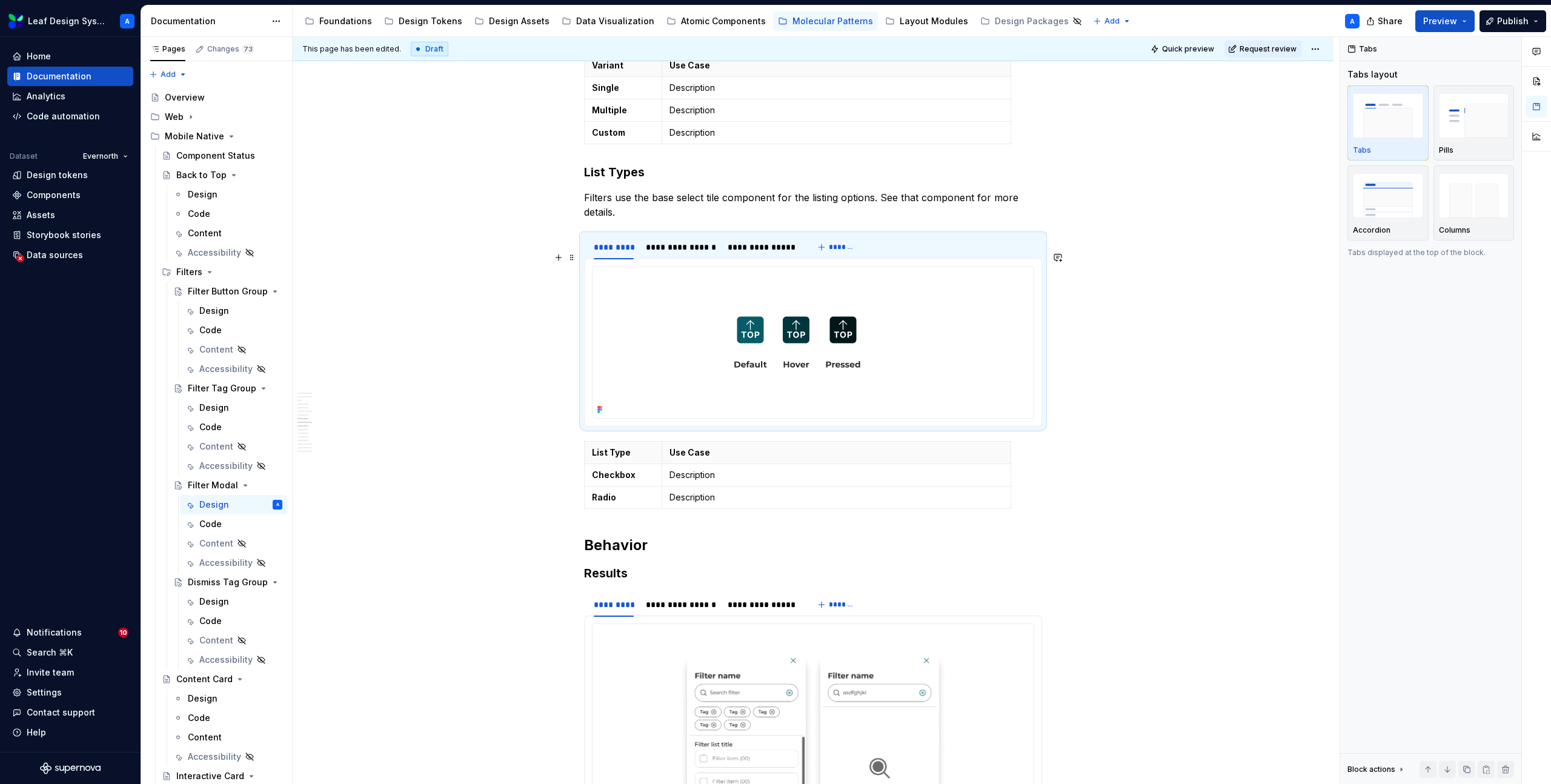
click at [679, 282] on img at bounding box center [797, 342] width 410 height 151
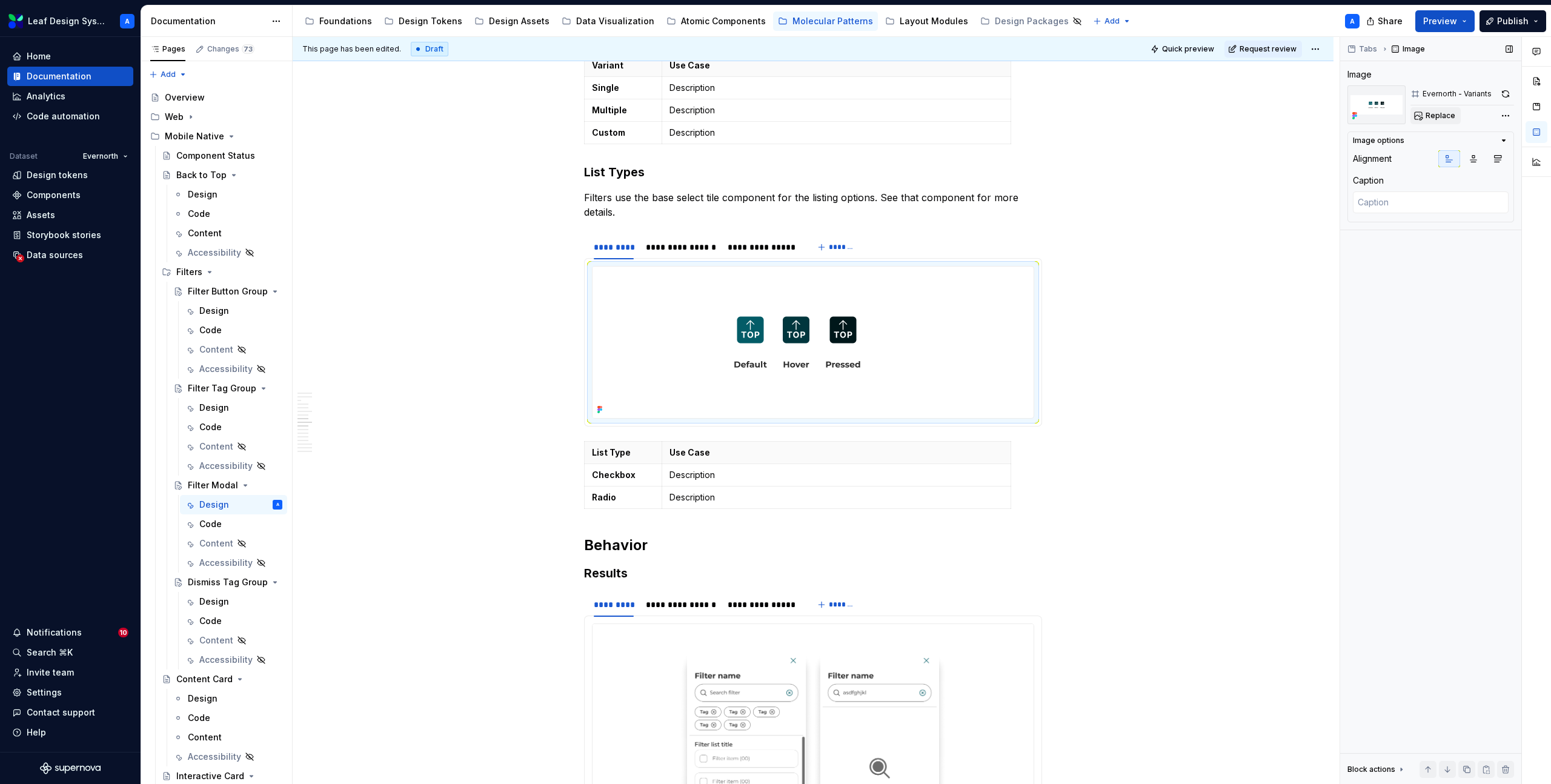
click at [1436, 117] on span "Replace" at bounding box center [1440, 116] width 30 height 10
type textarea "*"
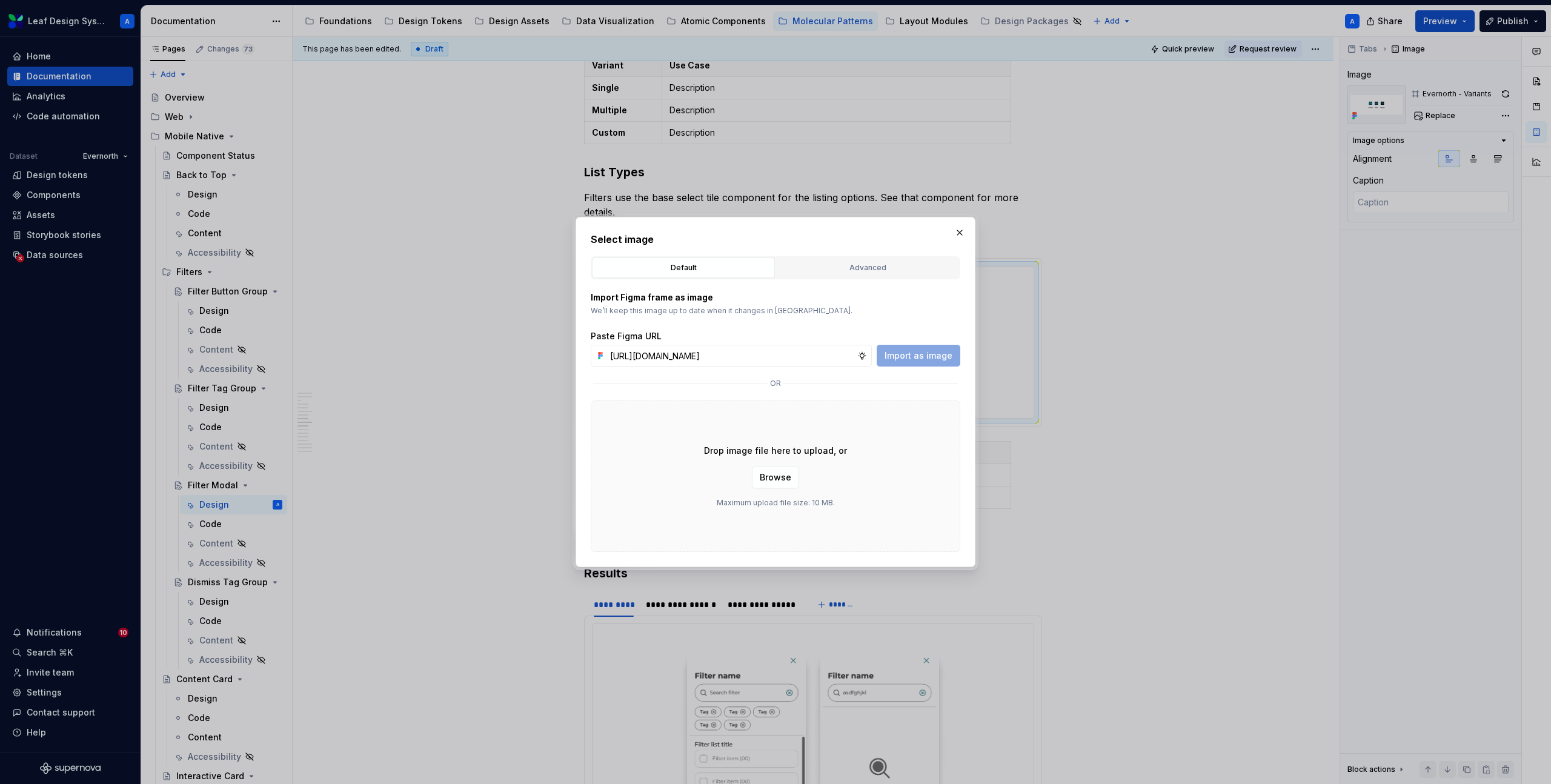
scroll to position [0, 353]
type input "https://www.figma.com/design/R5FNMiBYdBSXRtfBEXZGMx/Design-Documentation-Assets…"
click at [889, 350] on span "Import as image" at bounding box center [918, 356] width 68 height 12
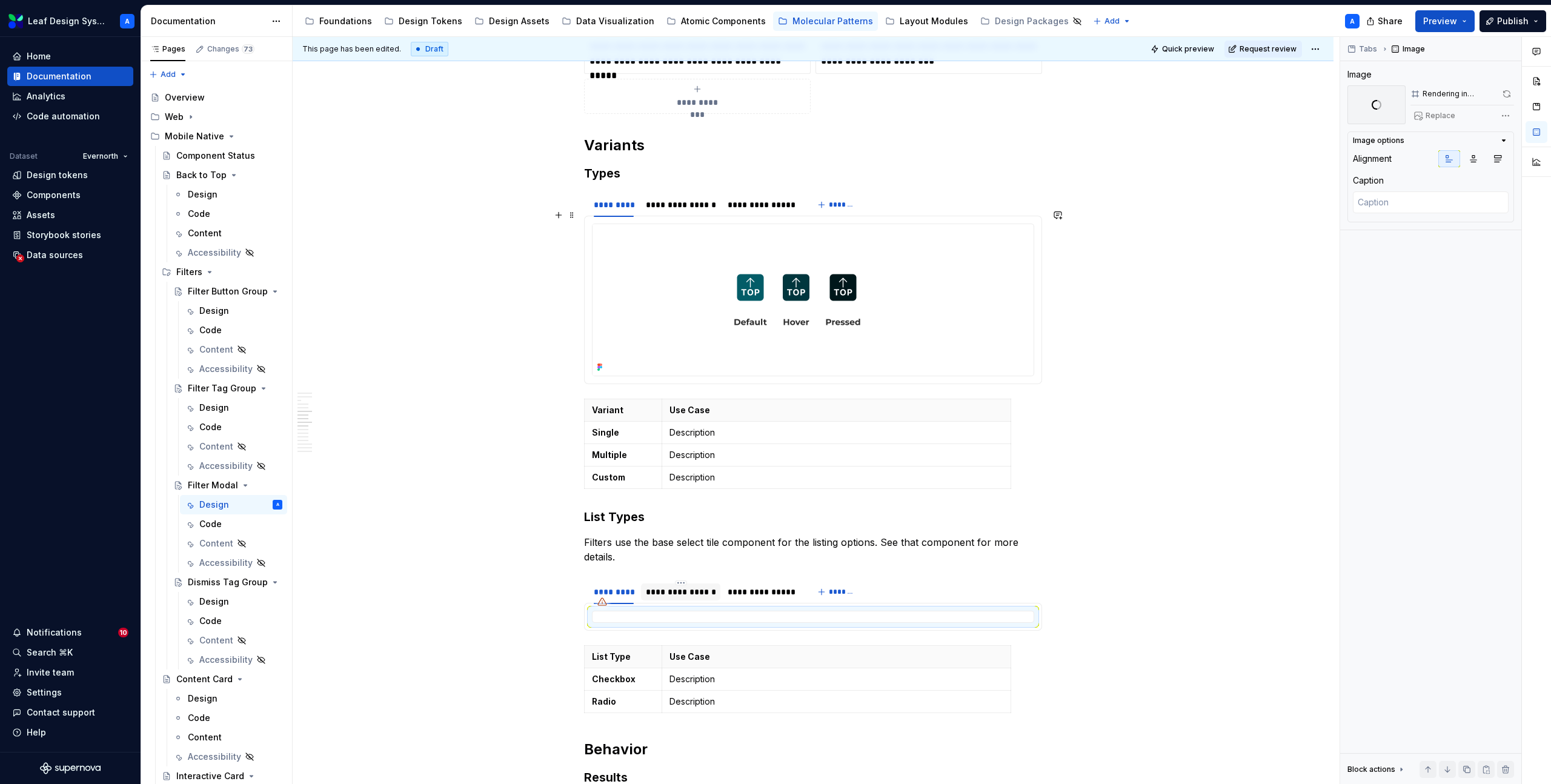
scroll to position [1635, 0]
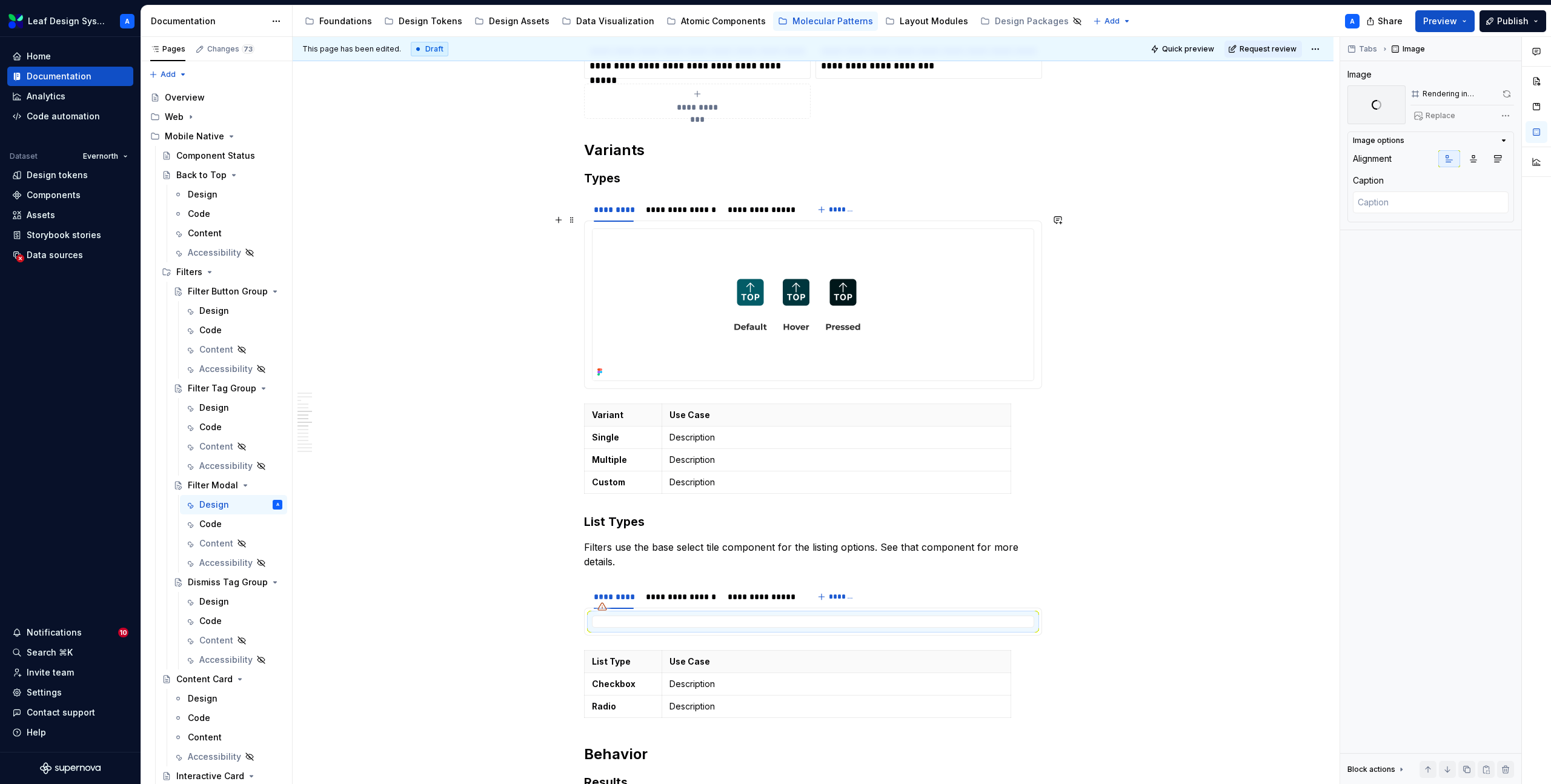
click at [710, 253] on img at bounding box center [797, 305] width 410 height 151
click at [765, 204] on div "**********" at bounding box center [761, 210] width 68 height 12
click at [840, 266] on img at bounding box center [797, 305] width 410 height 151
click at [1441, 116] on span "Replace" at bounding box center [1440, 116] width 30 height 10
type textarea "*"
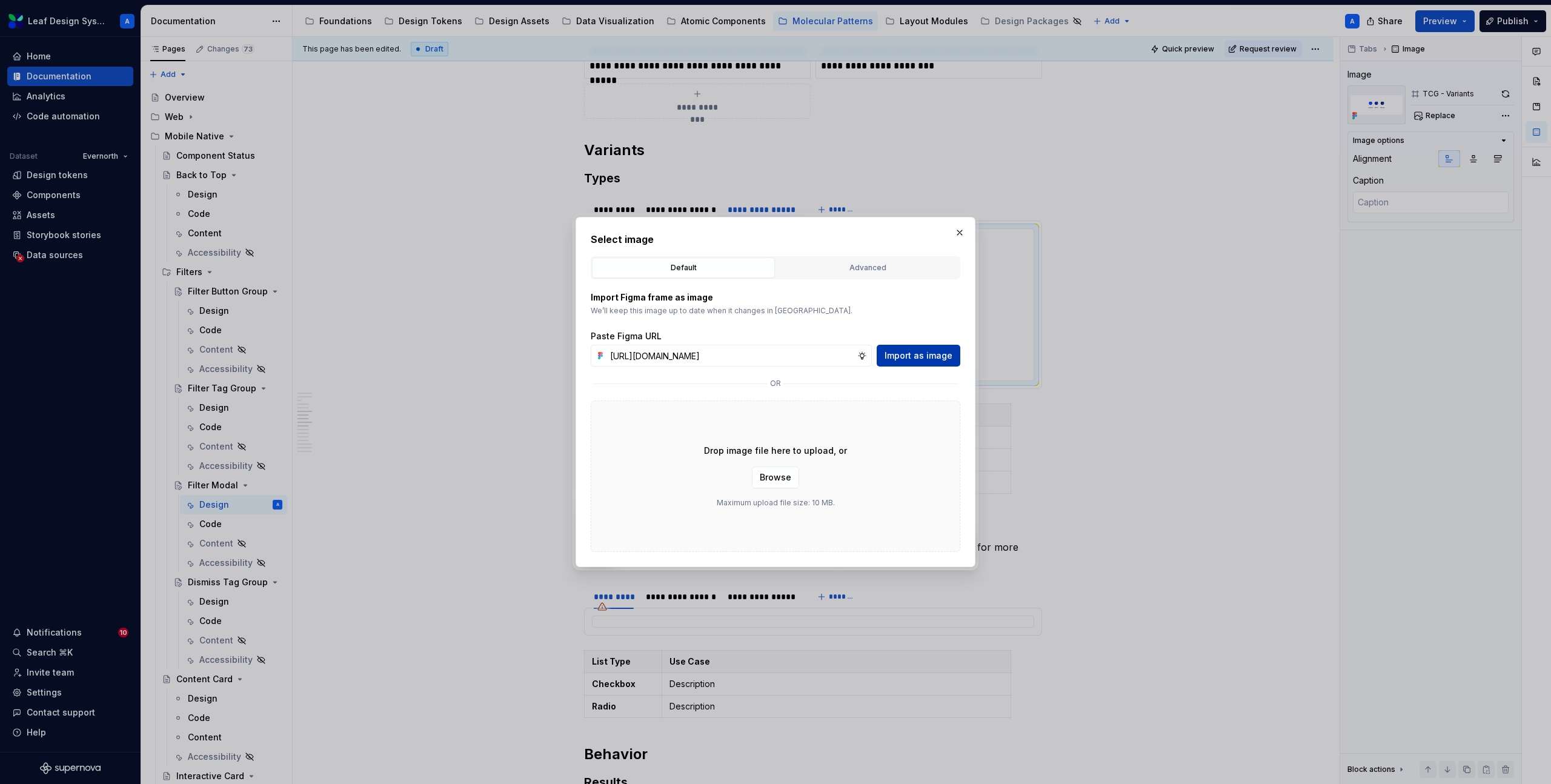
scroll to position [0, 352]
type input "https://www.figma.com/design/R5FNMiBYdBSXRtfBEXZGMx/Design-Documentation-Assets…"
click at [921, 354] on span "Import as image" at bounding box center [918, 356] width 68 height 12
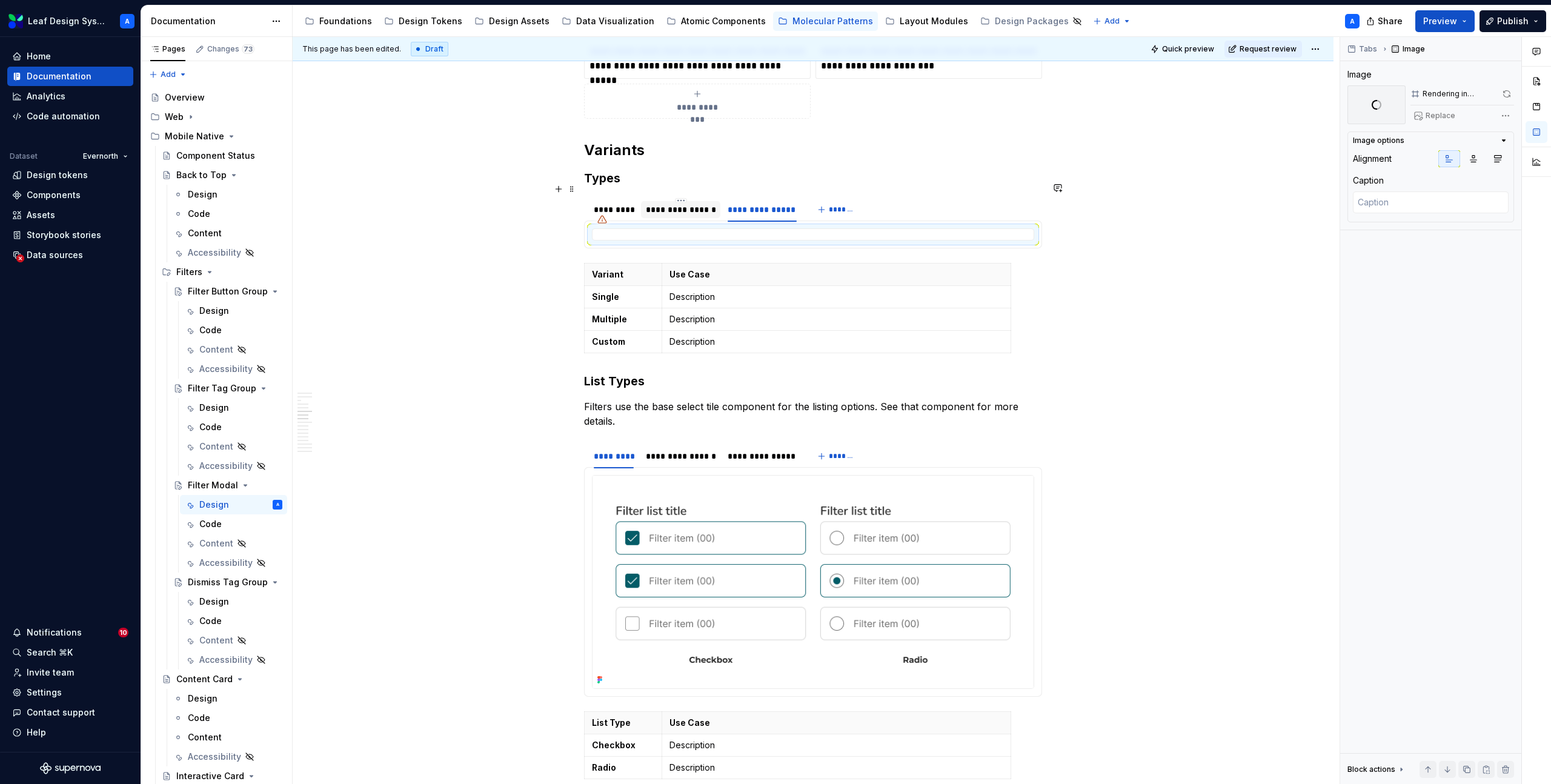
click at [695, 204] on div "**********" at bounding box center [681, 210] width 70 height 12
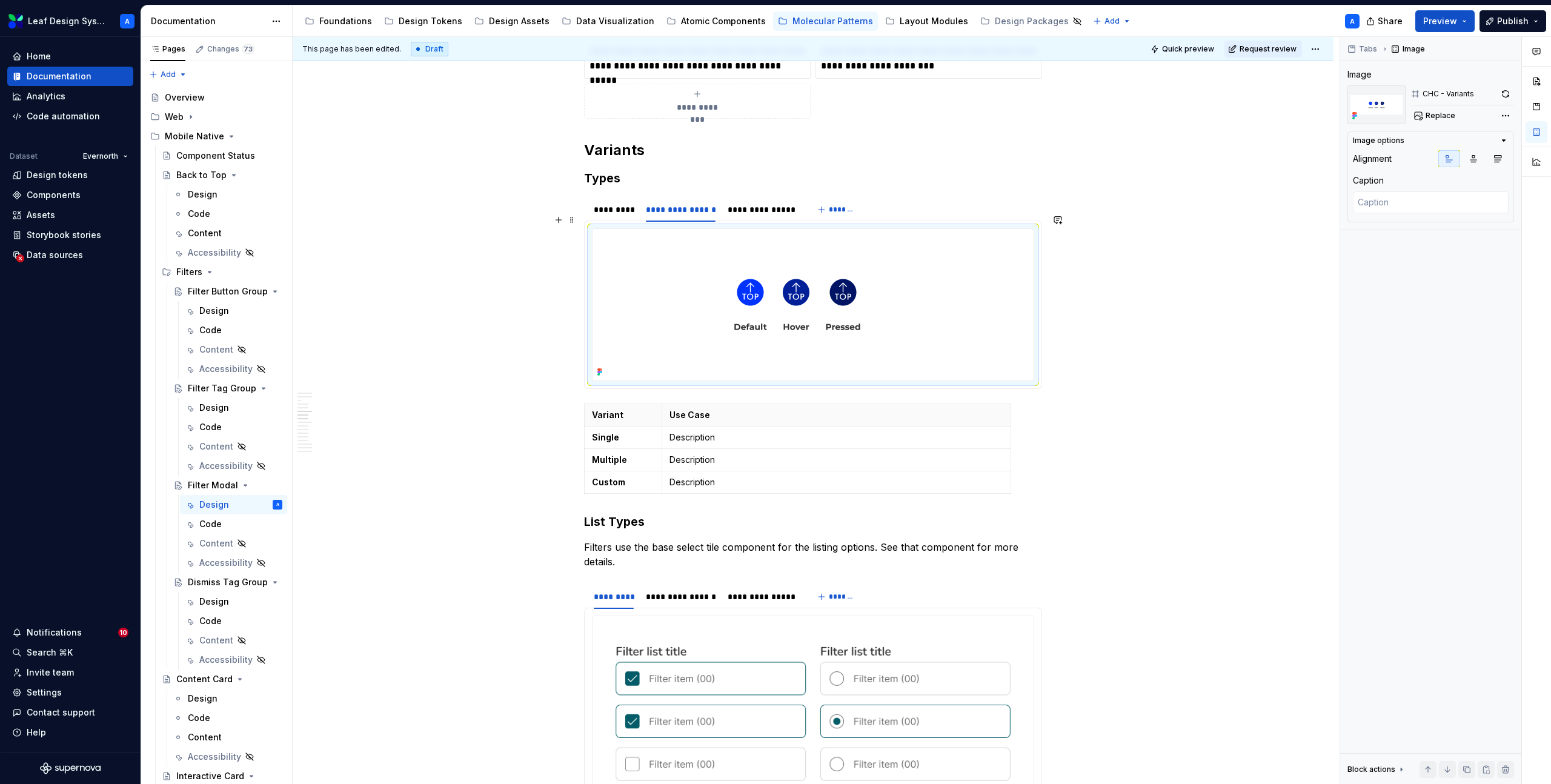
click at [751, 277] on img at bounding box center [797, 305] width 410 height 151
click at [1426, 114] on span "Replace" at bounding box center [1440, 116] width 30 height 10
type textarea "*"
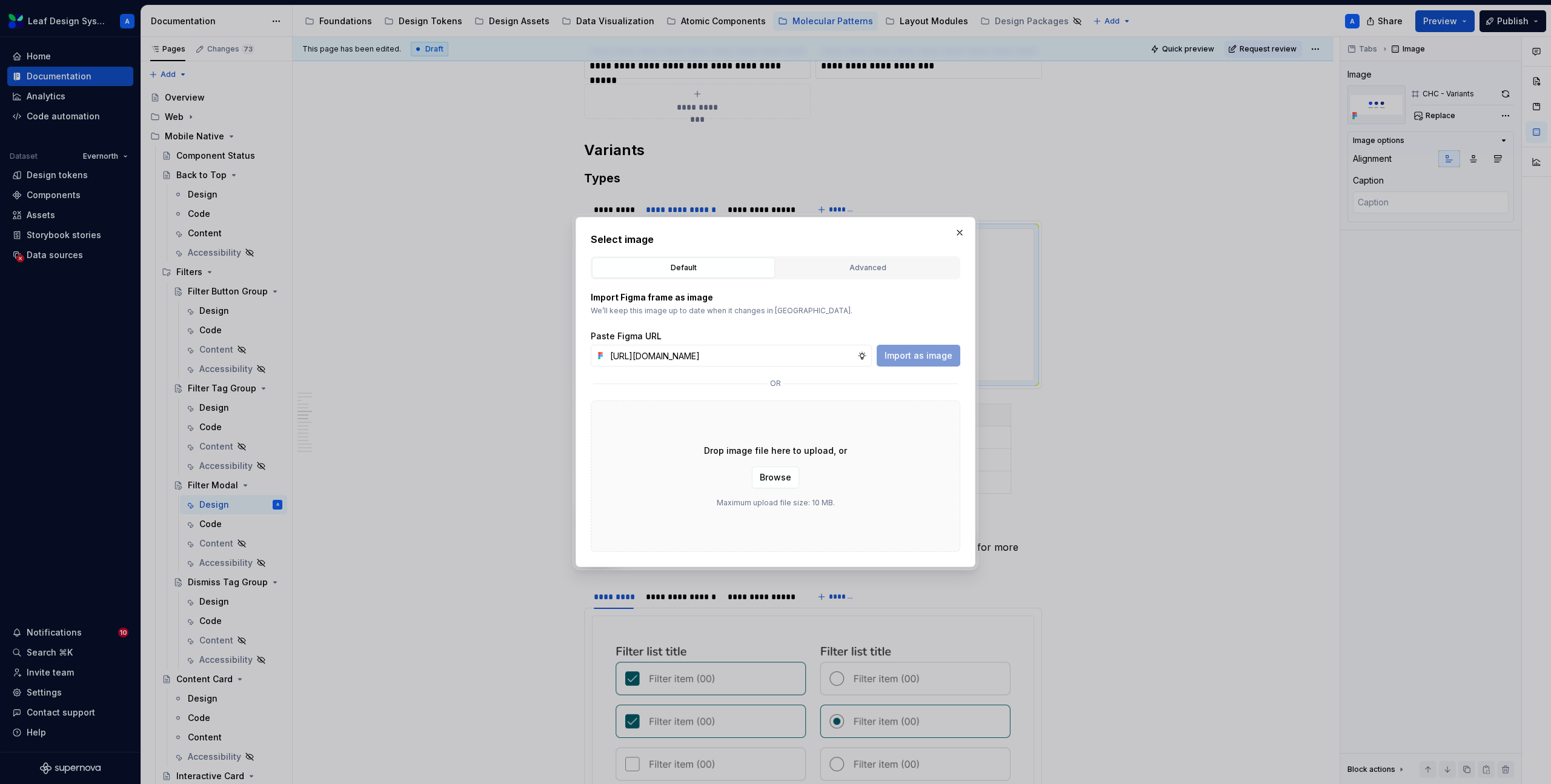
scroll to position [0, 352]
type input "https://www.figma.com/design/R5FNMiBYdBSXRtfBEXZGMx/Design-Documentation-Assets…"
click at [917, 358] on span "Import as image" at bounding box center [918, 356] width 68 height 12
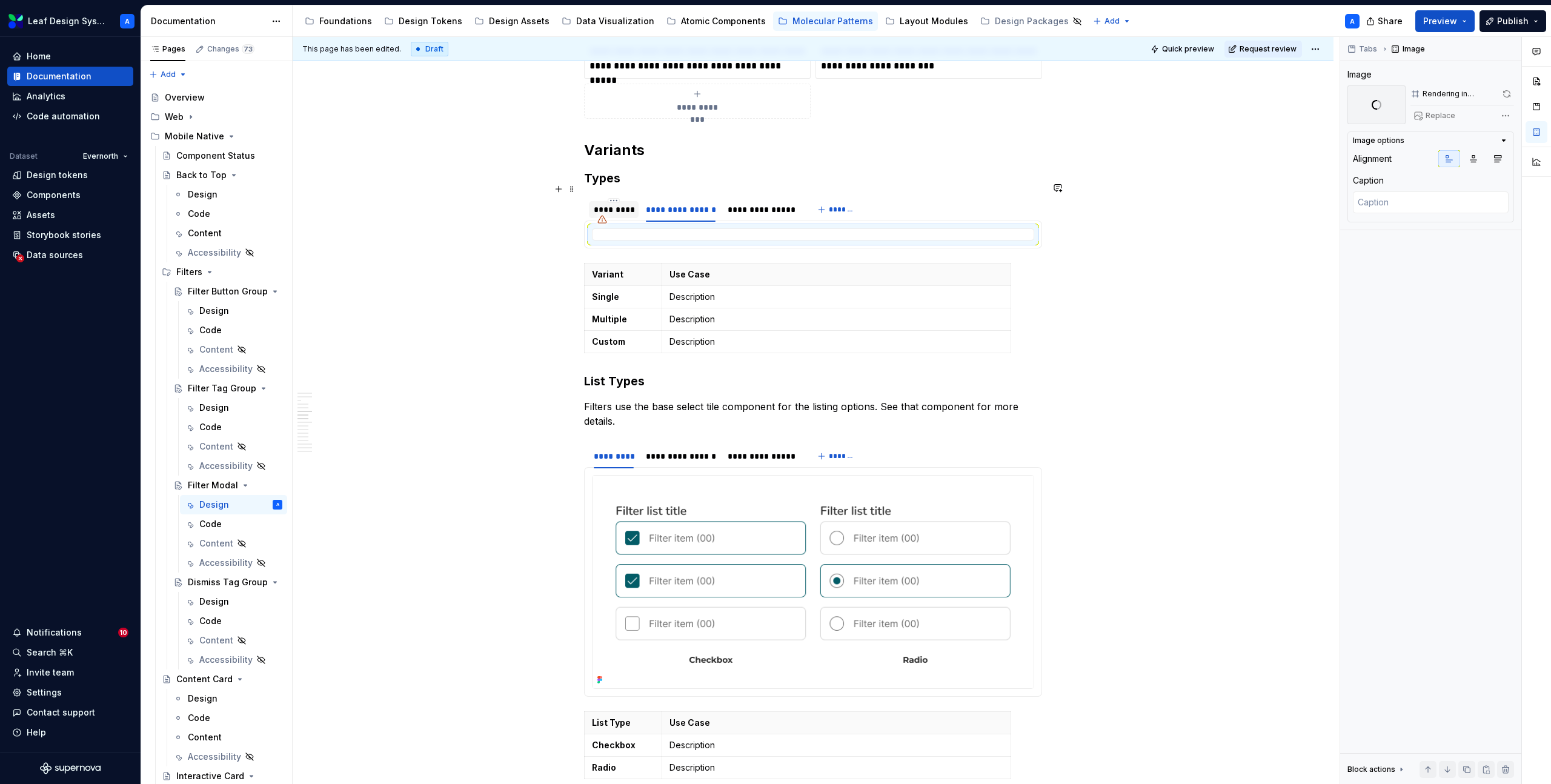
click at [629, 204] on div "*********" at bounding box center [614, 210] width 40 height 12
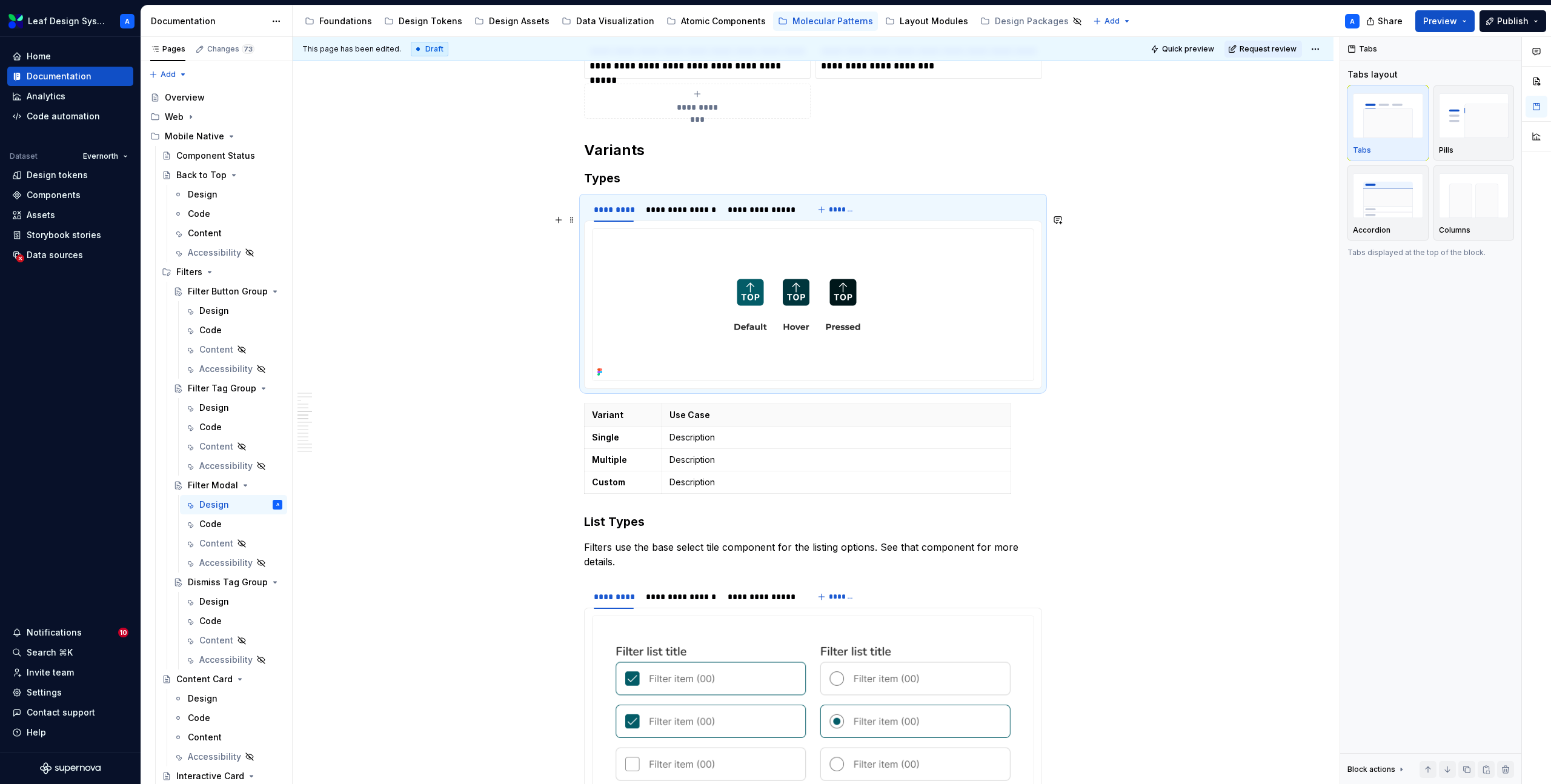
click at [715, 290] on img at bounding box center [797, 305] width 410 height 151
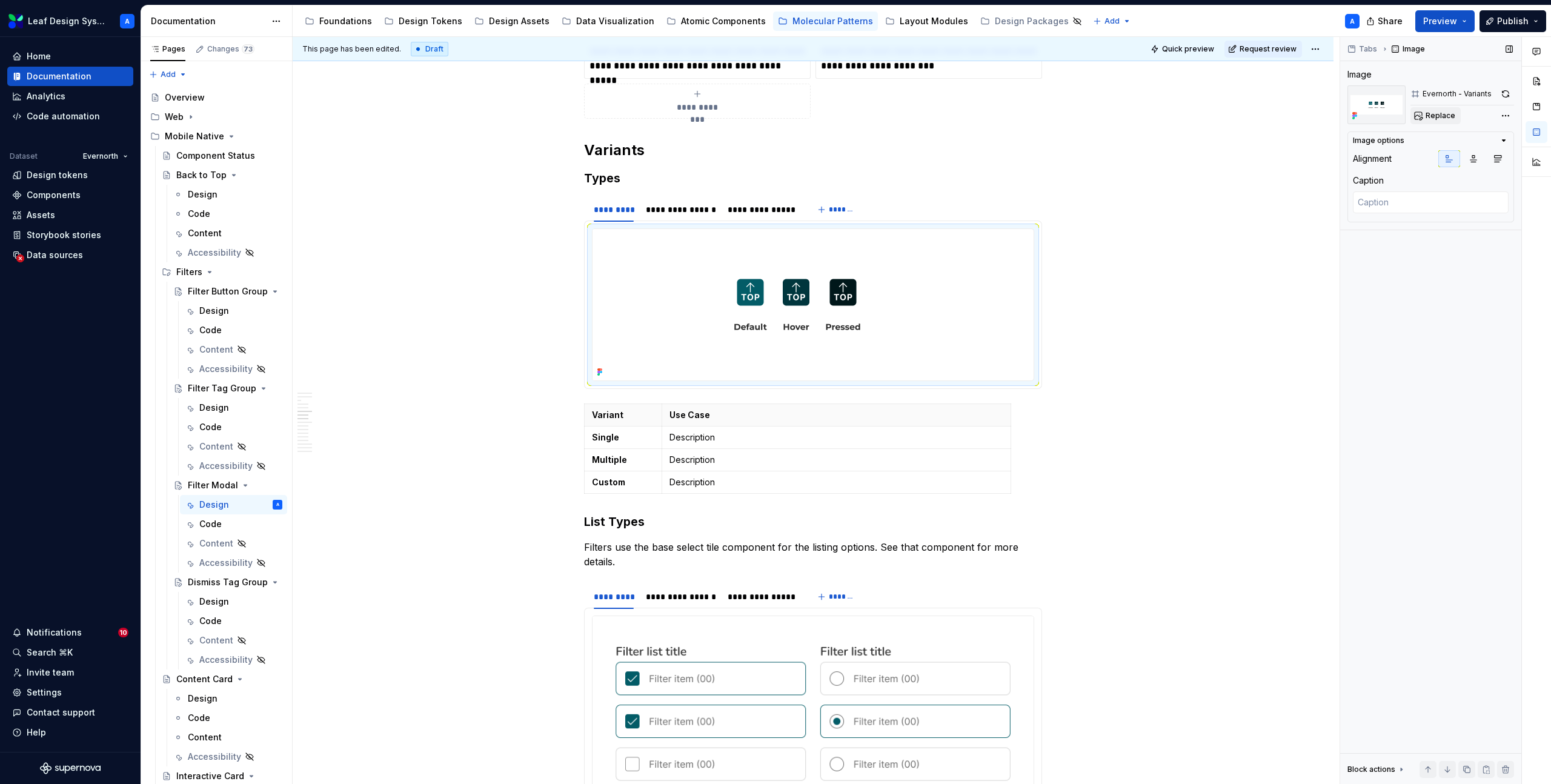
click at [1439, 118] on span "Replace" at bounding box center [1440, 116] width 30 height 10
type textarea "*"
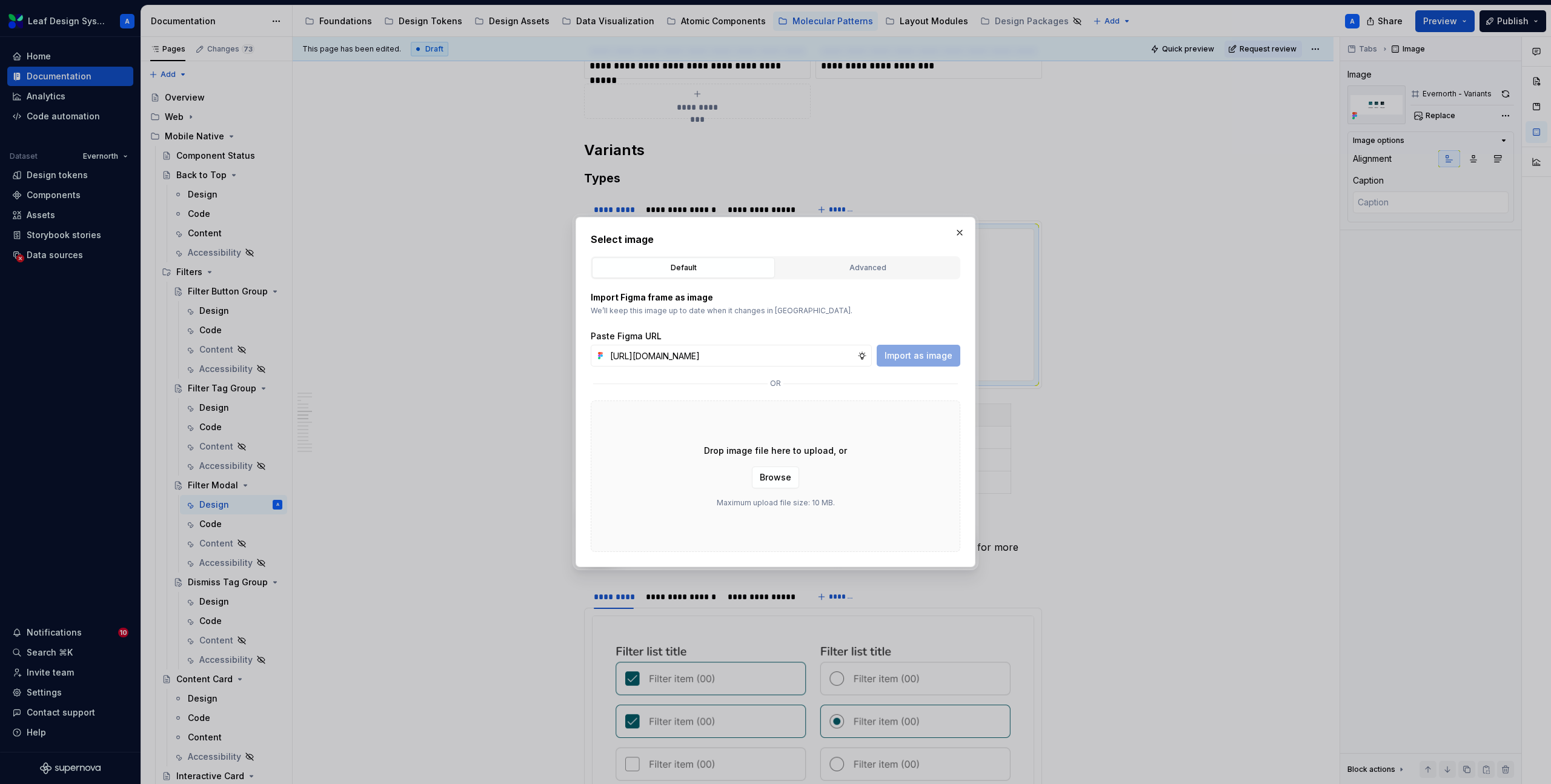
scroll to position [0, 352]
type input "https://www.figma.com/design/R5FNMiBYdBSXRtfBEXZGMx/Design-Documentation-Assets…"
click at [932, 355] on span "Import as image" at bounding box center [918, 356] width 68 height 12
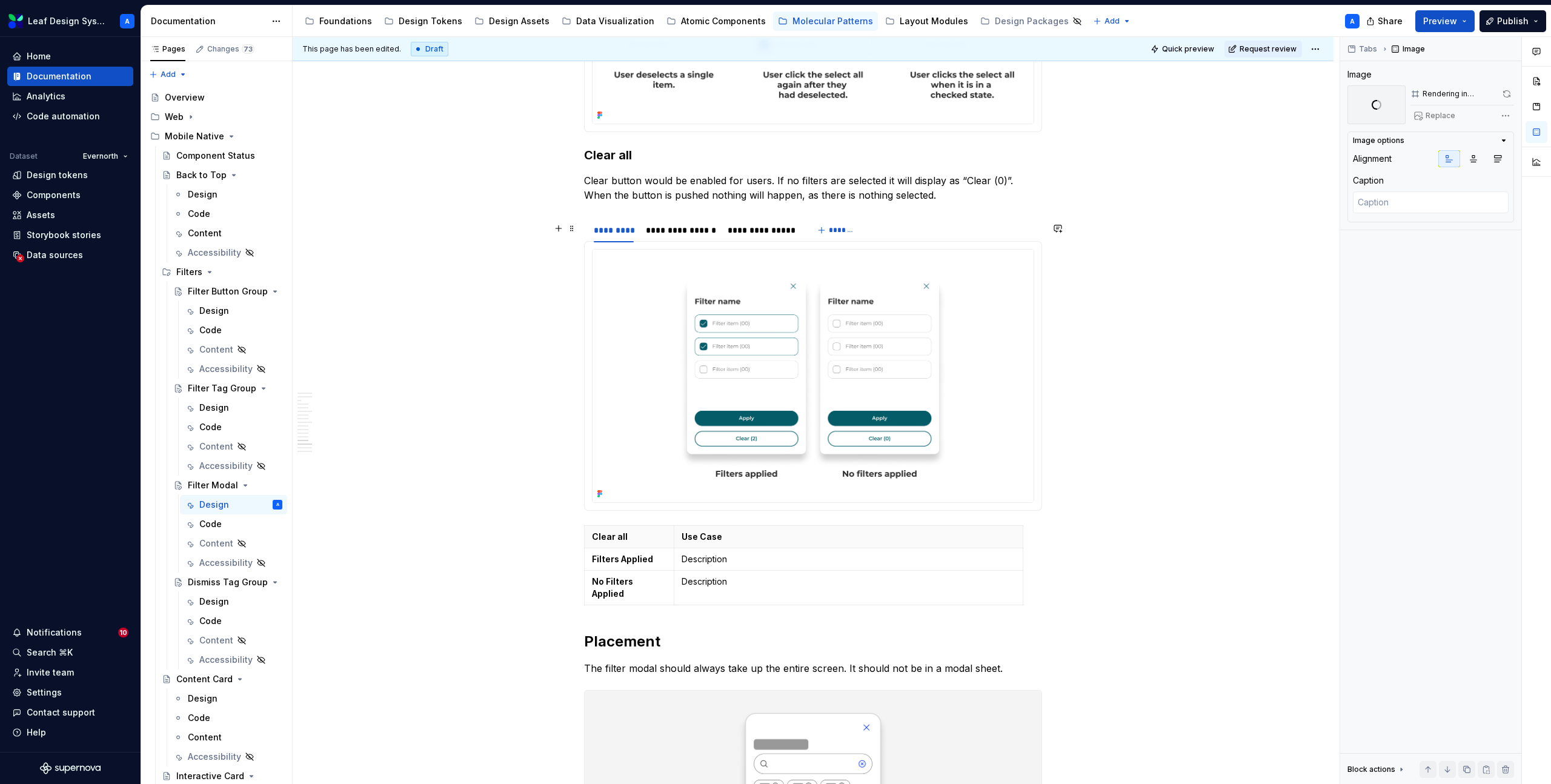
scroll to position [4561, 0]
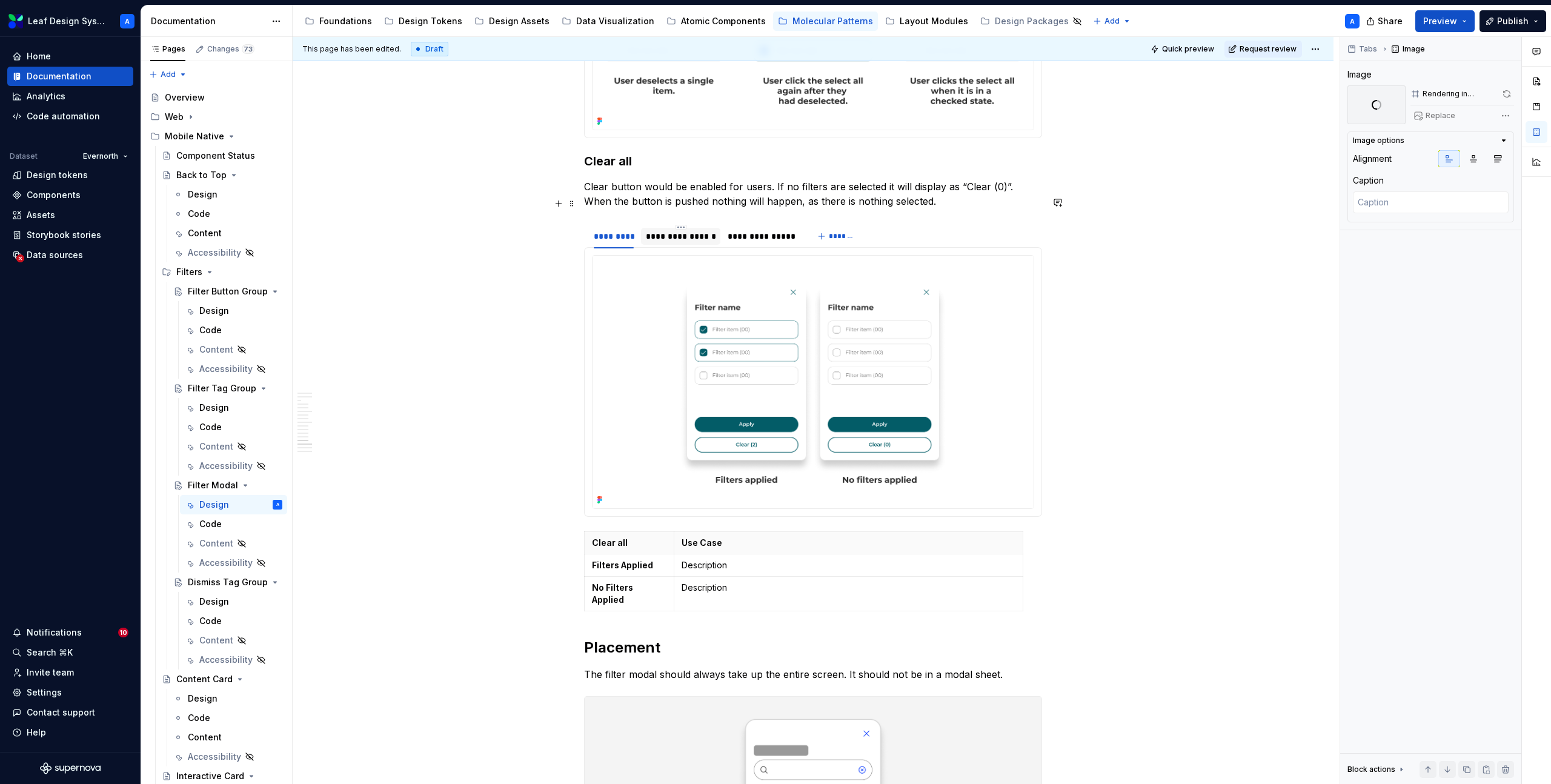
click at [704, 230] on div "**********" at bounding box center [681, 236] width 70 height 12
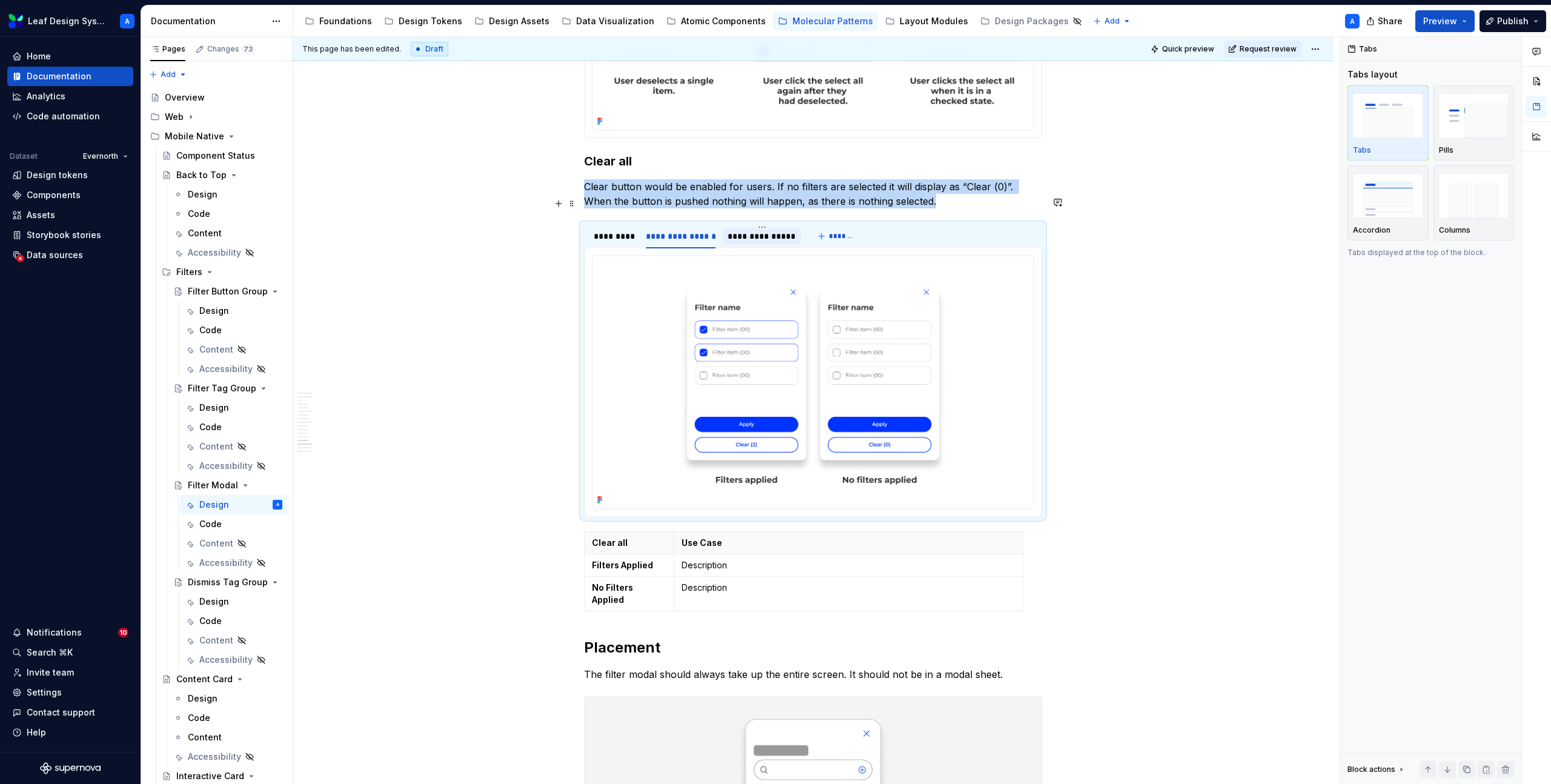
click at [751, 230] on div "**********" at bounding box center [761, 236] width 68 height 12
click at [678, 230] on div "**********" at bounding box center [681, 236] width 70 height 12
click at [761, 230] on div "**********" at bounding box center [761, 236] width 68 height 12
click at [693, 230] on div "**********" at bounding box center [681, 236] width 70 height 12
click at [763, 230] on div "**********" at bounding box center [761, 236] width 68 height 12
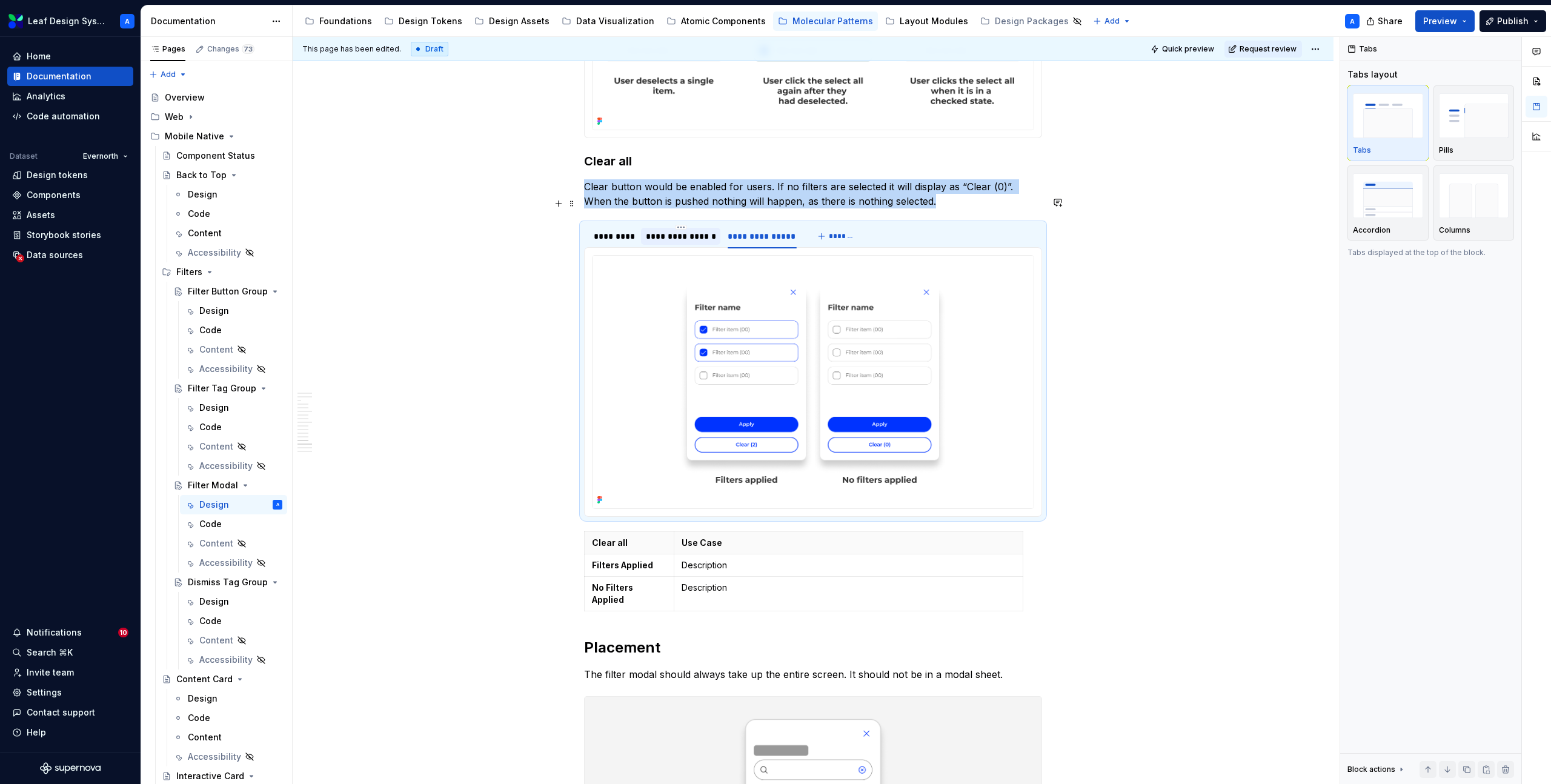
click at [674, 230] on div "**********" at bounding box center [681, 236] width 70 height 12
click at [620, 230] on div "*********" at bounding box center [614, 236] width 40 height 12
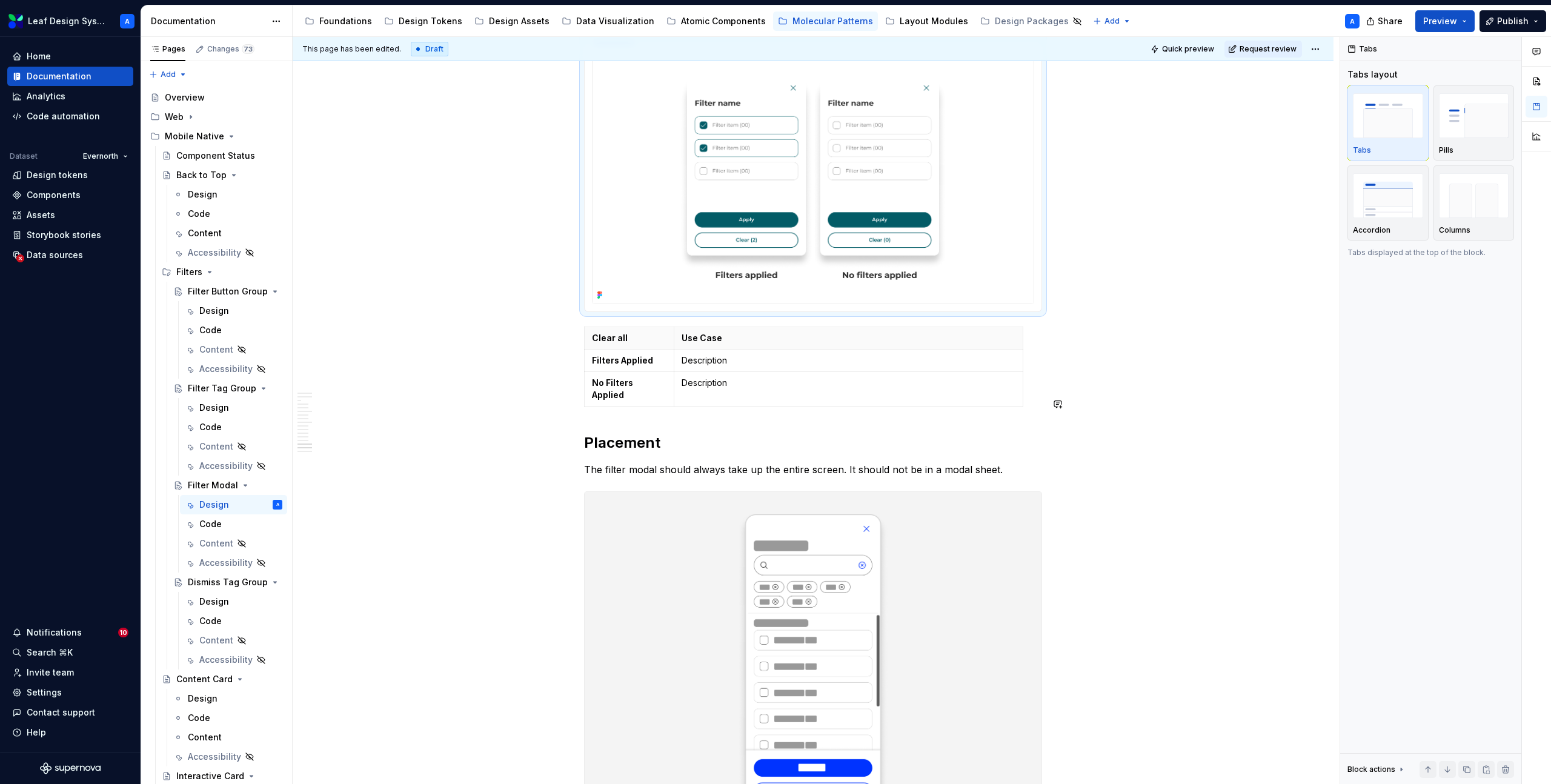
scroll to position [5220, 0]
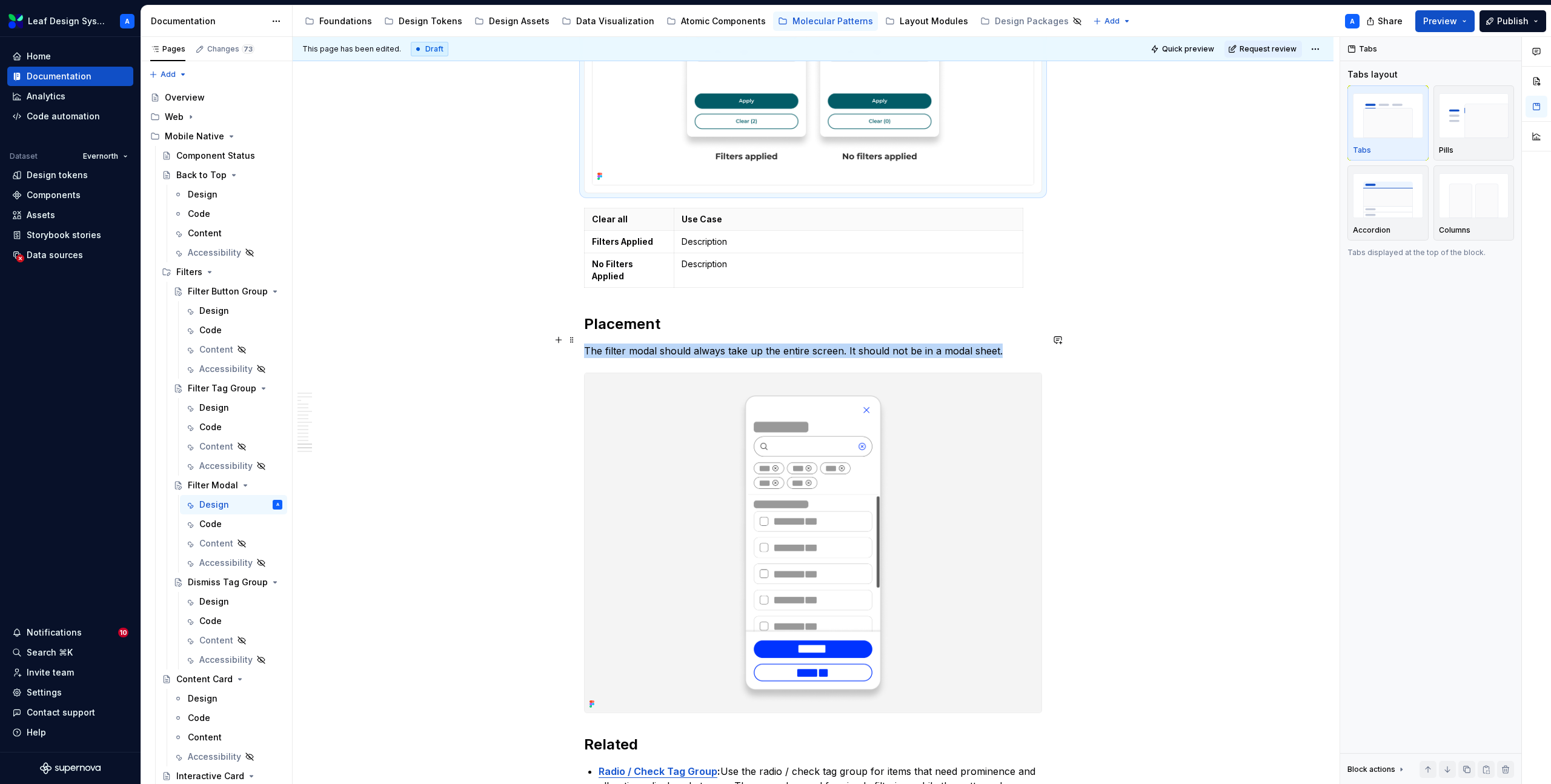
click at [937, 491] on img at bounding box center [813, 542] width 457 height 339
click at [1510, 89] on button "button" at bounding box center [1507, 94] width 15 height 17
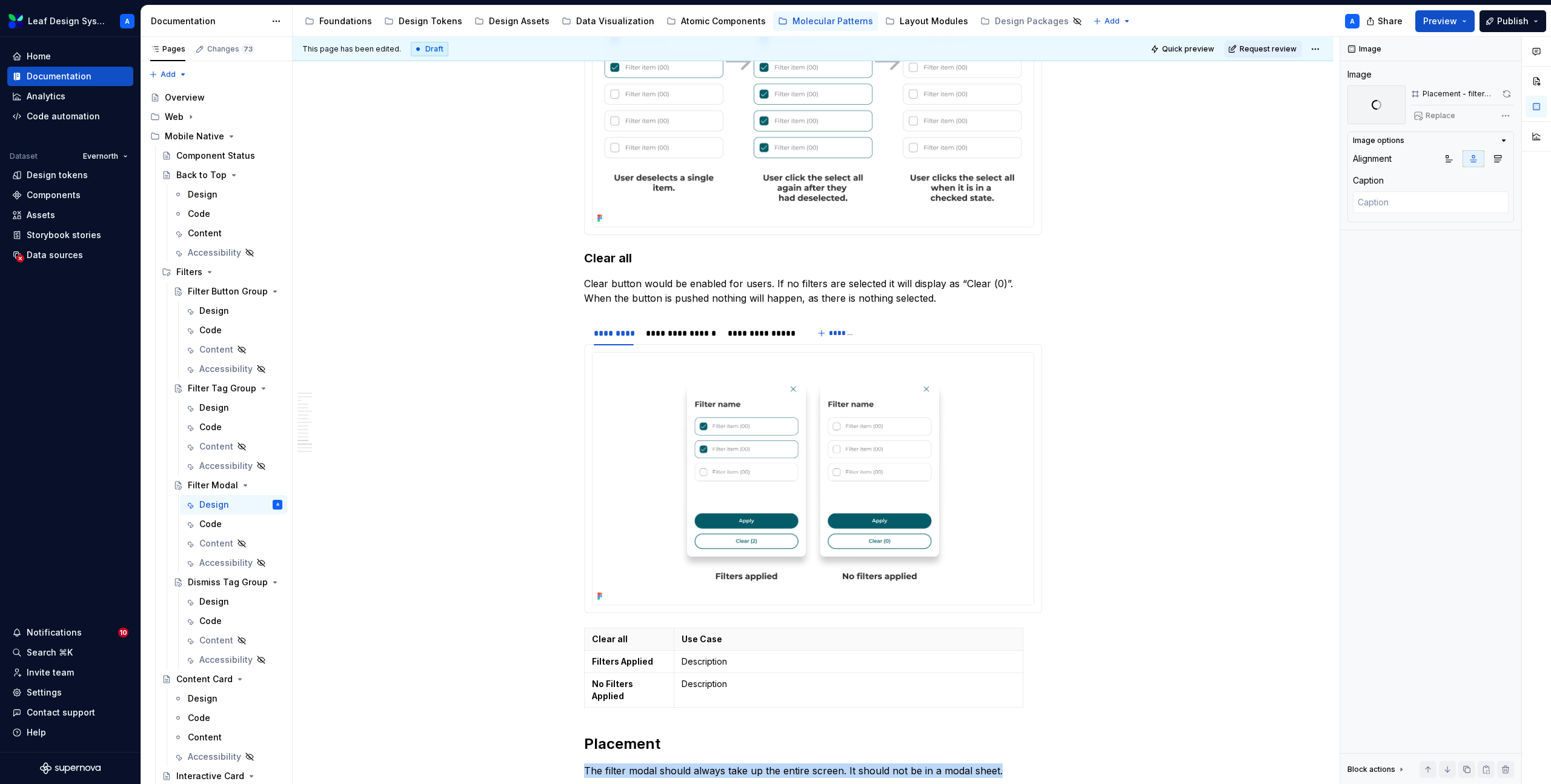
scroll to position [4771, 0]
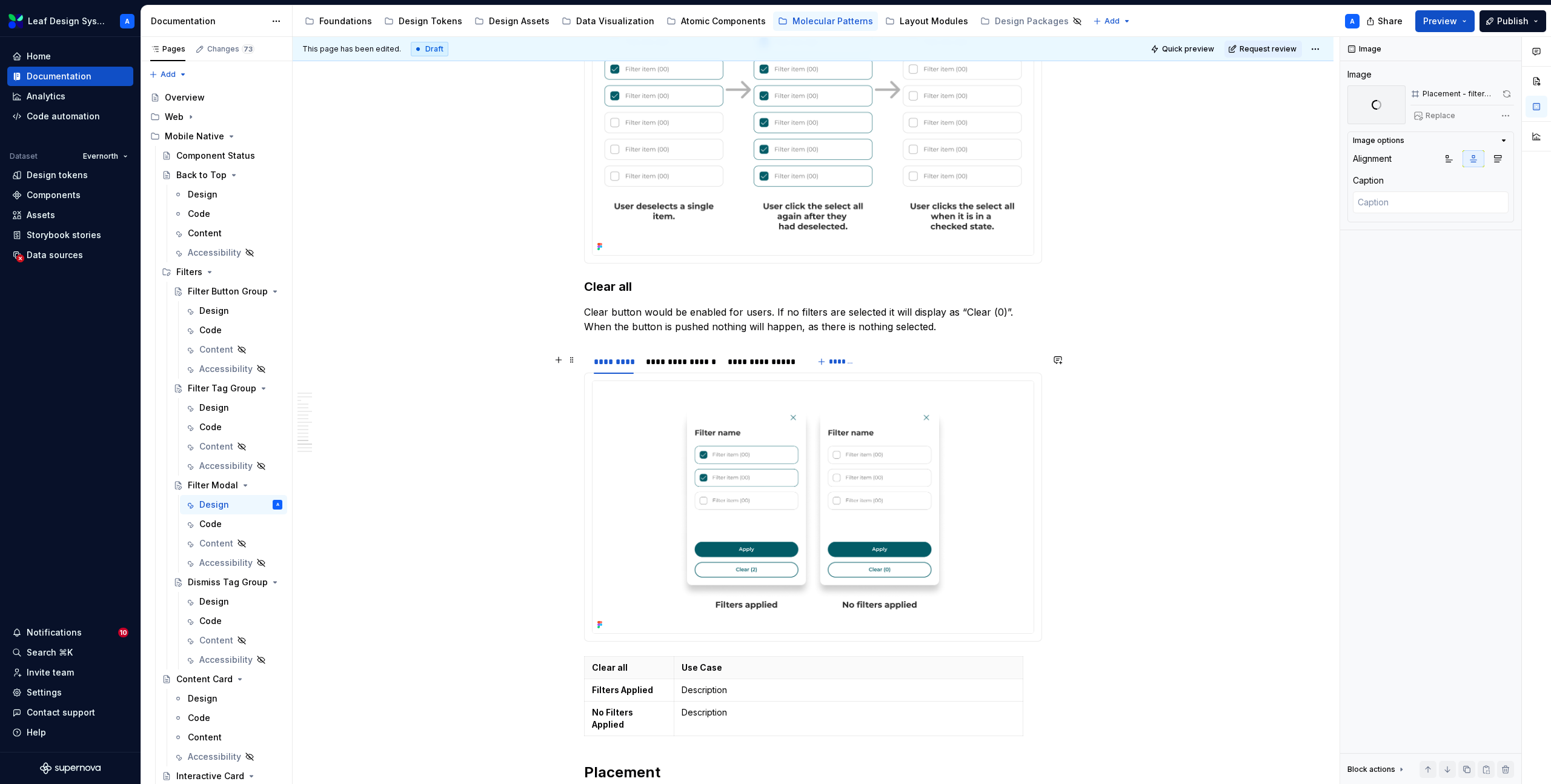
click at [799, 491] on img at bounding box center [813, 507] width 441 height 252
click at [1501, 95] on button "button" at bounding box center [1506, 94] width 14 height 17
click at [690, 356] on div "**********" at bounding box center [681, 362] width 70 height 12
click at [816, 445] on img at bounding box center [813, 507] width 441 height 252
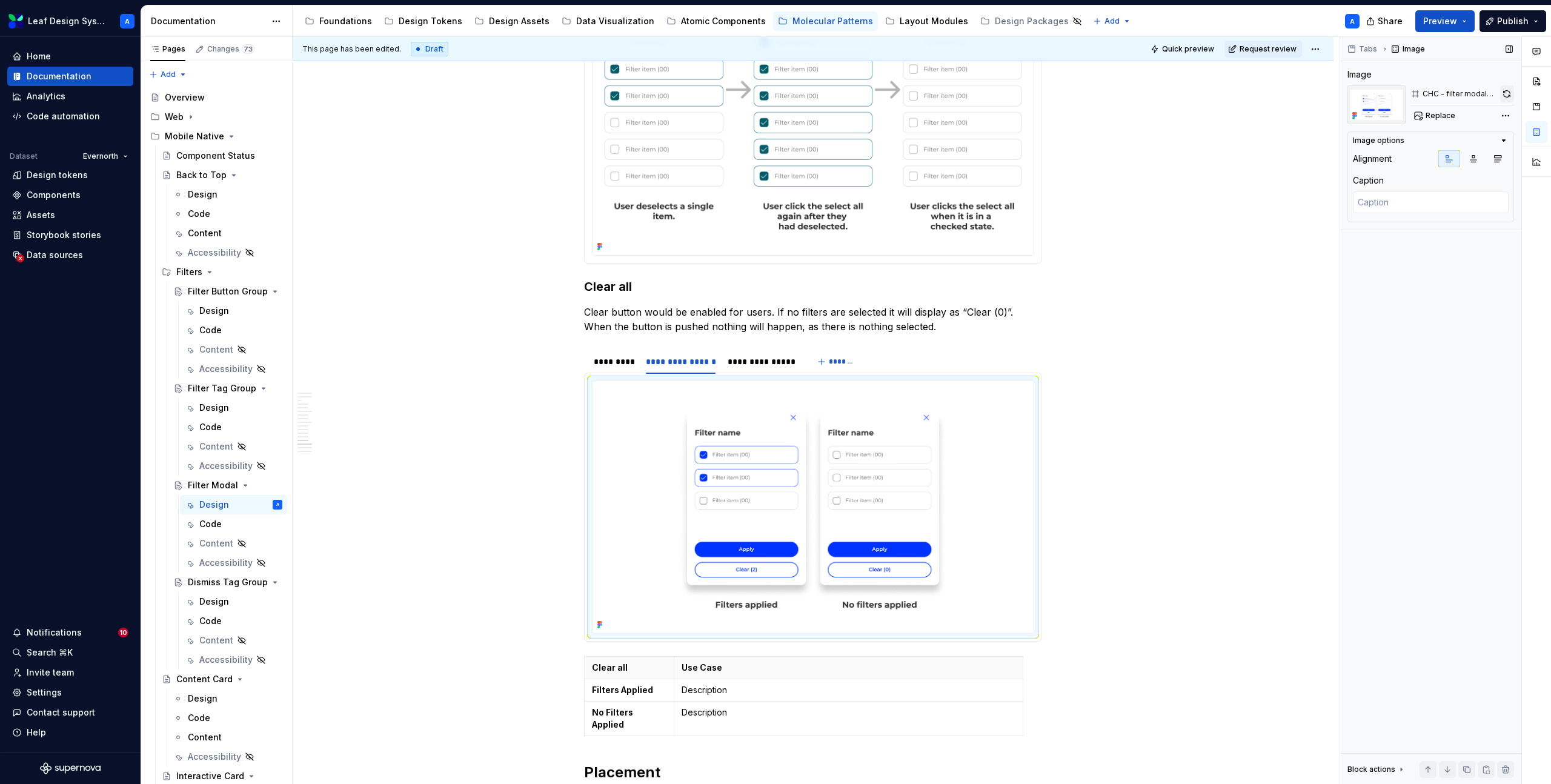
click at [1504, 98] on button "button" at bounding box center [1507, 94] width 14 height 17
click at [774, 353] on div "**********" at bounding box center [762, 361] width 78 height 17
click at [788, 421] on img at bounding box center [813, 507] width 441 height 252
click at [1506, 94] on button "button" at bounding box center [1507, 94] width 14 height 17
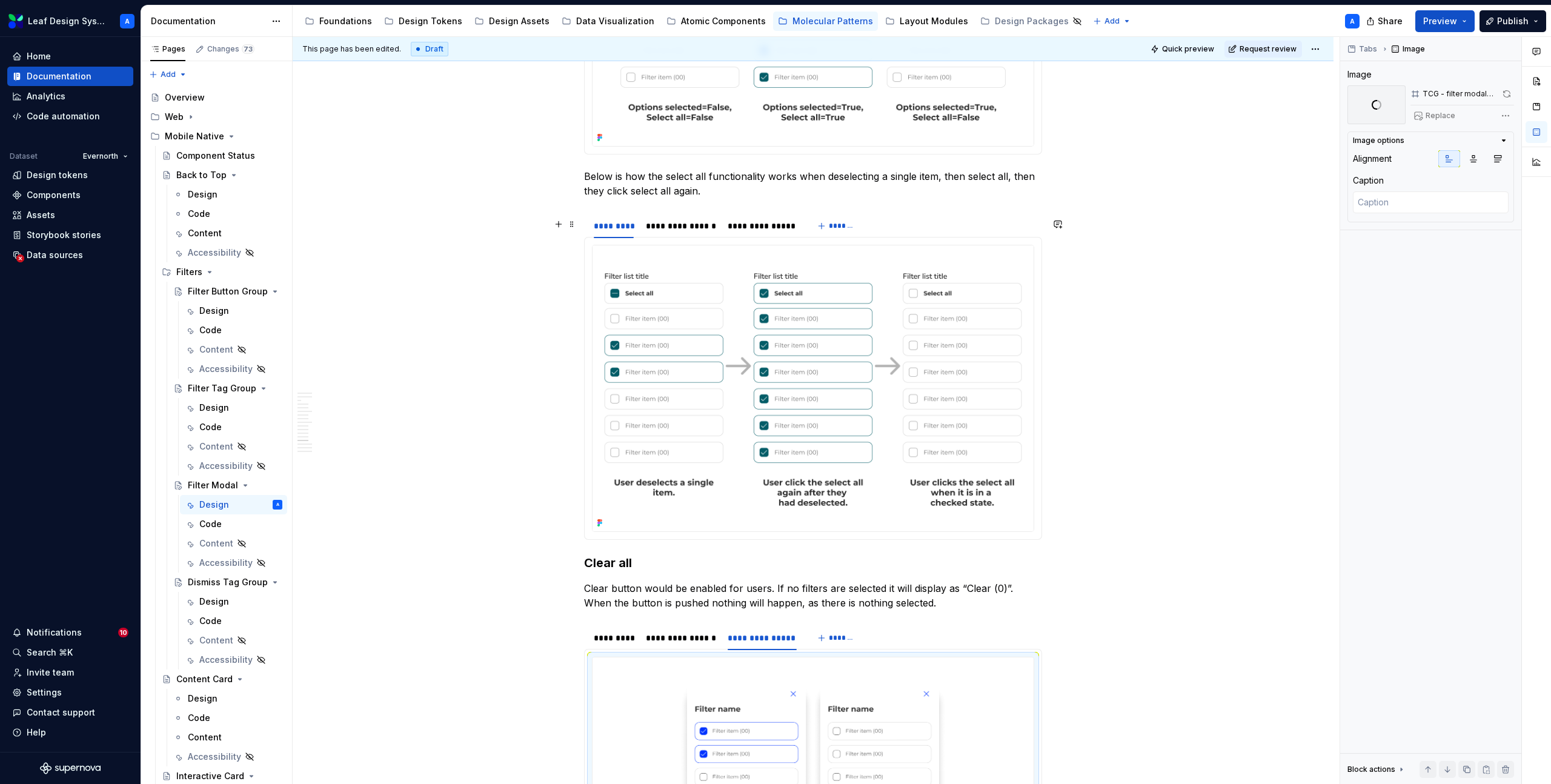
scroll to position [4485, 0]
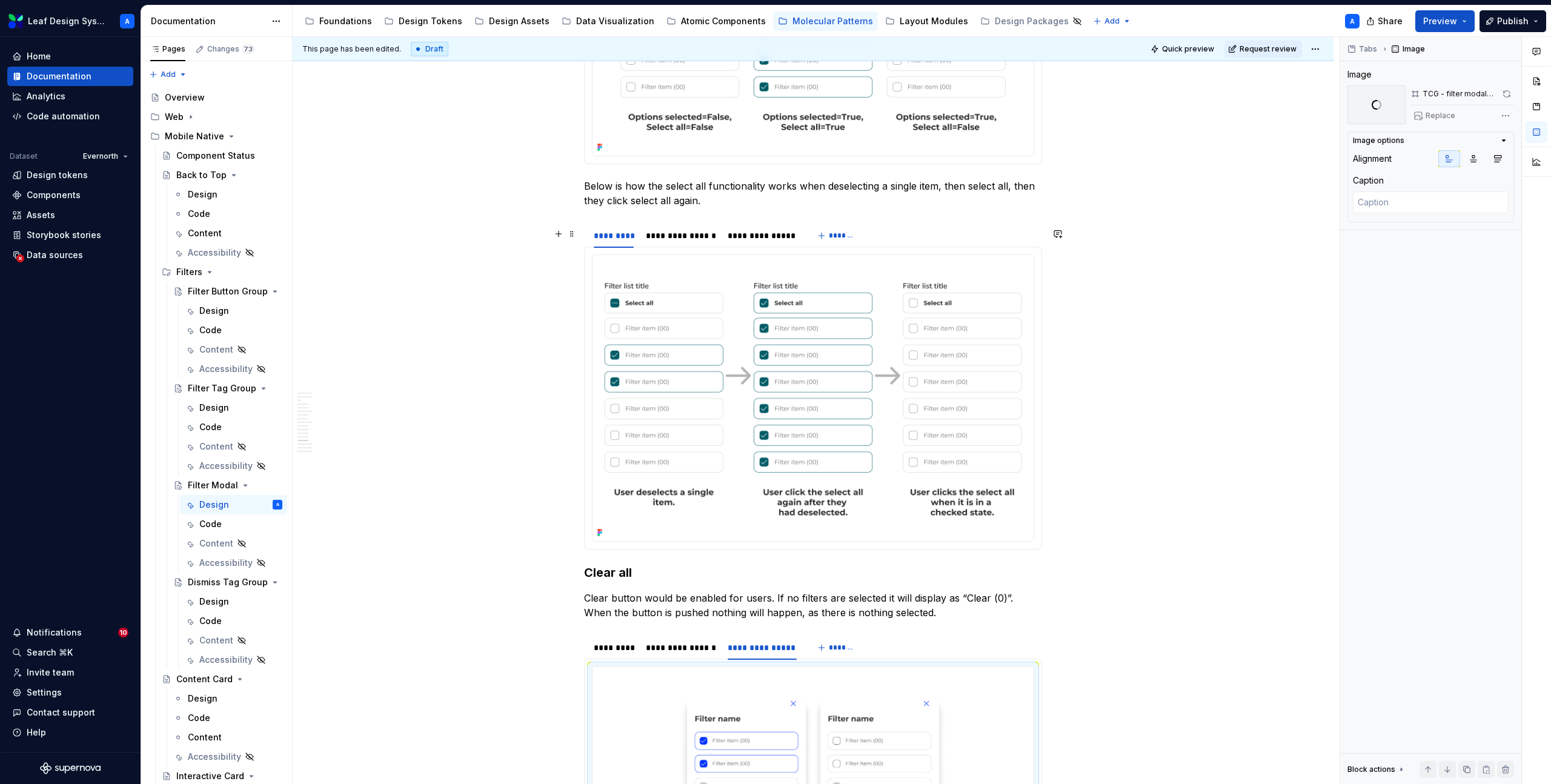
click at [818, 335] on img at bounding box center [813, 398] width 441 height 286
click at [1510, 96] on button "button" at bounding box center [1509, 94] width 11 height 17
click at [702, 230] on div "**********" at bounding box center [681, 236] width 70 height 12
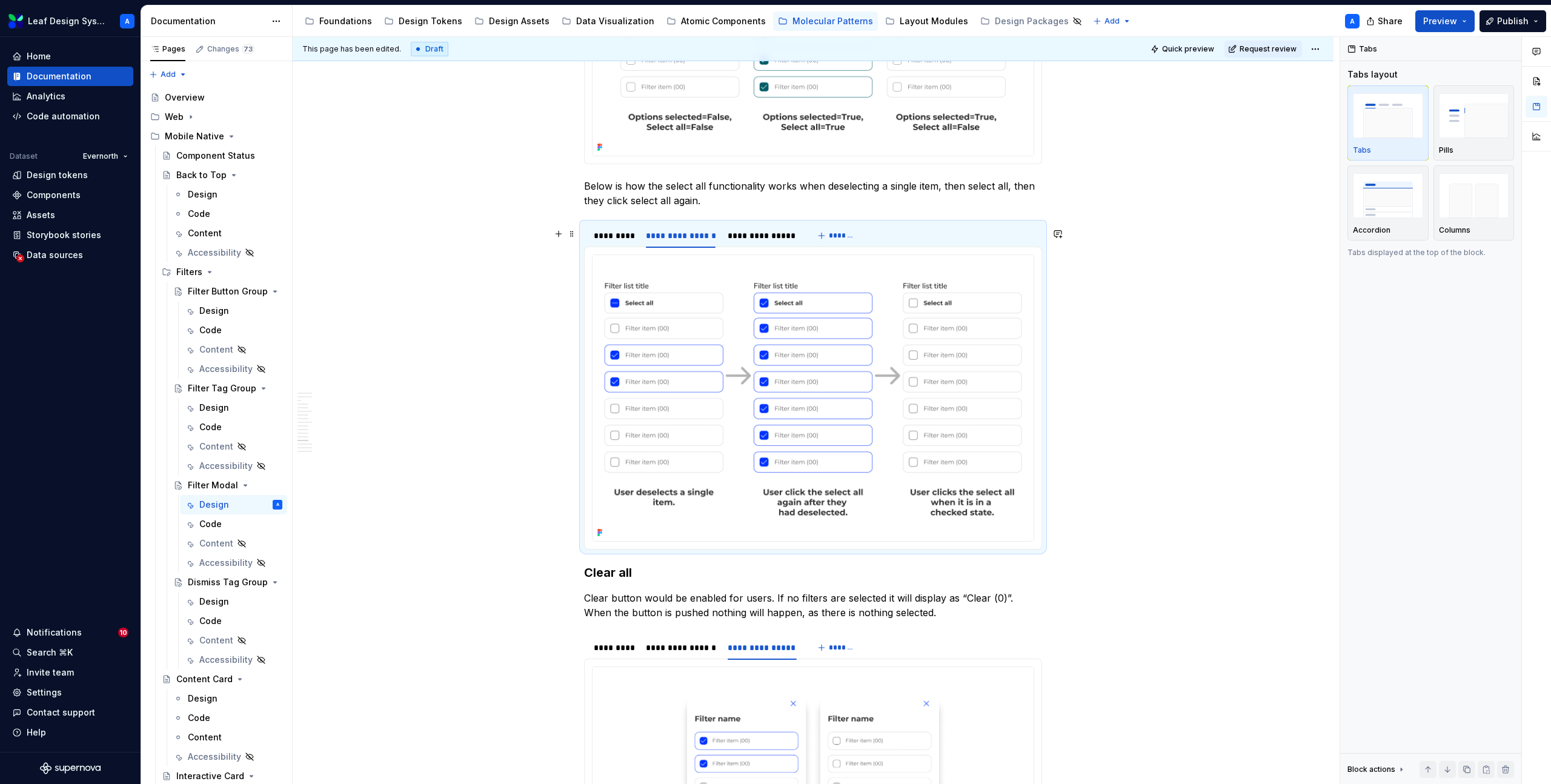
click at [757, 282] on img at bounding box center [813, 398] width 441 height 286
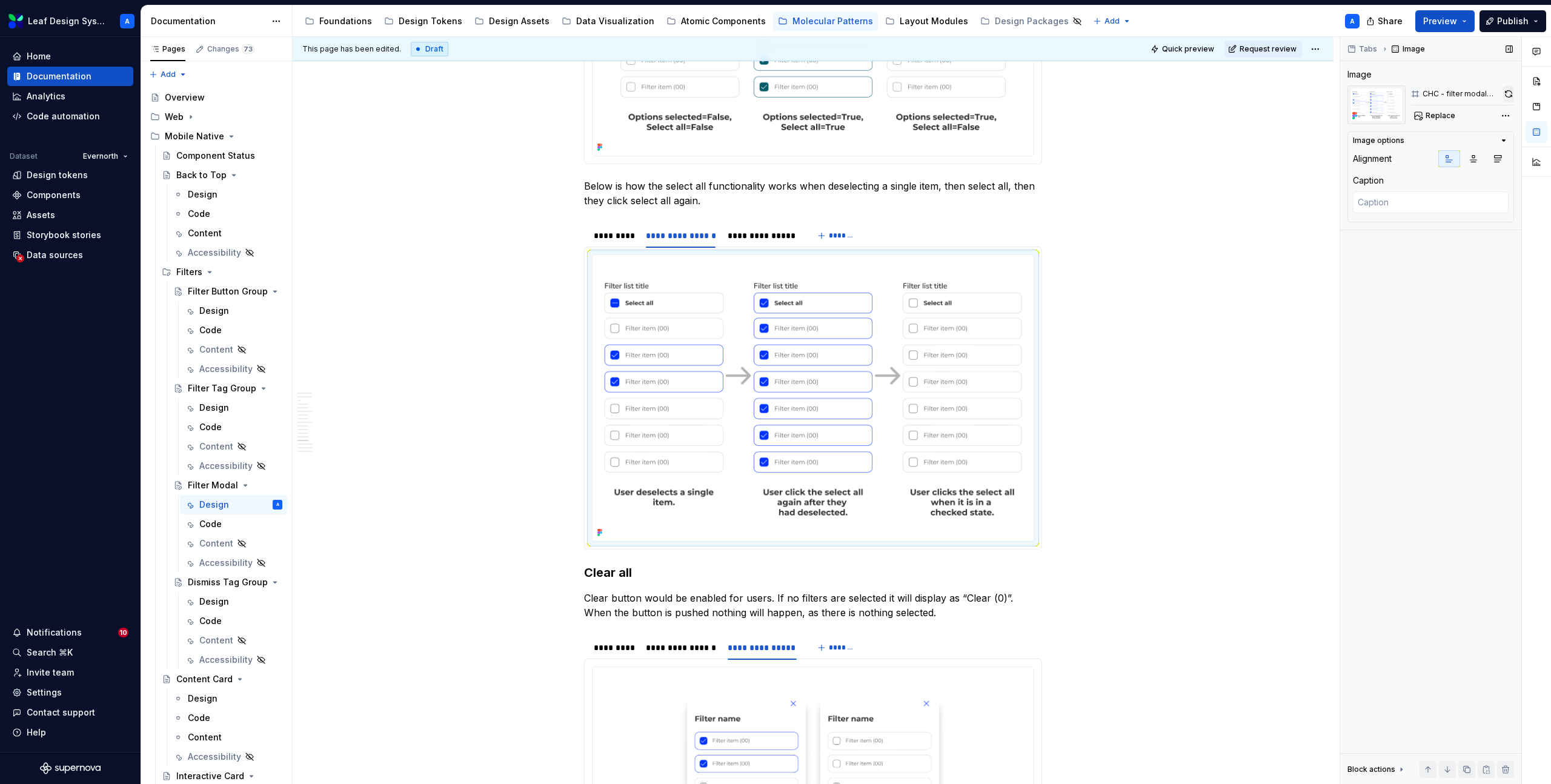
click at [1504, 94] on button "button" at bounding box center [1509, 94] width 11 height 17
click at [772, 227] on div "**********" at bounding box center [762, 235] width 78 height 17
click at [807, 337] on img at bounding box center [813, 398] width 441 height 286
click at [1509, 94] on button "button" at bounding box center [1509, 94] width 11 height 17
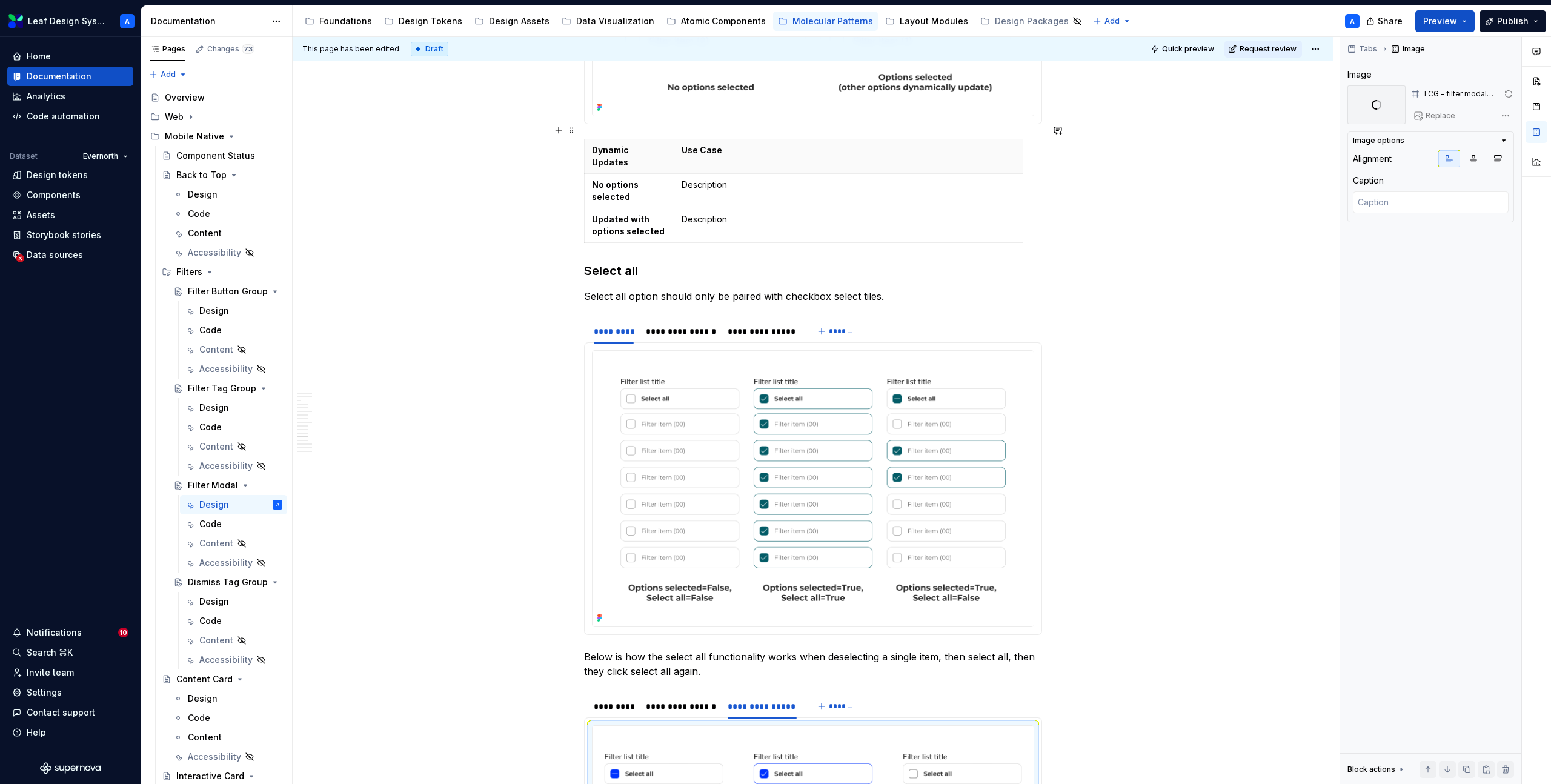
scroll to position [3976, 0]
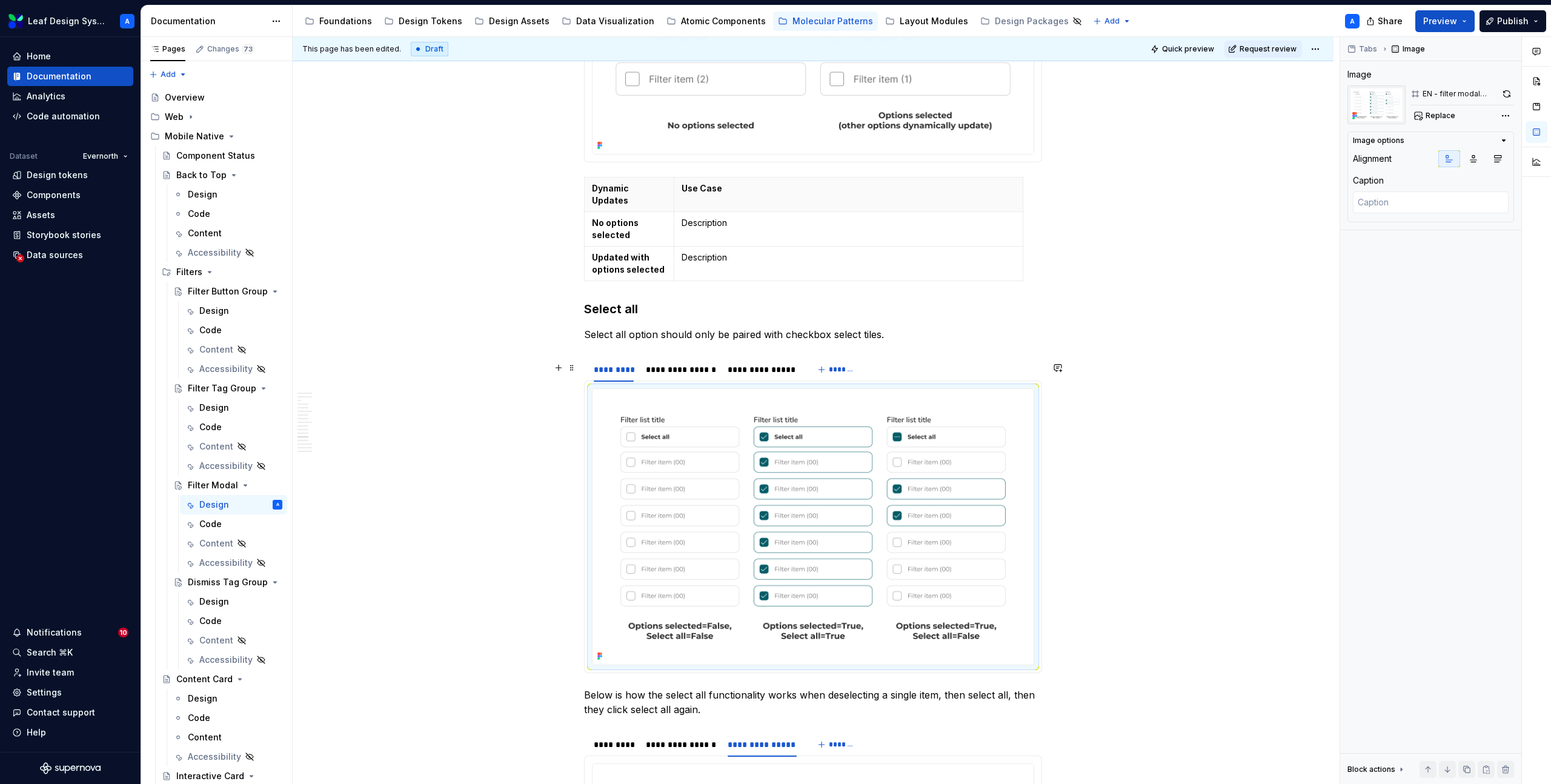
click at [796, 399] on img at bounding box center [813, 527] width 441 height 275
click at [1507, 94] on button "button" at bounding box center [1507, 94] width 14 height 17
click at [700, 363] on div "**********" at bounding box center [681, 370] width 70 height 12
click at [744, 443] on img at bounding box center [813, 527] width 441 height 275
click at [1506, 89] on button "button" at bounding box center [1507, 94] width 13 height 17
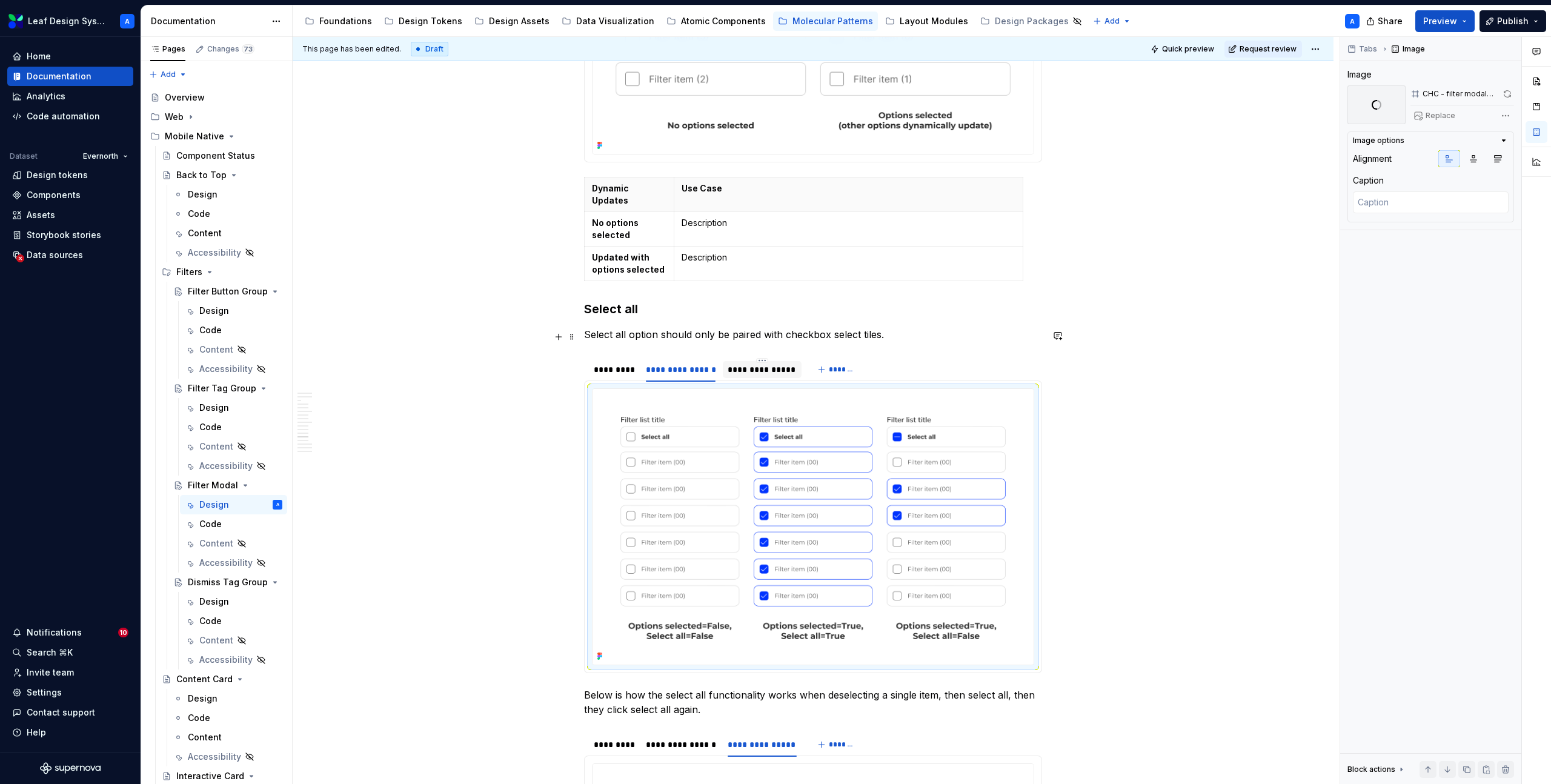
click at [777, 363] on div "**********" at bounding box center [761, 370] width 68 height 12
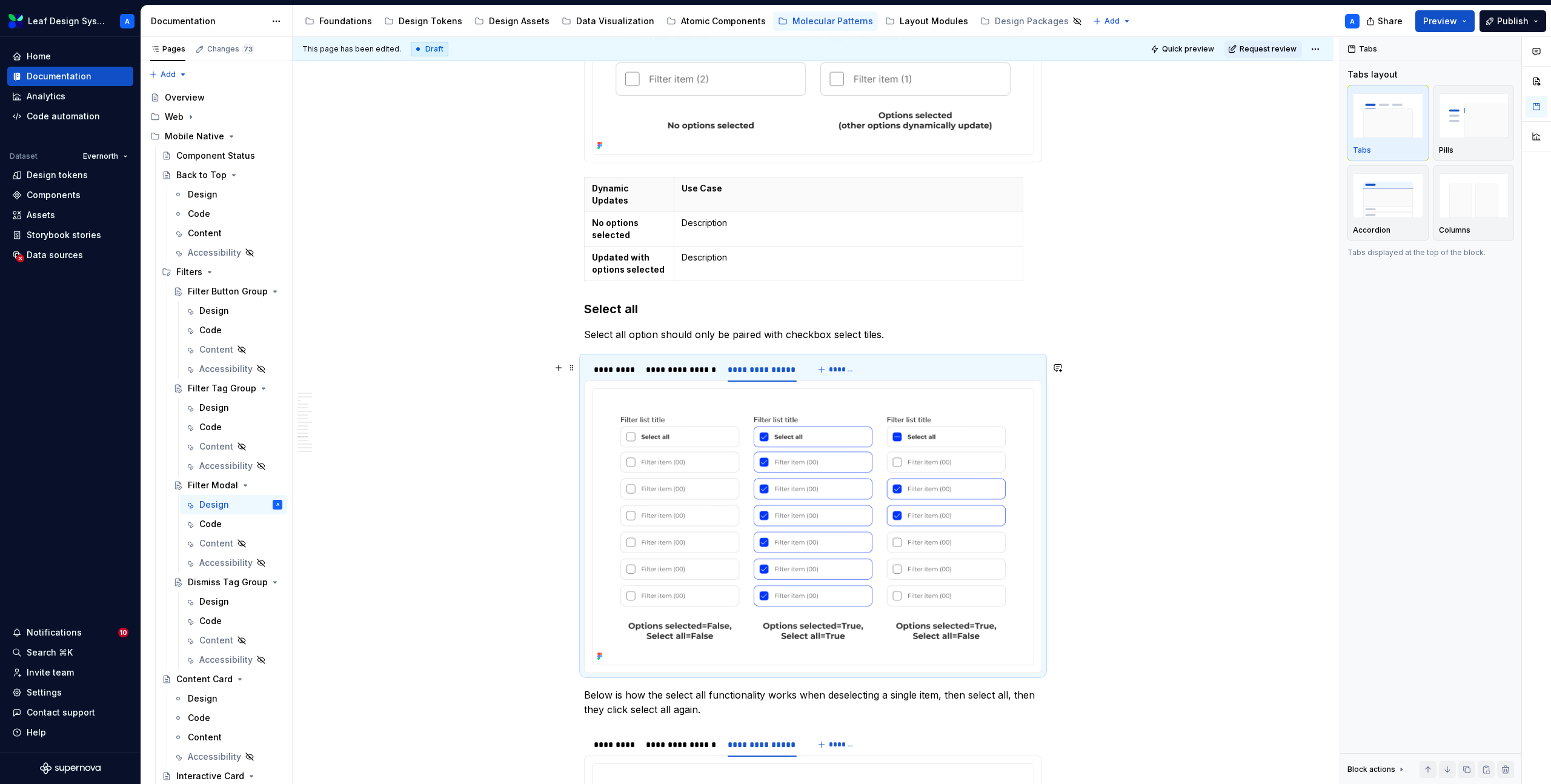
click at [781, 468] on img at bounding box center [813, 527] width 441 height 275
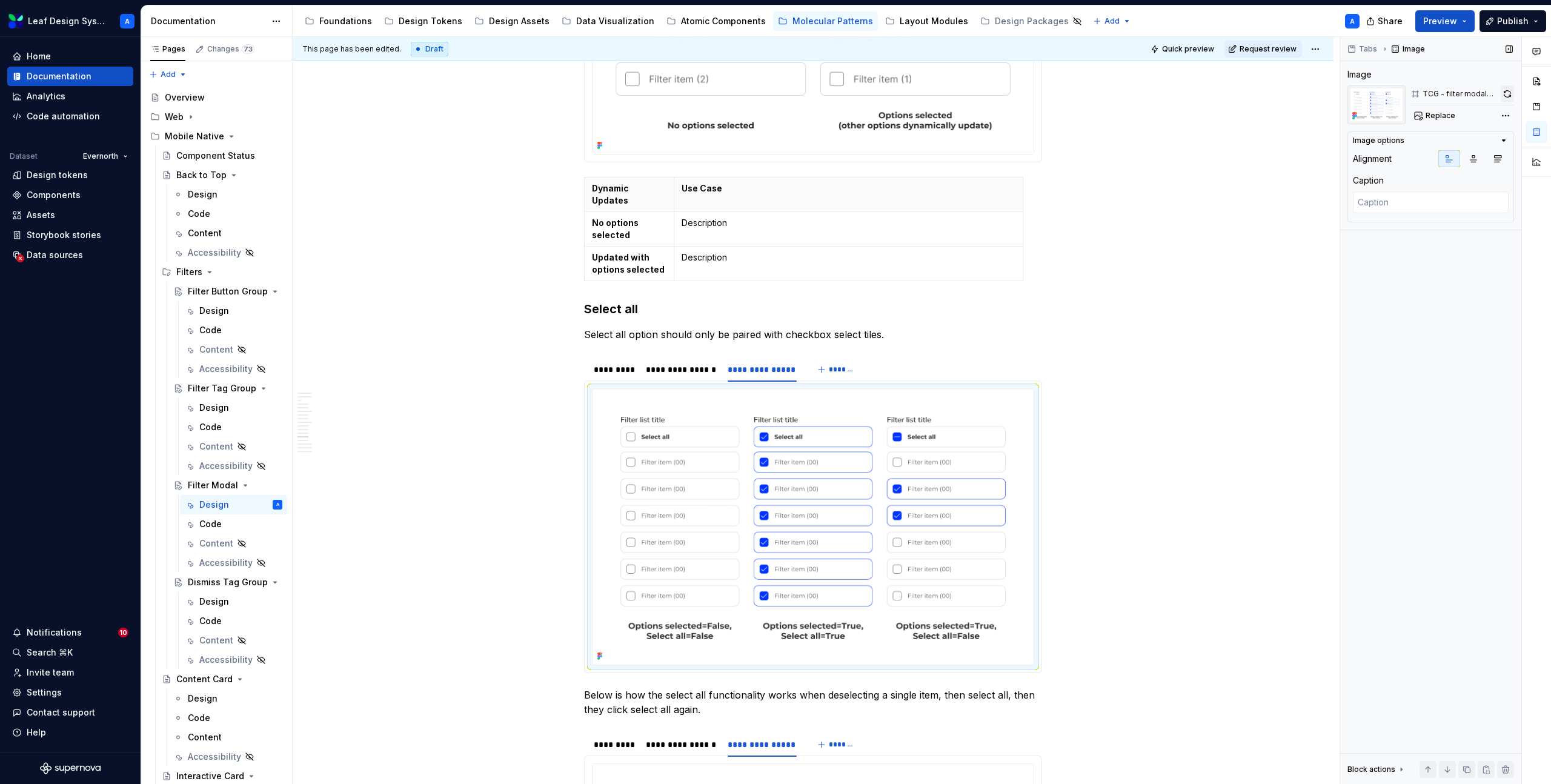
click at [1510, 93] on button "button" at bounding box center [1507, 94] width 13 height 17
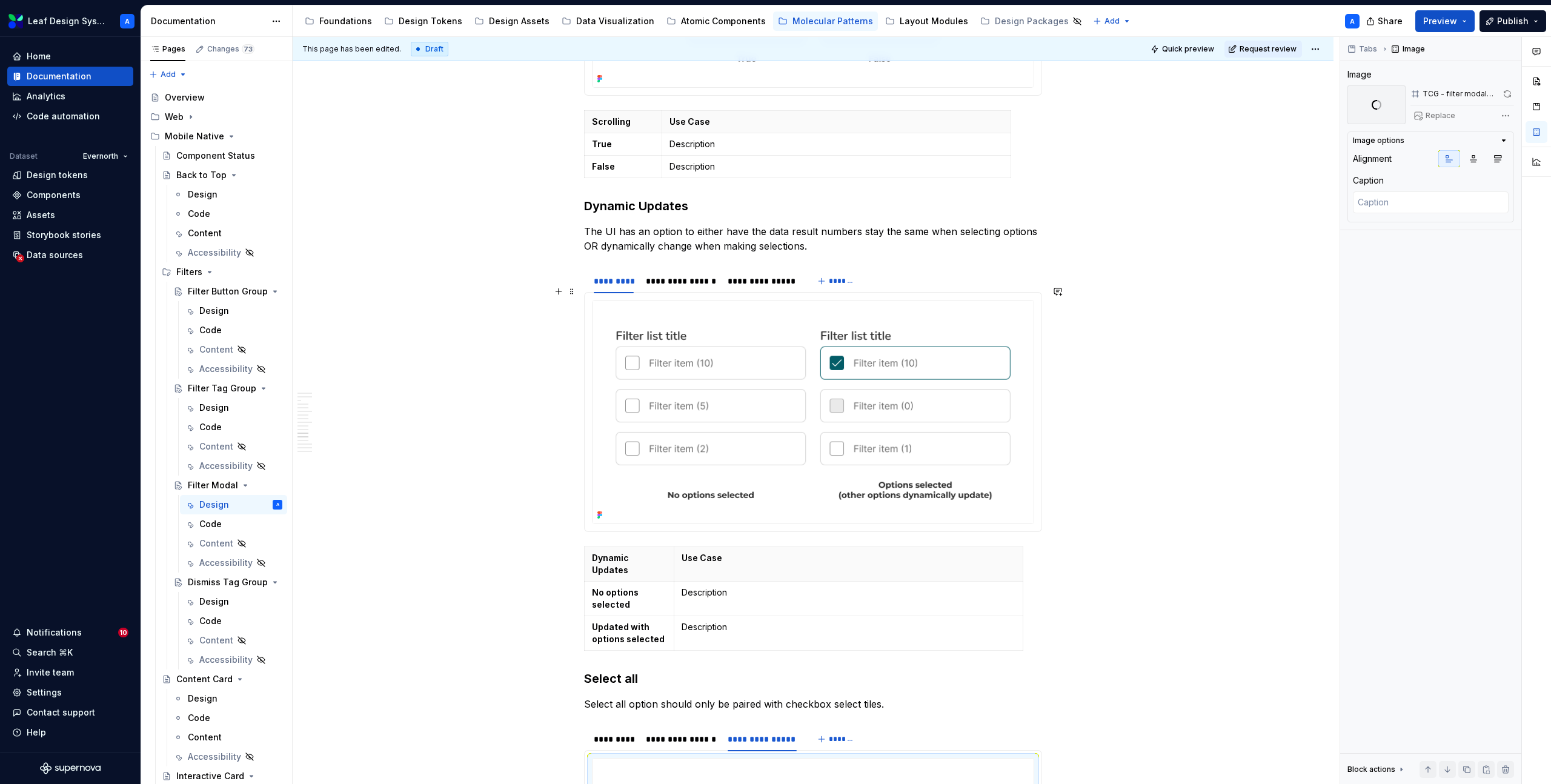
scroll to position [3574, 0]
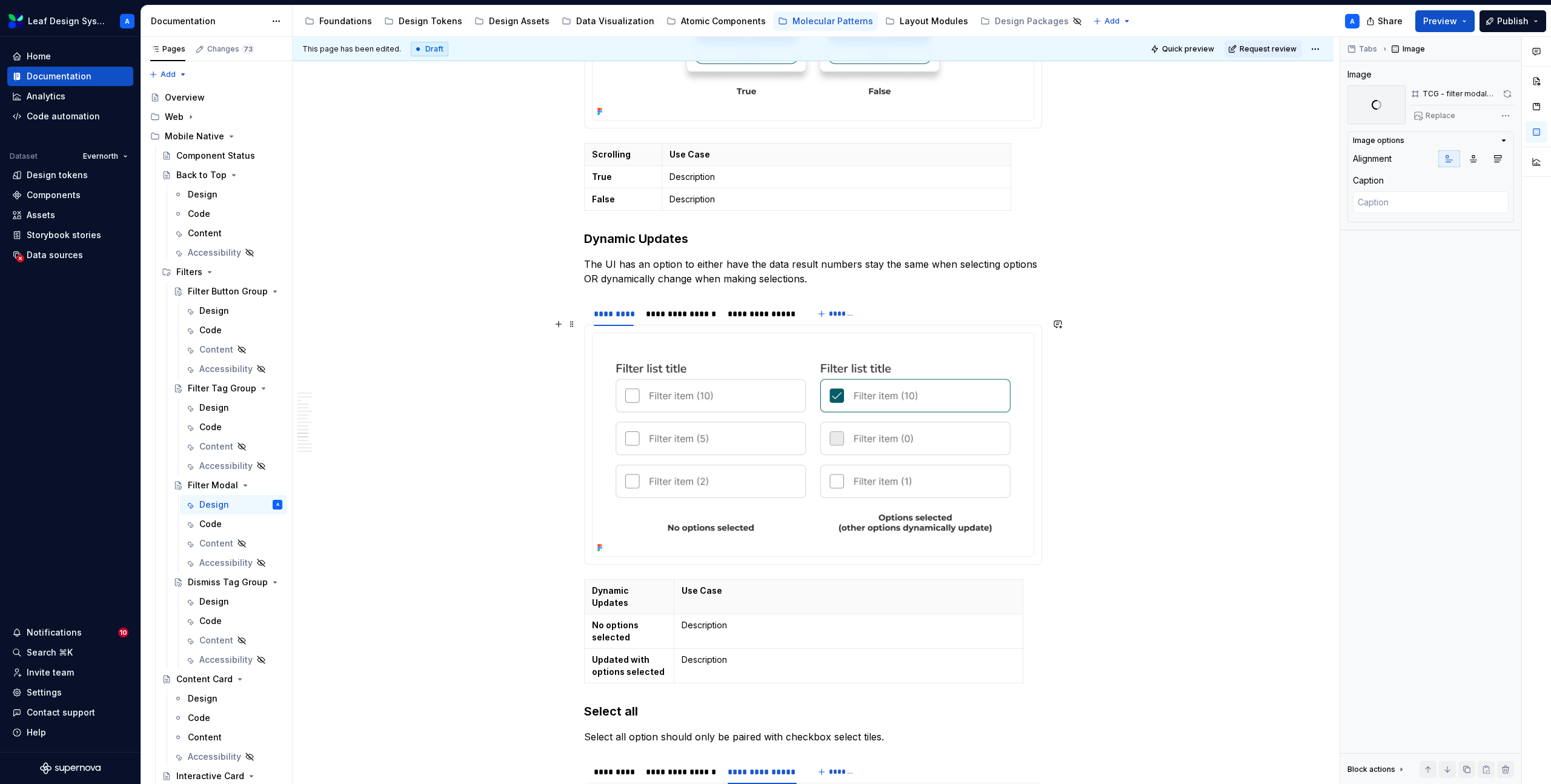
click at [686, 427] on img at bounding box center [813, 445] width 441 height 223
click at [1504, 92] on button "button" at bounding box center [1508, 94] width 12 height 17
click at [672, 308] on div "**********" at bounding box center [681, 314] width 70 height 12
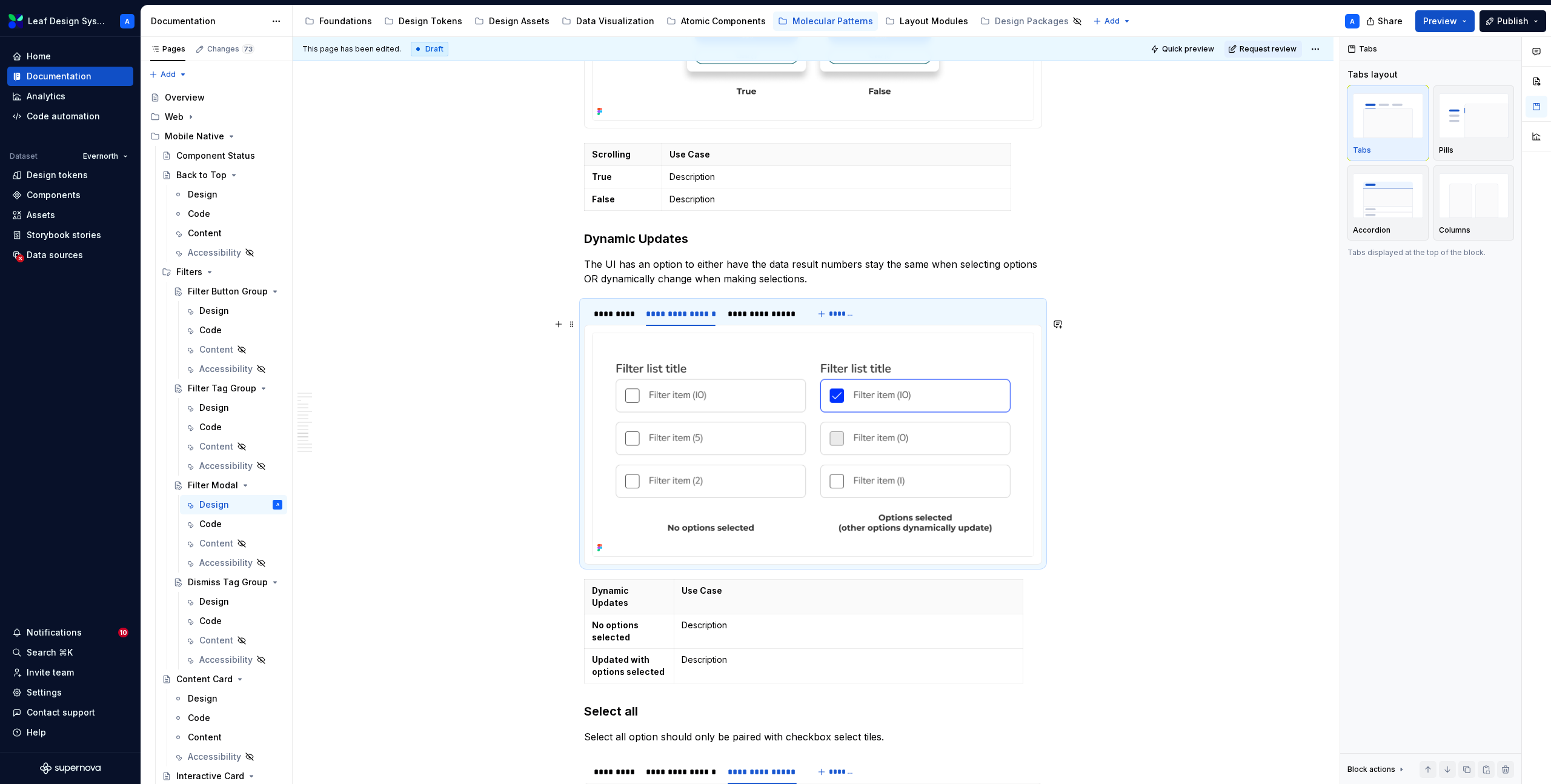
click at [711, 370] on img at bounding box center [813, 445] width 441 height 223
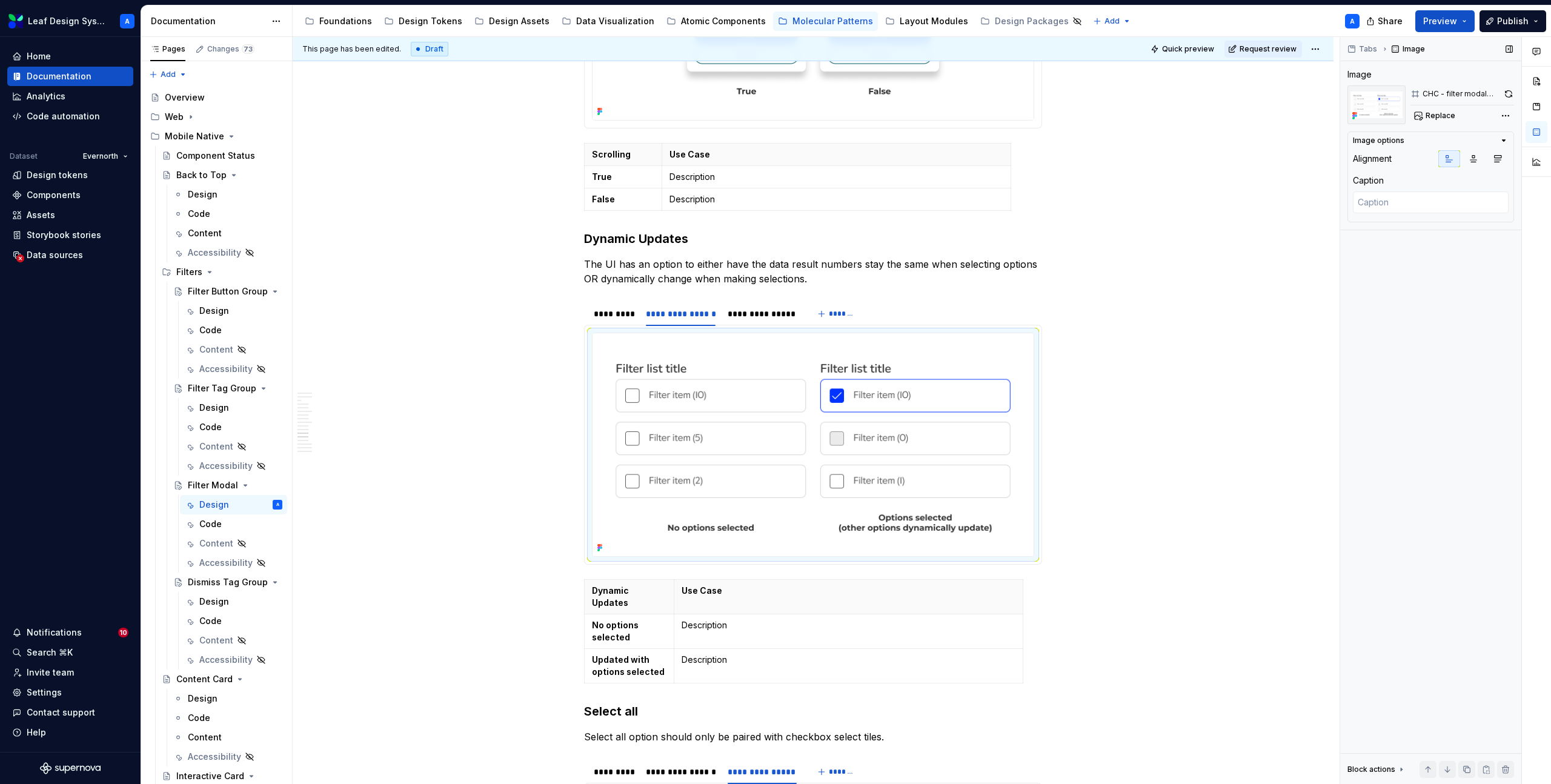
click at [1515, 92] on div "Tabs Image Image CHC - filter modal dynamic updates Replace Image options Align…" at bounding box center [1431, 411] width 181 height 748
click at [1513, 89] on button "button" at bounding box center [1509, 94] width 11 height 17
click at [755, 308] on div "**********" at bounding box center [761, 314] width 68 height 12
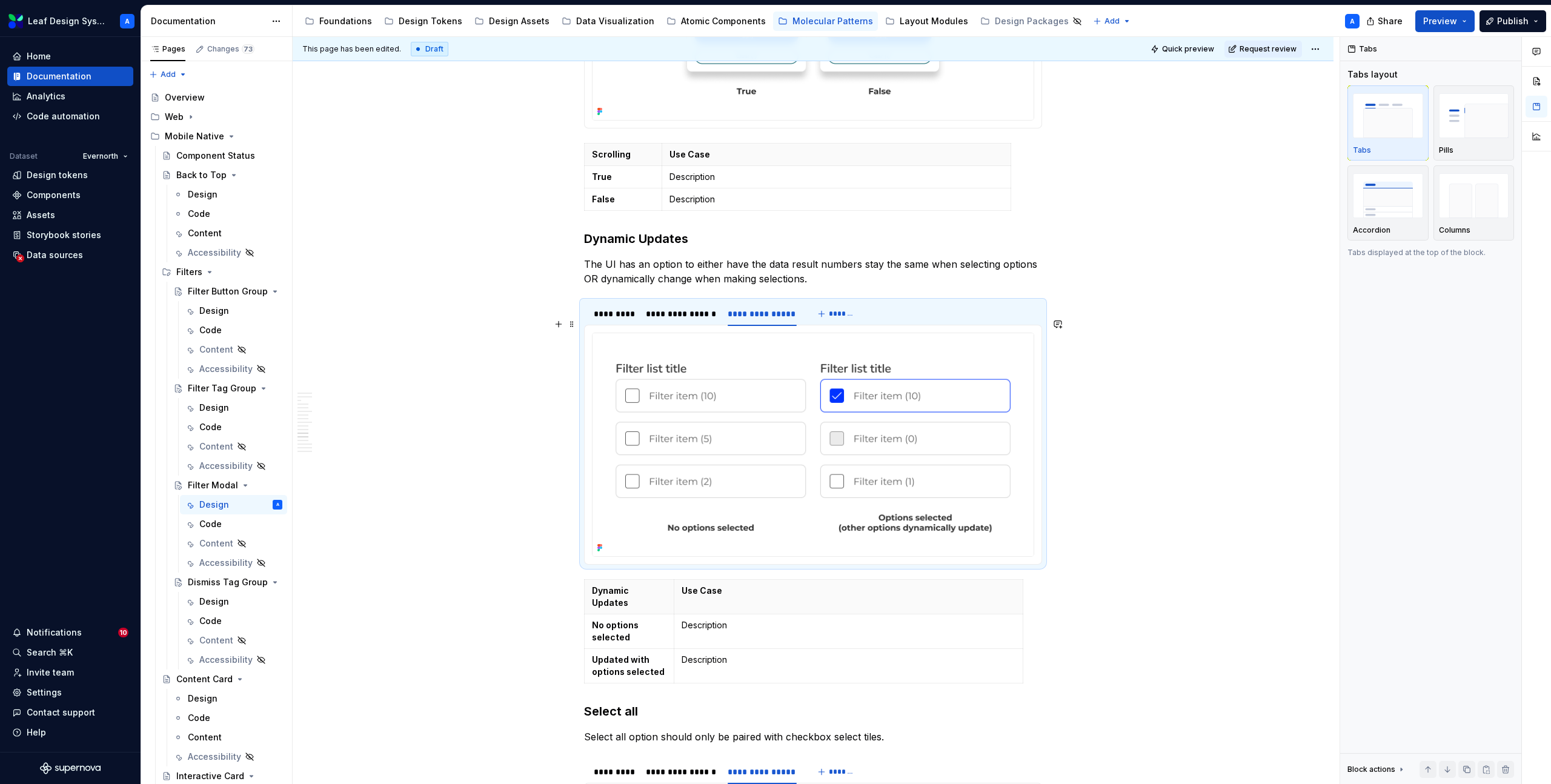
click at [732, 417] on img at bounding box center [813, 445] width 441 height 223
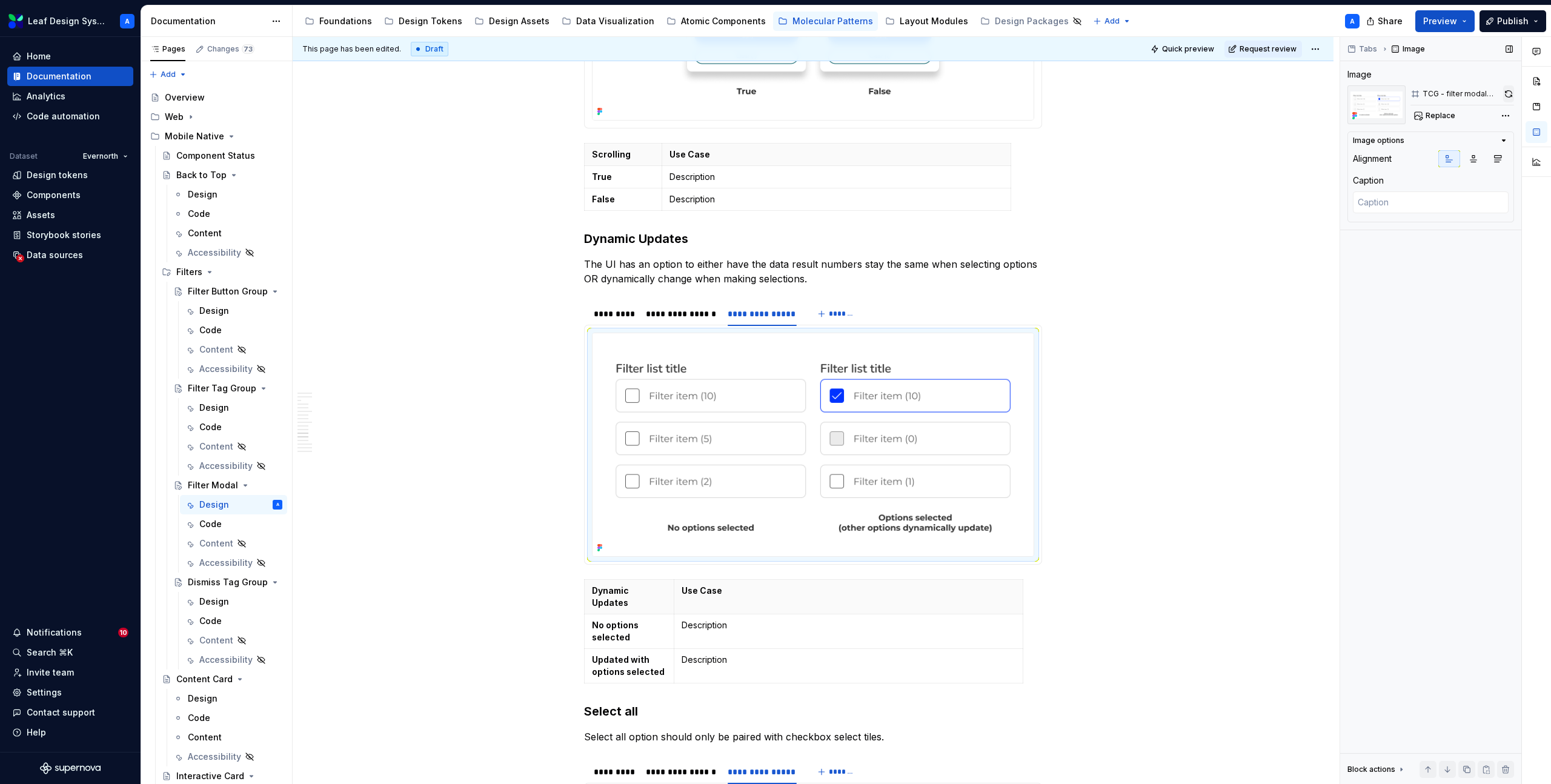
click at [1512, 92] on button "button" at bounding box center [1509, 94] width 11 height 17
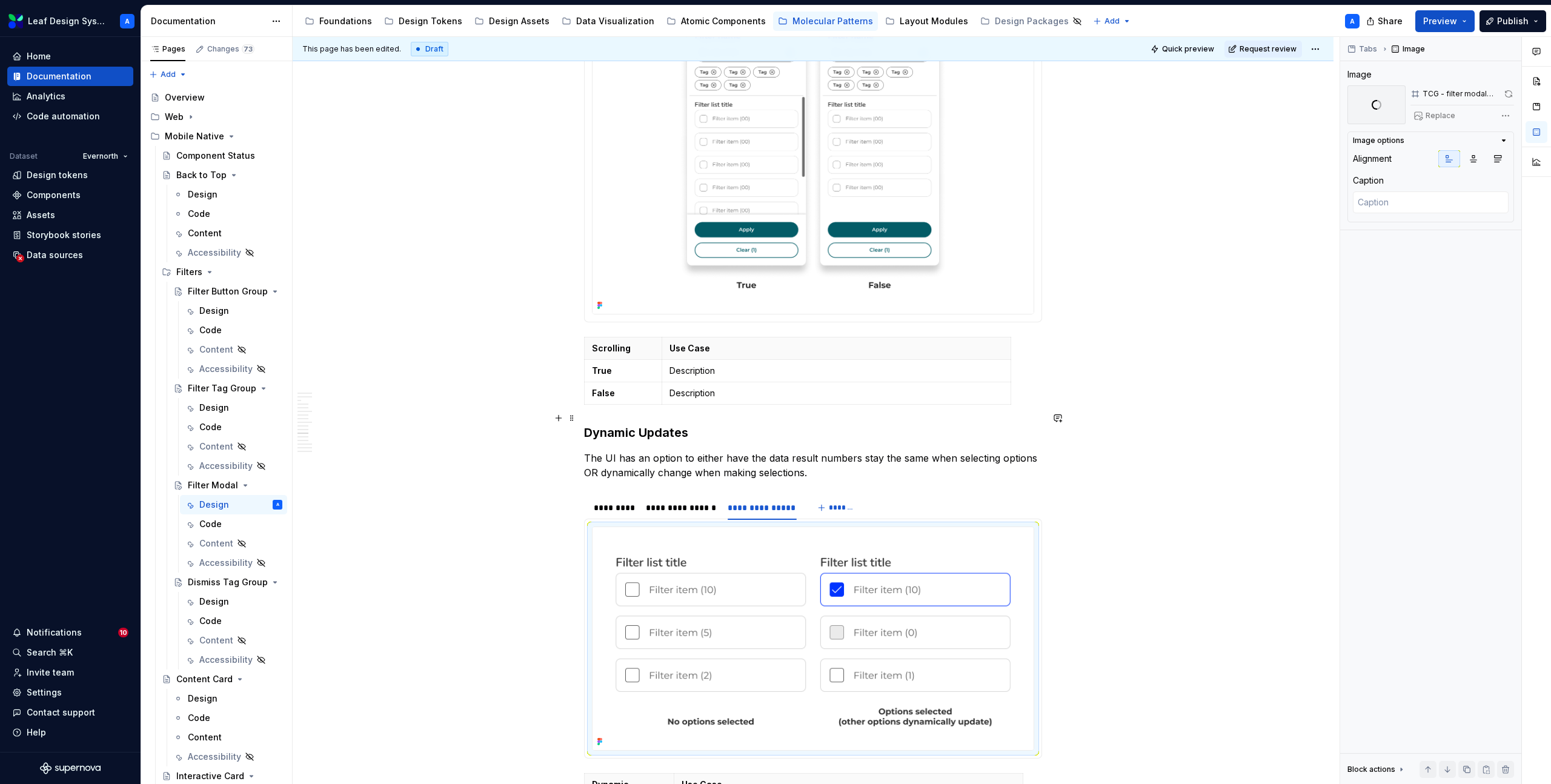
scroll to position [3228, 0]
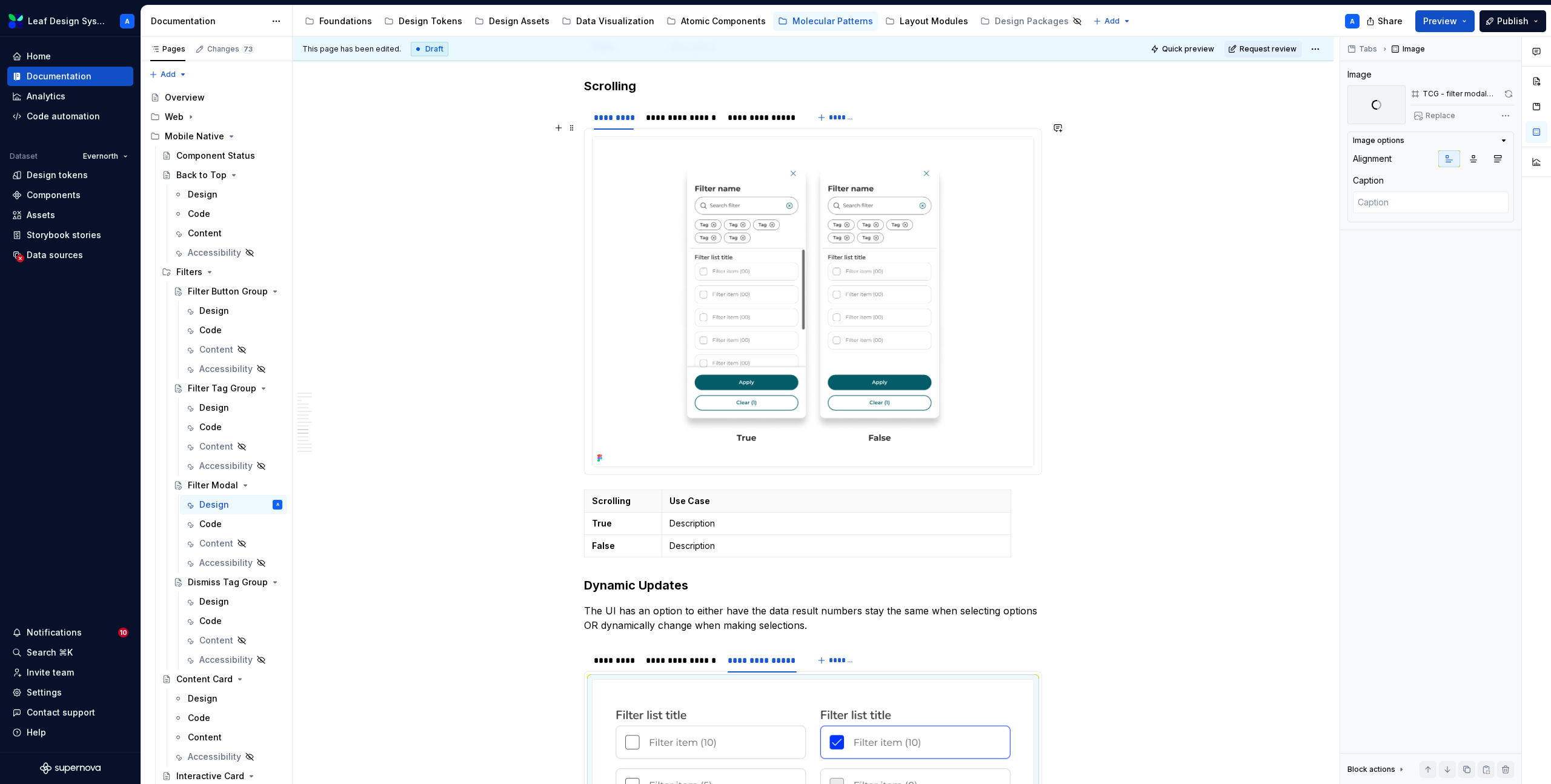
click at [811, 328] on img at bounding box center [813, 301] width 441 height 330
click at [1507, 92] on button "button" at bounding box center [1506, 94] width 14 height 17
click at [667, 112] on div "**********" at bounding box center [681, 118] width 70 height 12
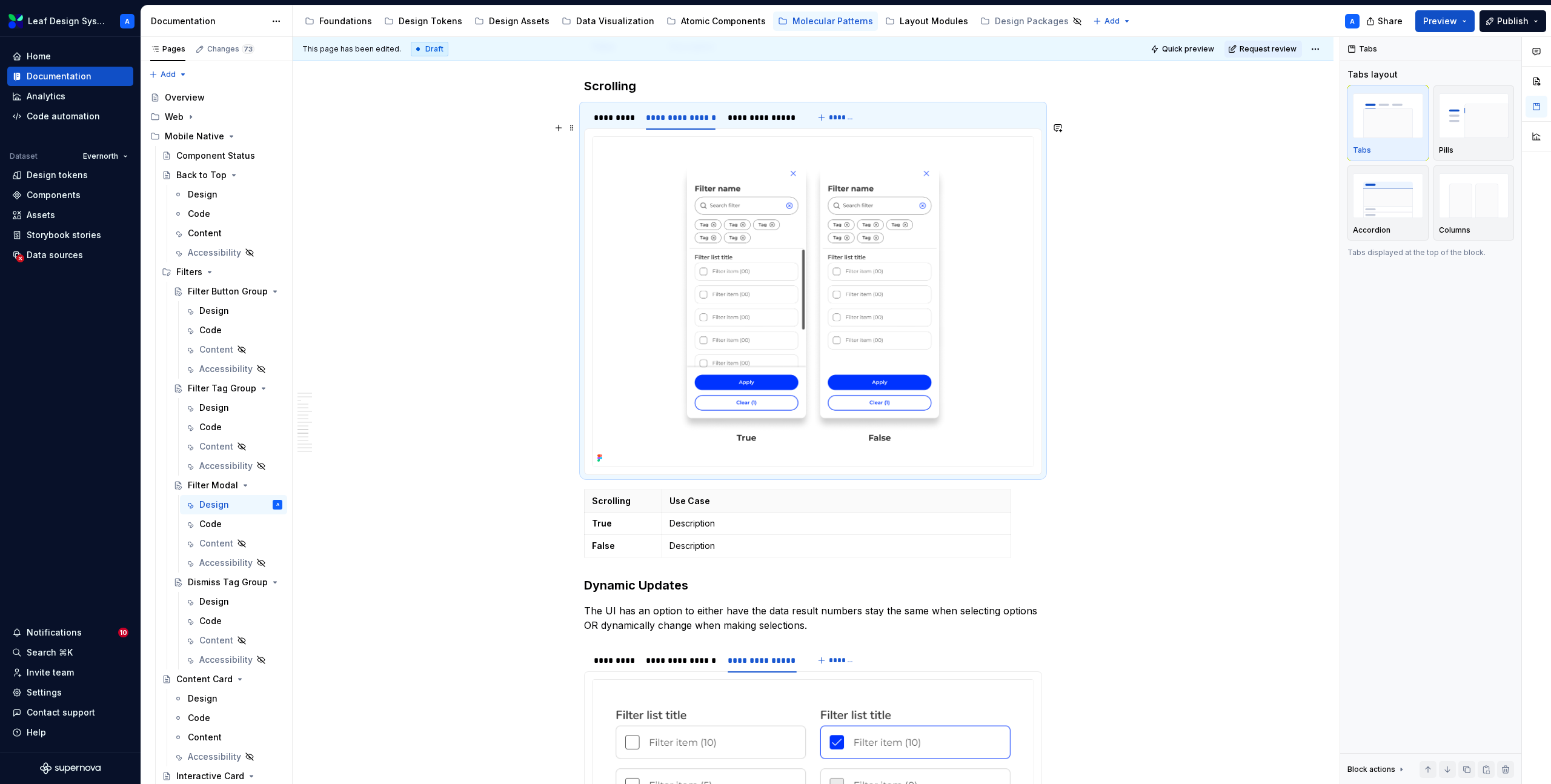
click at [719, 261] on img at bounding box center [813, 301] width 441 height 330
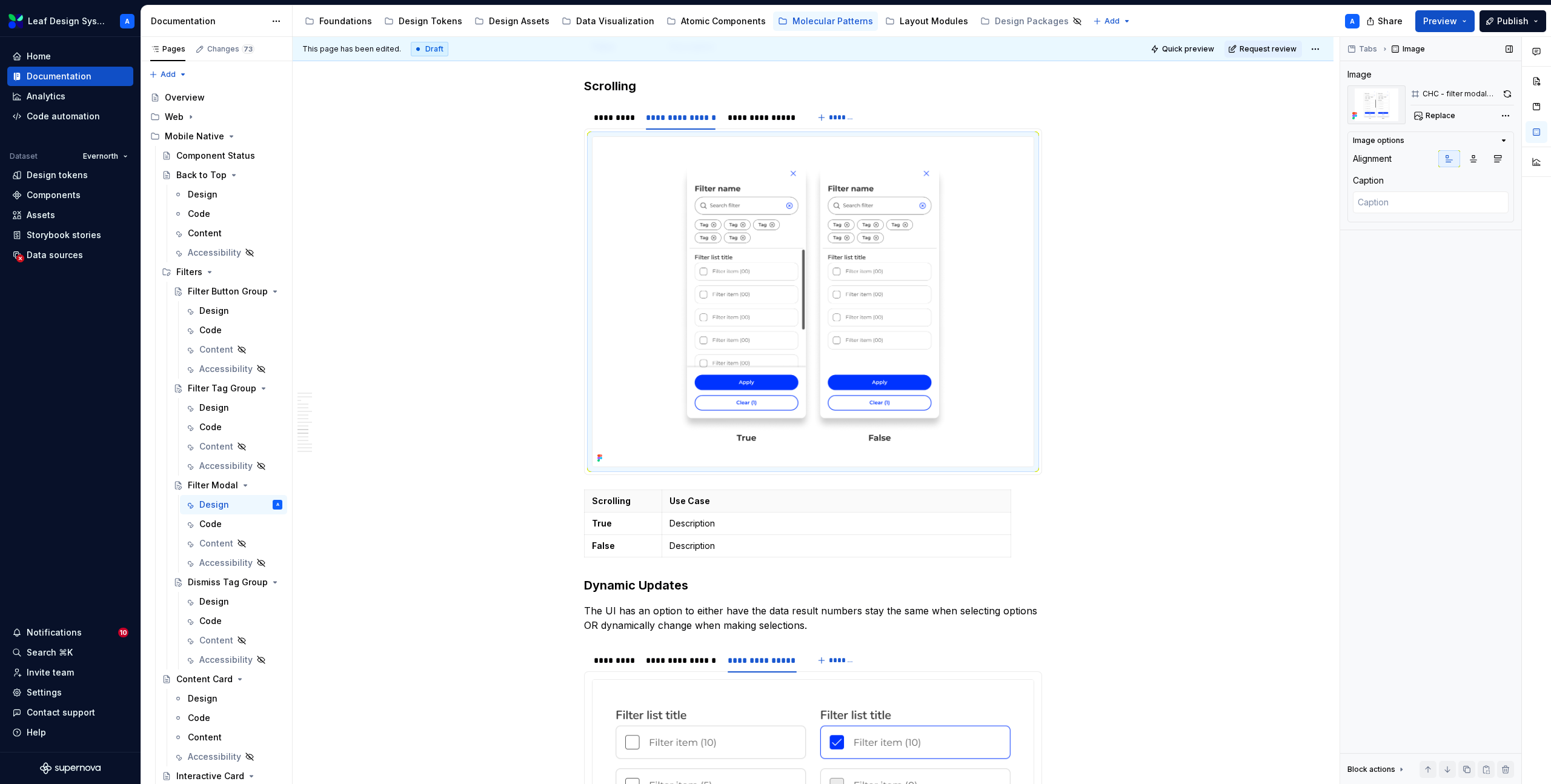
click at [1507, 90] on button "button" at bounding box center [1507, 94] width 14 height 17
click at [786, 112] on div "**********" at bounding box center [761, 118] width 68 height 12
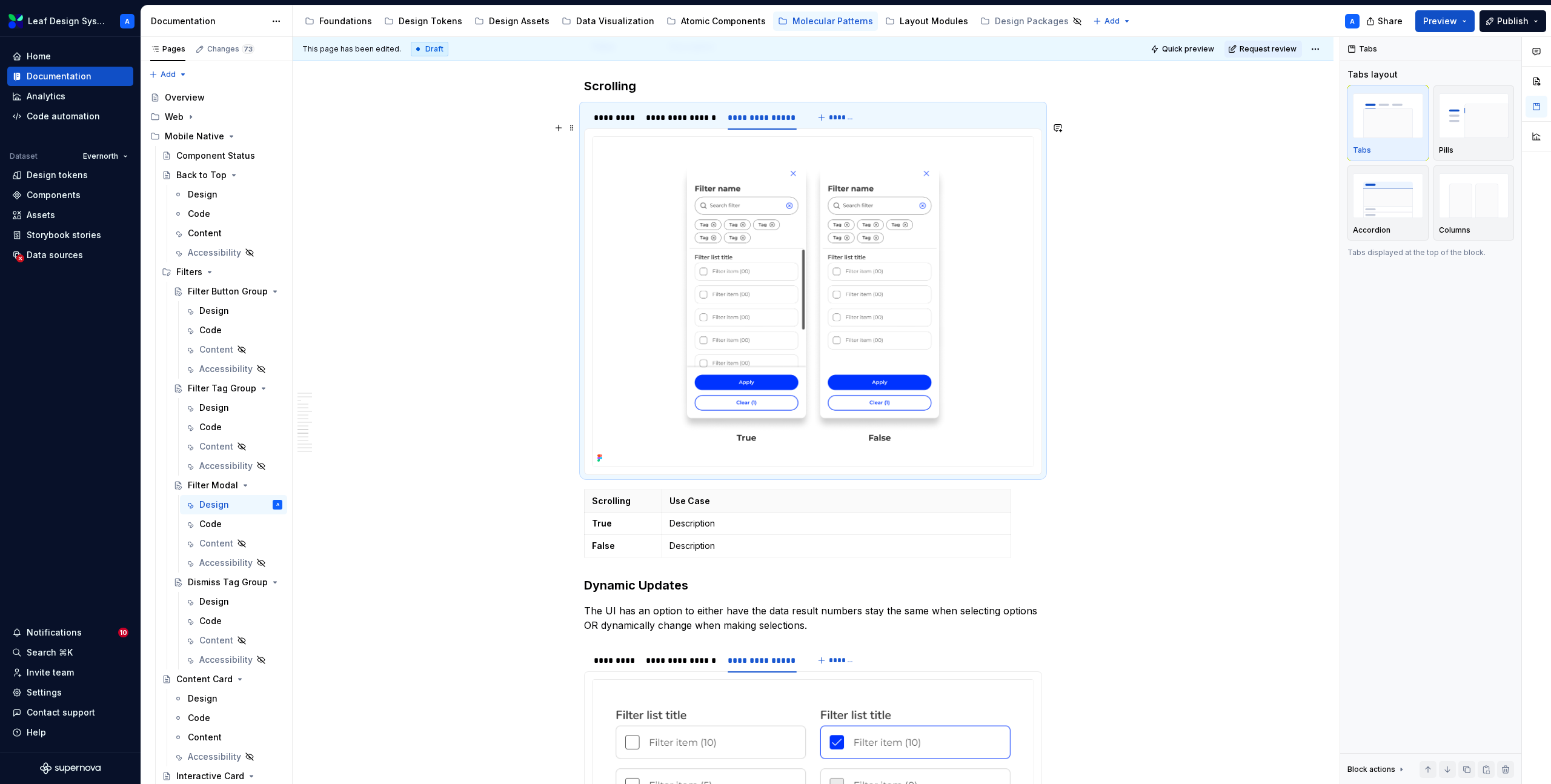
click at [788, 229] on img at bounding box center [813, 301] width 441 height 330
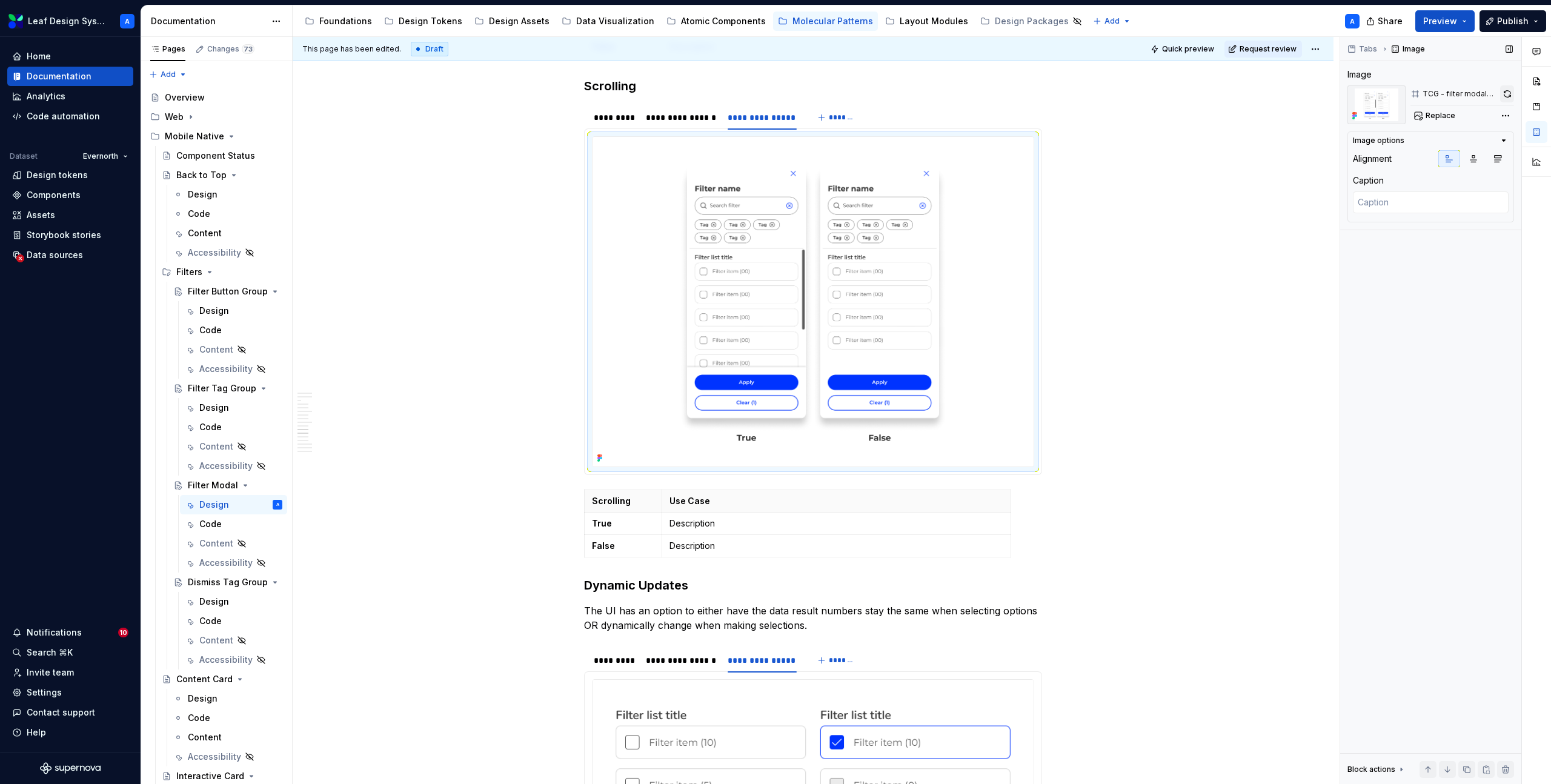
click at [1508, 94] on button "button" at bounding box center [1507, 94] width 14 height 17
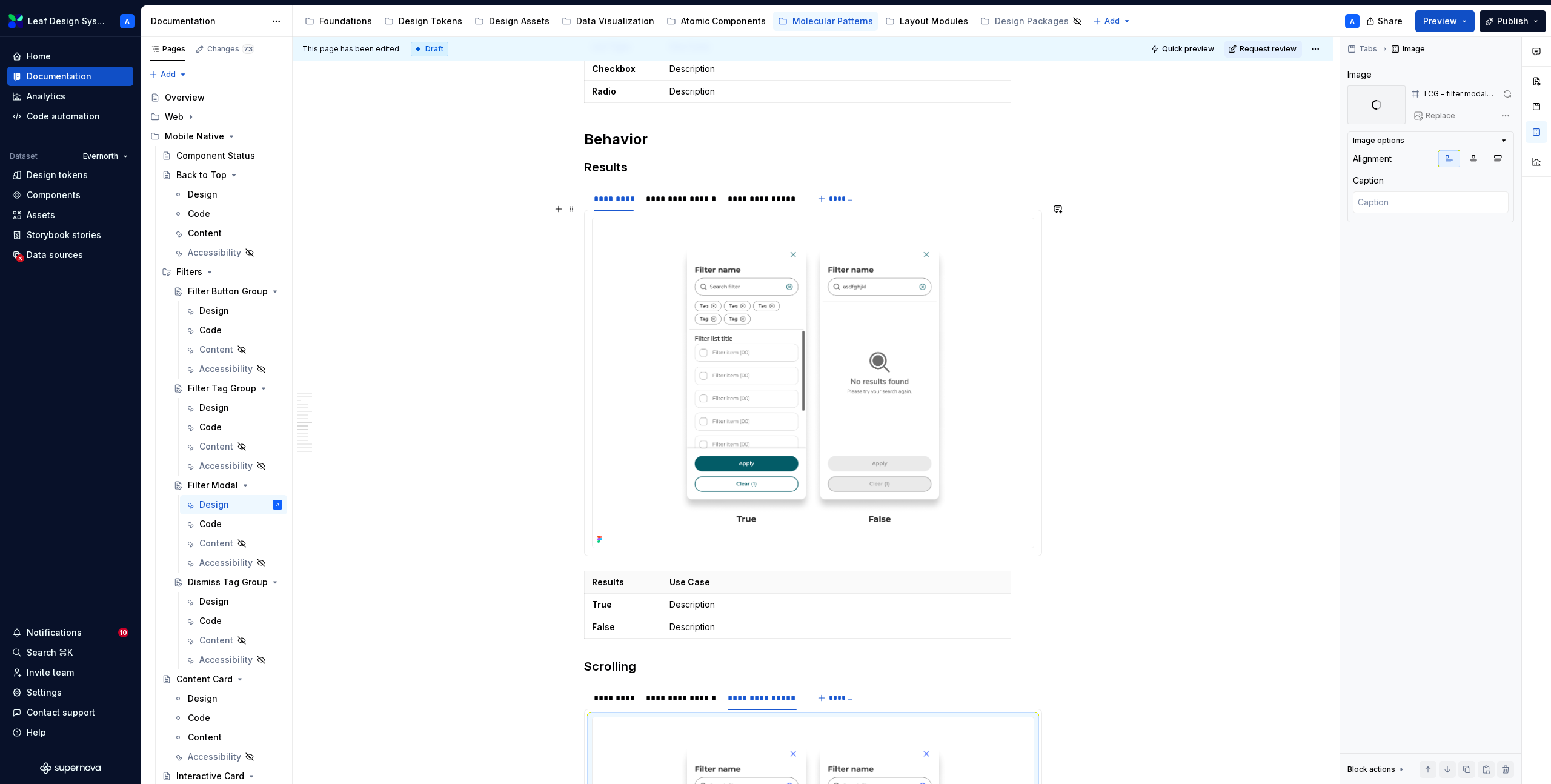
scroll to position [2566, 0]
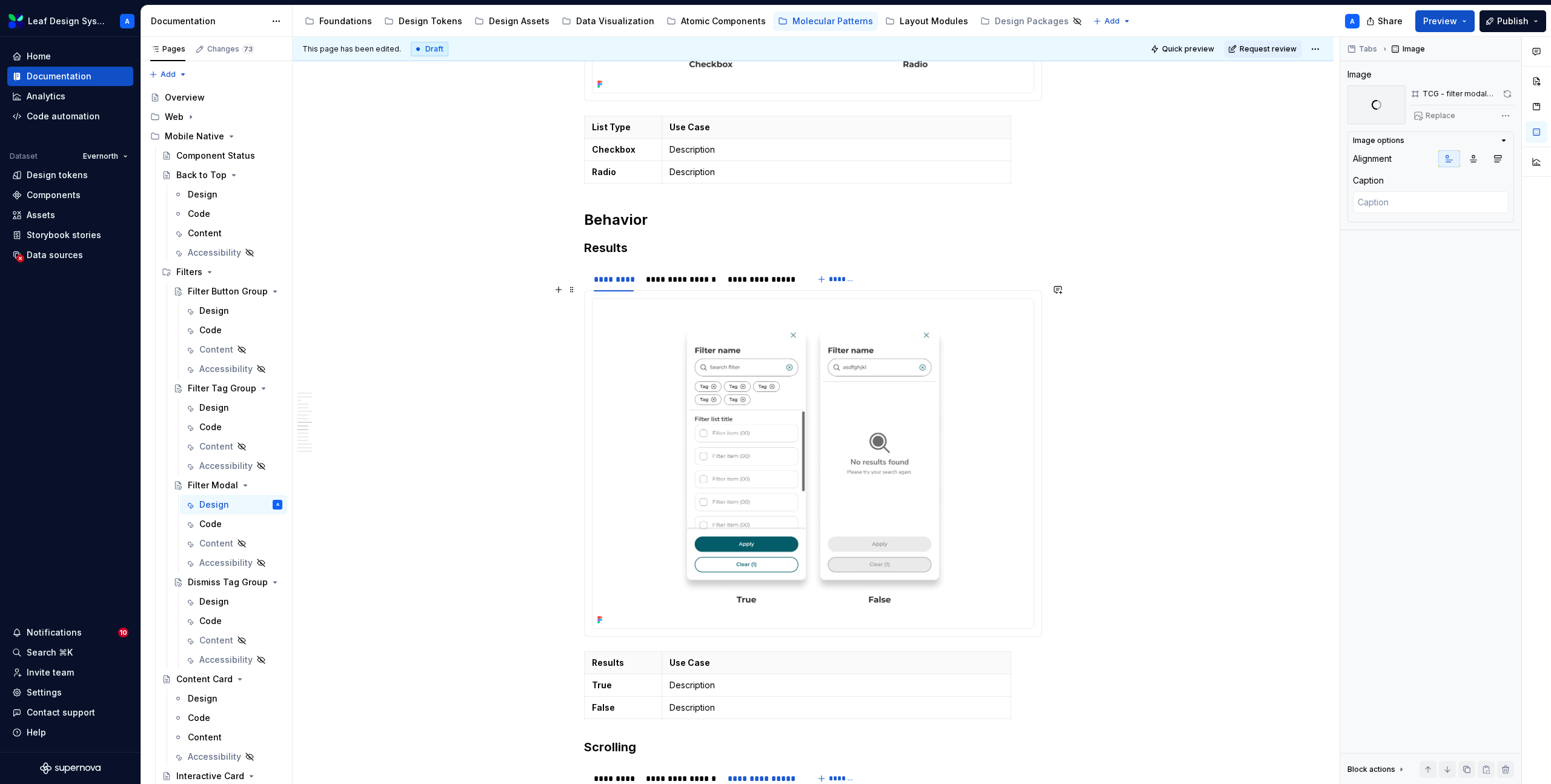
click at [756, 412] on img at bounding box center [813, 463] width 441 height 330
click at [1508, 93] on button "button" at bounding box center [1507, 94] width 15 height 17
click at [675, 273] on div "**********" at bounding box center [681, 279] width 70 height 12
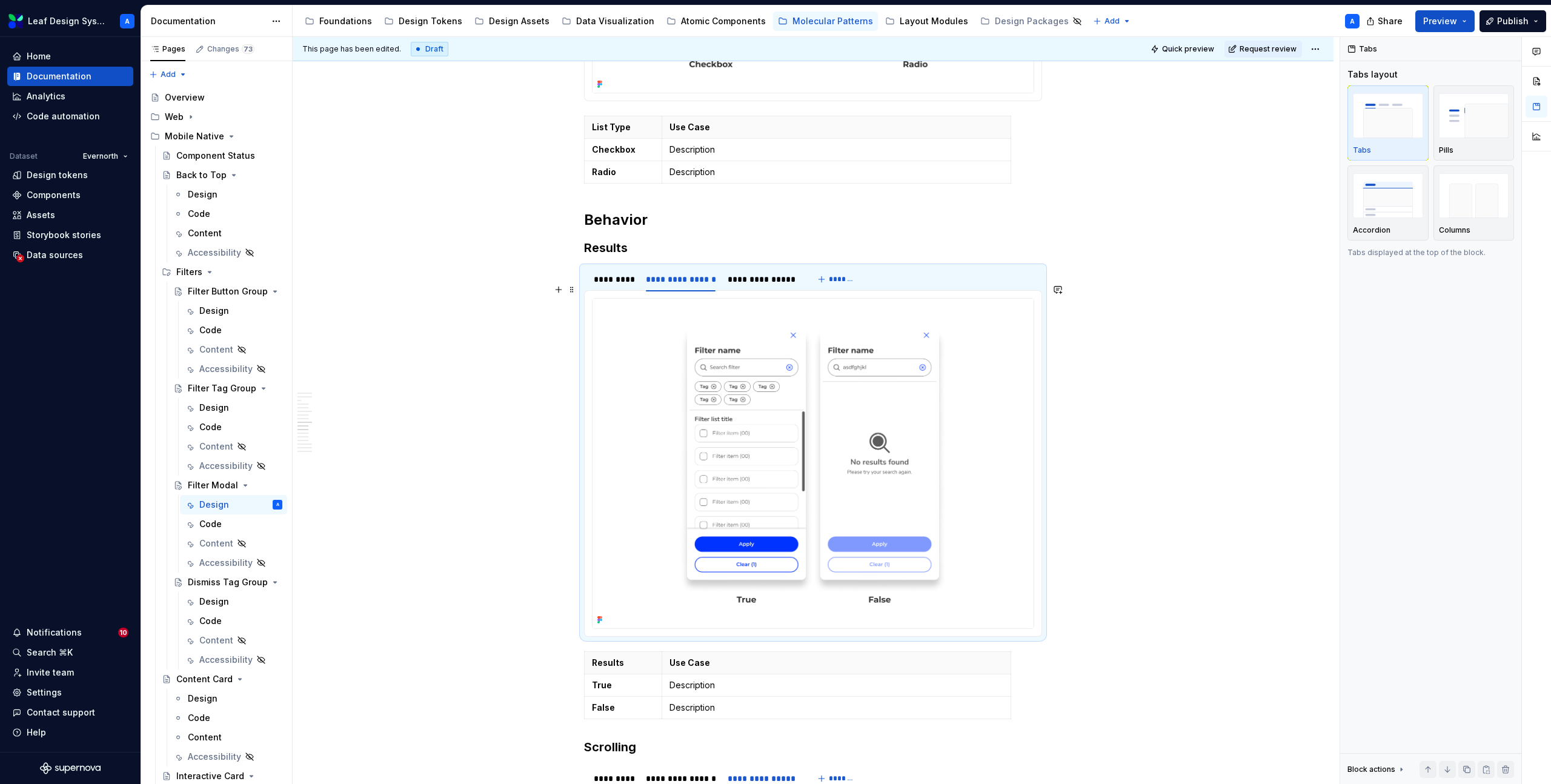
click at [761, 425] on img at bounding box center [813, 463] width 441 height 330
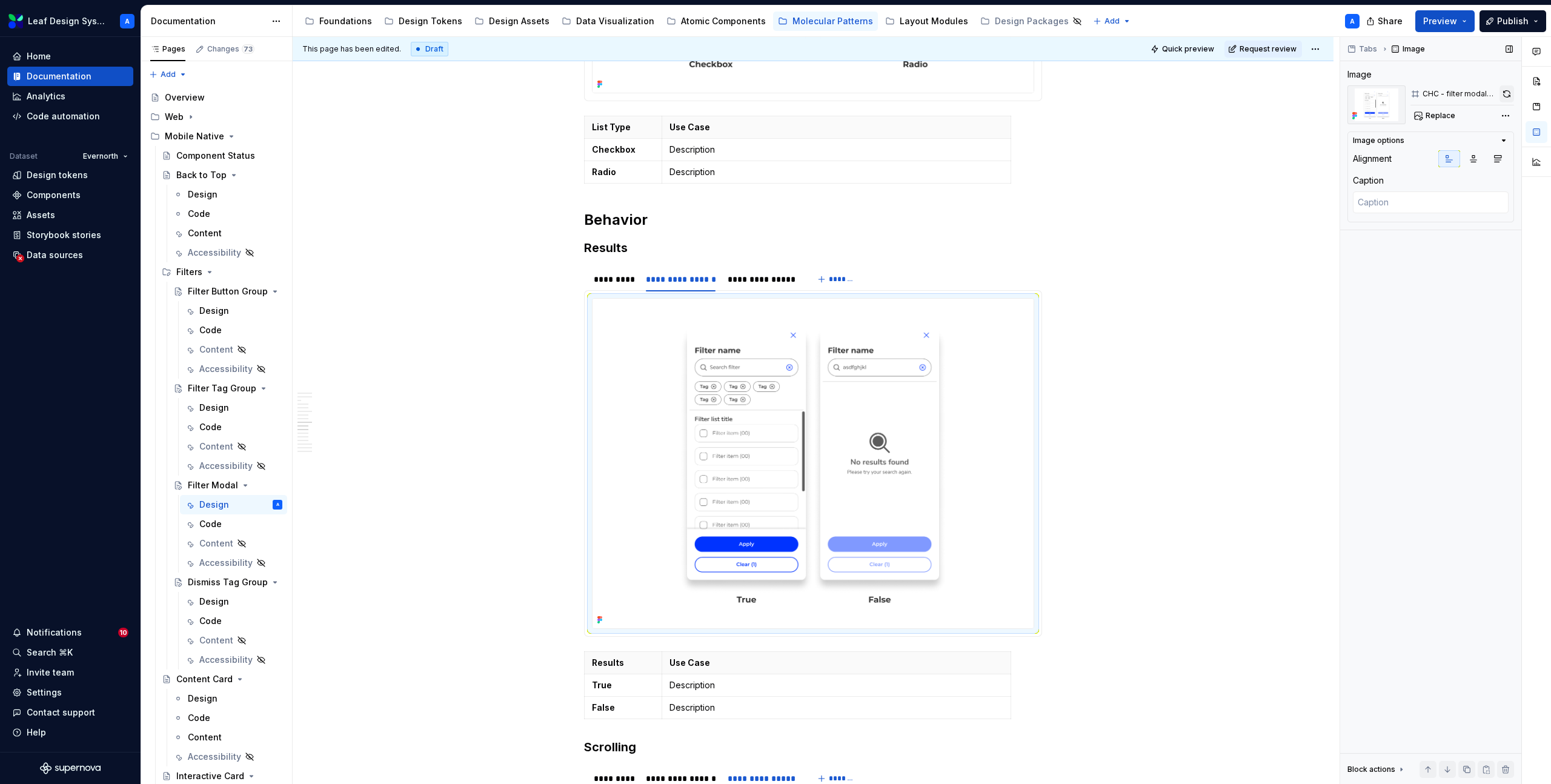
click at [1504, 94] on button "button" at bounding box center [1506, 94] width 14 height 17
click at [775, 273] on div "**********" at bounding box center [761, 279] width 68 height 12
click at [753, 422] on img at bounding box center [813, 463] width 441 height 330
click at [1507, 98] on button "button" at bounding box center [1506, 94] width 14 height 17
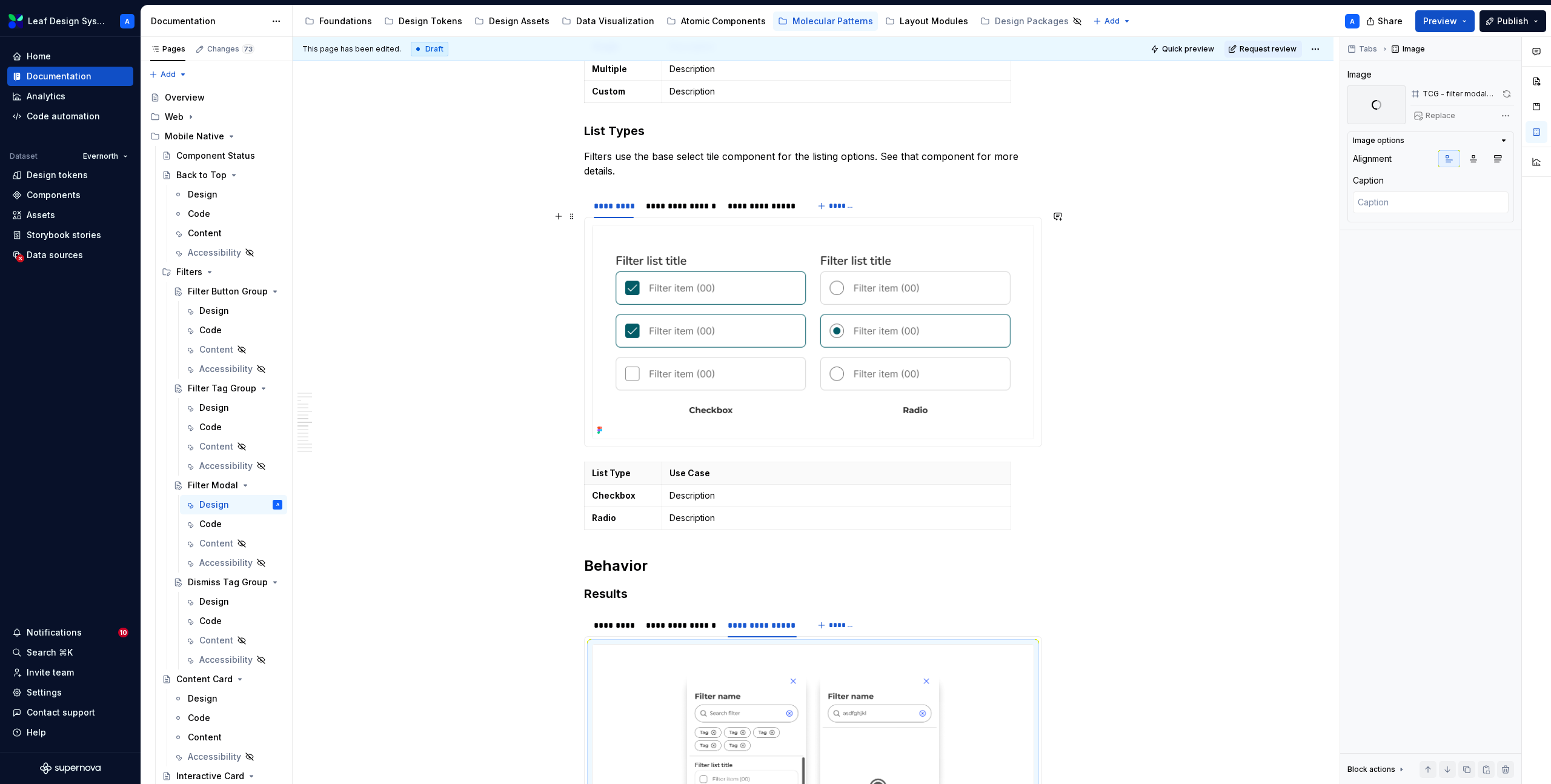
scroll to position [2127, 0]
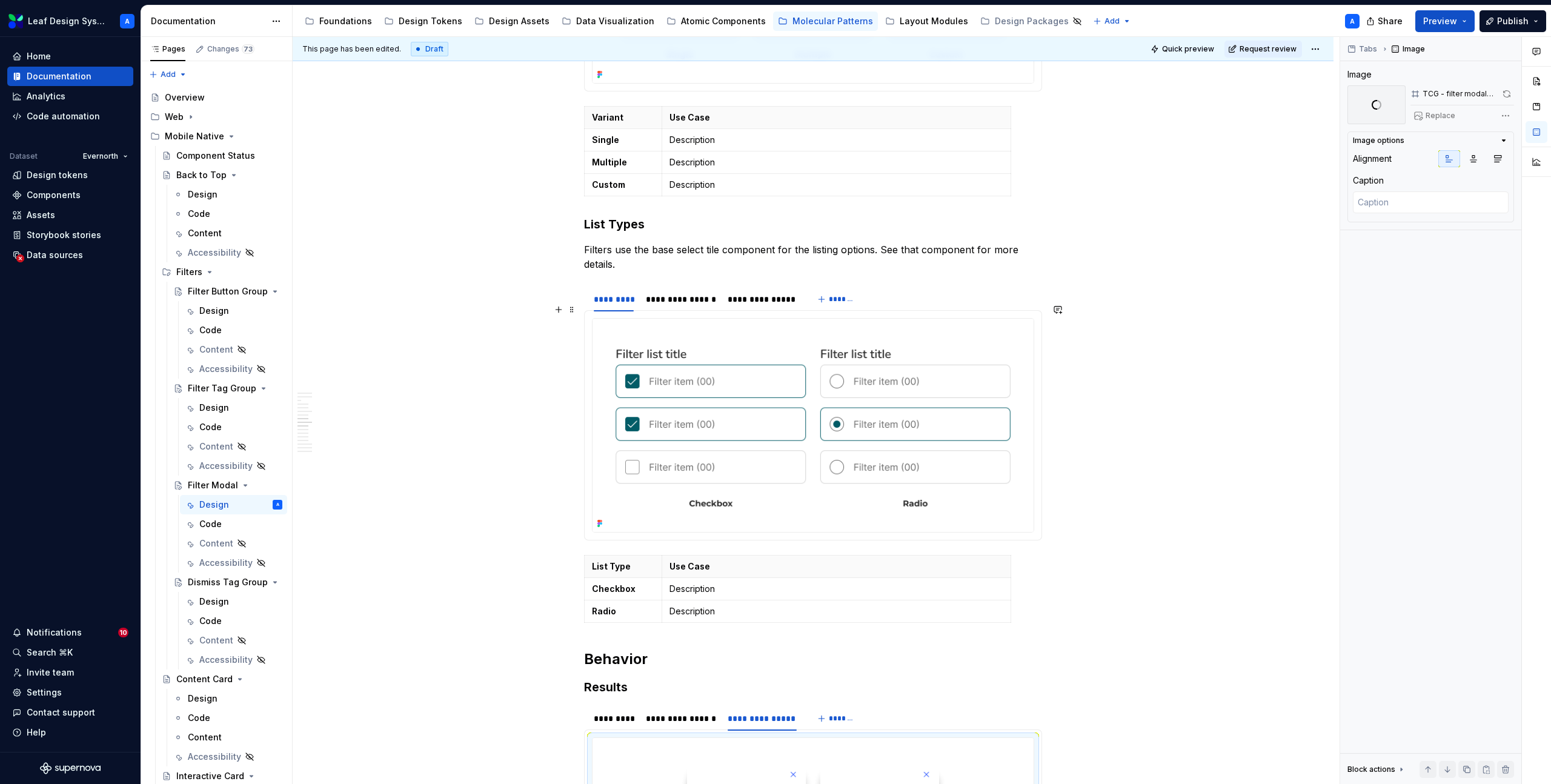
click at [864, 415] on img at bounding box center [813, 425] width 441 height 213
click at [1506, 92] on button "button" at bounding box center [1507, 94] width 14 height 17
click at [693, 293] on div "**********" at bounding box center [681, 299] width 70 height 12
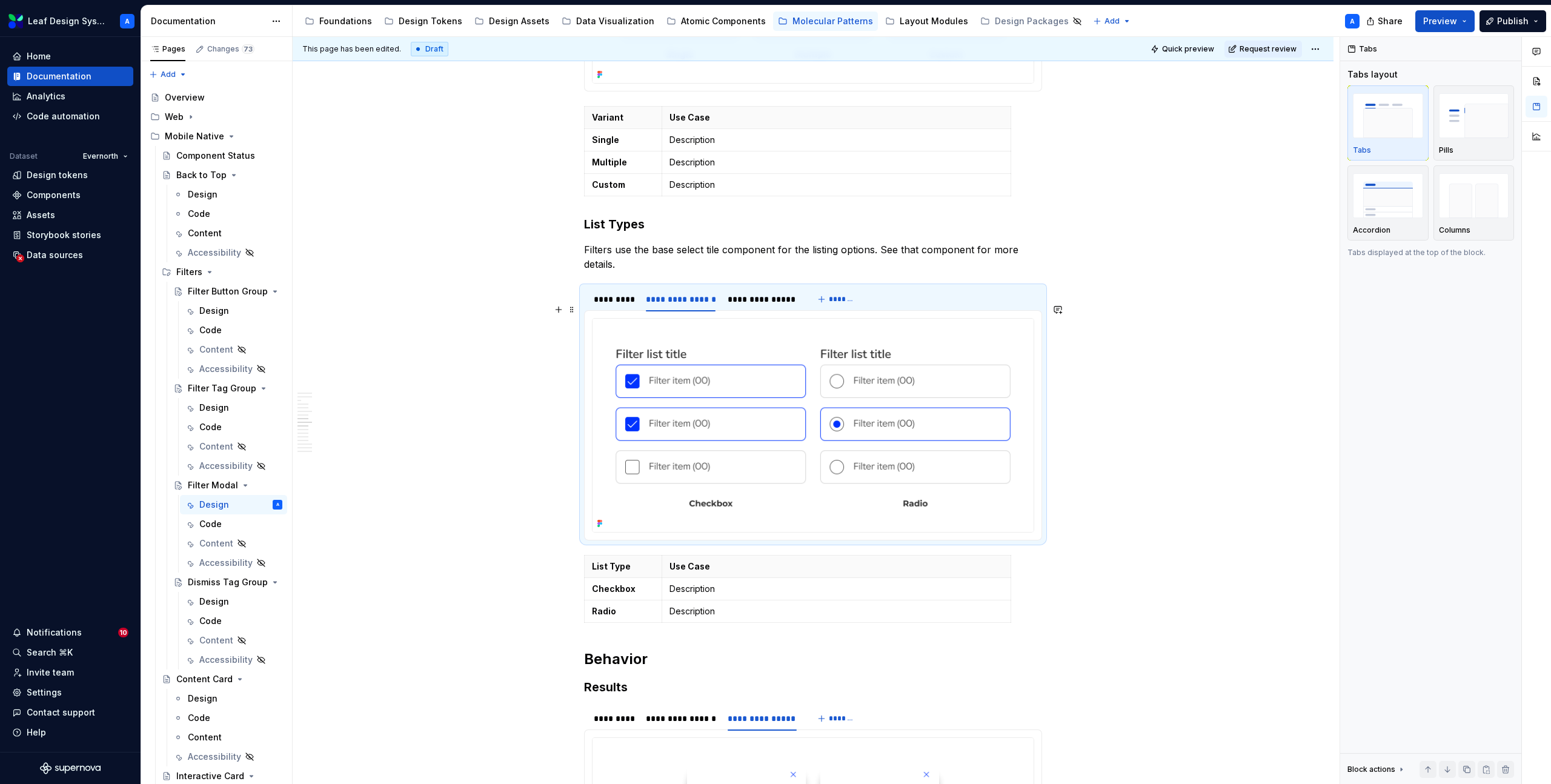
click at [779, 406] on img at bounding box center [813, 425] width 441 height 213
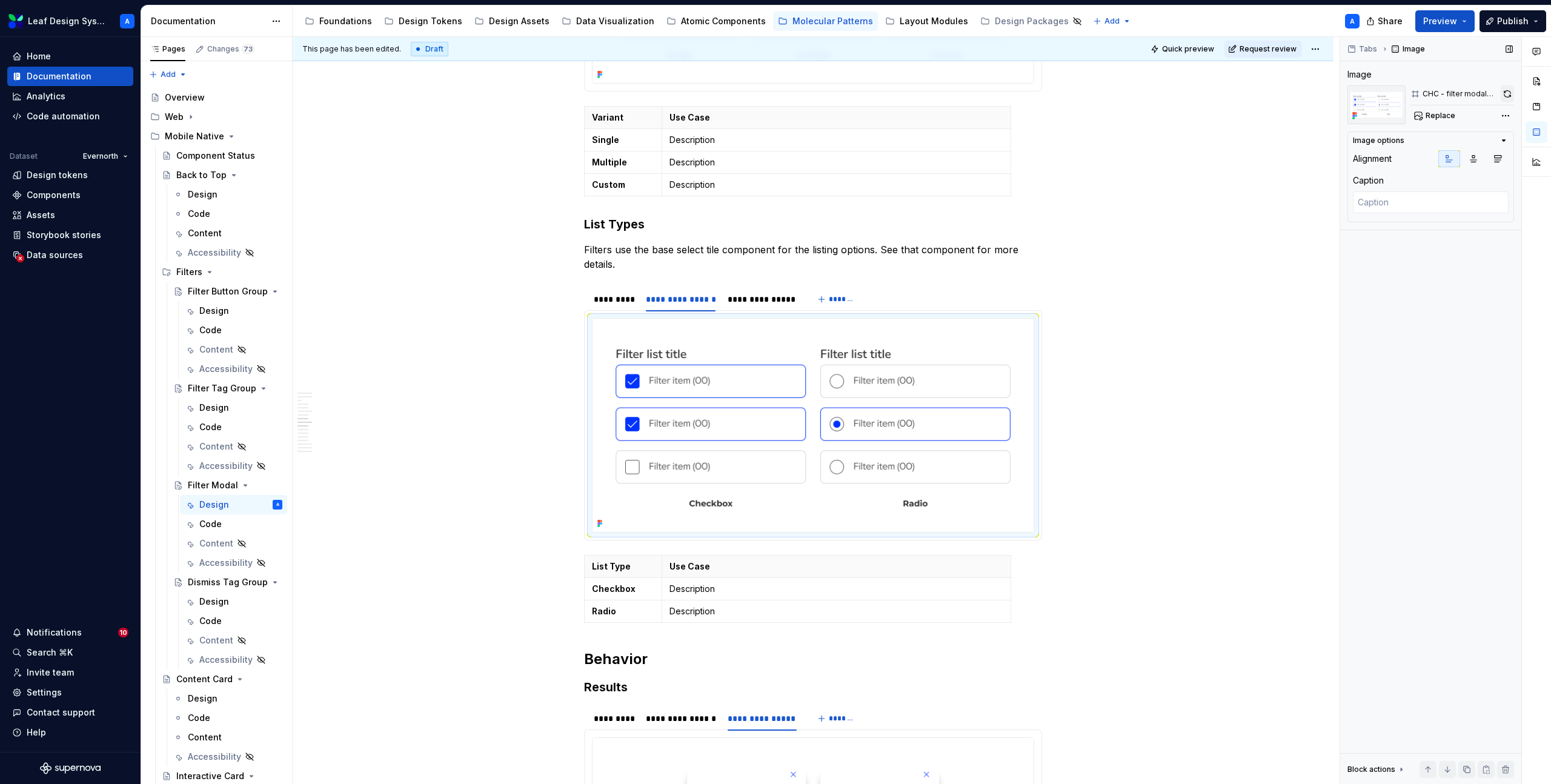
click at [1508, 91] on button "button" at bounding box center [1507, 94] width 13 height 17
click at [752, 293] on div "**********" at bounding box center [761, 299] width 68 height 12
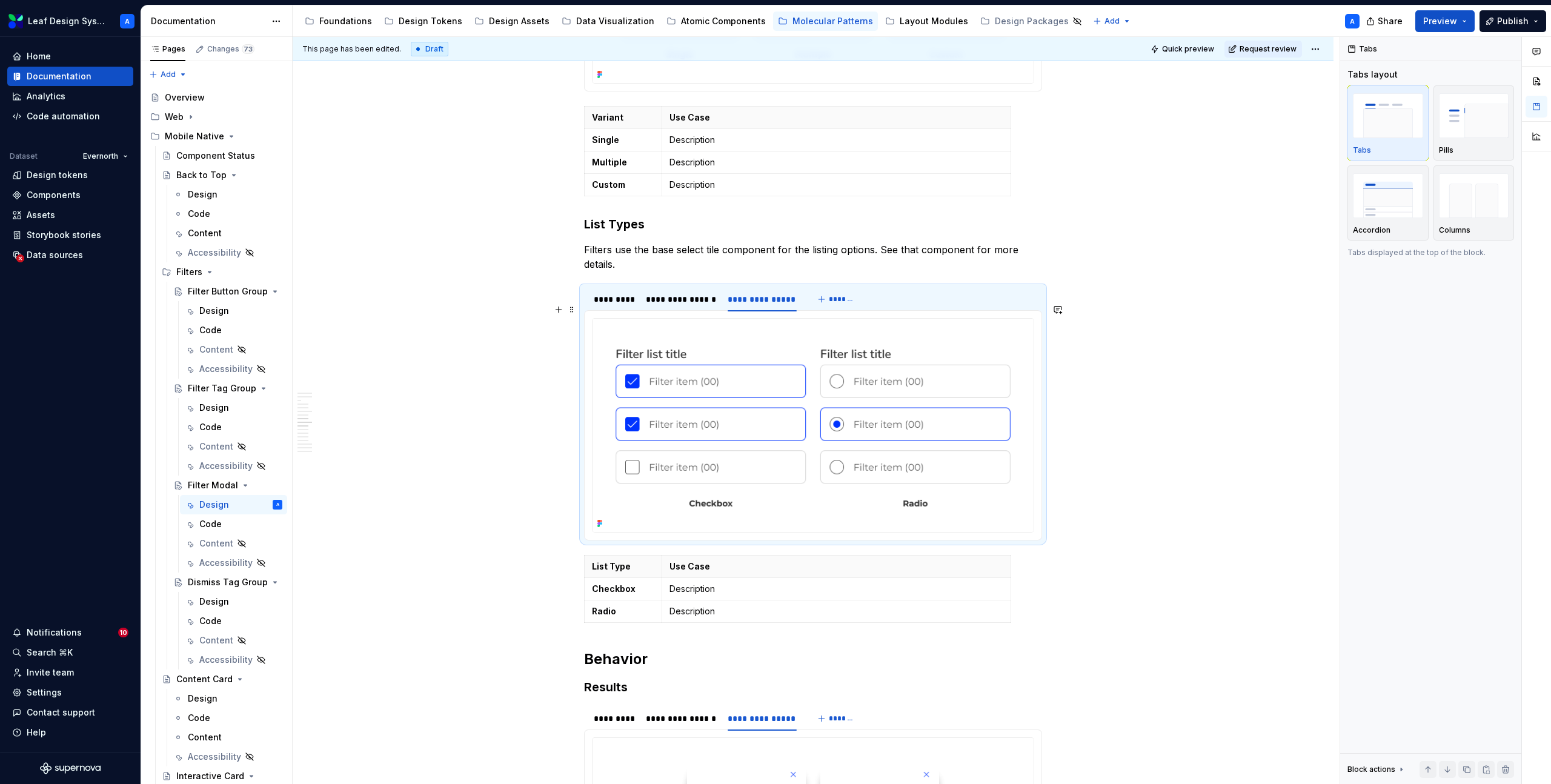
click at [741, 403] on img at bounding box center [813, 425] width 441 height 213
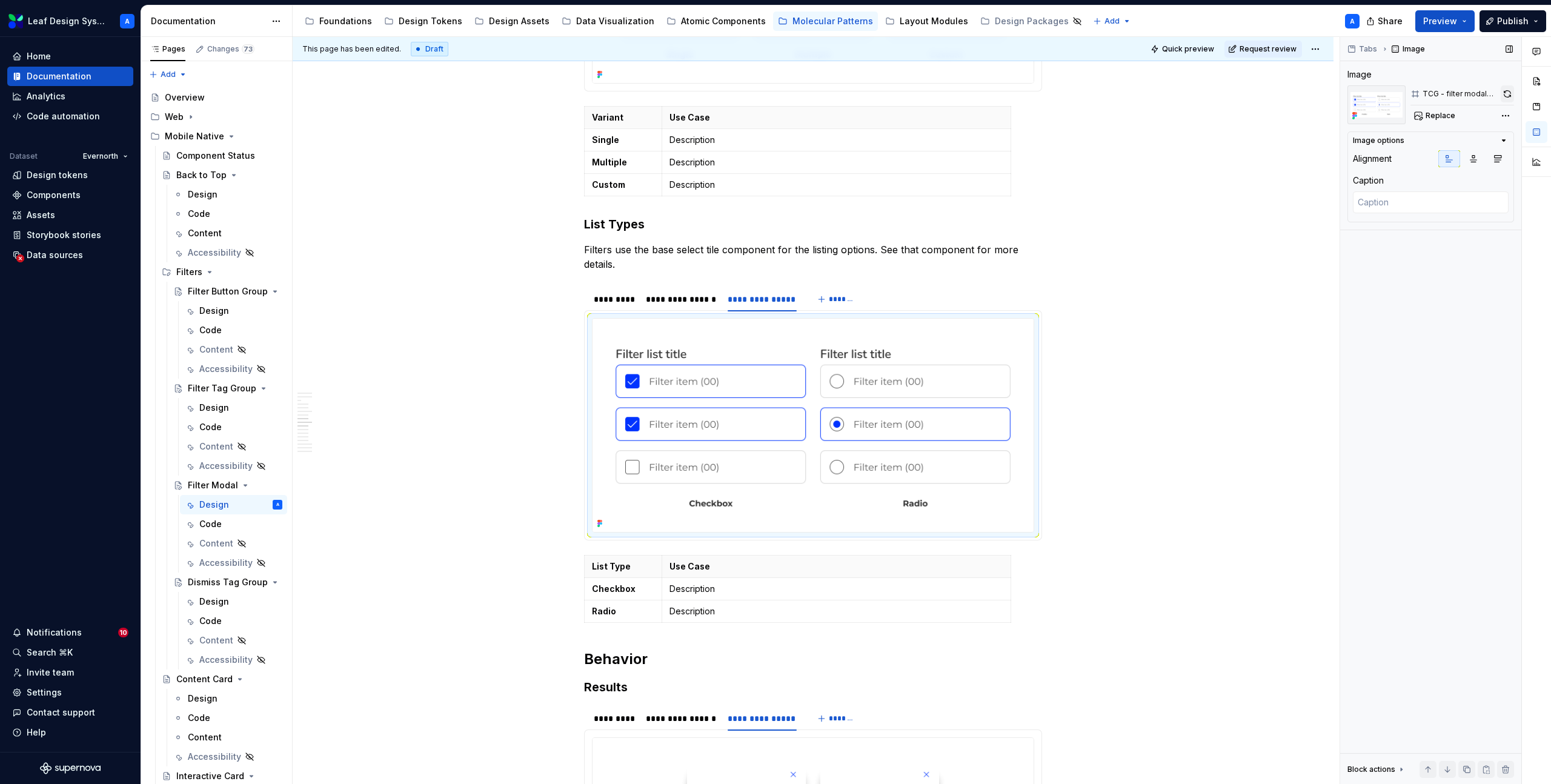
click at [1503, 92] on button "button" at bounding box center [1507, 94] width 13 height 17
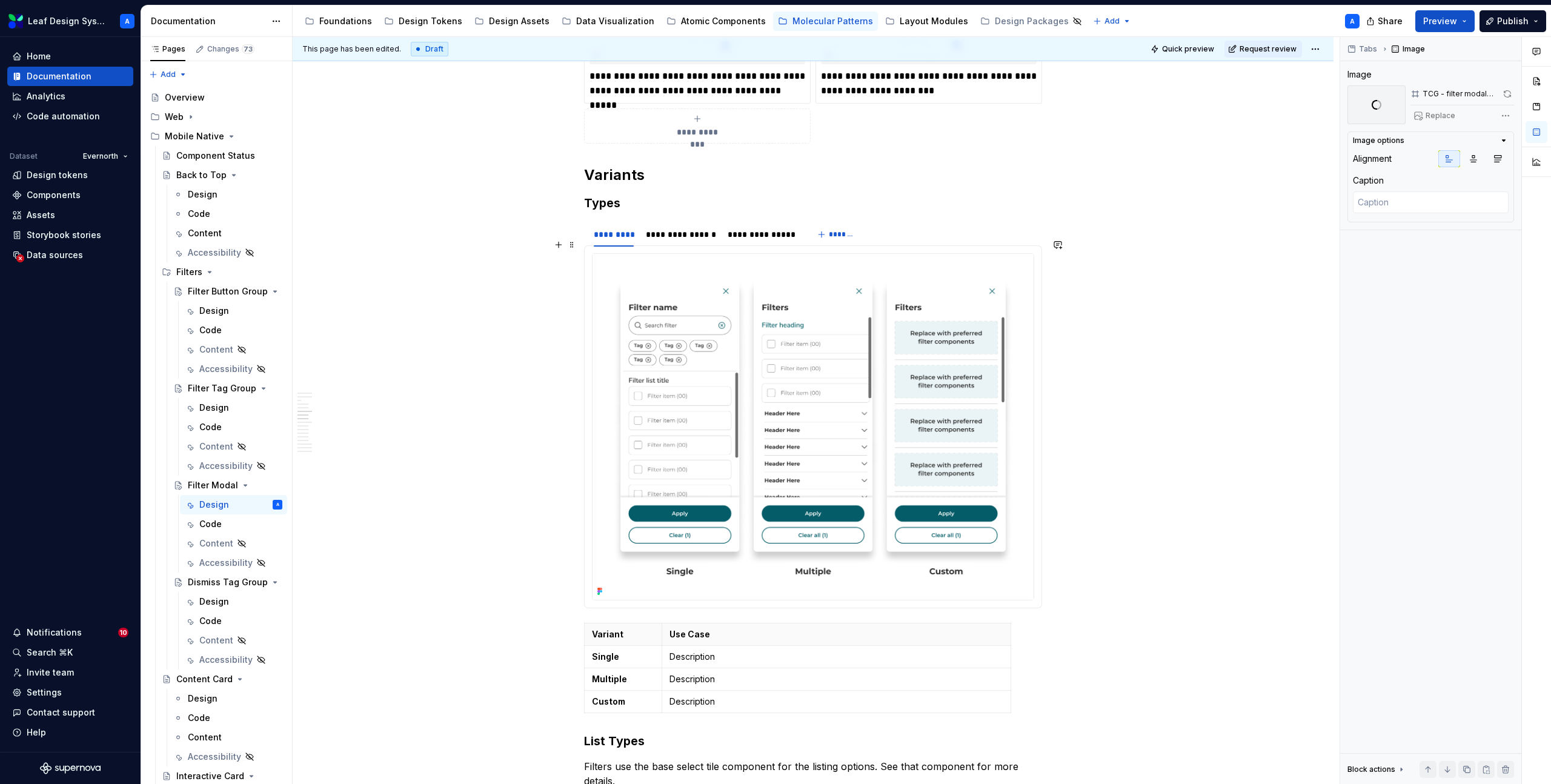
scroll to position [1600, 0]
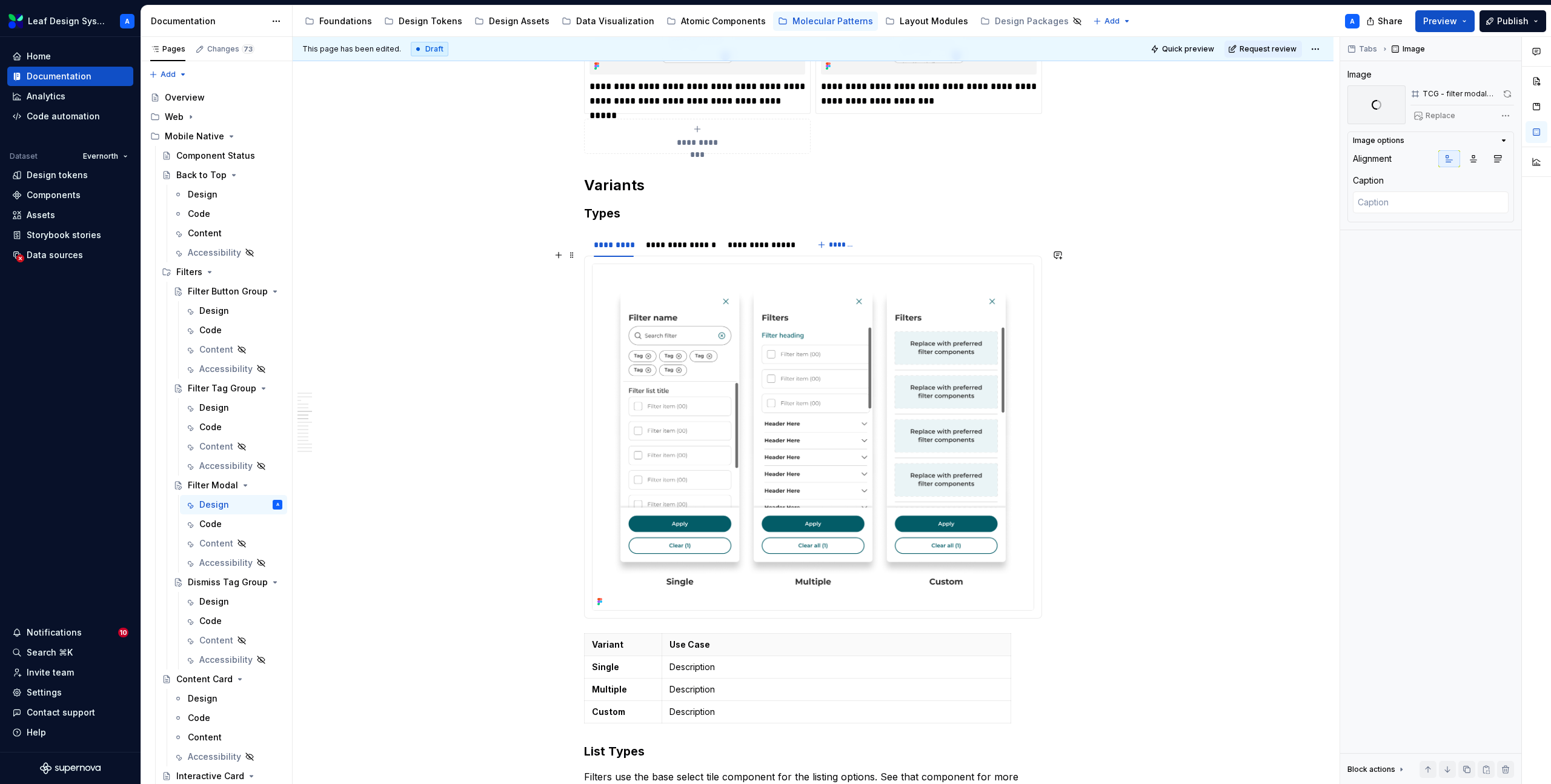
click at [720, 353] on img at bounding box center [813, 437] width 441 height 346
click at [1505, 94] on button "button" at bounding box center [1506, 94] width 17 height 17
click at [684, 239] on div "**********" at bounding box center [681, 245] width 70 height 12
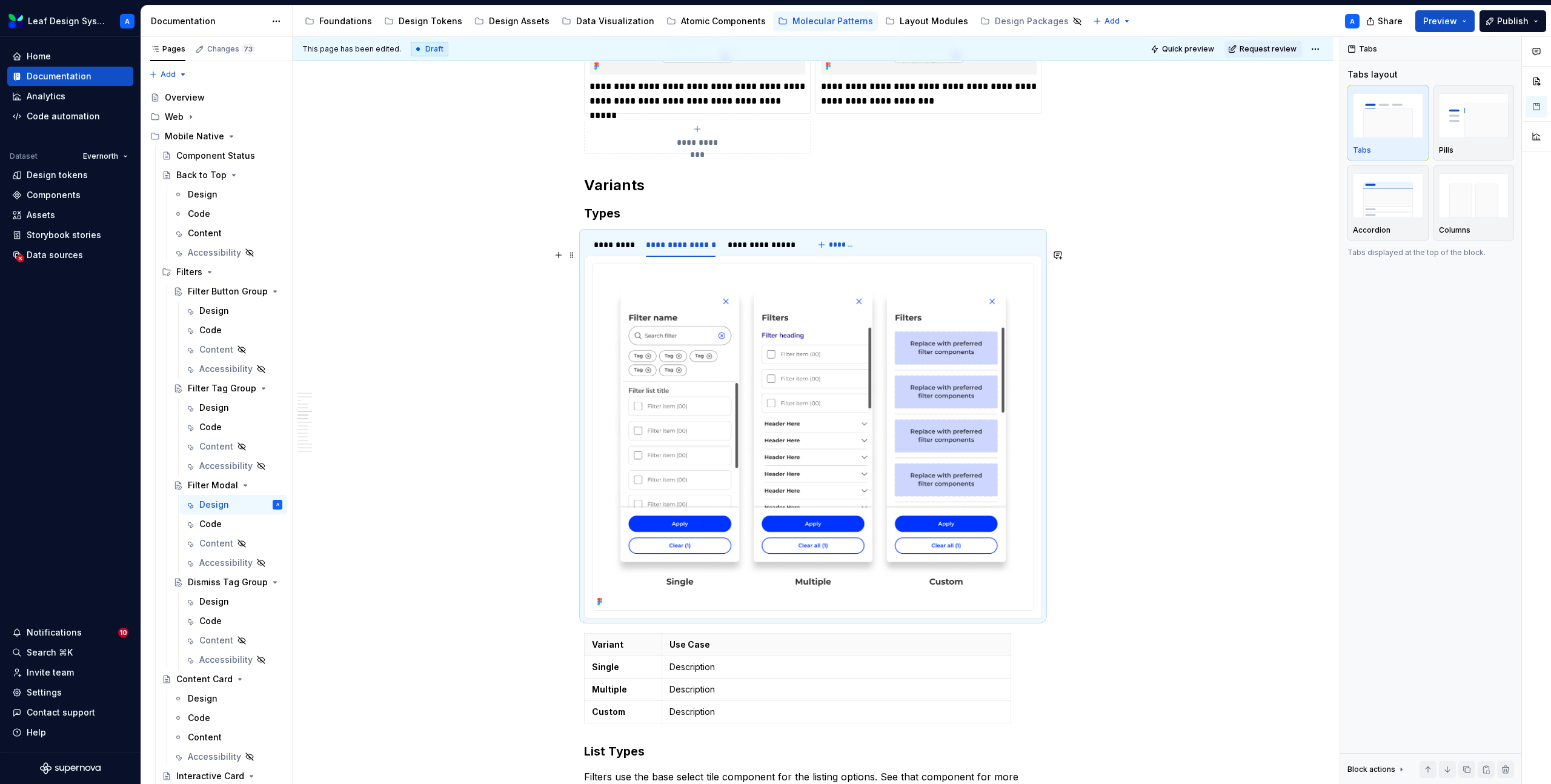
click at [755, 361] on img at bounding box center [813, 437] width 441 height 346
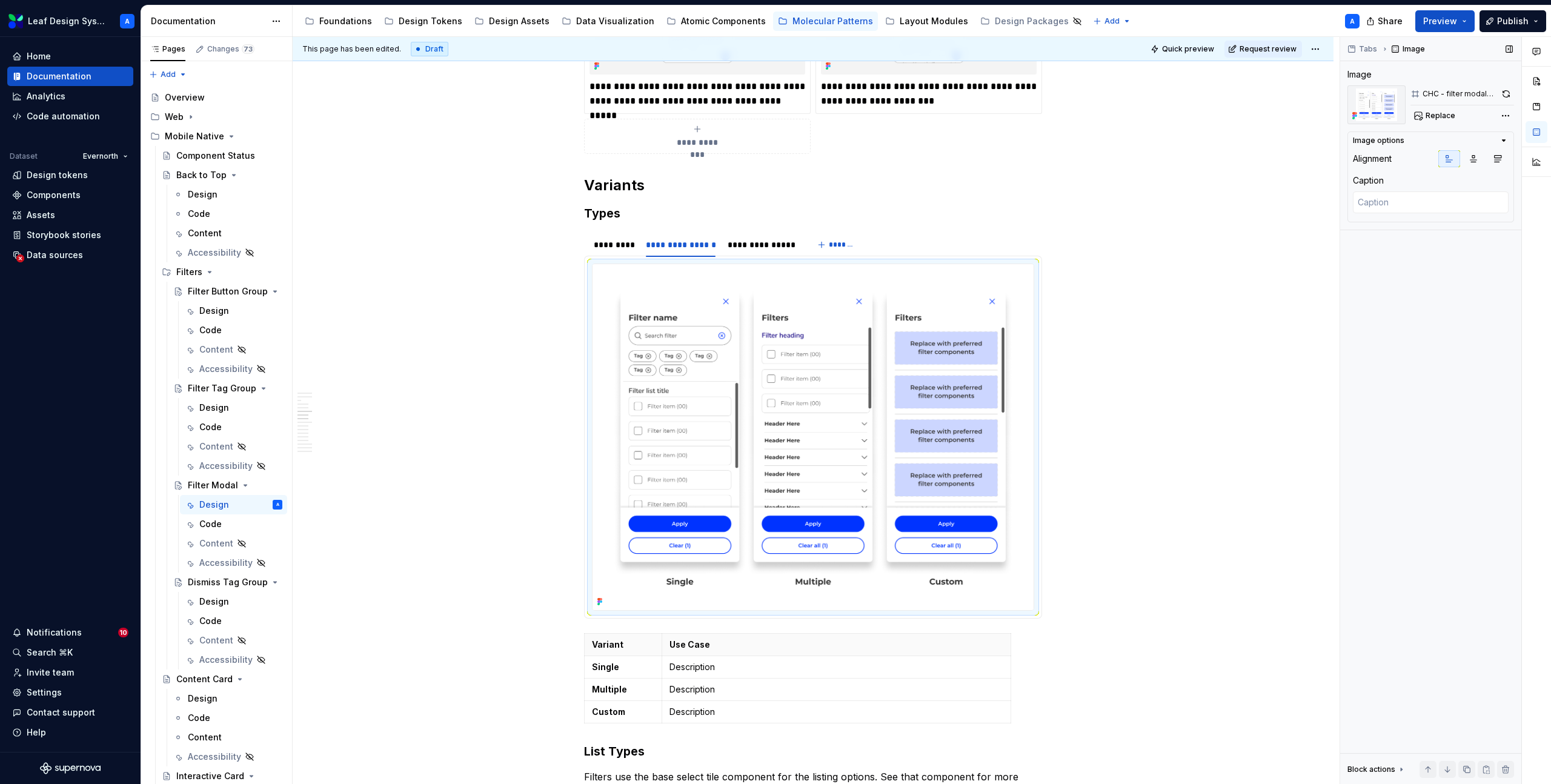
click at [1506, 94] on button "button" at bounding box center [1507, 94] width 15 height 17
click at [758, 239] on div "**********" at bounding box center [761, 245] width 68 height 12
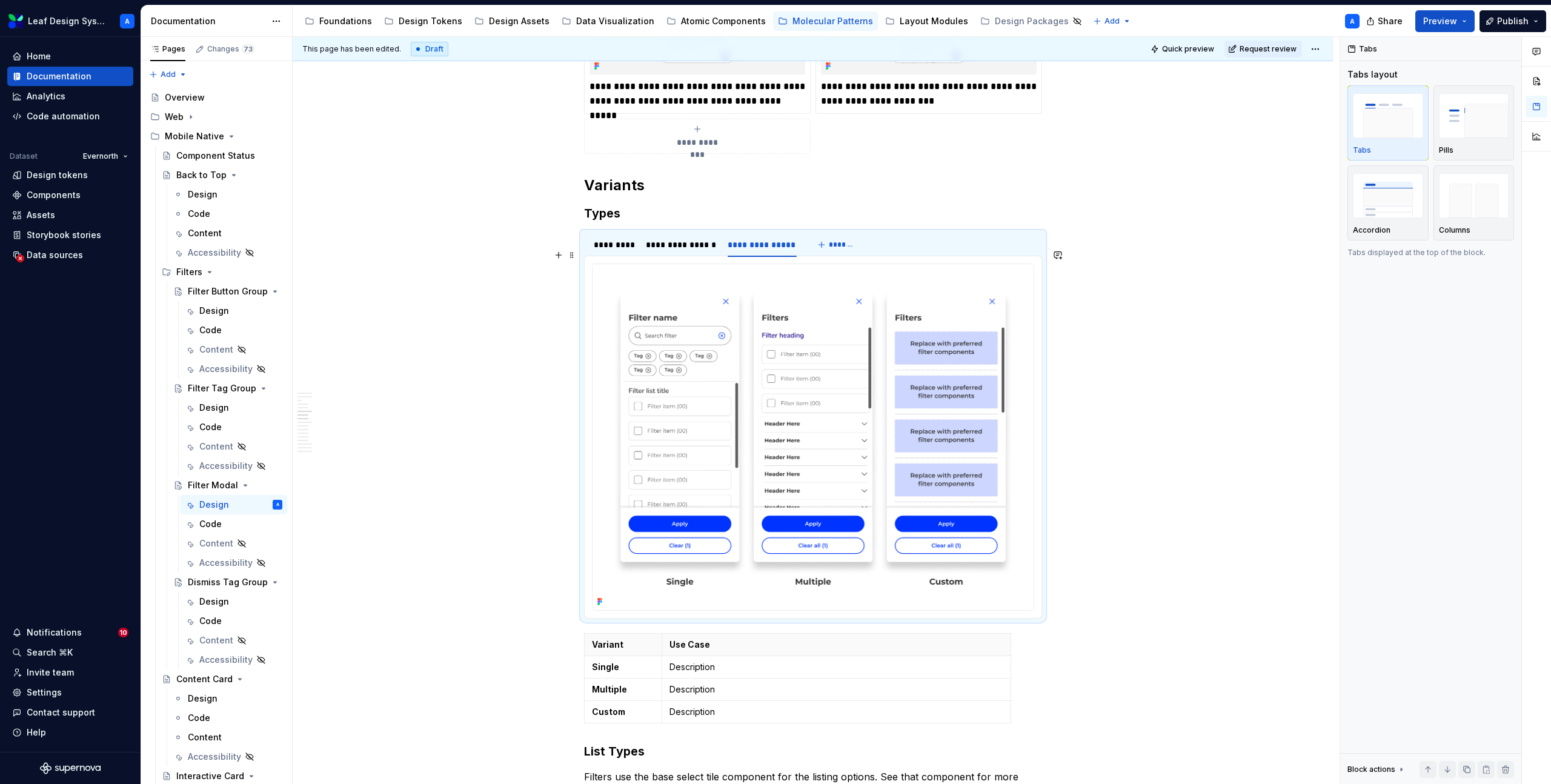
click at [753, 372] on img at bounding box center [813, 437] width 441 height 346
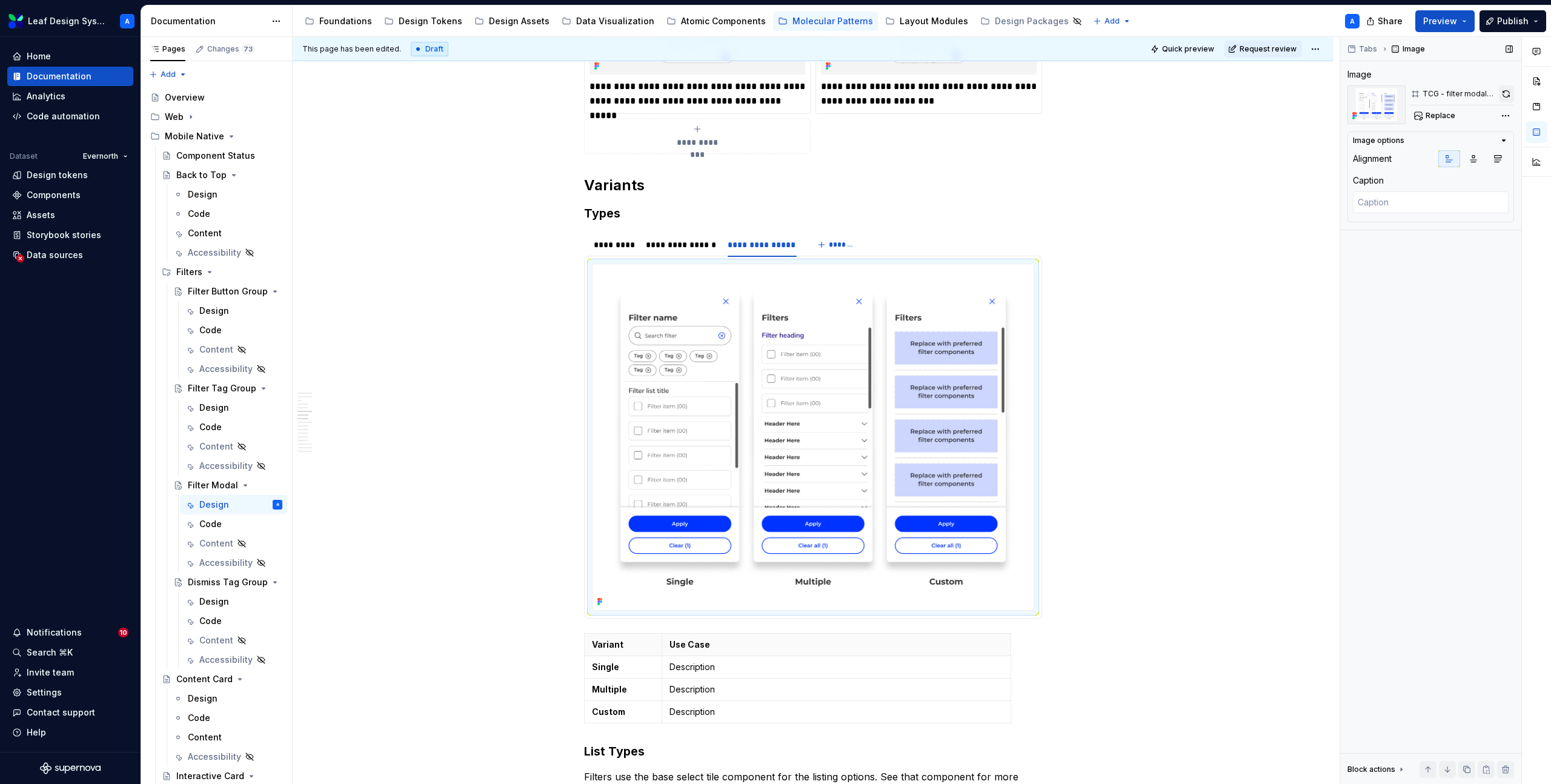
click at [1509, 89] on button "button" at bounding box center [1507, 94] width 15 height 17
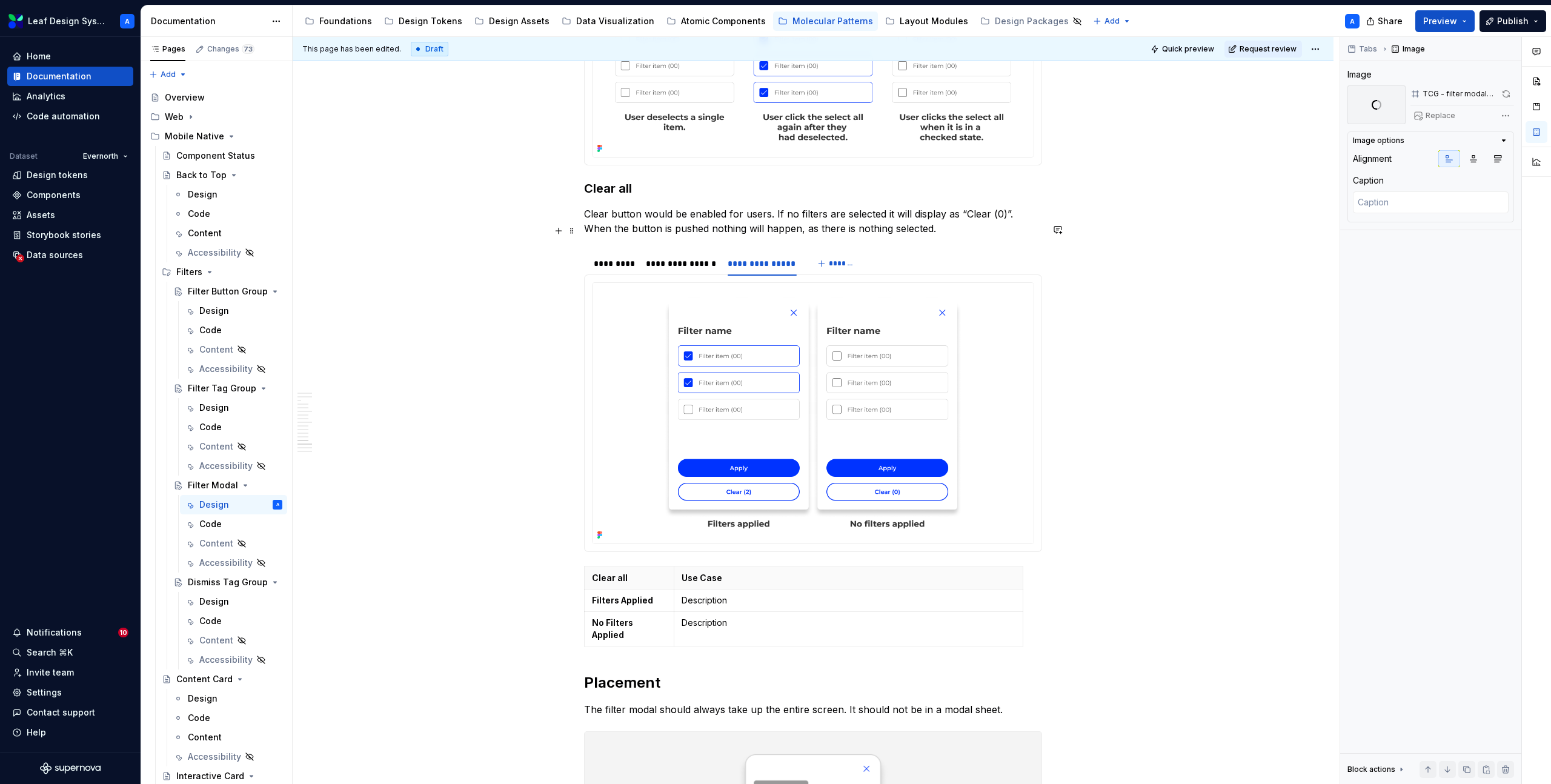
scroll to position [4821, 0]
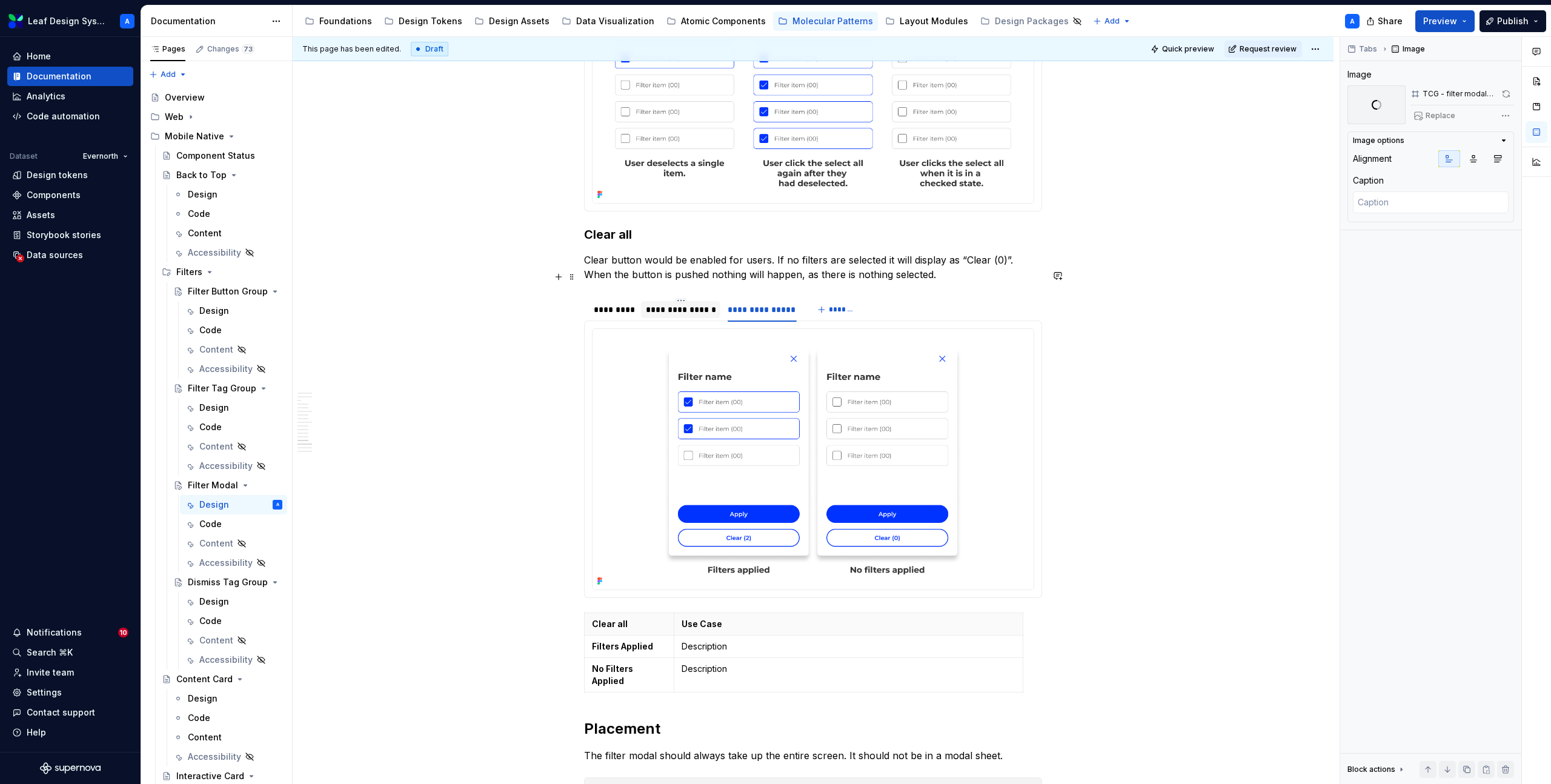
type textarea "*"
click at [687, 304] on div "**********" at bounding box center [681, 310] width 70 height 12
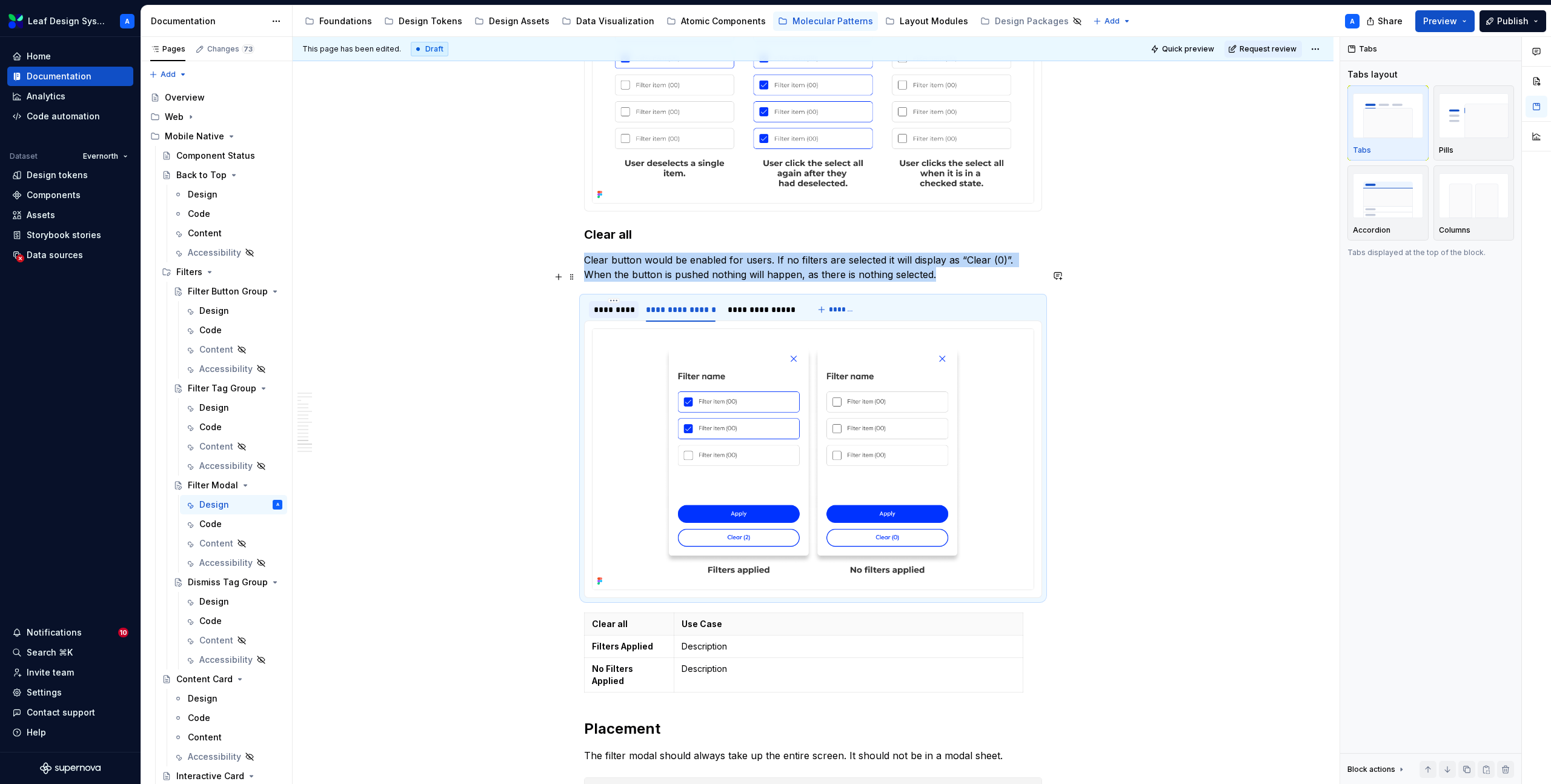
click at [633, 304] on div "*********" at bounding box center [614, 310] width 40 height 12
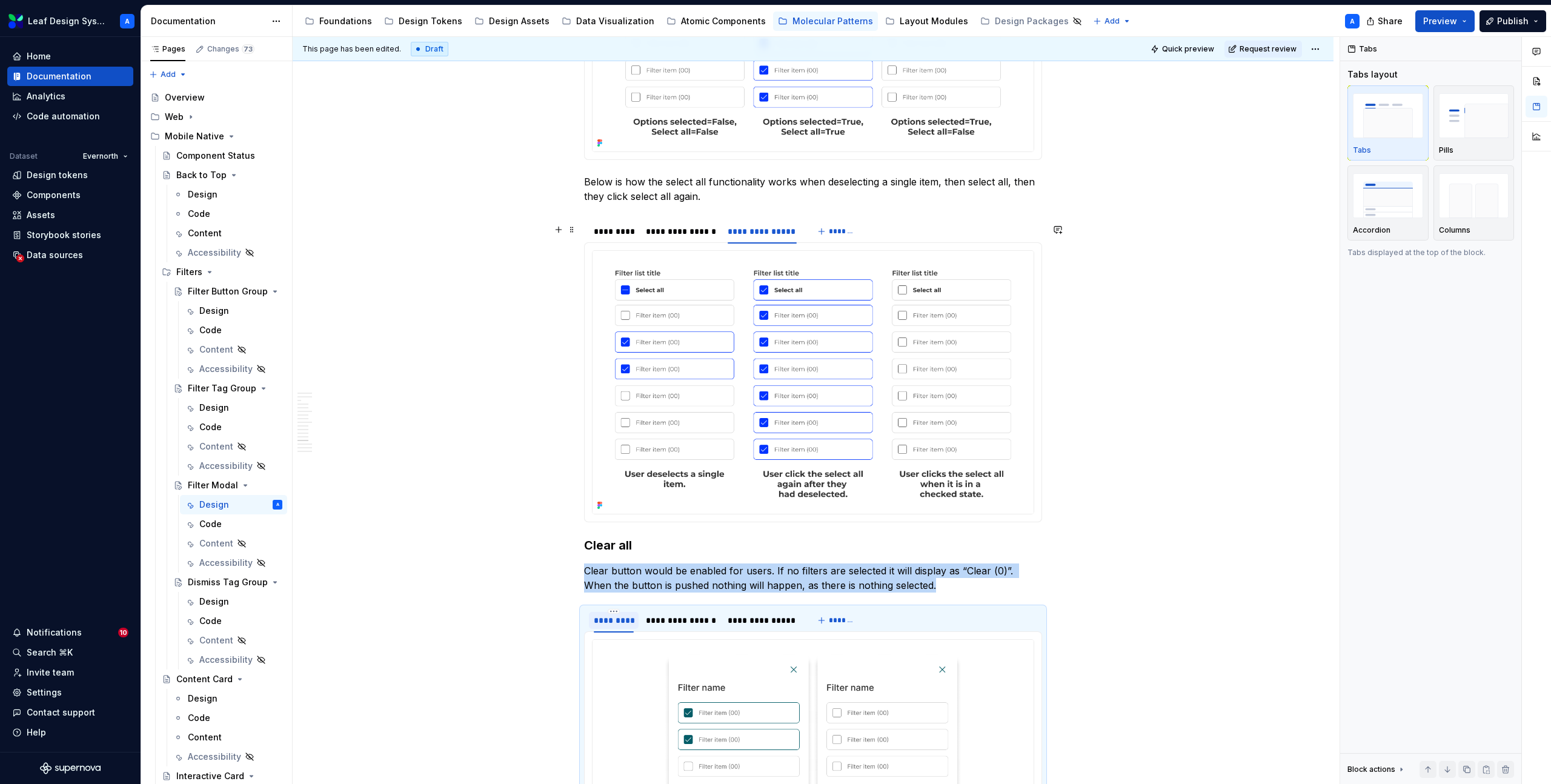
scroll to position [4499, 0]
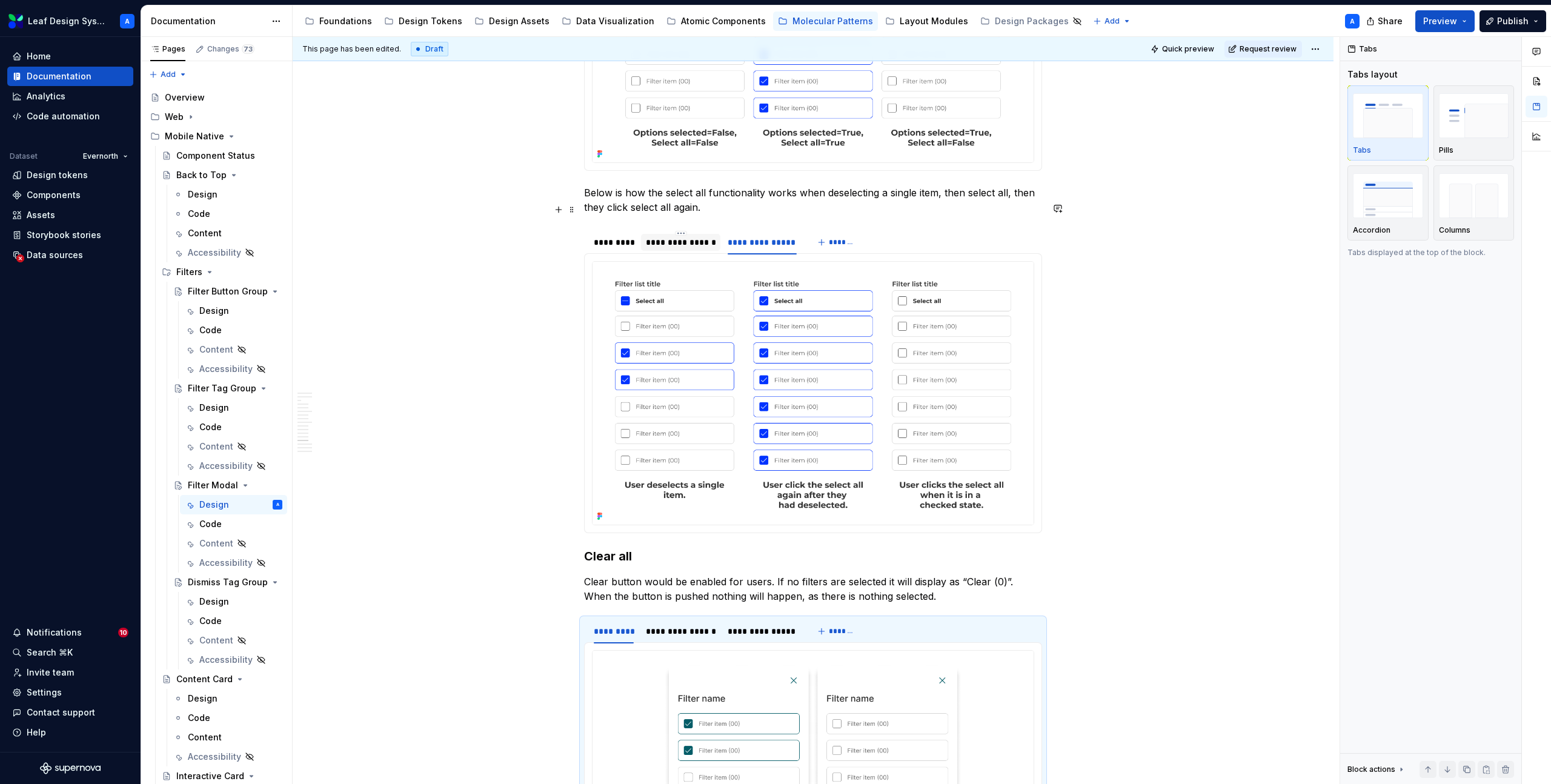
click at [682, 236] on div "**********" at bounding box center [681, 242] width 70 height 12
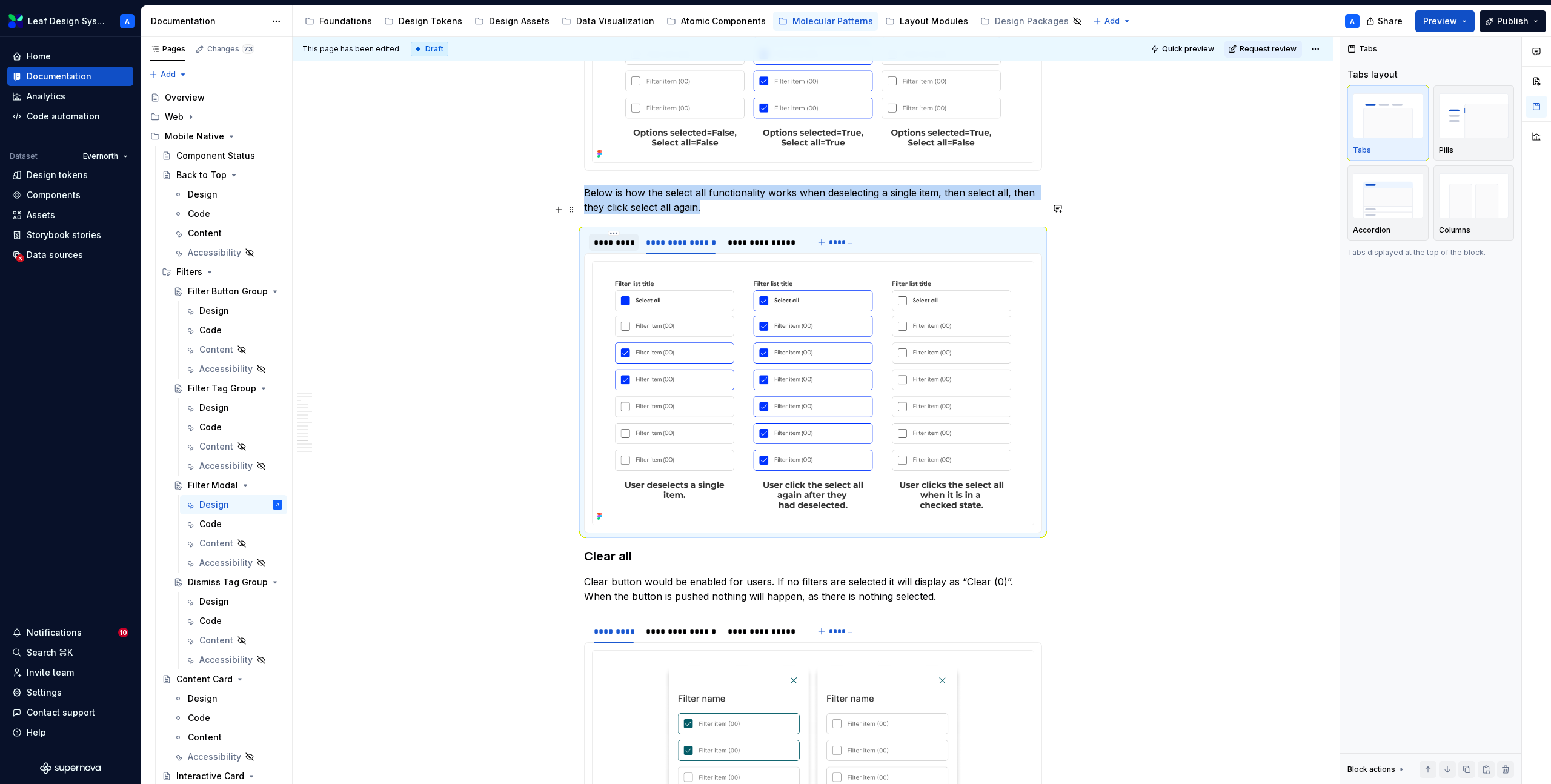
click at [602, 236] on div "*********" at bounding box center [614, 242] width 40 height 12
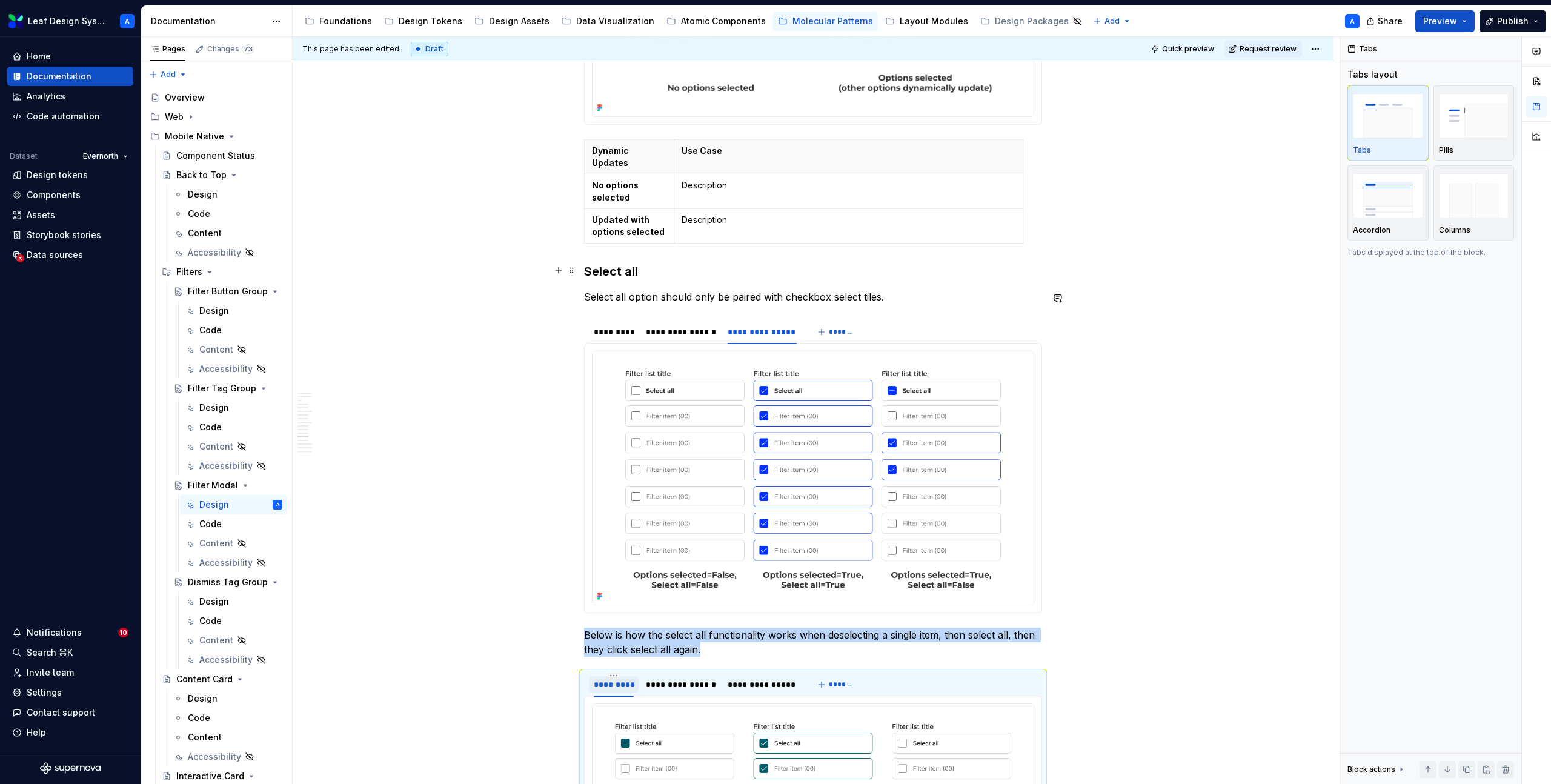
scroll to position [4042, 0]
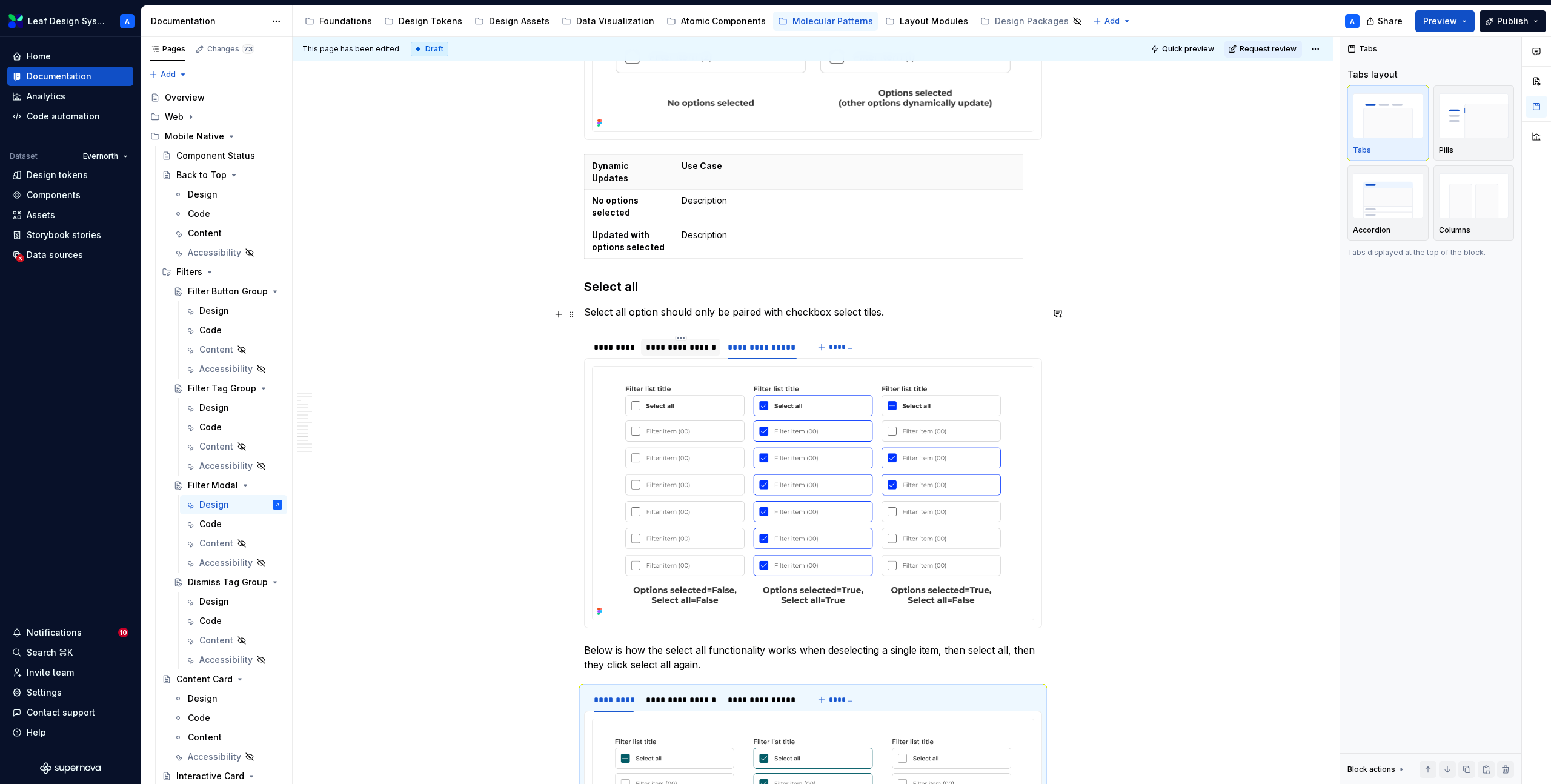
click at [694, 341] on div "**********" at bounding box center [681, 348] width 70 height 12
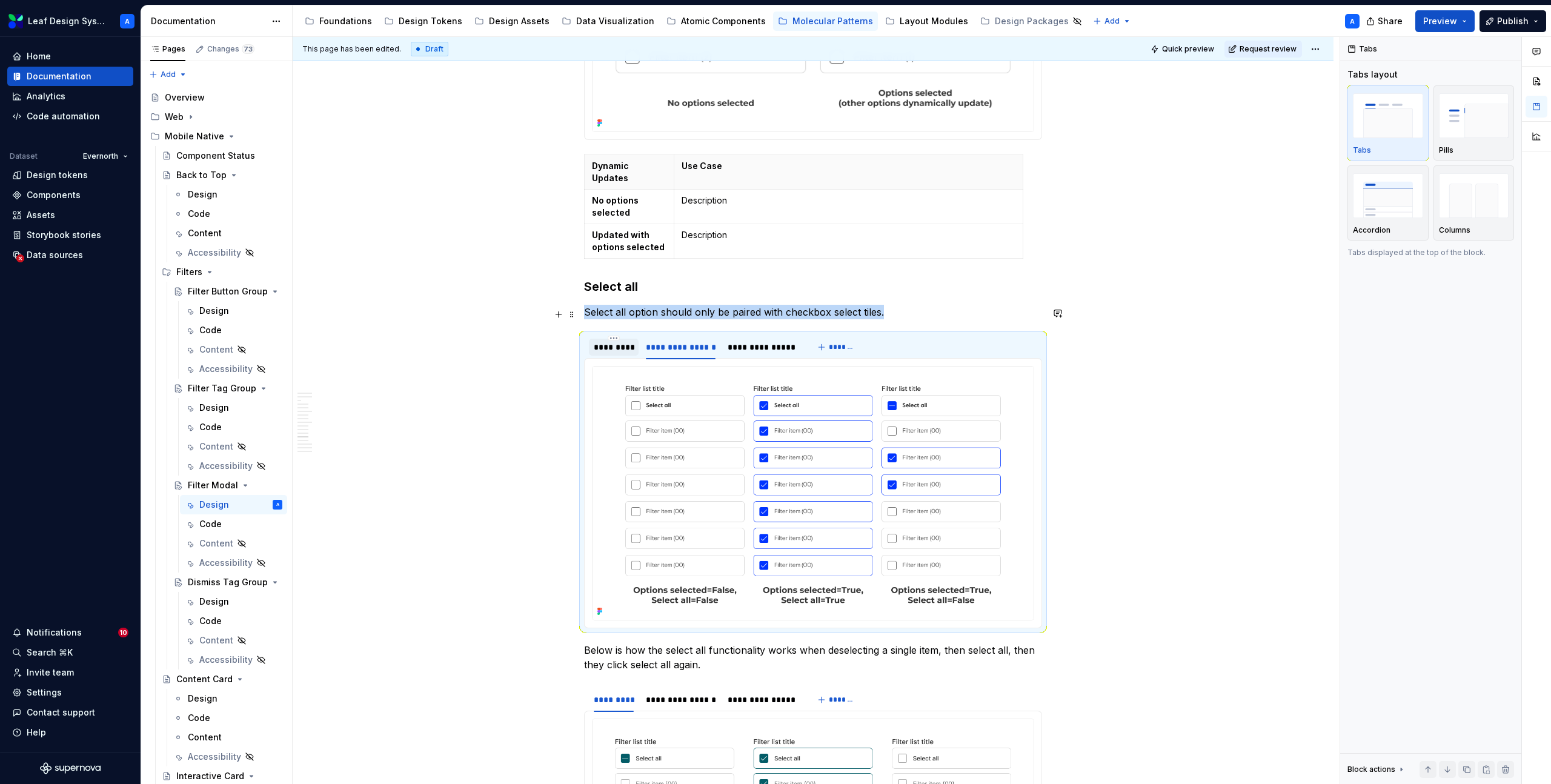
click at [613, 341] on div "*********" at bounding box center [614, 348] width 40 height 12
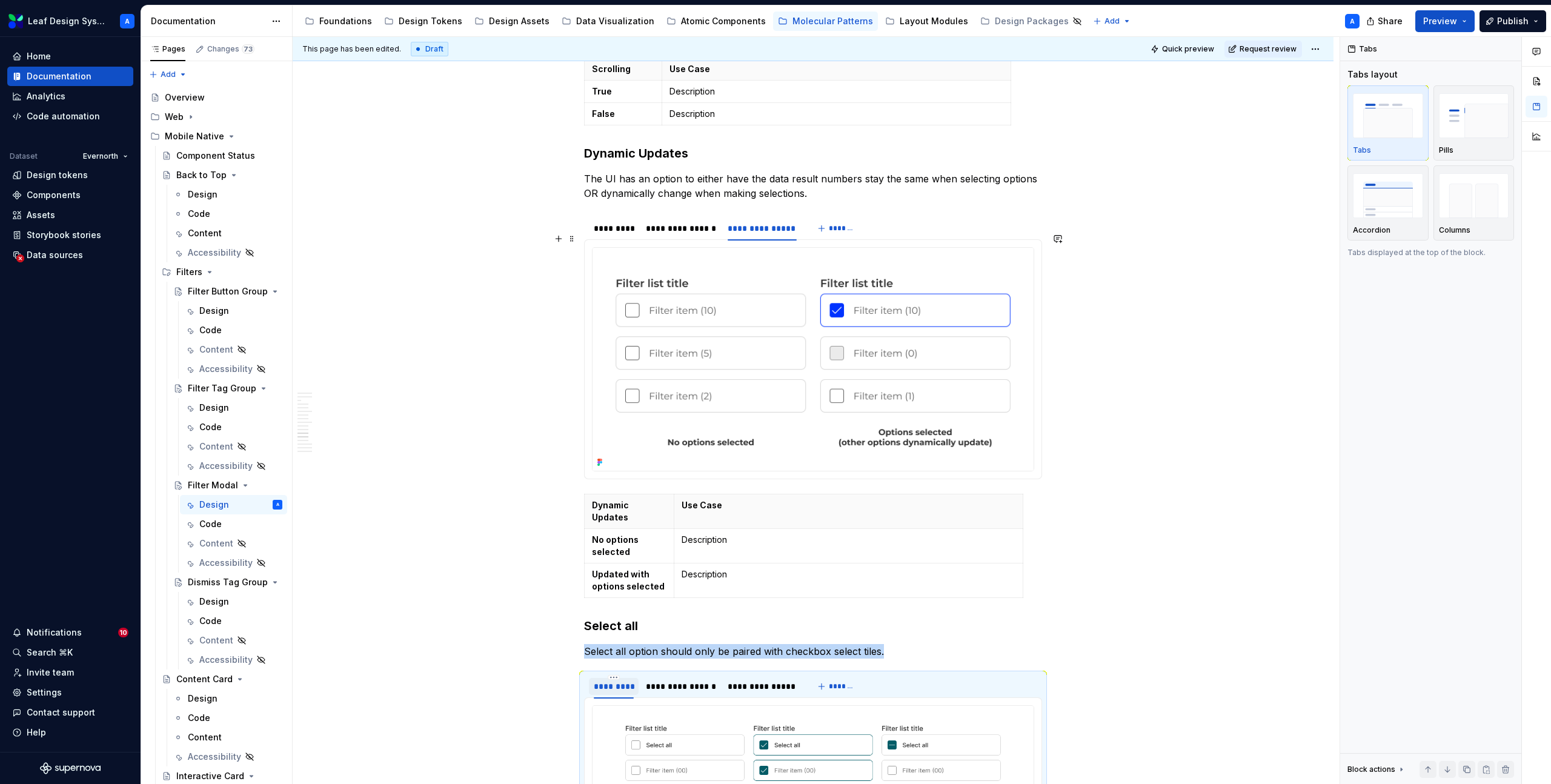
scroll to position [3698, 0]
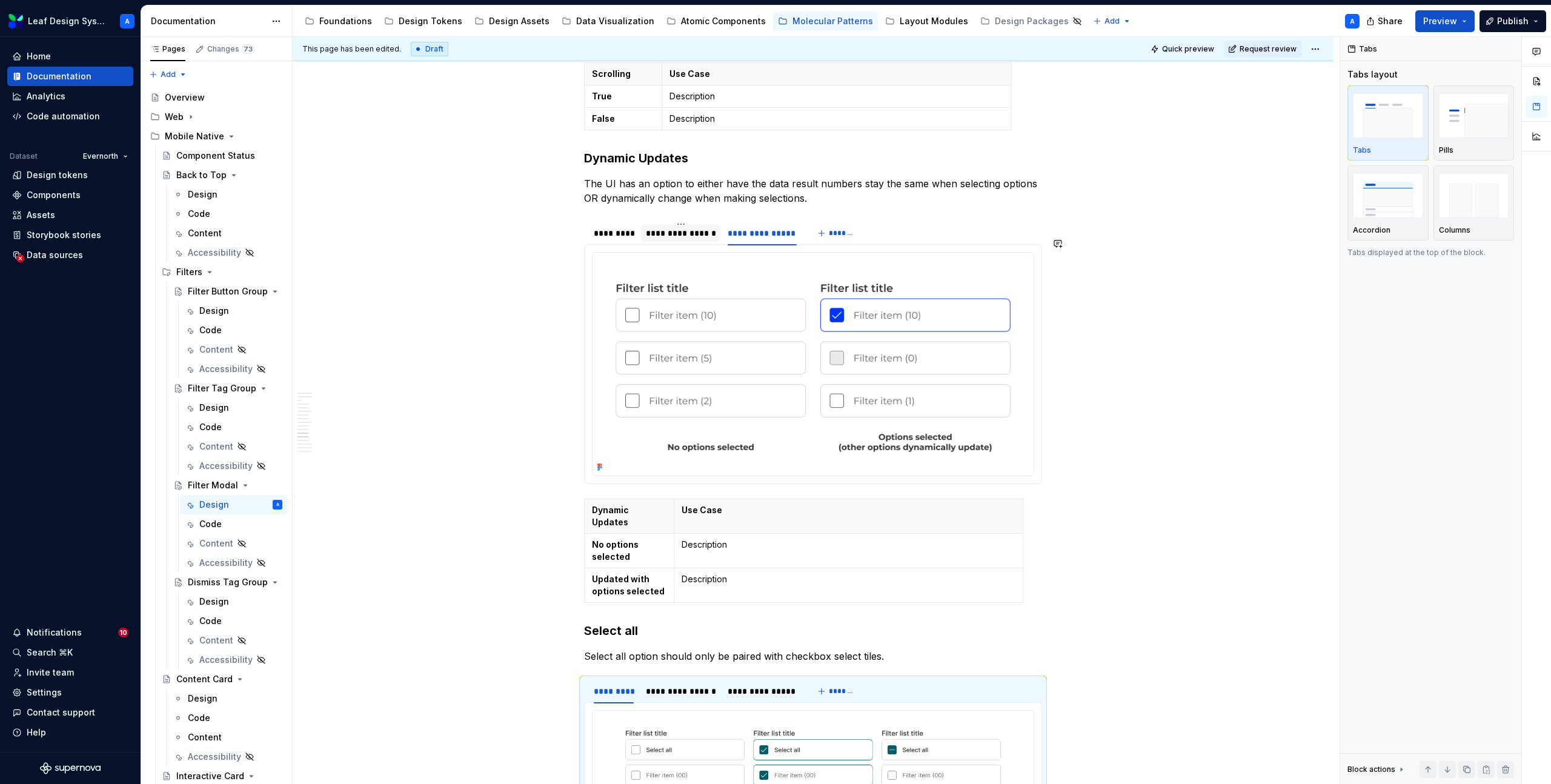
click at [695, 227] on div "**********" at bounding box center [681, 233] width 70 height 12
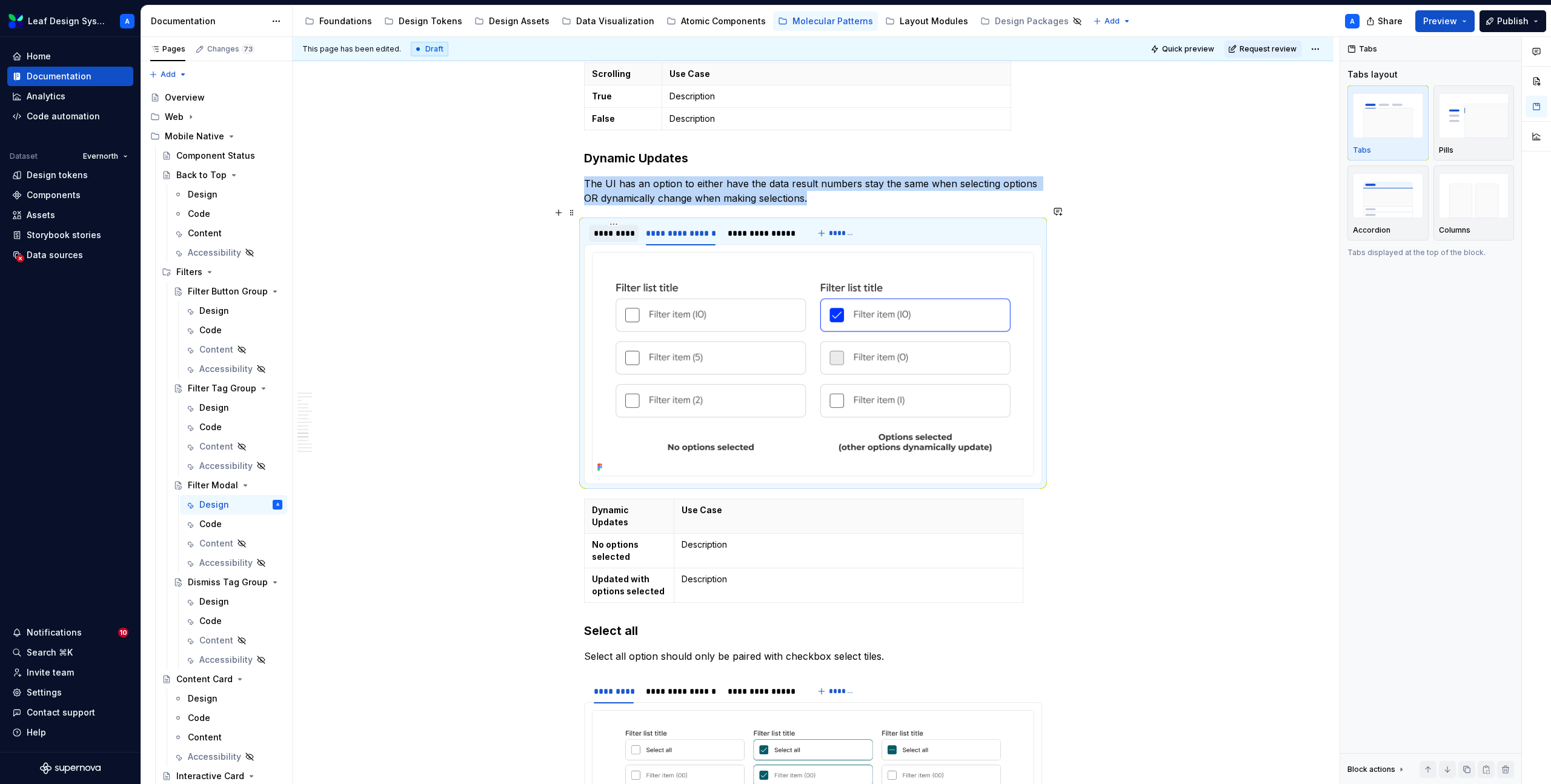
click at [602, 226] on div "*********" at bounding box center [614, 233] width 50 height 17
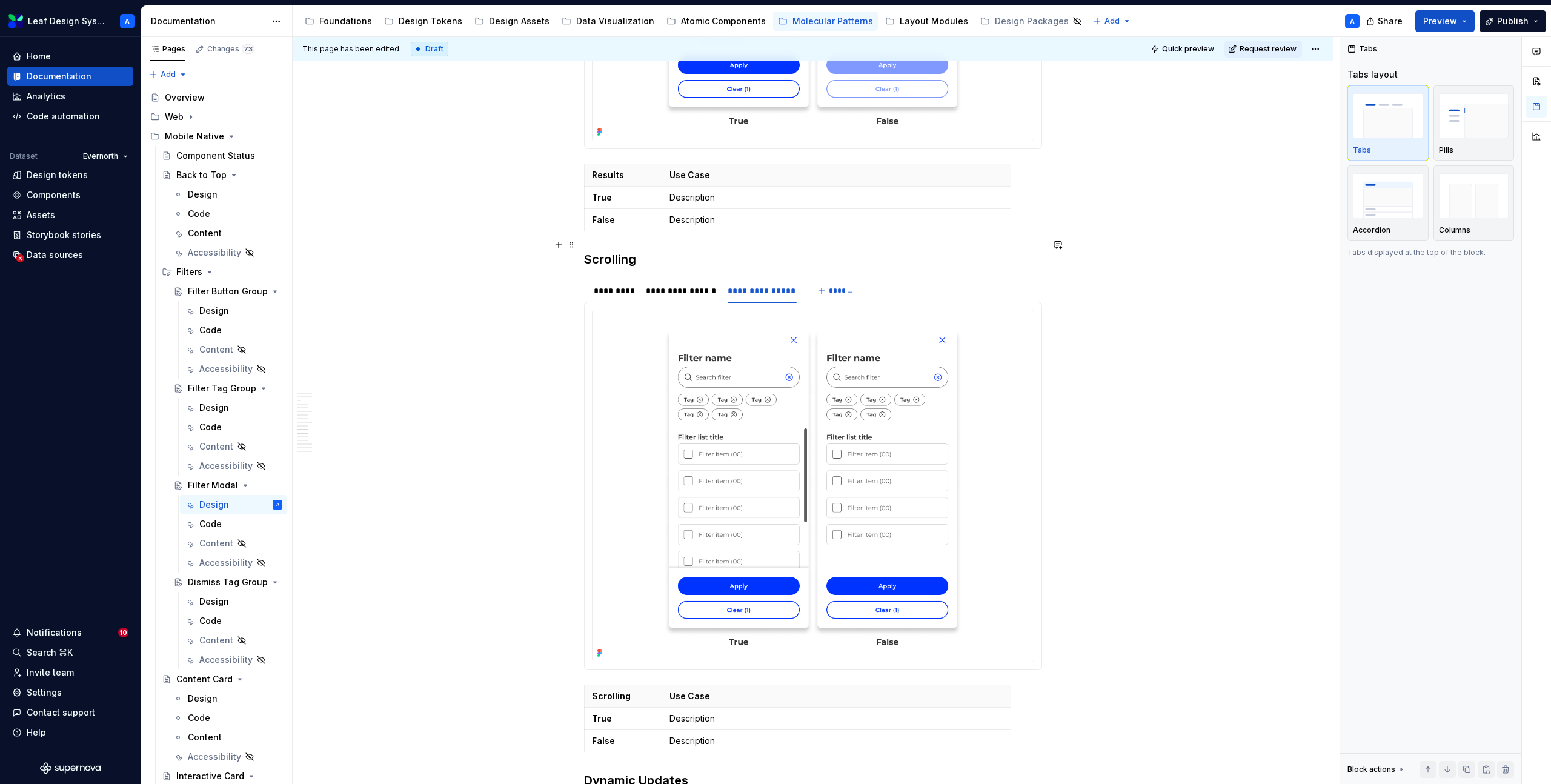
scroll to position [3072, 0]
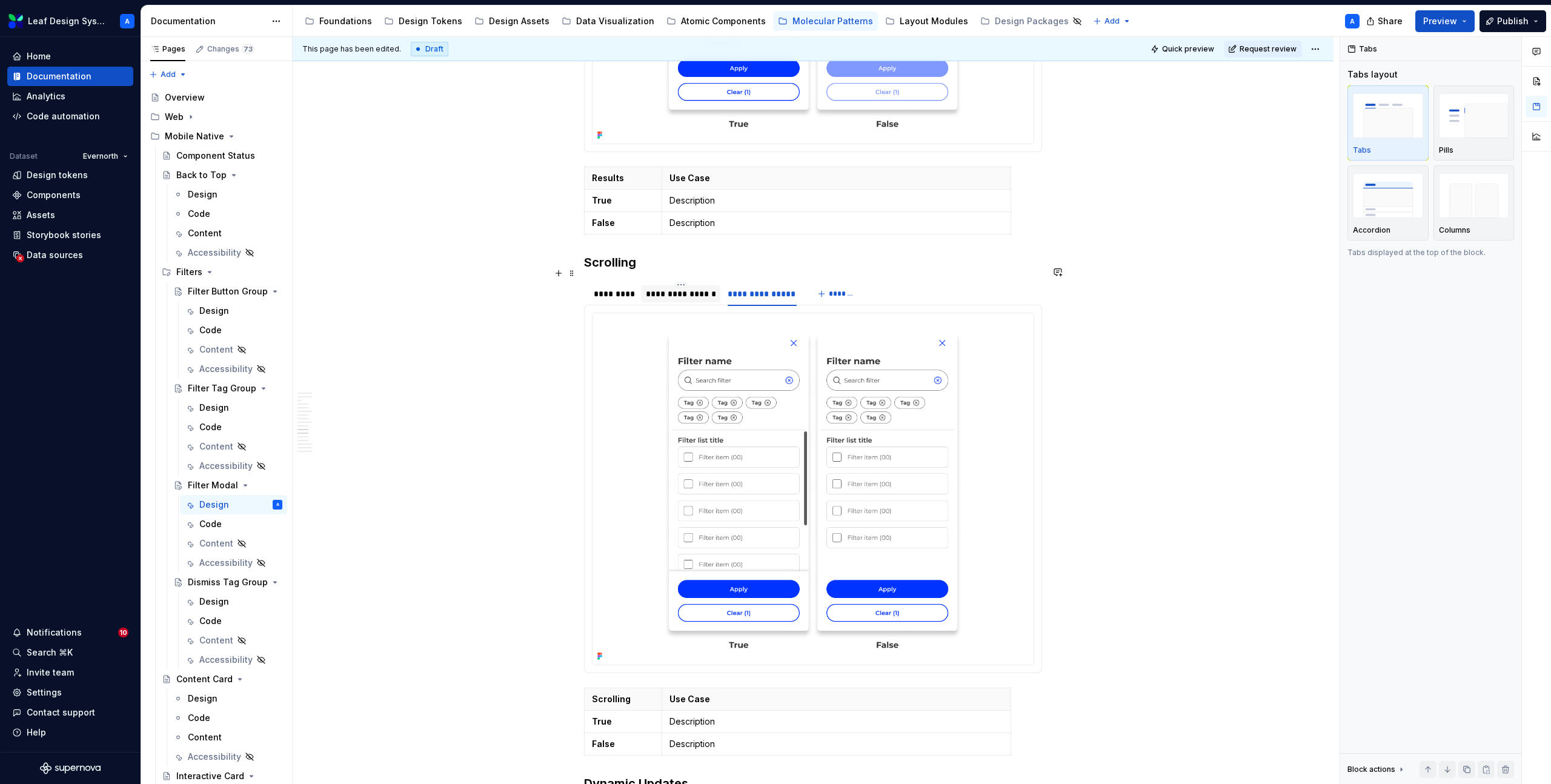
click at [669, 288] on div "**********" at bounding box center [681, 294] width 70 height 12
click at [618, 288] on div "*********" at bounding box center [614, 294] width 40 height 12
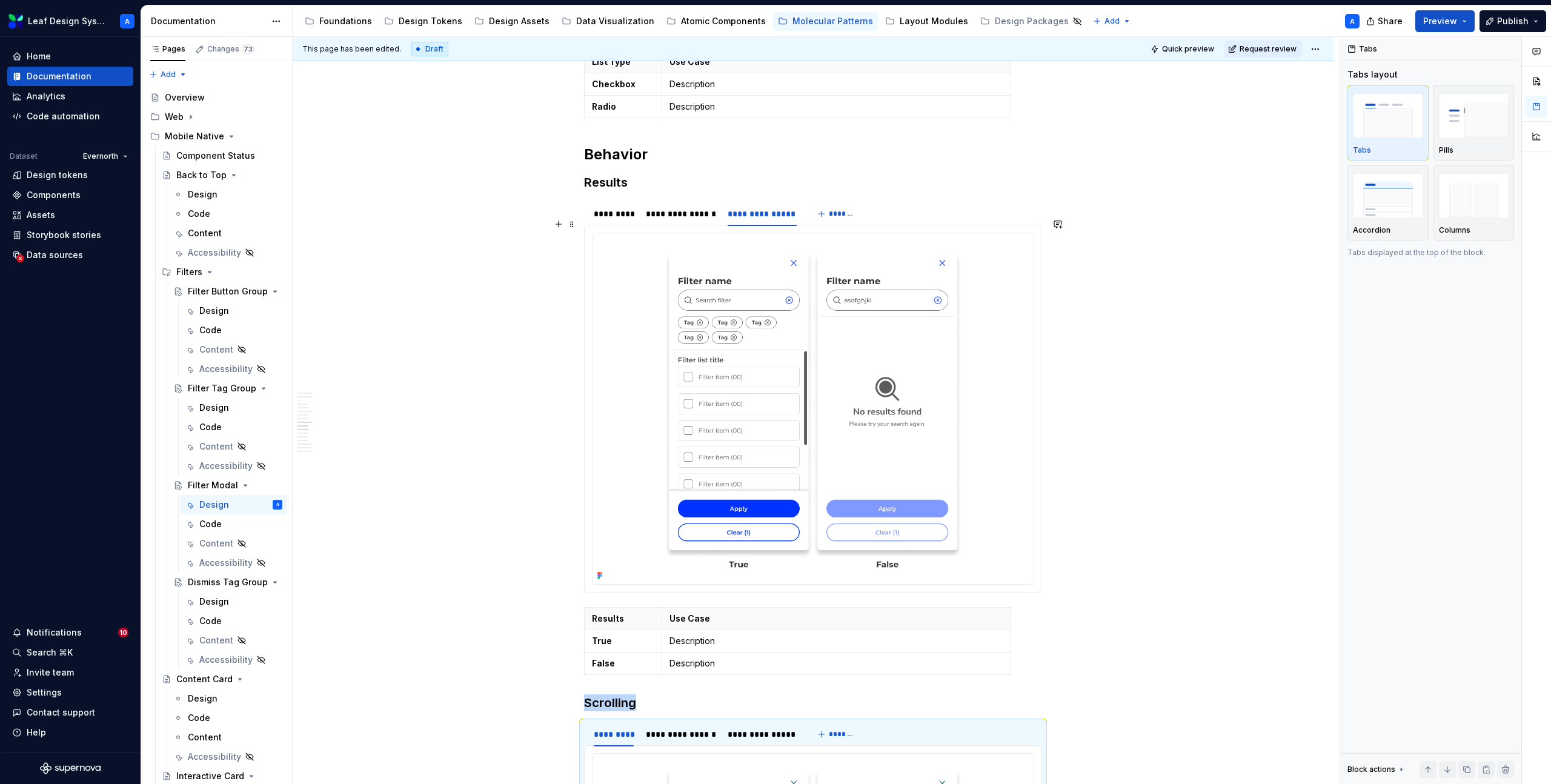
scroll to position [2607, 0]
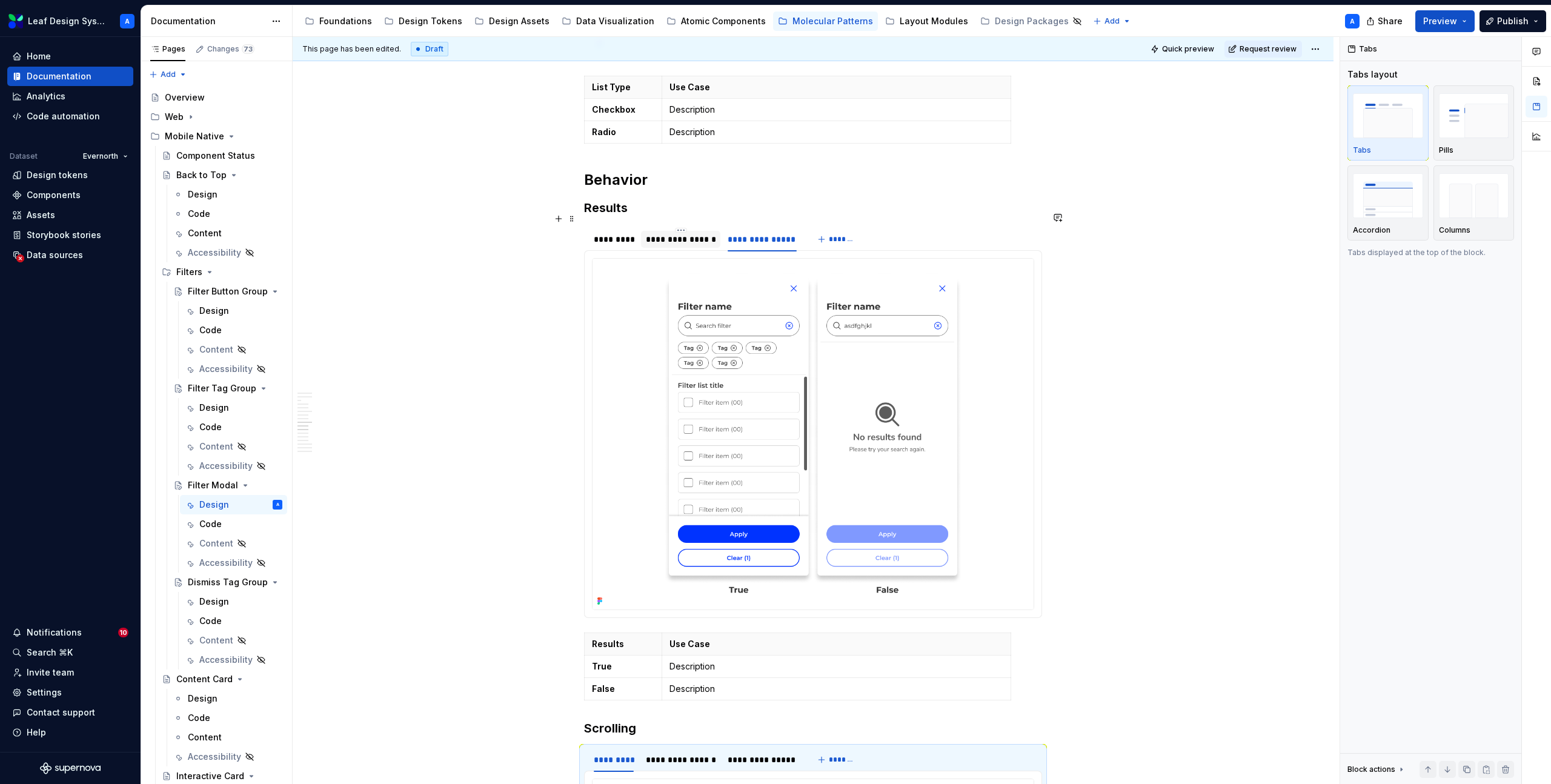
click at [679, 233] on div "**********" at bounding box center [681, 240] width 70 height 12
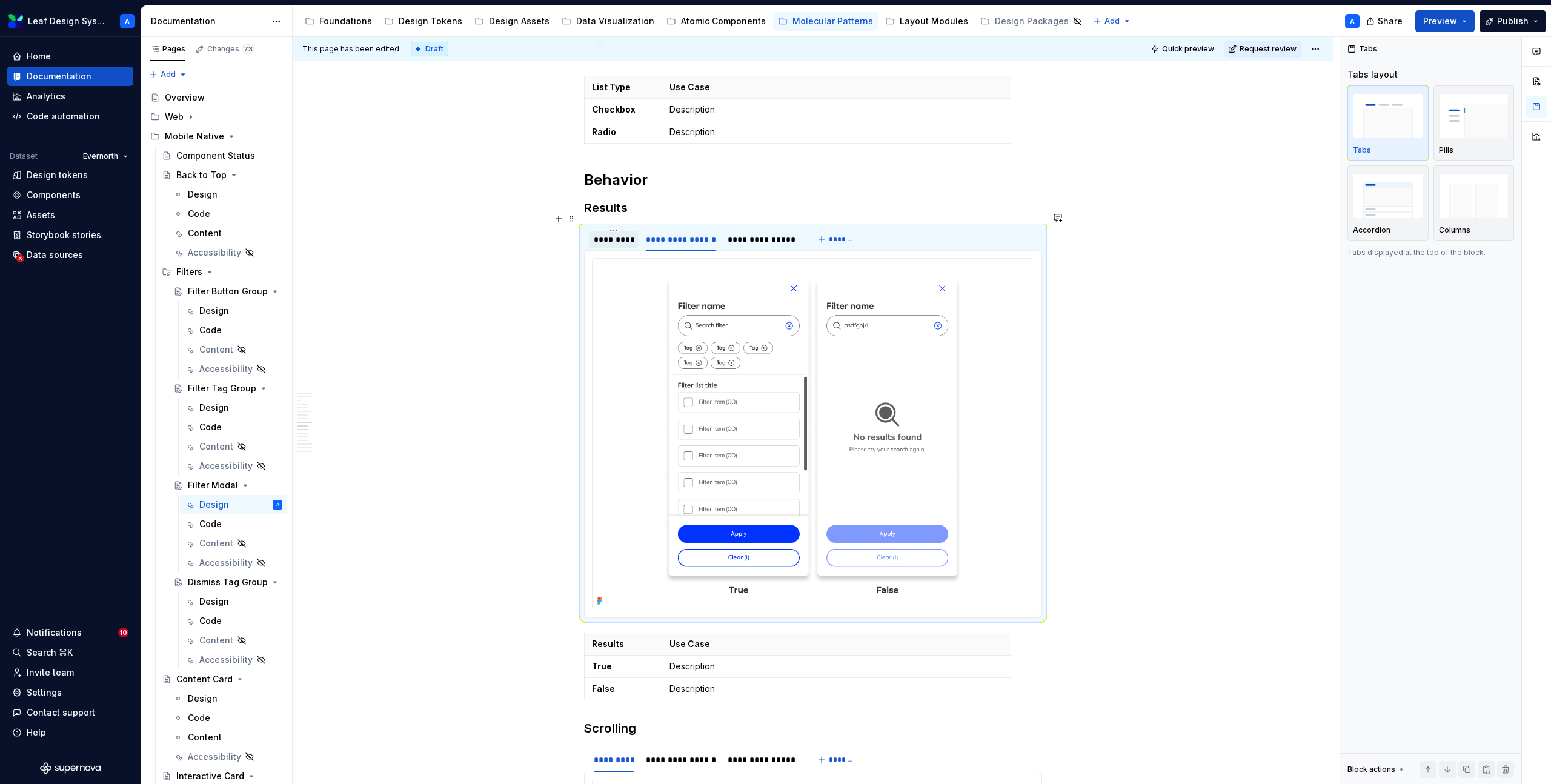
click at [611, 233] on div "*********" at bounding box center [614, 240] width 40 height 12
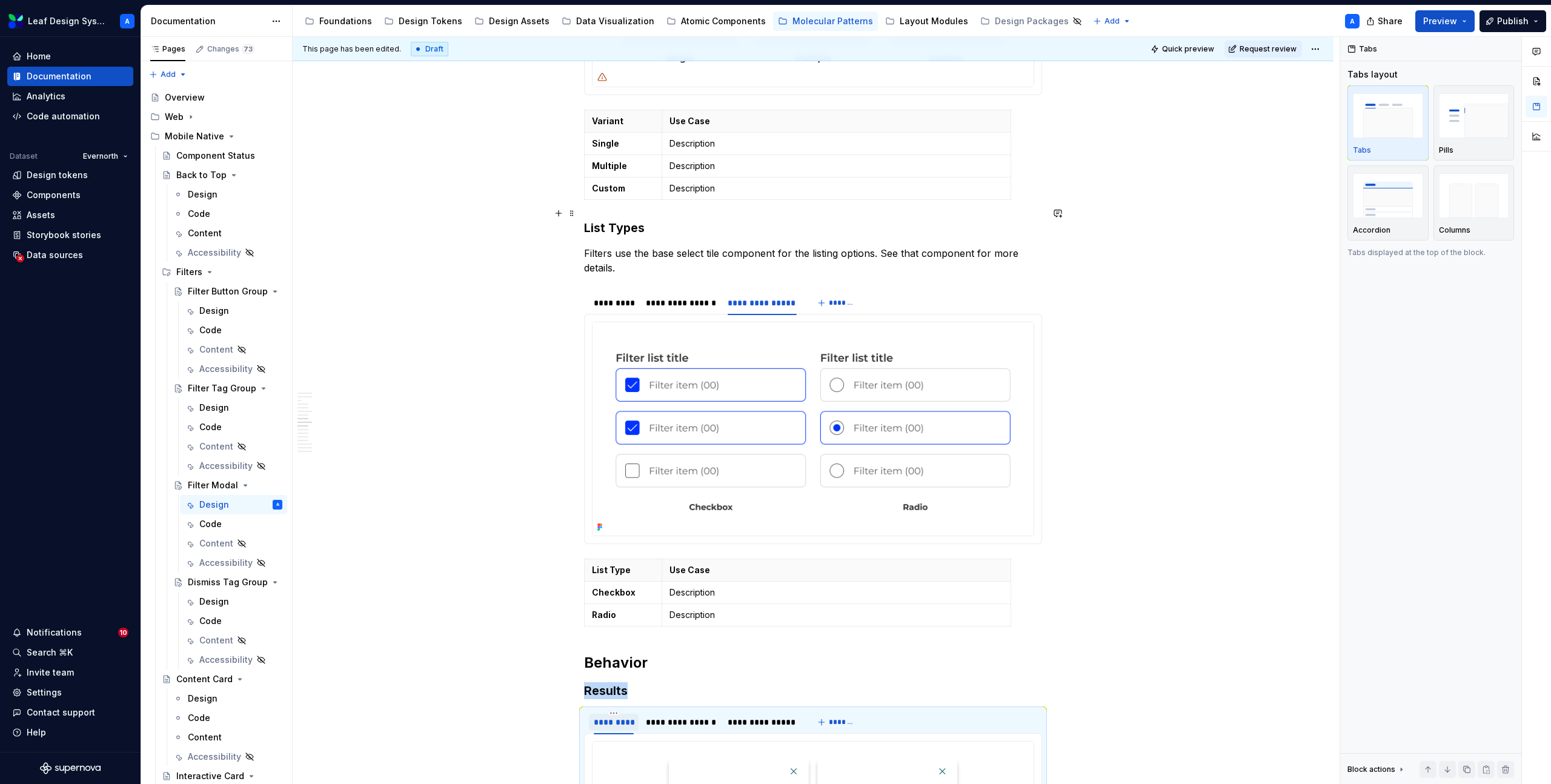
scroll to position [2115, 0]
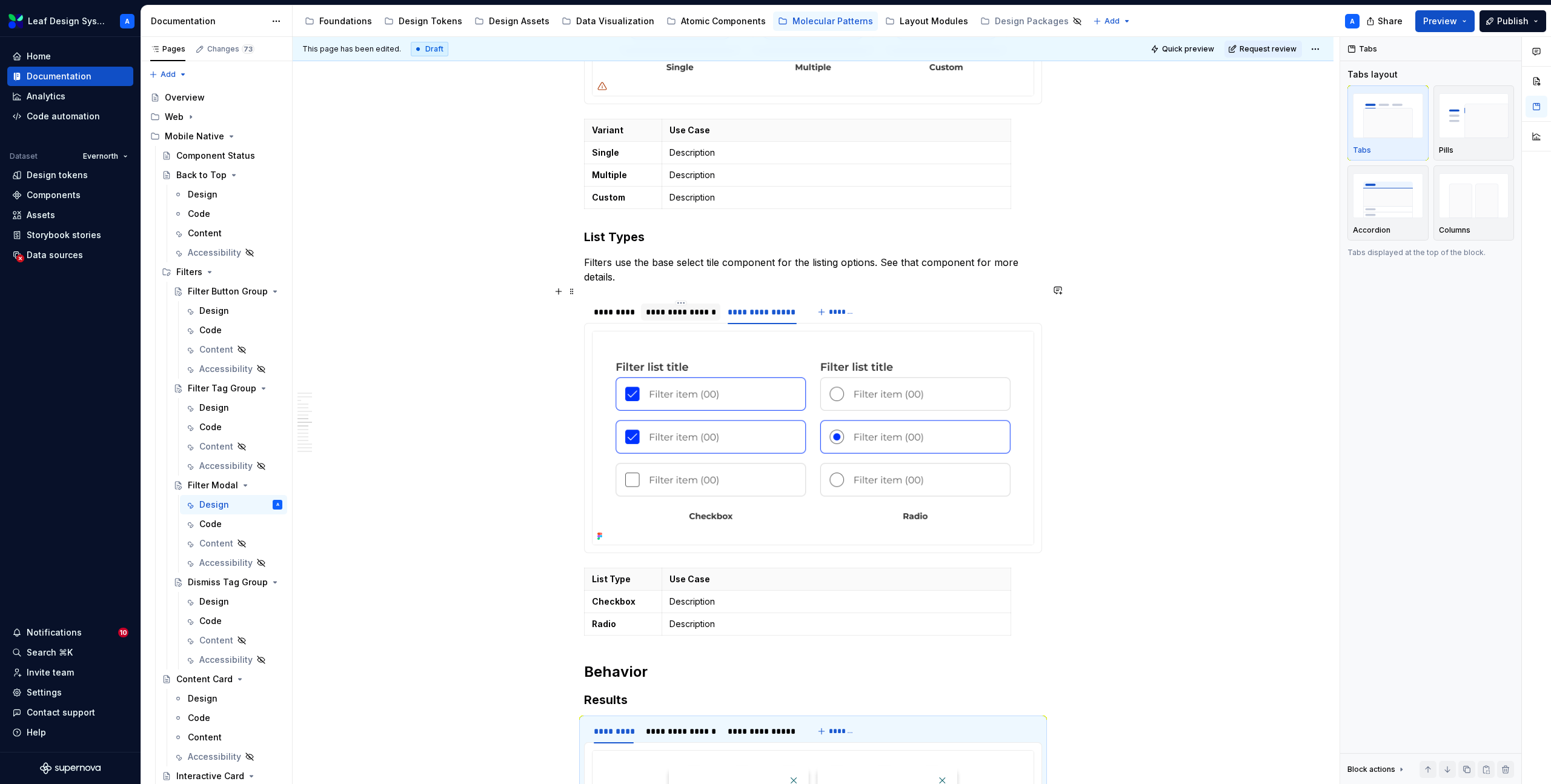
click at [675, 306] on div "**********" at bounding box center [681, 312] width 70 height 12
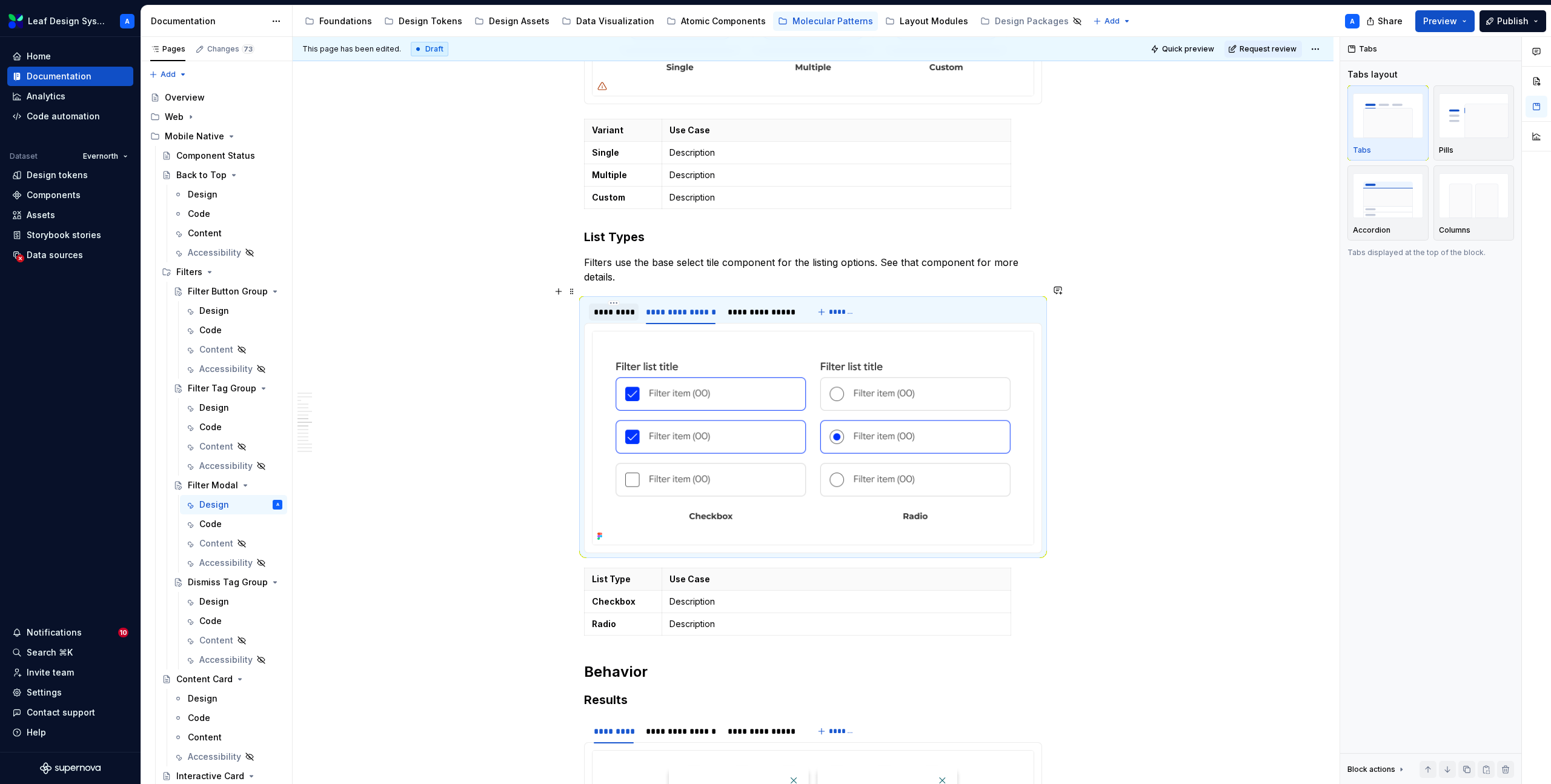
click at [619, 306] on div "*********" at bounding box center [614, 312] width 40 height 12
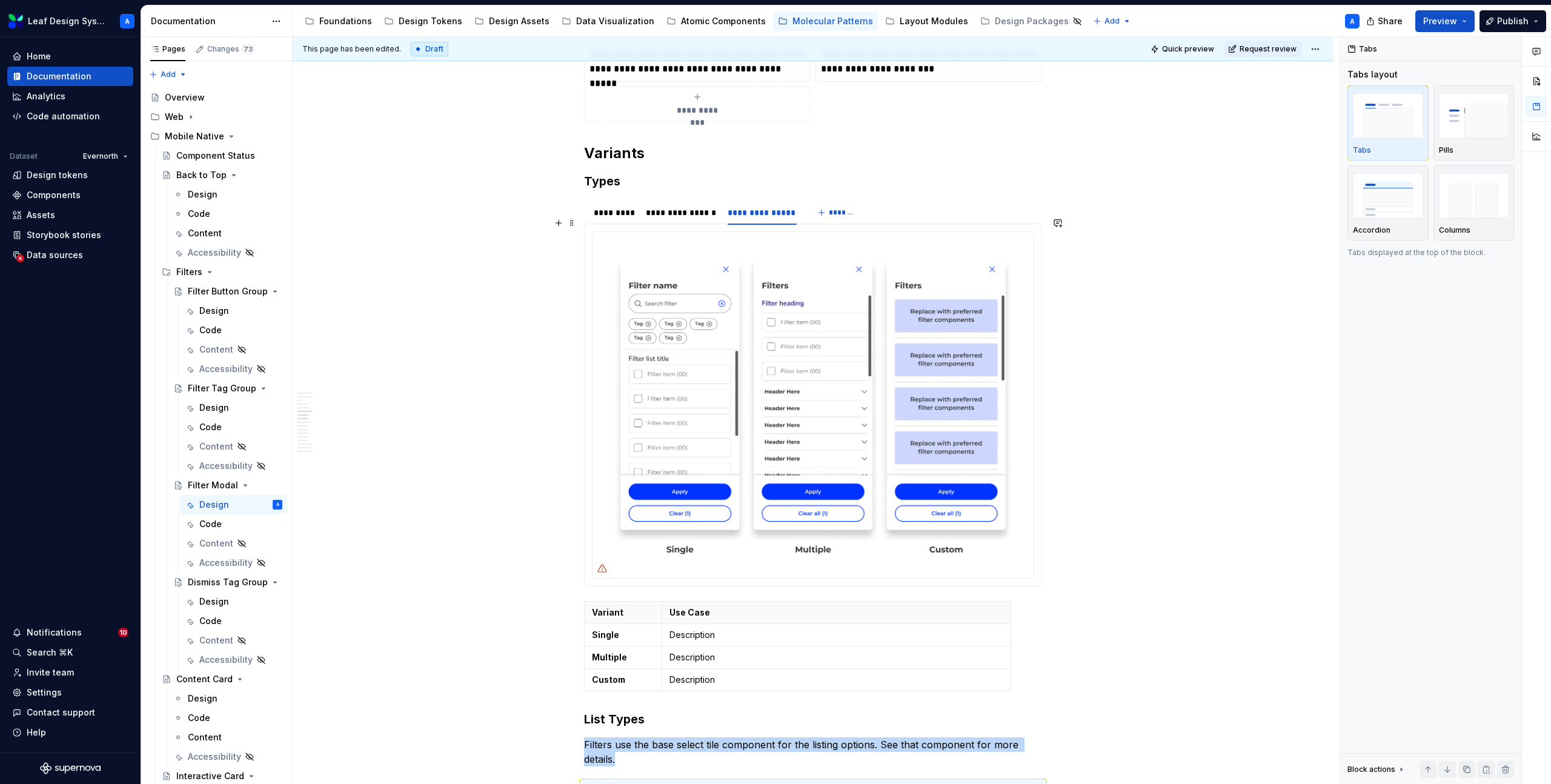
scroll to position [1592, 0]
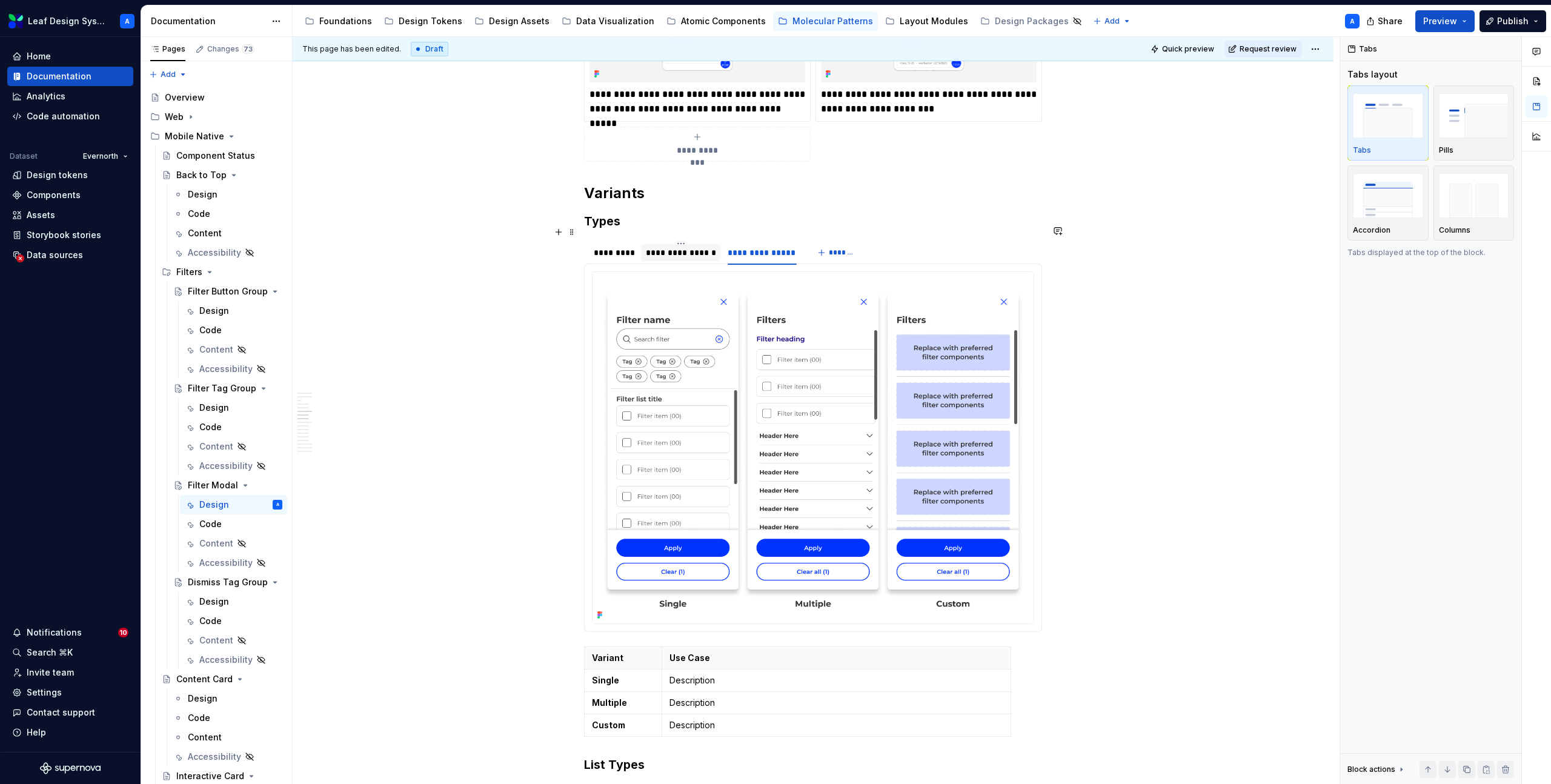
click at [690, 246] on div "**********" at bounding box center [681, 253] width 70 height 12
click at [741, 246] on div "**********" at bounding box center [761, 253] width 68 height 12
click at [680, 246] on div "**********" at bounding box center [681, 253] width 70 height 12
click at [612, 246] on div "*********" at bounding box center [614, 253] width 40 height 12
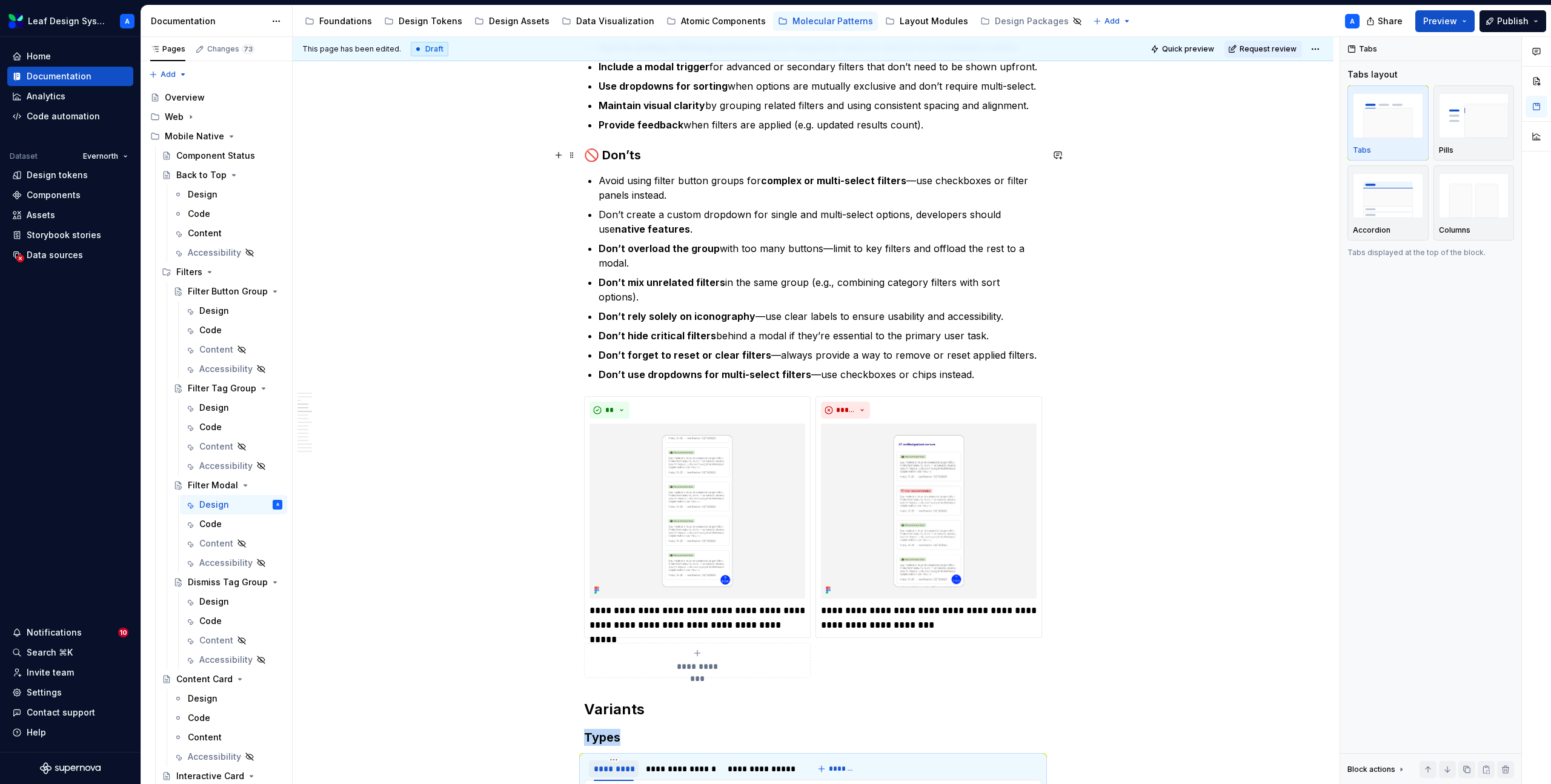
scroll to position [1082, 0]
